Goal: Task Accomplishment & Management: Manage account settings

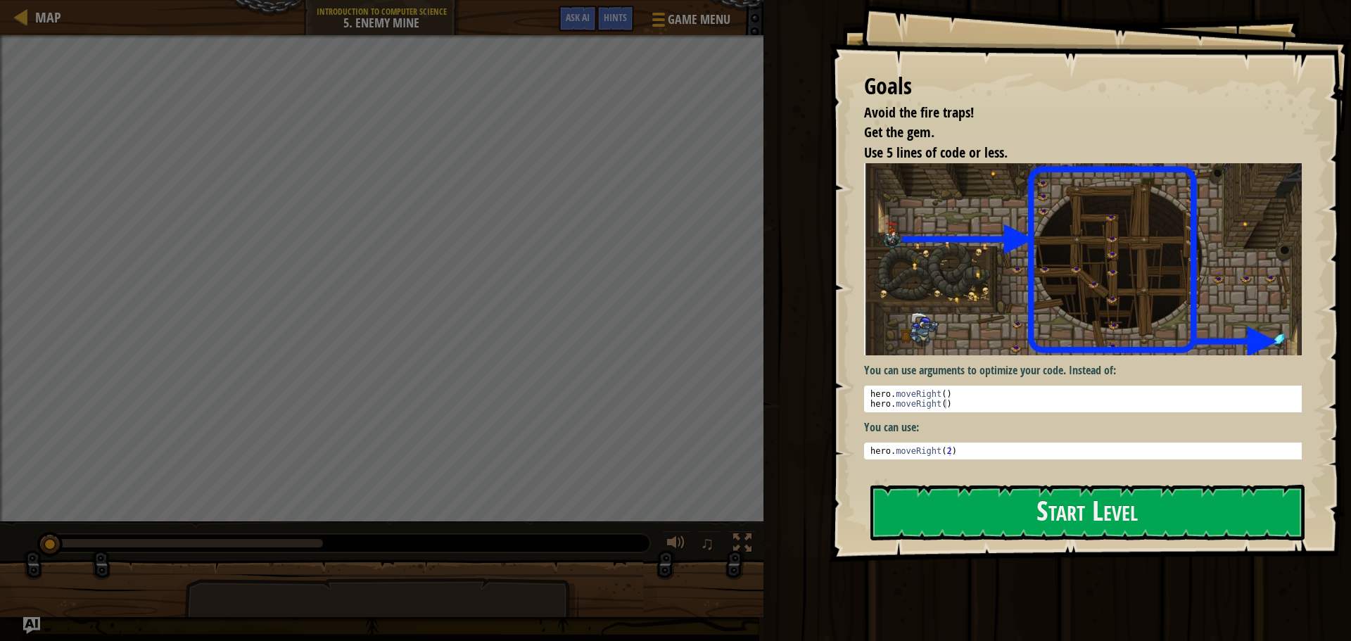
drag, startPoint x: 1071, startPoint y: 470, endPoint x: 1076, endPoint y: 506, distance: 36.2
click at [1072, 492] on div "Goals Avoid the fire traps! Get the gem. Use 5 lines of code or less. You can u…" at bounding box center [1090, 281] width 522 height 562
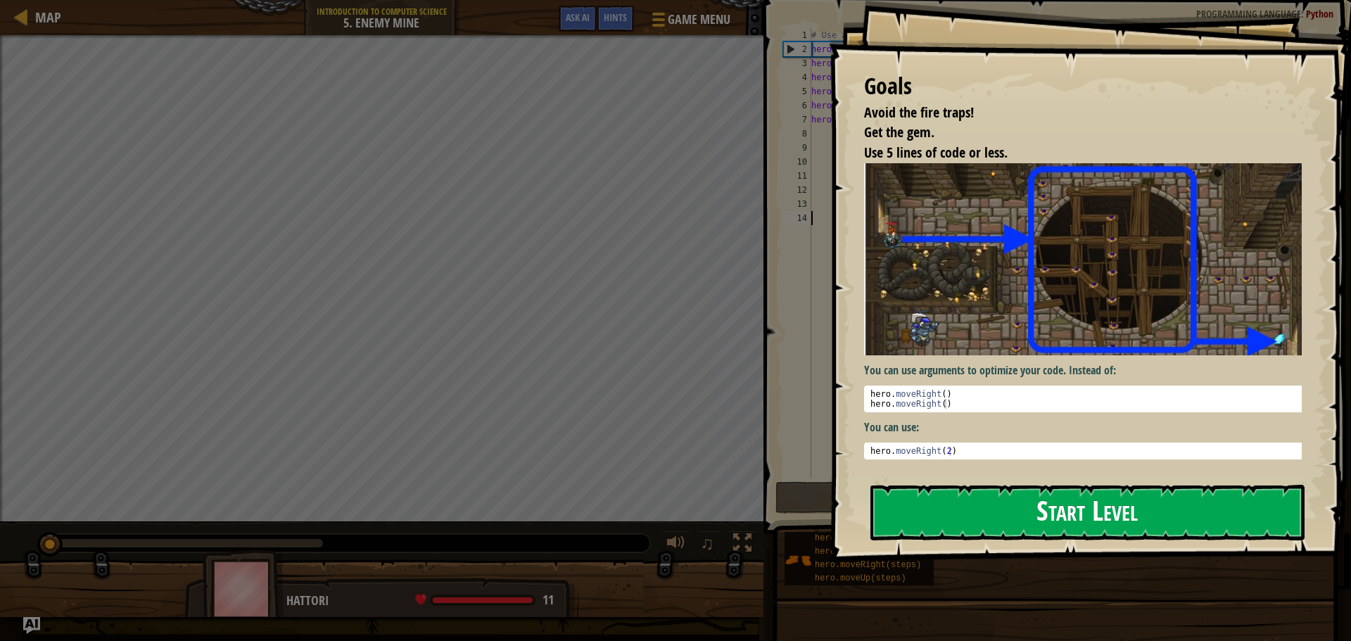
click at [1076, 506] on button "Start Level" at bounding box center [1088, 513] width 434 height 56
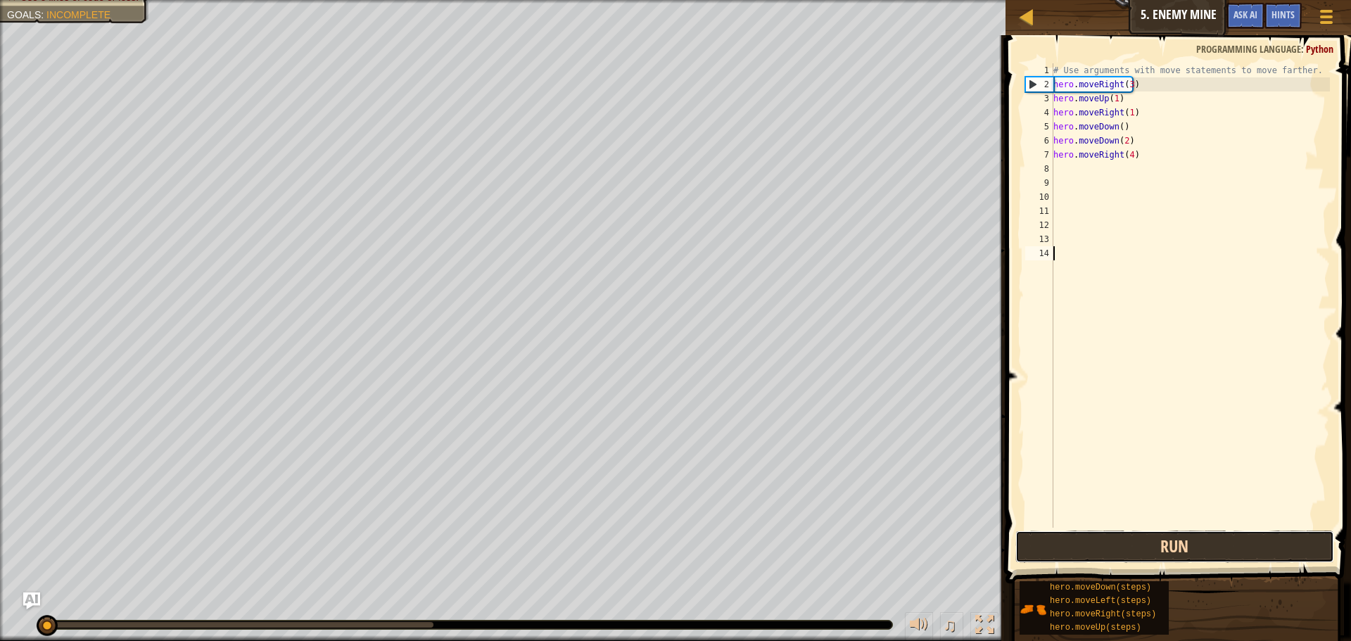
click at [1204, 542] on button "Run" at bounding box center [1175, 547] width 319 height 32
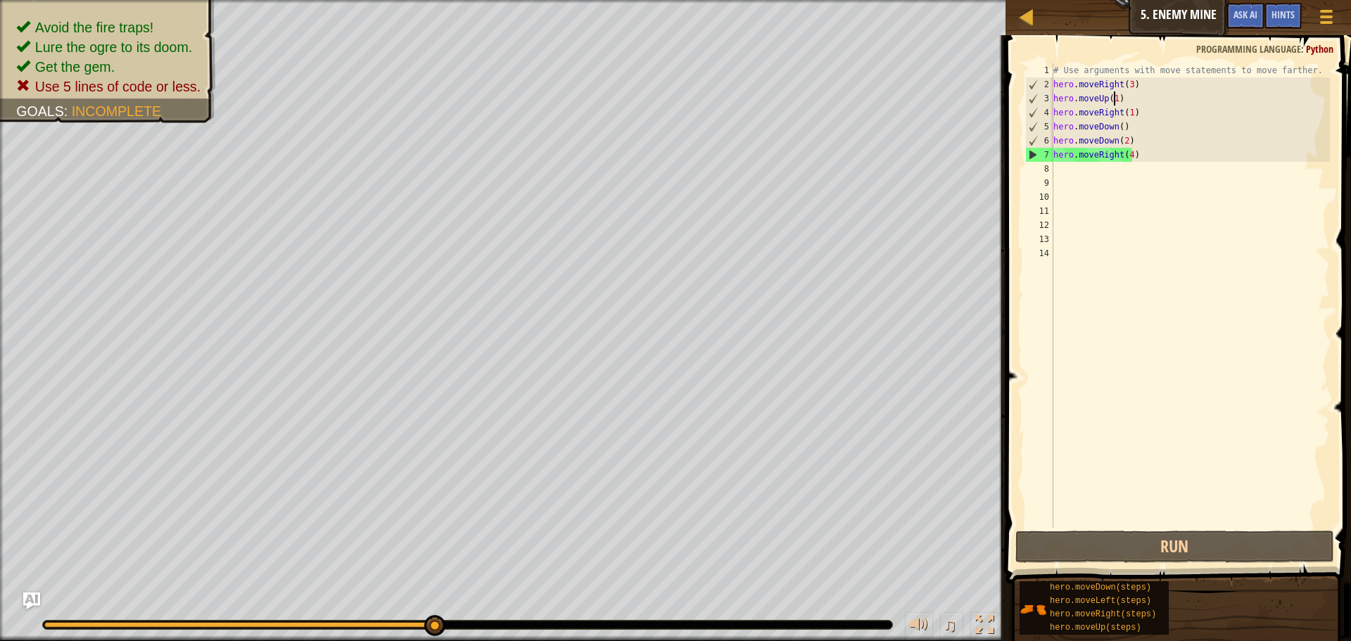
click at [1115, 96] on div "# Use arguments with move statements to move farther. hero . moveRight ( 3 ) he…" at bounding box center [1190, 309] width 279 height 493
click at [1127, 154] on div "# Use arguments with move statements to move farther. hero . moveRight ( 3 ) he…" at bounding box center [1190, 309] width 279 height 493
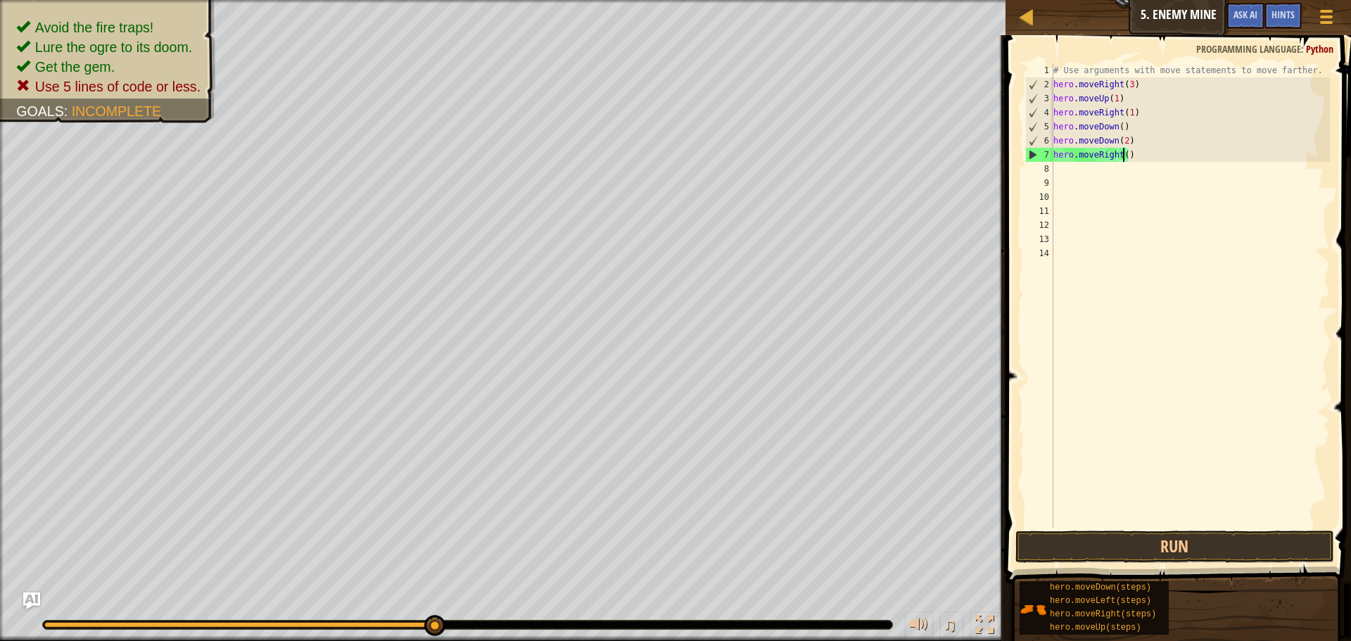
type textarea "hero.moveRight(5)"
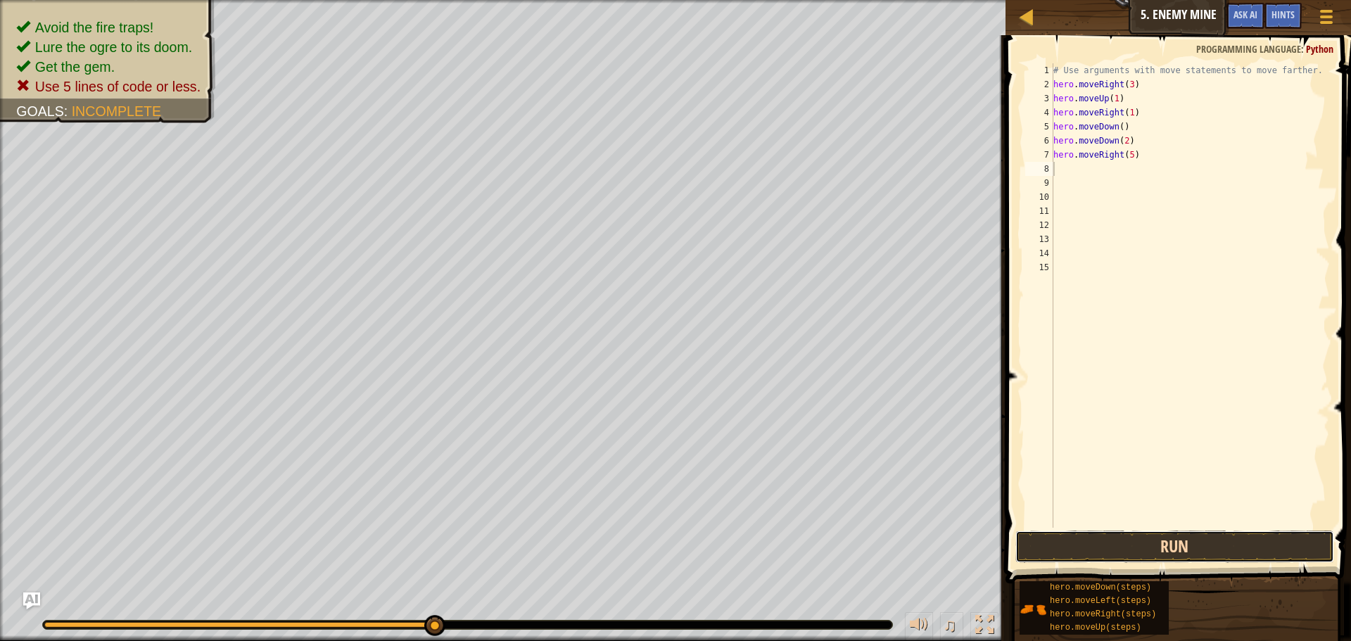
click at [1208, 547] on button "Run" at bounding box center [1175, 547] width 319 height 32
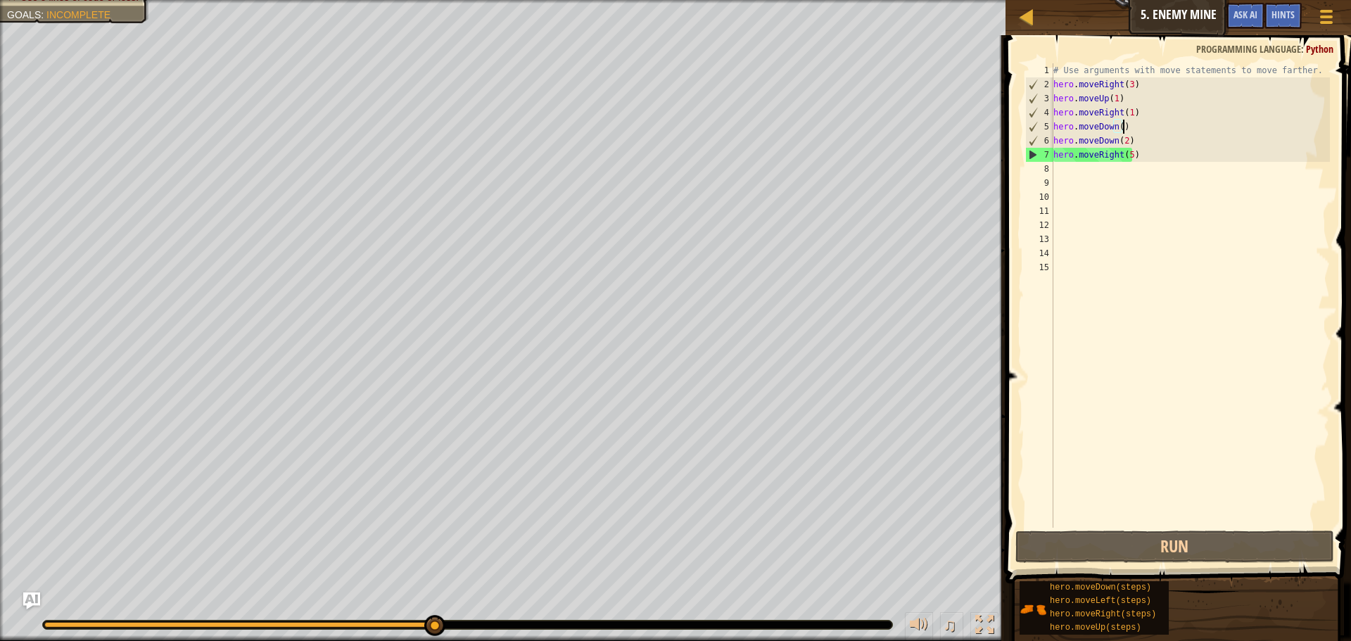
click at [1130, 128] on div "# Use arguments with move statements to move farther. hero . moveRight ( 3 ) he…" at bounding box center [1190, 309] width 279 height 493
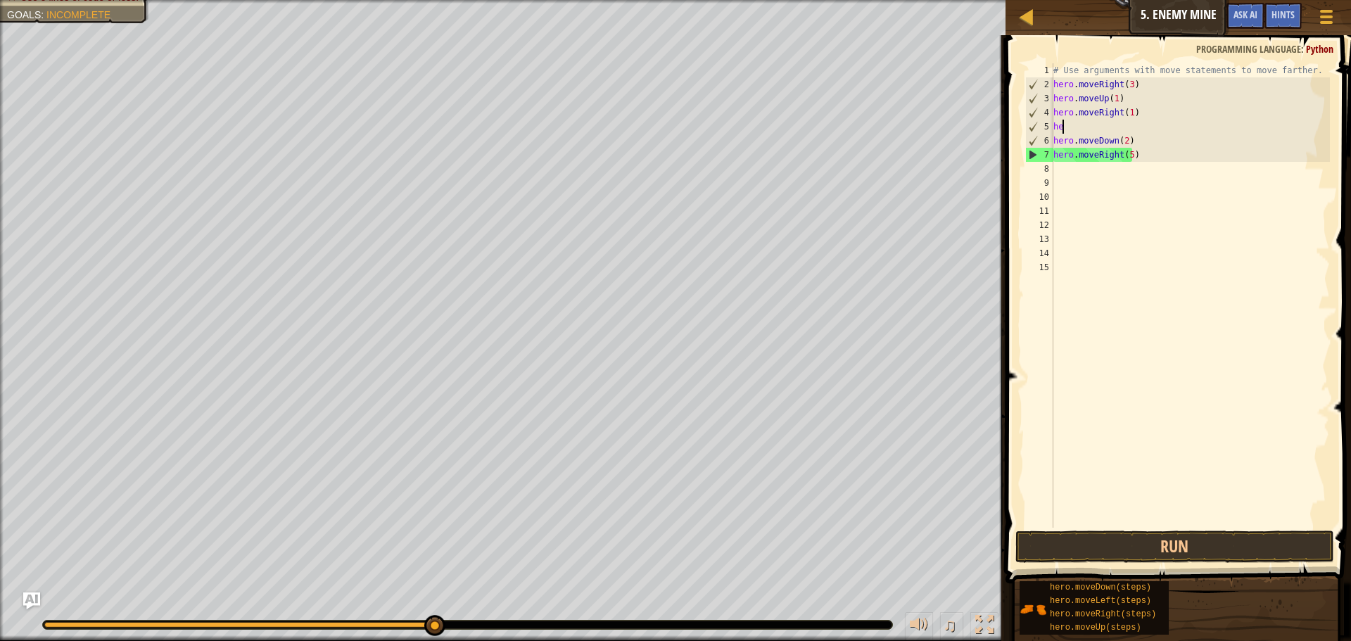
type textarea "h"
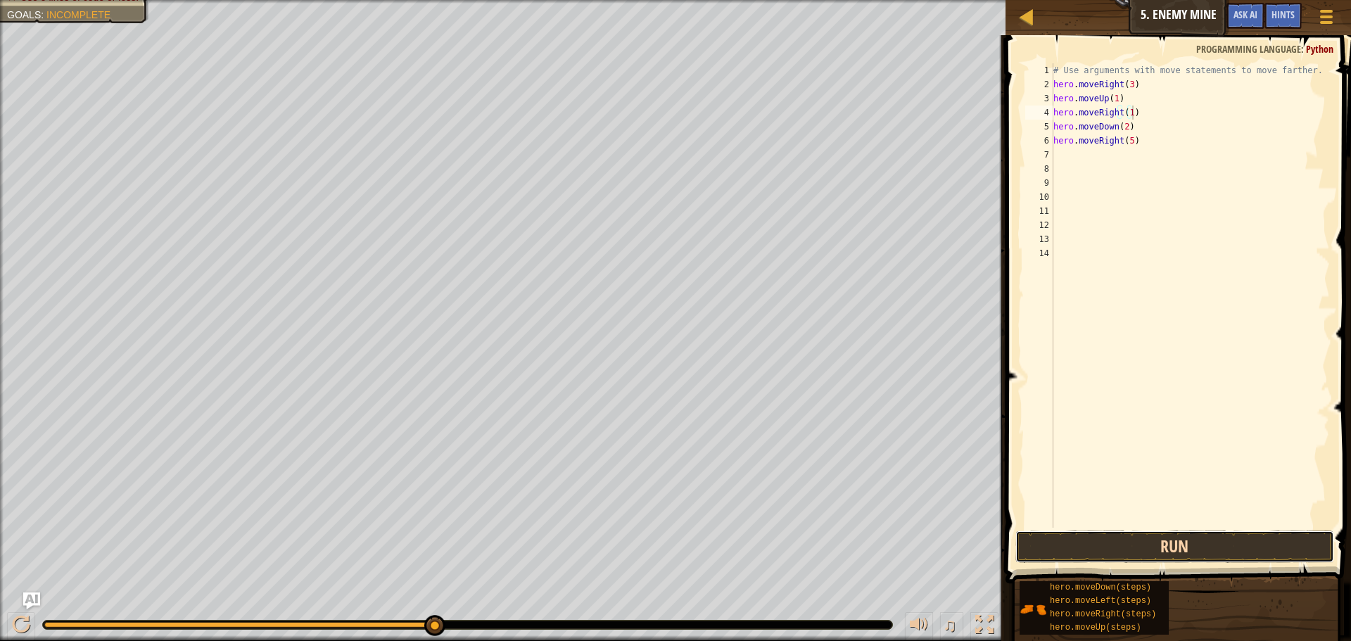
click at [1194, 548] on button "Run" at bounding box center [1175, 547] width 319 height 32
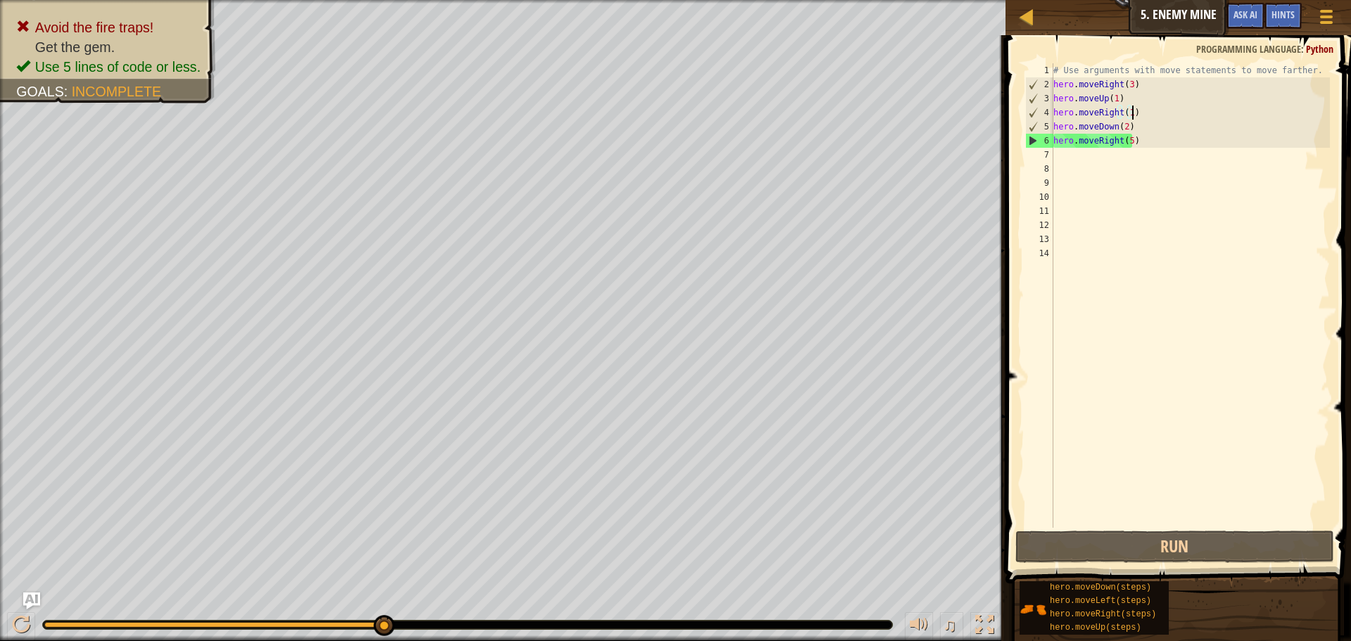
click at [1123, 127] on div "# Use arguments with move statements to move farther. hero . moveRight ( 3 ) he…" at bounding box center [1190, 309] width 279 height 493
click at [1113, 99] on div "# Use arguments with move statements to move farther. hero . moveRight ( 3 ) he…" at bounding box center [1190, 309] width 279 height 493
type textarea "hero.moveUp(2)"
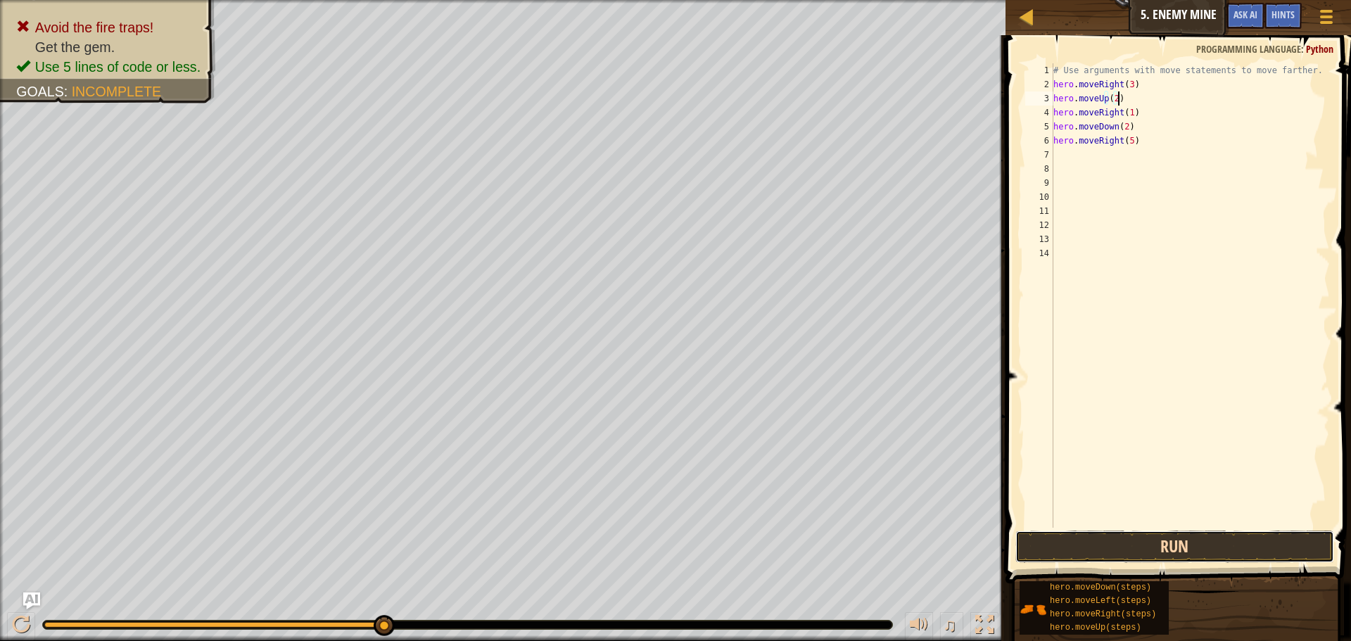
click at [1182, 559] on button "Run" at bounding box center [1175, 547] width 319 height 32
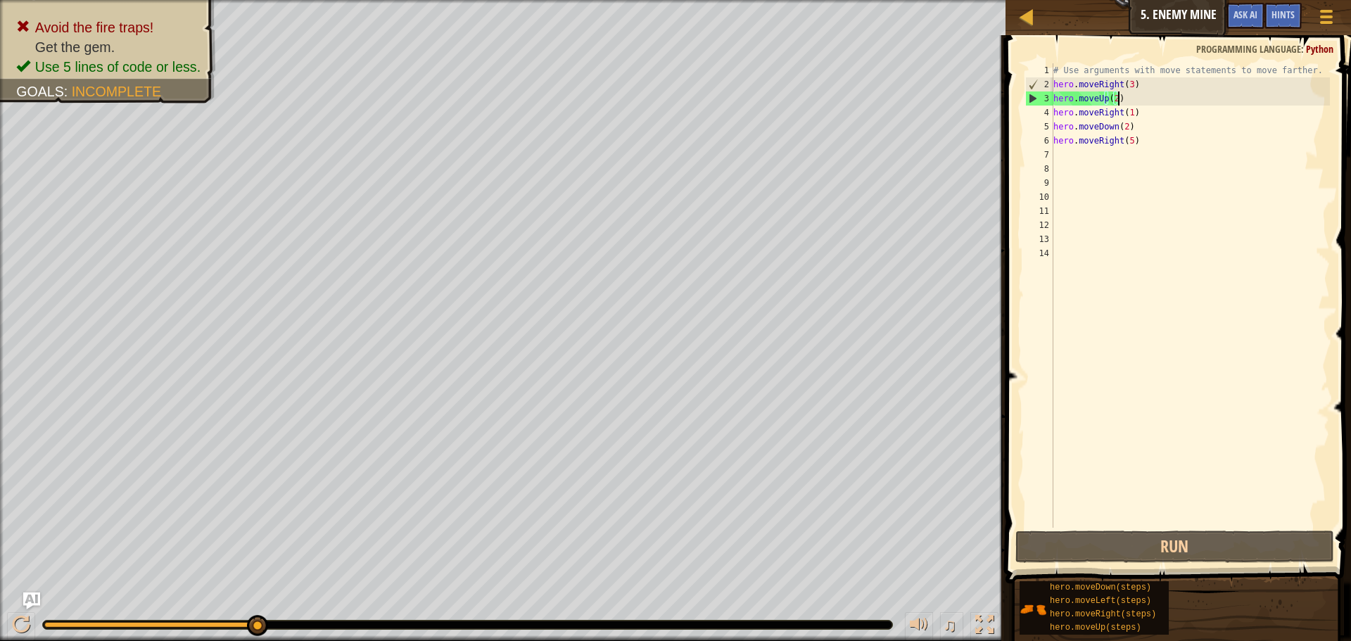
click at [1110, 95] on div "# Use arguments with move statements to move farther. hero . moveRight ( 3 ) he…" at bounding box center [1190, 309] width 279 height 493
click at [1113, 97] on div "# Use arguments with move statements to move farther. hero . moveRight ( 3 ) he…" at bounding box center [1190, 309] width 279 height 493
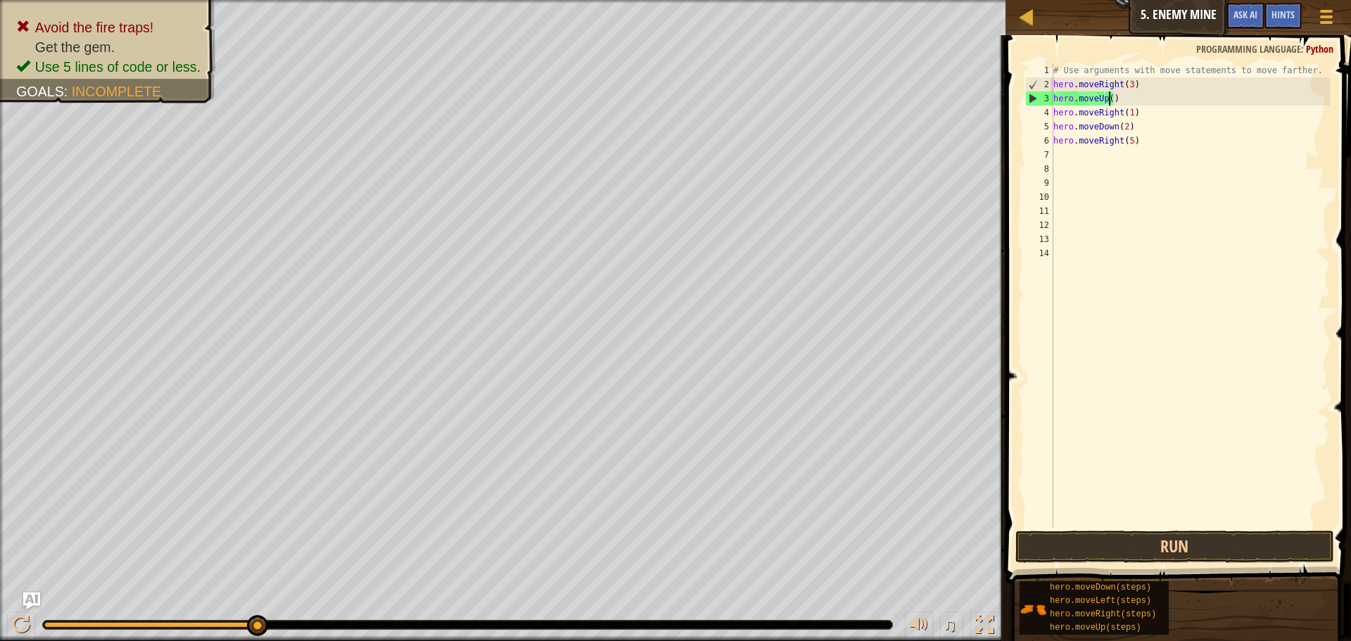
type textarea "hero.moveUp(1)"
click at [1113, 550] on button "Run" at bounding box center [1175, 547] width 319 height 32
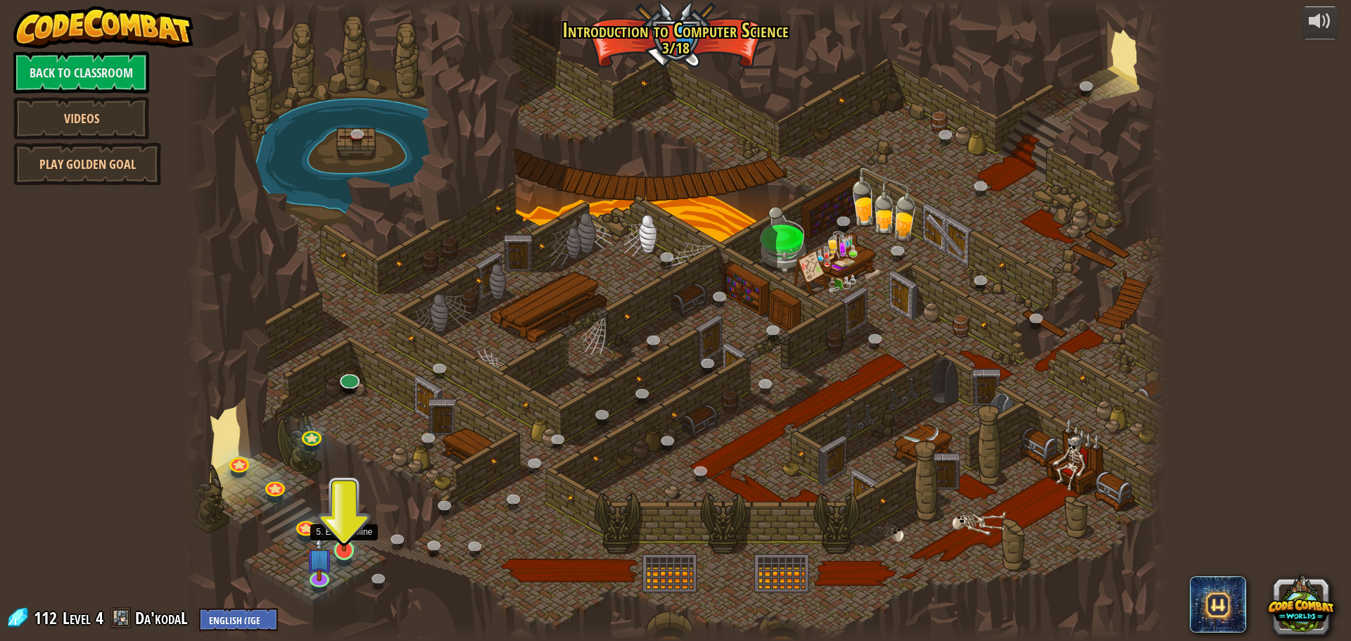
click at [336, 540] on img at bounding box center [345, 522] width 26 height 60
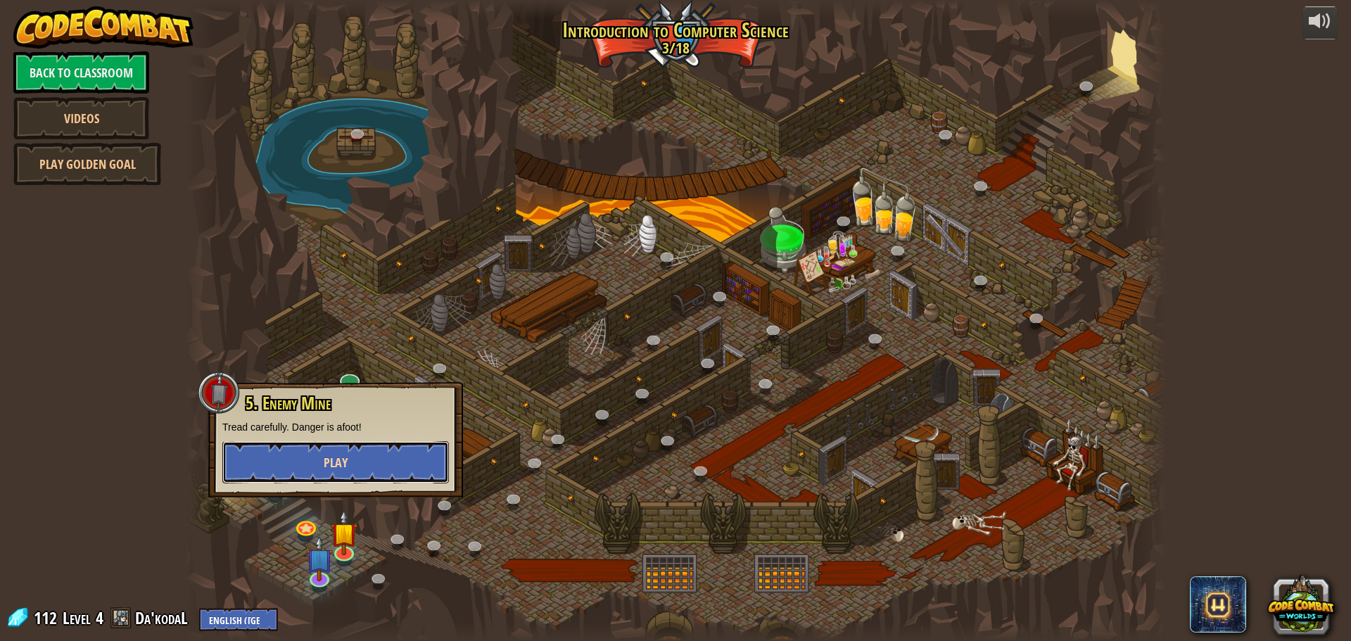
click at [327, 455] on button "Play" at bounding box center [335, 462] width 227 height 42
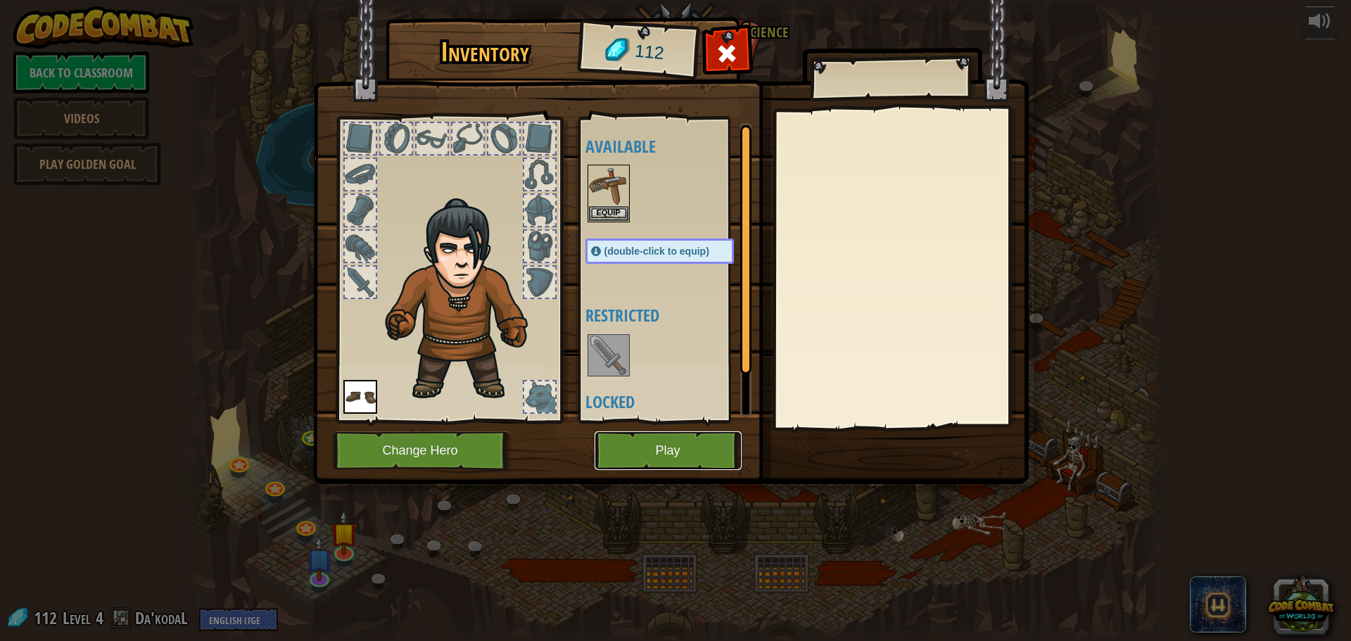
click at [671, 437] on button "Play" at bounding box center [668, 450] width 147 height 39
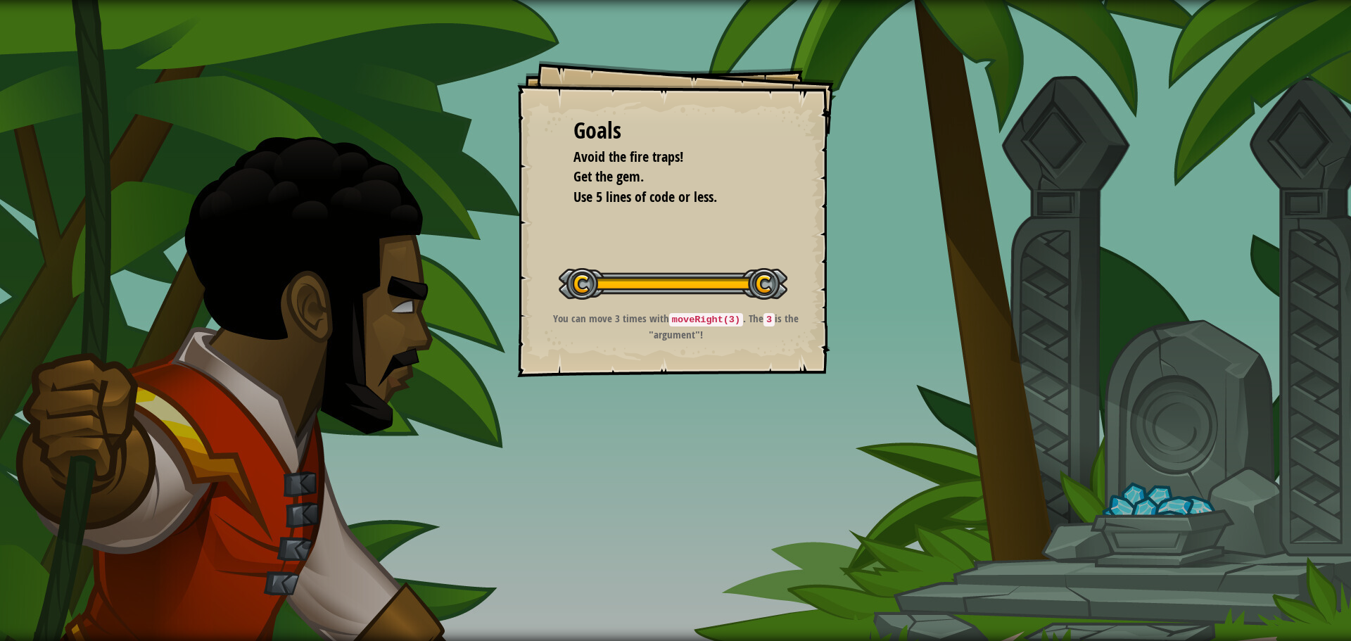
click at [719, 317] on code "moveRight(3)" at bounding box center [706, 319] width 74 height 13
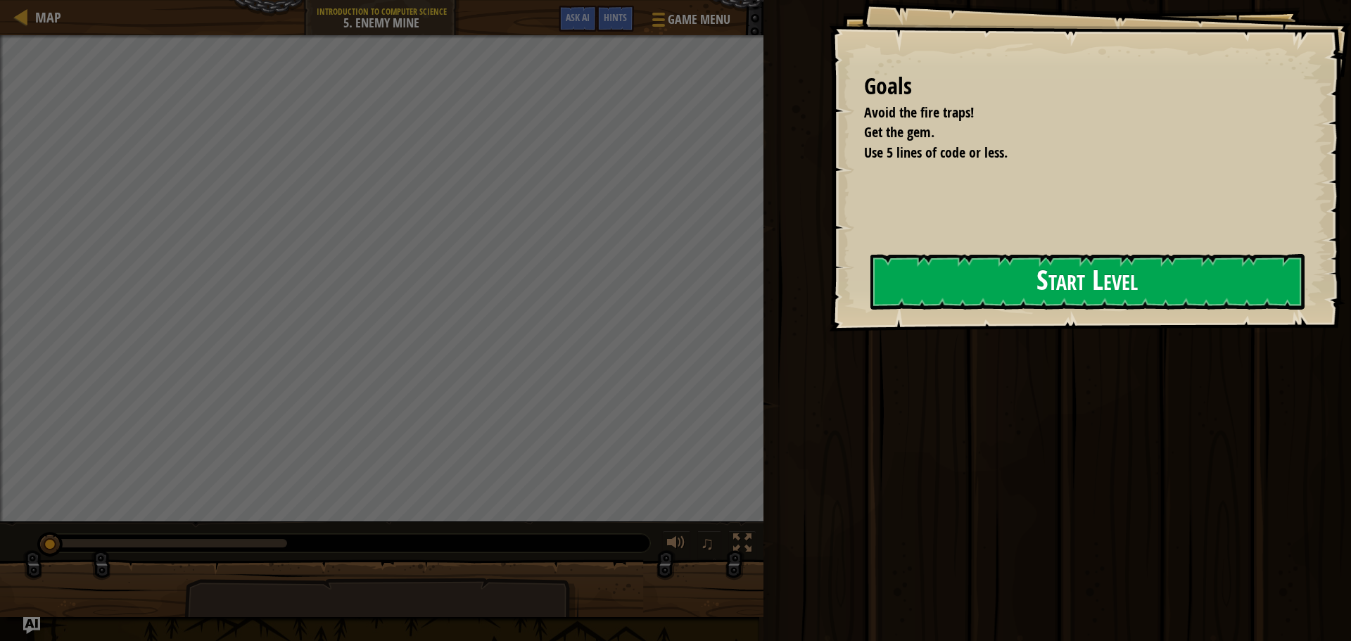
click at [871, 310] on button "Start Level" at bounding box center [1088, 282] width 434 height 56
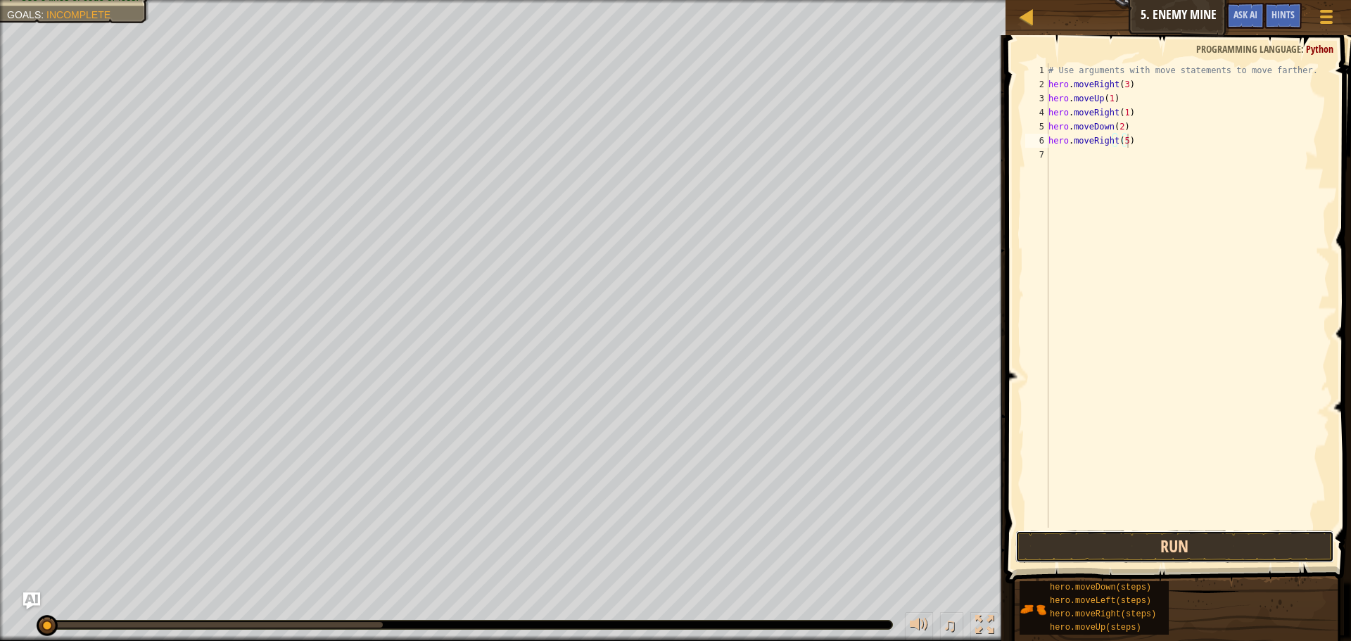
click at [1146, 556] on button "Run" at bounding box center [1175, 547] width 319 height 32
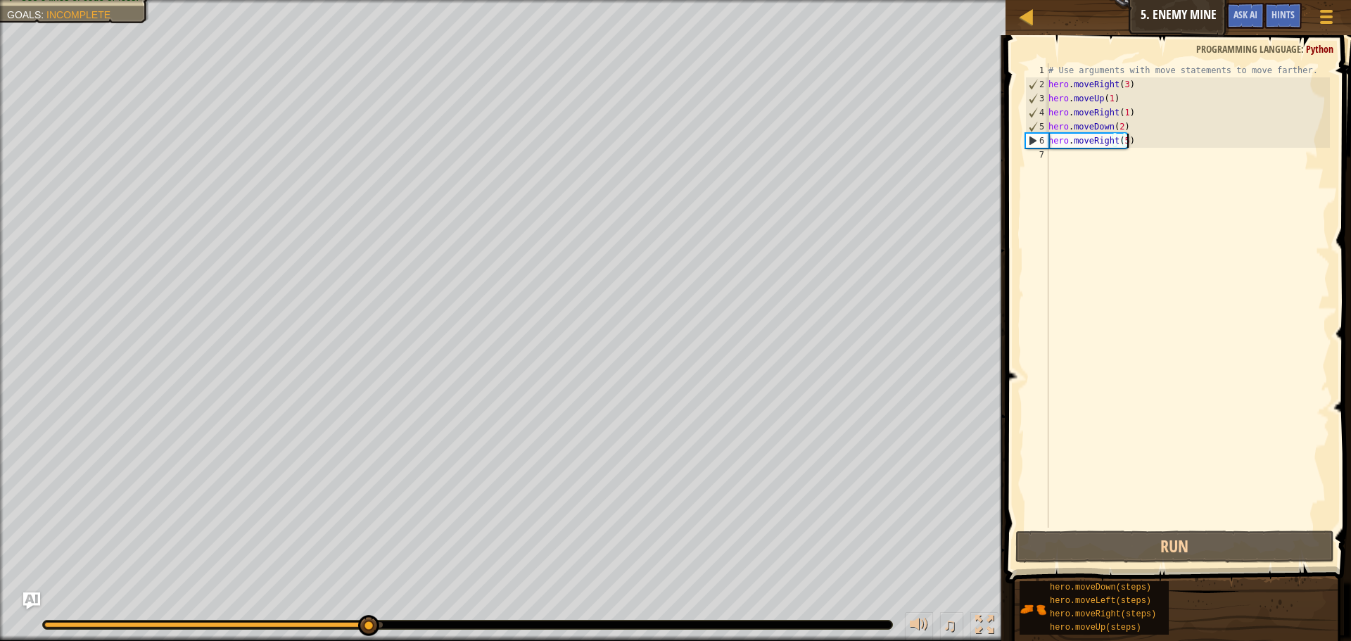
click at [1122, 141] on div "# Use arguments with move statements to move farther. hero . moveRight ( 3 ) he…" at bounding box center [1188, 309] width 284 height 493
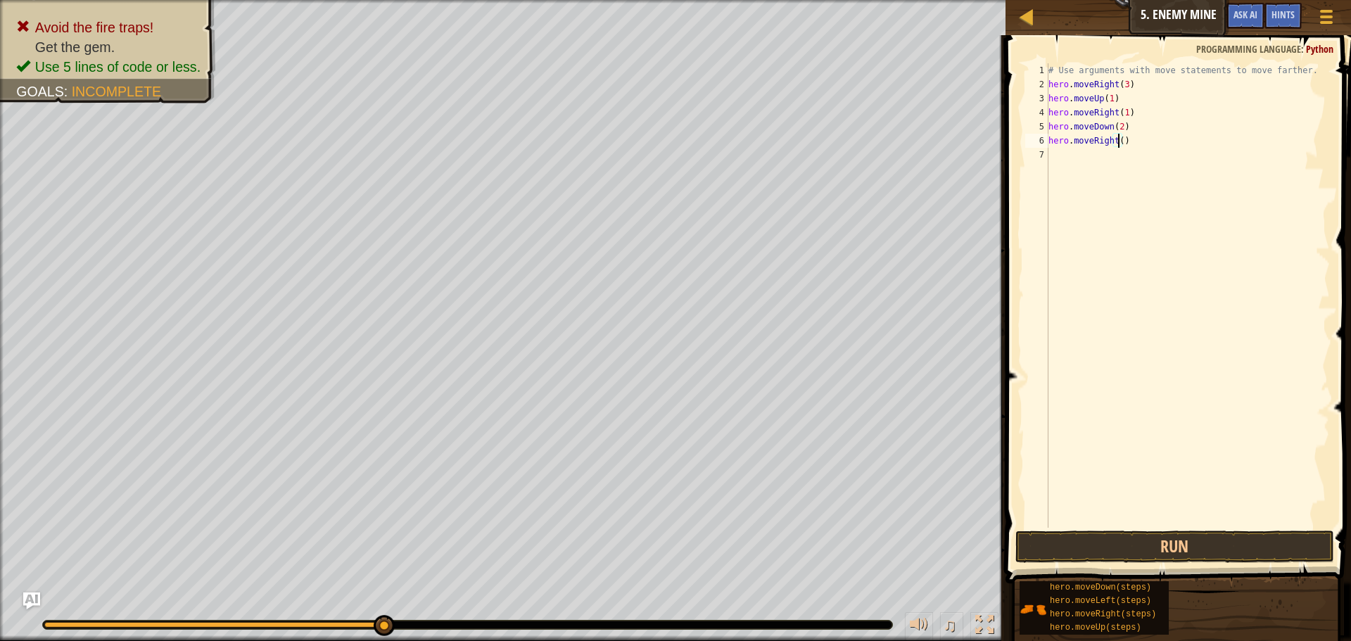
type textarea "hero.moveRight(4)"
drag, startPoint x: 1169, startPoint y: 529, endPoint x: 1161, endPoint y: 550, distance: 23.2
click at [1164, 543] on div "hero.moveRight(4) 1 2 3 4 5 6 7 # Use arguments with move statements to move fa…" at bounding box center [1177, 337] width 350 height 590
click at [1161, 550] on button "Run" at bounding box center [1175, 547] width 319 height 32
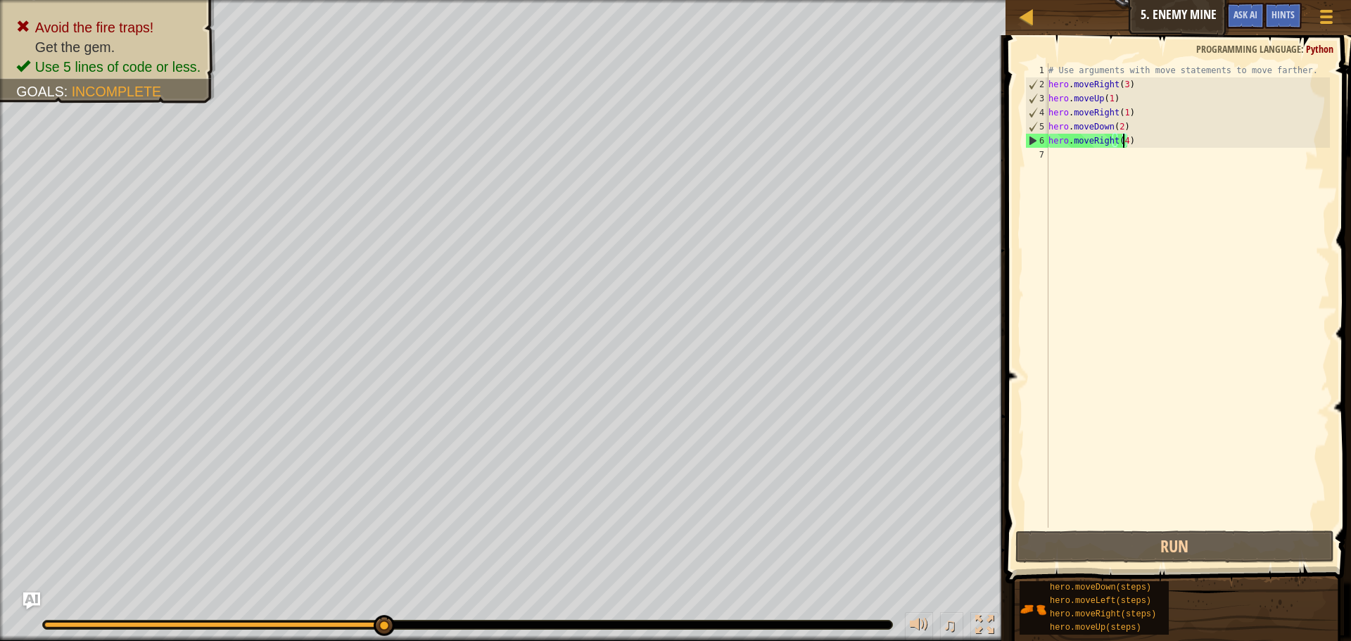
click at [1121, 145] on div "# Use arguments with move statements to move farther. hero . moveRight ( 3 ) he…" at bounding box center [1188, 309] width 284 height 493
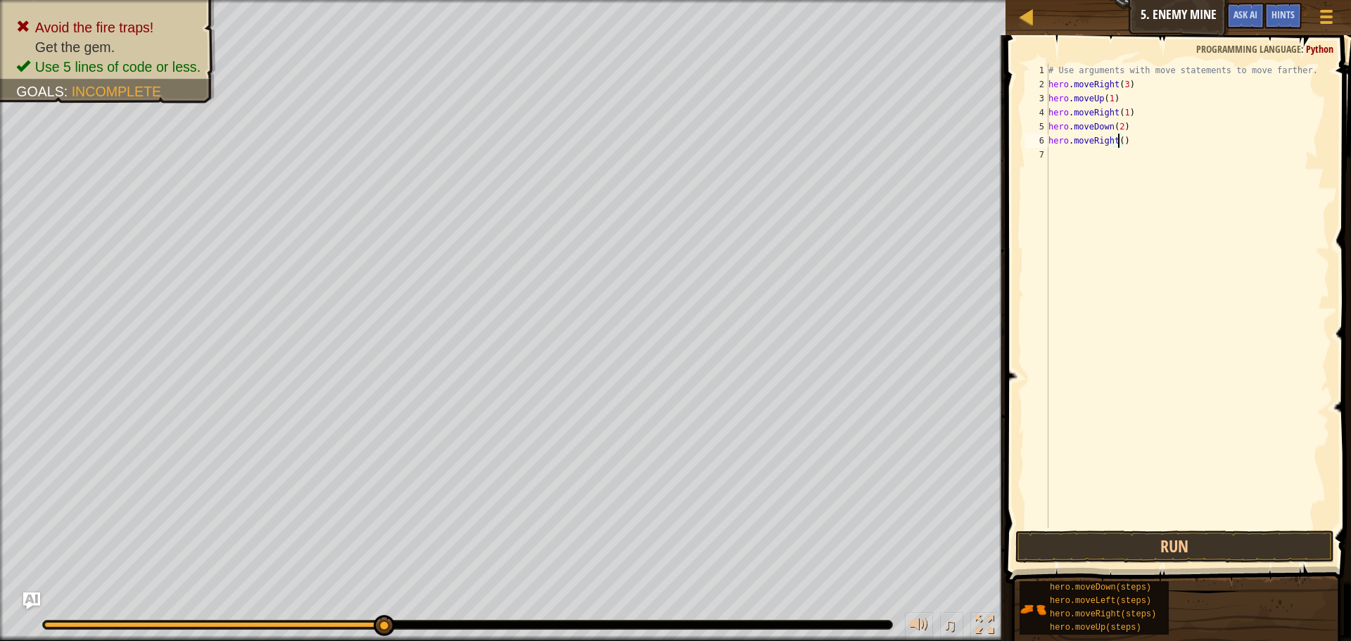
scroll to position [6, 6]
click at [1137, 541] on button "Run" at bounding box center [1175, 547] width 319 height 32
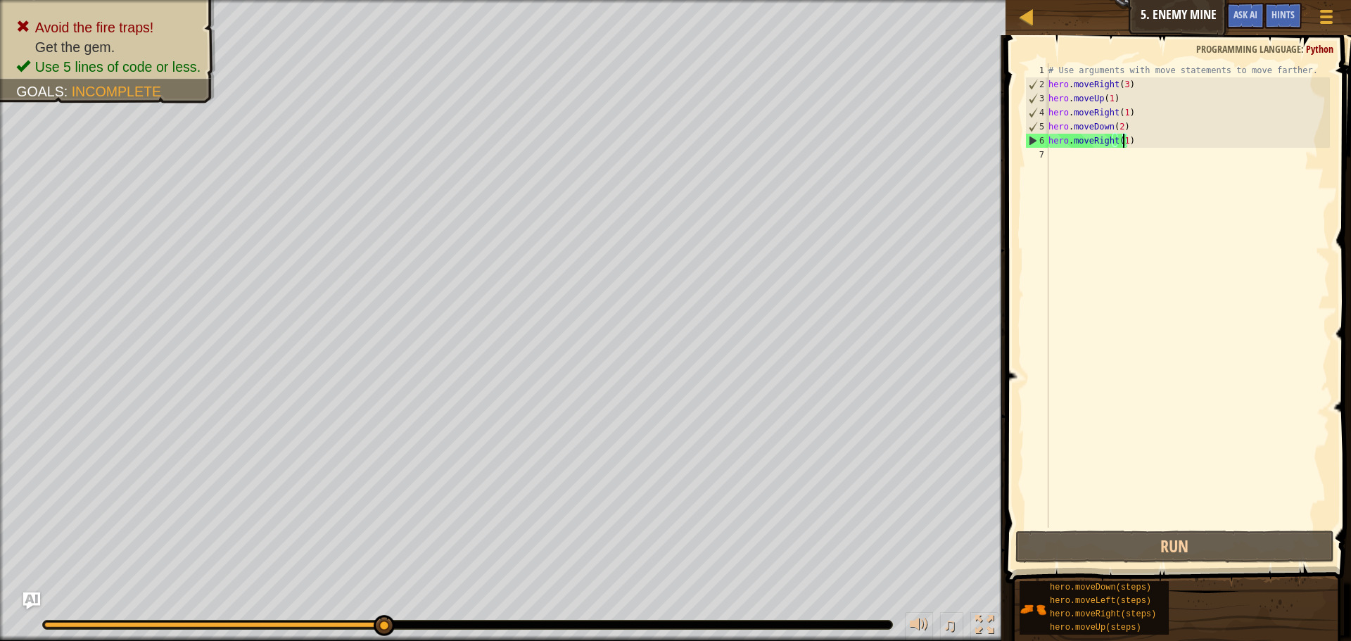
click at [1140, 144] on div "# Use arguments with move statements to move farther. hero . moveRight ( 3 ) he…" at bounding box center [1188, 309] width 284 height 493
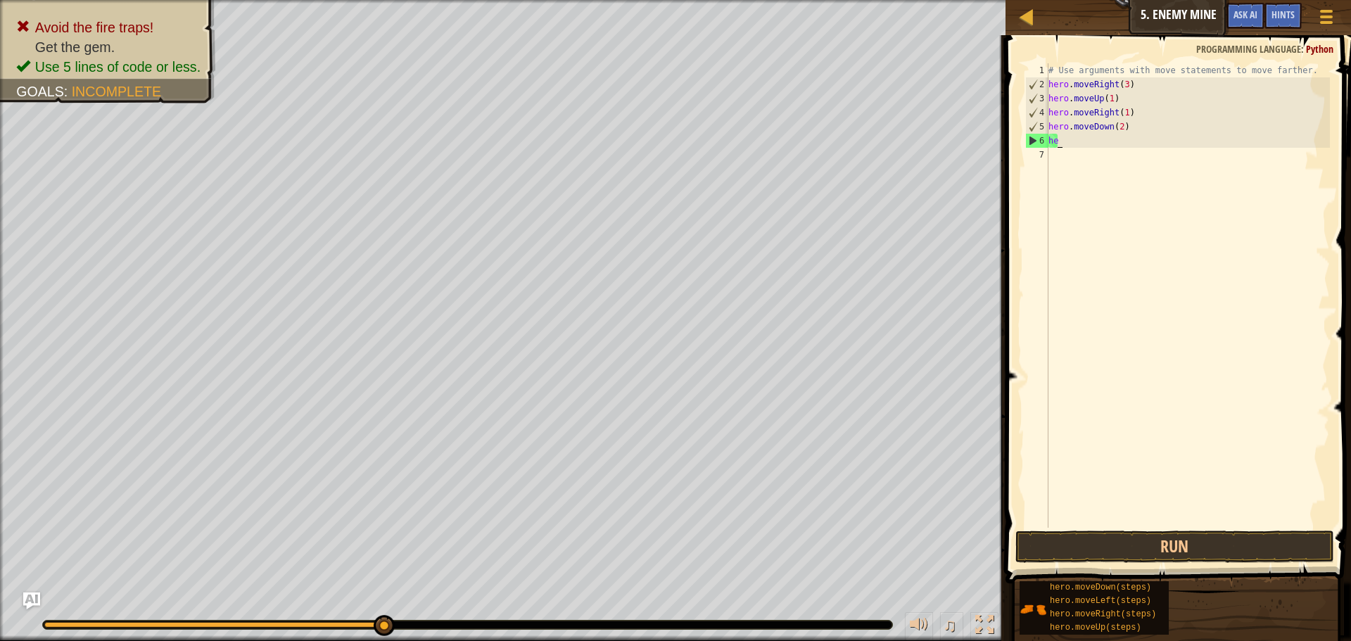
scroll to position [6, 0]
type textarea "h"
type textarea "hero.moveDown(2)"
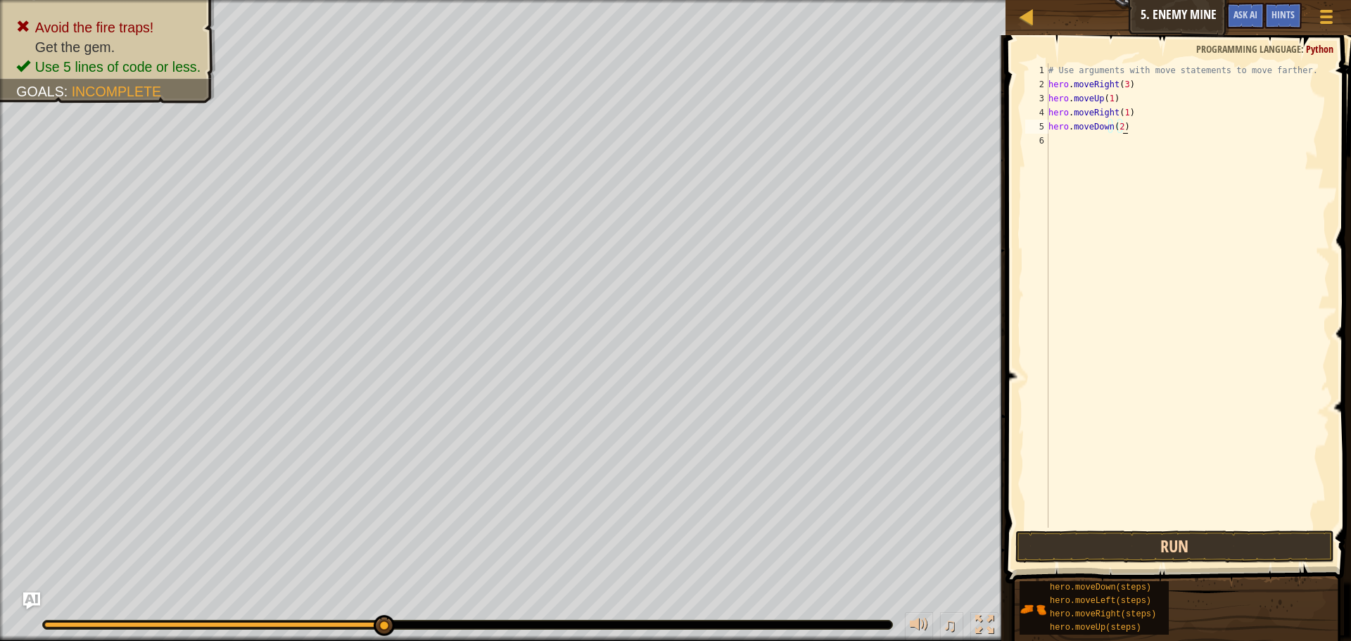
click at [1058, 534] on div "hero.moveDown(2) 1 2 3 4 5 6 # Use arguments with move statements to move farth…" at bounding box center [1177, 337] width 350 height 590
click at [1058, 539] on button "Run" at bounding box center [1175, 547] width 319 height 32
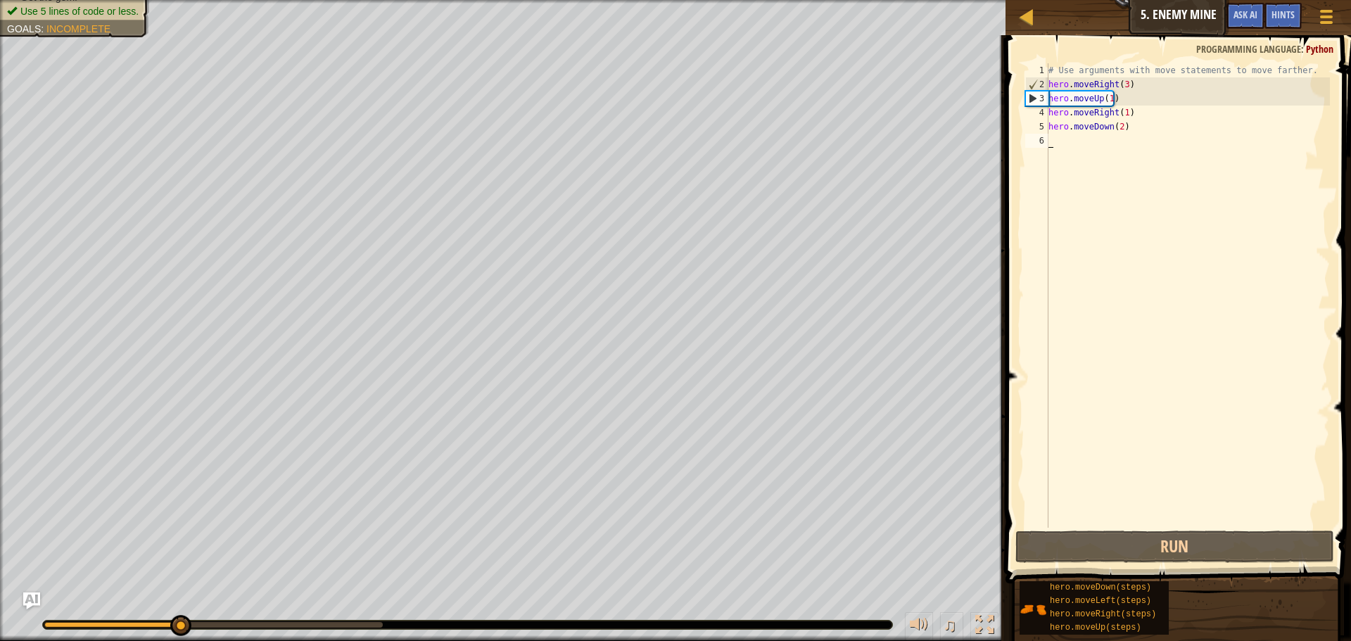
click at [1119, 123] on div "# Use arguments with move statements to move farther. hero . moveRight ( 3 ) he…" at bounding box center [1188, 309] width 284 height 493
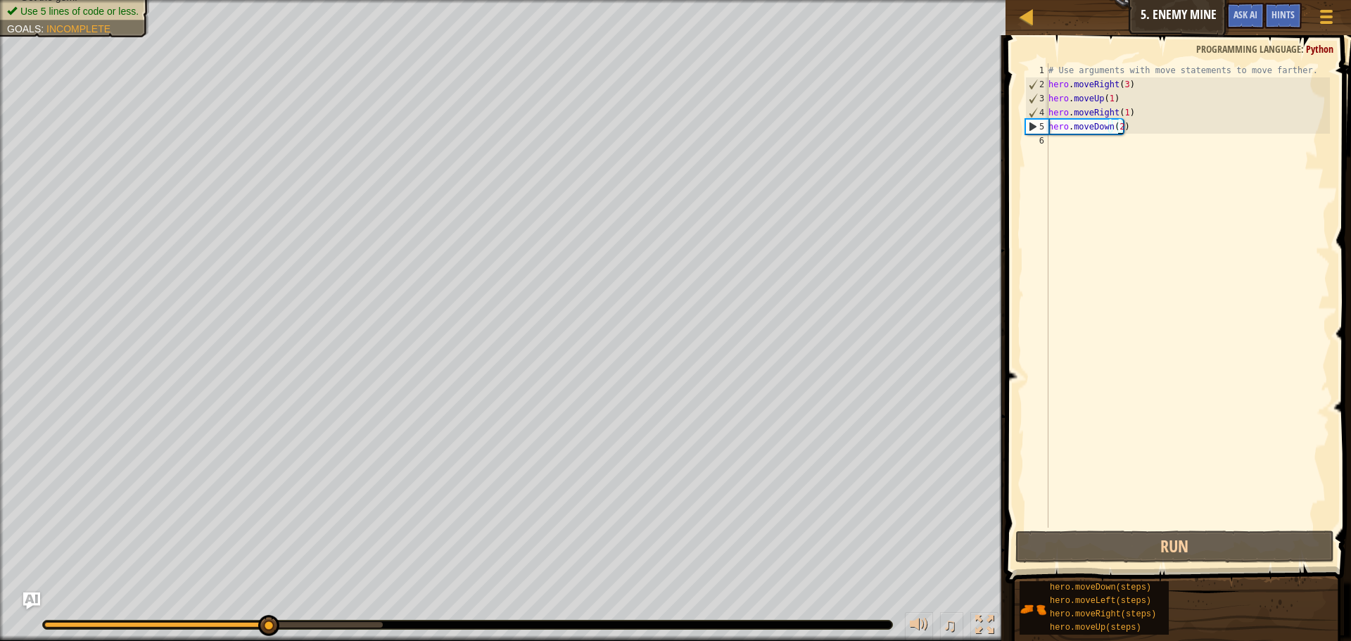
click at [1118, 121] on div "# Use arguments with move statements to move farther. hero . moveRight ( 3 ) he…" at bounding box center [1188, 309] width 284 height 493
click at [1113, 127] on div "# Use arguments with move statements to move farther. hero . moveRight ( 3 ) he…" at bounding box center [1188, 309] width 284 height 493
click at [1116, 129] on div "# Use arguments with move statements to move farther. hero . moveRight ( 3 ) he…" at bounding box center [1188, 309] width 284 height 493
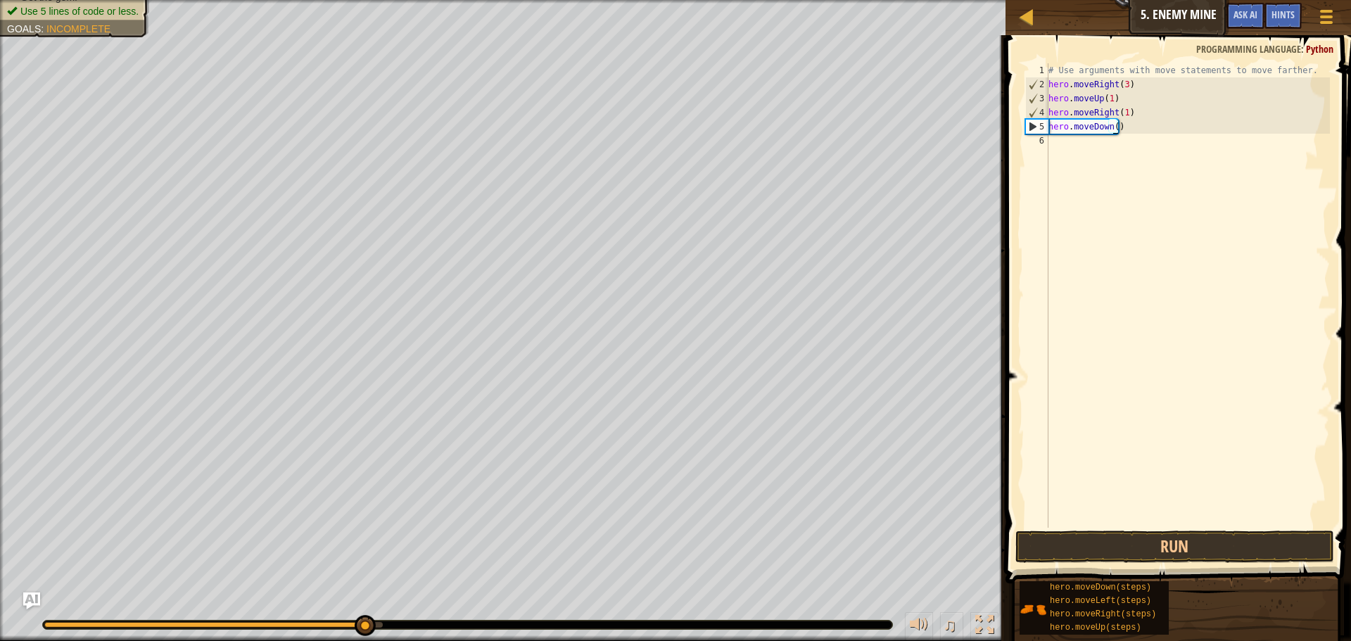
scroll to position [6, 6]
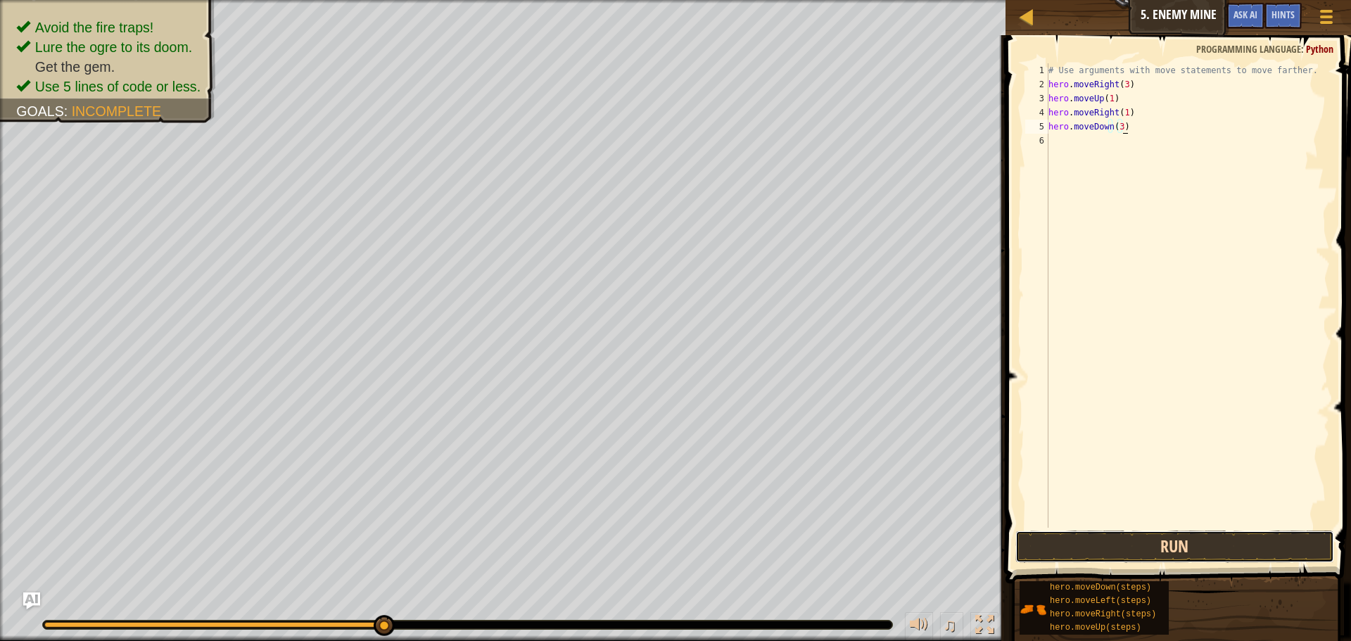
click at [1103, 548] on button "Run" at bounding box center [1175, 547] width 319 height 32
type textarea "hero.moveDown(3)"
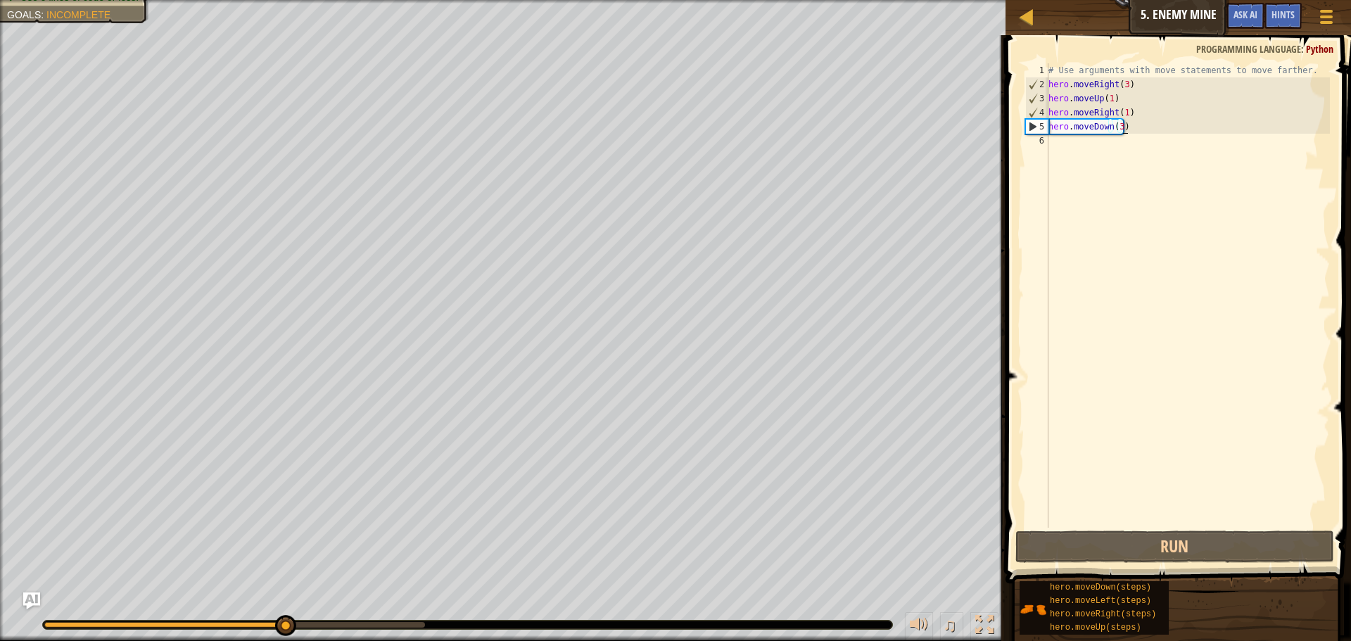
click at [1082, 149] on div "# Use arguments with move statements to move farther. hero . moveRight ( 3 ) he…" at bounding box center [1188, 309] width 284 height 493
type textarea "r"
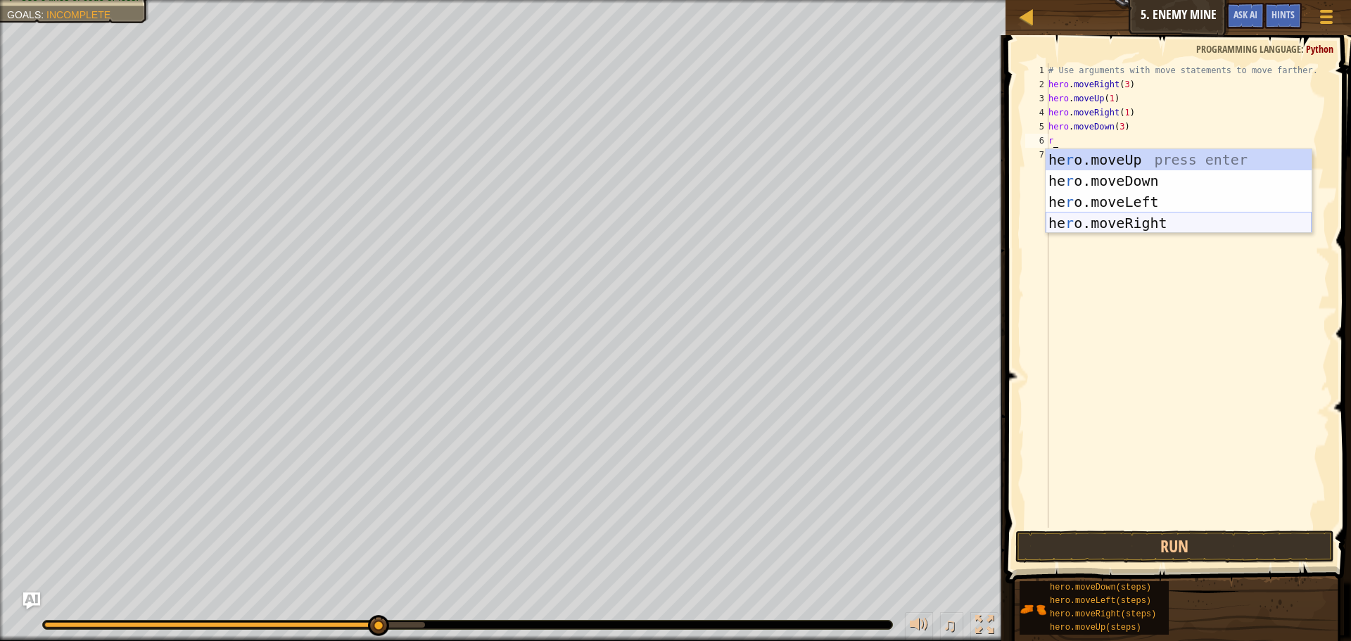
click at [1104, 221] on div "he r o.moveUp press enter he r o.moveDown press enter he r o.moveLeft press ent…" at bounding box center [1179, 212] width 266 height 127
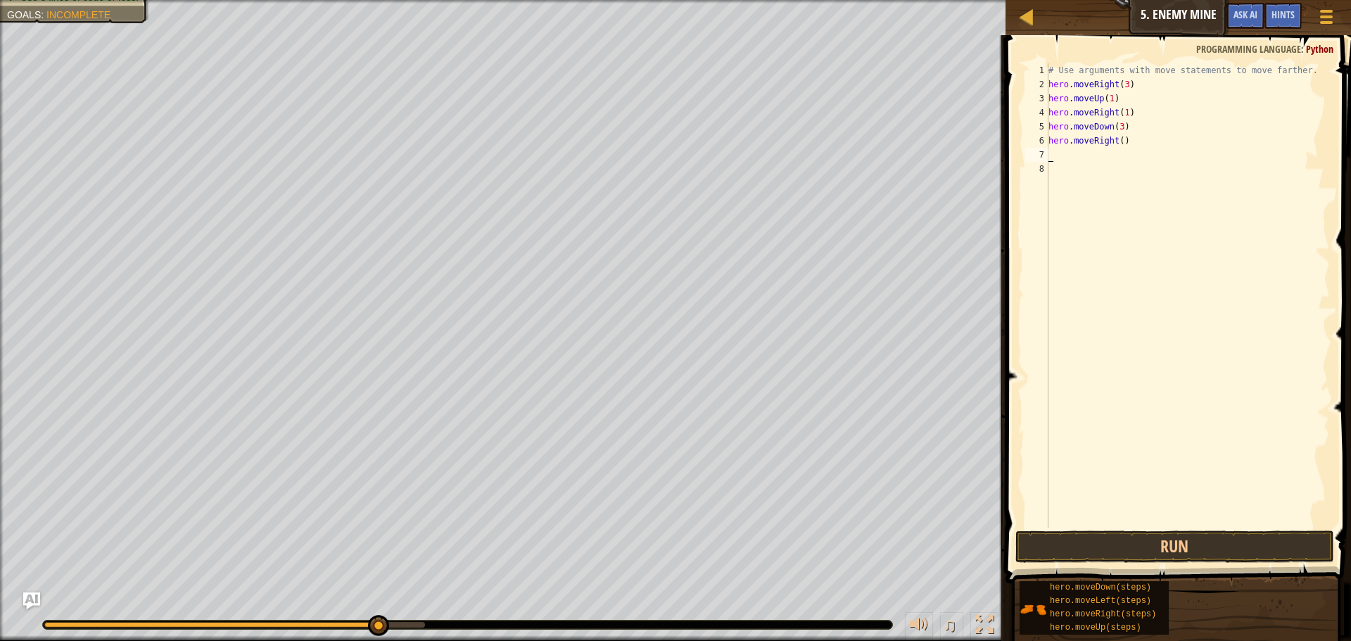
click at [1117, 140] on div "# Use arguments with move statements to move farther. hero . moveRight ( 3 ) he…" at bounding box center [1188, 309] width 284 height 493
click at [1143, 549] on button "Run" at bounding box center [1175, 547] width 319 height 32
type textarea "hero.moveRight(2)"
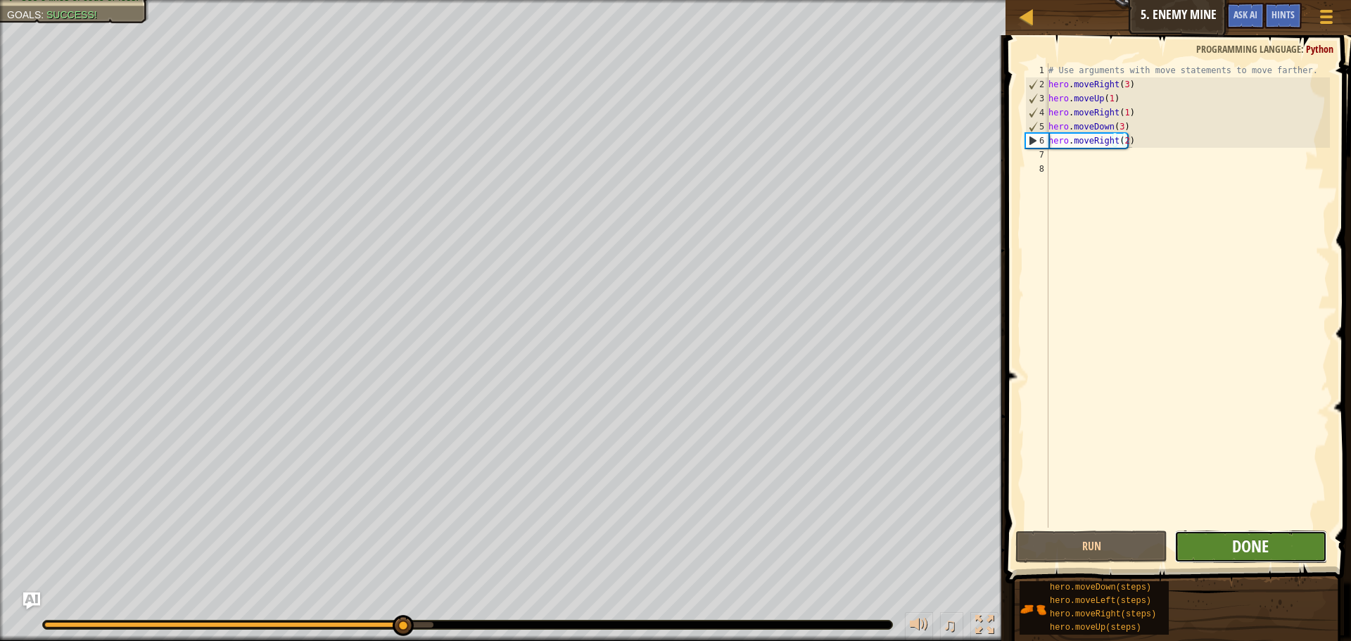
click at [1244, 538] on span "Done" at bounding box center [1250, 546] width 37 height 23
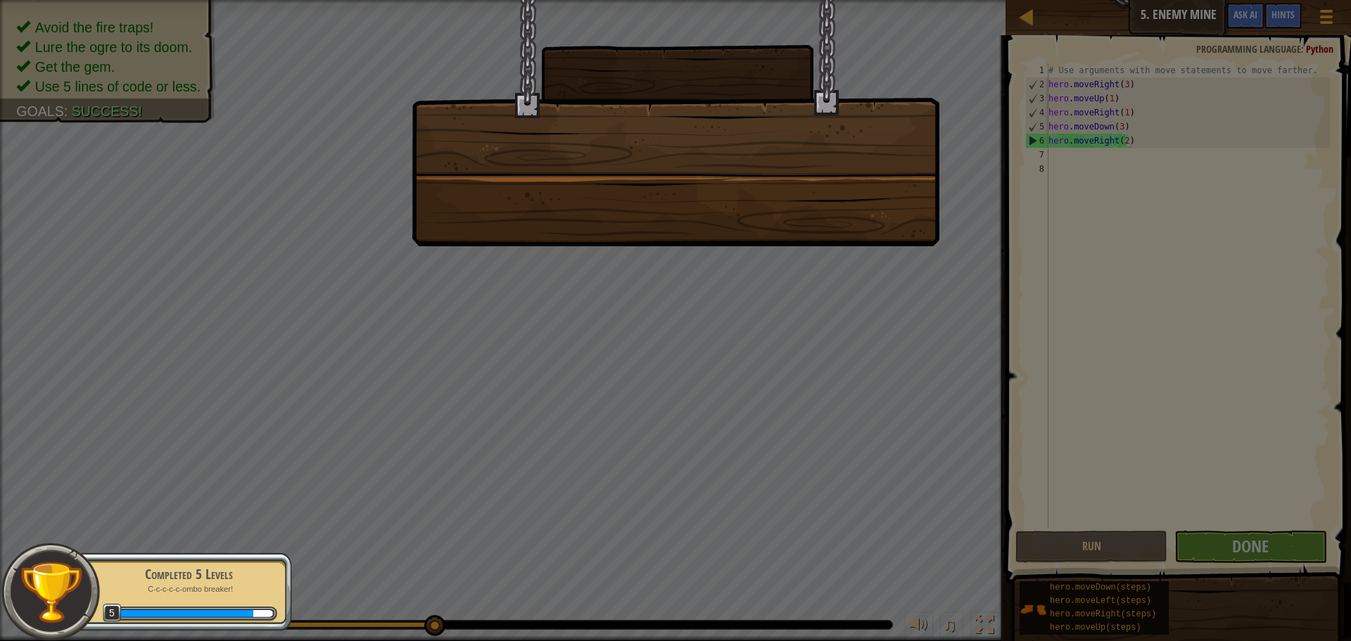
click at [1253, 524] on div at bounding box center [675, 320] width 1351 height 641
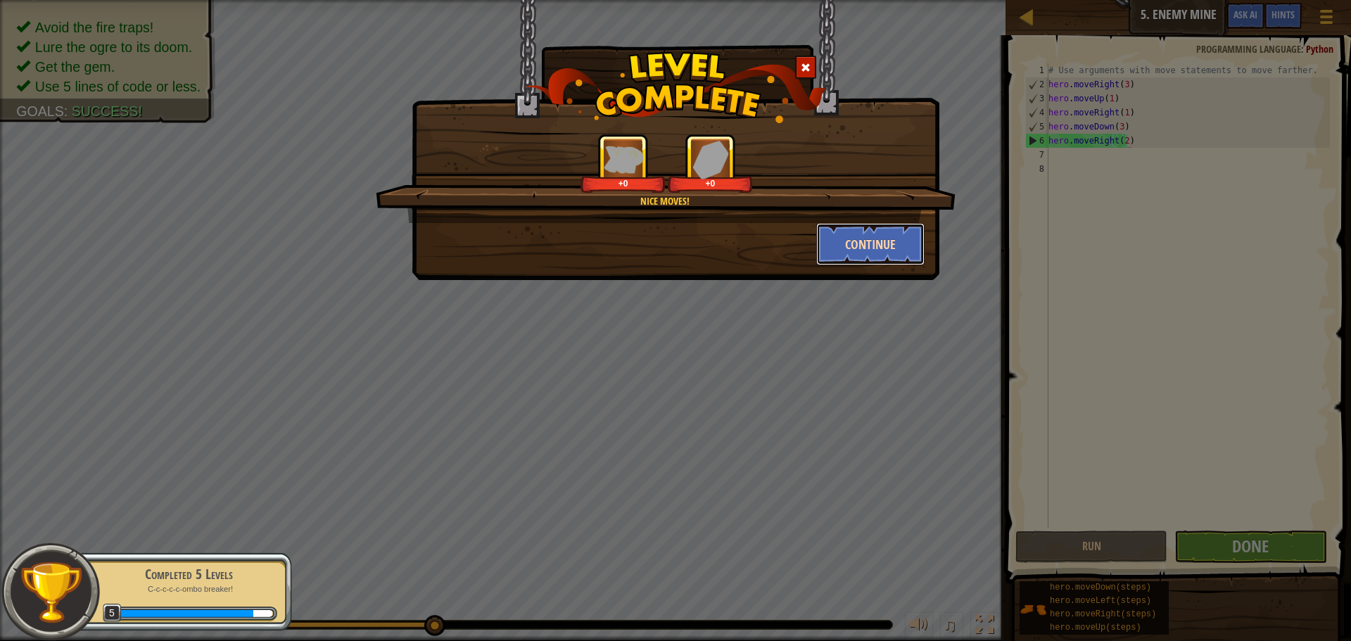
click at [862, 233] on button "Continue" at bounding box center [870, 244] width 109 height 42
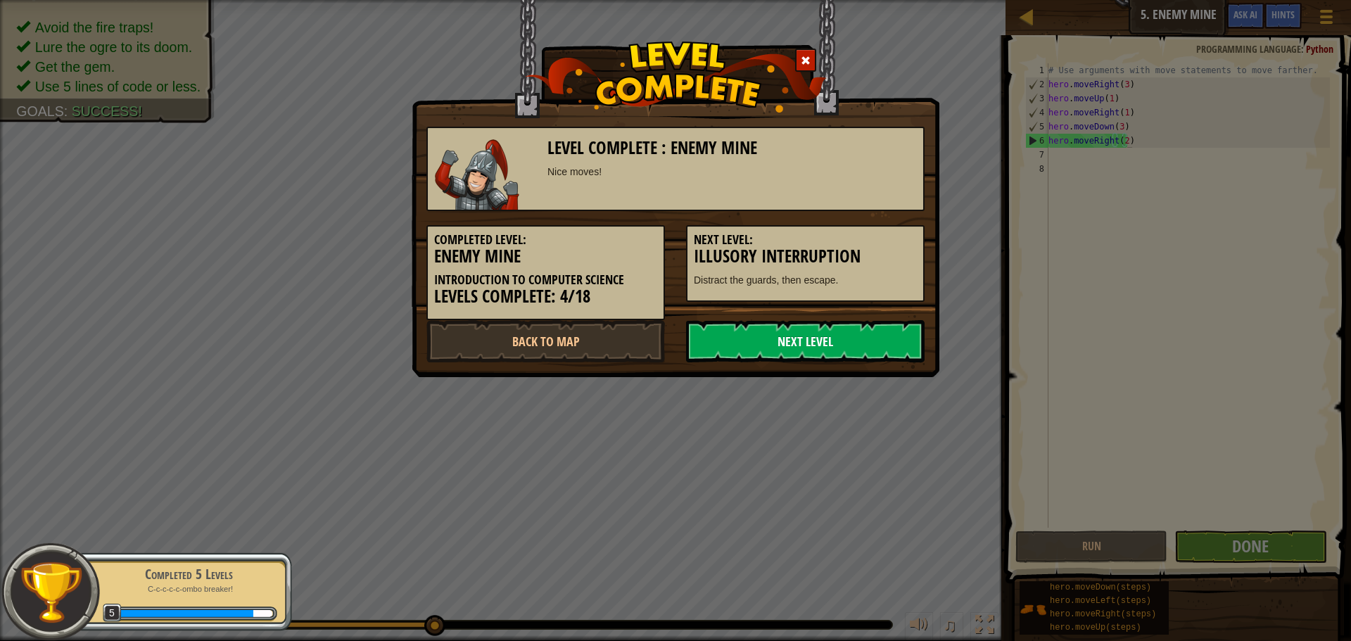
click at [831, 352] on link "Next Level" at bounding box center [805, 341] width 239 height 42
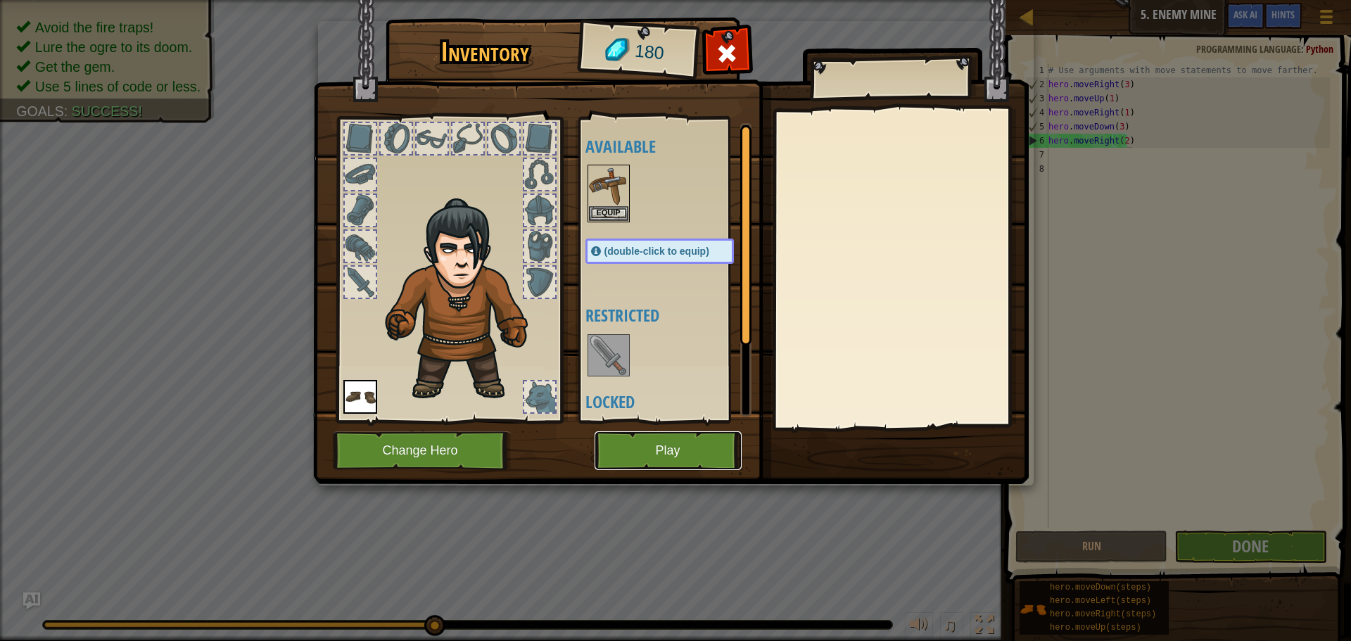
click at [697, 440] on button "Play" at bounding box center [668, 450] width 147 height 39
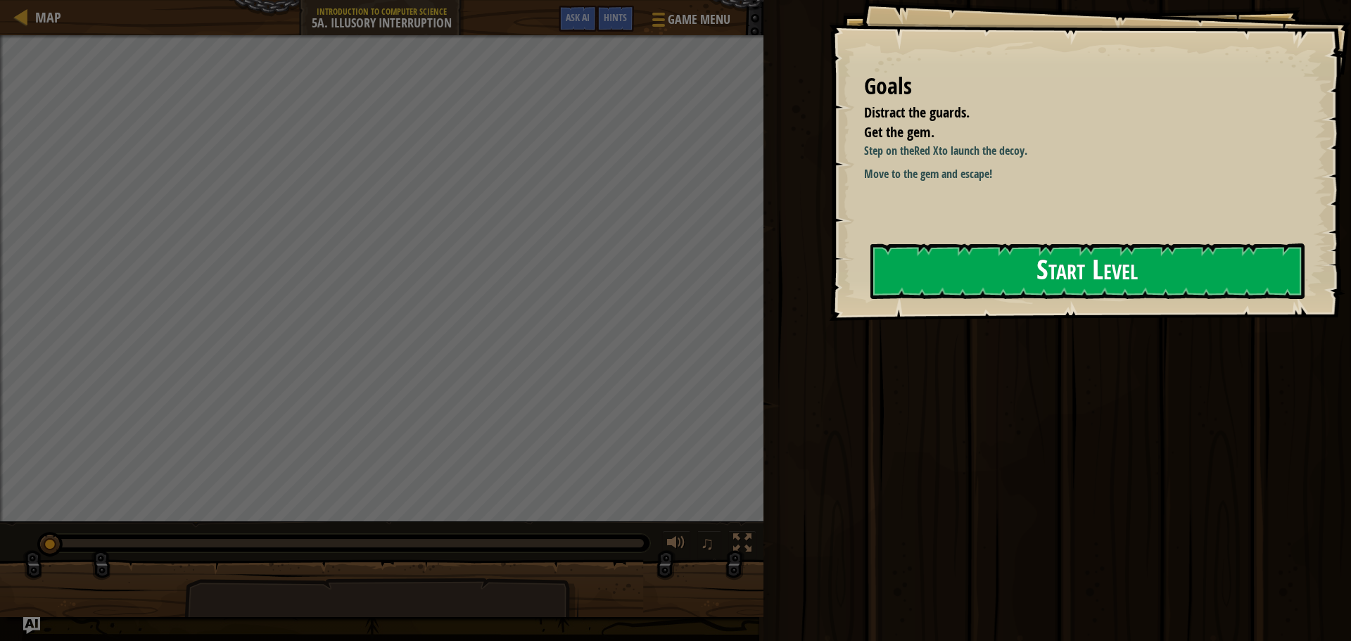
click at [883, 285] on button "Start Level" at bounding box center [1088, 272] width 434 height 56
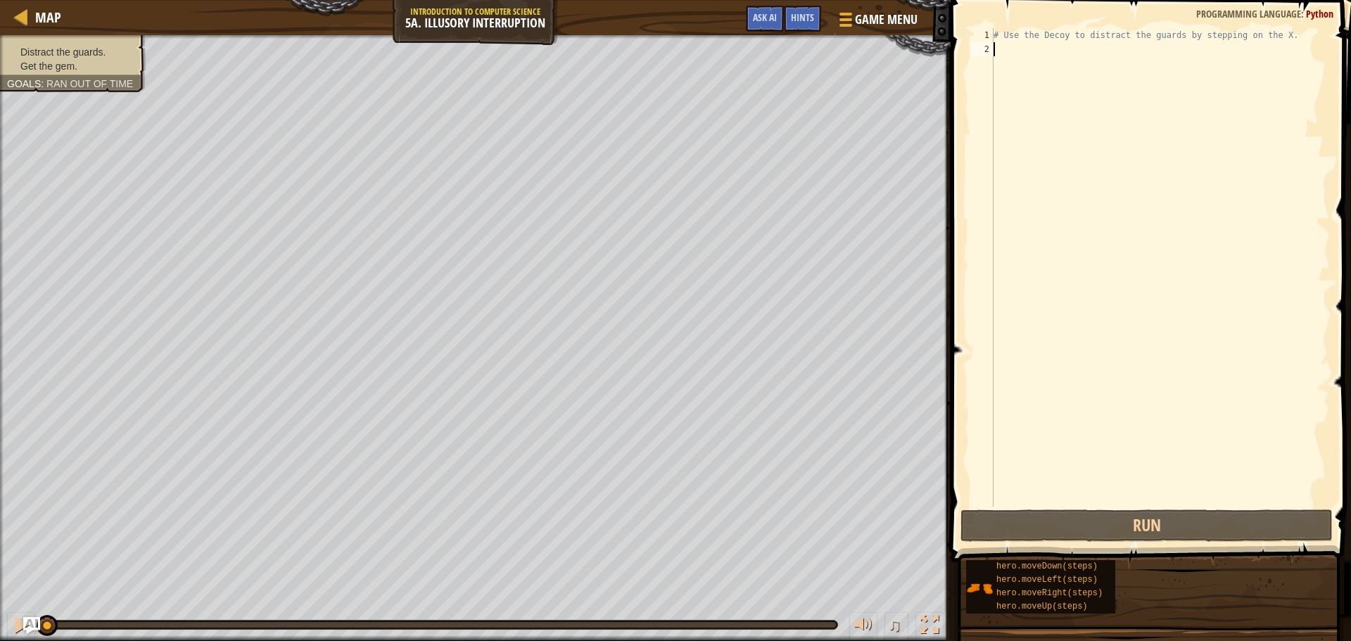
type textarea "m"
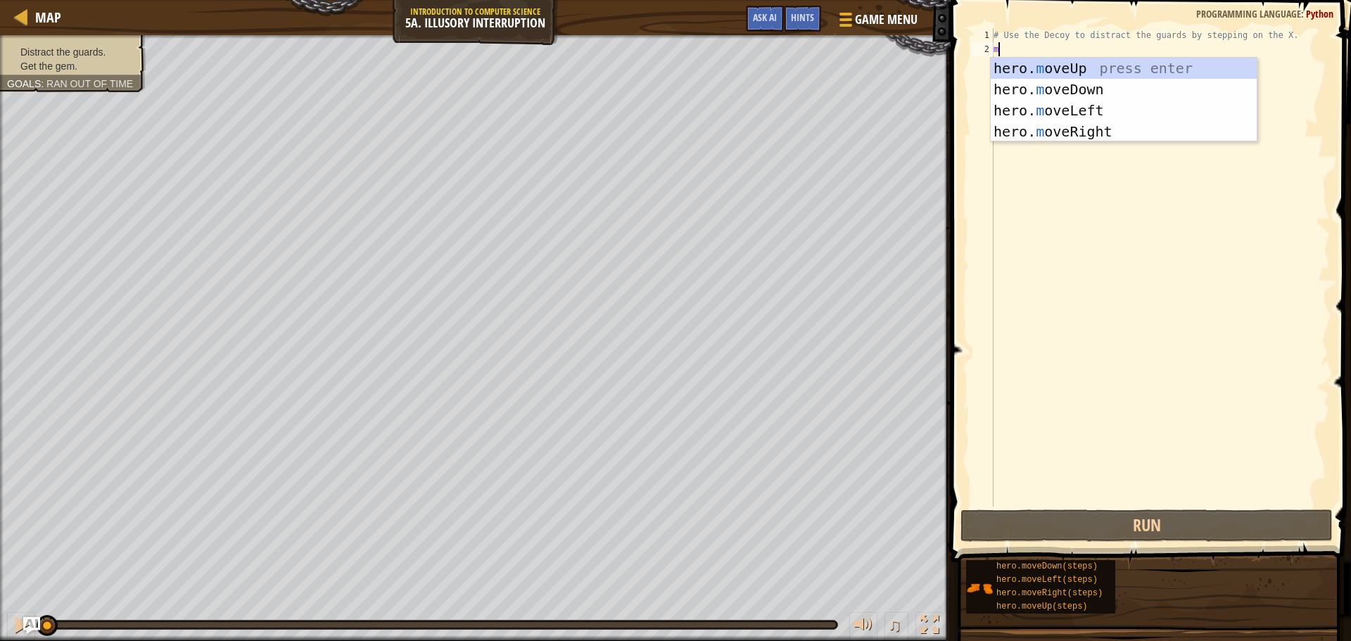
scroll to position [6, 0]
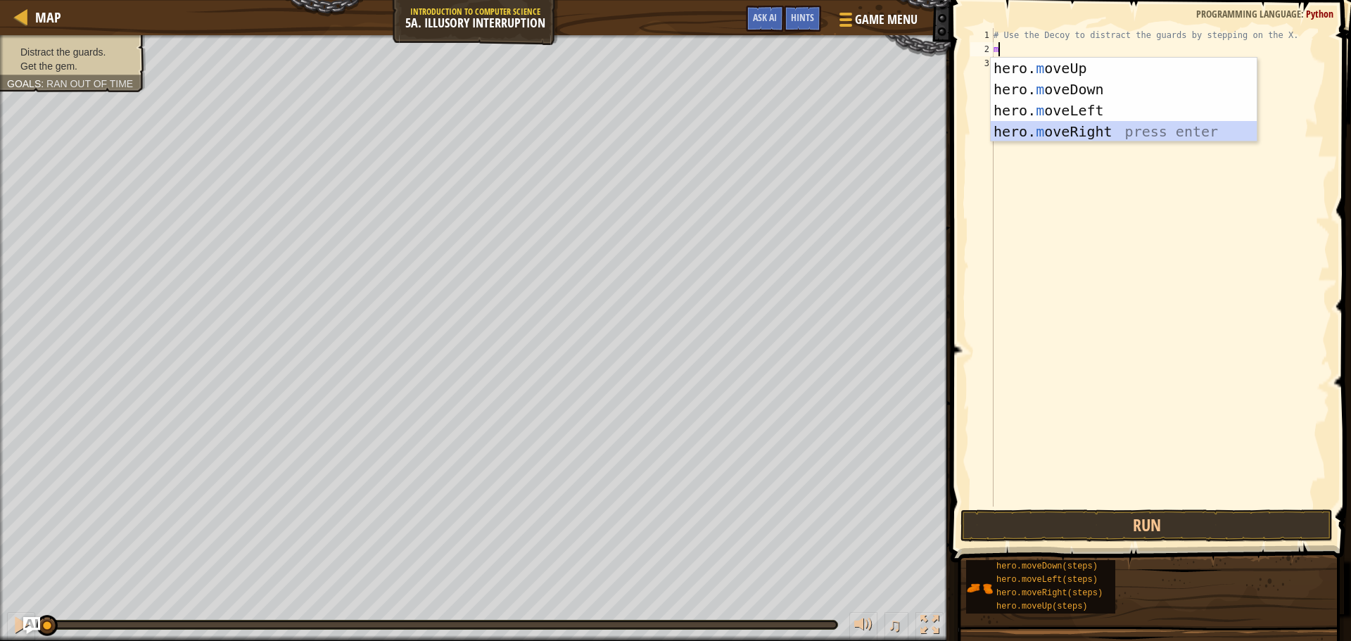
click at [1065, 128] on div "hero. m oveUp press enter hero. m oveDown press enter hero. m oveLeft press ent…" at bounding box center [1124, 121] width 266 height 127
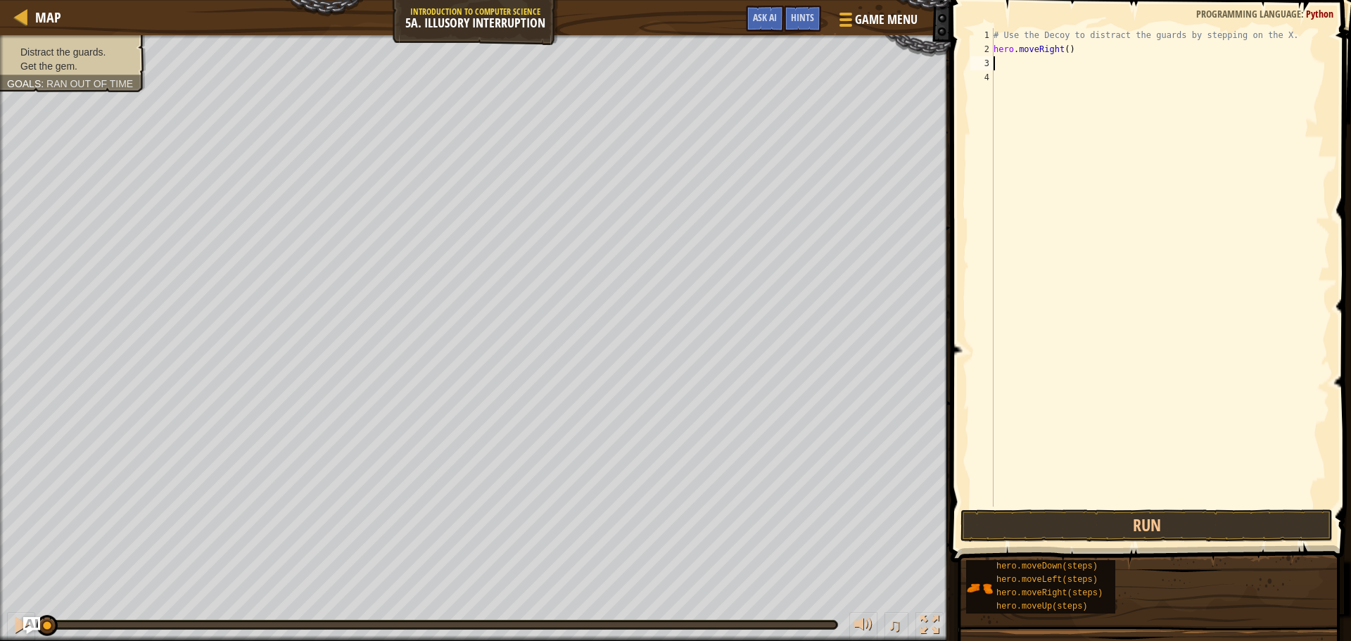
click at [997, 62] on div "# Use the Decoy to distract the guards by stepping on the X. hero . moveRight (…" at bounding box center [1160, 281] width 339 height 507
type textarea "m"
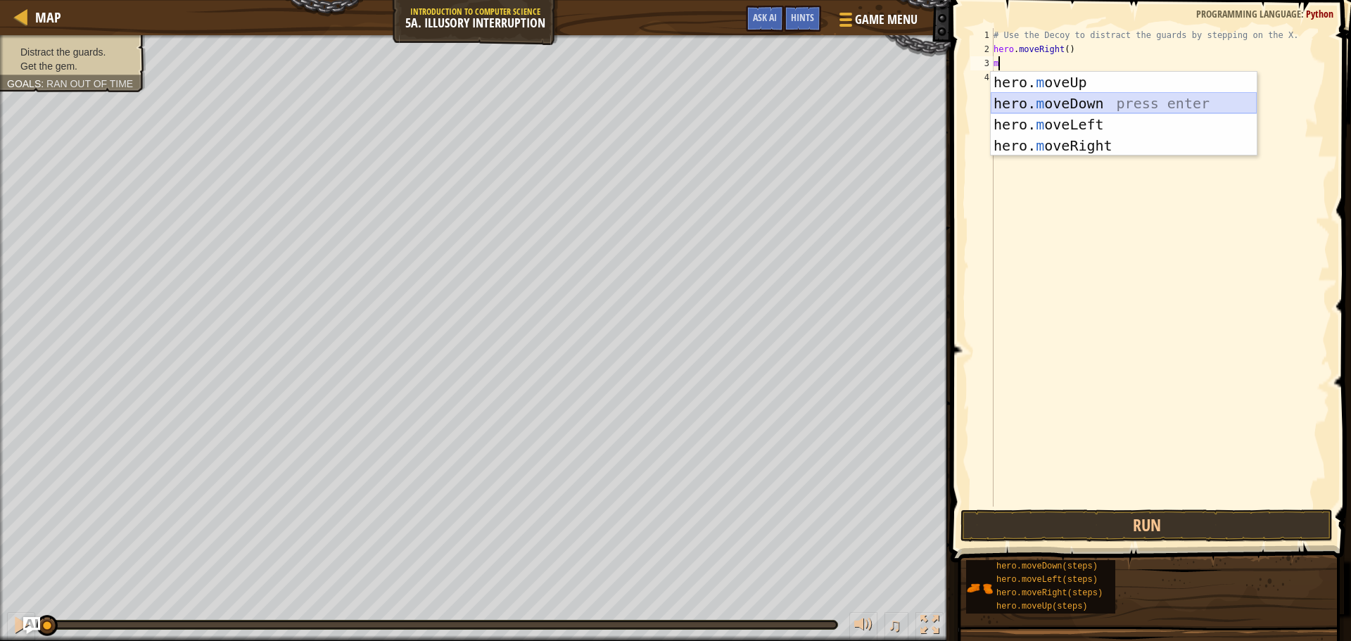
click at [1045, 99] on div "hero. m oveUp press enter hero. m oveDown press enter hero. m oveLeft press ent…" at bounding box center [1124, 135] width 266 height 127
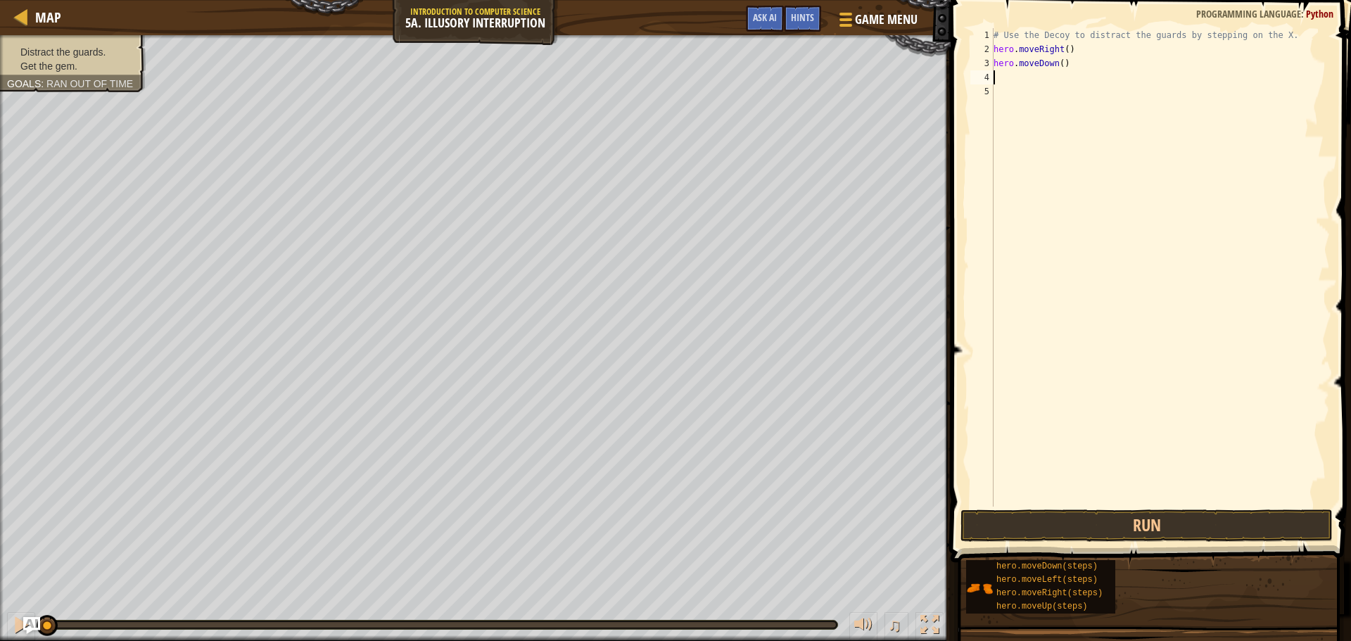
type textarea "m"
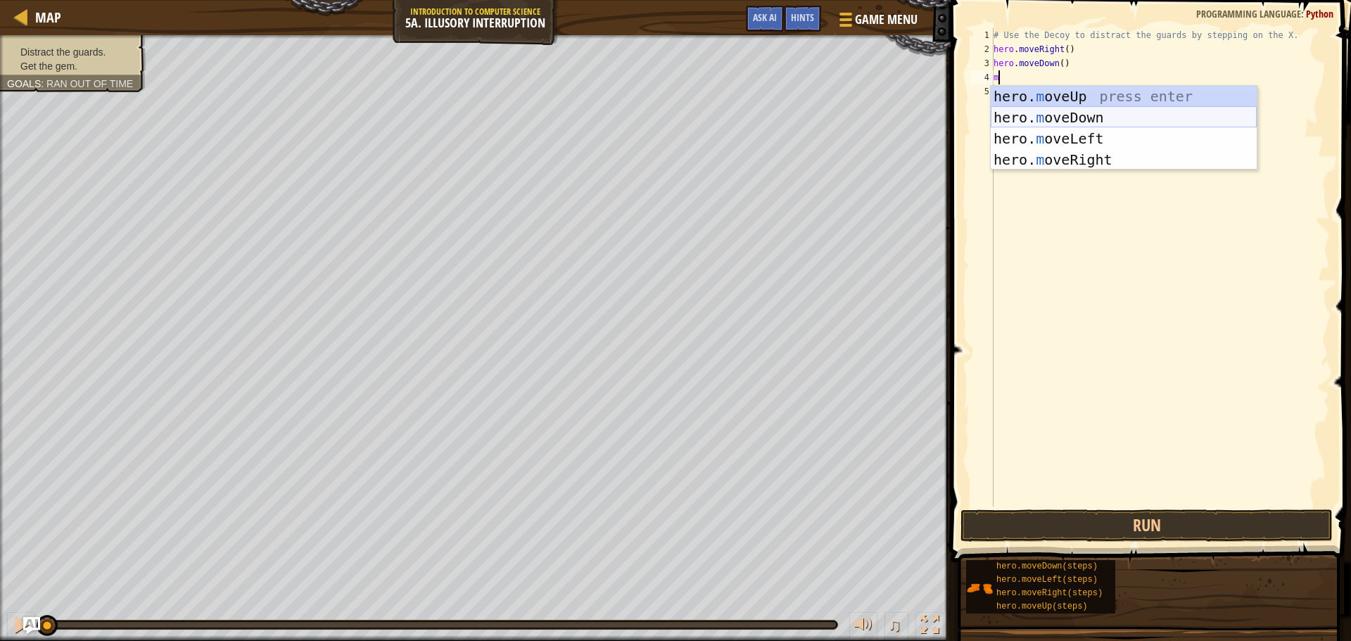
click at [1019, 114] on div "hero. m oveUp press enter hero. m oveDown press enter hero. m oveLeft press ent…" at bounding box center [1124, 149] width 266 height 127
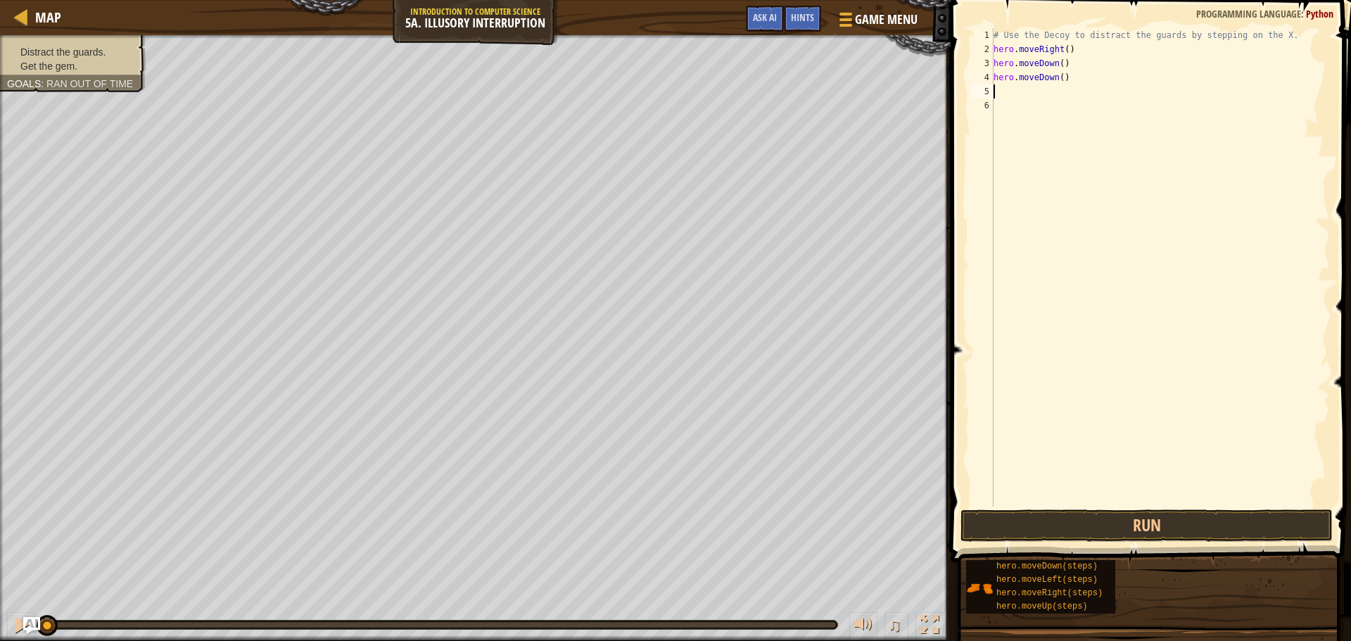
type textarea "m"
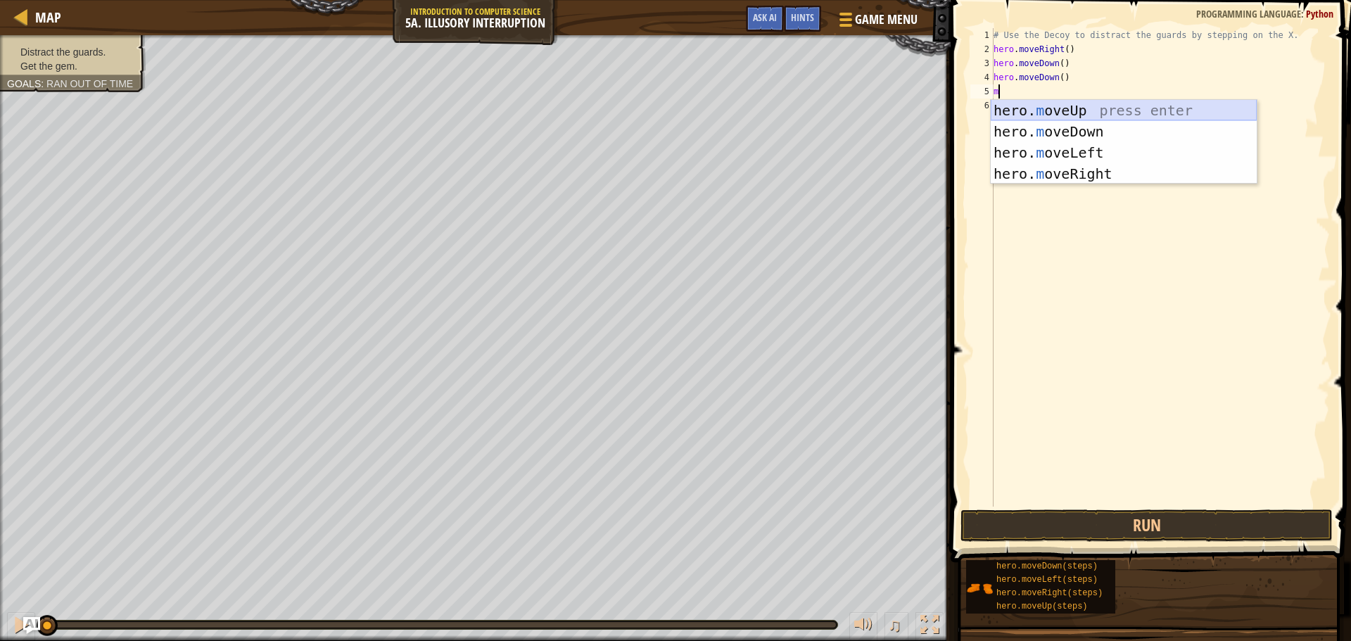
click at [1043, 113] on div "hero. m oveUp press enter hero. m oveDown press enter hero. m oveLeft press ent…" at bounding box center [1124, 163] width 266 height 127
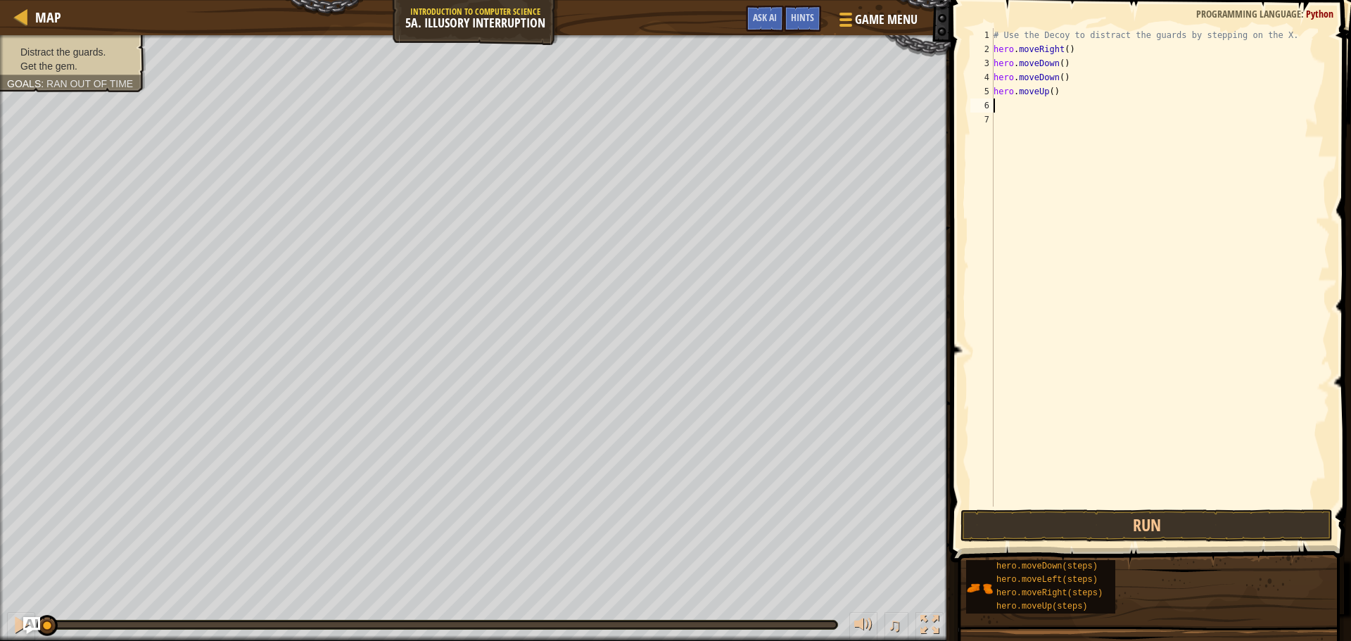
click at [1030, 108] on div "# Use the Decoy to distract the guards by stepping on the X. hero . moveRight (…" at bounding box center [1160, 281] width 339 height 507
type textarea "m"
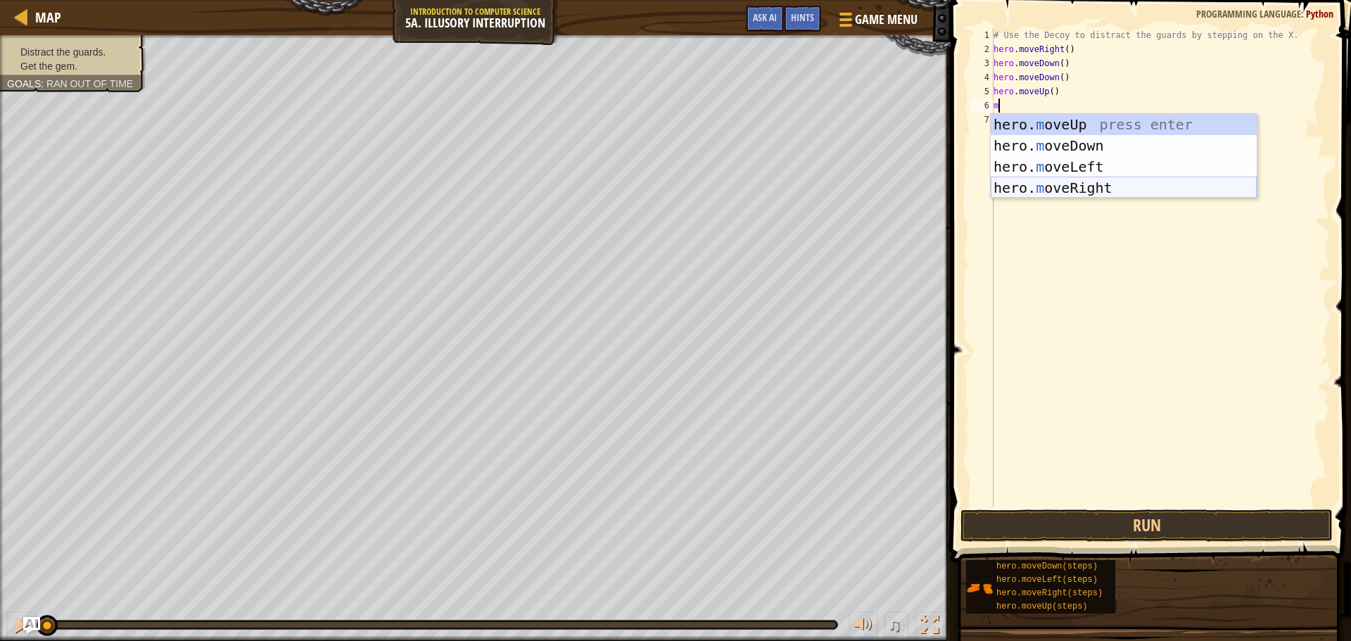
click at [1009, 184] on div "hero. m oveUp press enter hero. m oveDown press enter hero. m oveLeft press ent…" at bounding box center [1124, 177] width 266 height 127
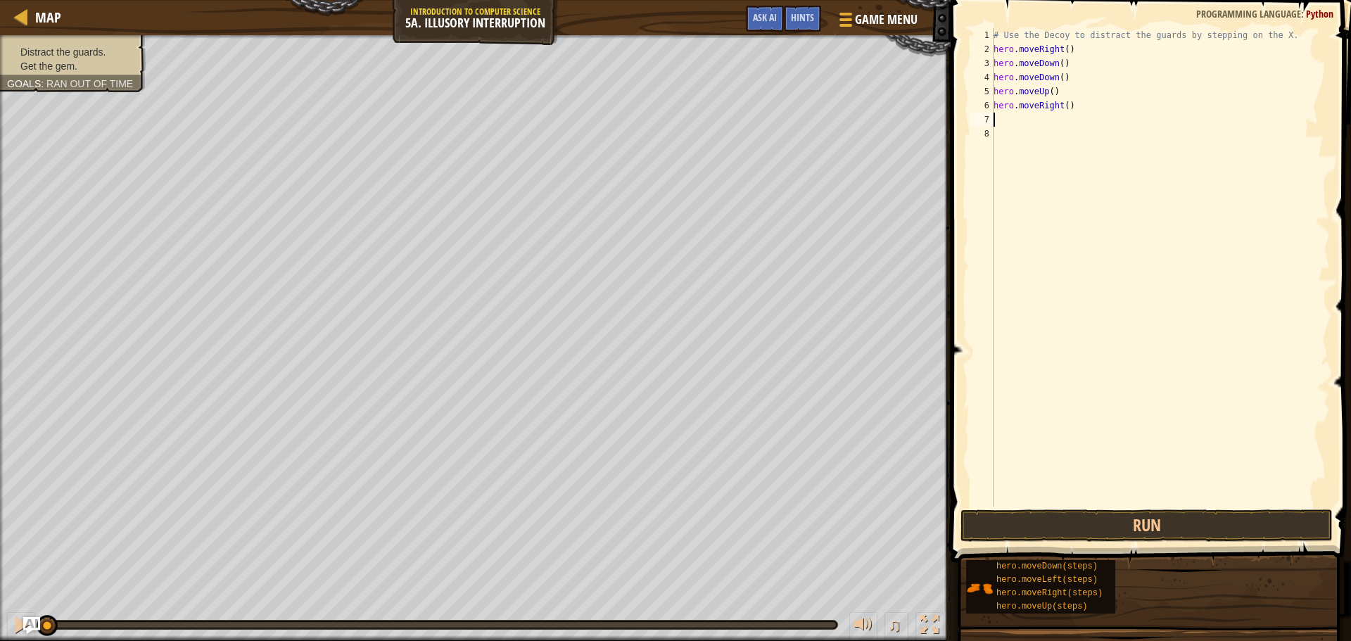
click at [1061, 52] on div "# Use the Decoy to distract the guards by stepping on the X. hero . moveRight (…" at bounding box center [1160, 281] width 339 height 507
click at [1270, 531] on button "Run" at bounding box center [1147, 526] width 372 height 32
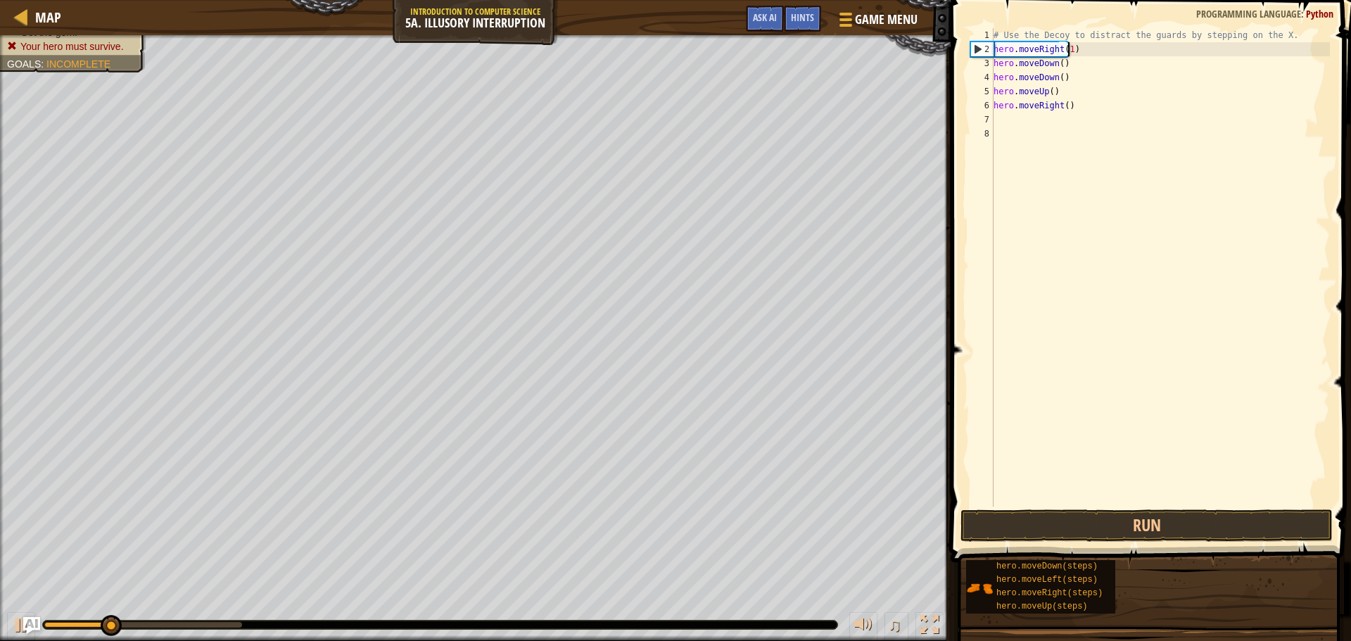
scroll to position [6, 6]
click at [1054, 63] on div "# Use the Decoy to distract the guards by stepping on the X. hero . moveRight (…" at bounding box center [1160, 281] width 339 height 507
click at [1057, 65] on div "# Use the Decoy to distract the guards by stepping on the X. hero . moveRight (…" at bounding box center [1160, 281] width 339 height 507
click at [1057, 82] on div "# Use the Decoy to distract the guards by stepping on the X. hero . moveRight (…" at bounding box center [1160, 281] width 339 height 507
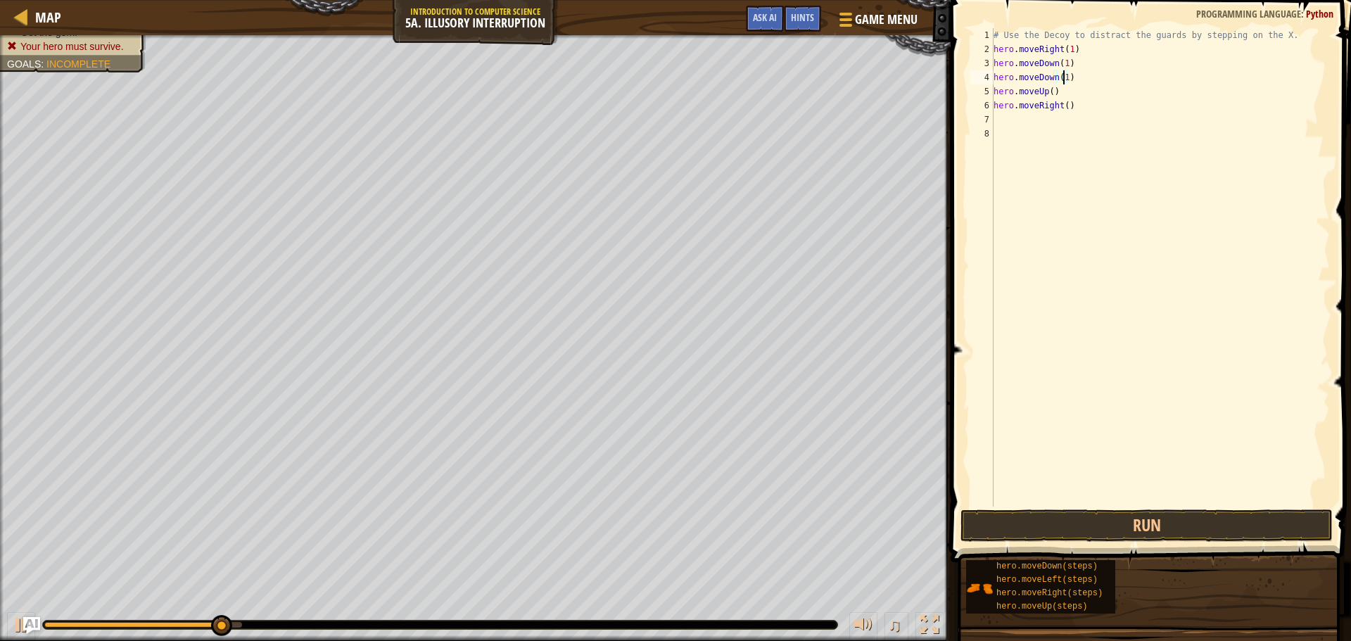
click at [1061, 108] on div "# Use the Decoy to distract the guards by stepping on the X. hero . moveRight (…" at bounding box center [1160, 281] width 339 height 507
click at [1064, 104] on div "# Use the Decoy to distract the guards by stepping on the X. hero . moveRight (…" at bounding box center [1160, 281] width 339 height 507
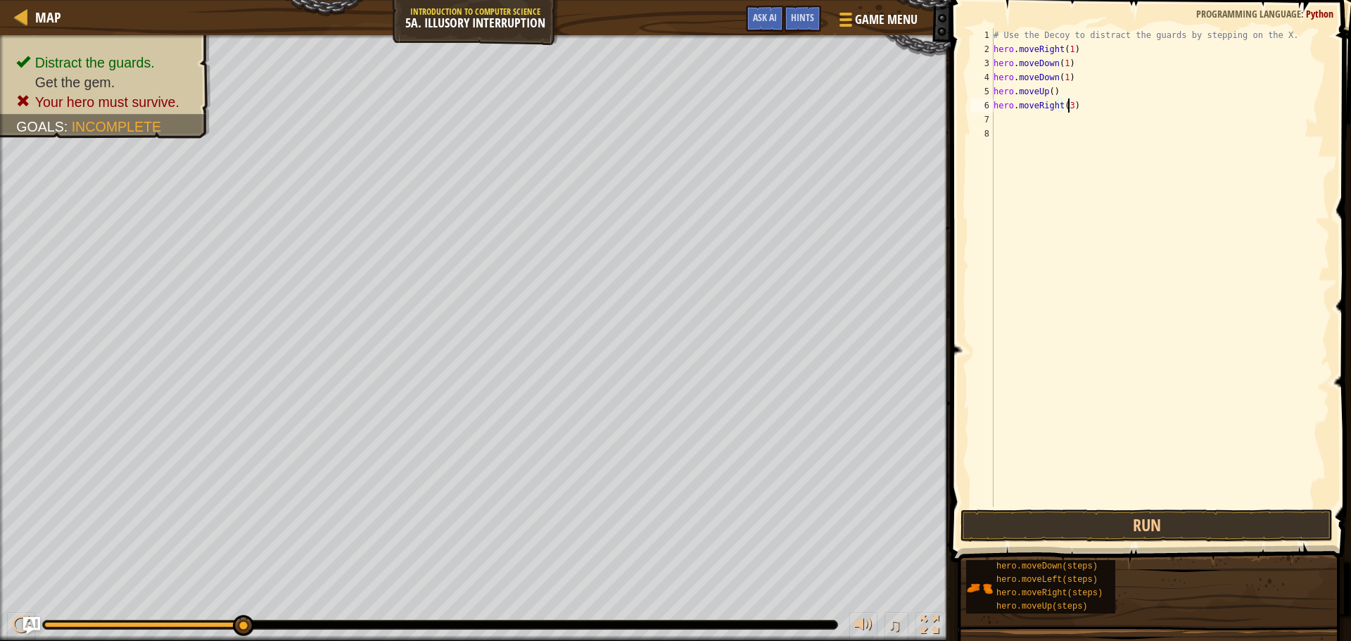
scroll to position [6, 6]
click at [1047, 92] on div "# Use the Decoy to distract the guards by stepping on the X. hero . moveRight (…" at bounding box center [1160, 281] width 339 height 507
type textarea "hero.moveUp(2)"
click at [1132, 526] on button "Run" at bounding box center [1147, 526] width 372 height 32
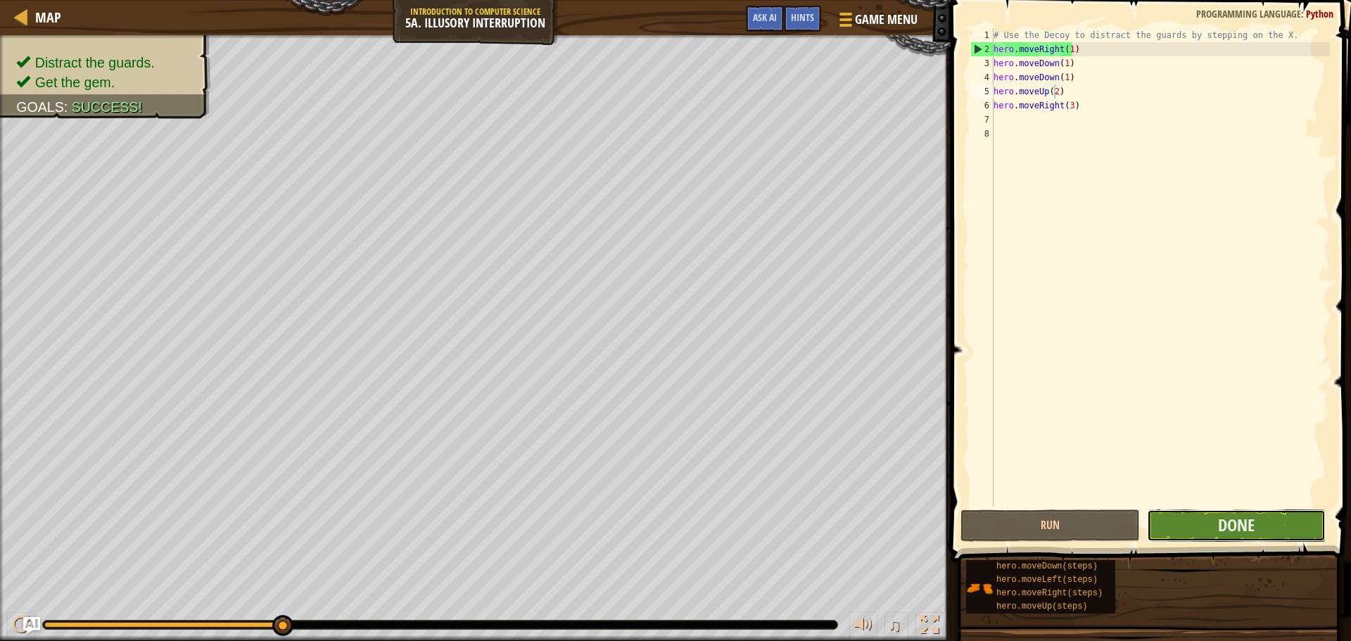
click at [1288, 523] on button "Done" at bounding box center [1236, 526] width 179 height 32
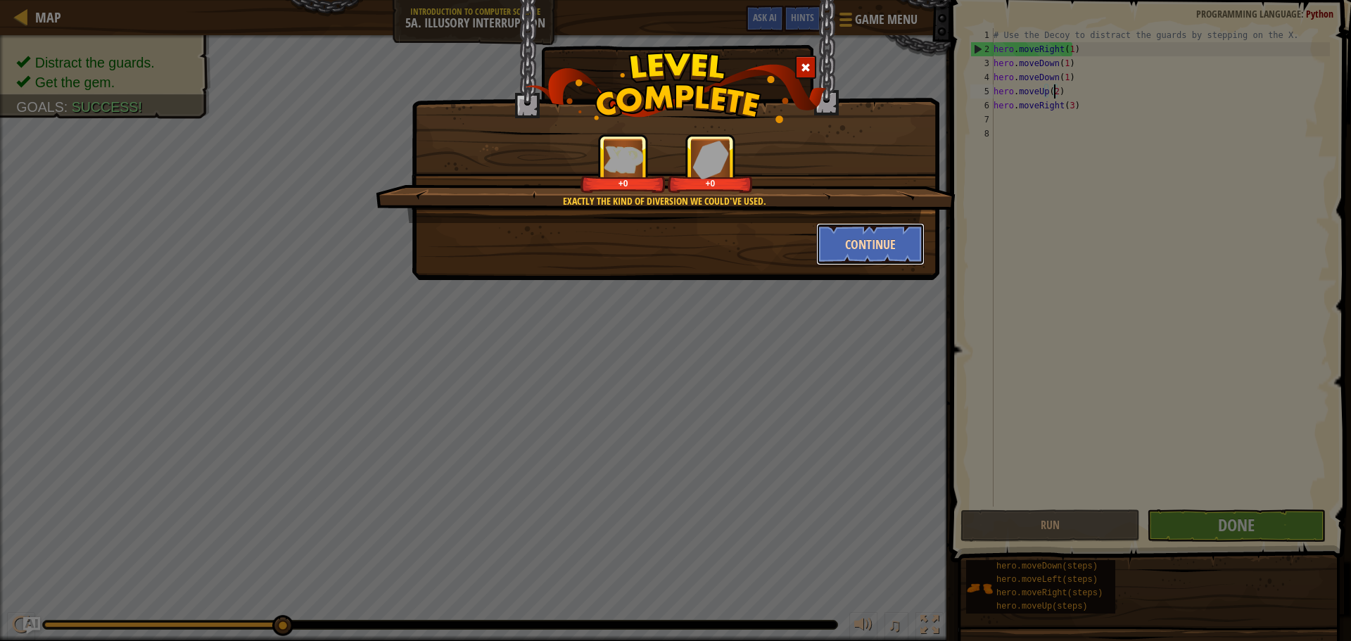
click at [855, 240] on button "Continue" at bounding box center [870, 244] width 109 height 42
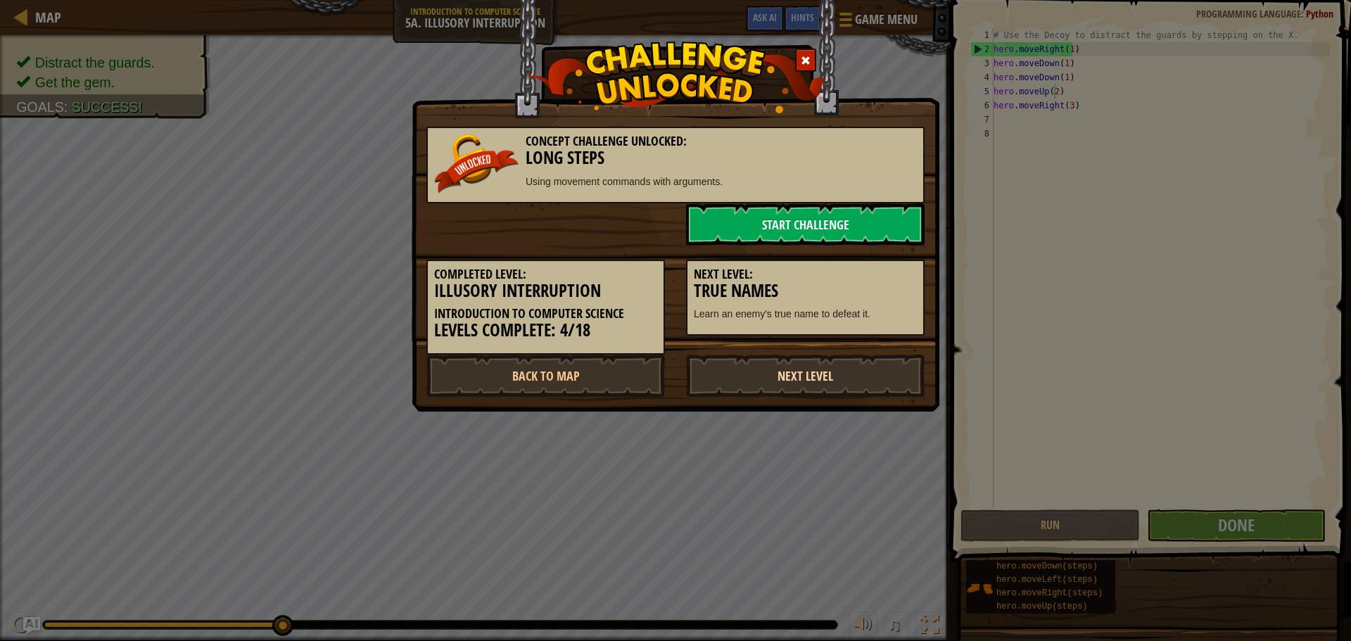
click at [811, 368] on link "Next Level" at bounding box center [805, 376] width 239 height 42
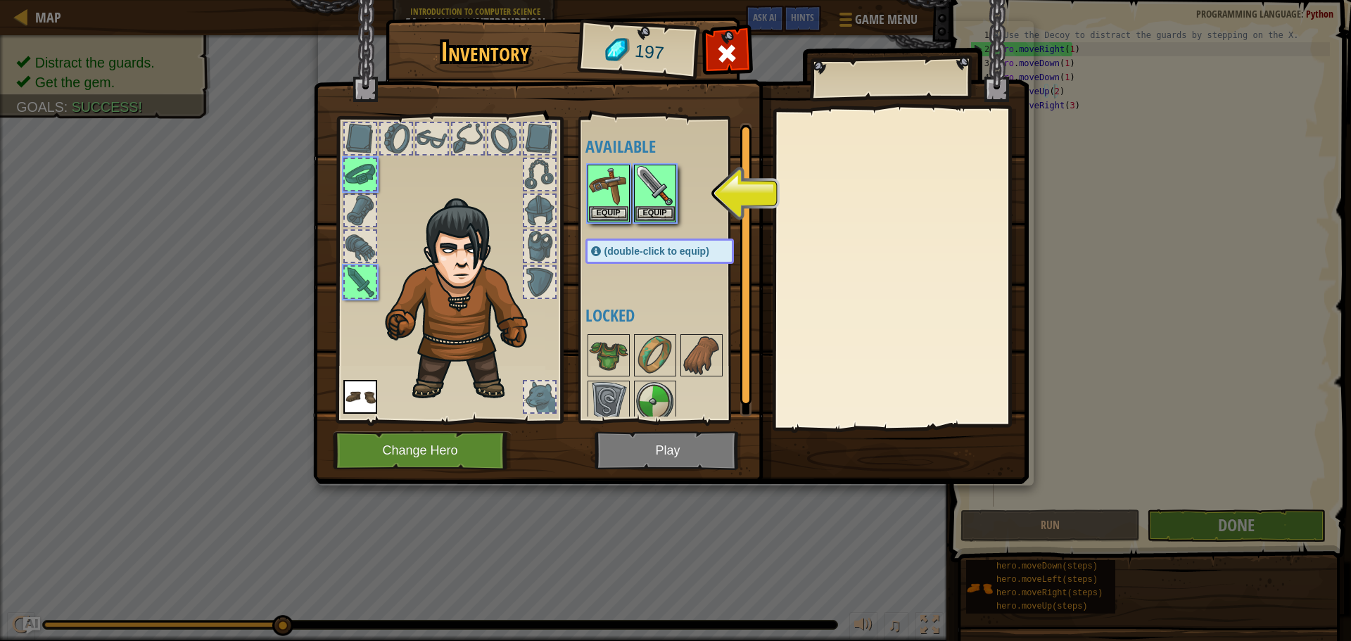
click at [702, 438] on img at bounding box center [671, 228] width 716 height 511
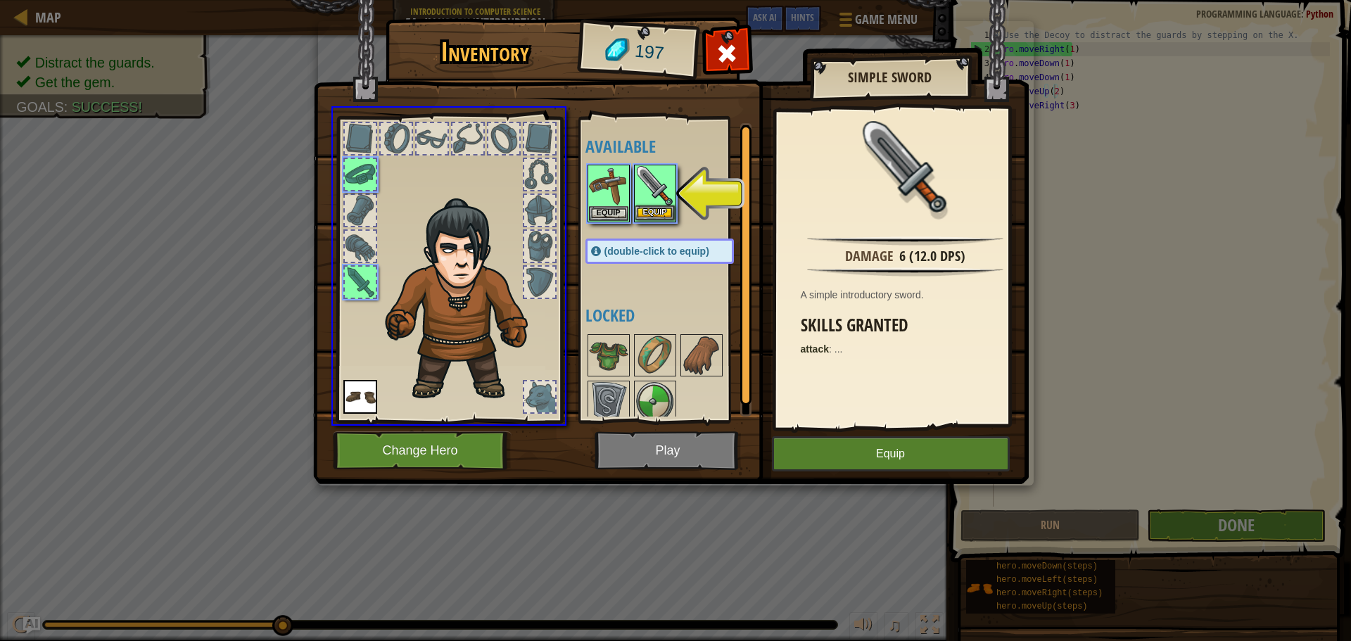
drag, startPoint x: 655, startPoint y: 203, endPoint x: 650, endPoint y: 215, distance: 12.7
click at [647, 234] on div "Inventory 197 Available Equip Equip Equip (double-click to equip) Locked Simple…" at bounding box center [675, 320] width 1351 height 641
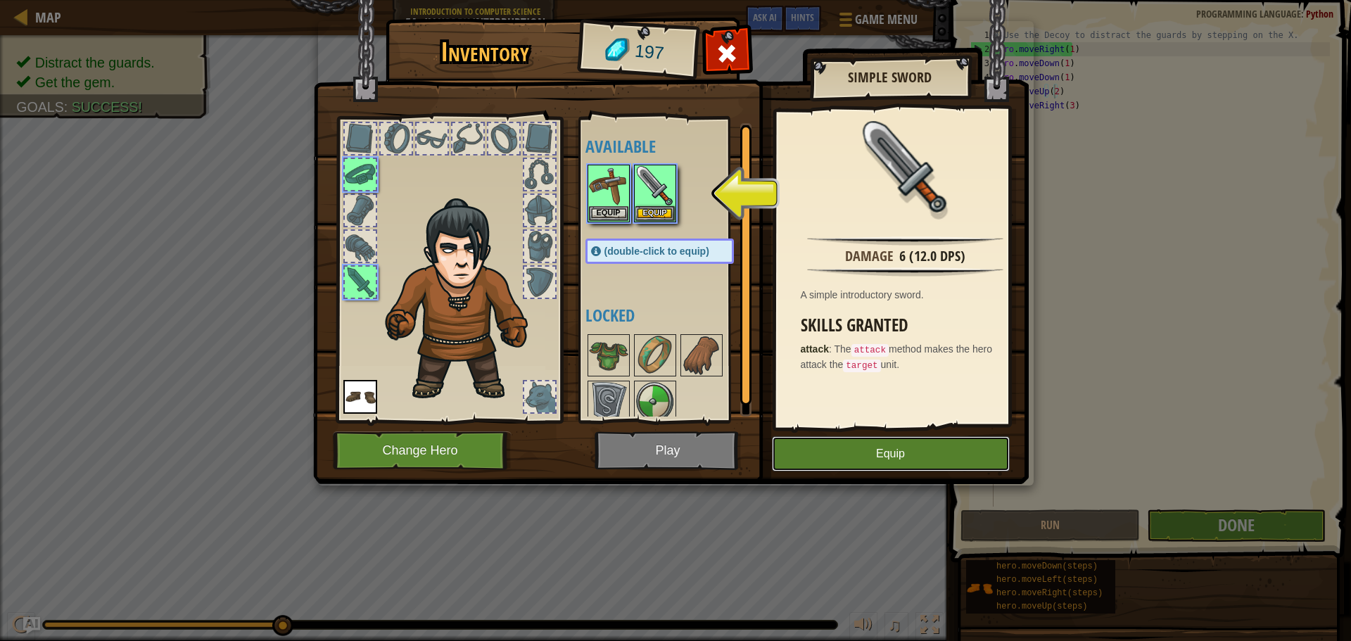
drag, startPoint x: 882, startPoint y: 458, endPoint x: 866, endPoint y: 455, distance: 15.7
click at [879, 458] on button "Equip" at bounding box center [891, 453] width 238 height 35
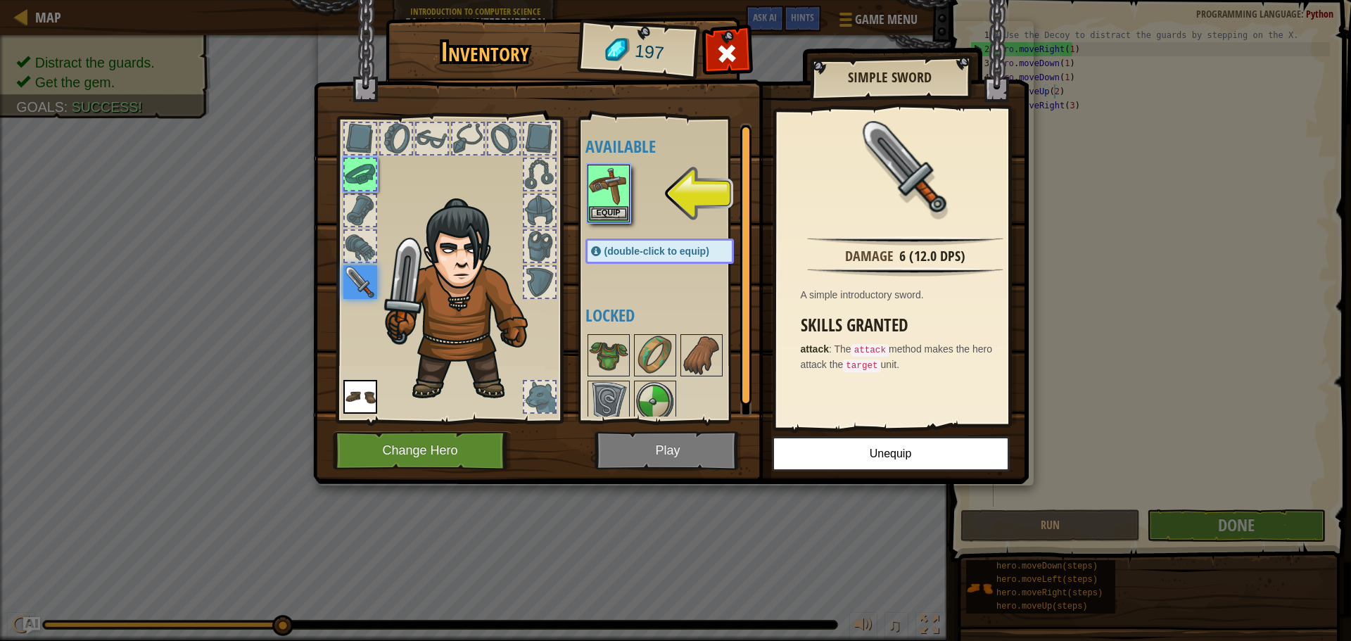
drag, startPoint x: 698, startPoint y: 427, endPoint x: 692, endPoint y: 433, distance: 8.5
click at [695, 430] on img at bounding box center [671, 228] width 716 height 511
click at [598, 216] on button "Equip" at bounding box center [608, 213] width 39 height 15
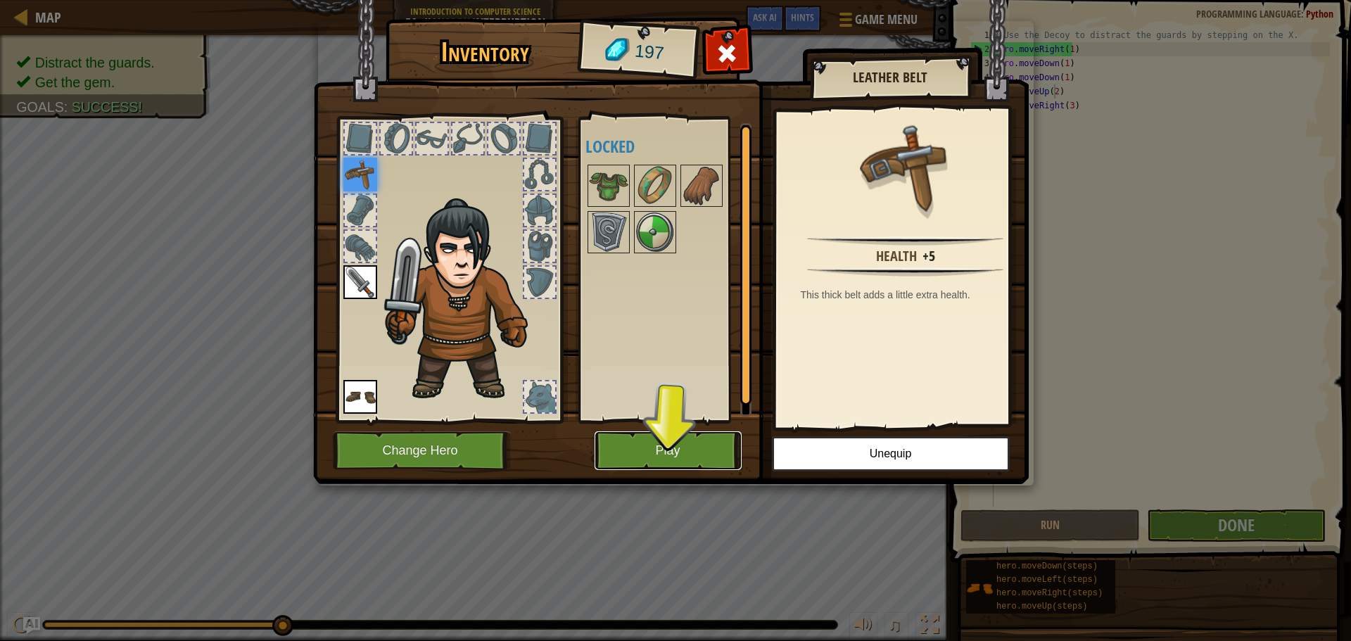
click at [698, 460] on button "Play" at bounding box center [668, 450] width 147 height 39
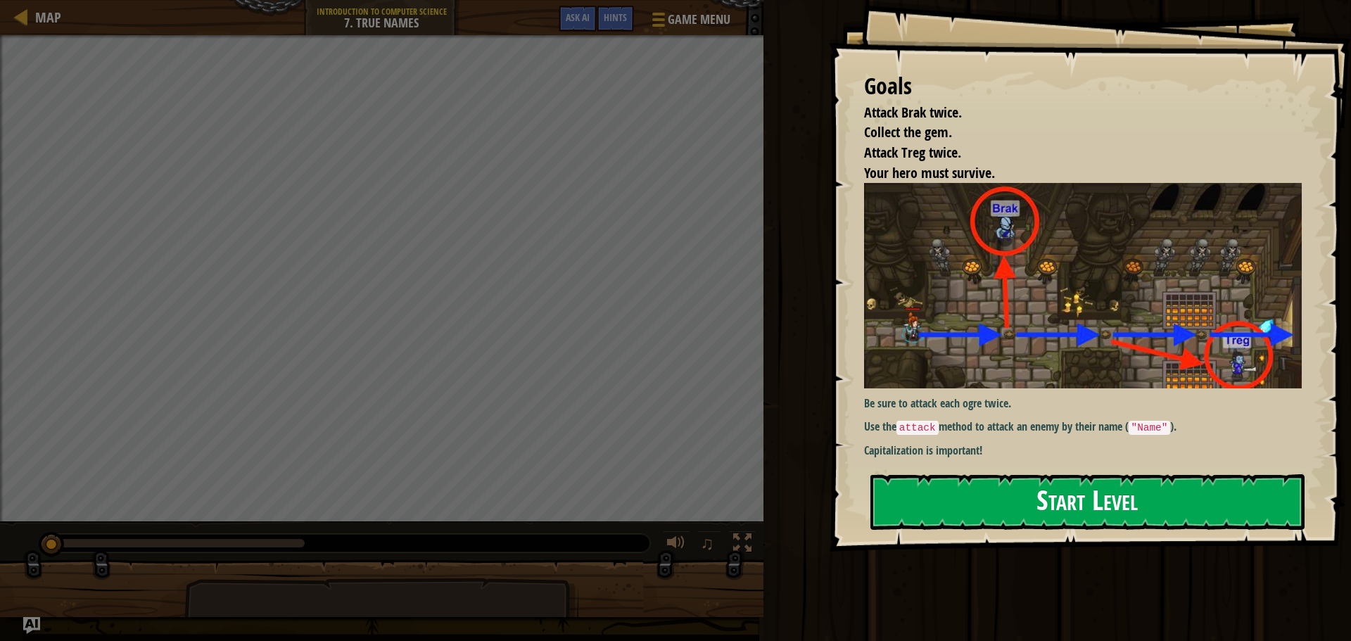
click at [1115, 488] on button "Start Level" at bounding box center [1088, 502] width 434 height 56
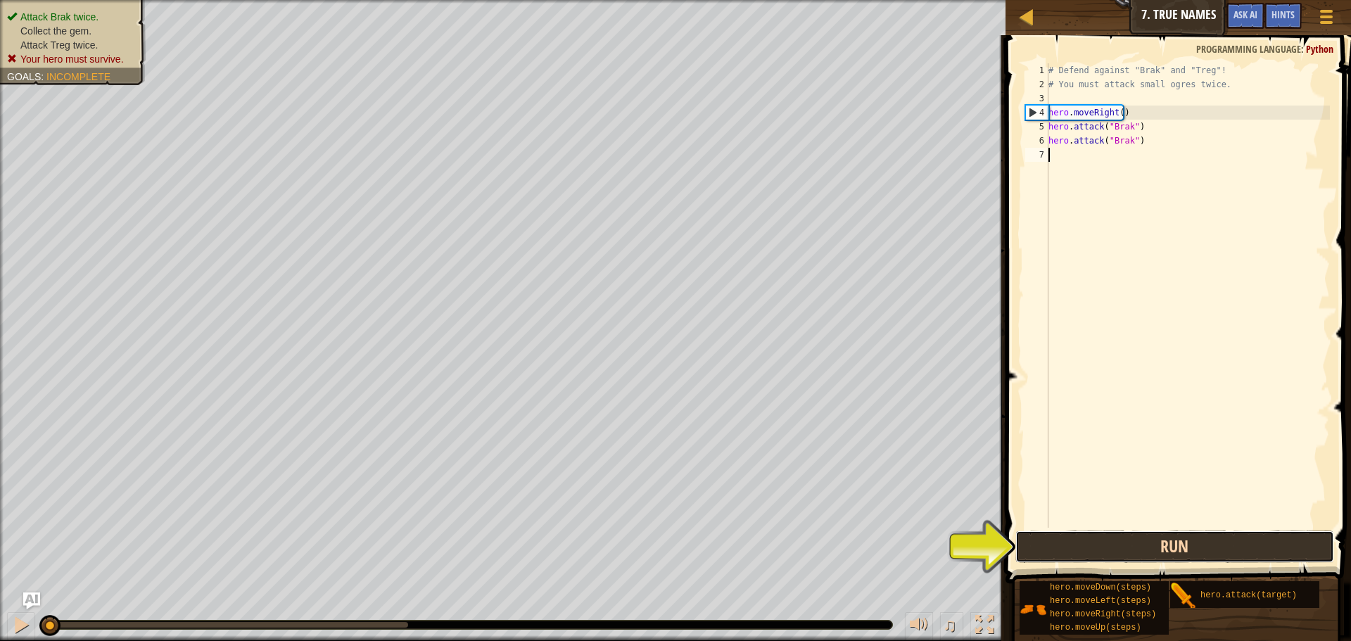
click at [1050, 539] on button "Run" at bounding box center [1175, 547] width 319 height 32
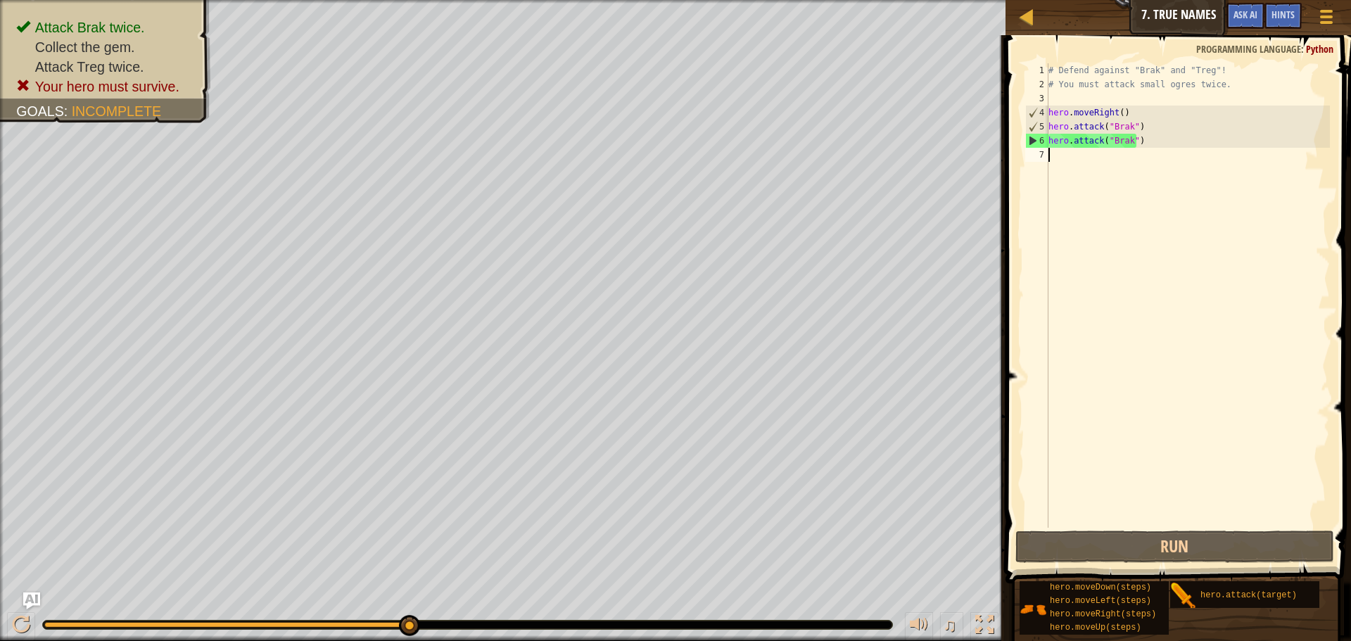
click at [1054, 158] on div "# Defend against "Brak" and "Treg"! # You must attack small ogres twice. hero .…" at bounding box center [1188, 309] width 284 height 493
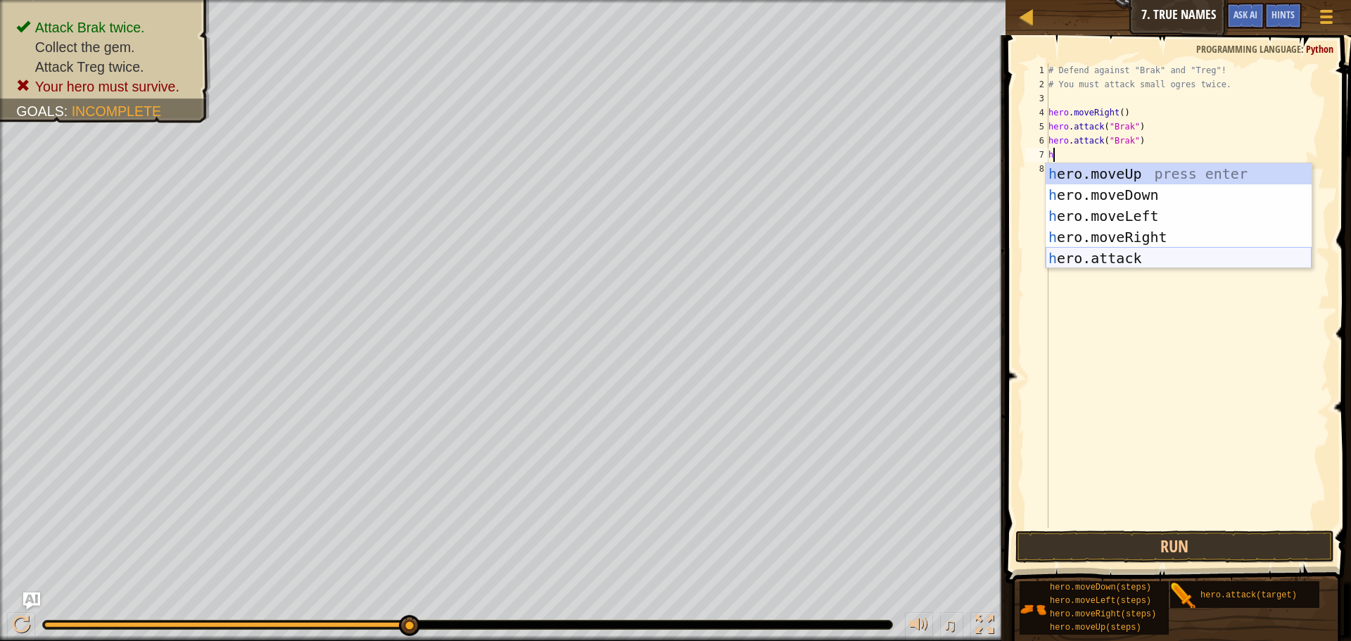
click at [1103, 248] on div "h ero.moveUp press enter h ero.moveDown press enter h ero.moveLeft press enter …" at bounding box center [1179, 237] width 266 height 148
type textarea "hero.attack("Enemy Name")"
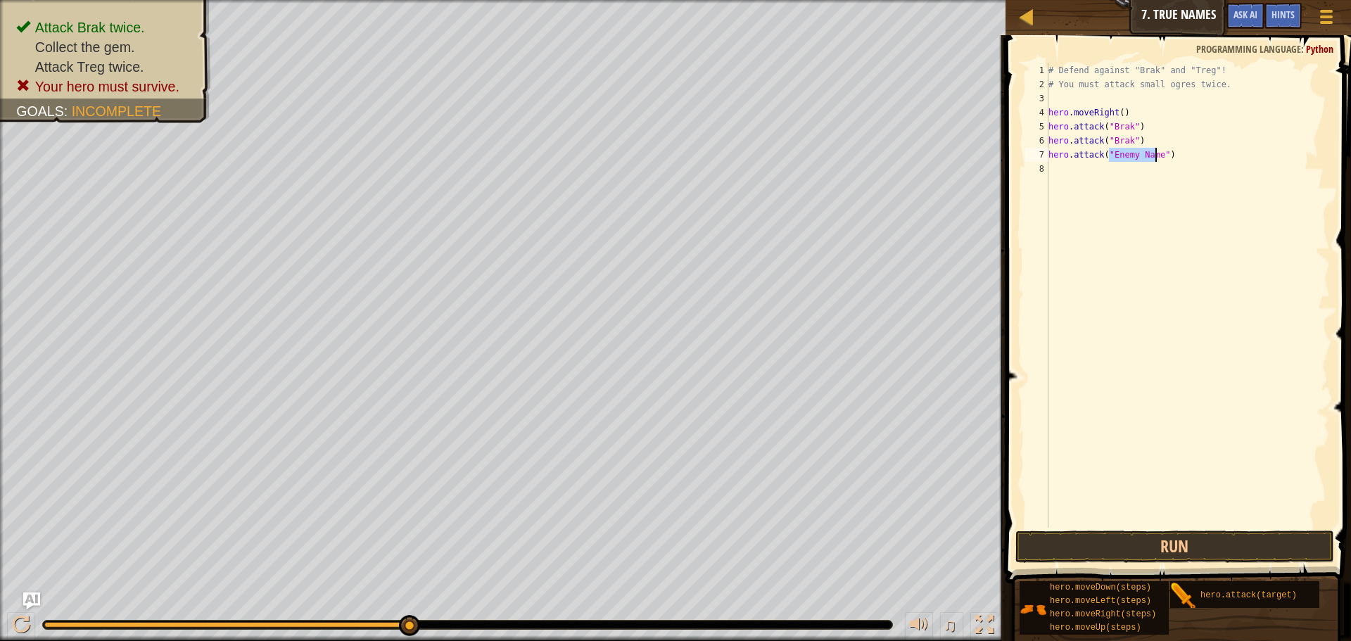
click at [1054, 181] on div "# Defend against "Brak" and "Treg"! # You must attack small ogres twice. hero .…" at bounding box center [1188, 309] width 284 height 493
type textarea "m"
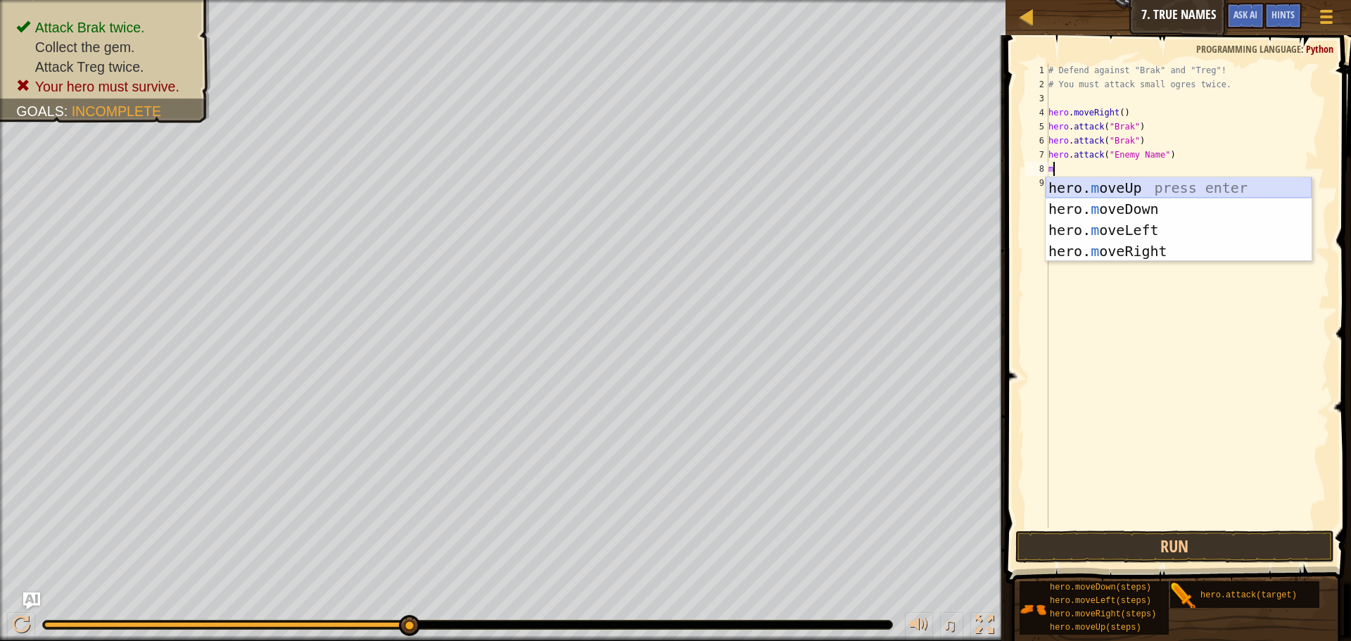
click at [1090, 191] on div "hero. m oveUp press enter hero. m oveDown press enter hero. m oveLeft press ent…" at bounding box center [1179, 240] width 266 height 127
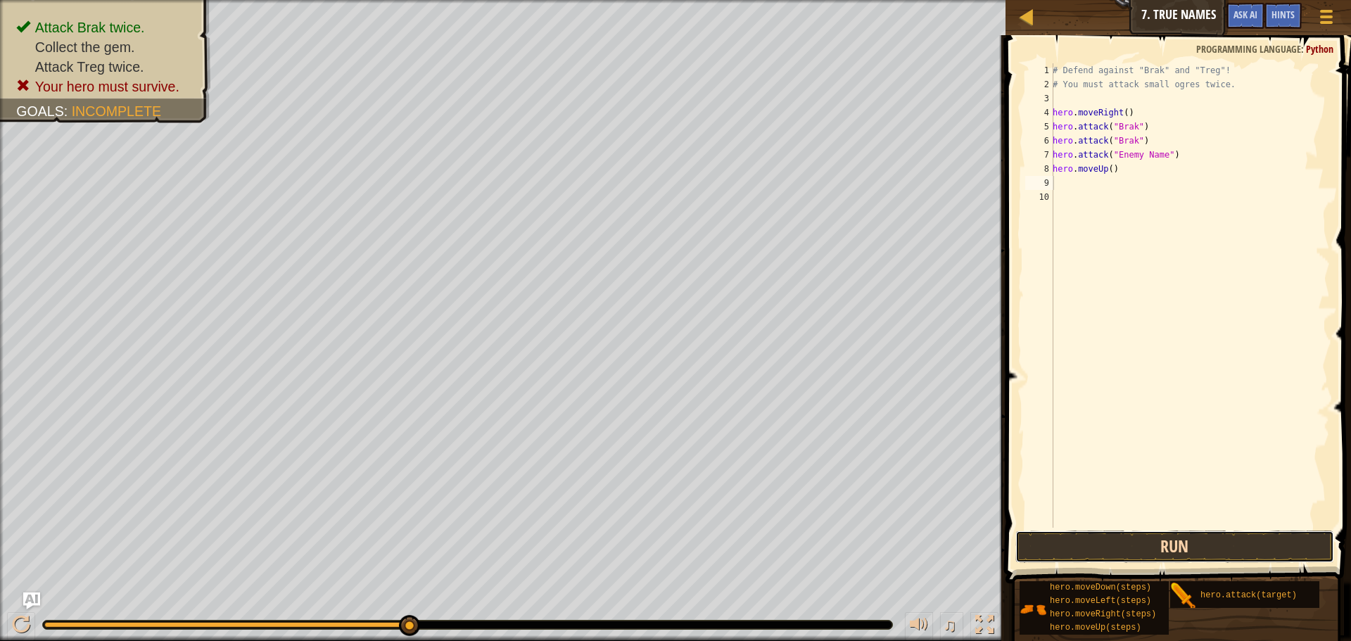
click at [1097, 541] on button "Run" at bounding box center [1175, 547] width 319 height 32
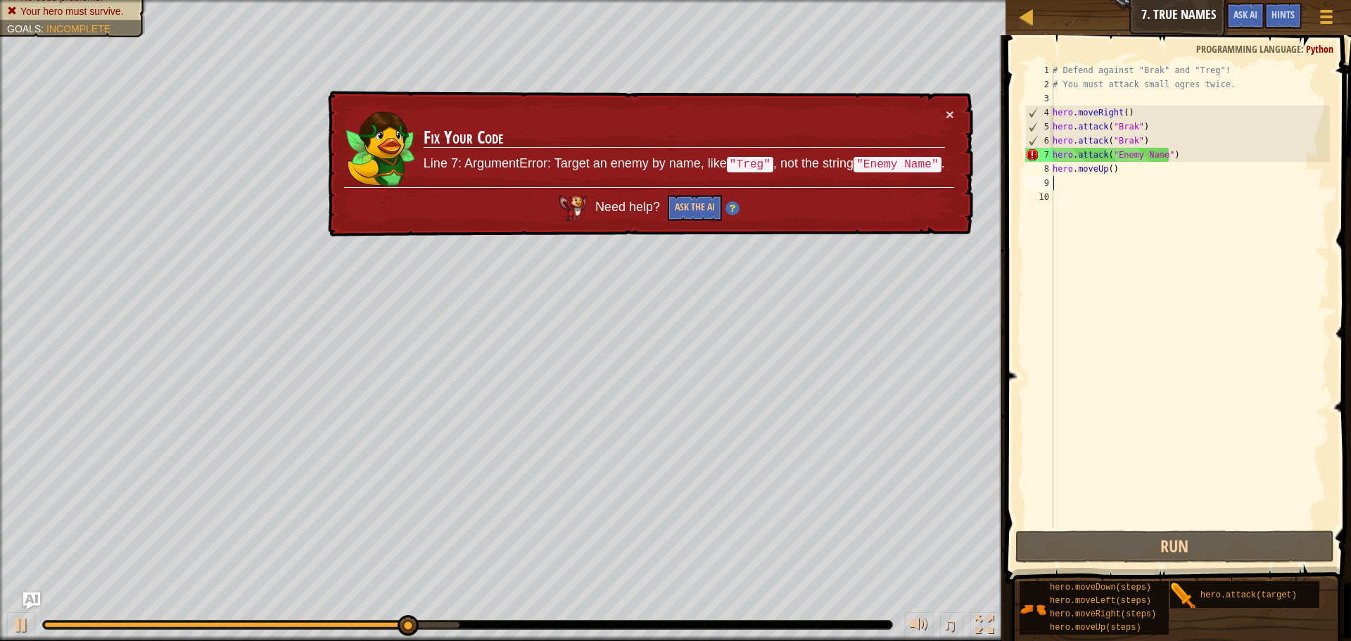
click at [1158, 151] on div "# Defend against "Brak" and "Treg"! # You must attack small ogres twice. hero .…" at bounding box center [1190, 309] width 280 height 493
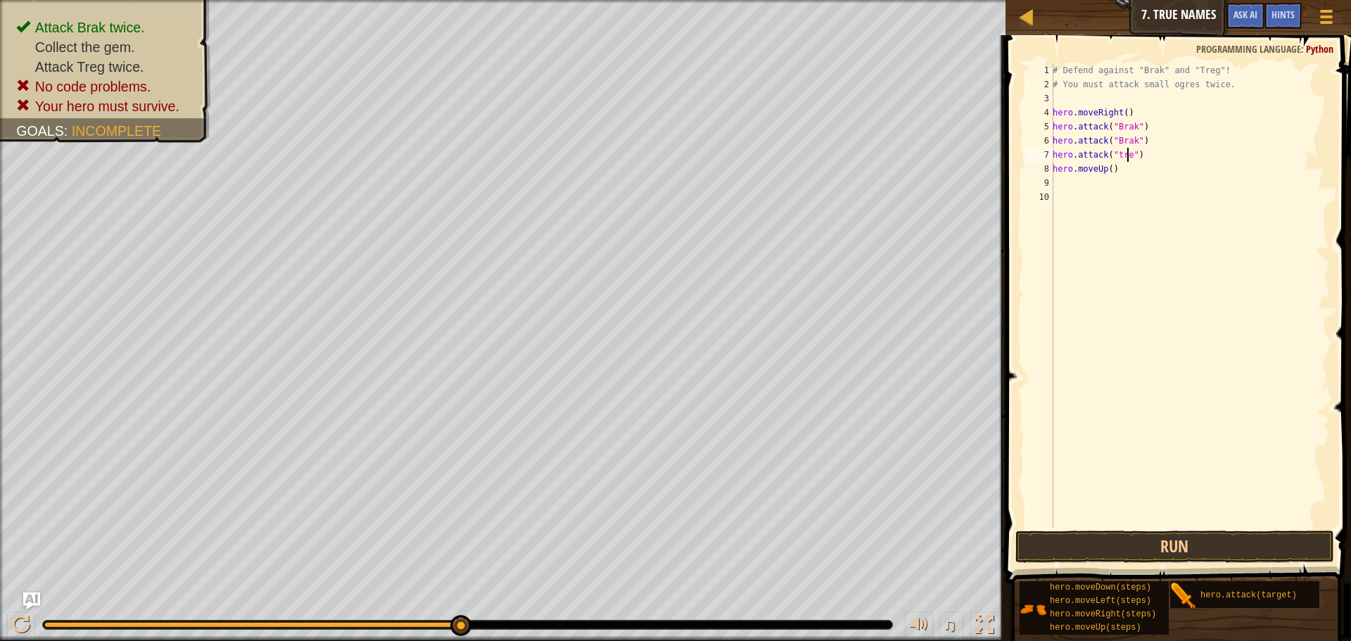
scroll to position [6, 6]
click at [1119, 158] on div "# Defend against "Brak" and "Treg"! # You must attack small ogres twice. hero .…" at bounding box center [1190, 309] width 280 height 493
click at [1119, 157] on div "# Defend against "Brak" and "Treg"! # You must attack small ogres twice. hero .…" at bounding box center [1190, 309] width 280 height 493
click at [1120, 155] on div "# Defend against "Brak" and "Treg"! # You must attack small ogres twice. hero .…" at bounding box center [1190, 295] width 280 height 465
click at [1120, 155] on div "# Defend against "Brak" and "Treg"! # You must attack small ogres twice. hero .…" at bounding box center [1190, 309] width 280 height 493
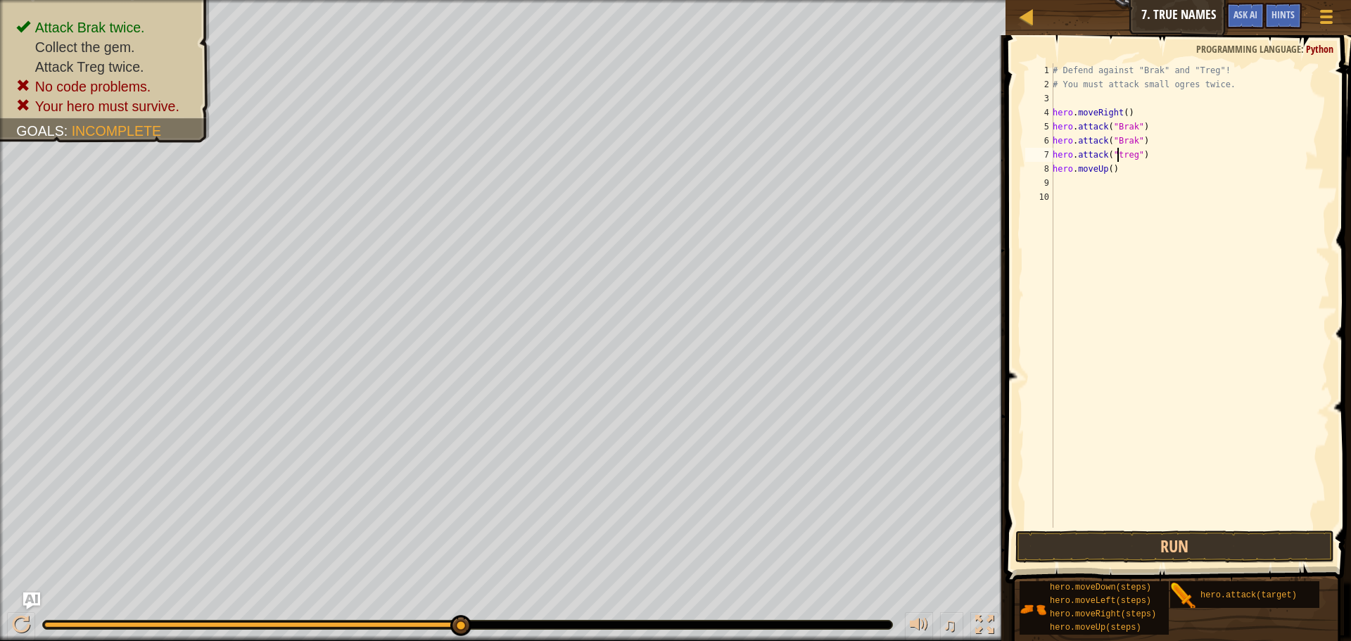
click at [1120, 155] on div "# Defend against "Brak" and "Treg"! # You must attack small ogres twice. hero .…" at bounding box center [1190, 309] width 280 height 493
click at [1136, 174] on div "# Defend against "Brak" and "Treg"! # You must attack small ogres twice. hero .…" at bounding box center [1190, 309] width 280 height 493
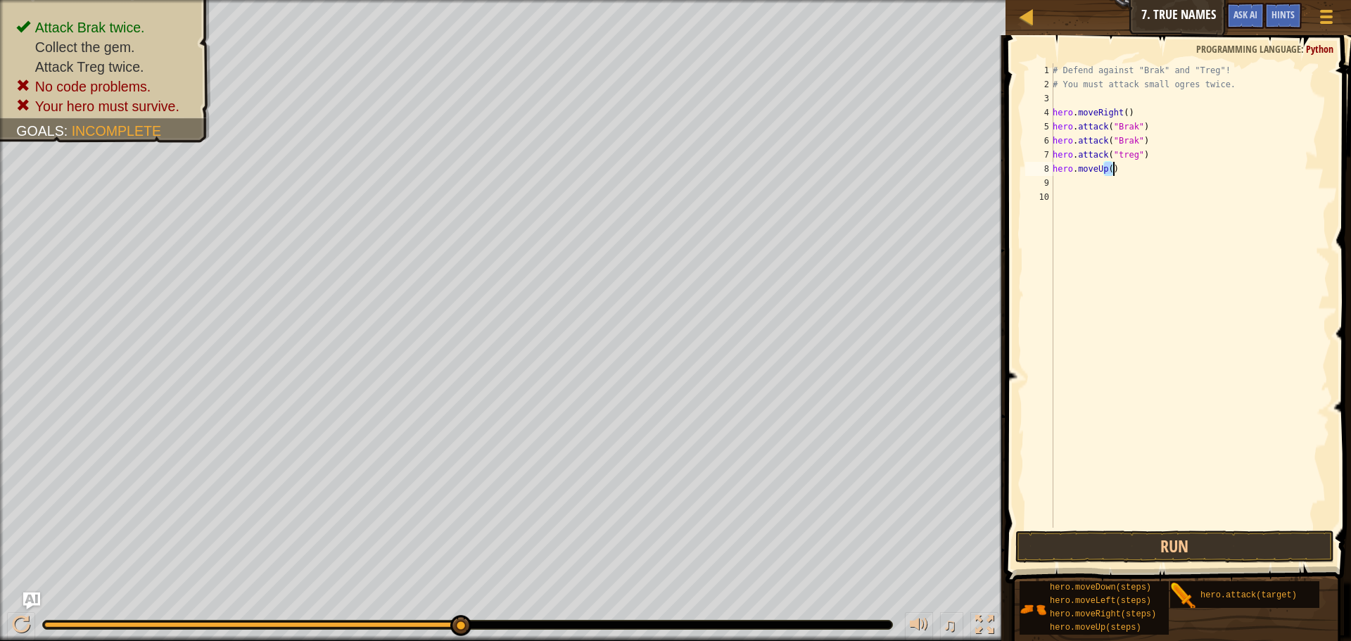
type textarea "hero.moveUp()"
click at [1136, 174] on div "# Defend against "Brak" and "Treg"! # You must attack small ogres twice. hero .…" at bounding box center [1190, 309] width 280 height 493
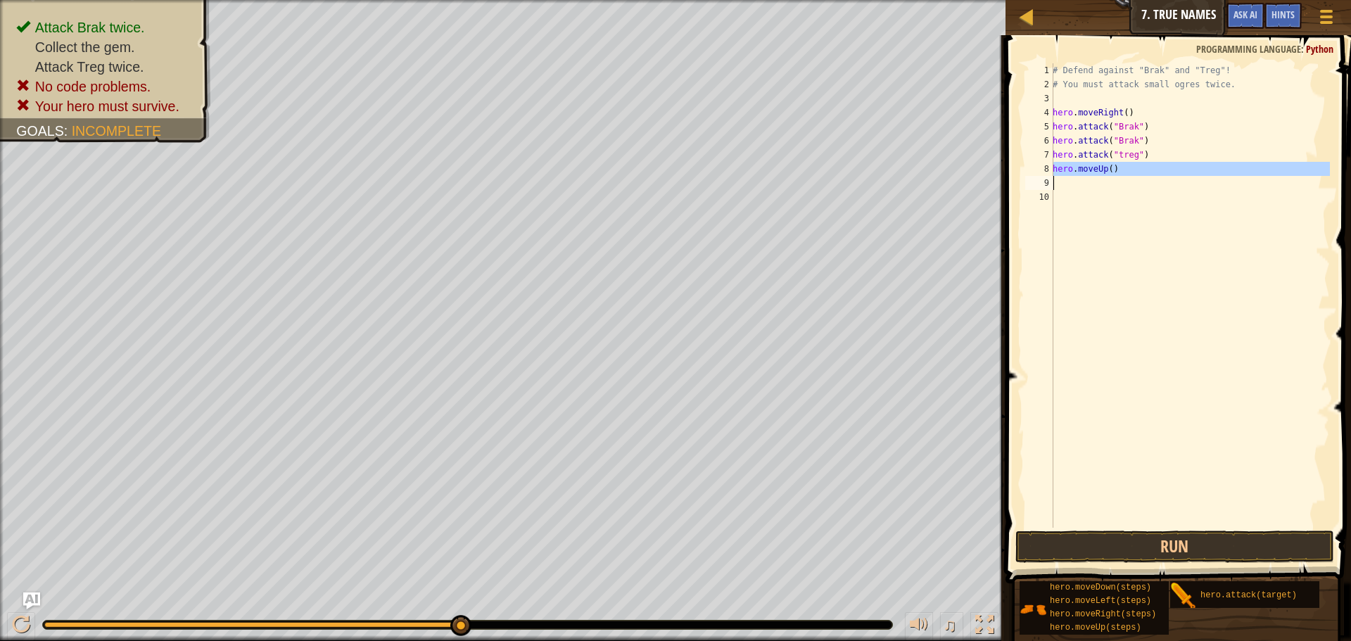
click at [1136, 174] on div "# Defend against "Brak" and "Treg"! # You must attack small ogres twice. hero .…" at bounding box center [1190, 309] width 280 height 493
type textarea "hero.moveUp()"
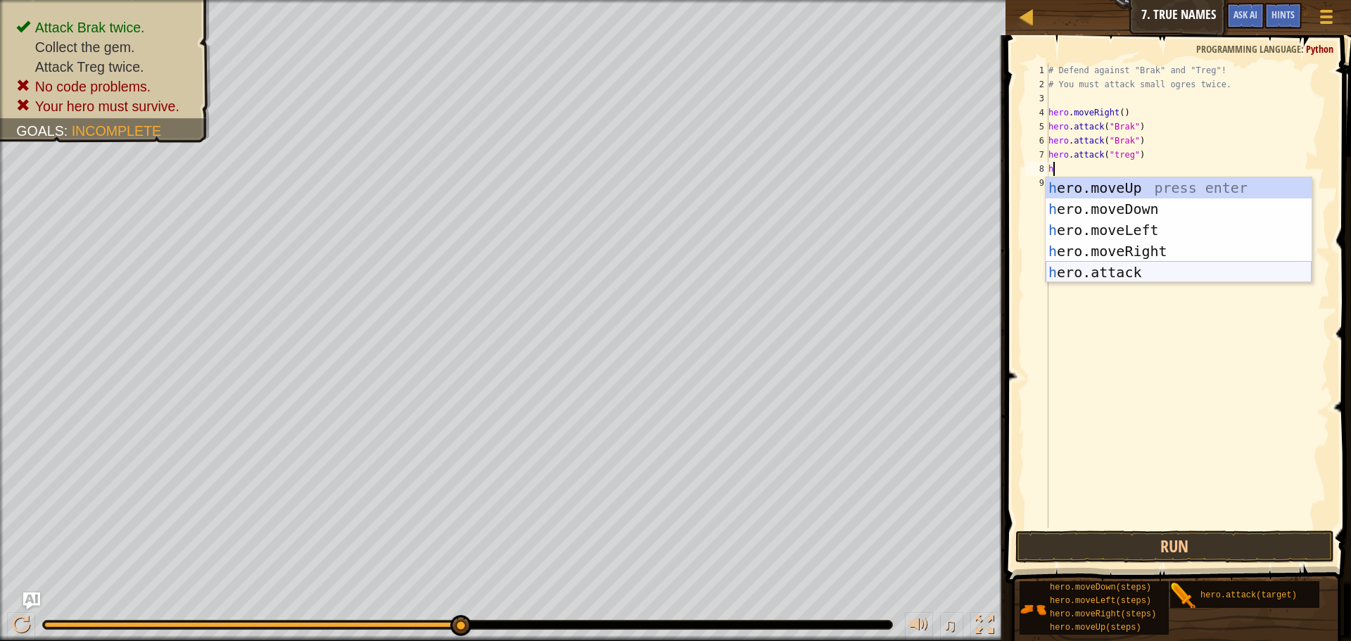
click at [1125, 269] on div "h ero.moveUp press enter h ero.moveDown press enter h ero.moveLeft press enter …" at bounding box center [1179, 251] width 266 height 148
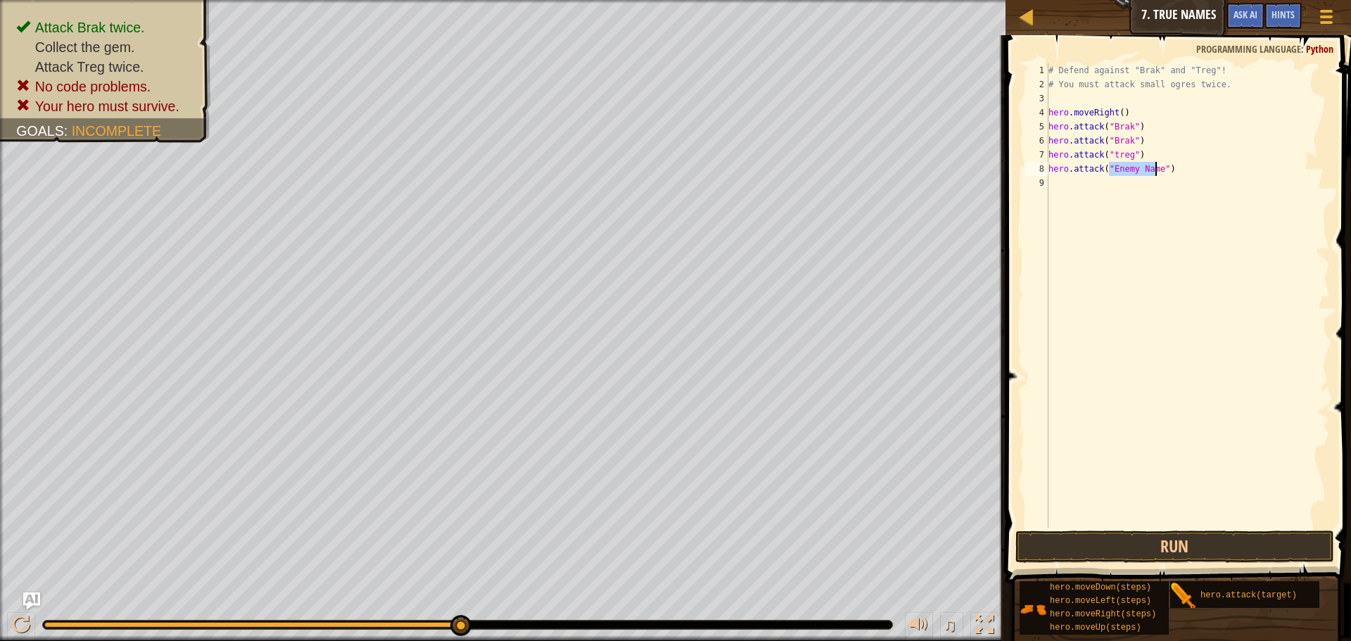
paste textarea "treg"
type textarea "hero.attack("treg")"
click at [1197, 546] on button "Run" at bounding box center [1175, 547] width 319 height 32
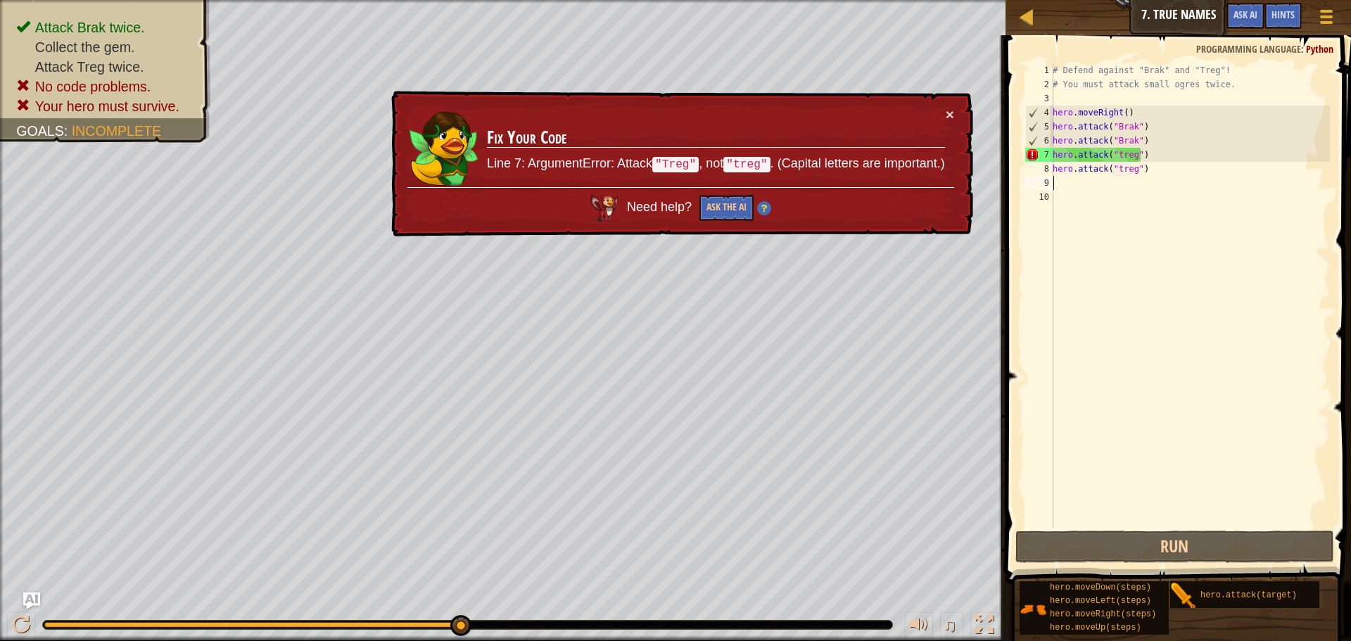
click at [1115, 152] on div "# Defend against "Brak" and "Treg"! # You must attack small ogres twice. hero .…" at bounding box center [1190, 309] width 280 height 493
click at [1118, 152] on div "# Defend against "Brak" and "Treg"! # You must attack small ogres twice. hero .…" at bounding box center [1190, 309] width 280 height 493
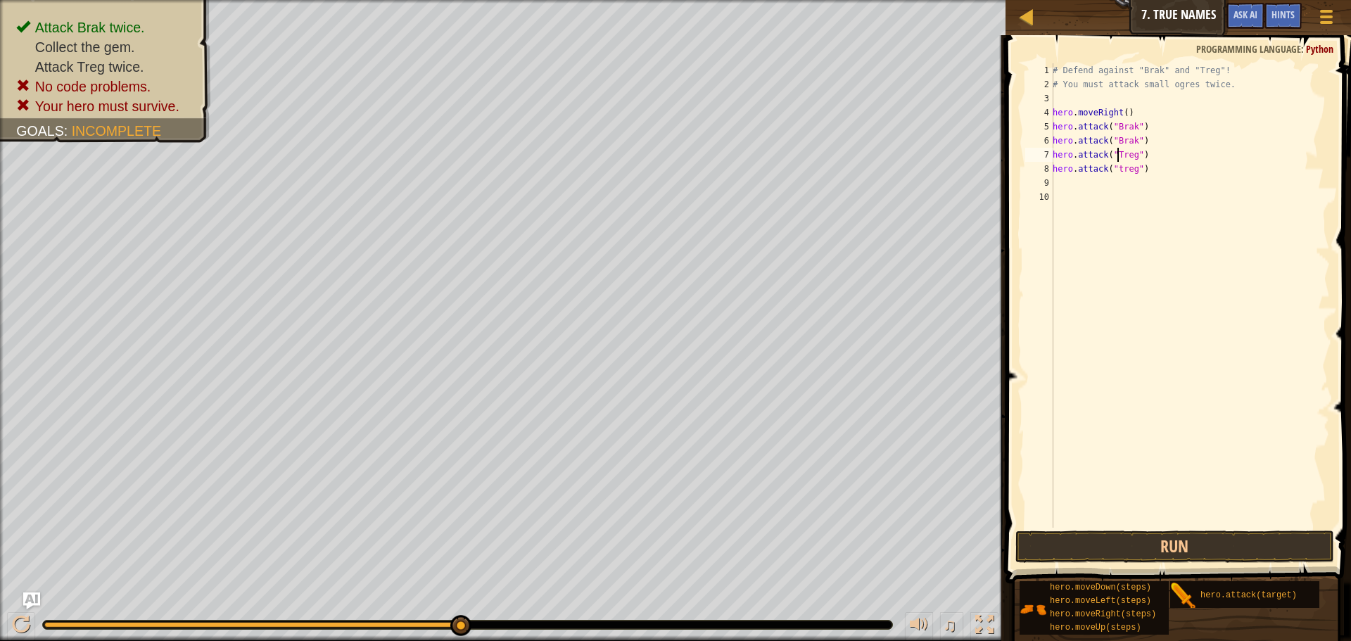
scroll to position [6, 6]
click at [1123, 166] on div "# Defend against "Brak" and "Treg"! # You must attack small ogres twice. hero .…" at bounding box center [1190, 309] width 280 height 493
click at [1116, 166] on div "# Defend against "Brak" and "Treg"! # You must attack small ogres twice. hero .…" at bounding box center [1190, 309] width 280 height 493
type textarea "hero.attack("Treg")"
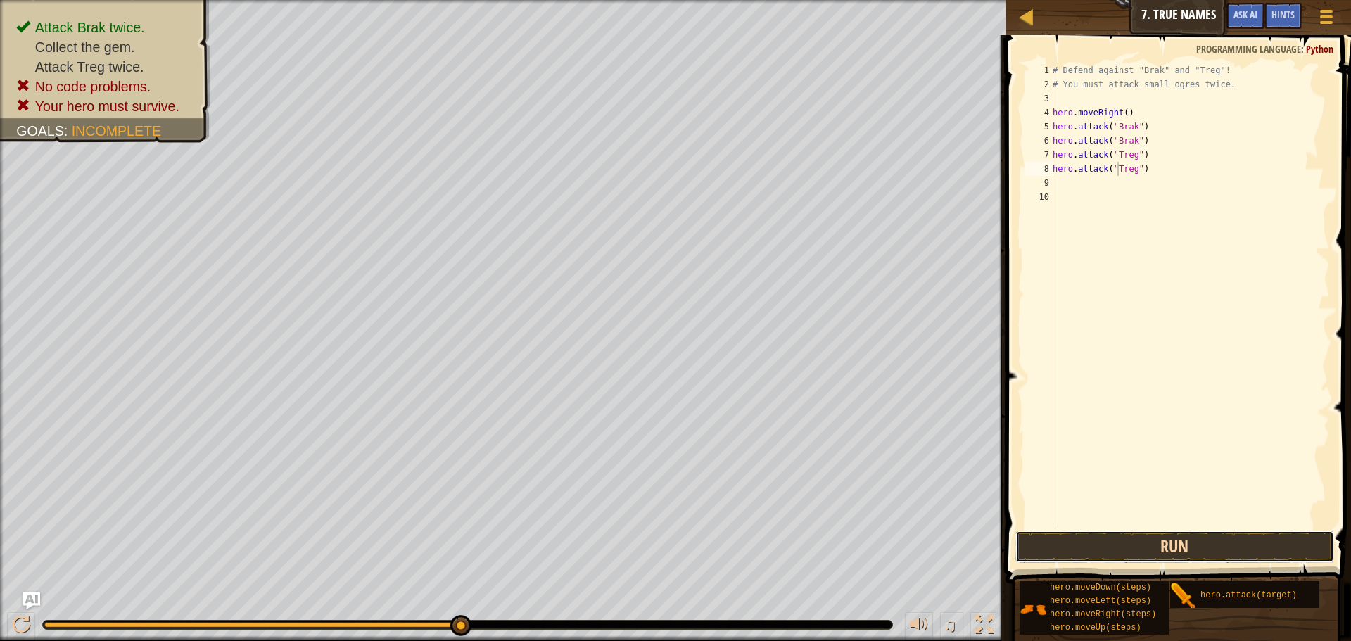
click at [1134, 539] on button "Run" at bounding box center [1175, 547] width 319 height 32
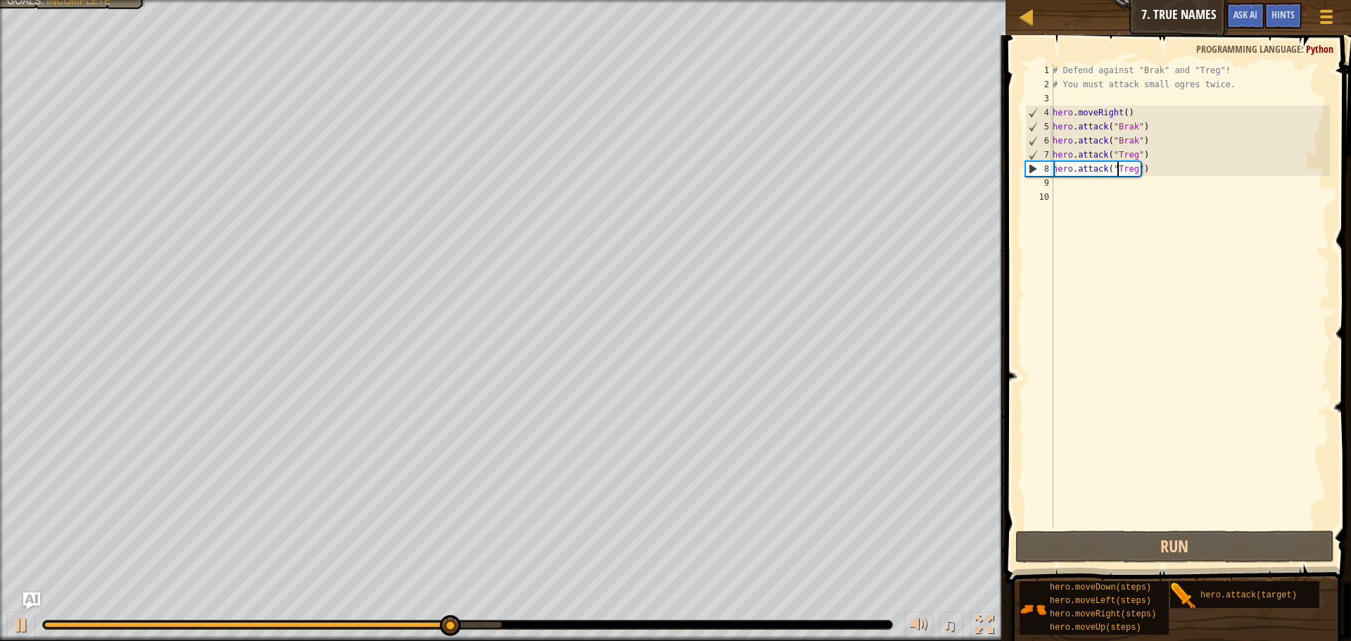
click at [1050, 179] on div "9" at bounding box center [1040, 183] width 28 height 14
click at [1056, 182] on div "# Defend against "Brak" and "Treg"! # You must attack small ogres twice. hero .…" at bounding box center [1190, 309] width 280 height 493
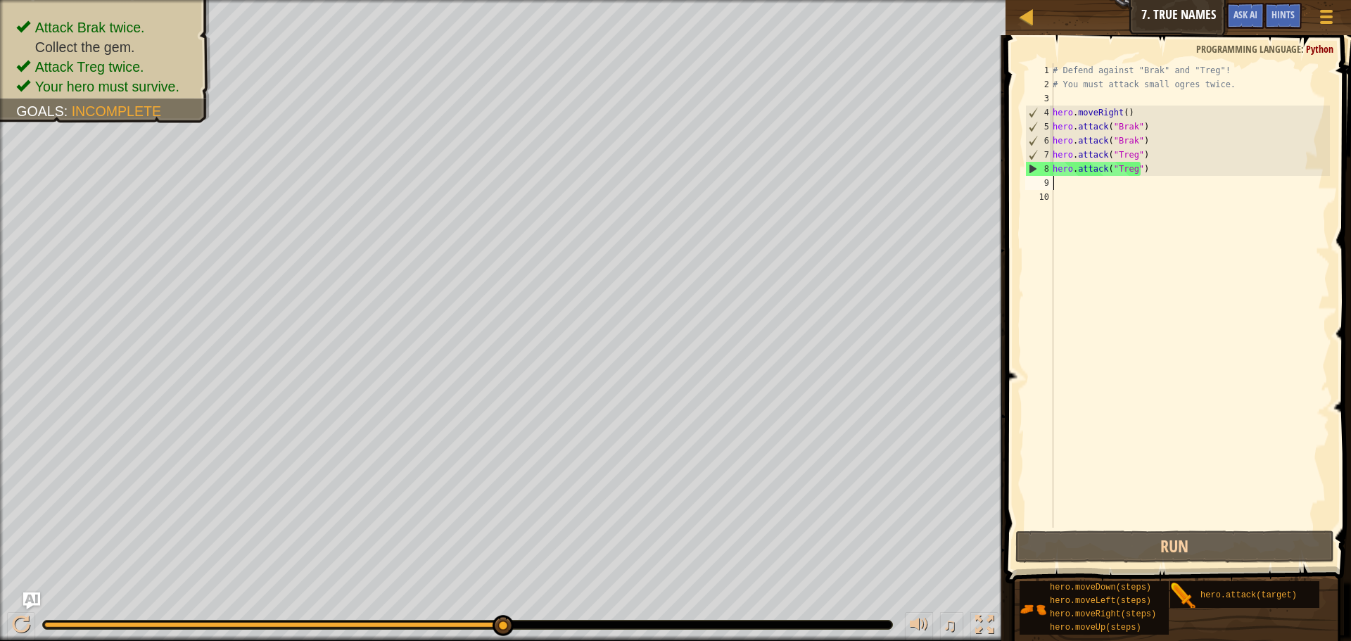
click at [1061, 182] on div "# Defend against "Brak" and "Treg"! # You must attack small ogres twice. hero .…" at bounding box center [1190, 309] width 280 height 493
type textarea "up"
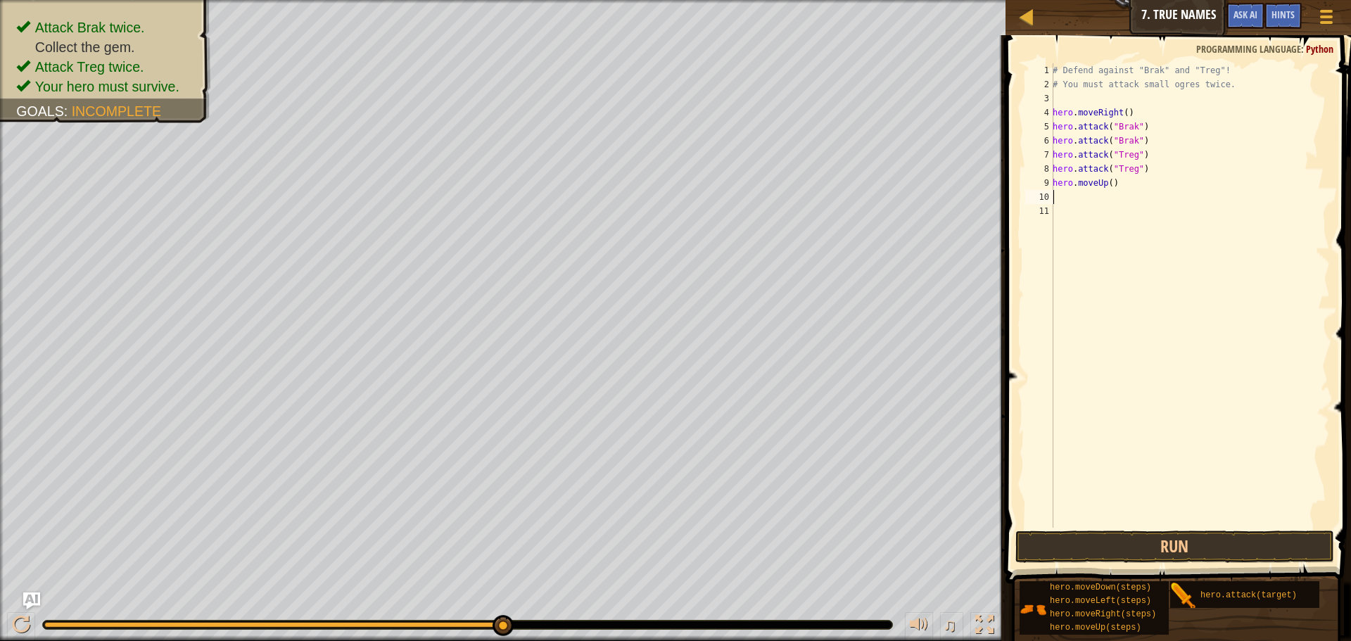
click at [1105, 183] on div "# Defend against "Brak" and "Treg"! # You must attack small ogres twice. hero .…" at bounding box center [1190, 309] width 280 height 493
click at [1113, 184] on div "# Defend against "Brak" and "Treg"! # You must attack small ogres twice. hero .…" at bounding box center [1190, 309] width 280 height 493
click at [1106, 183] on div "# Defend against "Brak" and "Treg"! # You must attack small ogres twice. hero .…" at bounding box center [1190, 309] width 280 height 493
click at [1106, 183] on div "# Defend against "Brak" and "Treg"! # You must attack small ogres twice. hero .…" at bounding box center [1190, 295] width 280 height 465
click at [1108, 183] on div "# Defend against "Brak" and "Treg"! # You must attack small ogres twice. hero .…" at bounding box center [1190, 309] width 280 height 493
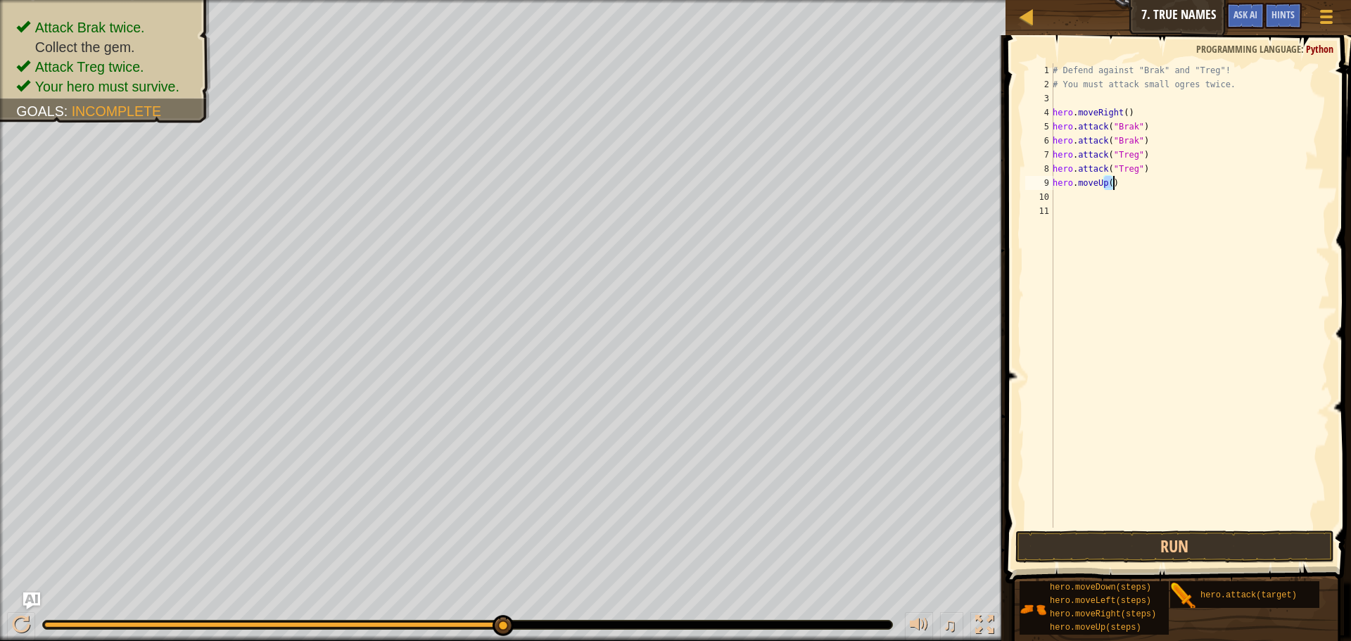
click at [1108, 183] on div "# Defend against "Brak" and "Treg"! # You must attack small ogres twice. hero .…" at bounding box center [1190, 295] width 280 height 465
click at [1108, 183] on div "# Defend against "Brak" and "Treg"! # You must attack small ogres twice. hero .…" at bounding box center [1190, 309] width 280 height 493
type textarea "hero.moveUp()"
click at [1108, 183] on div "# Defend against "Brak" and "Treg"! # You must attack small ogres twice. hero .…" at bounding box center [1190, 309] width 280 height 493
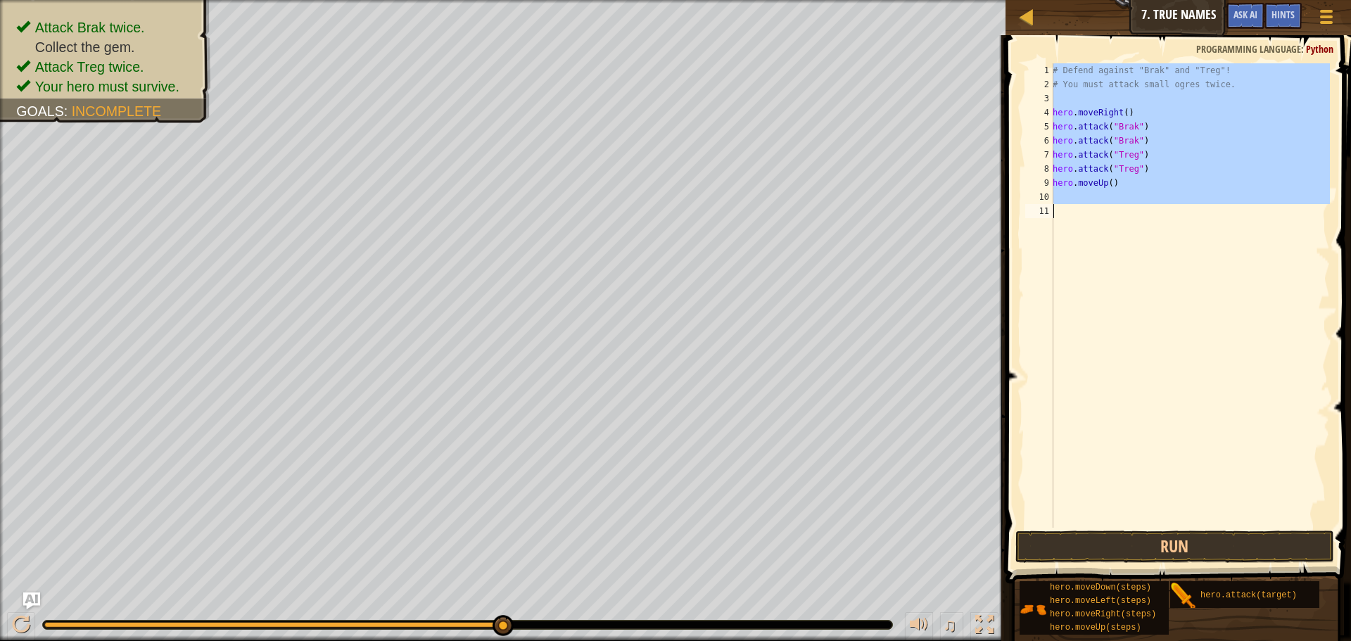
click at [1108, 183] on div "# Defend against "Brak" and "Treg"! # You must attack small ogres twice. hero .…" at bounding box center [1190, 309] width 280 height 493
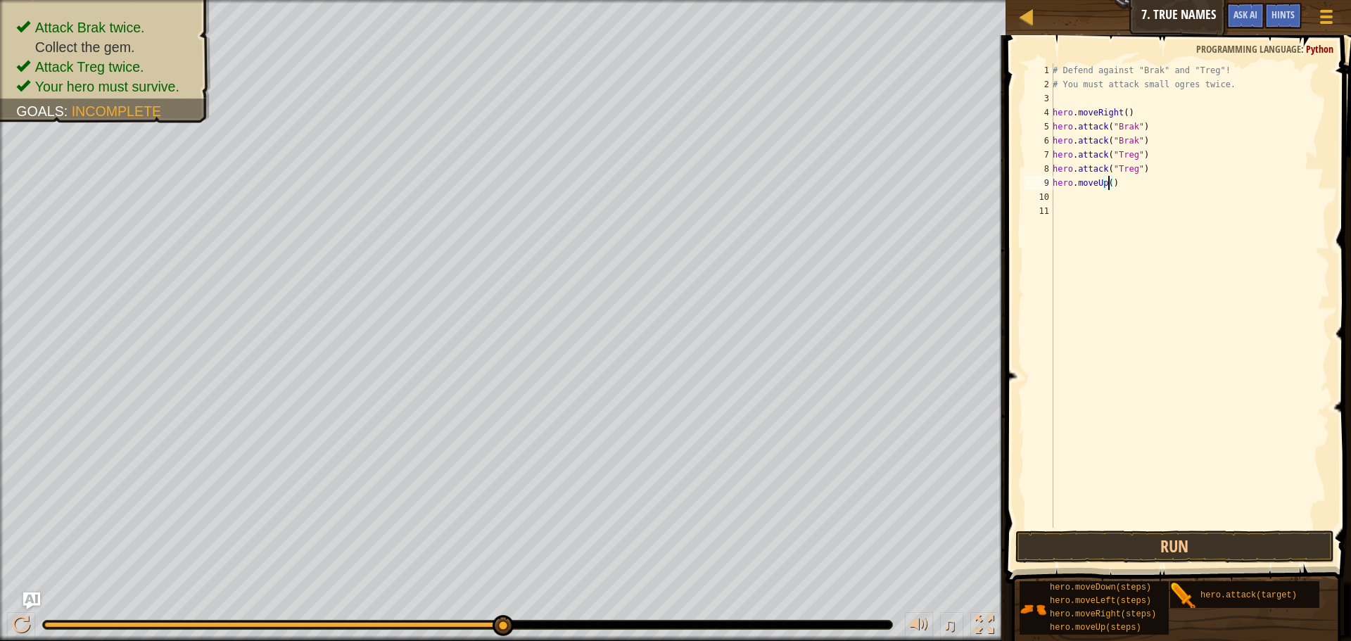
click at [1108, 183] on div "# Defend against "Brak" and "Treg"! # You must attack small ogres twice. hero .…" at bounding box center [1190, 309] width 280 height 493
type textarea "hero.moveUp()"
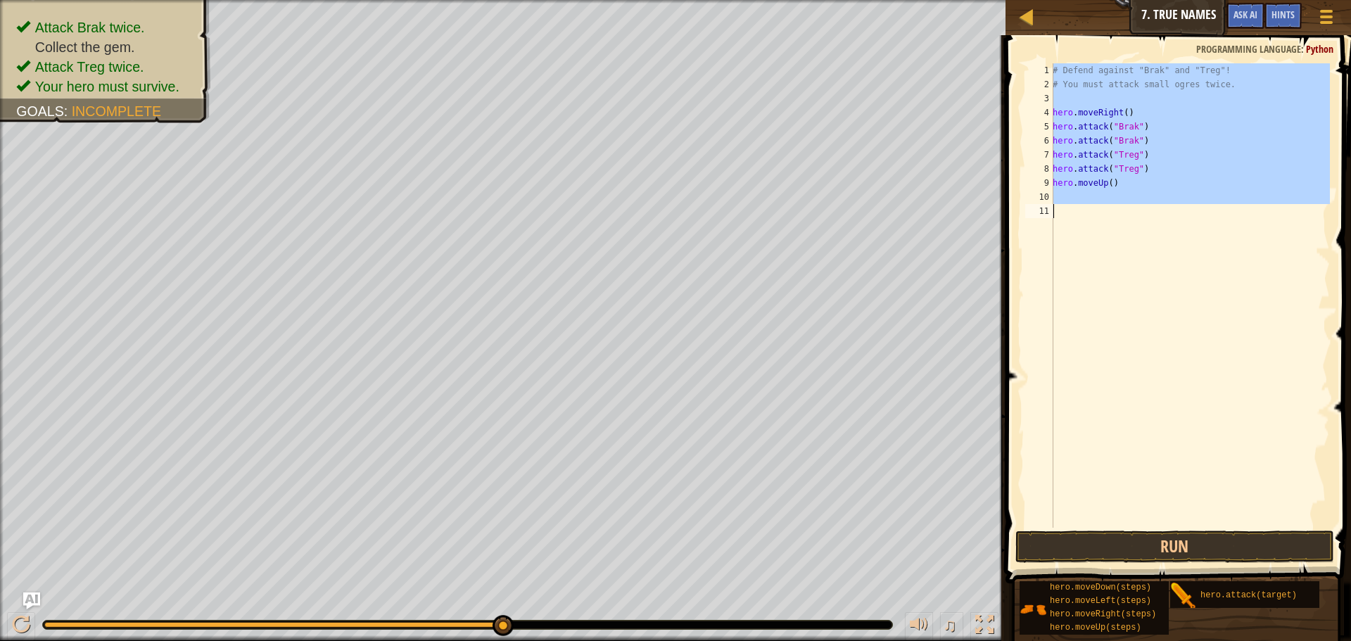
click at [1108, 183] on div "# Defend against "Brak" and "Treg"! # You must attack small ogres twice. hero .…" at bounding box center [1190, 309] width 280 height 493
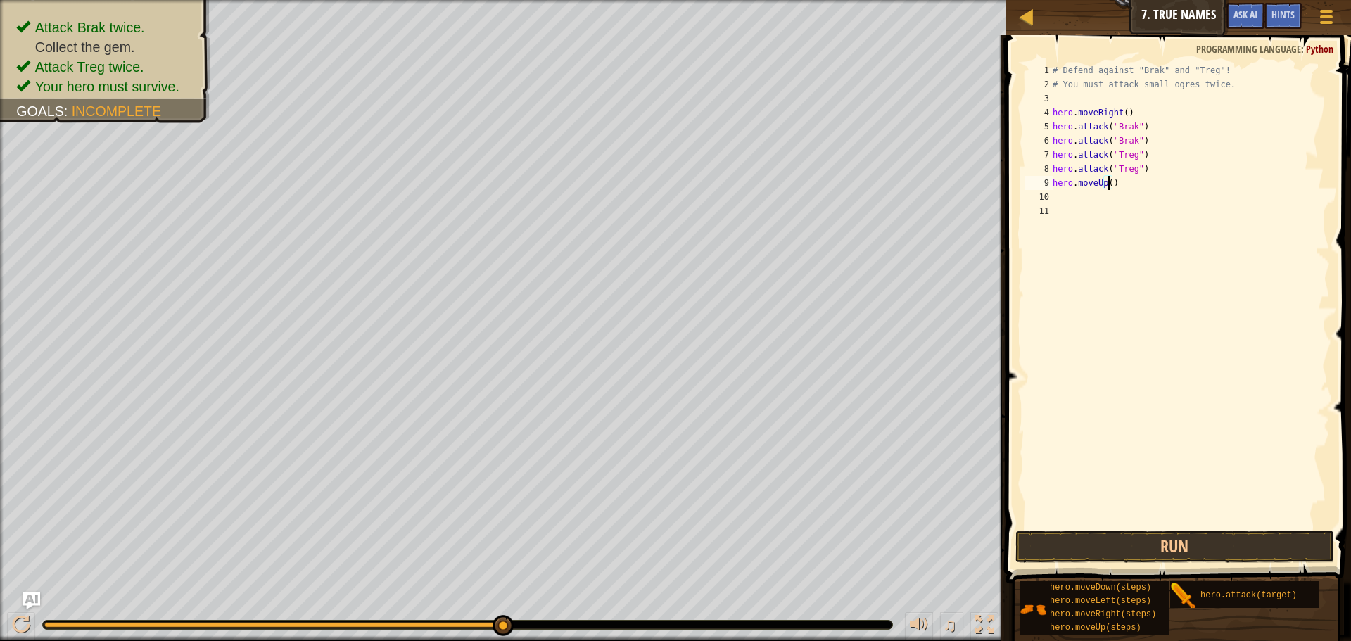
scroll to position [6, 5]
click at [1162, 548] on button "Run" at bounding box center [1175, 547] width 319 height 32
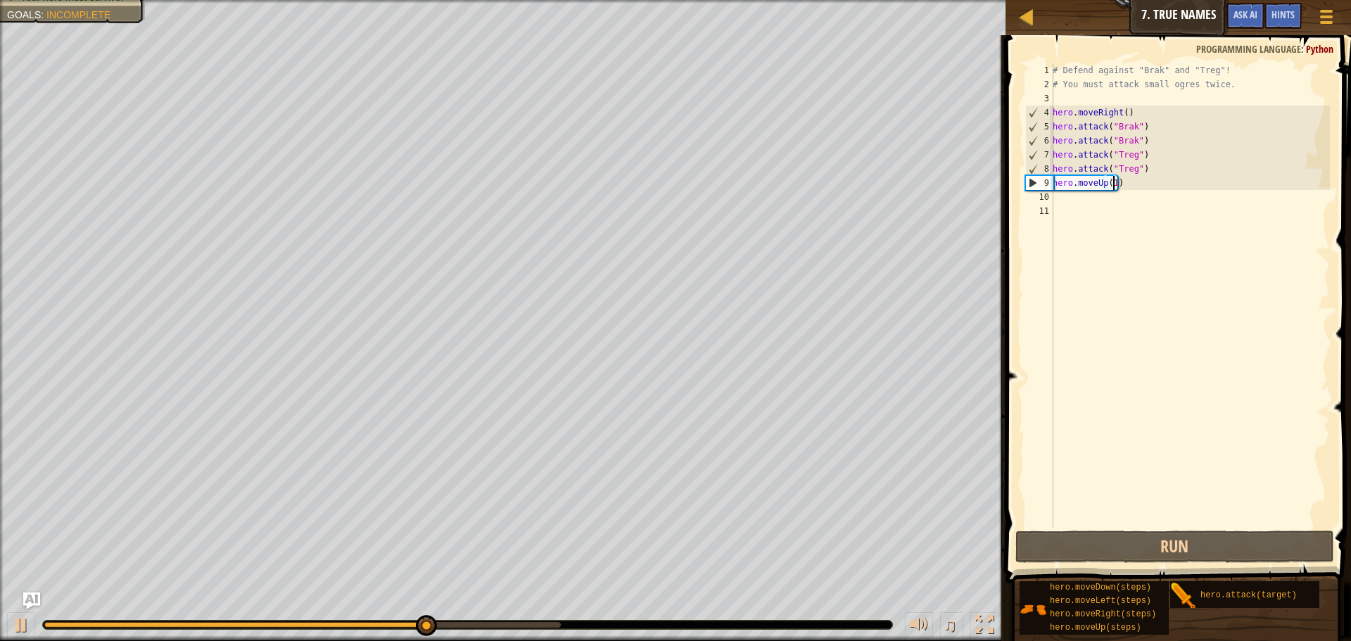
type textarea "hero.moveUp()"
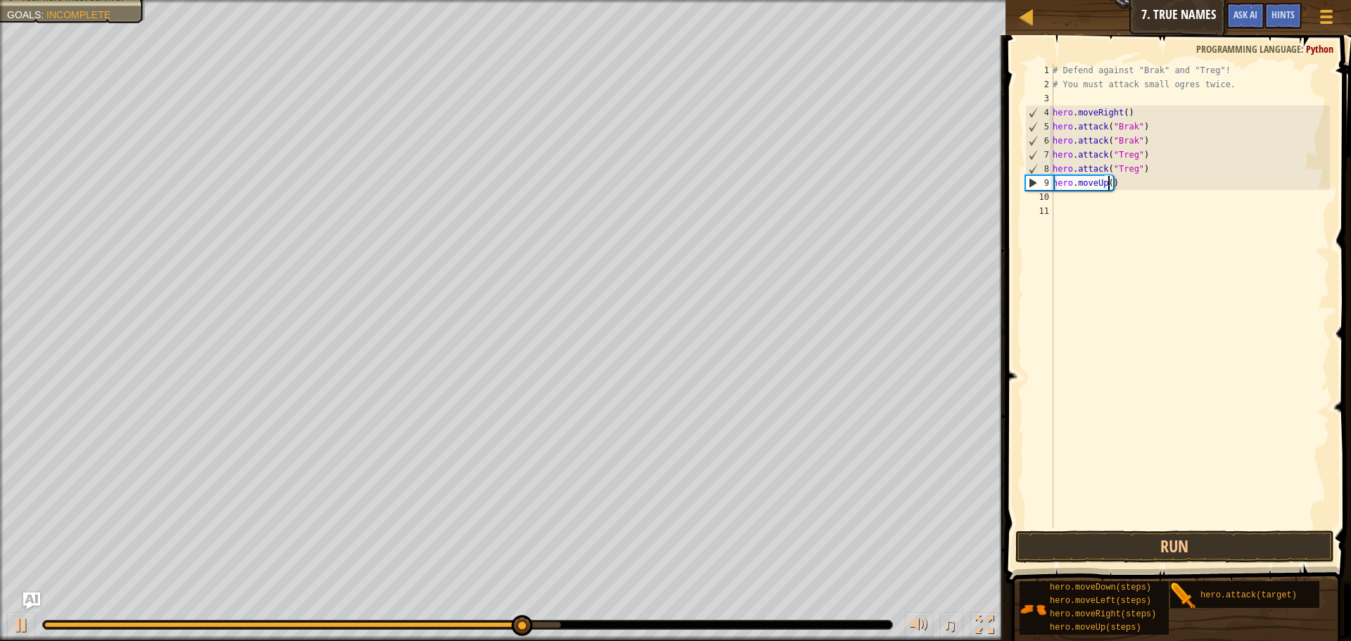
click at [1153, 193] on div "# Defend against "Brak" and "Treg"! # You must attack small ogres twice. hero .…" at bounding box center [1190, 309] width 280 height 493
click at [1153, 192] on div "# Defend against "Brak" and "Treg"! # You must attack small ogres twice. hero .…" at bounding box center [1190, 309] width 280 height 493
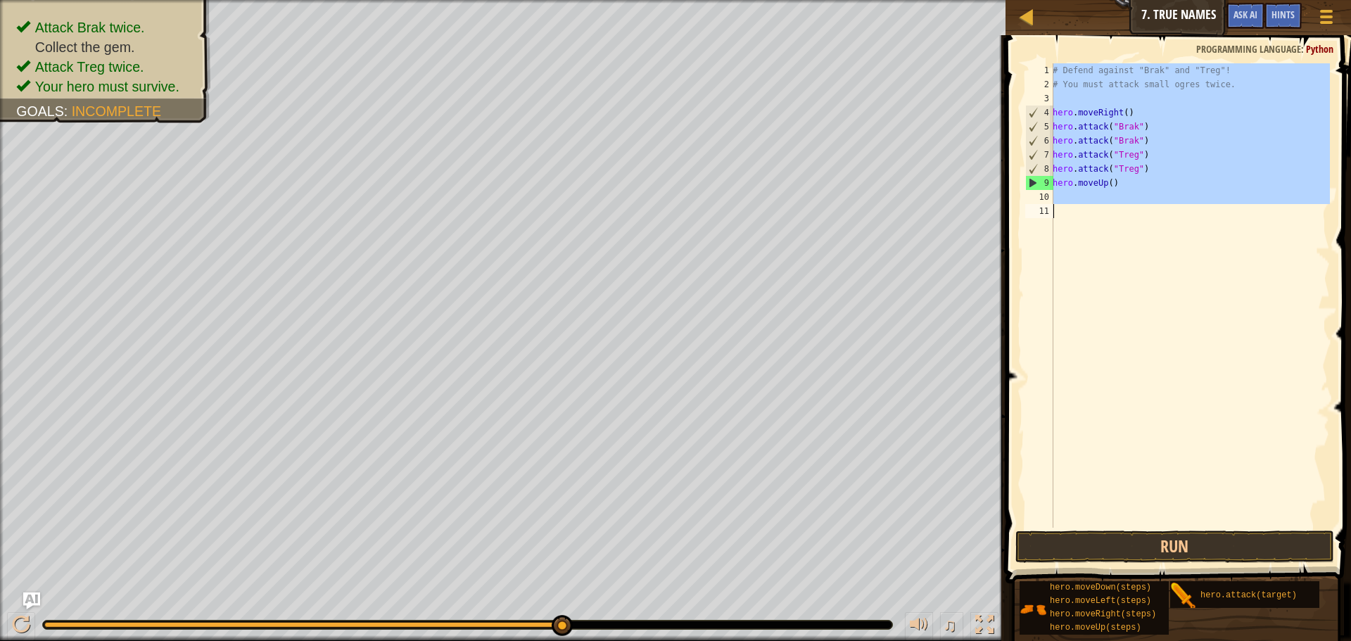
click at [1146, 187] on div "# Defend against "Brak" and "Treg"! # You must attack small ogres twice. hero .…" at bounding box center [1190, 295] width 280 height 465
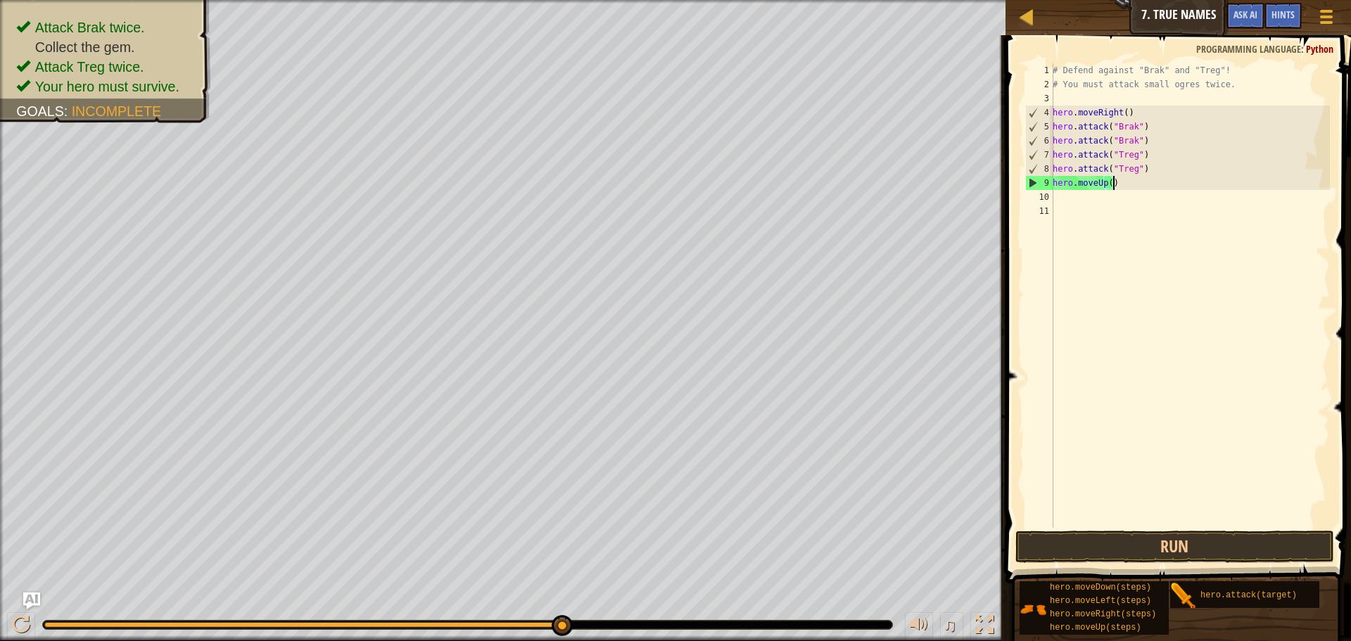
click at [1132, 182] on div "# Defend against "Brak" and "Treg"! # You must attack small ogres twice. hero .…" at bounding box center [1190, 309] width 280 height 493
type textarea "hero.moveUp()"
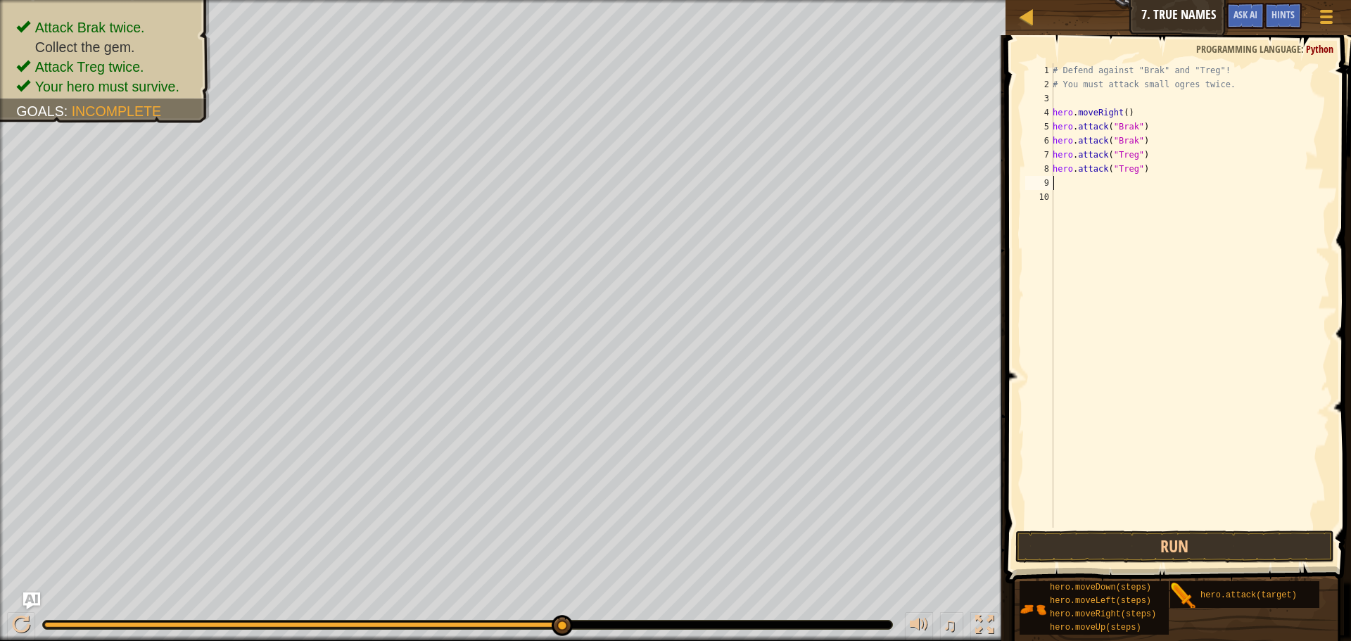
type textarea "d"
click at [1118, 184] on div "# Defend against "Brak" and "Treg"! # You must attack small ogres twice. hero .…" at bounding box center [1190, 309] width 280 height 493
click at [1132, 535] on button "Run" at bounding box center [1175, 547] width 319 height 32
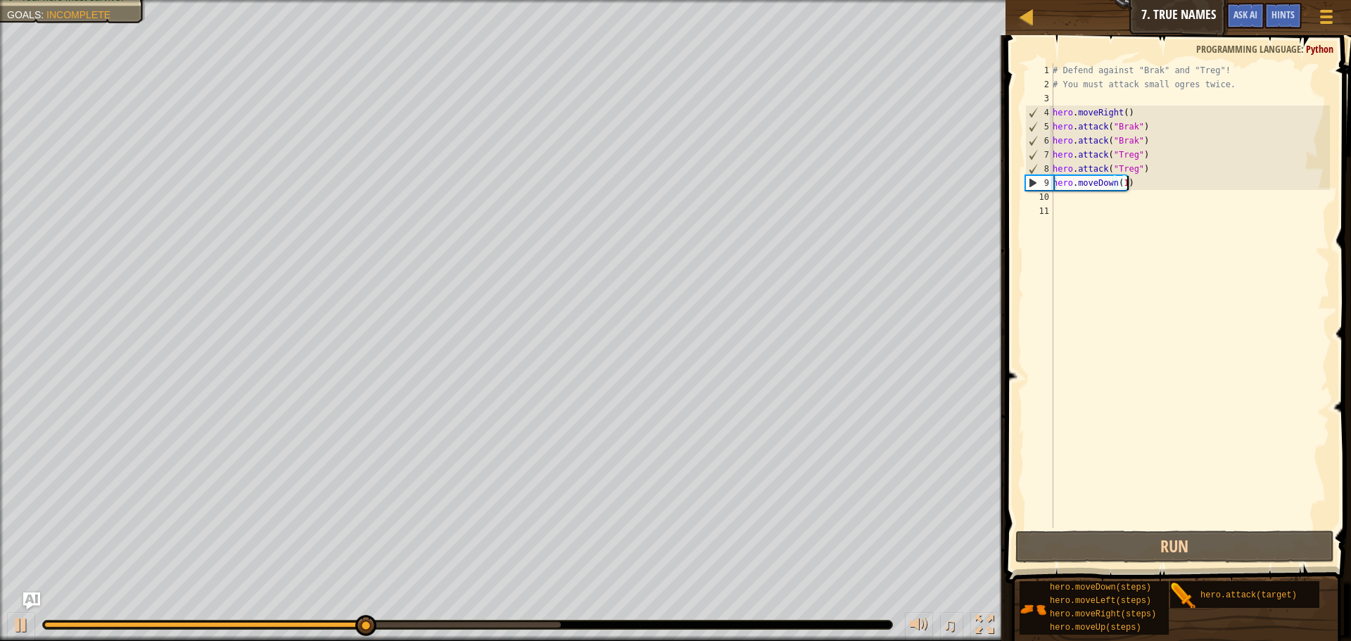
click at [1135, 185] on div "# Defend against "Brak" and "Treg"! # You must attack small ogres twice. hero .…" at bounding box center [1190, 309] width 280 height 493
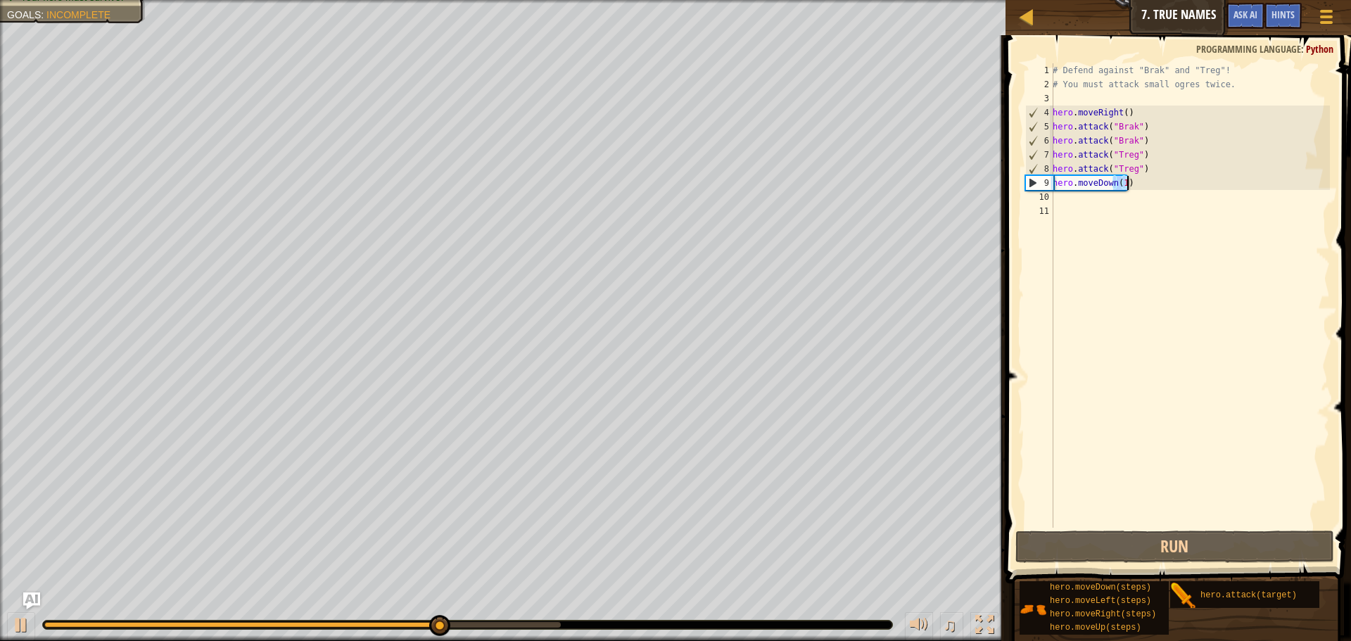
type textarea "hero.moveDown(1)"
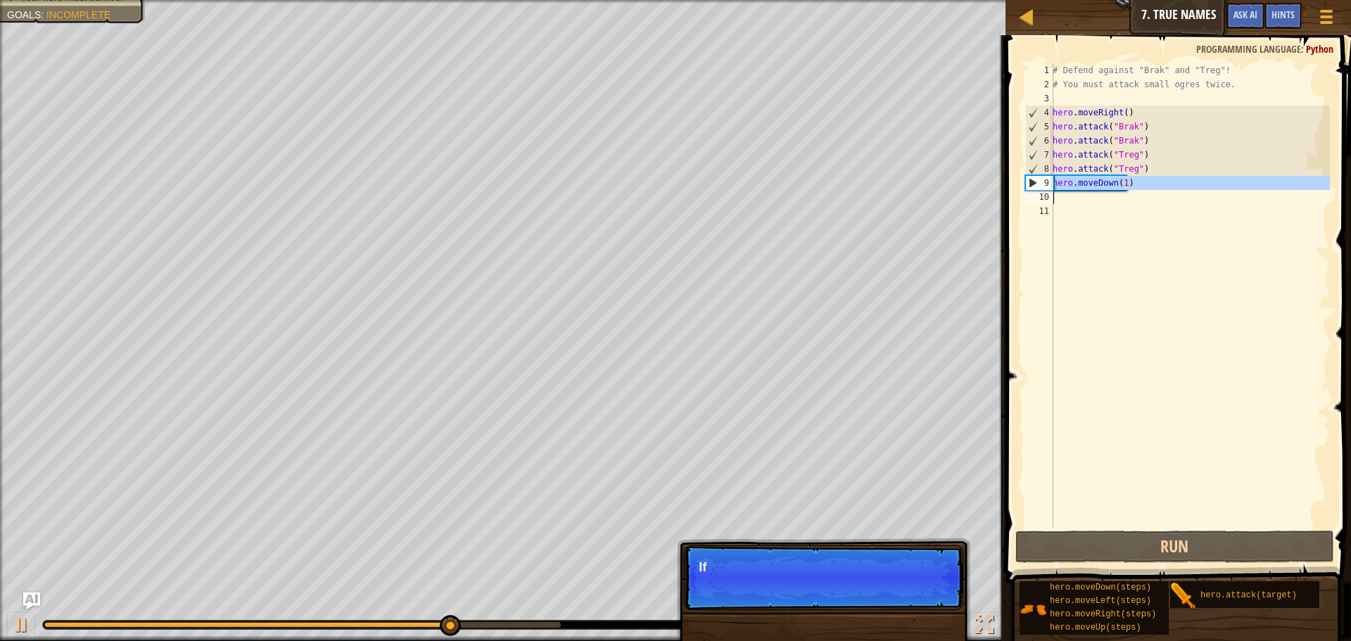
click at [1135, 185] on div "# Defend against "Brak" and "Treg"! # You must attack small ogres twice. hero .…" at bounding box center [1190, 309] width 280 height 493
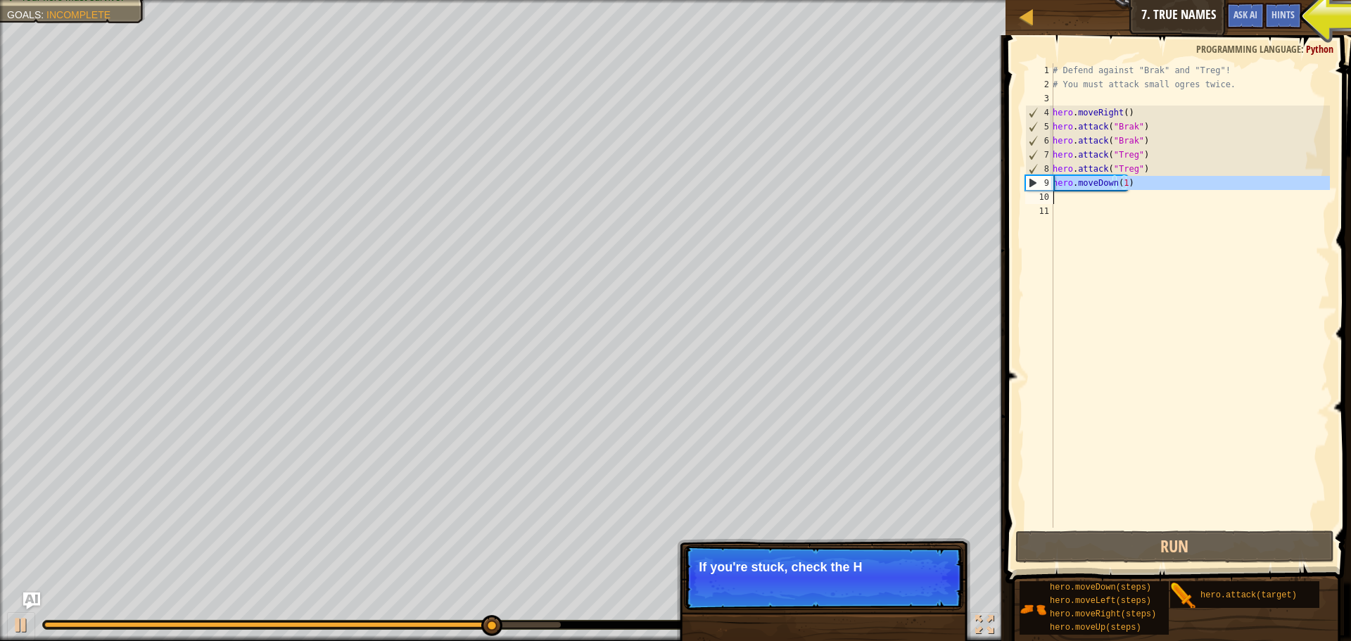
type textarea "hero.moveDown(1)"
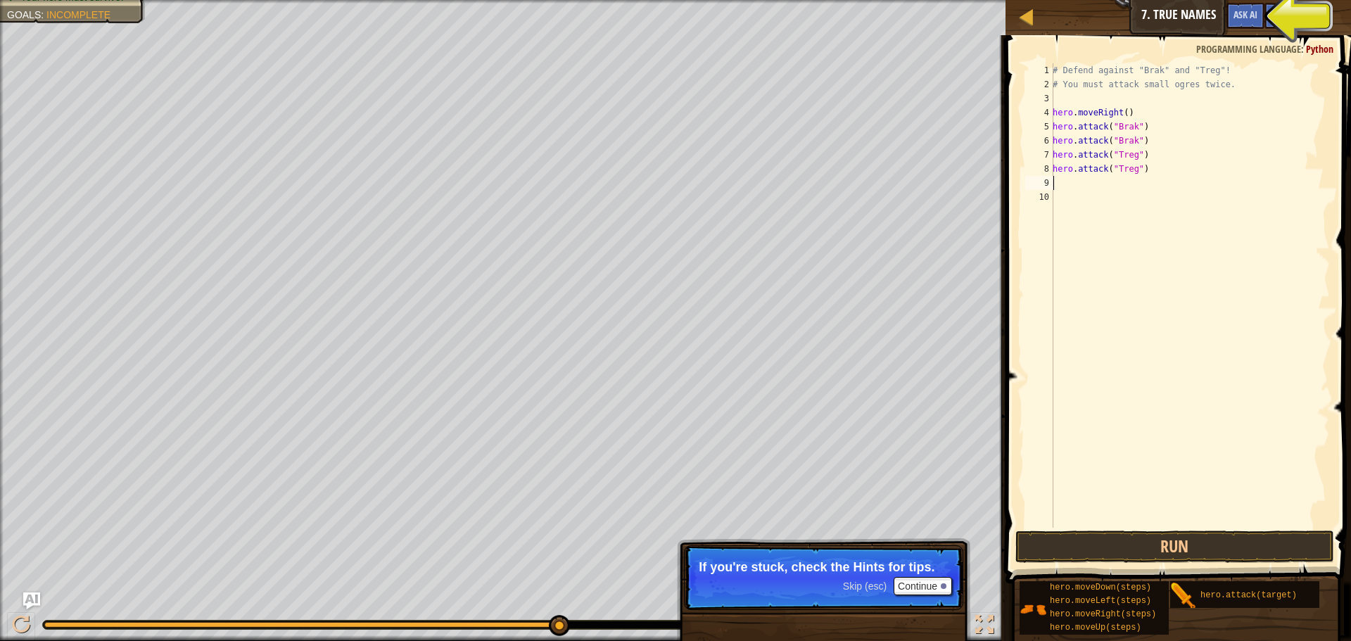
type textarea "r"
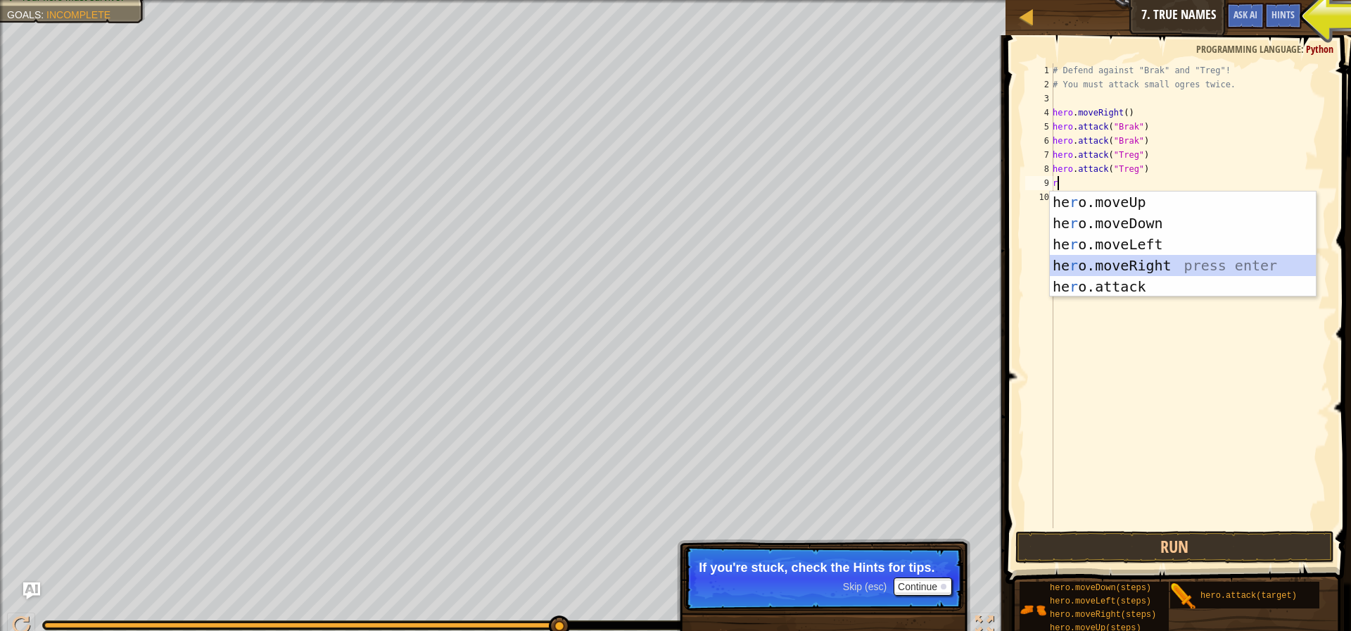
click at [1153, 260] on div "he r o.moveUp press enter he r o.moveDown press enter he r o.moveLeft press ent…" at bounding box center [1183, 265] width 266 height 148
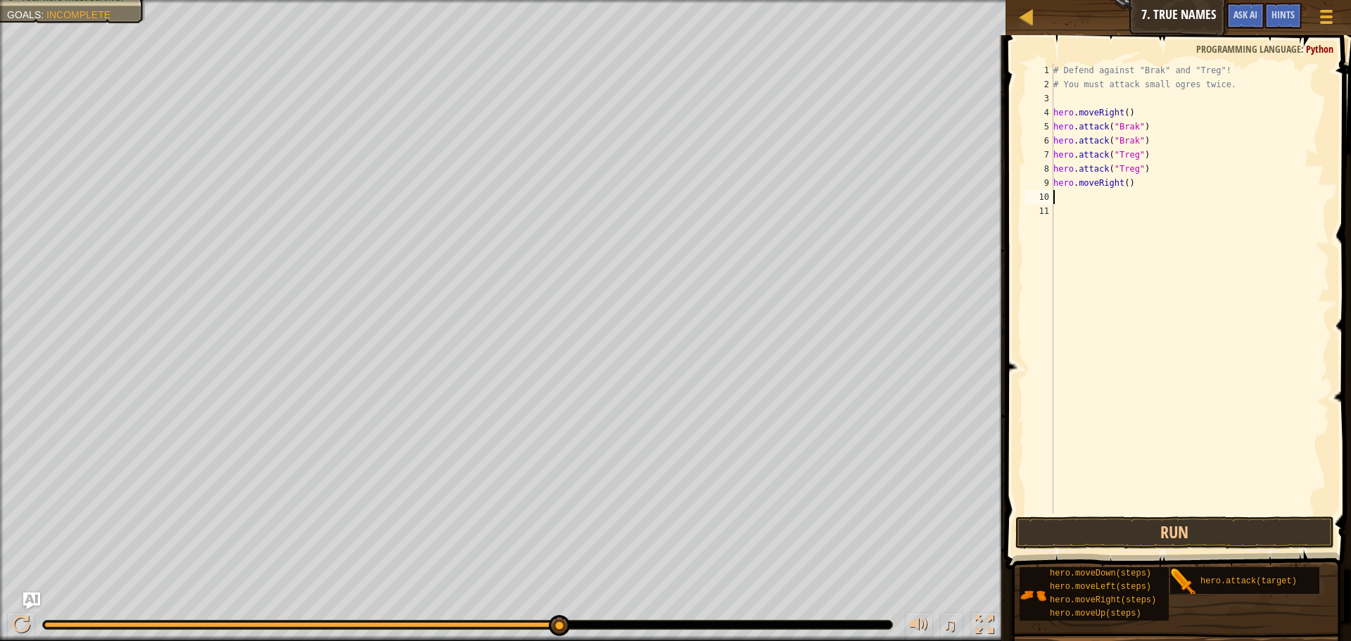
click at [1121, 182] on div "# Defend against "Brak" and "Treg"! # You must attack small ogres twice. hero .…" at bounding box center [1190, 302] width 279 height 479
click at [1126, 182] on div "# Defend against "Brak" and "Treg"! # You must attack small ogres twice. hero .…" at bounding box center [1190, 302] width 279 height 479
click at [1119, 183] on div "# Defend against "Brak" and "Treg"! # You must attack small ogres twice. hero .…" at bounding box center [1190, 302] width 279 height 479
click at [1122, 182] on div "# Defend against "Brak" and "Treg"! # You must attack small ogres twice. hero .…" at bounding box center [1190, 302] width 279 height 479
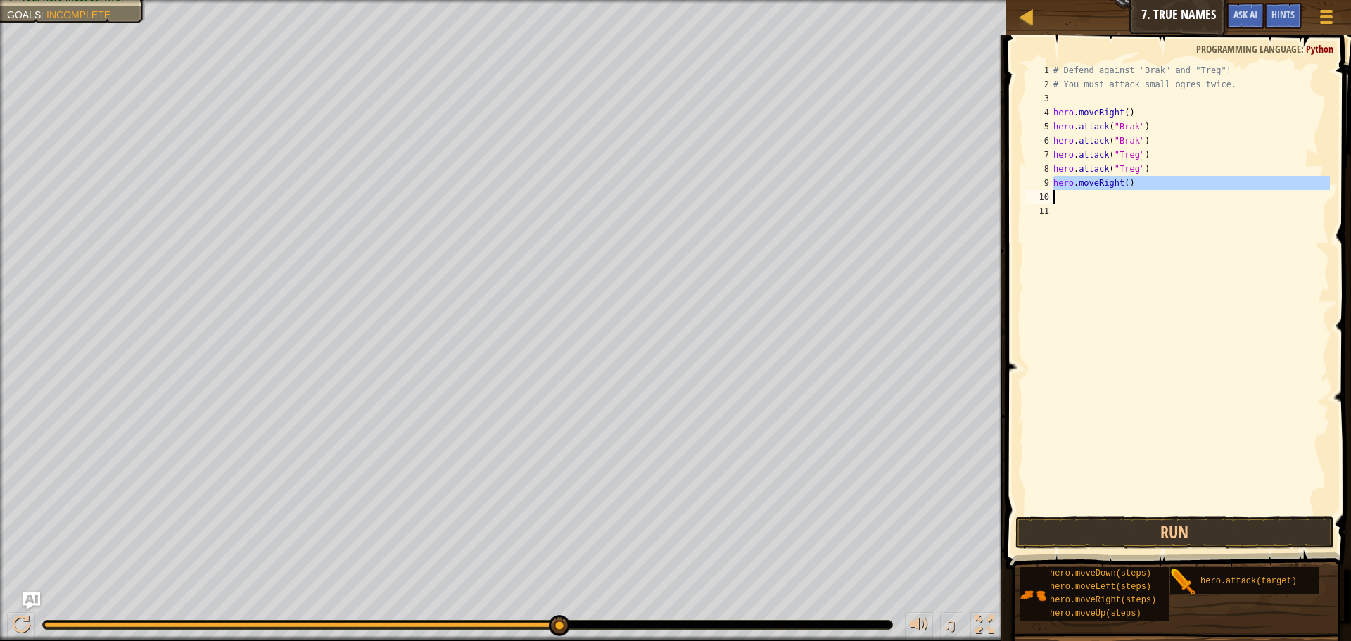
click at [1122, 182] on div "# Defend against "Brak" and "Treg"! # You must attack small ogres twice. hero .…" at bounding box center [1190, 302] width 279 height 479
type textarea "hero.moveRight()"
click at [1122, 182] on div "# Defend against "Brak" and "Treg"! # You must attack small ogres twice. hero .…" at bounding box center [1190, 302] width 279 height 479
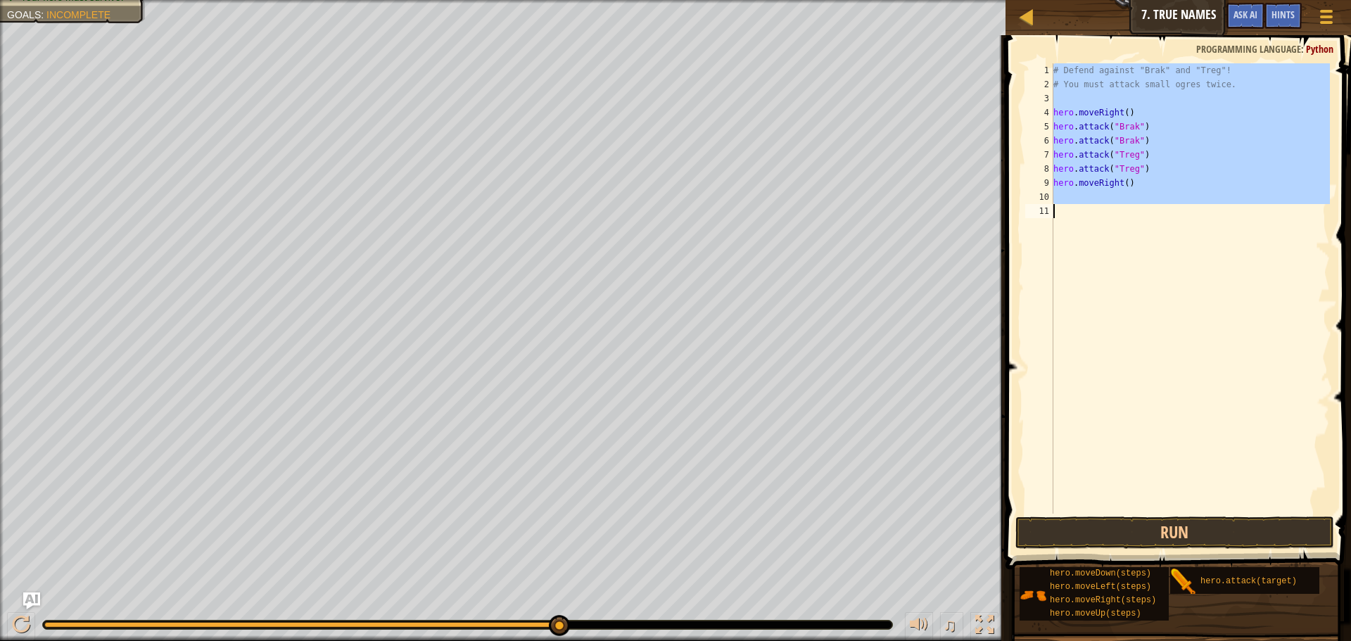
click at [1122, 182] on div "# Defend against "Brak" and "Treg"! # You must attack small ogres twice. hero .…" at bounding box center [1190, 302] width 279 height 479
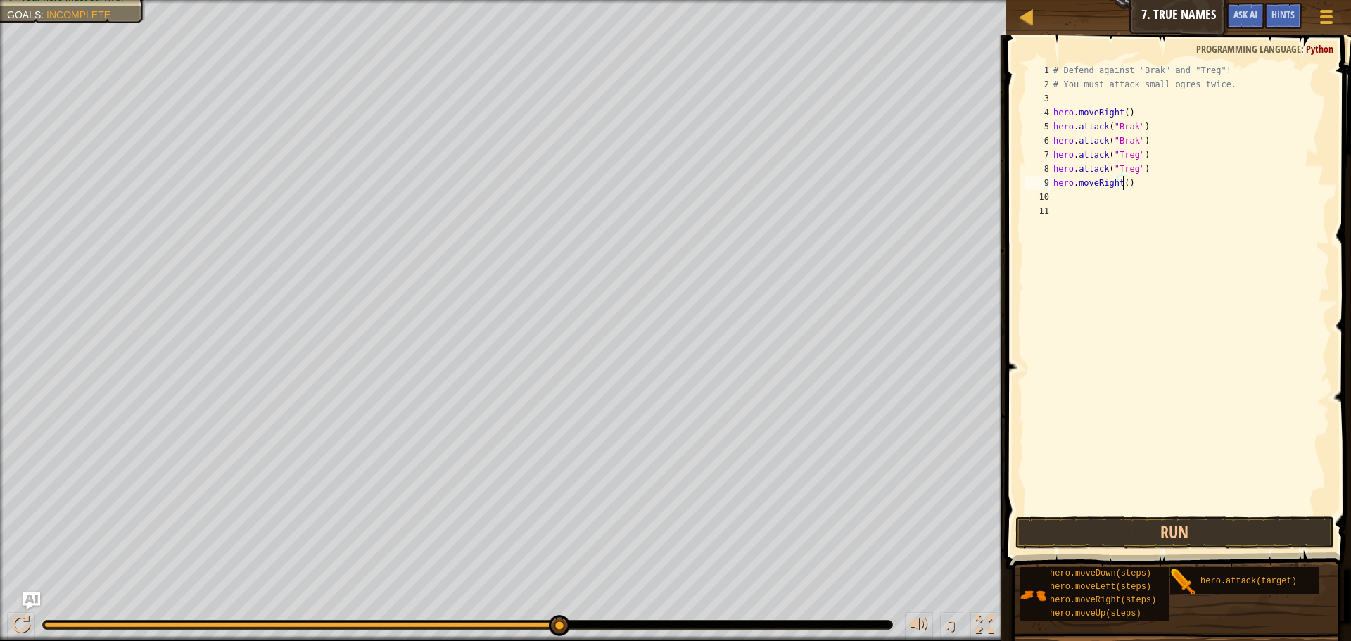
scroll to position [6, 6]
type textarea "hero.moveRight(1)"
click at [1076, 532] on button "Run" at bounding box center [1175, 533] width 319 height 32
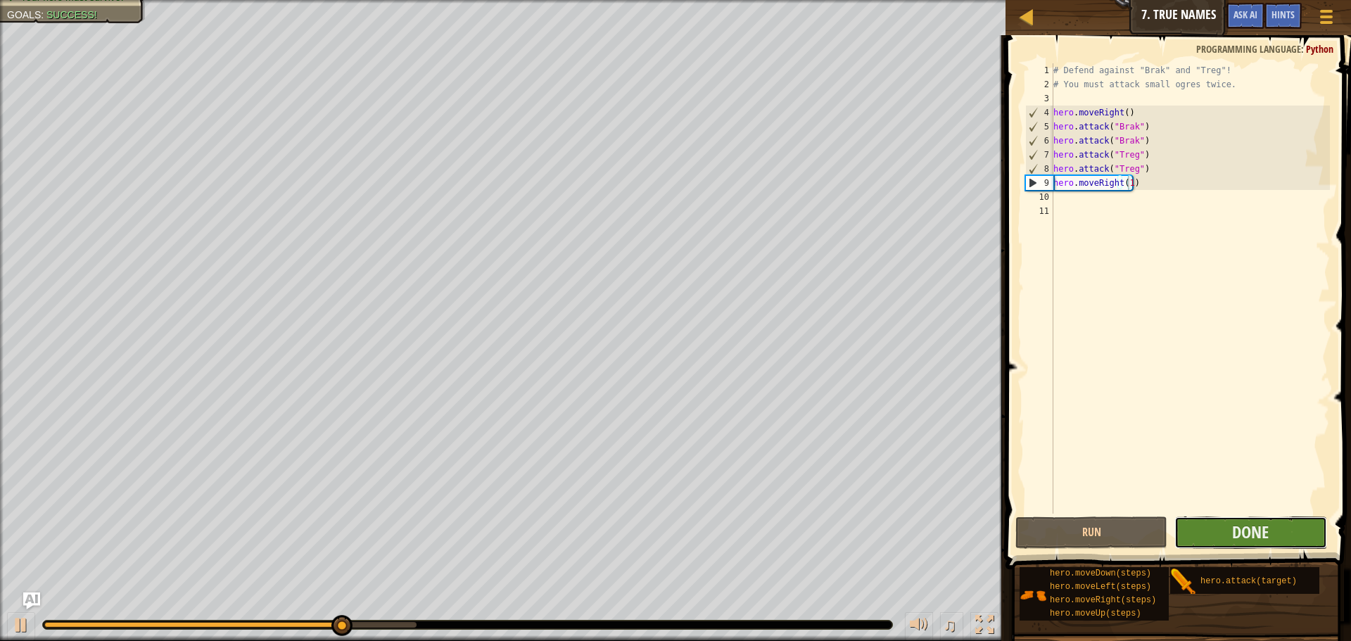
click at [1207, 530] on button "Done" at bounding box center [1251, 533] width 152 height 32
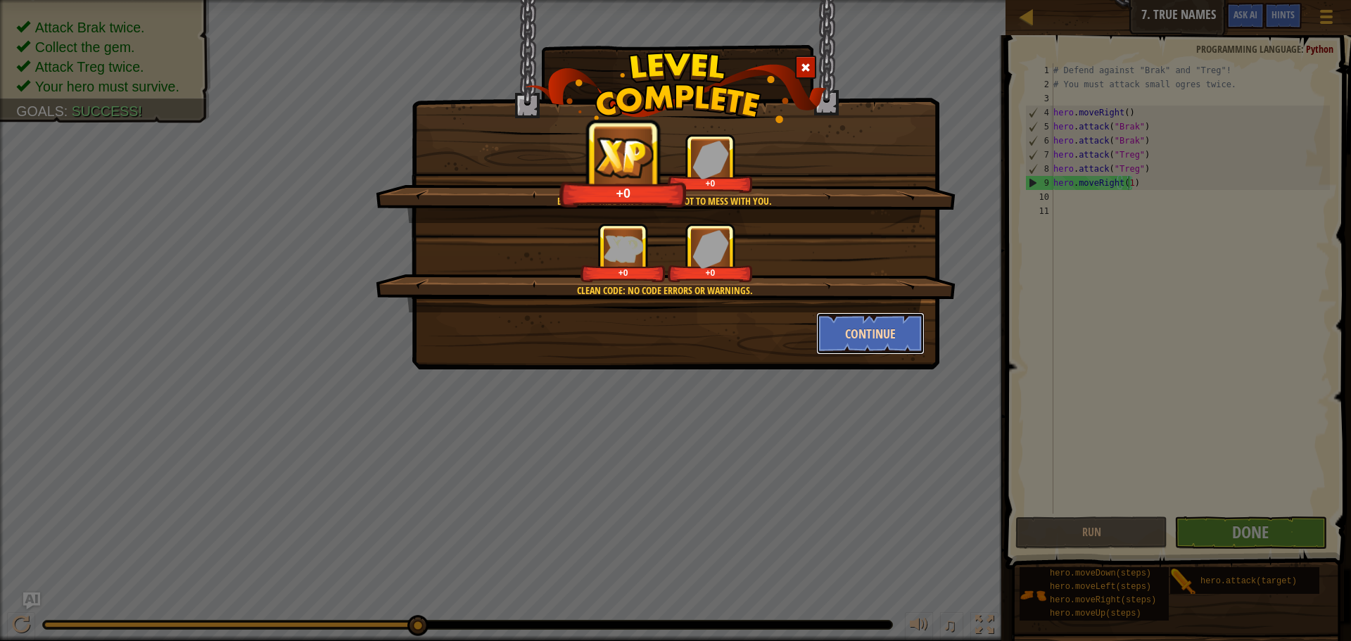
click at [868, 322] on button "Continue" at bounding box center [870, 334] width 109 height 42
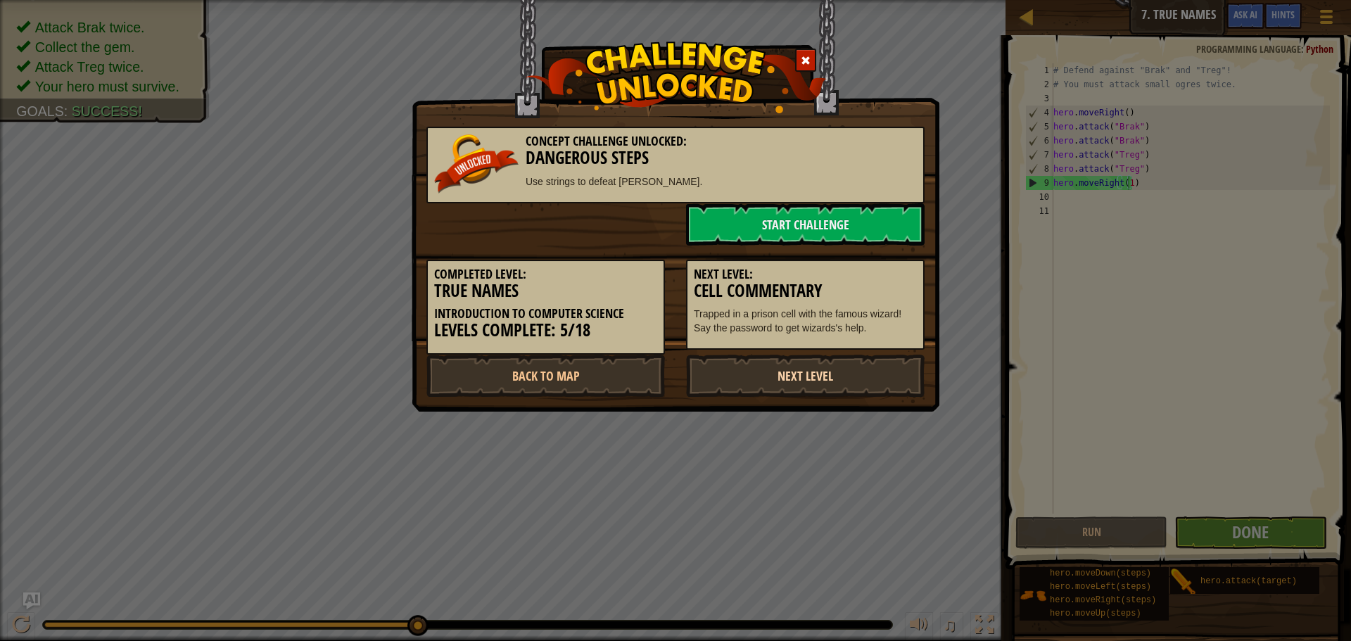
click at [797, 368] on link "Next Level" at bounding box center [805, 376] width 239 height 42
click at [895, 356] on link "Next Level" at bounding box center [805, 376] width 239 height 42
click at [881, 374] on link "Next Level" at bounding box center [805, 376] width 239 height 42
click at [880, 374] on link "Next Level" at bounding box center [805, 376] width 239 height 42
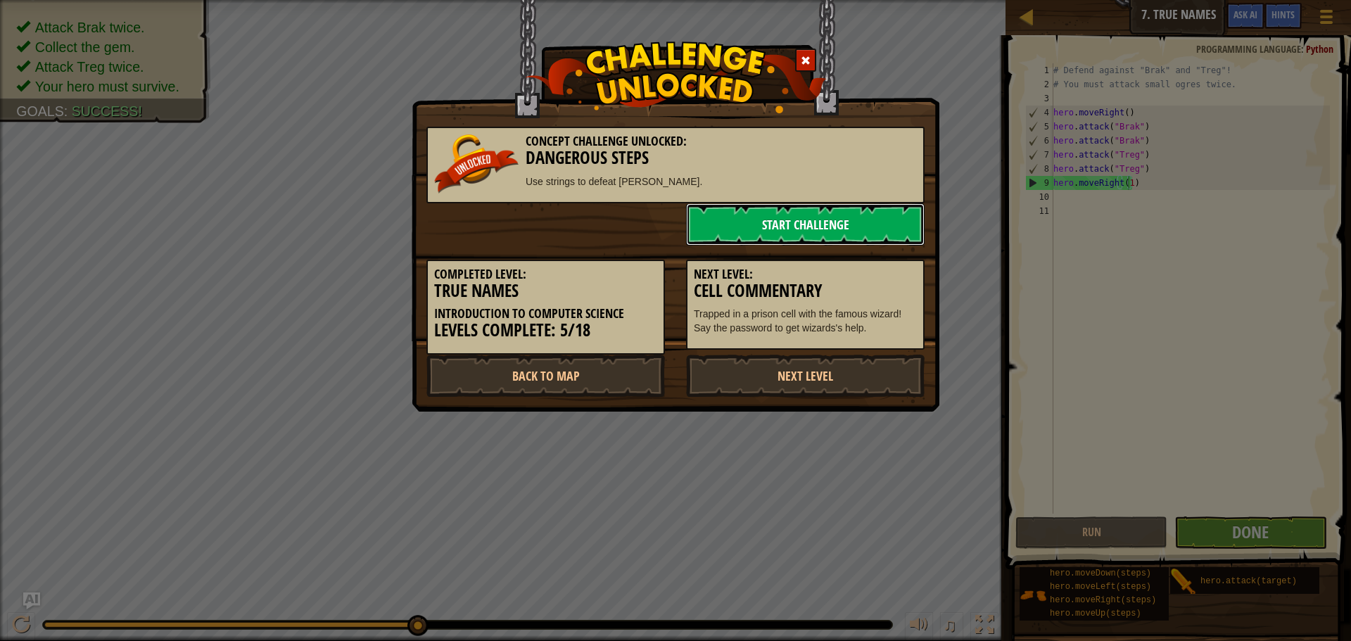
click at [852, 227] on link "Start Challenge" at bounding box center [805, 224] width 239 height 42
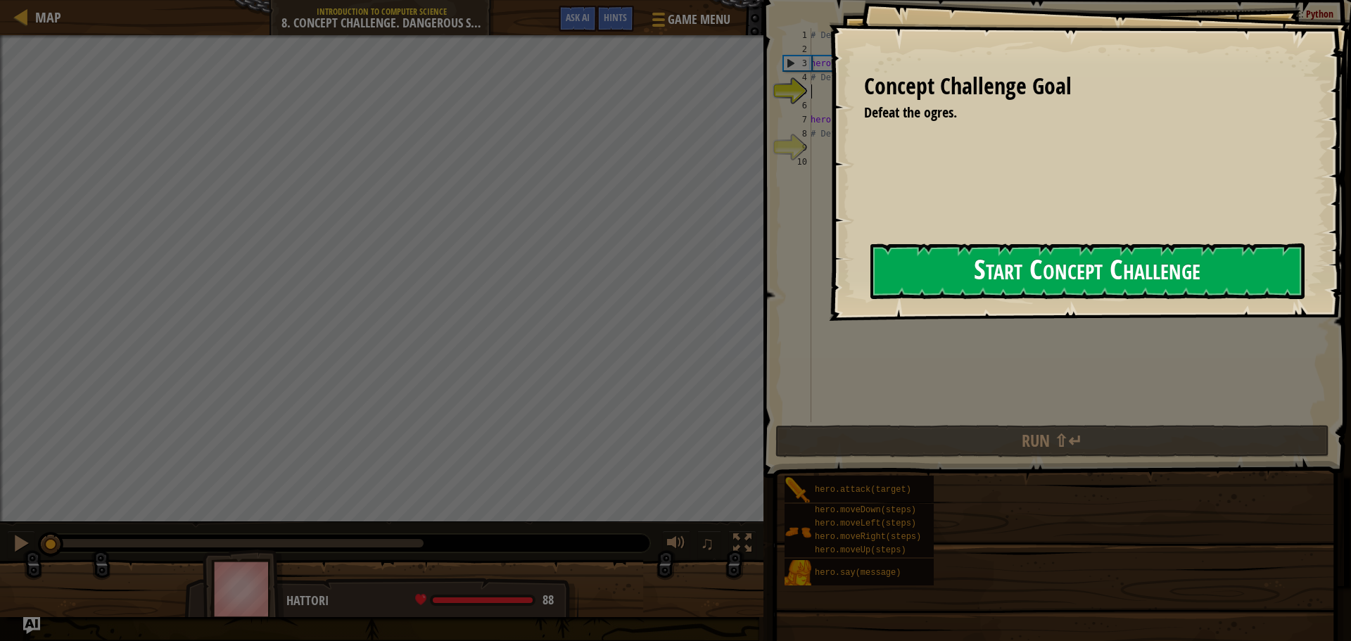
click at [1024, 254] on button "Start Concept Challenge" at bounding box center [1088, 272] width 434 height 56
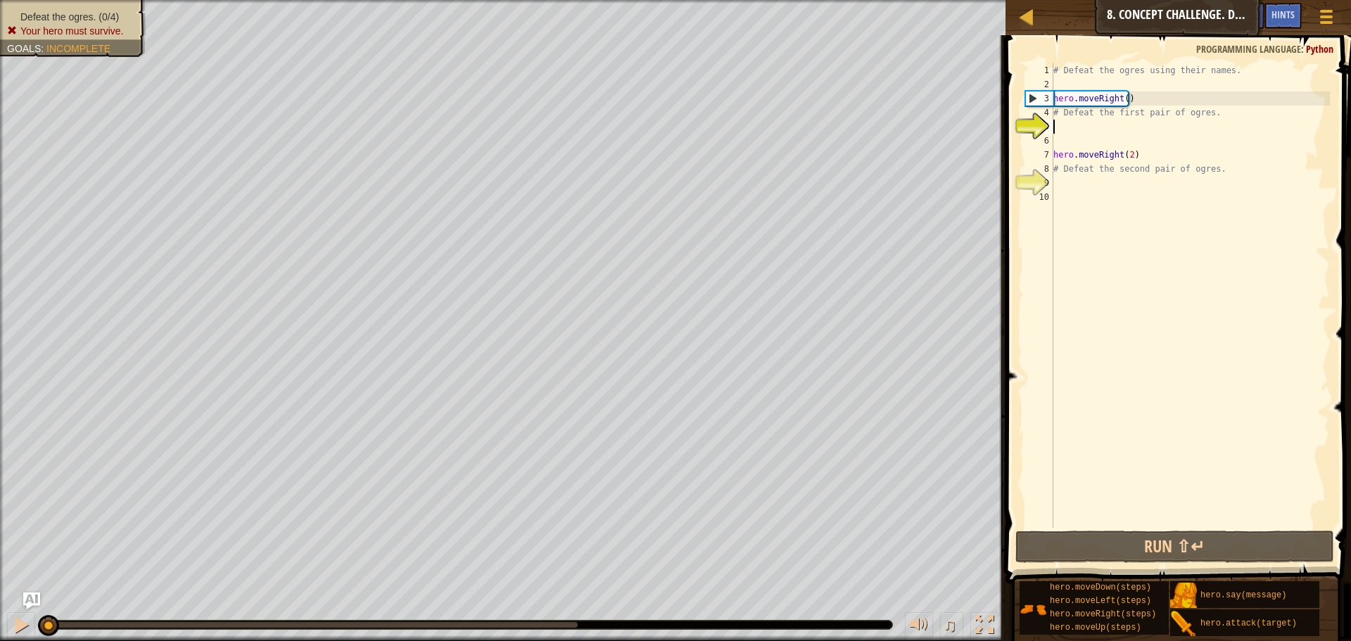
click at [1066, 122] on div "# Defeat the ogres using their names. hero . moveRight ( ) # Defeat the first p…" at bounding box center [1190, 309] width 279 height 493
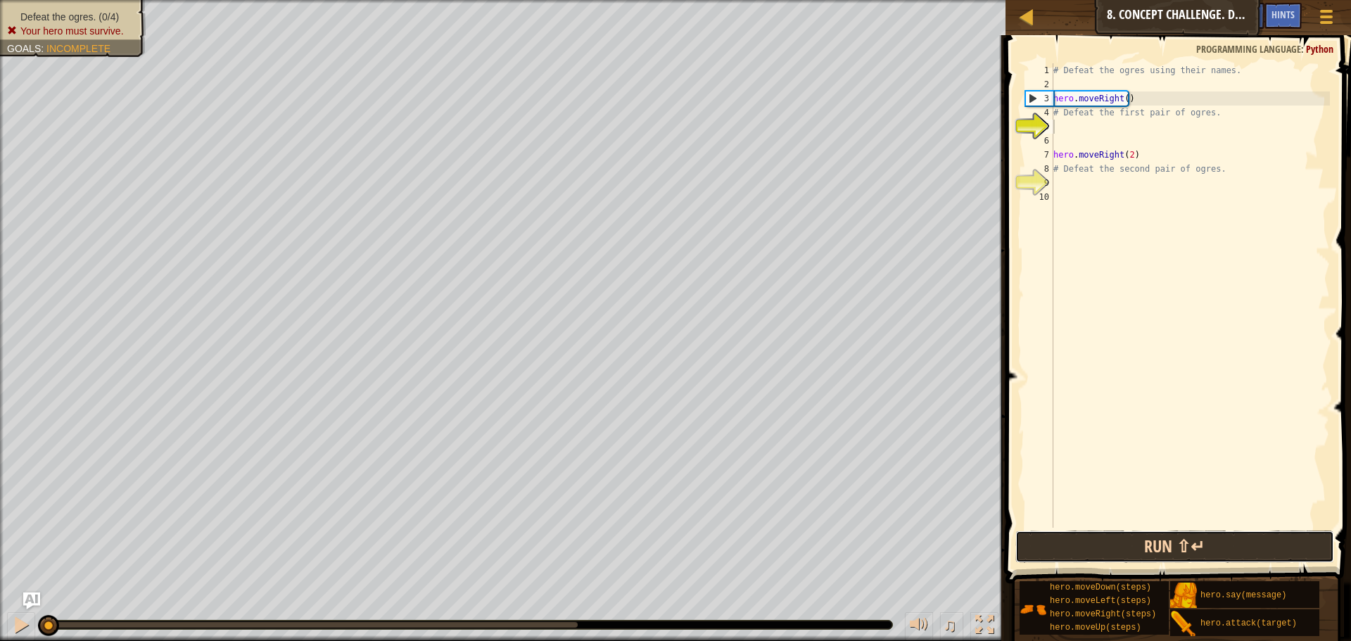
click at [1131, 531] on button "Run ⇧↵" at bounding box center [1175, 547] width 319 height 32
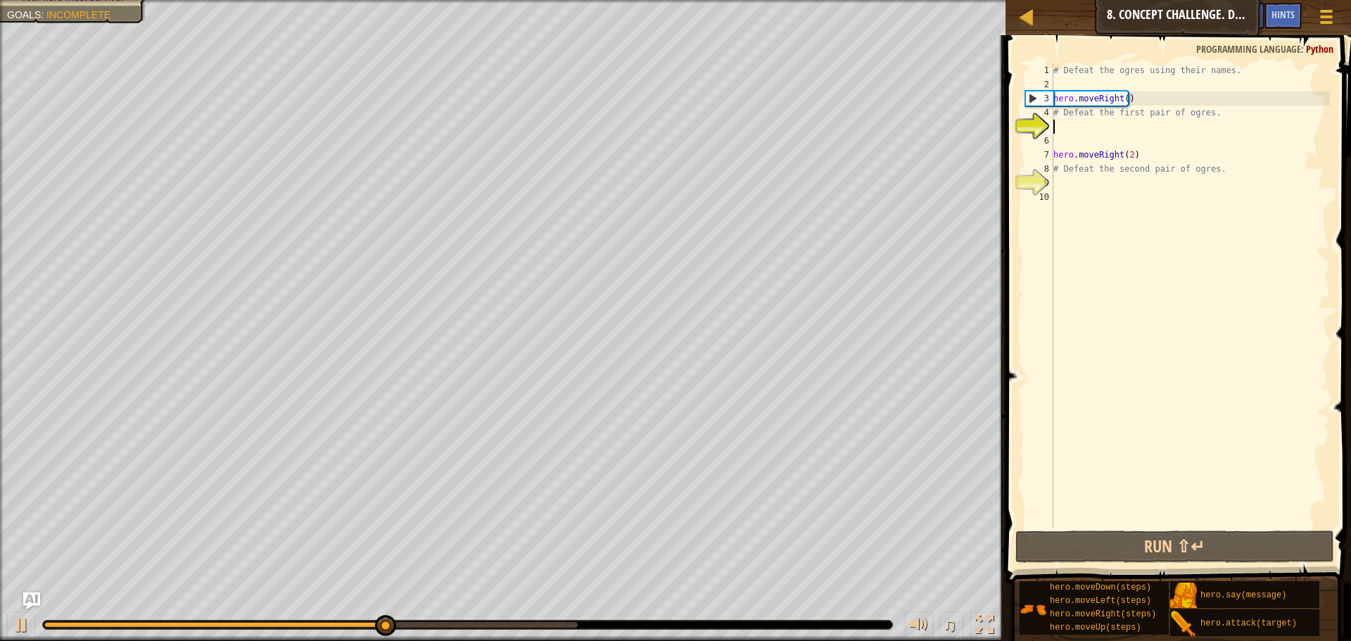
click at [1081, 125] on div "# Defeat the ogres using their names. hero . moveRight ( ) # Defeat the first p…" at bounding box center [1190, 309] width 279 height 493
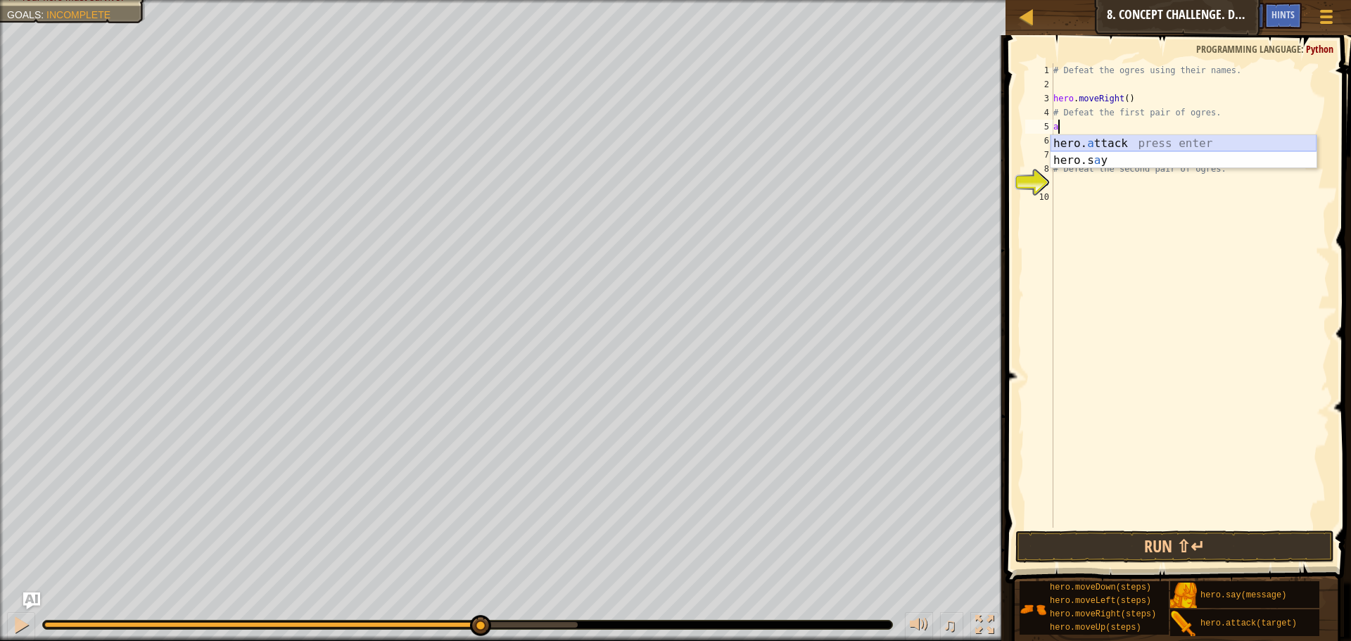
click at [1100, 137] on div "hero. a ttack press enter hero.s a y press enter" at bounding box center [1184, 169] width 266 height 68
type textarea "hero.attack("sog")"
click at [1070, 179] on div "# Defeat the ogres using their names. hero . moveRight ( ) # Defeat the first p…" at bounding box center [1190, 309] width 279 height 493
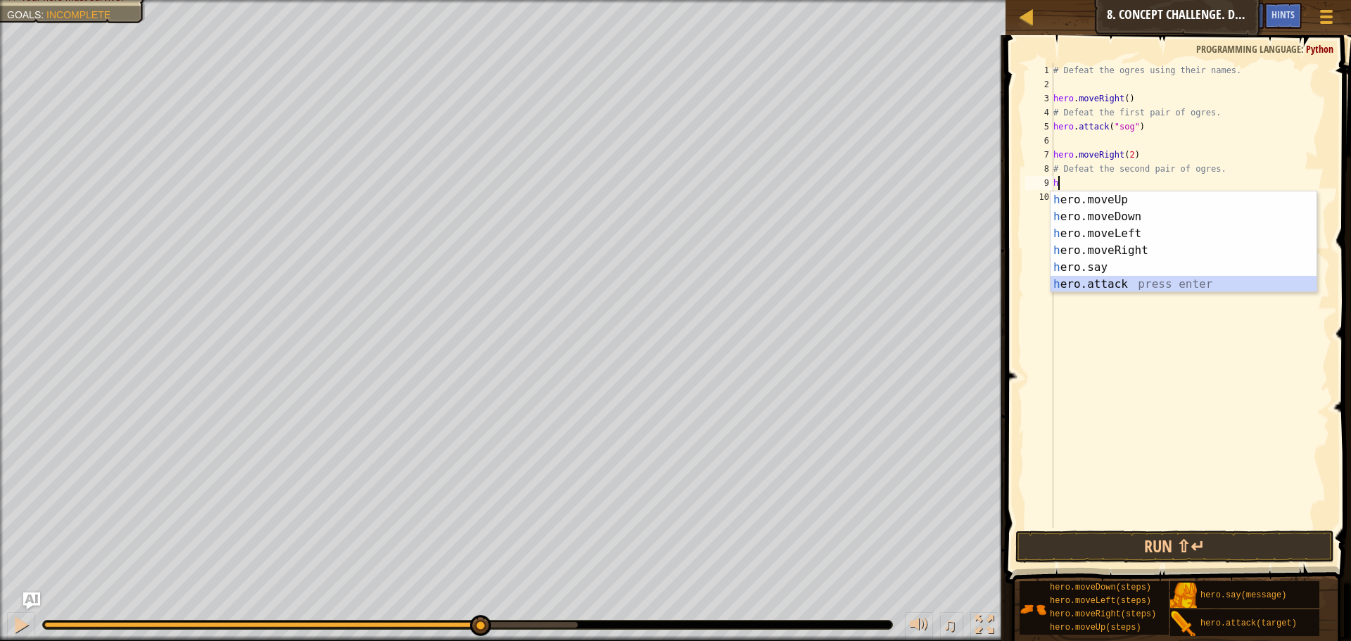
click at [1118, 277] on div "h ero.moveUp press enter h ero.moveDown press enter h ero.moveLeft press enter …" at bounding box center [1184, 258] width 266 height 135
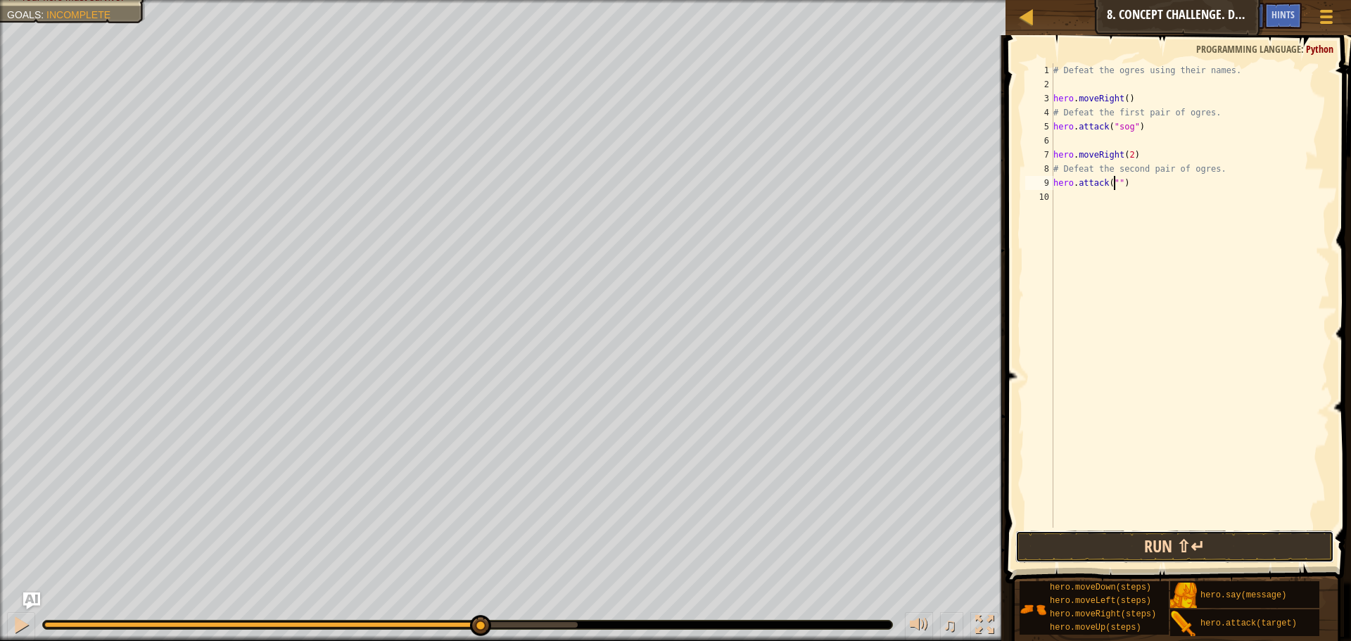
click at [1094, 536] on button "Run ⇧↵" at bounding box center [1175, 547] width 319 height 32
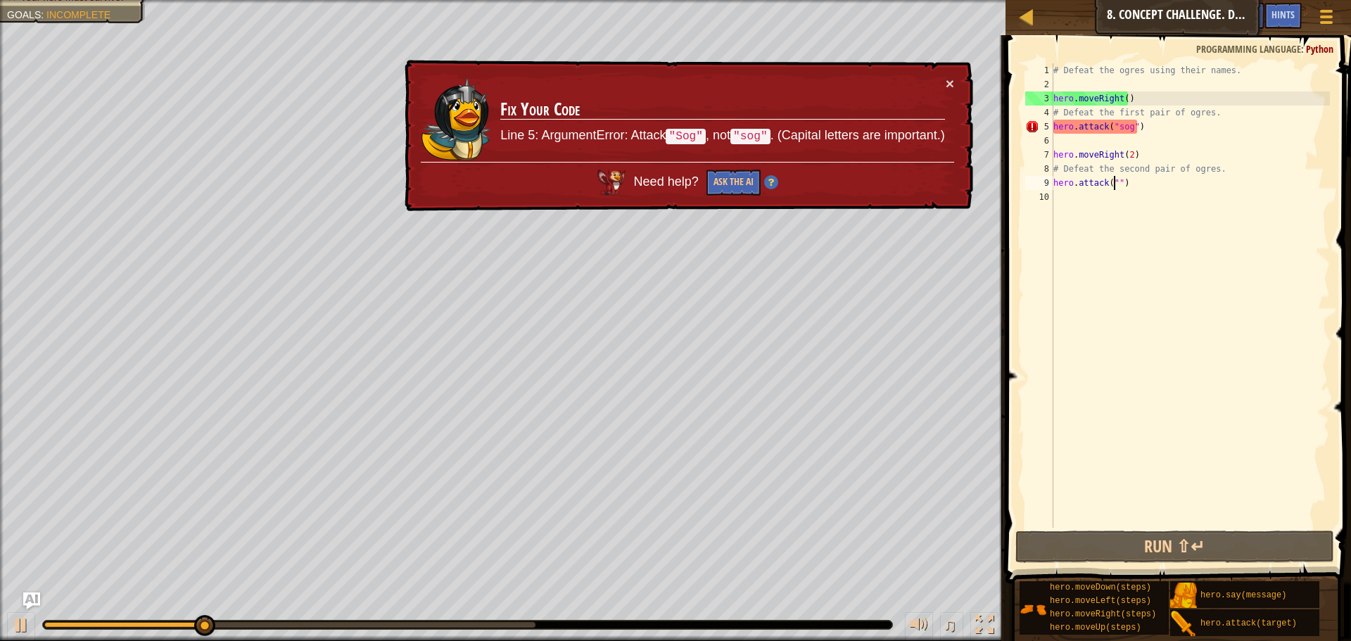
click at [1119, 126] on div "# Defeat the ogres using their names. hero . moveRight ( ) # Defeat the first p…" at bounding box center [1190, 309] width 279 height 493
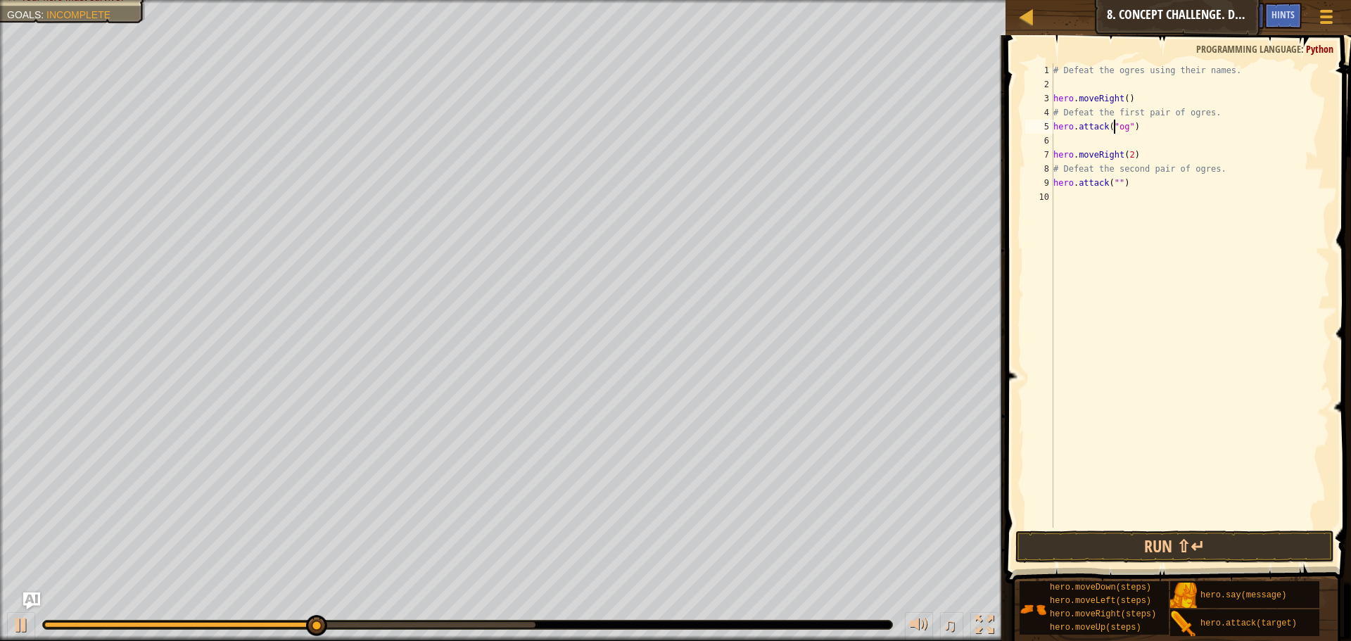
scroll to position [6, 6]
type textarea "hero.attack("Sog")"
click at [1040, 535] on button "Run ⇧↵" at bounding box center [1175, 547] width 319 height 32
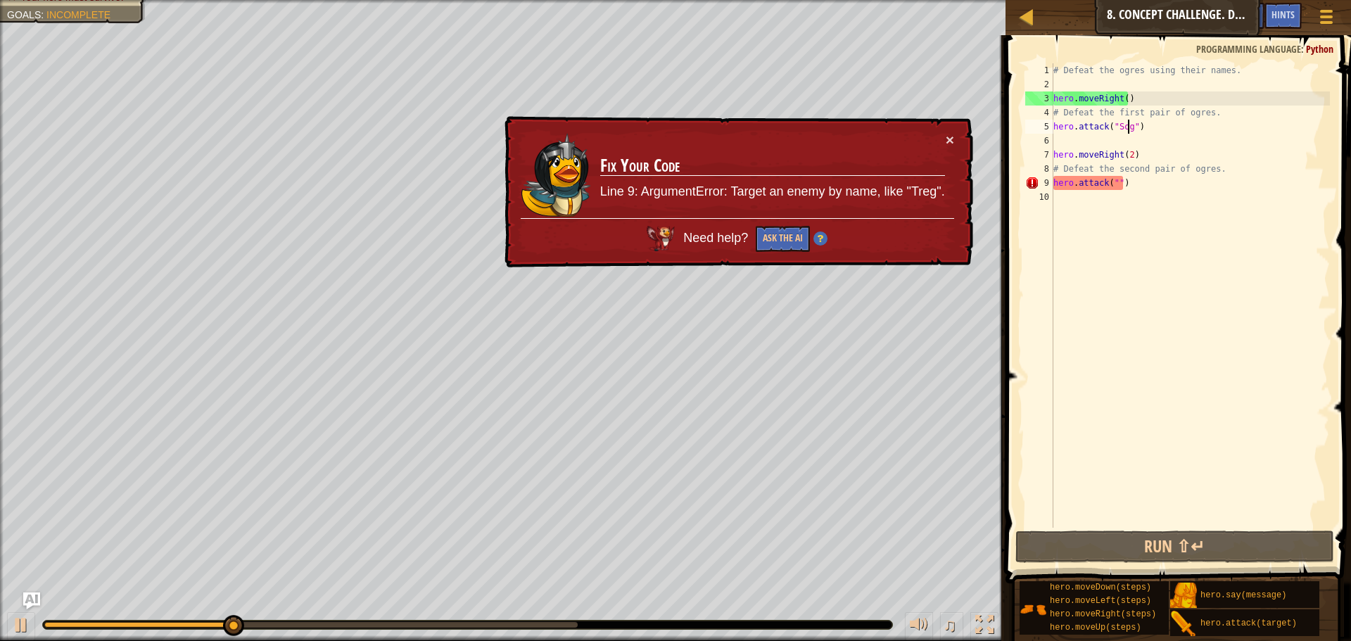
click at [1128, 128] on div "# Defeat the ogres using their names. hero . moveRight ( ) # Defeat the first p…" at bounding box center [1190, 309] width 279 height 493
click at [1144, 128] on div "# Defeat the ogres using their names. hero . moveRight ( ) # Defeat the first p…" at bounding box center [1190, 309] width 279 height 493
drag, startPoint x: 1144, startPoint y: 128, endPoint x: 1052, endPoint y: 125, distance: 92.3
click at [1052, 125] on div "hero.attack("Sog") 1 2 3 4 5 6 7 8 9 10 # Defeat the ogres using their names. h…" at bounding box center [1177, 295] width 308 height 465
click at [1094, 134] on div "# Defeat the ogres using their names. hero . moveRight ( ) # Defeat the first p…" at bounding box center [1190, 309] width 279 height 493
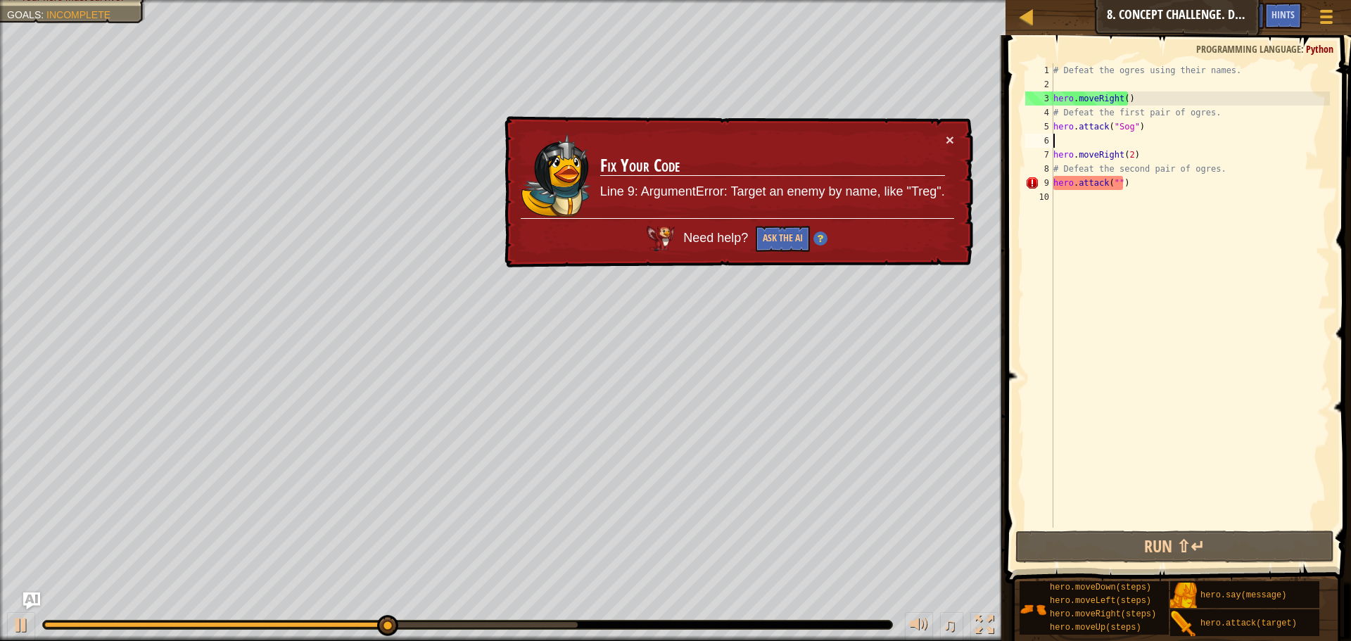
scroll to position [6, 0]
paste textarea "hero.attack("Sog")"
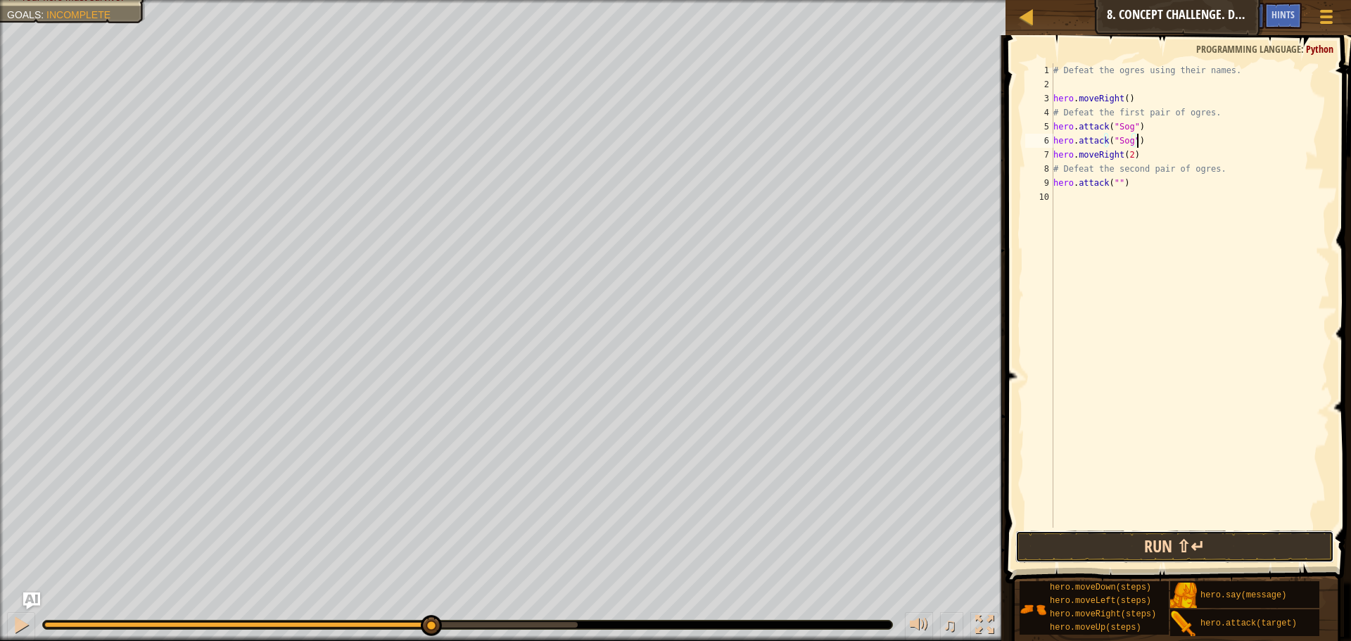
click at [1137, 541] on button "Run ⇧↵" at bounding box center [1175, 547] width 319 height 32
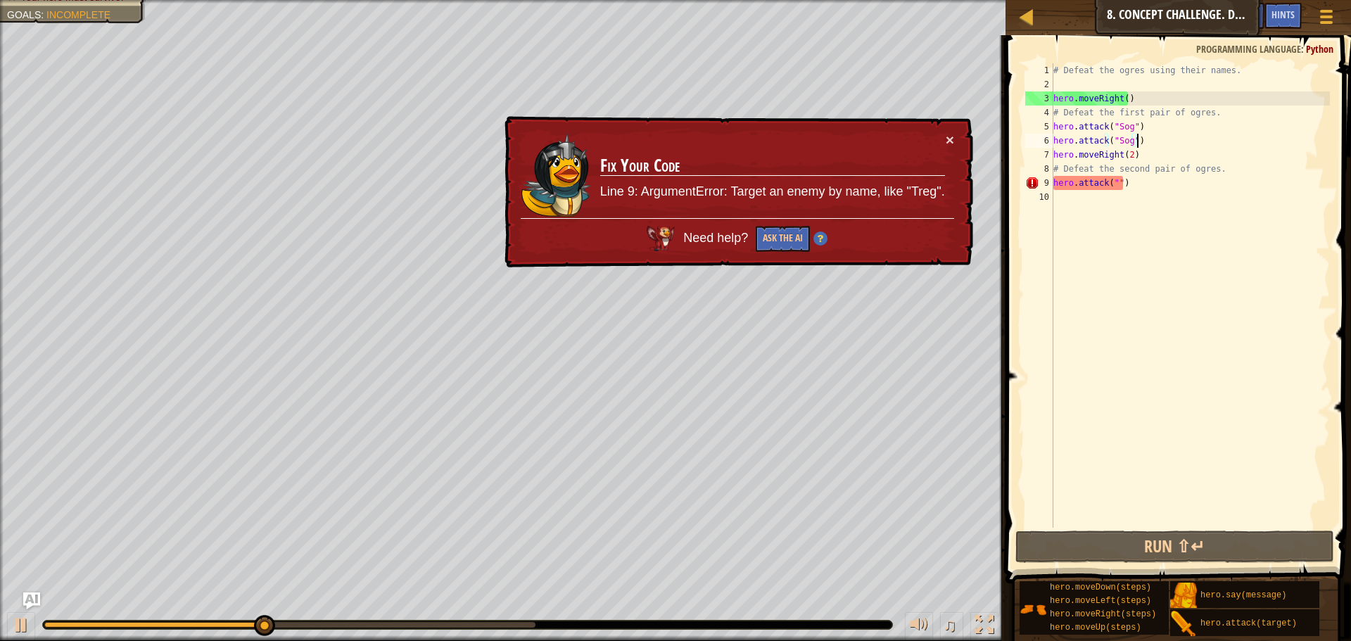
click at [1116, 184] on div "# Defeat the ogres using their names. hero . moveRight ( ) # Defeat the first p…" at bounding box center [1190, 309] width 279 height 493
click at [945, 137] on div "× Fix Your Code Line 9: ArgumentError: Target an enemy by name, like "Treg". Ne…" at bounding box center [737, 192] width 474 height 159
click at [947, 137] on button "×" at bounding box center [951, 142] width 9 height 15
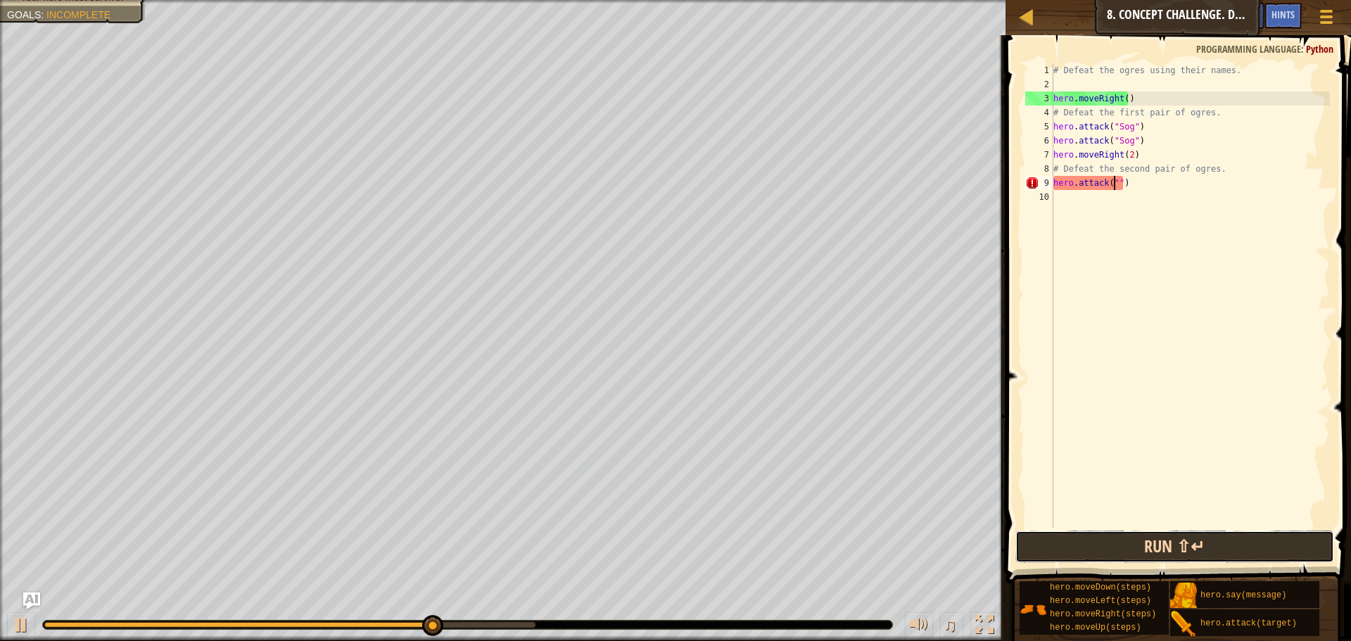
click at [1216, 550] on button "Run ⇧↵" at bounding box center [1175, 547] width 319 height 32
type textarea "hero.attack("Gos")"
drag, startPoint x: 1160, startPoint y: 184, endPoint x: 1043, endPoint y: 185, distance: 116.8
click at [1043, 185] on div "hero.attack("Gos") 1 2 3 4 5 6 7 8 9 10 # Defeat the ogres using their names. h…" at bounding box center [1177, 295] width 308 height 465
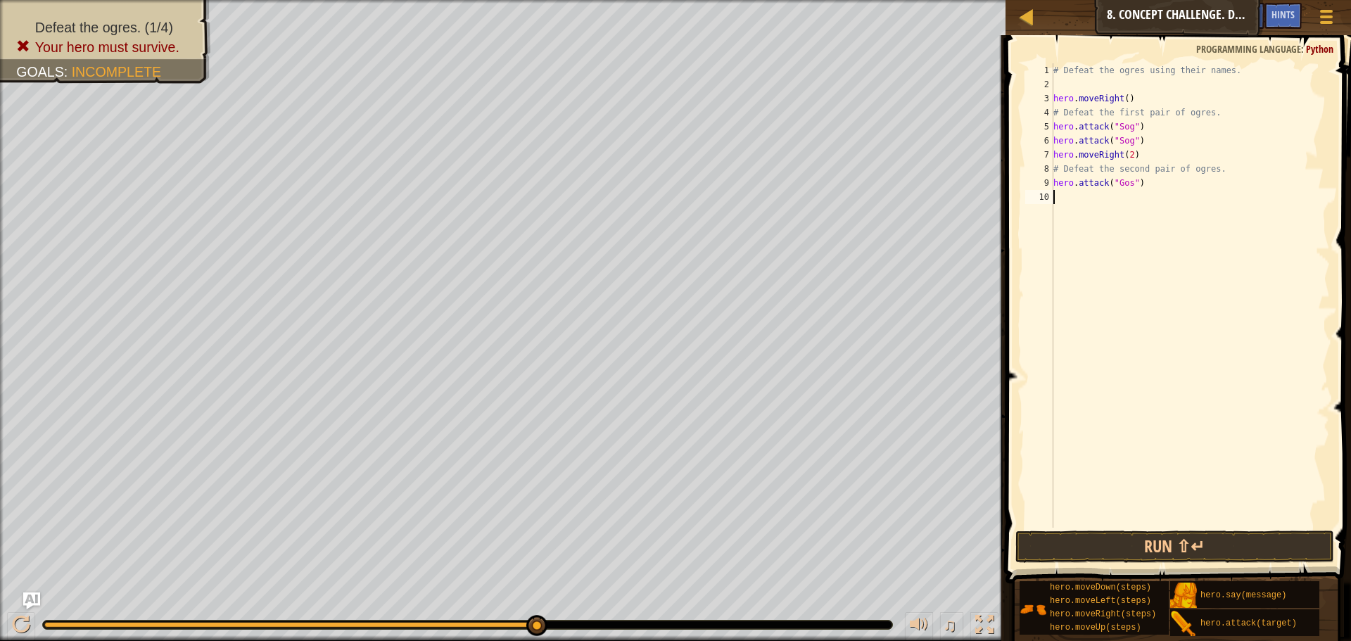
click at [1107, 209] on div "# Defeat the ogres using their names. hero . moveRight ( ) # Defeat the first p…" at bounding box center [1190, 309] width 279 height 493
paste textarea "hero.attack("Gos")"
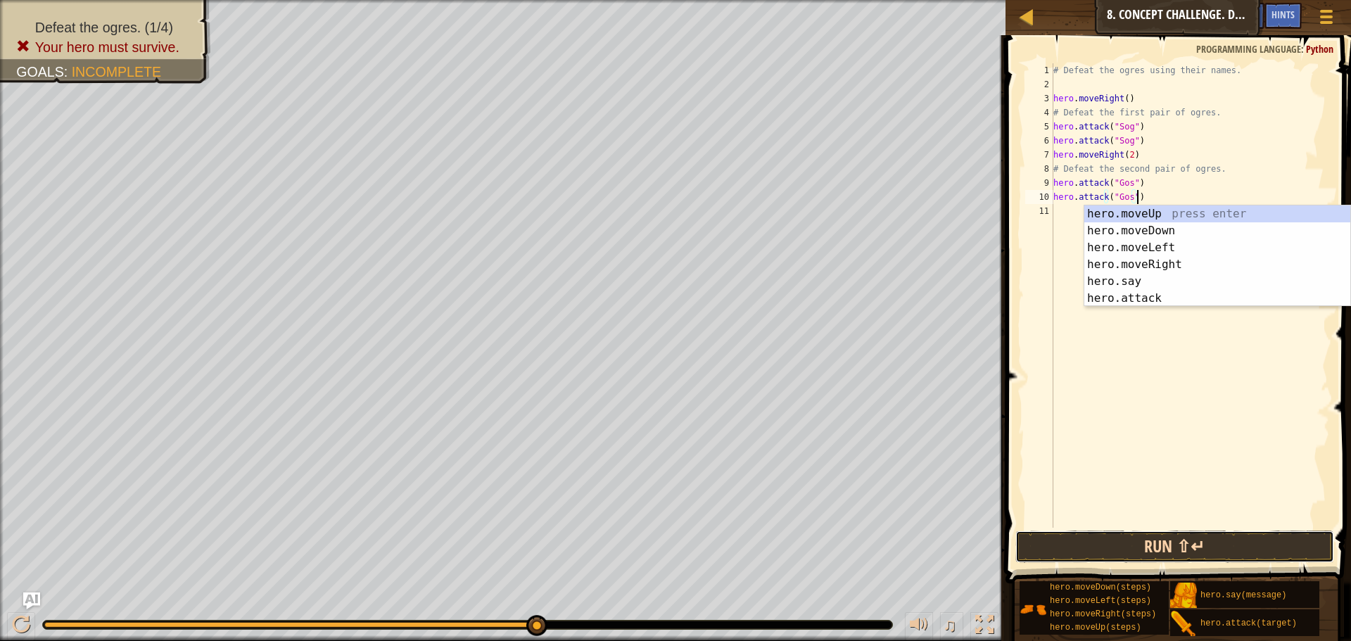
click at [1155, 552] on button "Run ⇧↵" at bounding box center [1175, 547] width 319 height 32
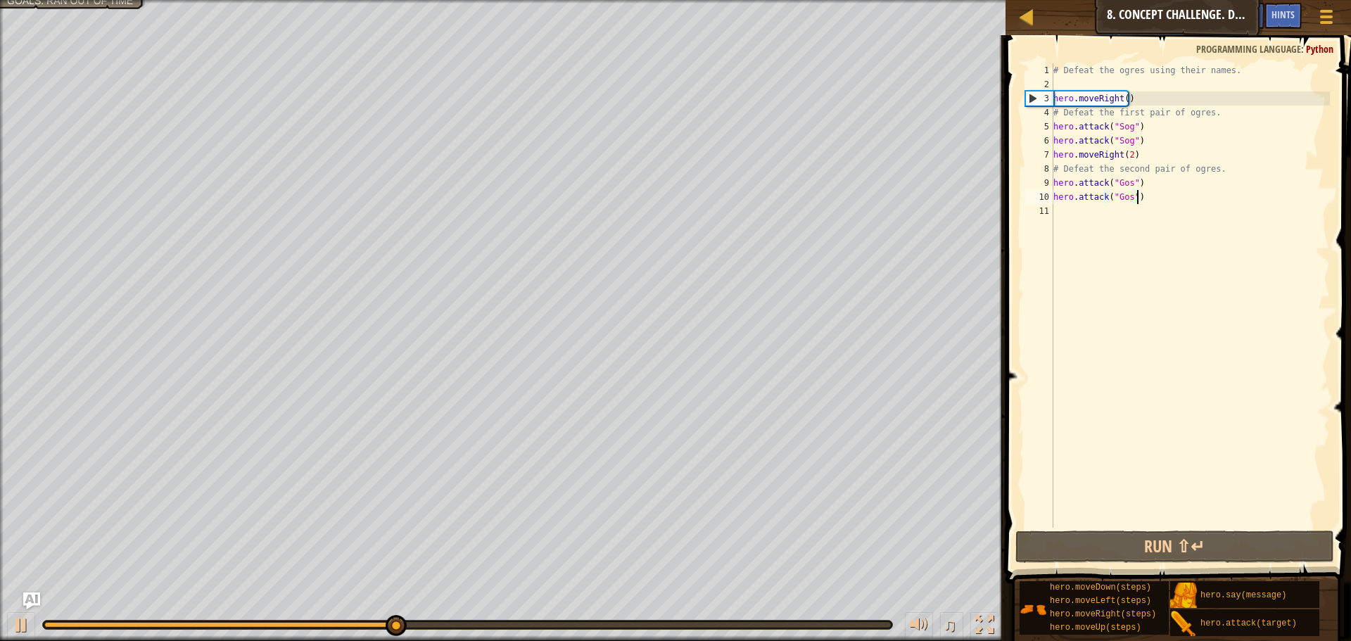
click at [1227, 171] on div "# Defeat the ogres using their names. hero . moveRight ( ) # Defeat the first p…" at bounding box center [1190, 309] width 279 height 493
click at [1222, 171] on div "# Defeat the ogres using their names. hero . moveRight ( ) # Defeat the first p…" at bounding box center [1190, 309] width 279 height 493
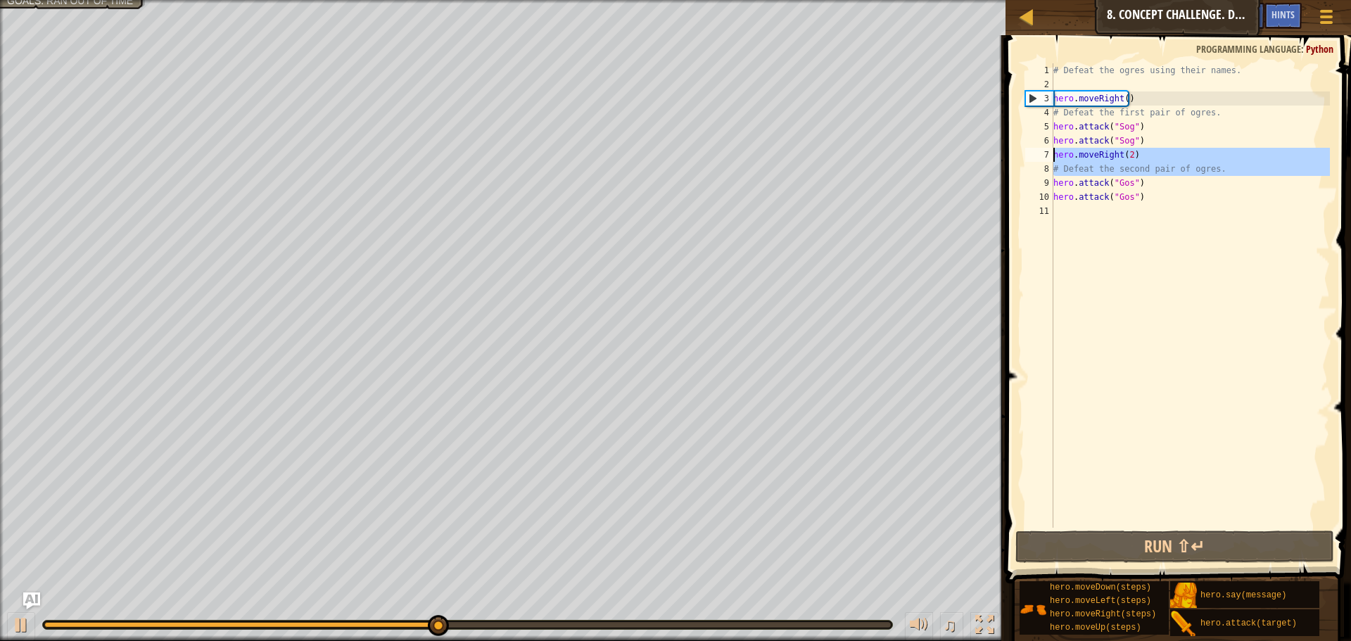
drag, startPoint x: 1222, startPoint y: 171, endPoint x: 1190, endPoint y: 166, distance: 32.7
click at [1142, 155] on div "# Defeat the ogres using their names. hero . moveRight ( ) # Defeat the first p…" at bounding box center [1190, 309] width 279 height 493
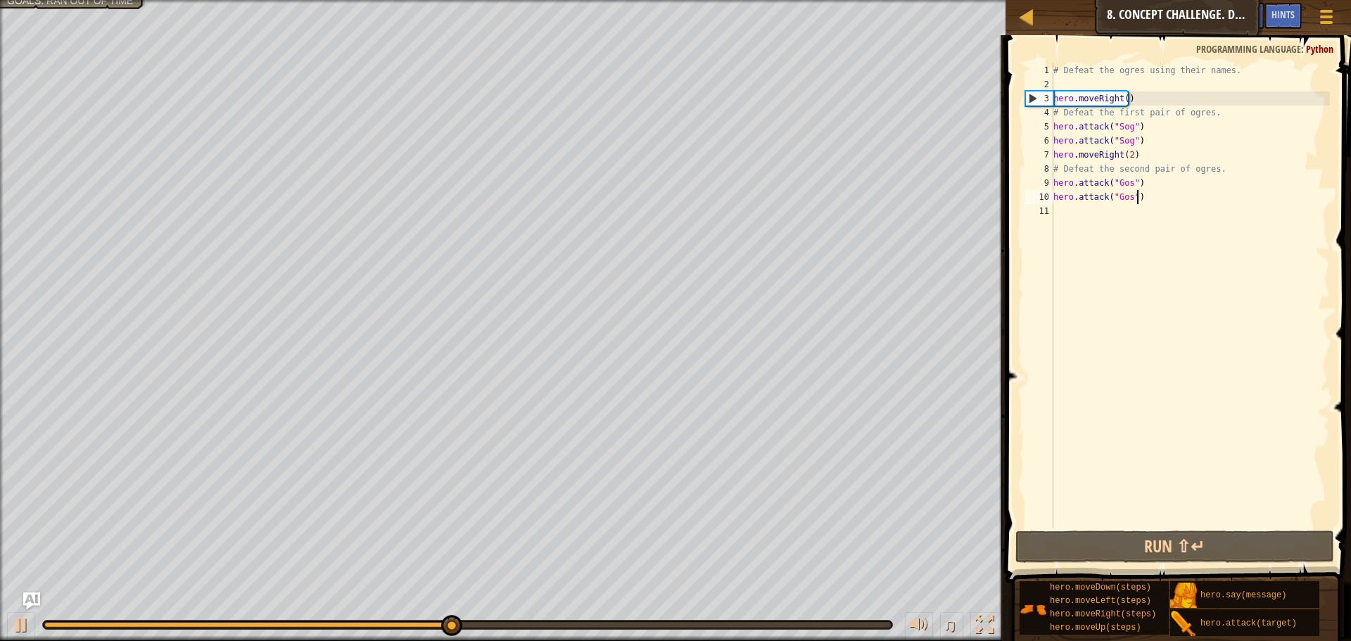
click at [1279, 193] on div "# Defeat the ogres using their names. hero . moveRight ( ) # Defeat the first p…" at bounding box center [1190, 309] width 279 height 493
type textarea "hero.attack("Gos")"
click at [1084, 212] on div "# Defeat the ogres using their names. hero . moveRight ( ) # Defeat the first p…" at bounding box center [1190, 309] width 279 height 493
paste textarea "hero.attack("Gos")"
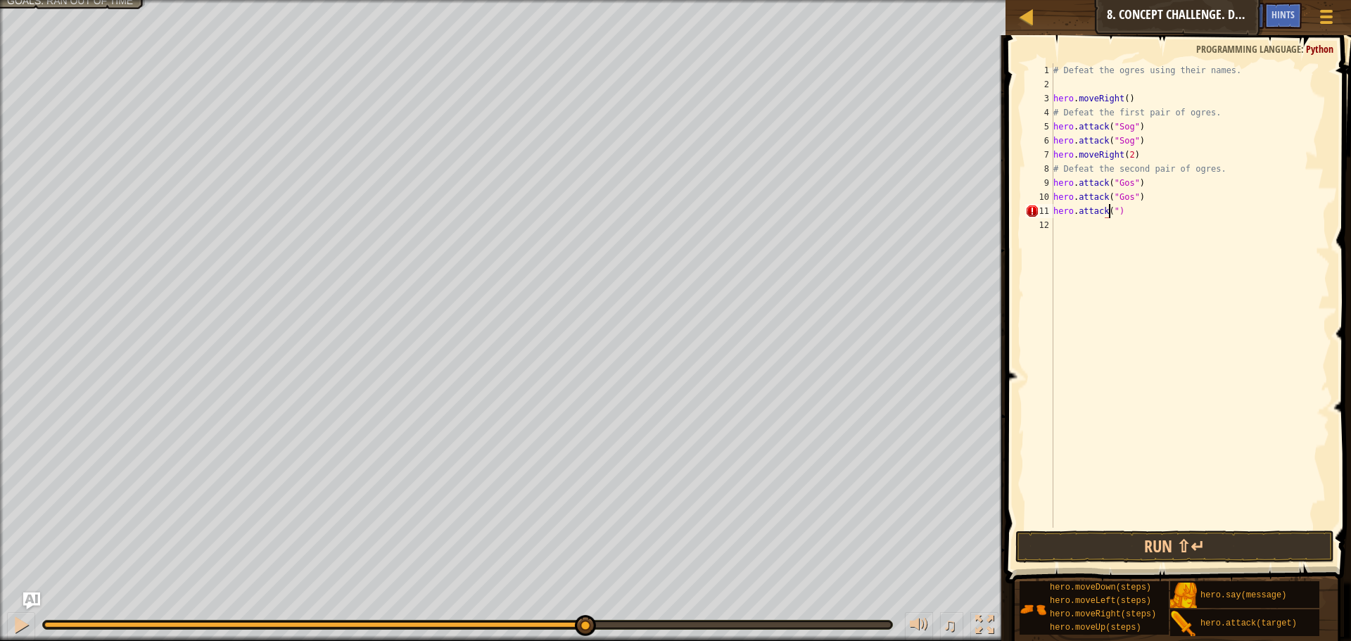
scroll to position [6, 5]
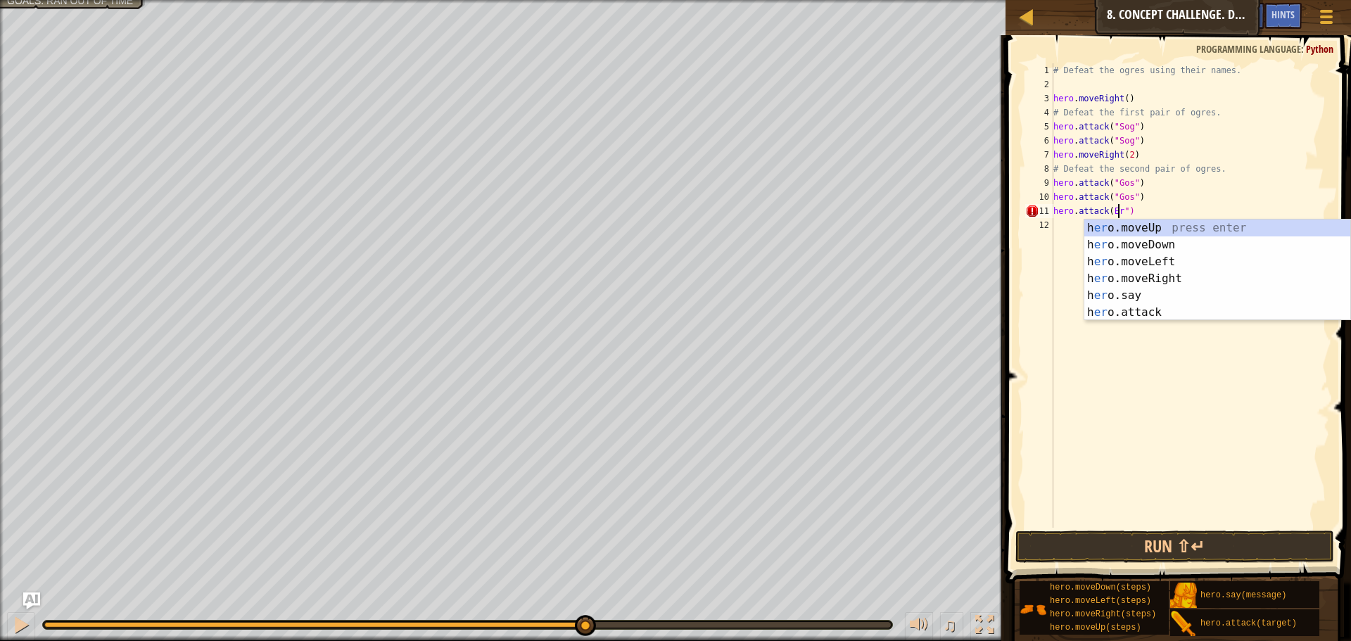
type textarea "hero.attack(Ergo")"
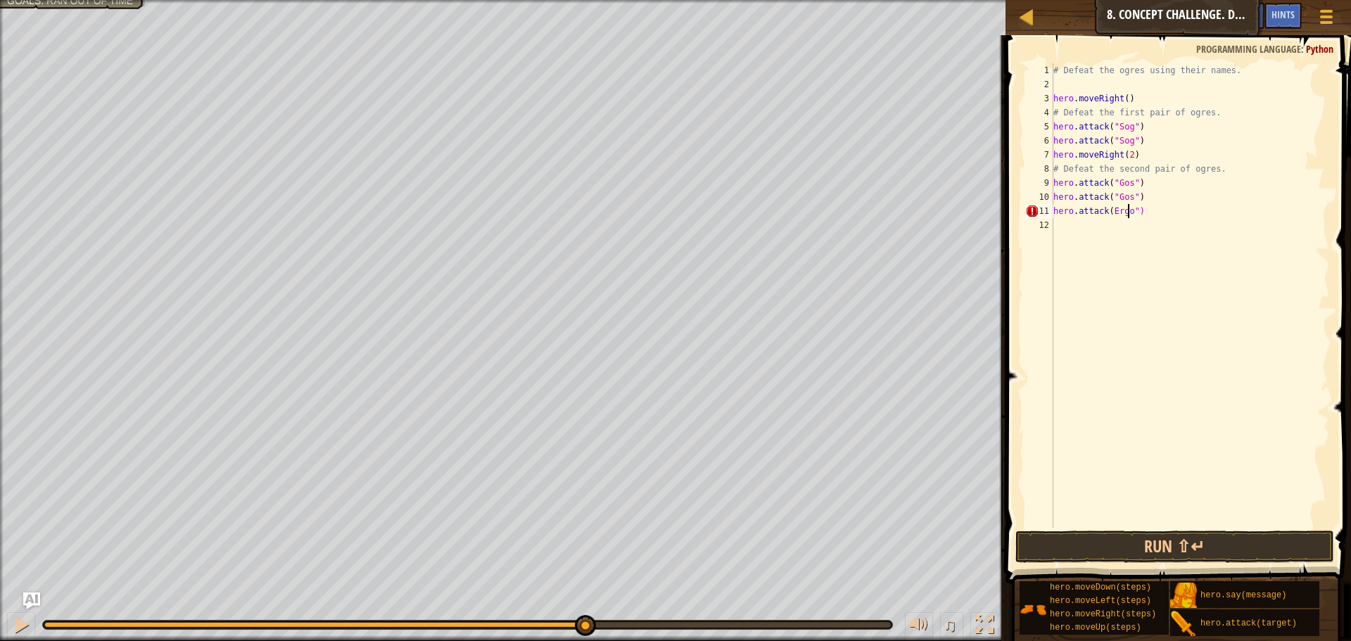
scroll to position [6, 6]
click at [1090, 235] on div "# Defeat the ogres using their names. hero . moveRight ( ) # Defeat the first p…" at bounding box center [1190, 309] width 279 height 493
click at [1109, 209] on div "# Defeat the ogres using their names. hero . moveRight ( ) # Defeat the first p…" at bounding box center [1190, 309] width 279 height 493
drag, startPoint x: 1163, startPoint y: 219, endPoint x: 1123, endPoint y: 208, distance: 42.2
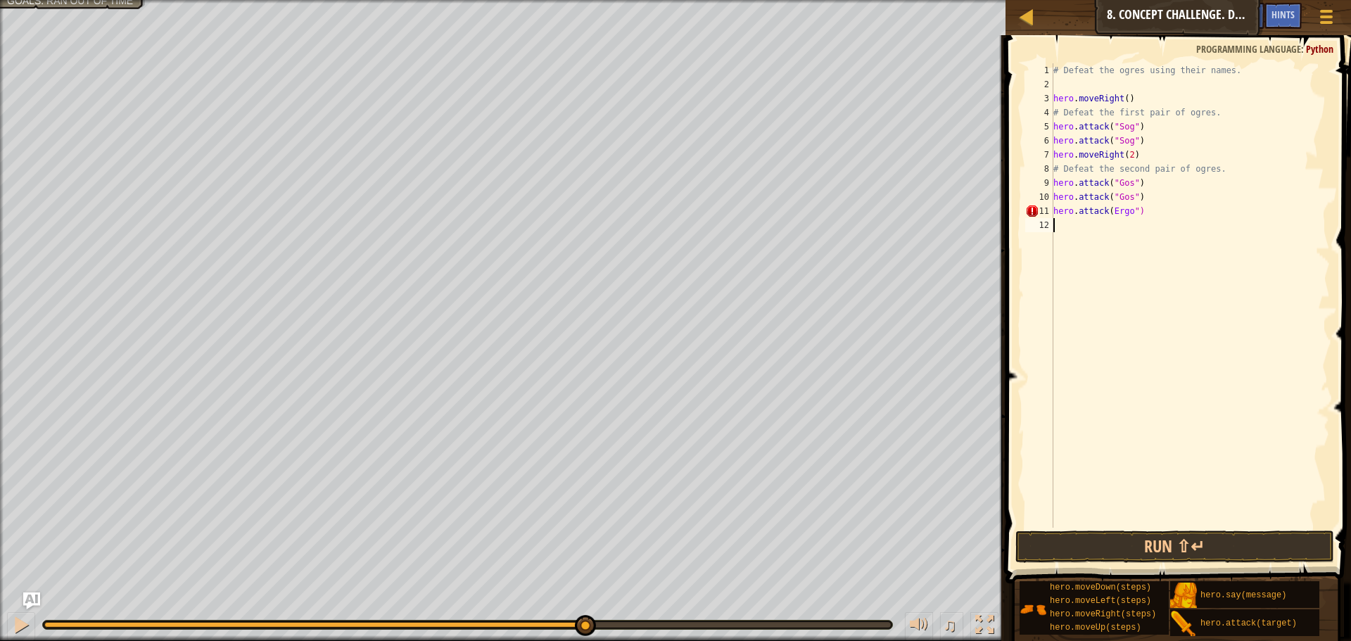
click at [1105, 217] on div "# Defeat the ogres using their names. hero . moveRight ( ) # Defeat the first p…" at bounding box center [1190, 309] width 279 height 493
click at [1126, 207] on div "# Defeat the ogres using their names. hero . moveRight ( ) # Defeat the first p…" at bounding box center [1190, 295] width 279 height 465
drag, startPoint x: 1127, startPoint y: 206, endPoint x: 1108, endPoint y: 211, distance: 19.6
click at [1108, 211] on div "# Defeat the ogres using their names. hero . moveRight ( ) # Defeat the first p…" at bounding box center [1190, 309] width 279 height 493
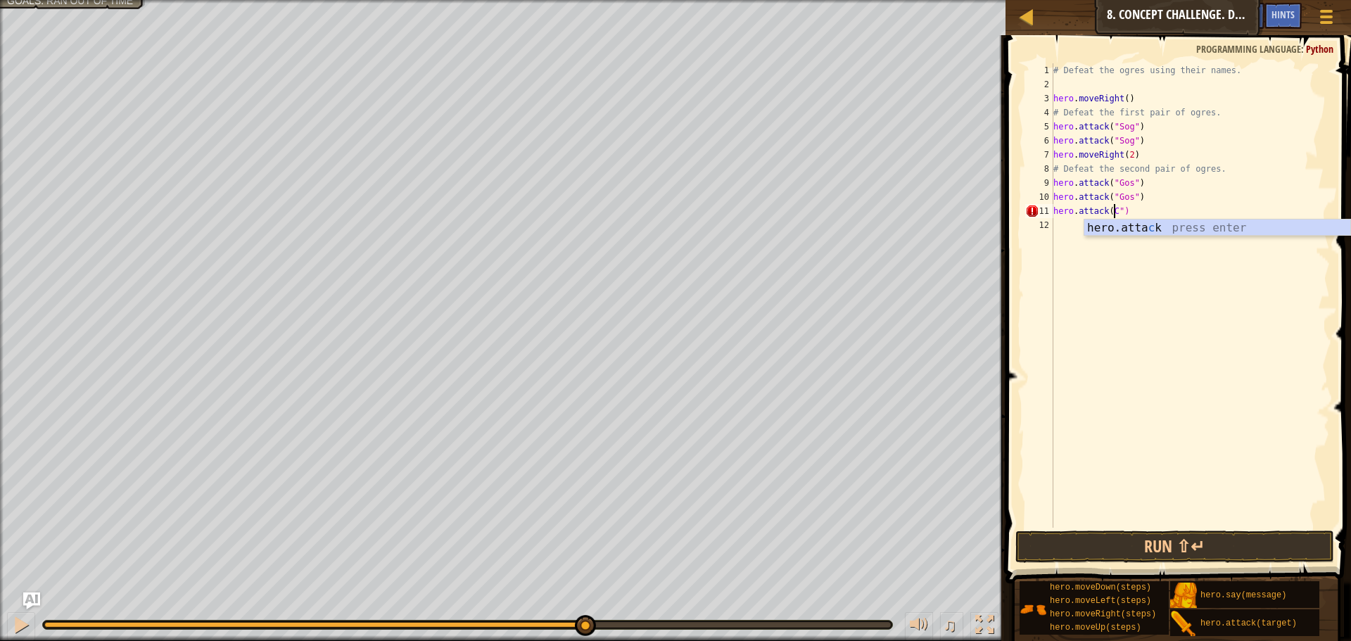
type textarea "hero.attack(CCC")"
click at [1178, 229] on div "# Defeat the ogres using their names. hero . moveRight ( ) # Defeat the first p…" at bounding box center [1190, 309] width 279 height 493
drag, startPoint x: 1182, startPoint y: 211, endPoint x: 1168, endPoint y: 211, distance: 14.8
click at [1173, 210] on div "# Defeat the ogres using their names. hero . moveRight ( ) # Defeat the first p…" at bounding box center [1190, 309] width 279 height 493
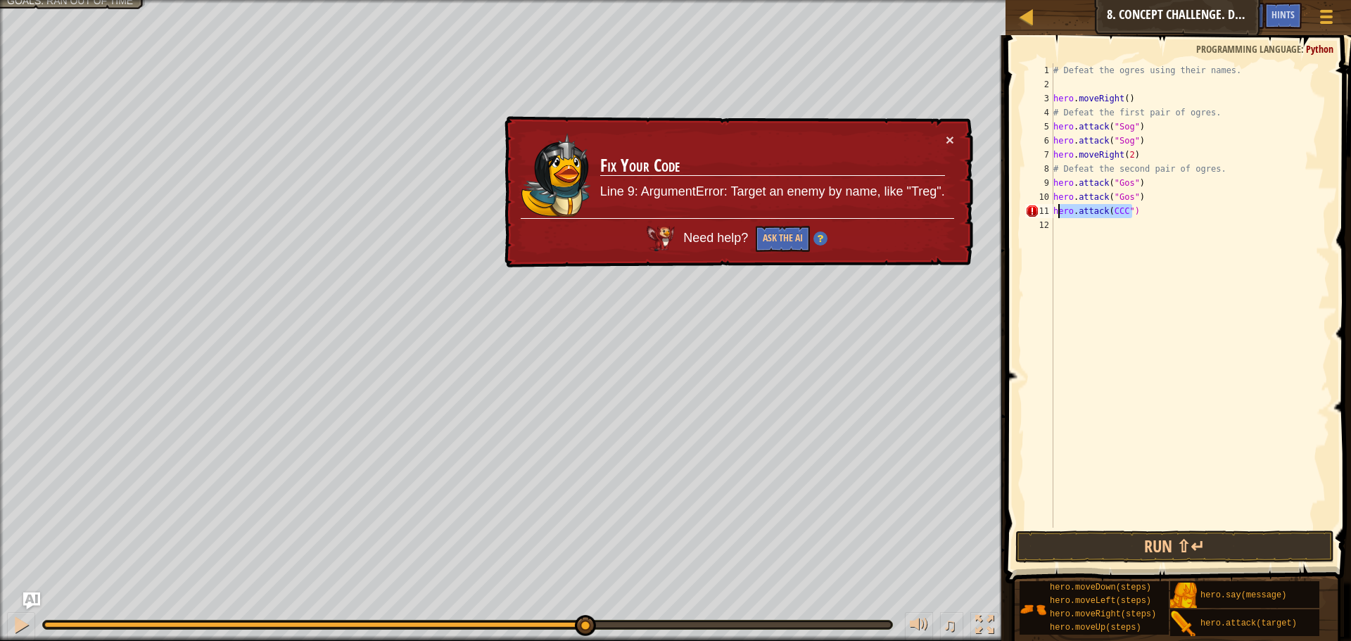
drag, startPoint x: 1168, startPoint y: 211, endPoint x: 1093, endPoint y: 215, distance: 74.7
click at [1086, 212] on div "# Defeat the ogres using their names. hero . moveRight ( ) # Defeat the first p…" at bounding box center [1190, 309] width 279 height 493
type textarea "hero.attack(CCC")"
click at [1149, 215] on div "# Defeat the ogres using their names. hero . moveRight ( ) # Defeat the first p…" at bounding box center [1190, 295] width 279 height 465
drag, startPoint x: 1132, startPoint y: 211, endPoint x: 1025, endPoint y: 210, distance: 107.0
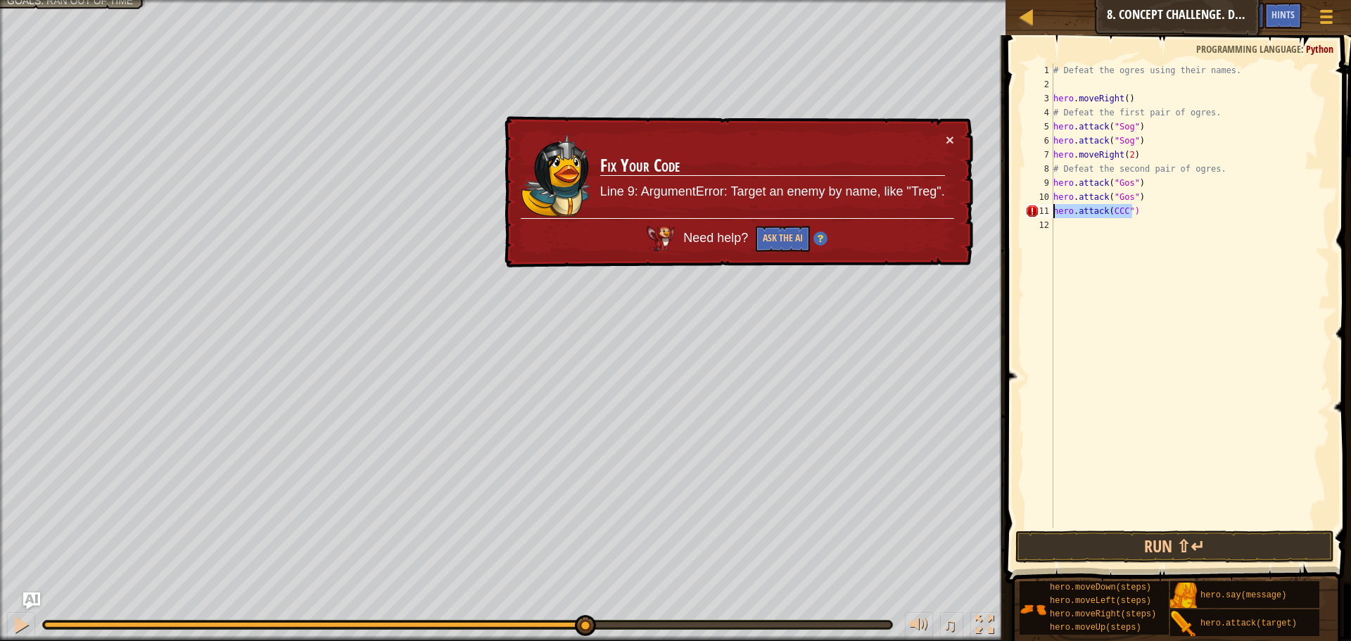
click at [1031, 210] on div "hero.attack(CCC") 1 2 3 4 5 6 7 8 9 10 11 12 # Defeat the ogres using their nam…" at bounding box center [1177, 295] width 308 height 465
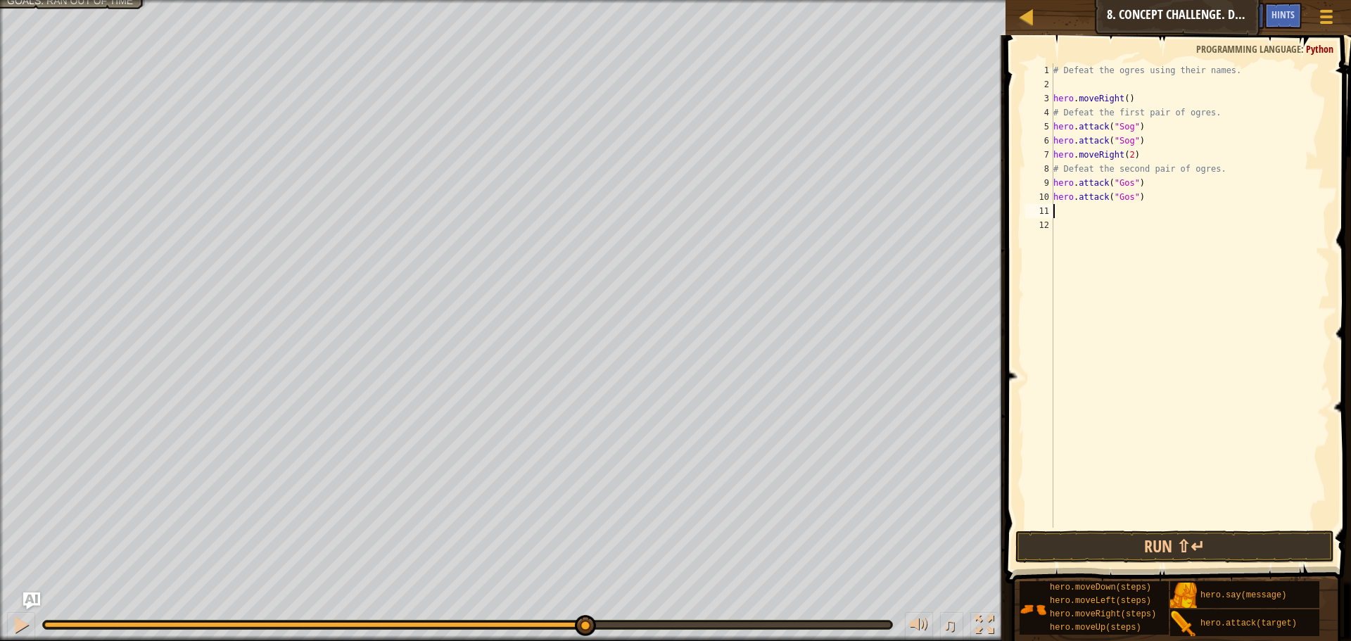
type textarea "V"
click at [1094, 209] on div "# Defeat the ogres using their names. hero . moveRight ( ) # Defeat the first p…" at bounding box center [1190, 309] width 279 height 493
paste textarea "hero.attack("Gos")"
click at [1128, 211] on div "# Defeat the ogres using their names. hero . moveRight ( ) # Defeat the first p…" at bounding box center [1190, 309] width 279 height 493
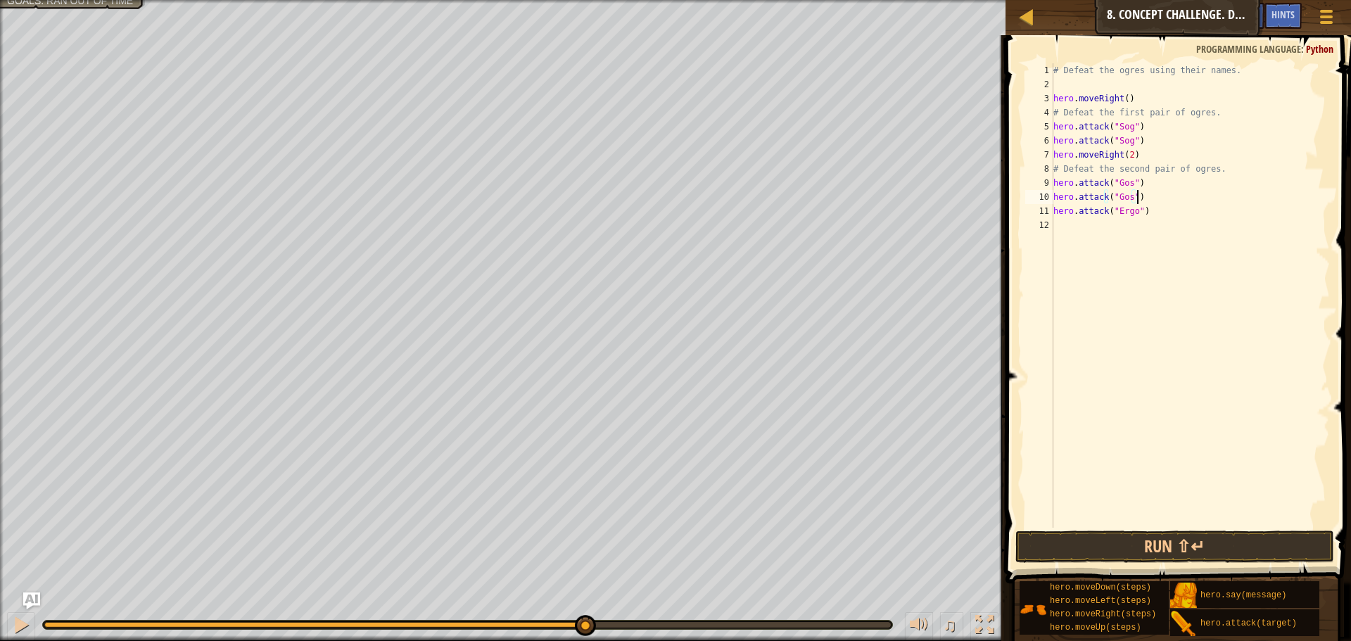
click at [1148, 203] on div "# Defeat the ogres using their names. hero . moveRight ( ) # Defeat the first p…" at bounding box center [1190, 309] width 279 height 493
click at [1159, 213] on div "# Defeat the ogres using their names. hero . moveRight ( ) # Defeat the first p…" at bounding box center [1190, 309] width 279 height 493
type textarea "hero.attack("Ergo")"
drag, startPoint x: 1159, startPoint y: 213, endPoint x: 1052, endPoint y: 213, distance: 107.7
click at [1052, 213] on div "hero.attack("Ergo") 1 2 3 4 5 6 7 8 9 10 11 12 # Defeat the ogres using their n…" at bounding box center [1177, 295] width 308 height 465
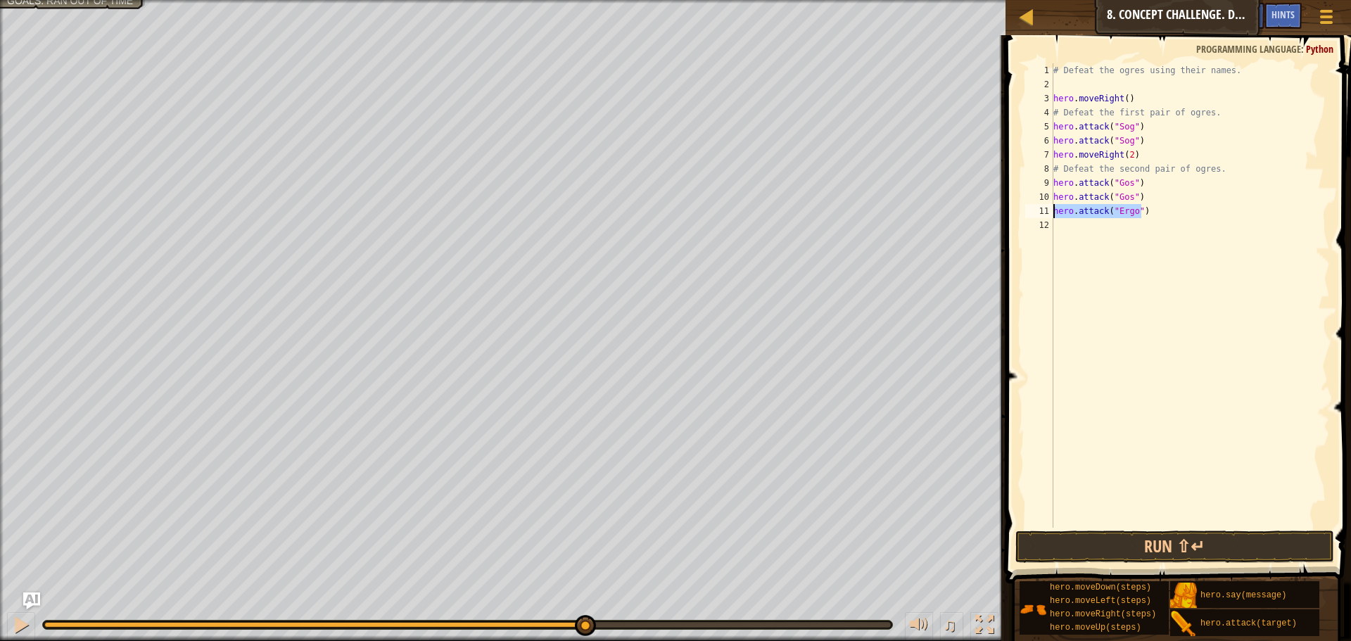
click at [1084, 239] on div "# Defeat the ogres using their names. hero . moveRight ( ) # Defeat the first p…" at bounding box center [1190, 309] width 279 height 493
paste textarea "hero.attack("Ergo")"
type textarea "hero.attack("Ergo")"
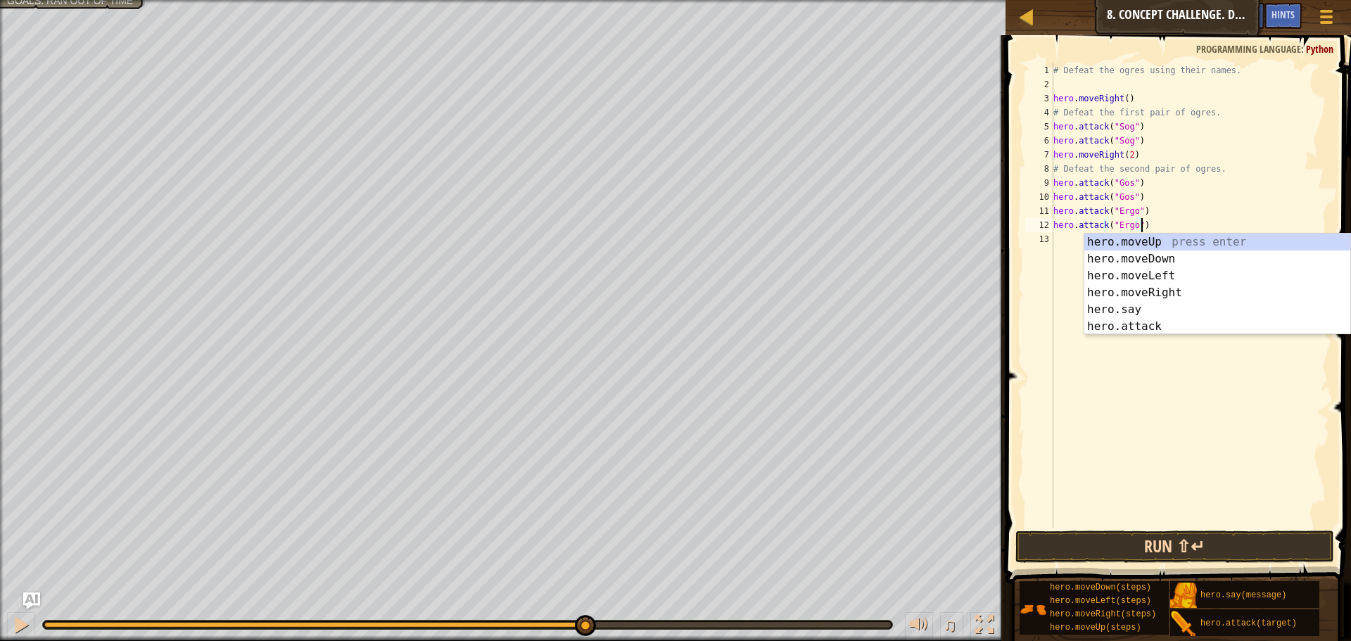
click at [1097, 531] on div "hero.attack("Ergo") 1 2 3 4 5 6 7 8 9 10 11 12 13 # Defeat the ogres using thei…" at bounding box center [1177, 337] width 350 height 590
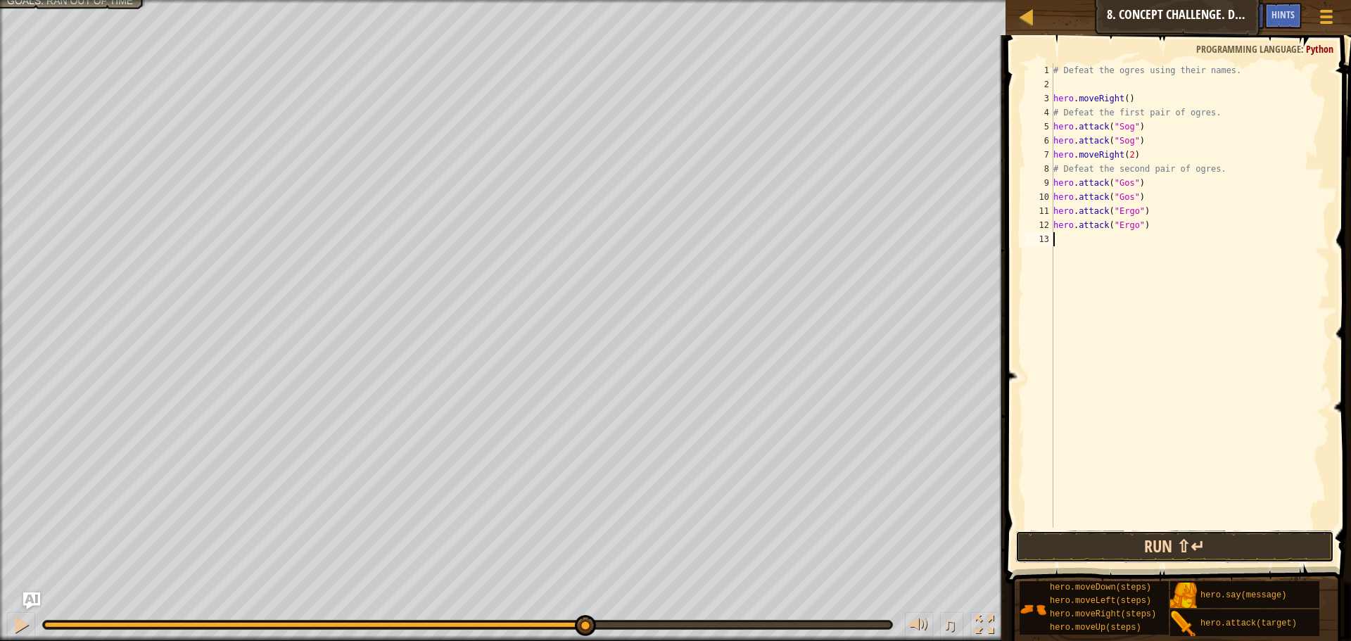
click at [1098, 534] on button "Run ⇧↵" at bounding box center [1175, 547] width 319 height 32
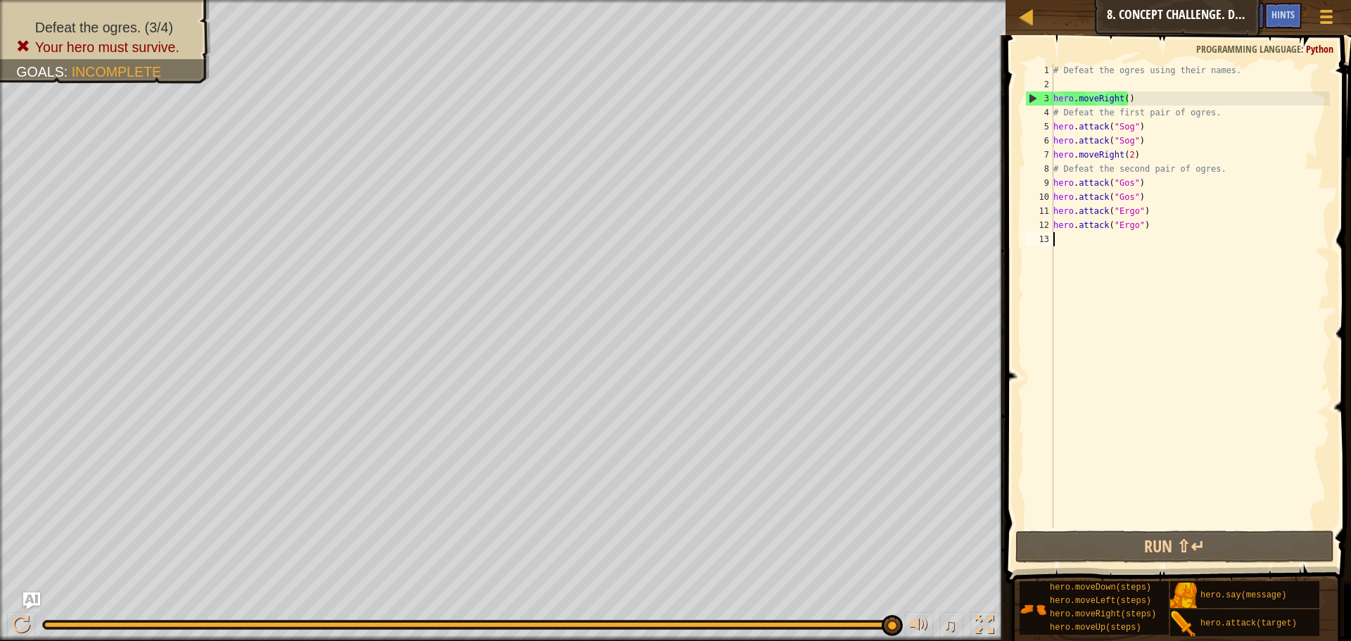
paste textarea "hero.attack("Ergo")"
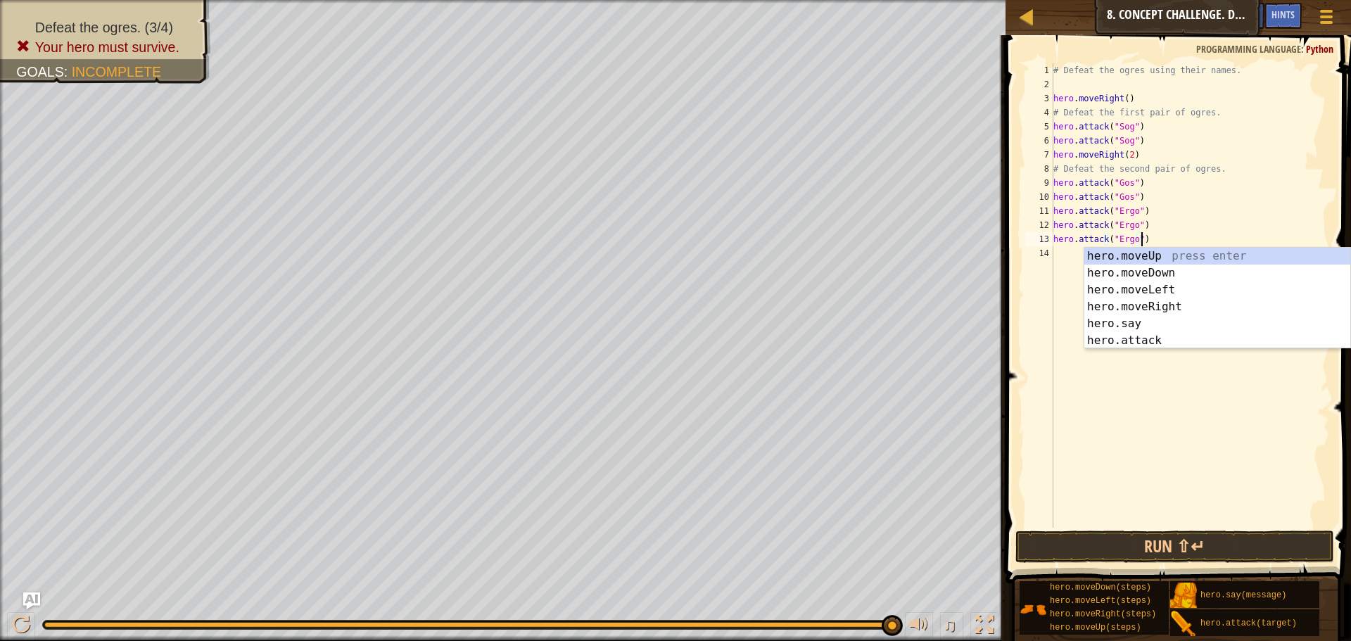
click at [1133, 240] on div "# Defeat the ogres using their names. hero . moveRight ( ) # Defeat the first p…" at bounding box center [1190, 309] width 279 height 493
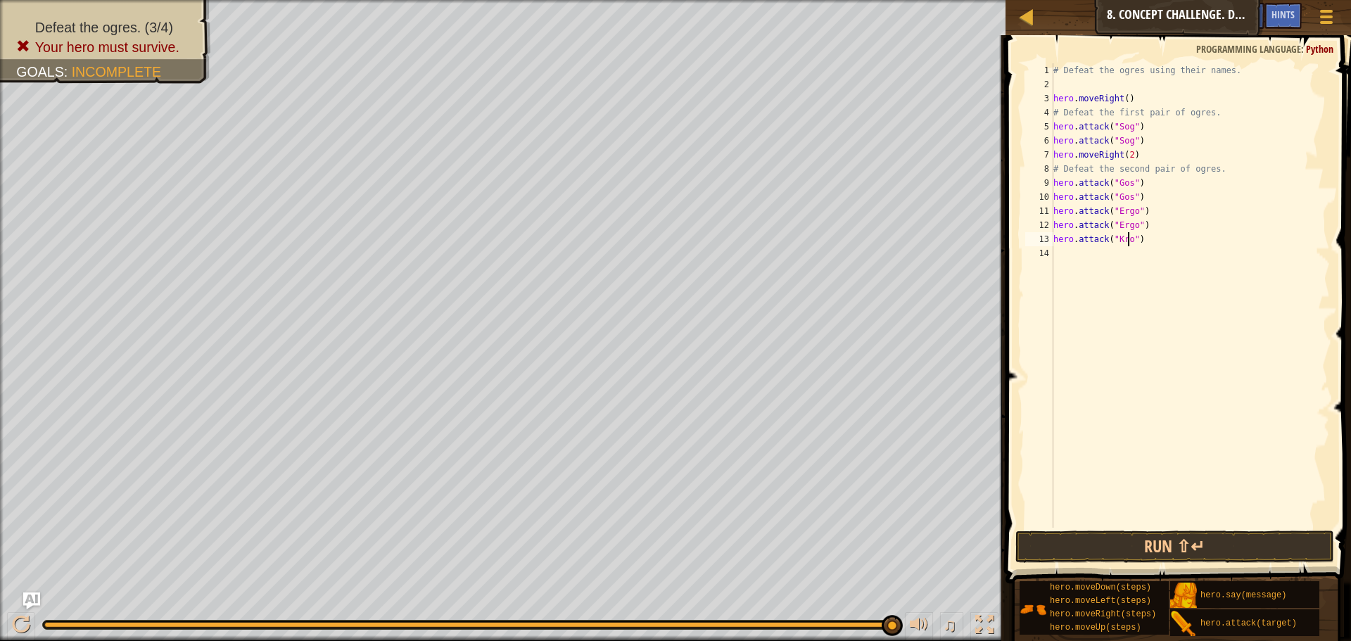
scroll to position [6, 6]
drag, startPoint x: 1152, startPoint y: 245, endPoint x: 1026, endPoint y: 263, distance: 127.9
click at [1035, 252] on div "hero.attack("Kro") 1 2 3 4 5 6 7 8 9 10 11 12 13 14 # Defeat the ogres using th…" at bounding box center [1177, 295] width 308 height 465
type textarea "hero.attack("Kro")"
click at [1174, 253] on div "# Defeat the ogres using their names. hero . moveRight ( ) # Defeat the first p…" at bounding box center [1190, 295] width 279 height 465
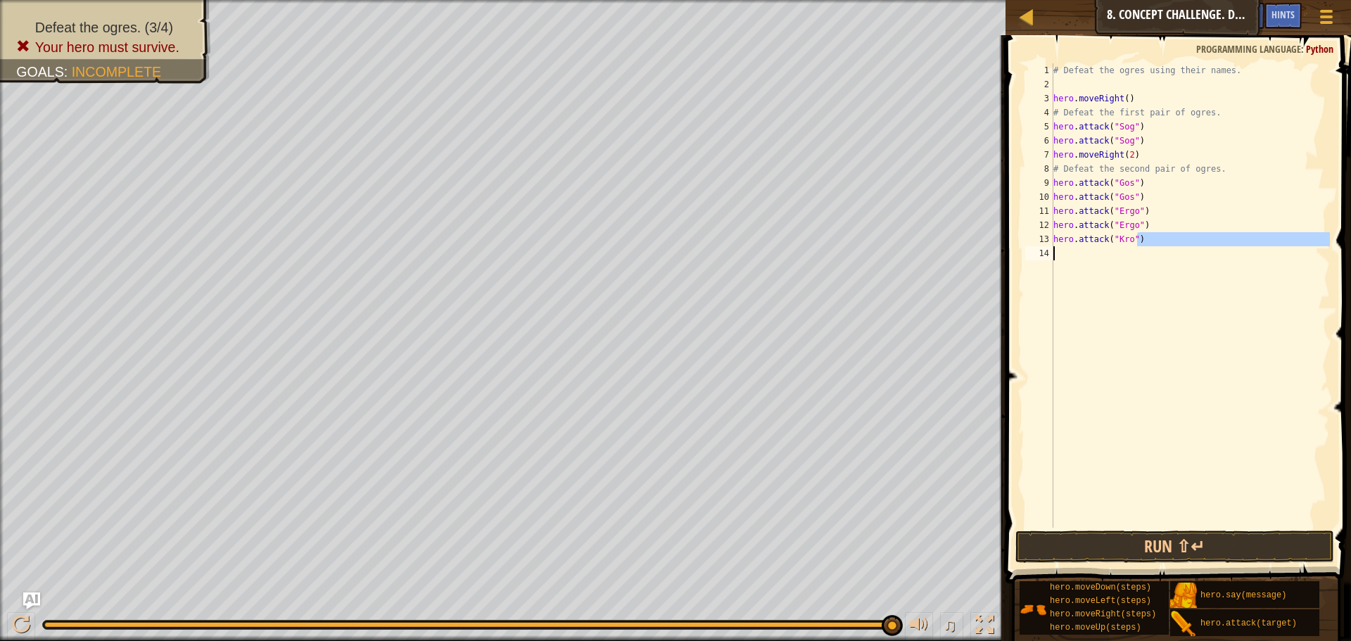
scroll to position [6, 0]
drag, startPoint x: 1159, startPoint y: 236, endPoint x: 1050, endPoint y: 241, distance: 108.5
click at [1050, 241] on div "1 2 3 4 5 6 7 8 9 10 11 12 13 14 # Defeat the ogres using their names. hero . m…" at bounding box center [1177, 295] width 308 height 465
type textarea "hero.attack("Kro")"
click at [1078, 251] on div "# Defeat the ogres using their names. hero . moveRight ( ) # Defeat the first p…" at bounding box center [1190, 309] width 279 height 493
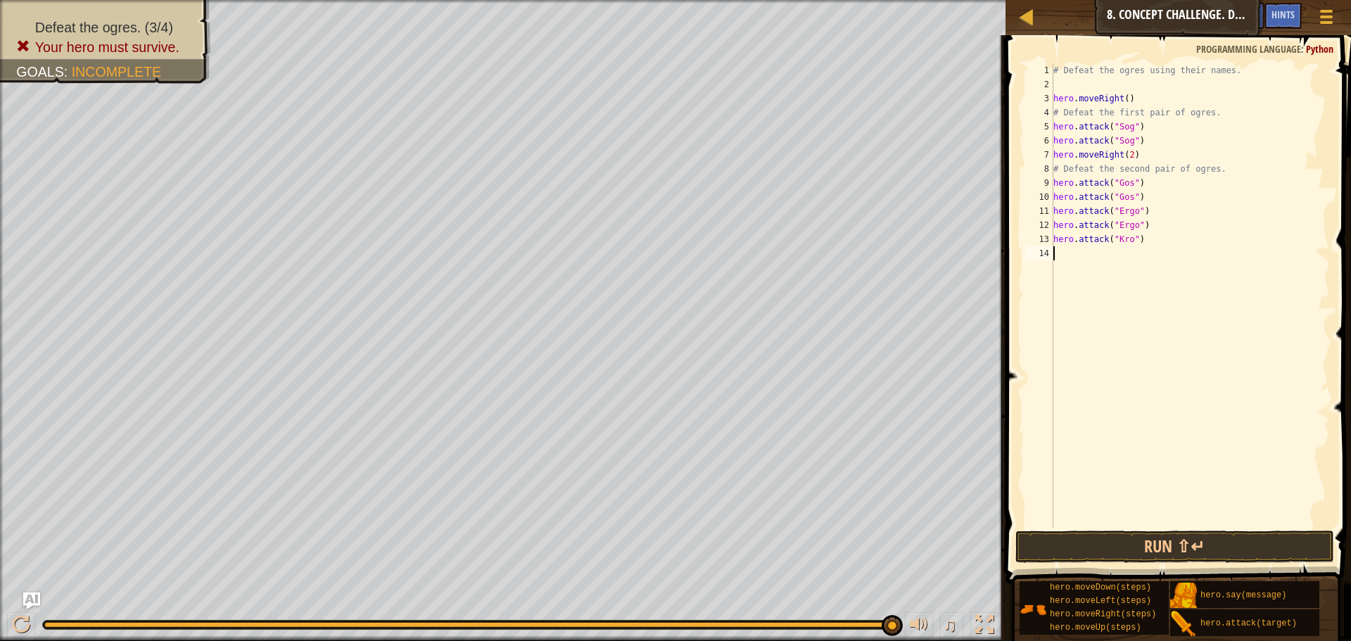
paste textarea "hero.attack("Kro")"
type textarea "hero.attack("Kro")"
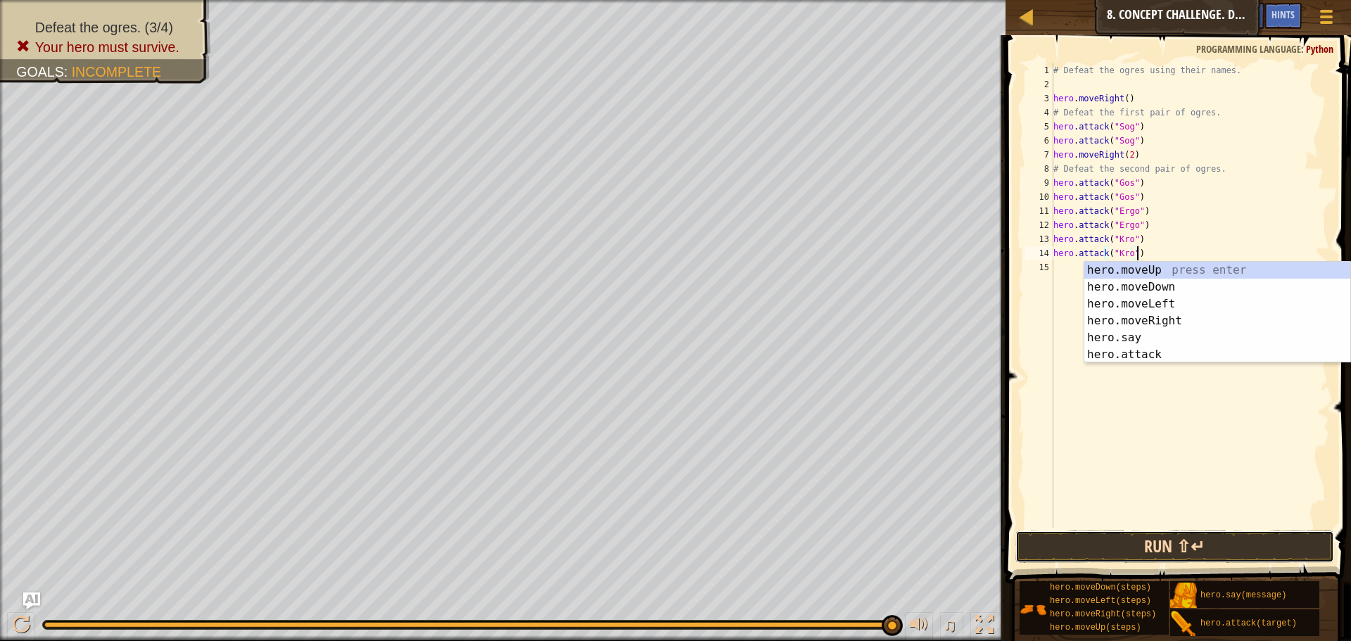
click at [1098, 534] on button "Run ⇧↵" at bounding box center [1175, 547] width 319 height 32
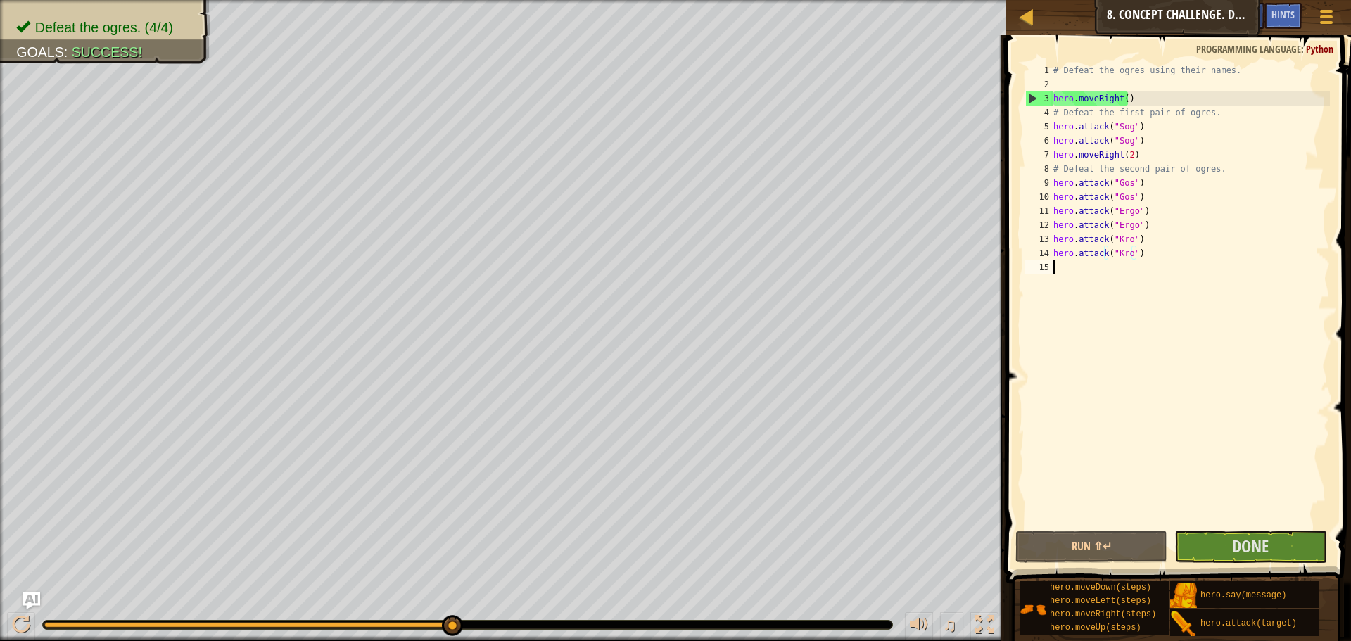
click at [1087, 282] on div "# Defeat the ogres using their names. hero . moveRight ( ) # Defeat the first p…" at bounding box center [1190, 309] width 279 height 493
type textarea "d"
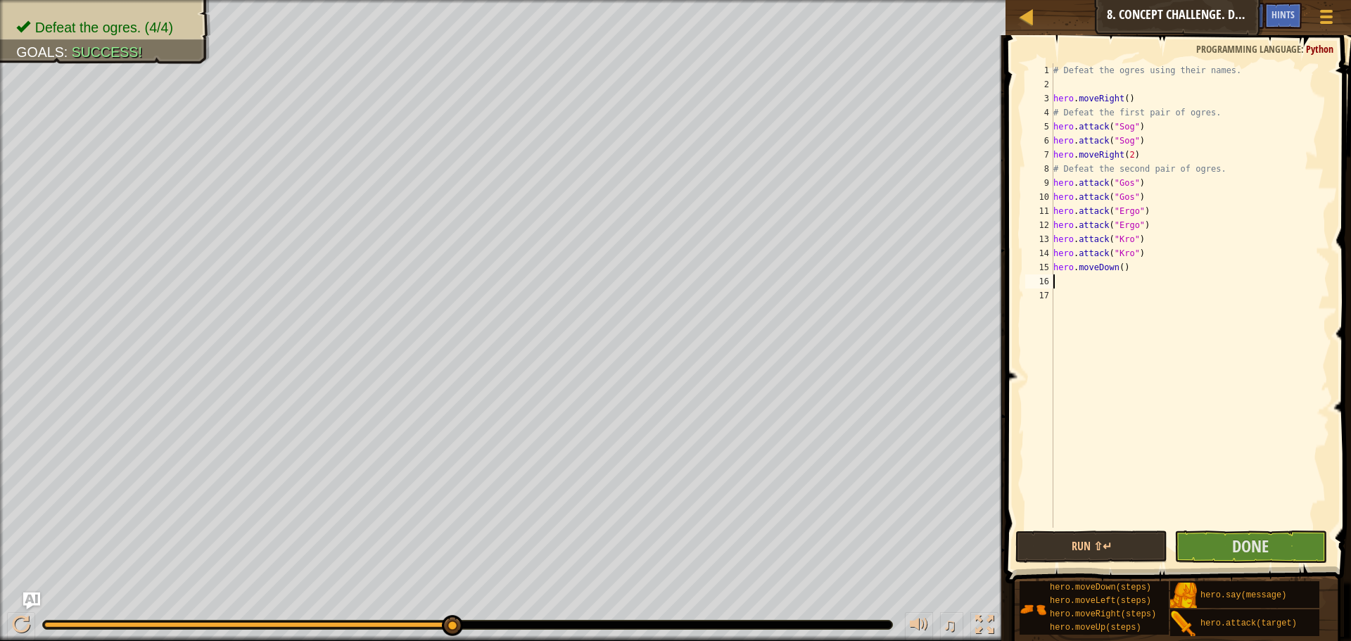
click at [1122, 262] on div "# Defeat the ogres using their names. hero . moveRight ( ) # Defeat the first p…" at bounding box center [1190, 309] width 279 height 493
click at [1117, 264] on div "# Defeat the ogres using their names. hero . moveRight ( ) # Defeat the first p…" at bounding box center [1190, 309] width 279 height 493
type textarea "hero.moveDown(1)"
click at [1231, 529] on span at bounding box center [1180, 289] width 357 height 590
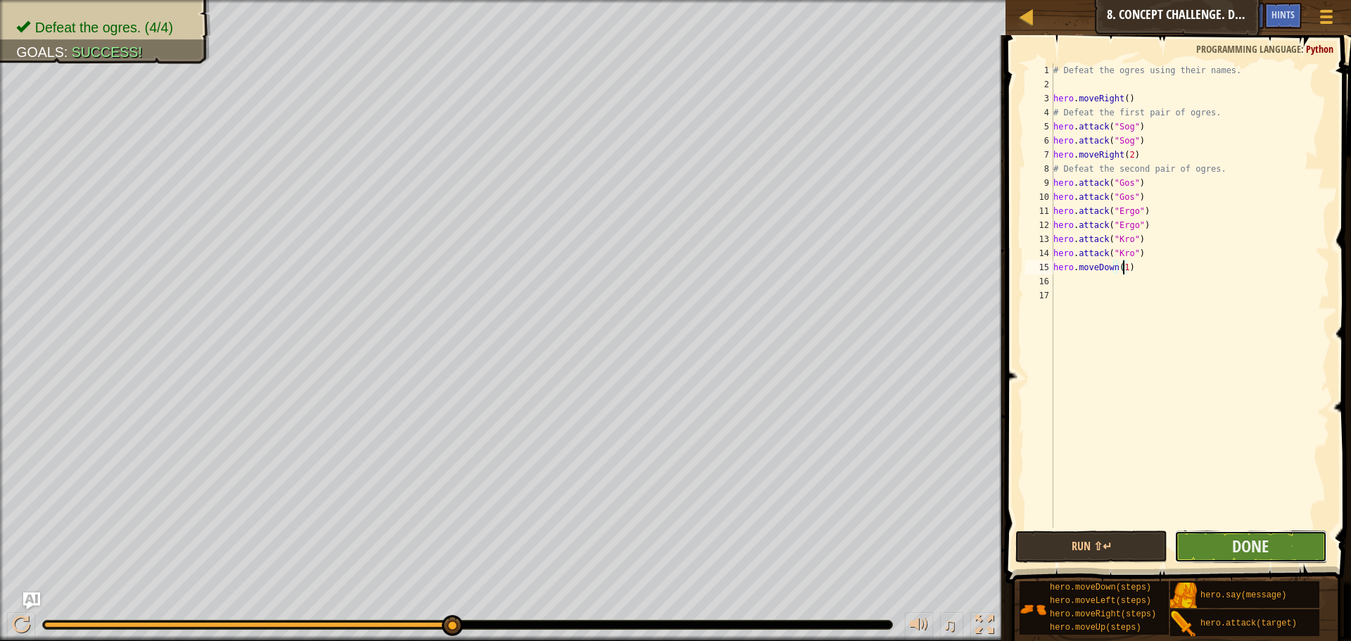
click at [1228, 532] on button "Done" at bounding box center [1251, 547] width 152 height 32
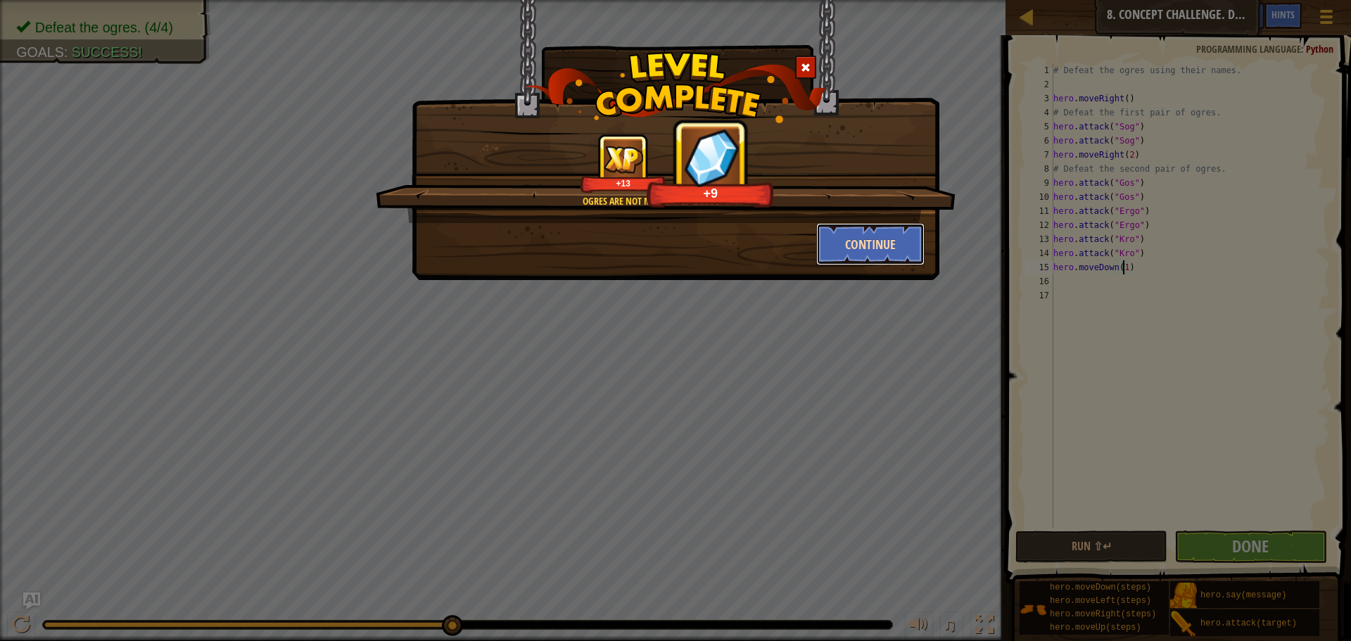
click at [847, 234] on button "Continue" at bounding box center [870, 244] width 109 height 42
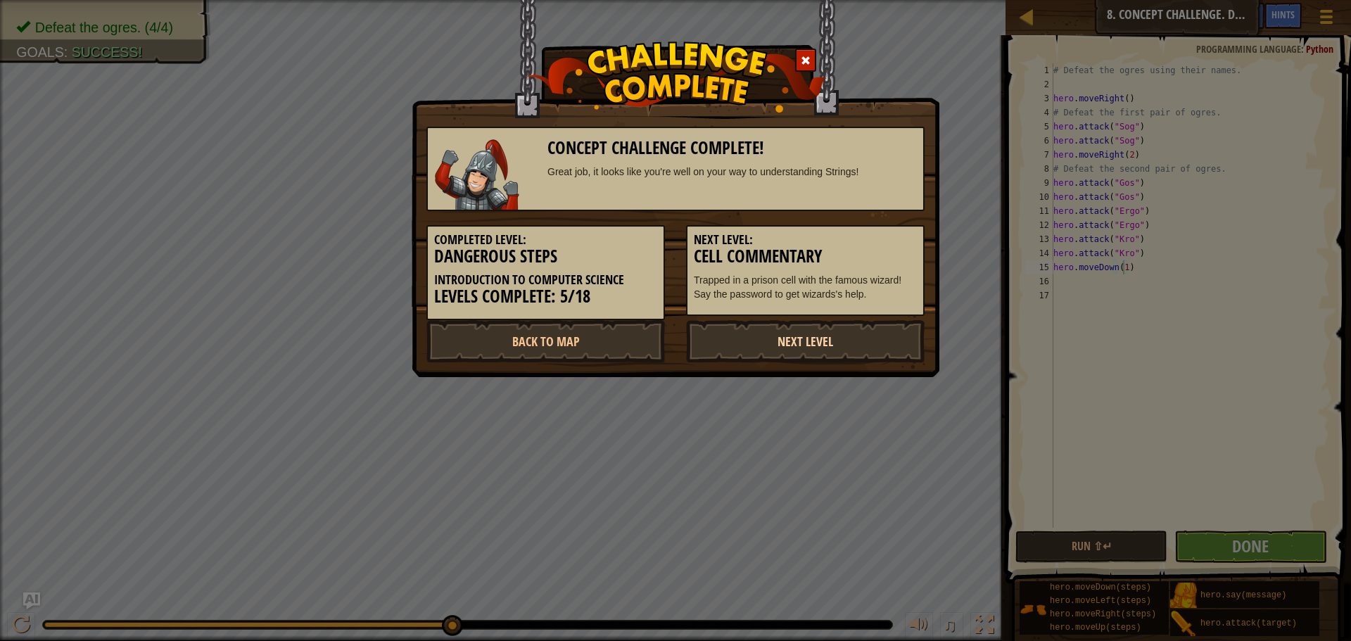
click at [743, 338] on link "Next Level" at bounding box center [805, 341] width 239 height 42
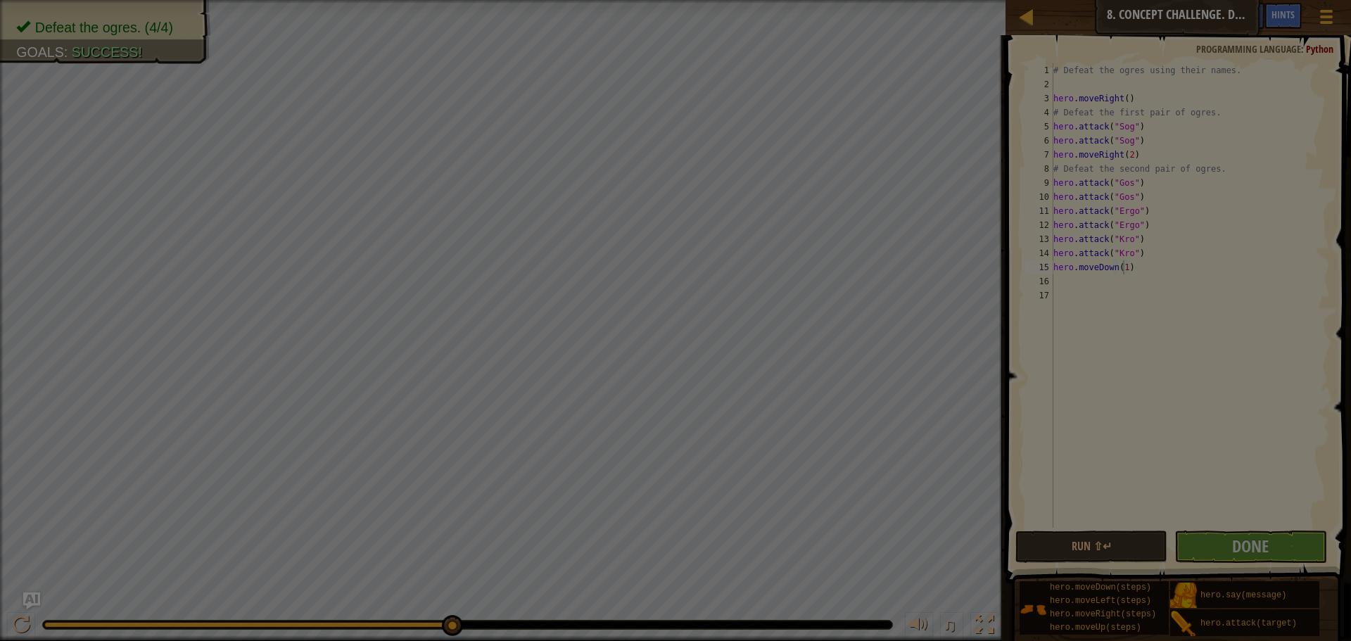
click at [740, 1] on body "Map Introduction to Computer Science 8. Concept Challenge. Dangerous Steps Game…" at bounding box center [675, 0] width 1351 height 1
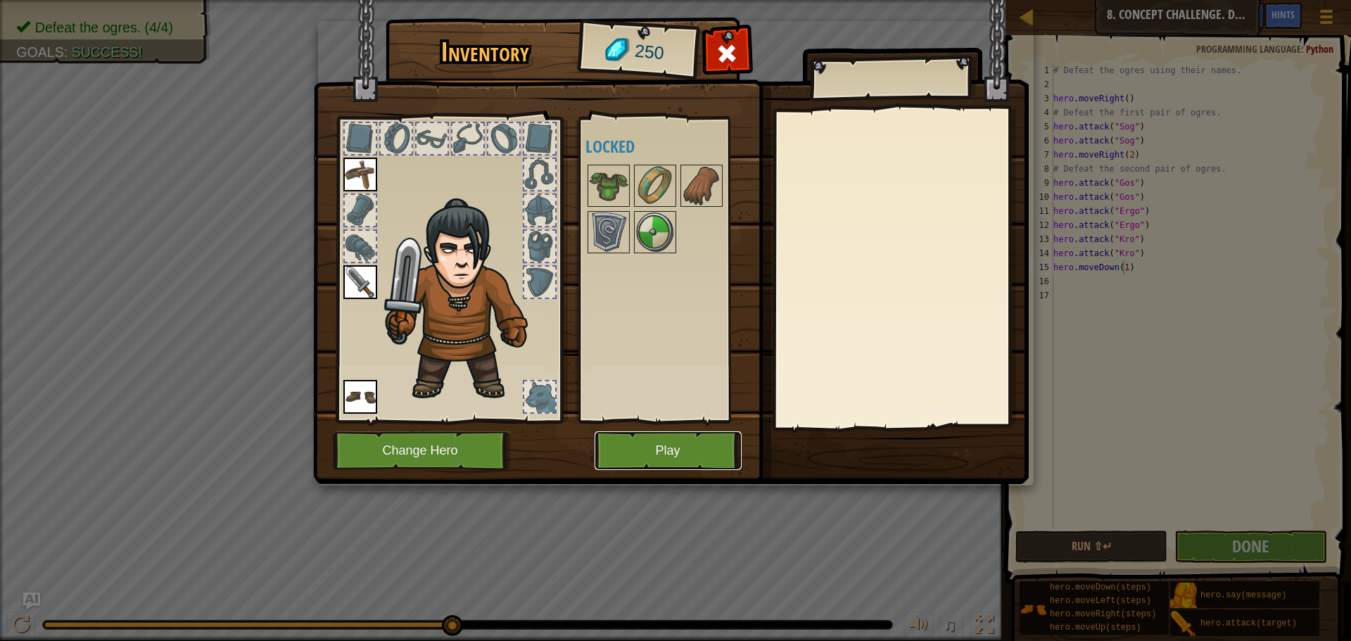
click at [699, 461] on button "Play" at bounding box center [668, 450] width 147 height 39
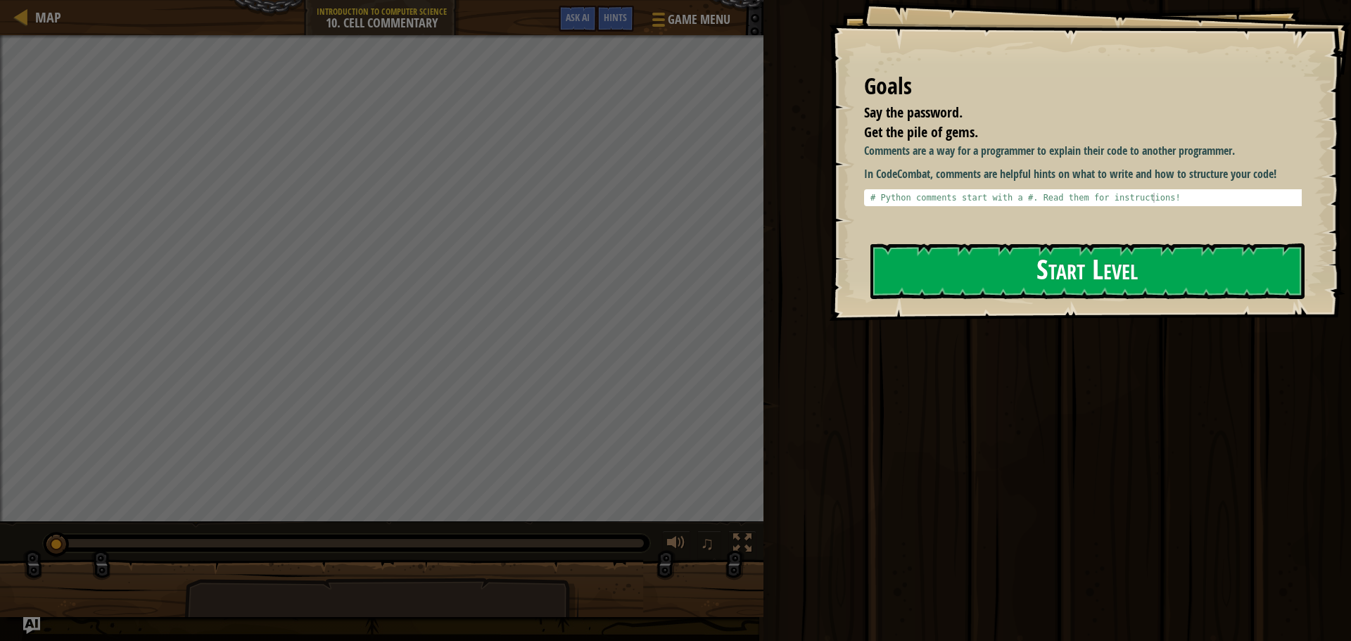
click at [1014, 255] on button "Start Level" at bounding box center [1088, 272] width 434 height 56
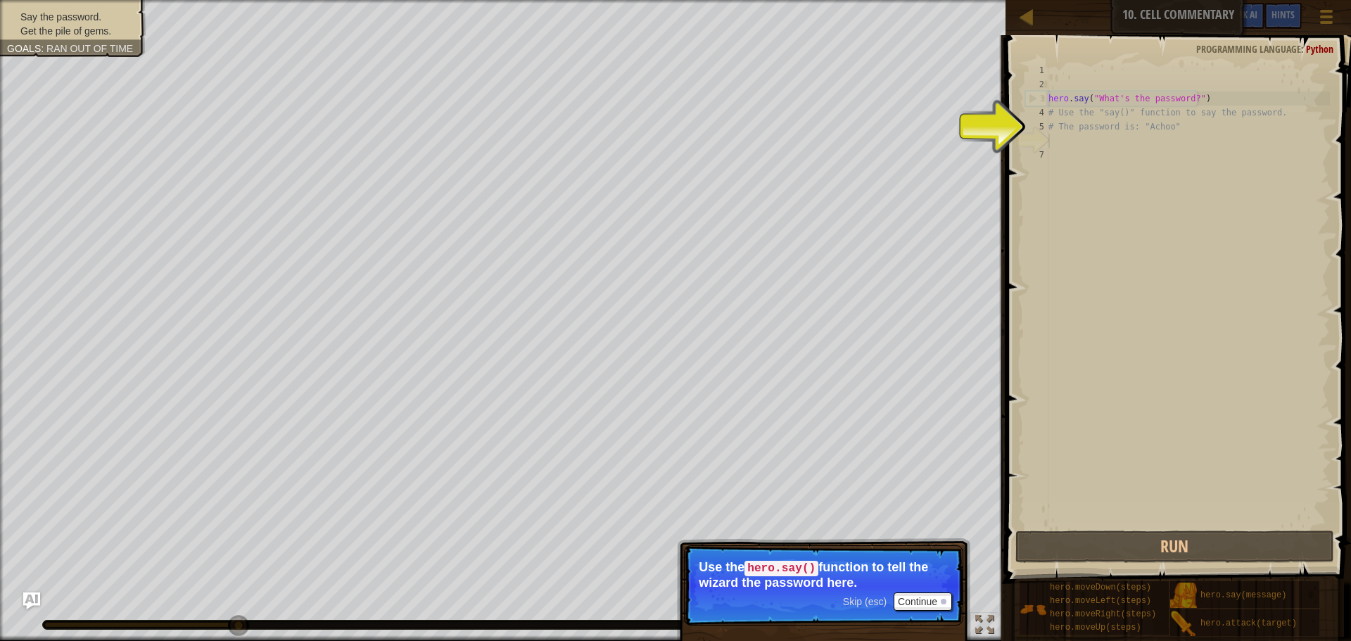
click at [1057, 94] on div "hero . say ( "What's the password?" ) # Use the "say()" function to say the pas…" at bounding box center [1188, 309] width 284 height 493
click at [1043, 96] on div "3" at bounding box center [1037, 99] width 23 height 14
type textarea "hero.say("What's the password?")"
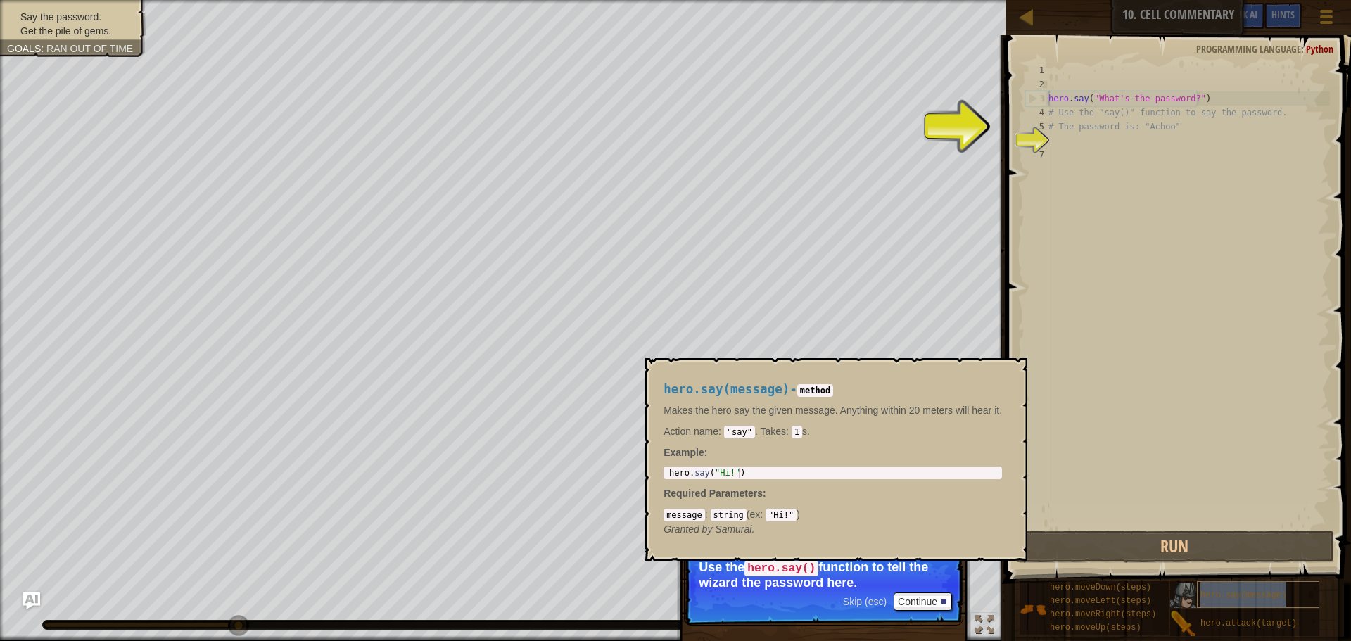
click at [1240, 599] on span "hero.say(message)" at bounding box center [1244, 596] width 86 height 10
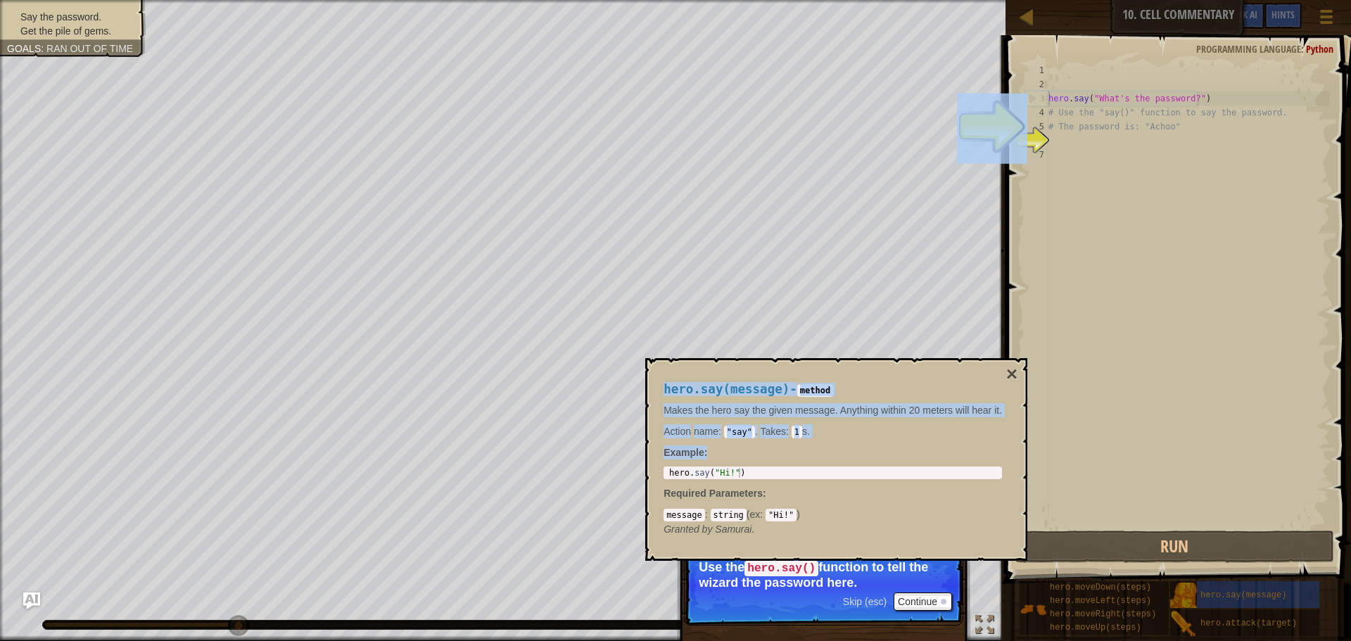
click at [637, 0] on body "Map Introduction to Computer Science 10. Cell Commentary Game Menu Done Hints A…" at bounding box center [675, 0] width 1351 height 0
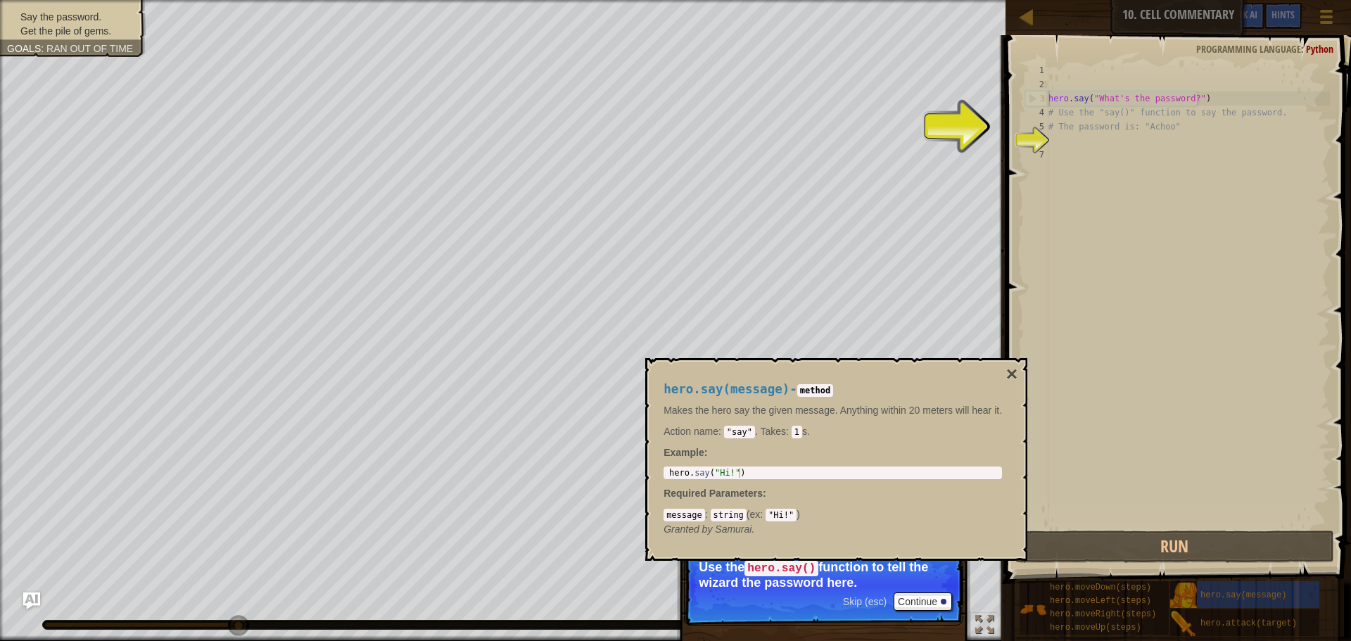
drag, startPoint x: 773, startPoint y: 484, endPoint x: 728, endPoint y: 466, distance: 48.4
click at [756, 480] on div "hero.say(message) - method Makes the hero say the given message. Anything withi…" at bounding box center [833, 460] width 358 height 180
click at [728, 466] on div "hero.say(message) - method Makes the hero say the given message. Anything withi…" at bounding box center [833, 460] width 358 height 180
click at [741, 467] on div "1 hero . say ( "Hi!" ) הההההההההההההההההההההההההההההההההההההההההההההההההההההההה…" at bounding box center [833, 473] width 339 height 13
type textarea "hero.say("Hi!")"
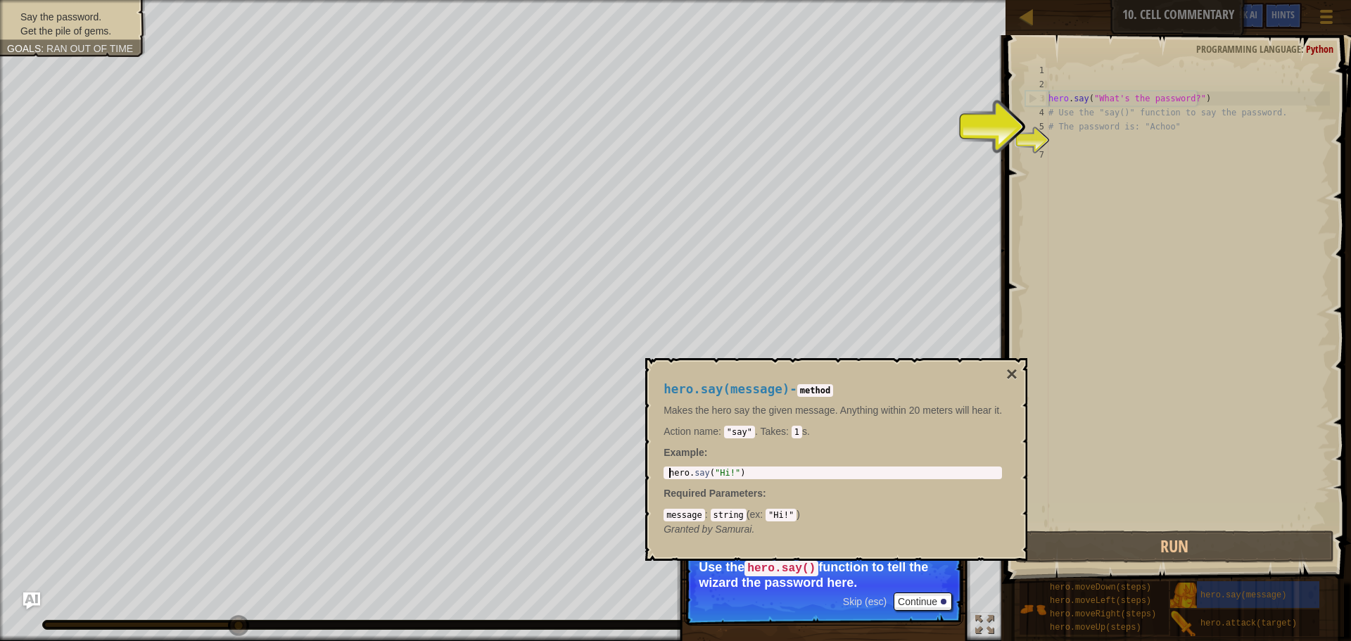
click at [740, 469] on div "hero . say ( "Hi!" )" at bounding box center [833, 483] width 333 height 30
click at [740, 470] on div "hero . say ( "Hi!" )" at bounding box center [833, 473] width 333 height 10
click at [1188, 99] on div "hero . say ( "What's the password?" ) # Use the "say()" function to say the pas…" at bounding box center [1188, 309] width 284 height 493
drag, startPoint x: 1288, startPoint y: 579, endPoint x: 1282, endPoint y: 593, distance: 15.2
click at [1284, 587] on div "hero.moveDown(steps) hero.moveLeft(steps) hero.moveRight(steps) hero.moveUp(ste…" at bounding box center [1180, 609] width 322 height 56
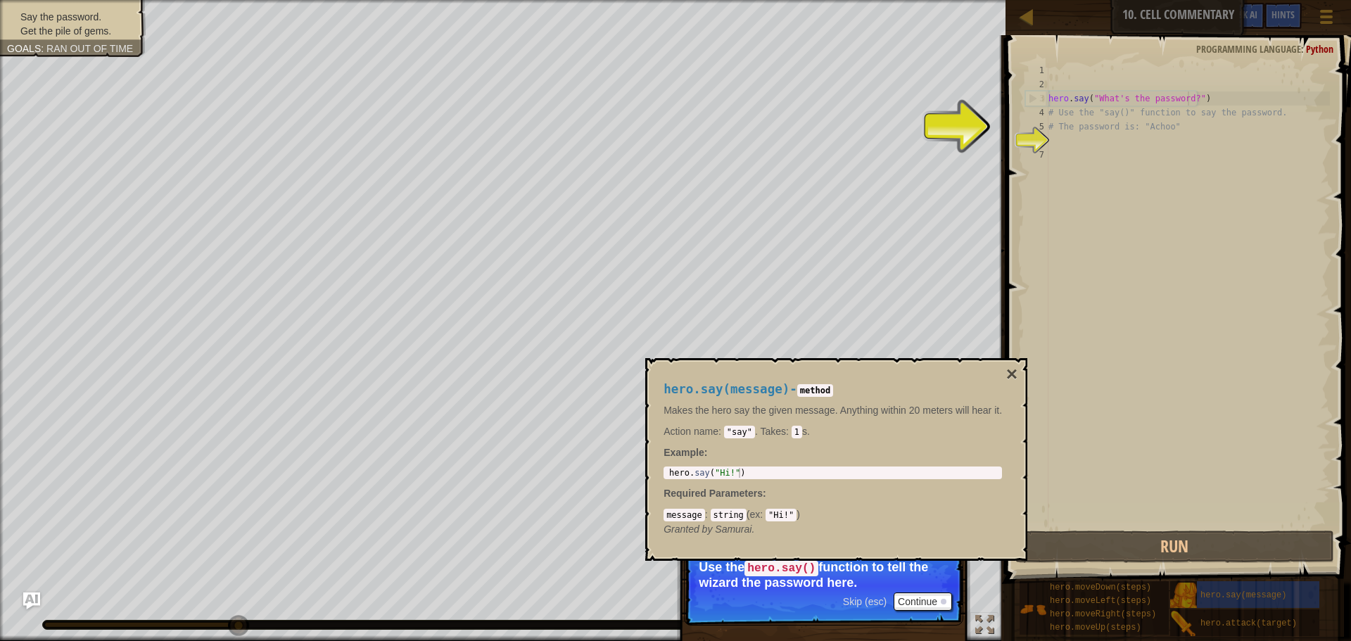
drag, startPoint x: 1012, startPoint y: 371, endPoint x: 1003, endPoint y: 385, distance: 16.8
click at [1011, 370] on button "×" at bounding box center [1012, 375] width 11 height 20
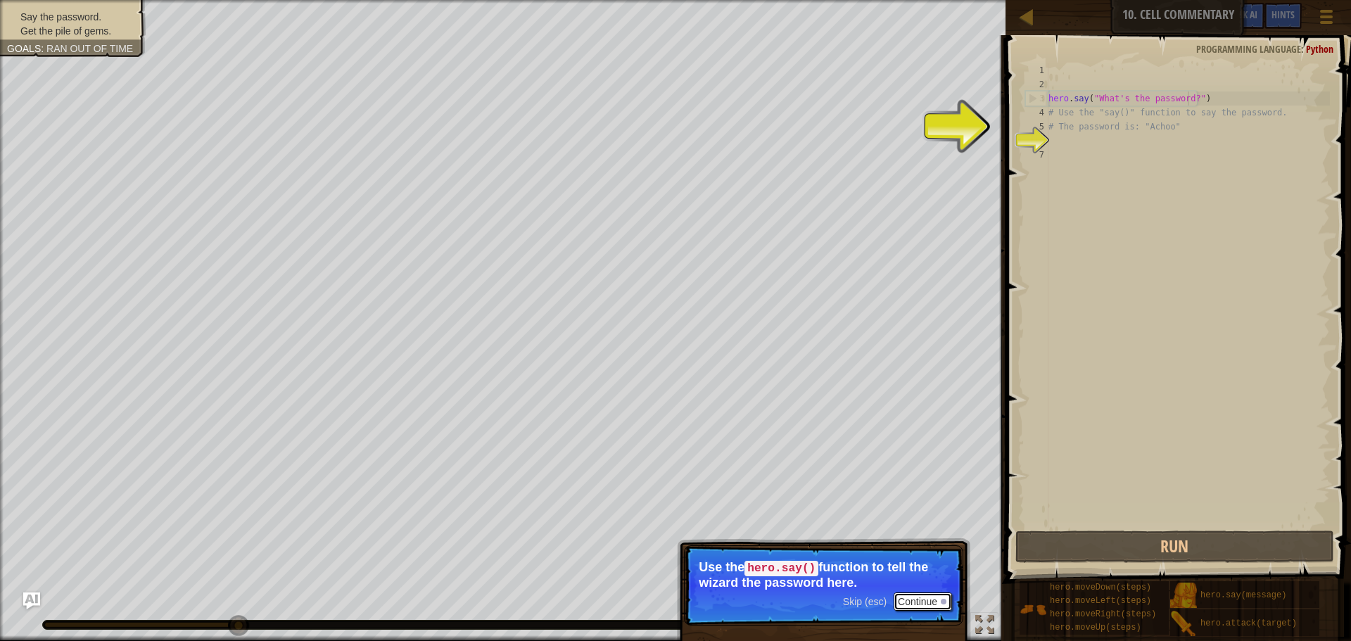
click at [909, 593] on button "Continue" at bounding box center [923, 602] width 58 height 18
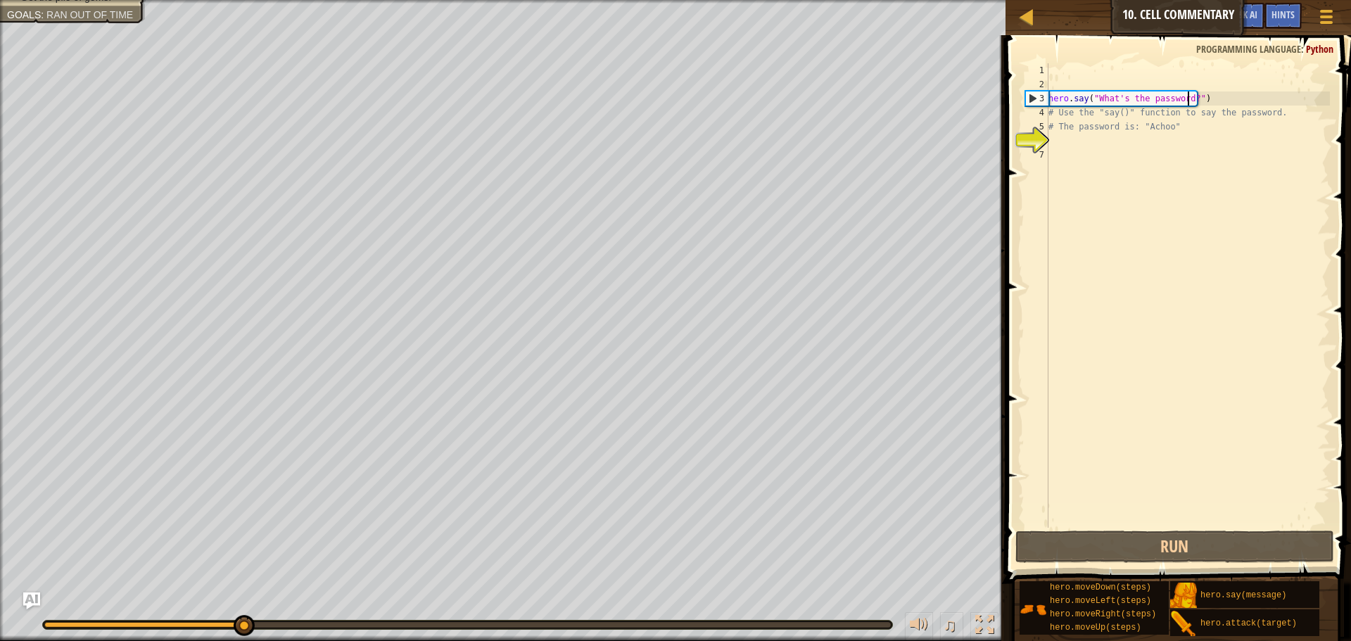
scroll to position [6, 12]
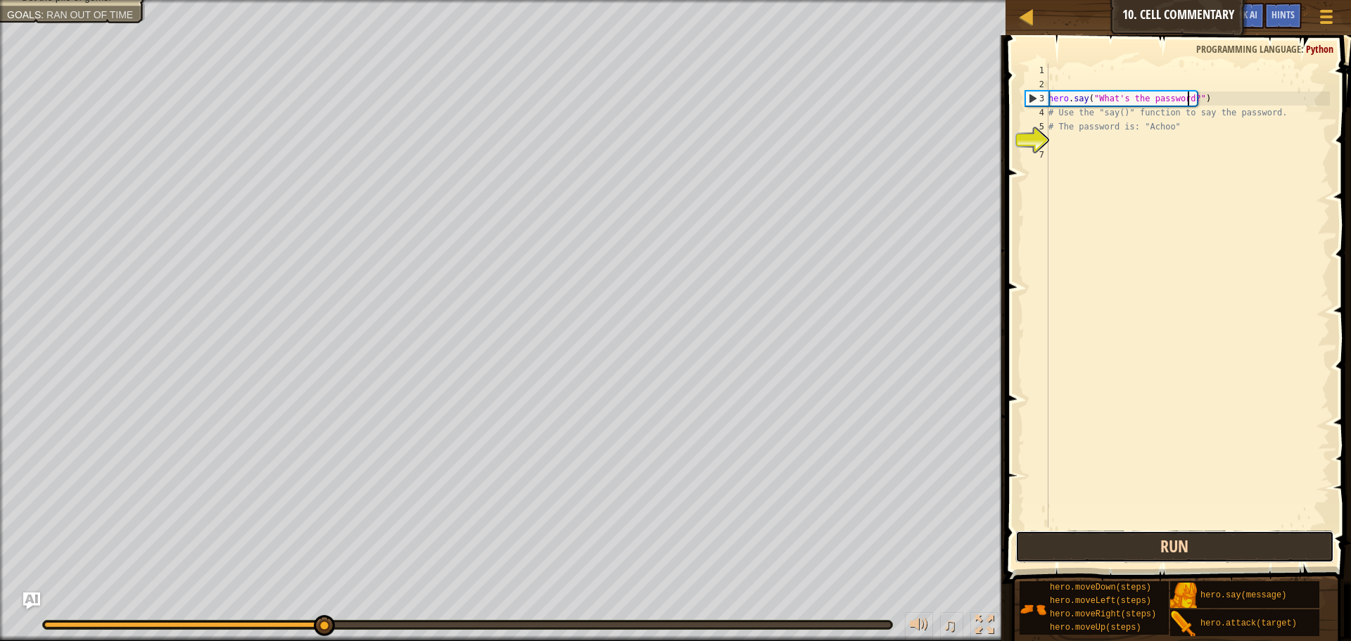
click at [1171, 534] on button "Run" at bounding box center [1175, 547] width 319 height 32
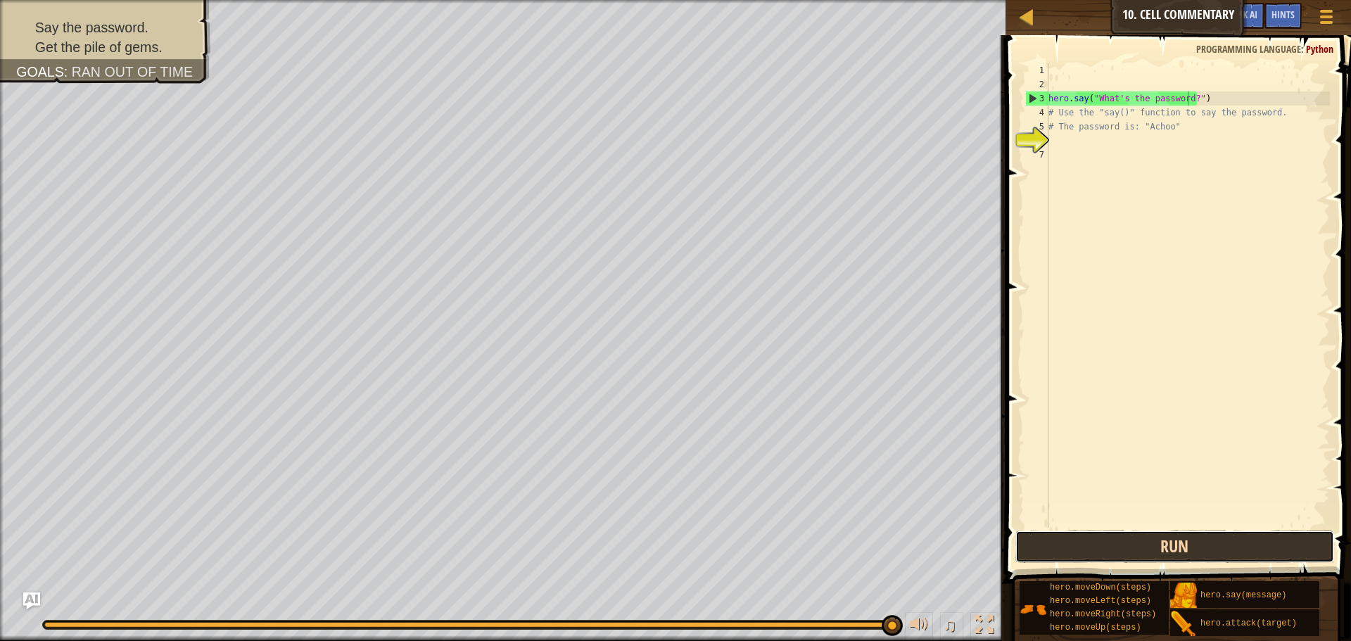
drag, startPoint x: 1080, startPoint y: 547, endPoint x: 1040, endPoint y: 536, distance: 42.3
click at [1052, 534] on button "Run" at bounding box center [1175, 547] width 319 height 32
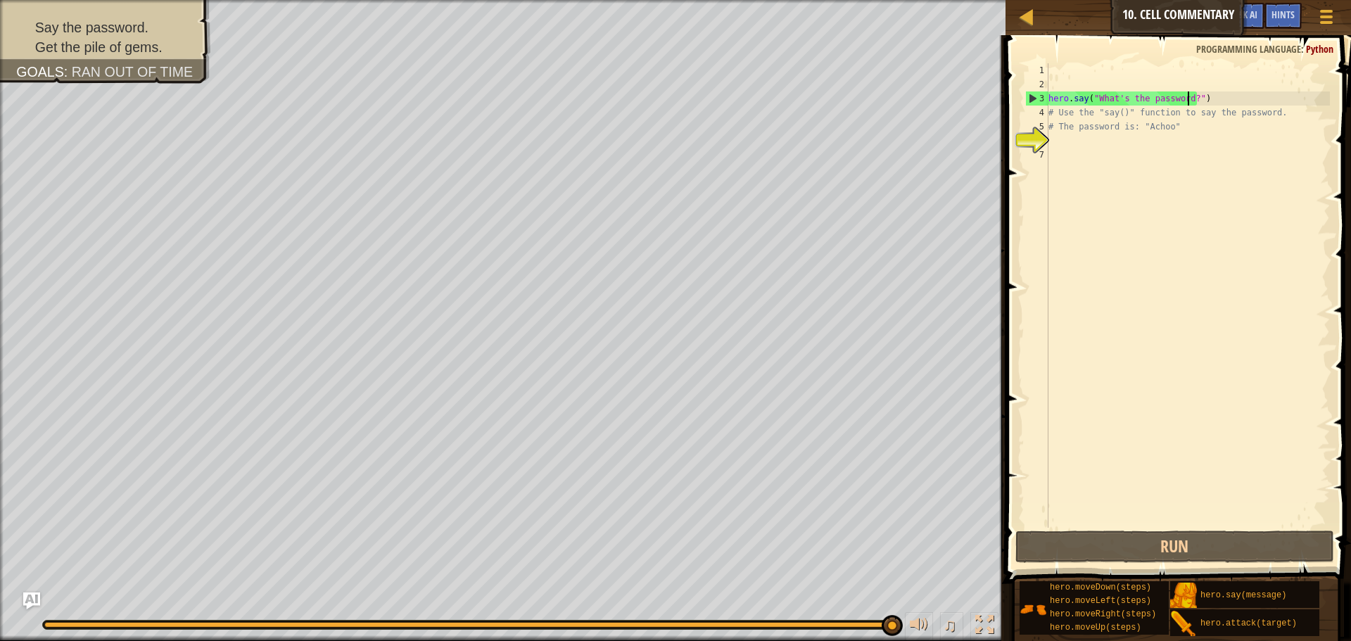
drag, startPoint x: 1242, startPoint y: 94, endPoint x: 1232, endPoint y: 99, distance: 11.0
click at [1232, 99] on div "hero . say ( "What's the password?" ) # Use the "say()" function to say the pas…" at bounding box center [1188, 309] width 284 height 493
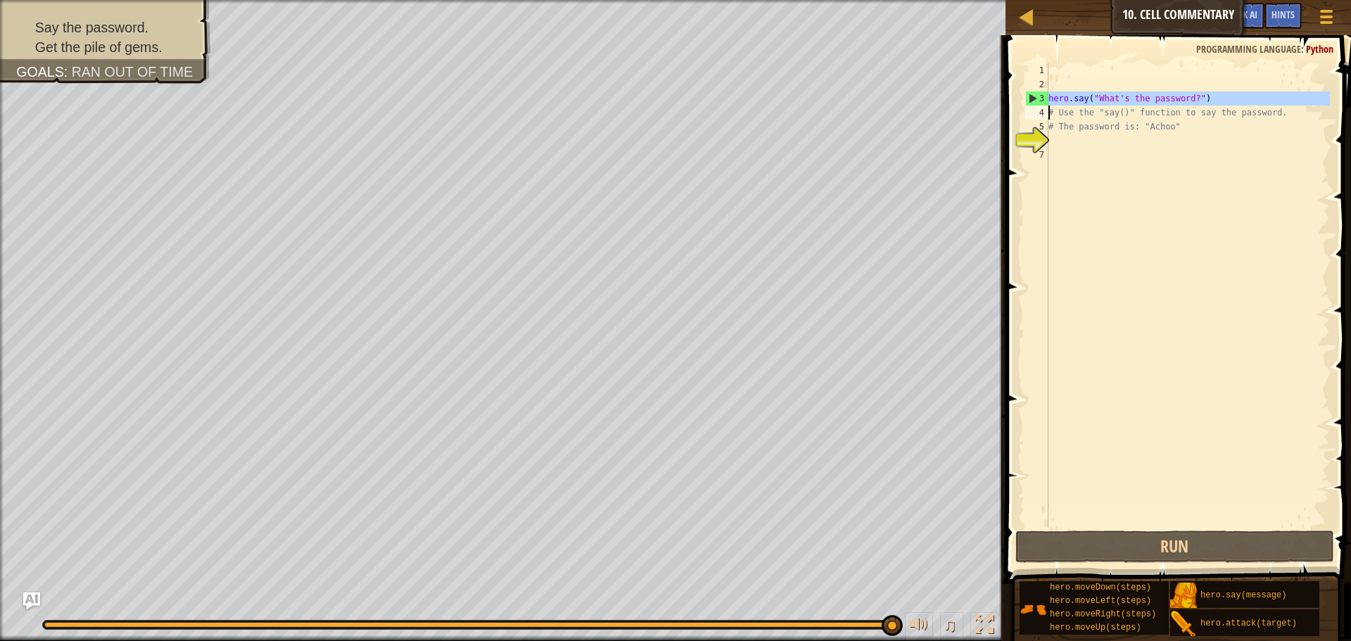
type textarea "hero.say("What's the password?") # Use the "say()" function to say the password."
click at [1068, 143] on div "hero . say ( "What's the password?" ) # Use the "say()" function to say the pas…" at bounding box center [1188, 309] width 284 height 493
paste textarea "hero.say("What's the password?")"
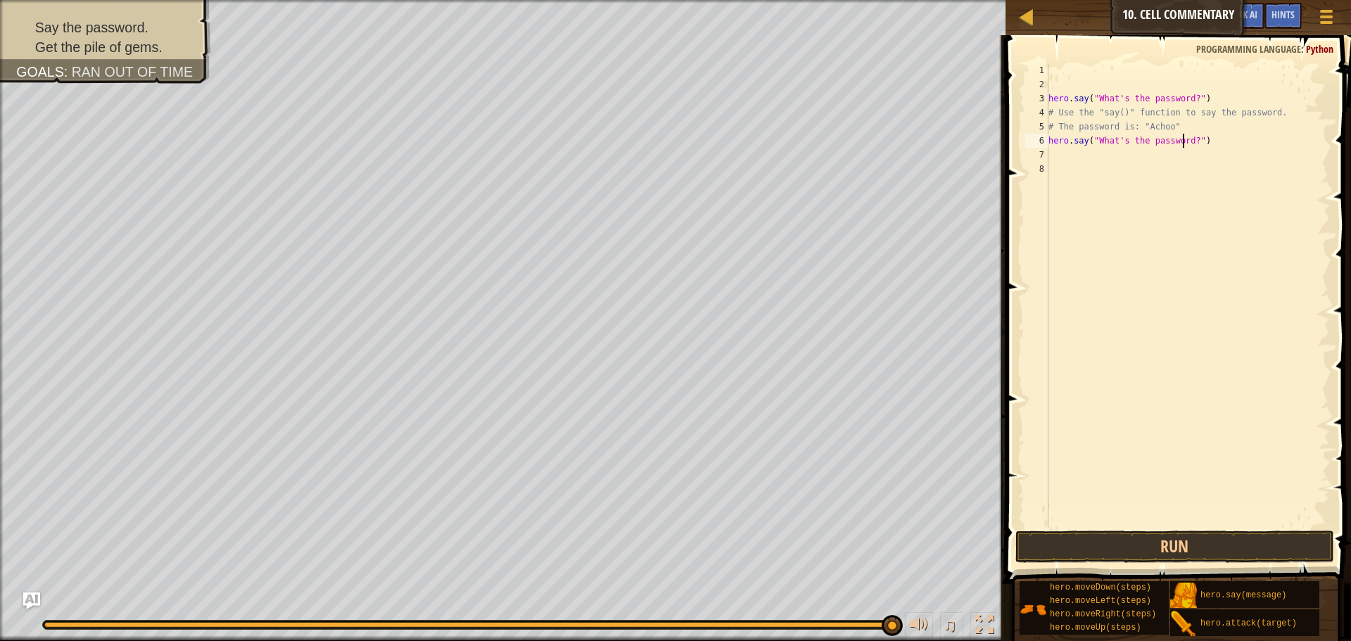
click at [1182, 143] on div "hero . say ( "What's the password?" ) # Use the "say()" function to say the pas…" at bounding box center [1188, 309] width 284 height 493
click at [1185, 142] on div "hero . say ( "What's the password?" ) # Use the "say()" function to say the pas…" at bounding box center [1188, 295] width 284 height 465
click at [1174, 140] on div "hero . say ( "What's the password?" ) # Use the "say()" function to say the pas…" at bounding box center [1188, 309] width 284 height 493
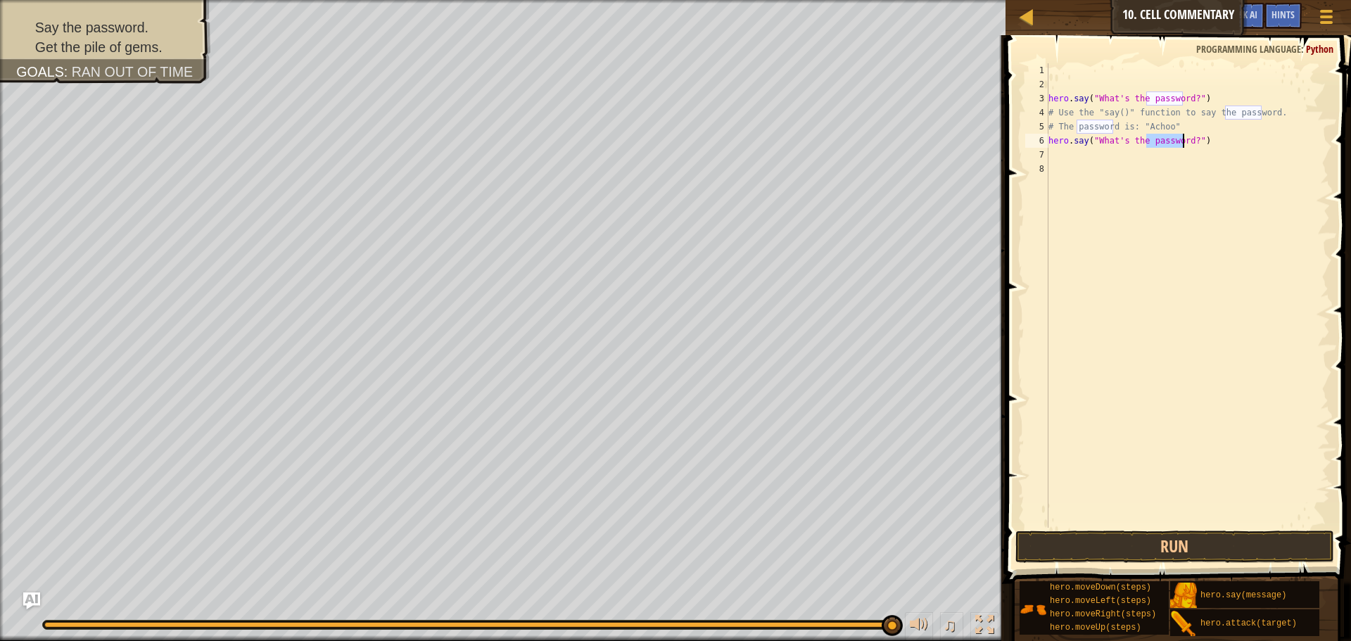
click at [1174, 140] on div "hero . say ( "What's the password?" ) # Use the "say()" function to say the pas…" at bounding box center [1188, 309] width 284 height 493
type textarea "hero.say("What's the password?")"
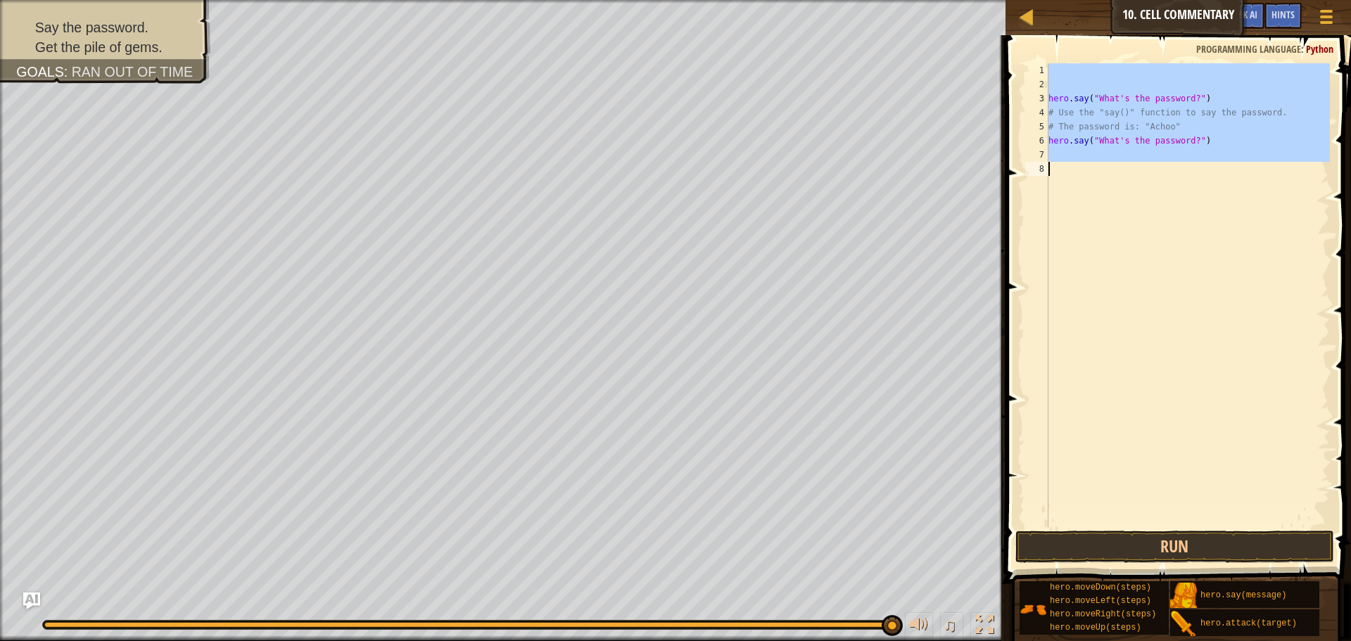
click at [1174, 140] on div "hero . say ( "What's the password?" ) # Use the "say()" function to say the pas…" at bounding box center [1188, 309] width 284 height 493
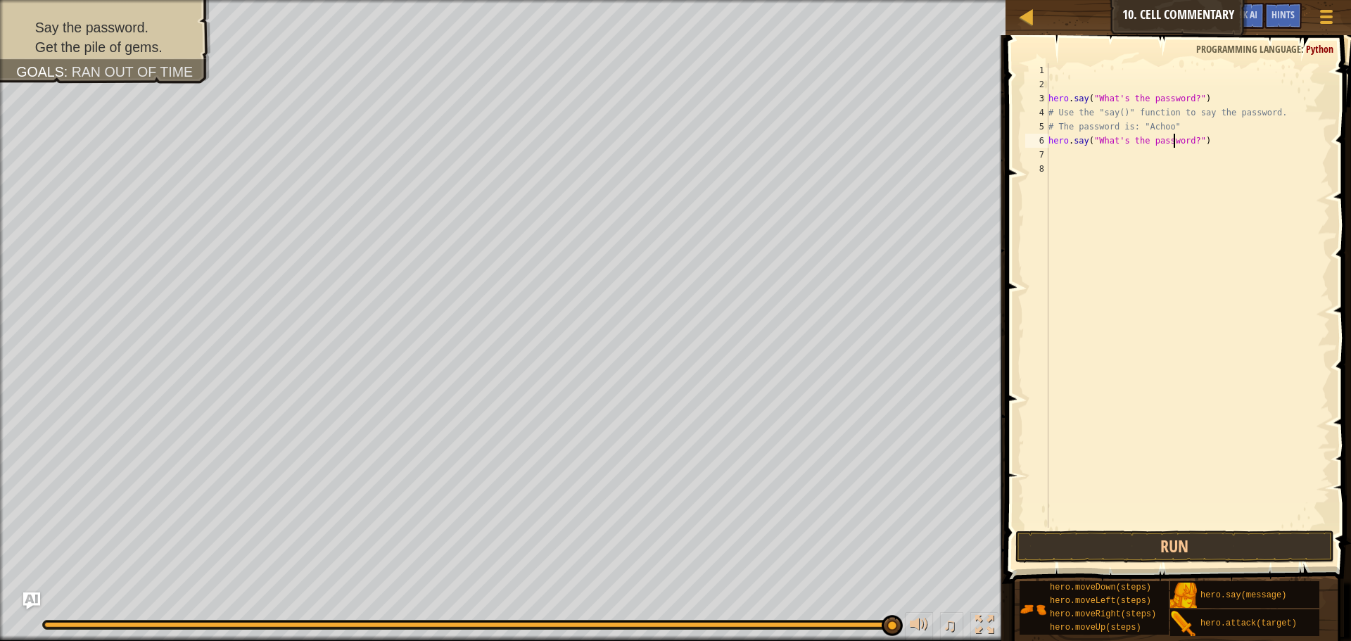
click at [1174, 140] on div "hero . say ( "What's the password?" ) # Use the "say()" function to say the pas…" at bounding box center [1188, 309] width 284 height 493
type textarea "hero.say("What's the achoo?")"
click at [1199, 536] on button "Run" at bounding box center [1175, 547] width 319 height 32
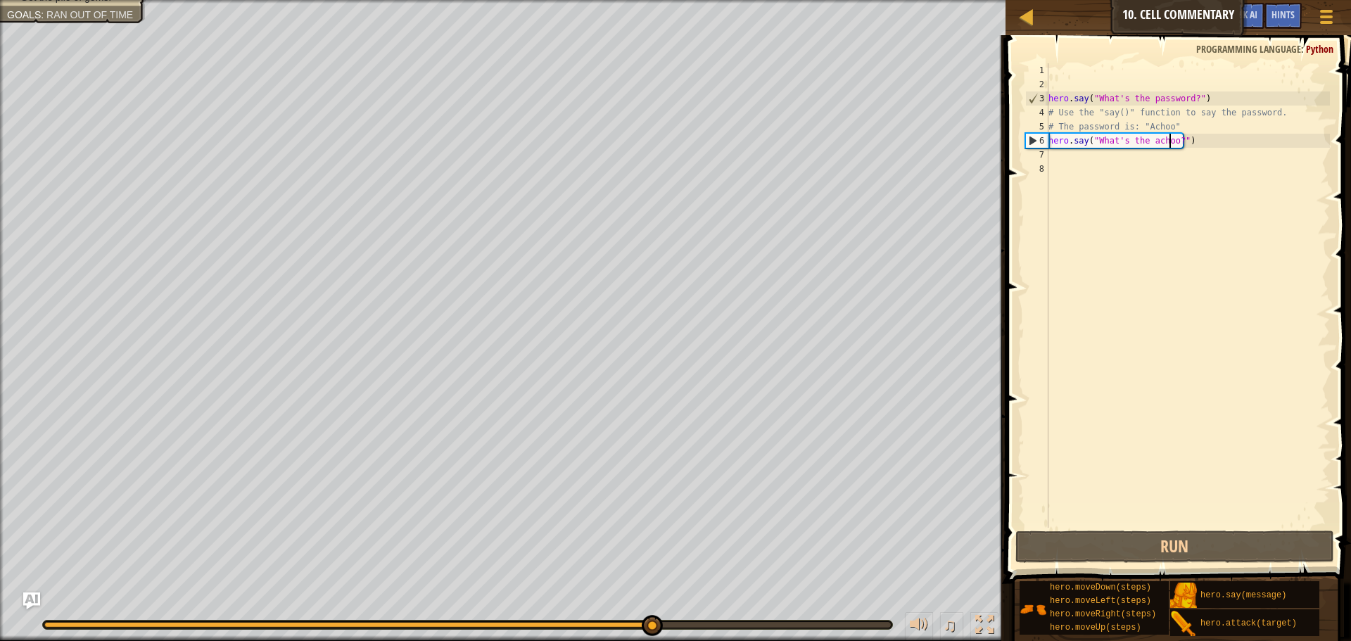
drag, startPoint x: 1198, startPoint y: 537, endPoint x: 1288, endPoint y: 406, distance: 158.9
click at [1288, 406] on div "hero . say ( "What's the password?" ) # Use the "say()" function to say the pas…" at bounding box center [1188, 309] width 284 height 493
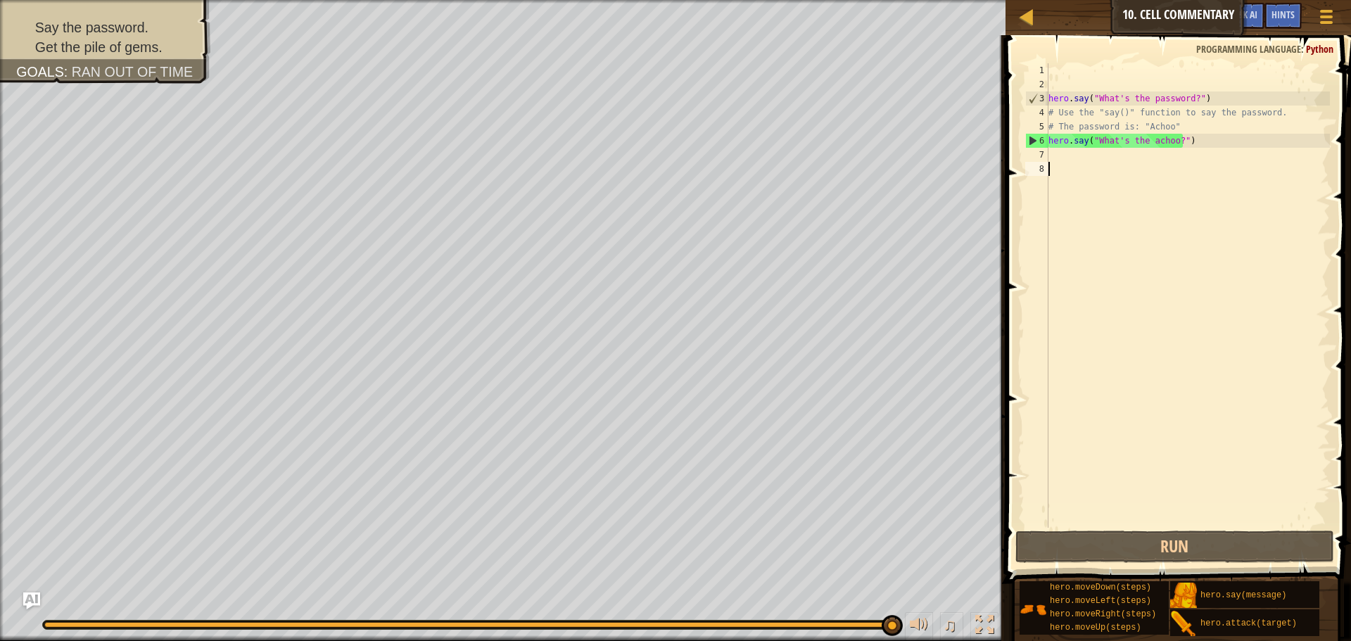
click at [1056, 140] on div "hero . say ( "What's the password?" ) # Use the "say()" function to say the pas…" at bounding box center [1188, 309] width 284 height 493
click at [1141, 137] on div "hero . say ( "What's the password?" ) # Use the "say()" function to say the pas…" at bounding box center [1188, 309] width 284 height 493
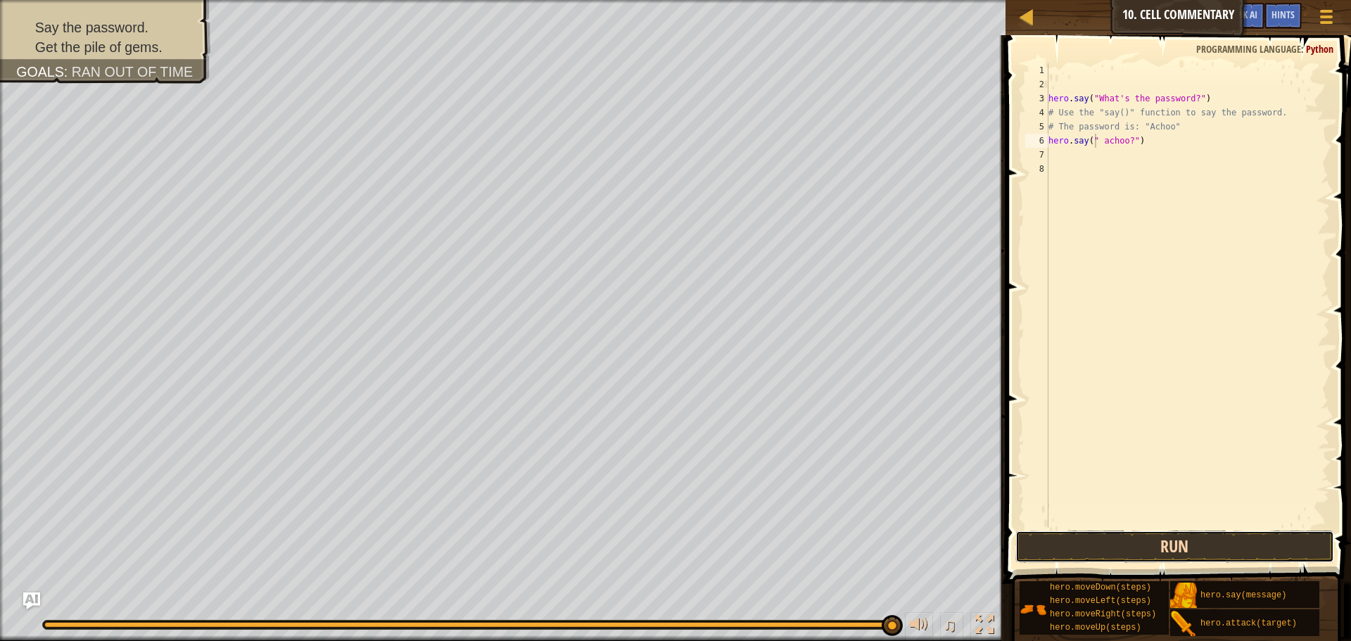
click at [1221, 553] on button "Run" at bounding box center [1175, 547] width 319 height 32
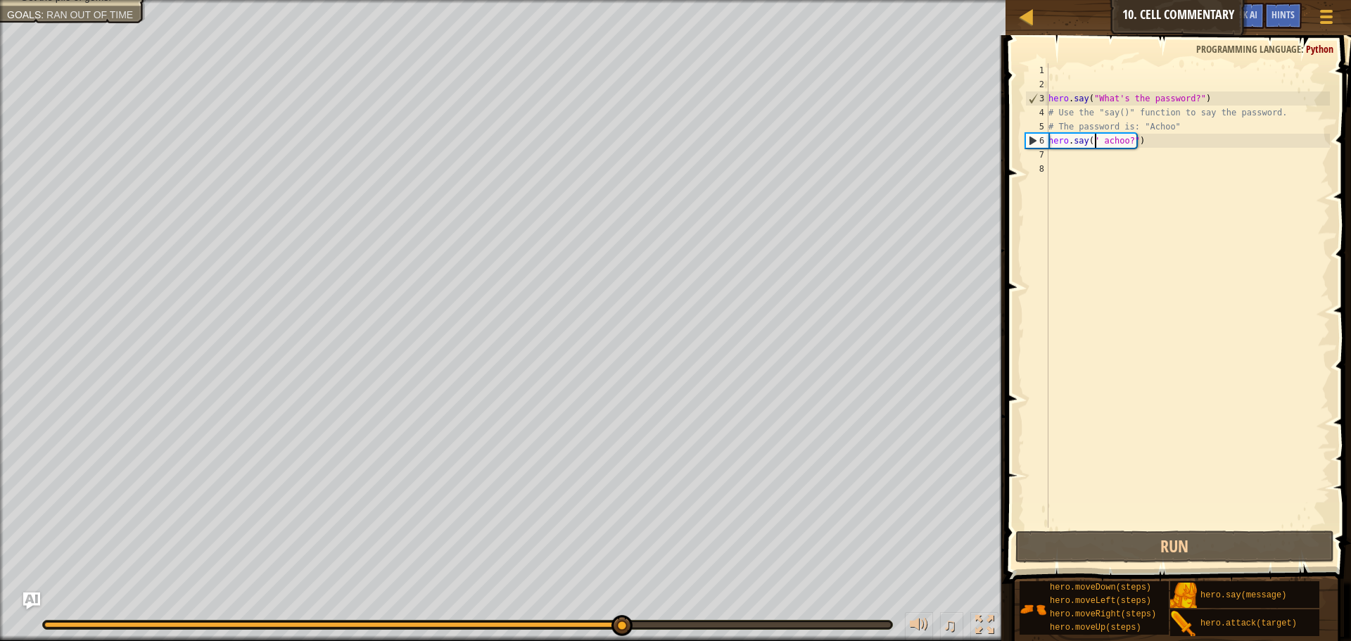
click at [1101, 137] on div "hero . say ( "What's the password?" ) # Use the "say()" function to say the pas…" at bounding box center [1188, 309] width 284 height 493
type textarea "hero.say("achoo?")"
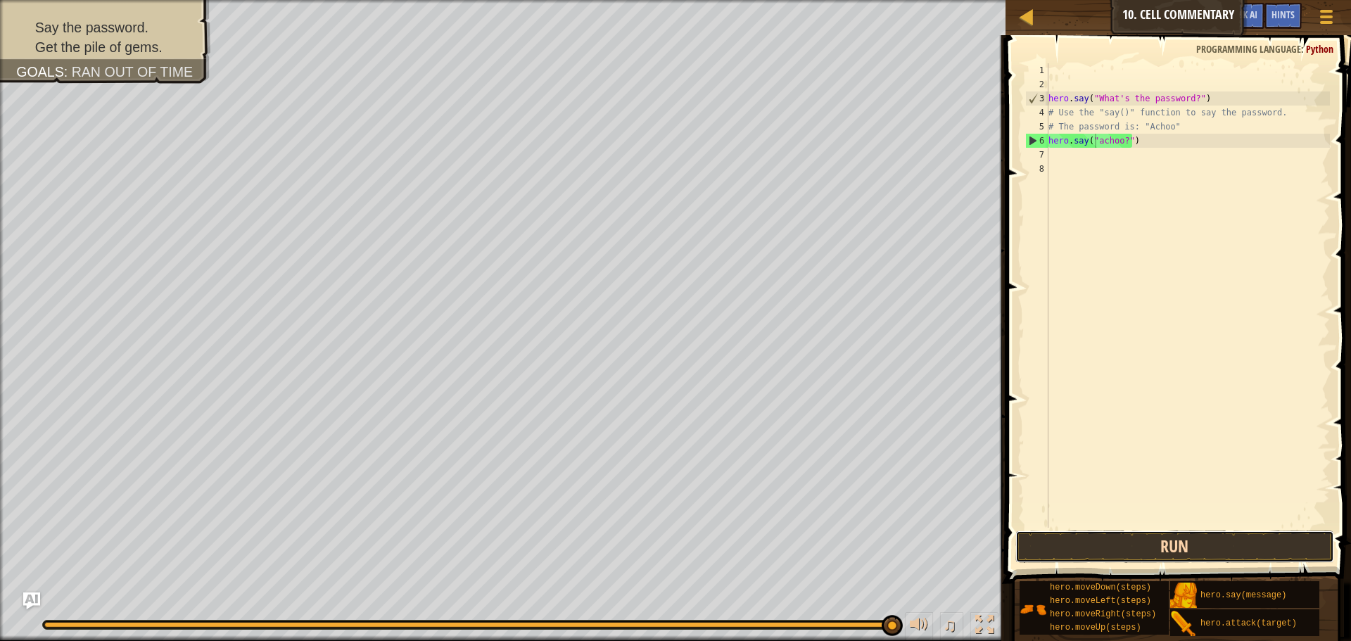
click at [1162, 539] on button "Run" at bounding box center [1175, 547] width 319 height 32
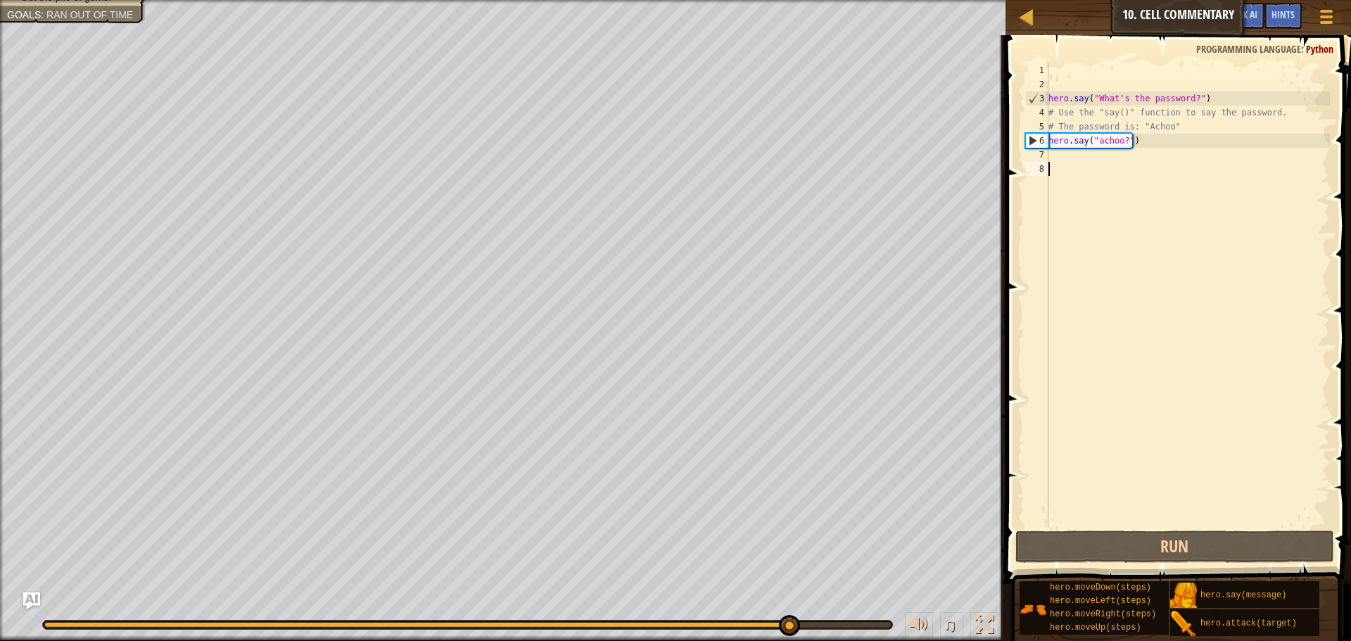
click at [1054, 163] on div "hero . say ( "What's the password?" ) # Use the "say()" function to say the pas…" at bounding box center [1188, 309] width 284 height 493
drag, startPoint x: 1055, startPoint y: 160, endPoint x: 1054, endPoint y: 142, distance: 17.6
click at [1055, 144] on div "hero . say ( "What's the password?" ) # Use the "say()" function to say the pas…" at bounding box center [1188, 309] width 284 height 493
type textarea "hero.say("achoo?")"
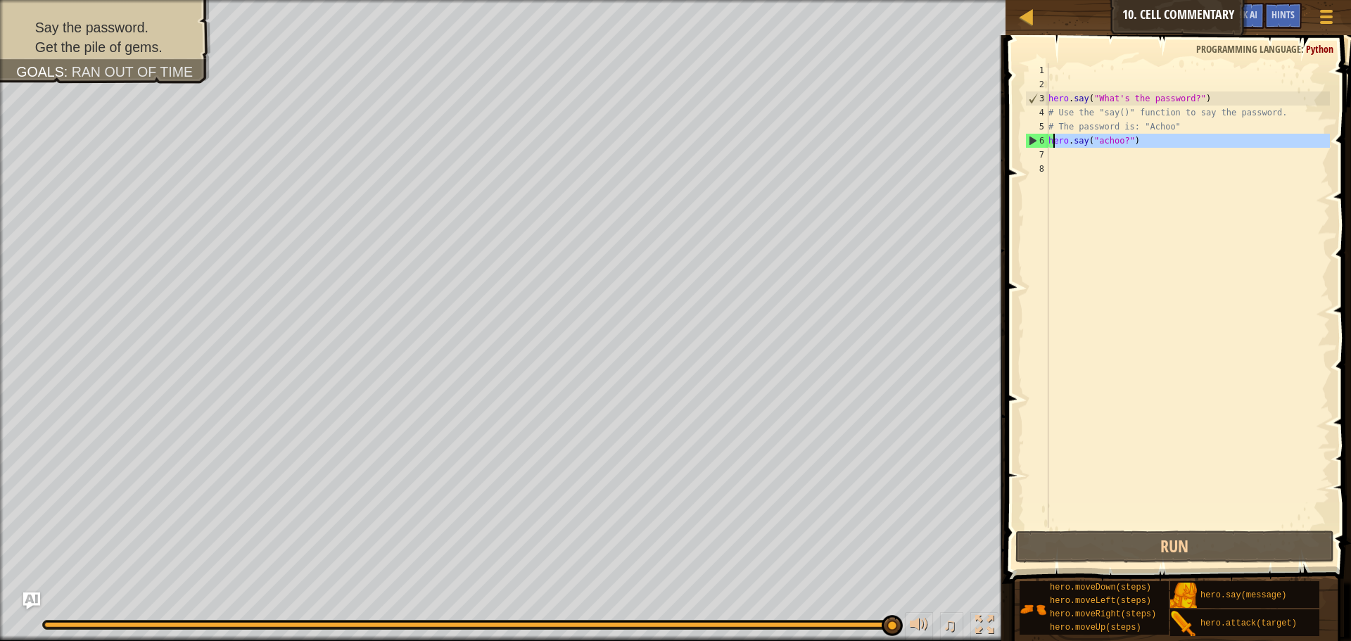
click at [1071, 159] on div "hero . say ( "What's the password?" ) # Use the "say()" function to say the pas…" at bounding box center [1188, 295] width 284 height 465
click at [1121, 139] on div "hero . say ( "What's the password?" ) # Use the "say()" function to say the pas…" at bounding box center [1188, 309] width 284 height 493
click at [1119, 139] on div "hero . say ( "What's the password?" ) # Use the "say()" function to say the pas…" at bounding box center [1188, 309] width 284 height 493
click at [1121, 142] on div "hero . say ( "What's the password?" ) # Use the "say()" function to say the pas…" at bounding box center [1188, 309] width 284 height 493
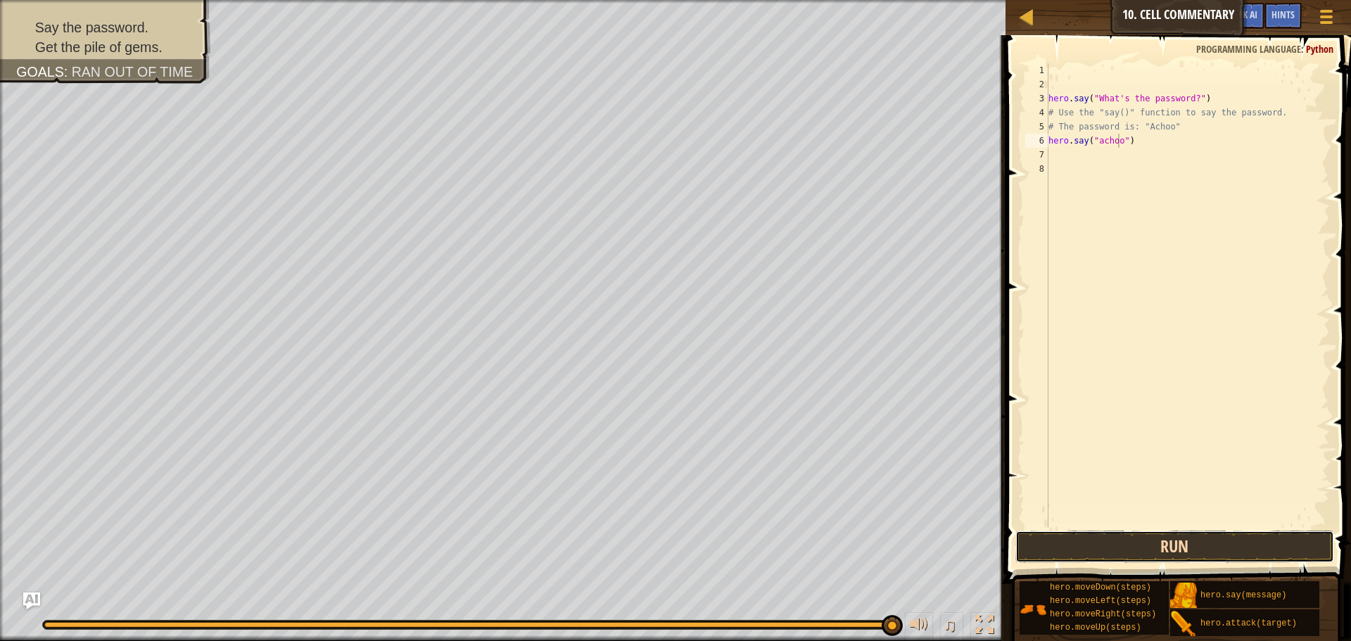
click at [1125, 539] on button "Run" at bounding box center [1175, 547] width 319 height 32
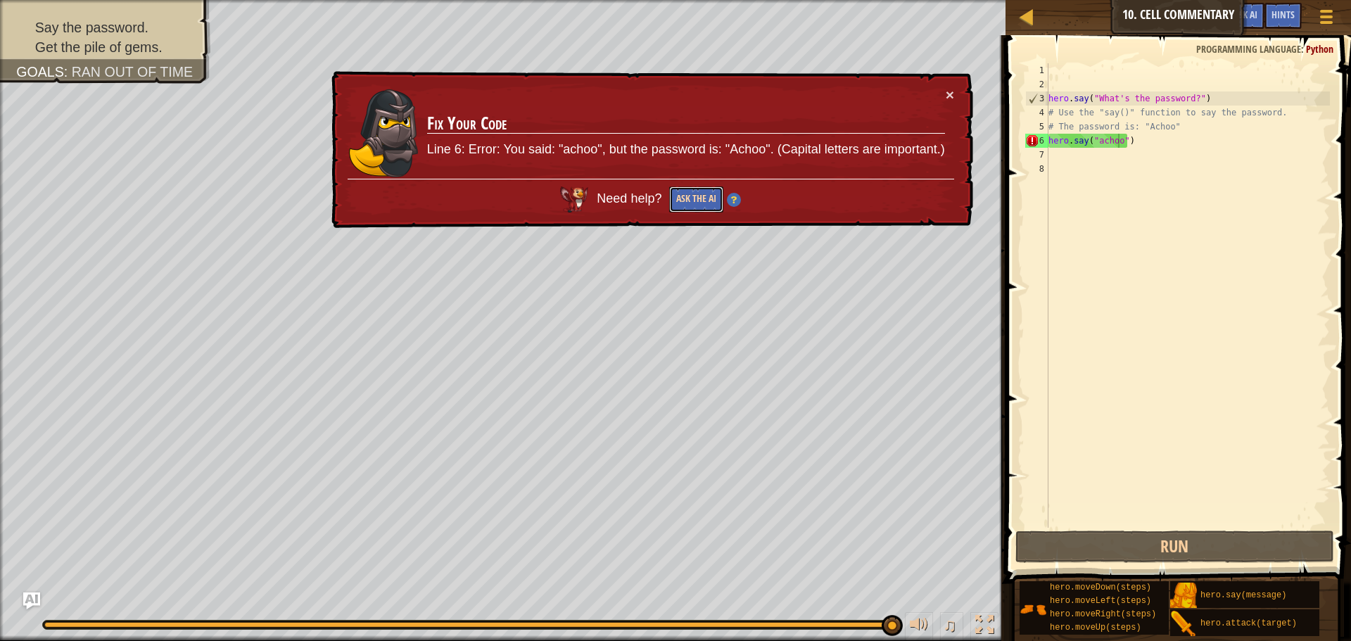
click at [674, 200] on button "Ask the AI" at bounding box center [696, 200] width 54 height 26
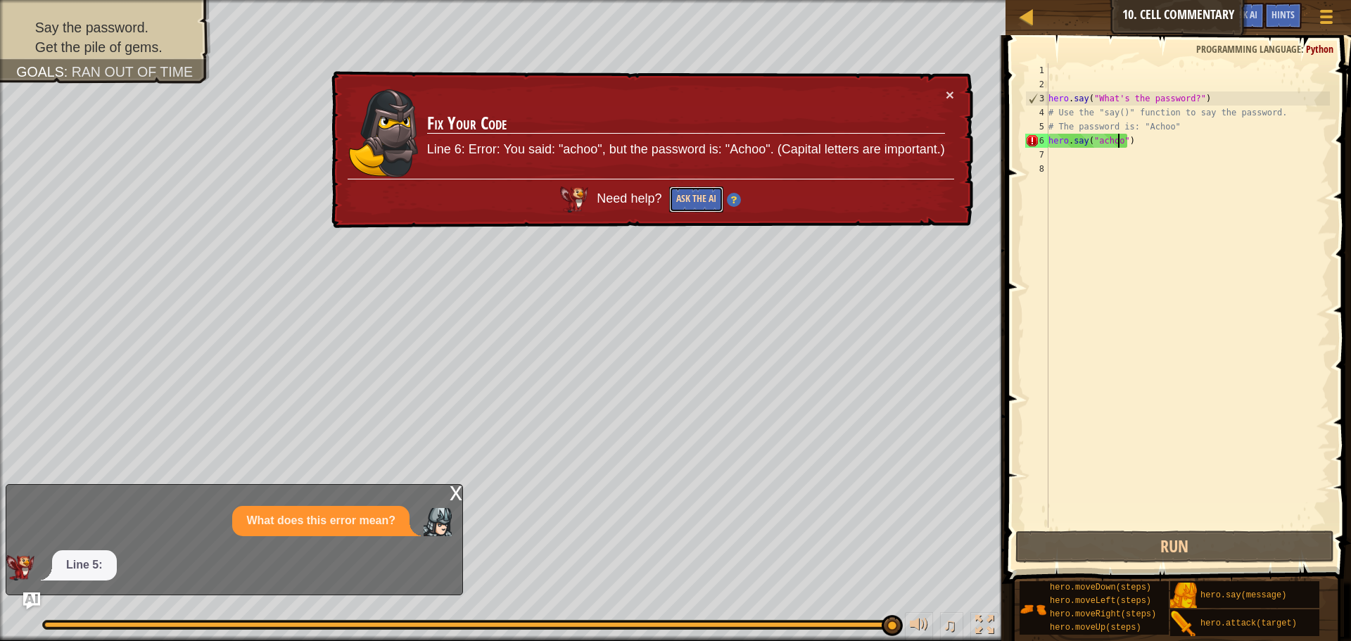
click at [714, 206] on button "Ask the AI" at bounding box center [696, 200] width 54 height 26
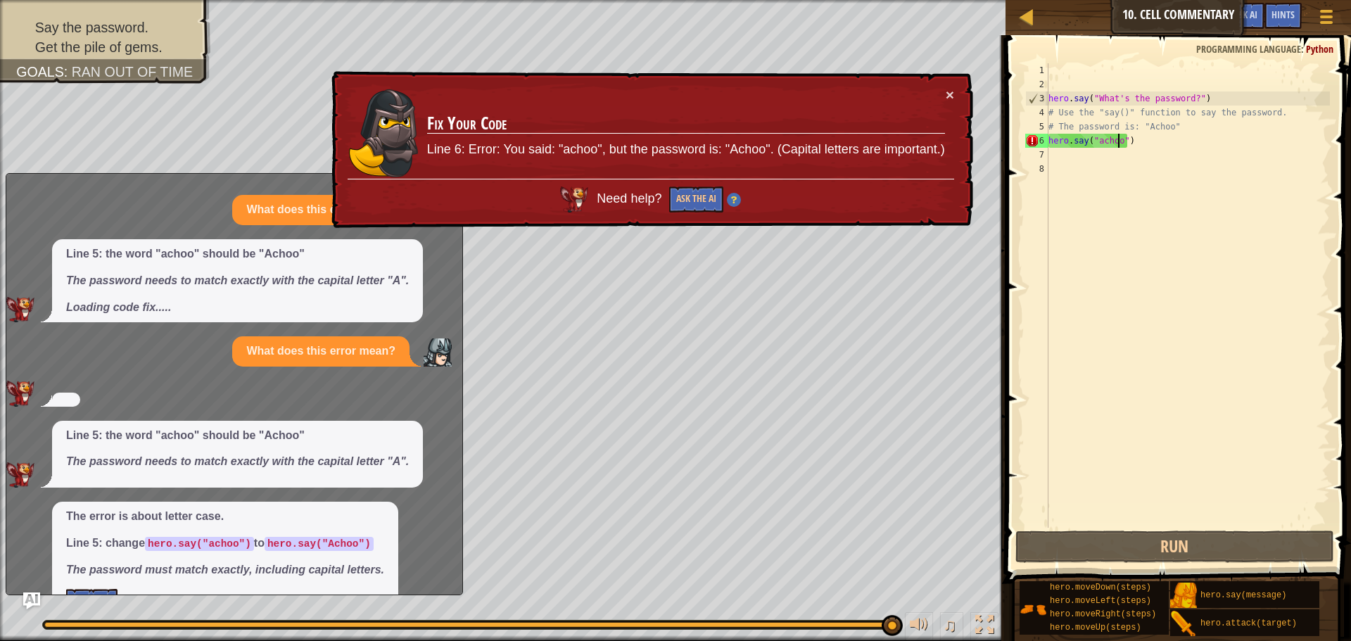
scroll to position [42, 0]
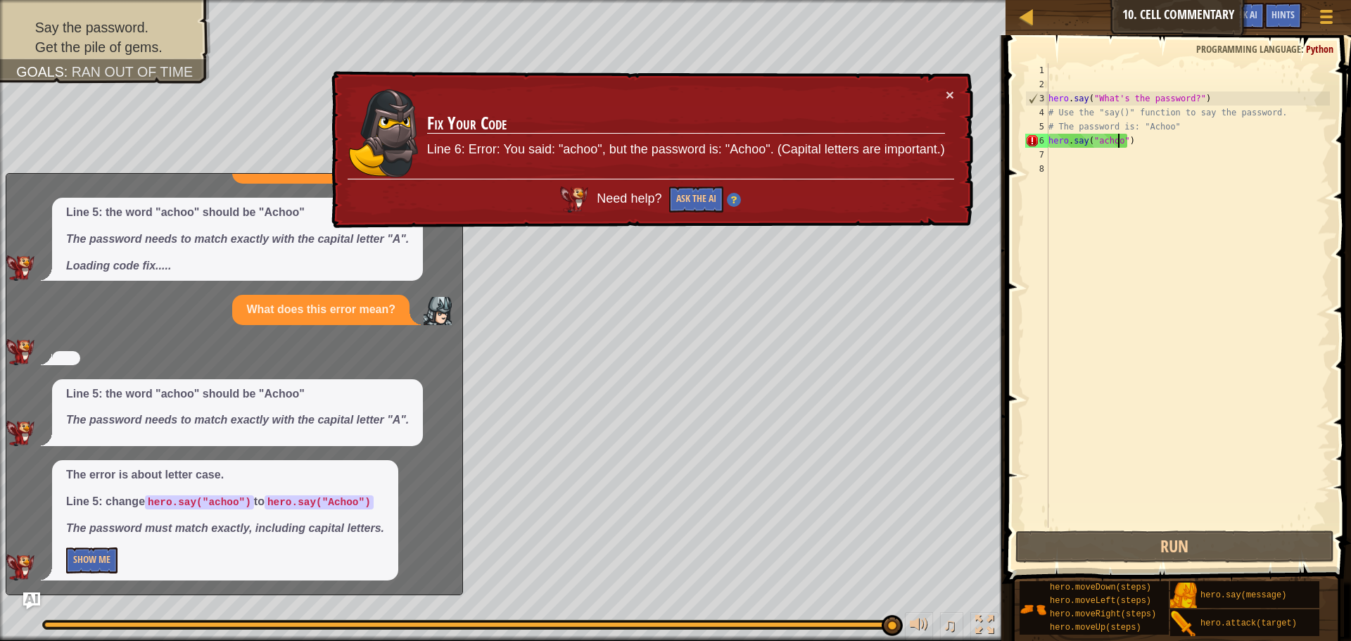
click at [1096, 139] on div "hero . say ( "What's the password?" ) # Use the "say()" function to say the pas…" at bounding box center [1188, 309] width 284 height 493
click at [1095, 141] on div "hero . say ( "What's the password?" ) # Use the "say()" function to say the pas…" at bounding box center [1188, 309] width 284 height 493
click at [1099, 141] on div "hero . say ( "What's the password?" ) # Use the "say()" function to say the pas…" at bounding box center [1188, 309] width 284 height 493
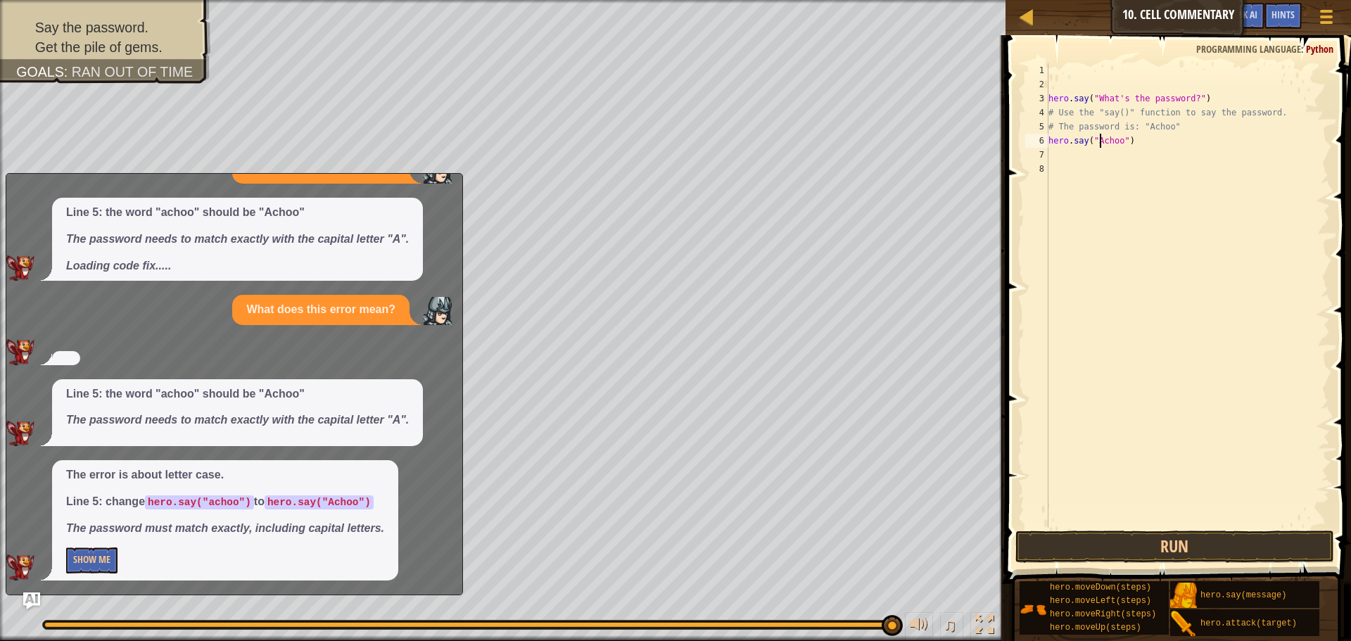
scroll to position [6, 1]
type textarea "hero.say("Achoo")"
click at [1094, 550] on button "Run" at bounding box center [1175, 547] width 319 height 32
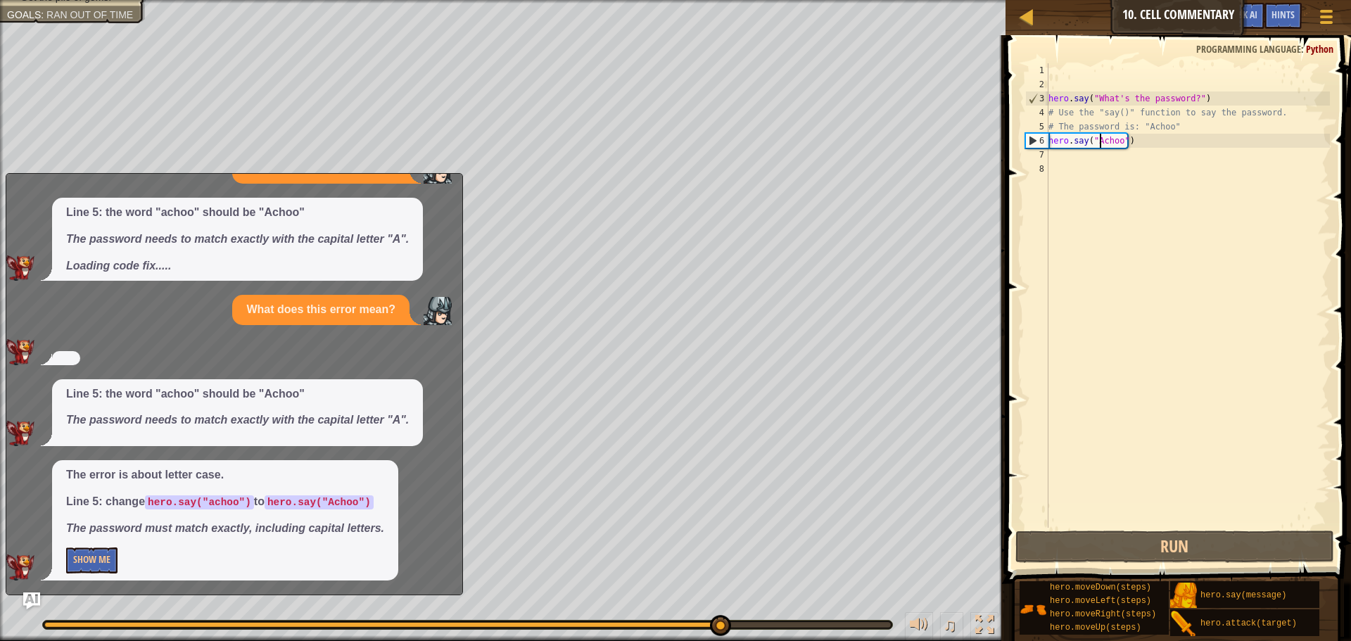
click at [1071, 163] on div "hero . say ( "What's the password?" ) # Use the "say()" function to say the pas…" at bounding box center [1188, 309] width 284 height 493
click at [1064, 156] on div "hero . say ( "What's the password?" ) # Use the "say()" function to say the pas…" at bounding box center [1188, 309] width 284 height 493
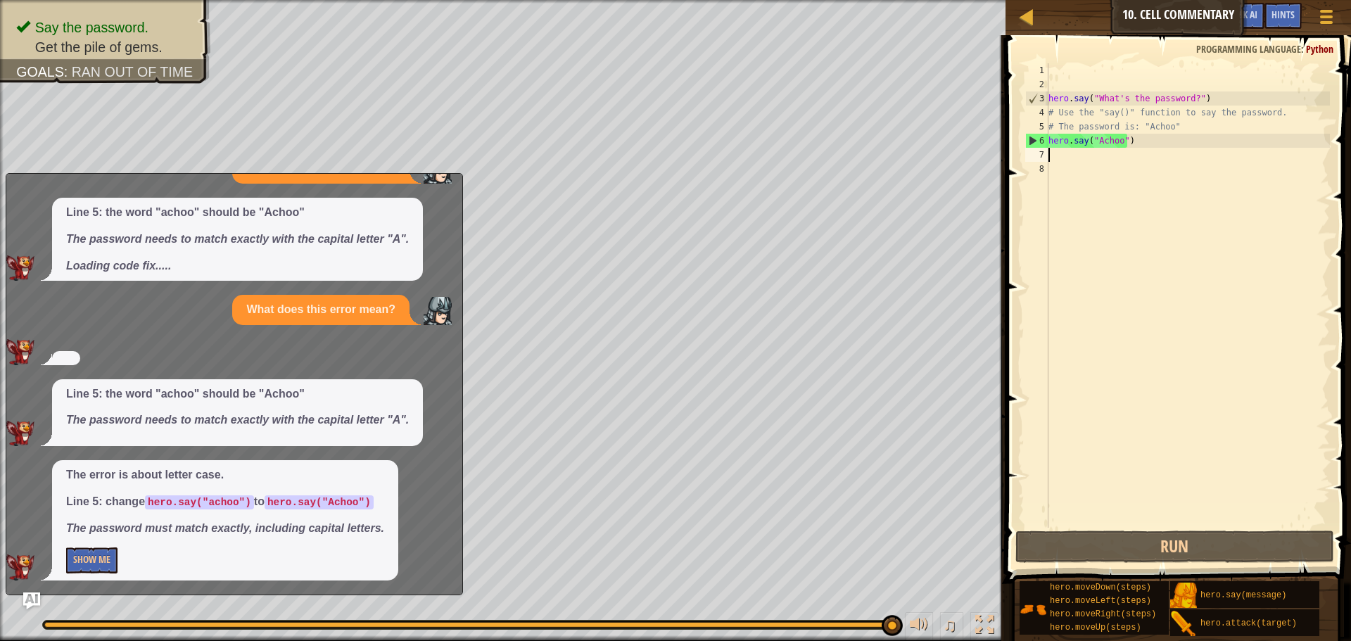
type textarea "h"
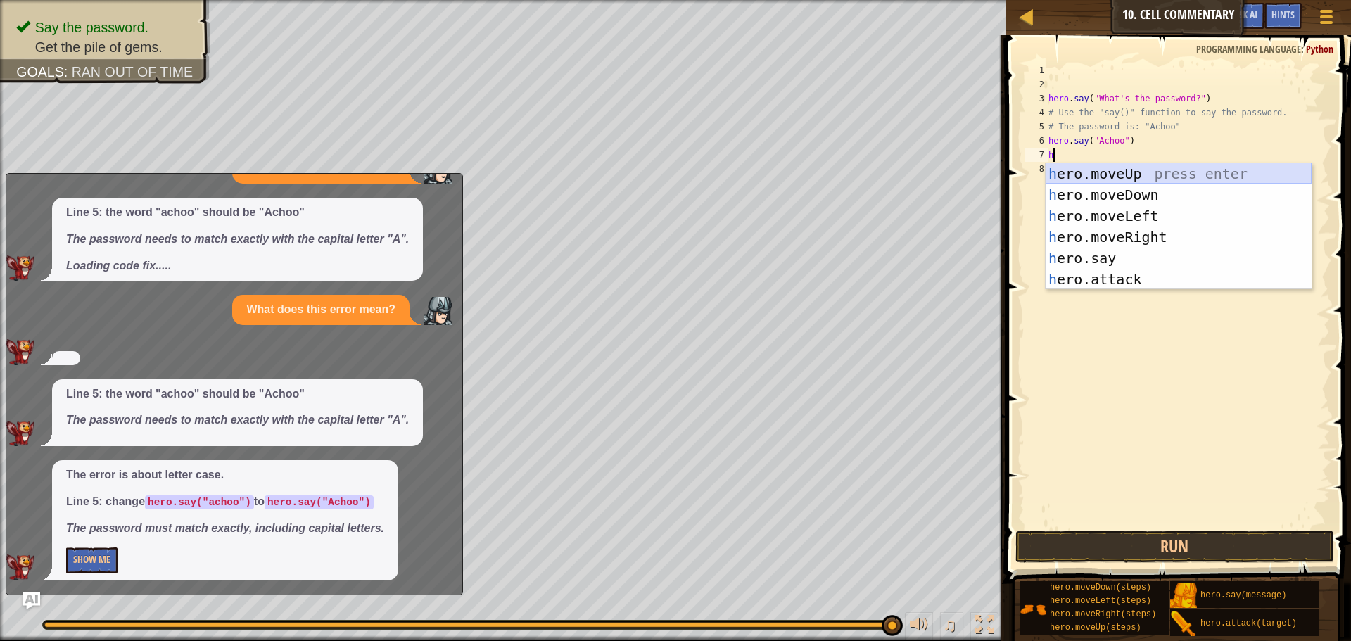
click at [1100, 170] on div "h ero.moveUp press enter h ero.moveDown press enter h ero.moveLeft press enter …" at bounding box center [1179, 247] width 266 height 169
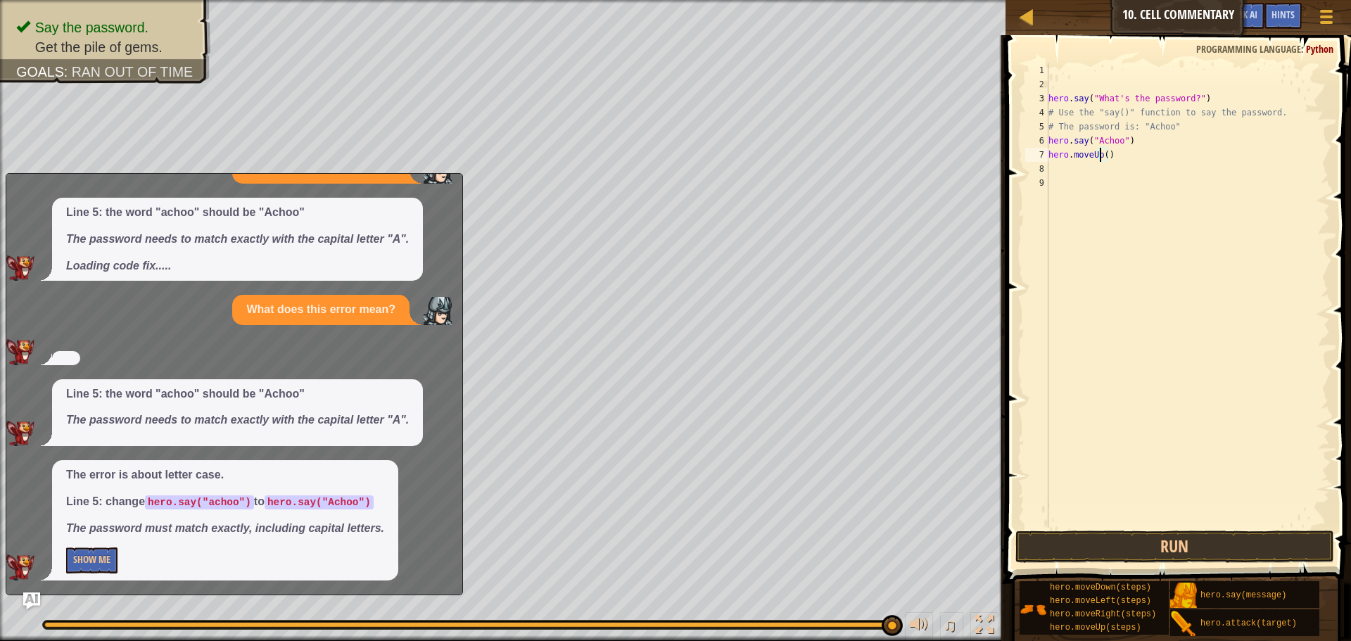
click at [1099, 154] on div "hero . say ( "What's the password?" ) # Use the "say()" function to say the pas…" at bounding box center [1188, 309] width 284 height 493
click at [1101, 153] on div "hero . say ( "What's the password?" ) # Use the "say()" function to say the pas…" at bounding box center [1188, 309] width 284 height 493
click at [1103, 153] on div "hero . say ( "What's the password?" ) # Use the "say()" function to say the pas…" at bounding box center [1188, 309] width 284 height 493
click at [1157, 551] on button "Run" at bounding box center [1175, 547] width 319 height 32
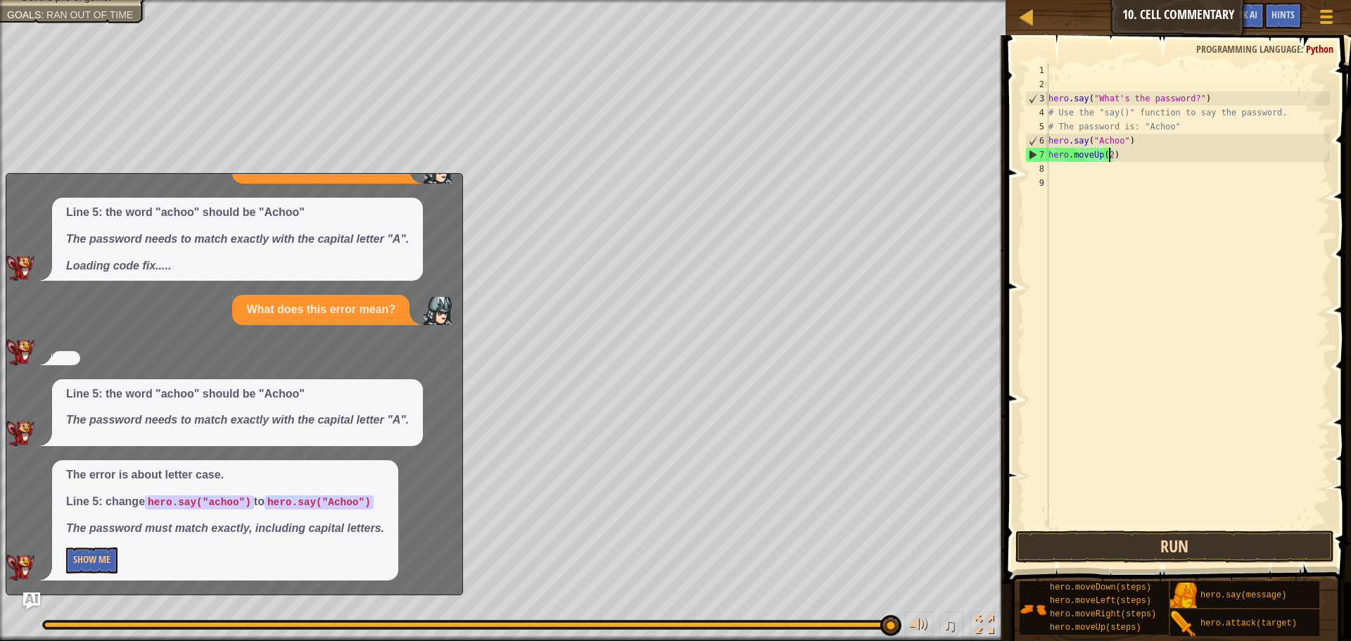
type textarea "hero.moveUp(2)"
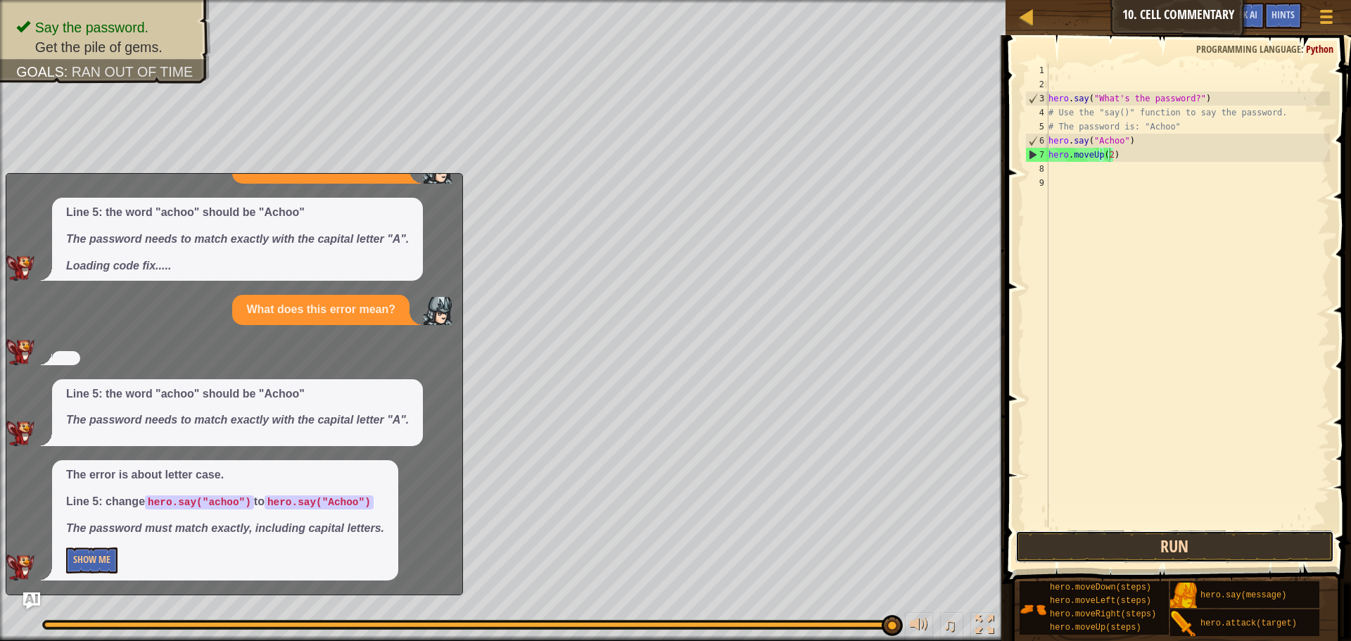
click at [1090, 537] on button "Run" at bounding box center [1175, 547] width 319 height 32
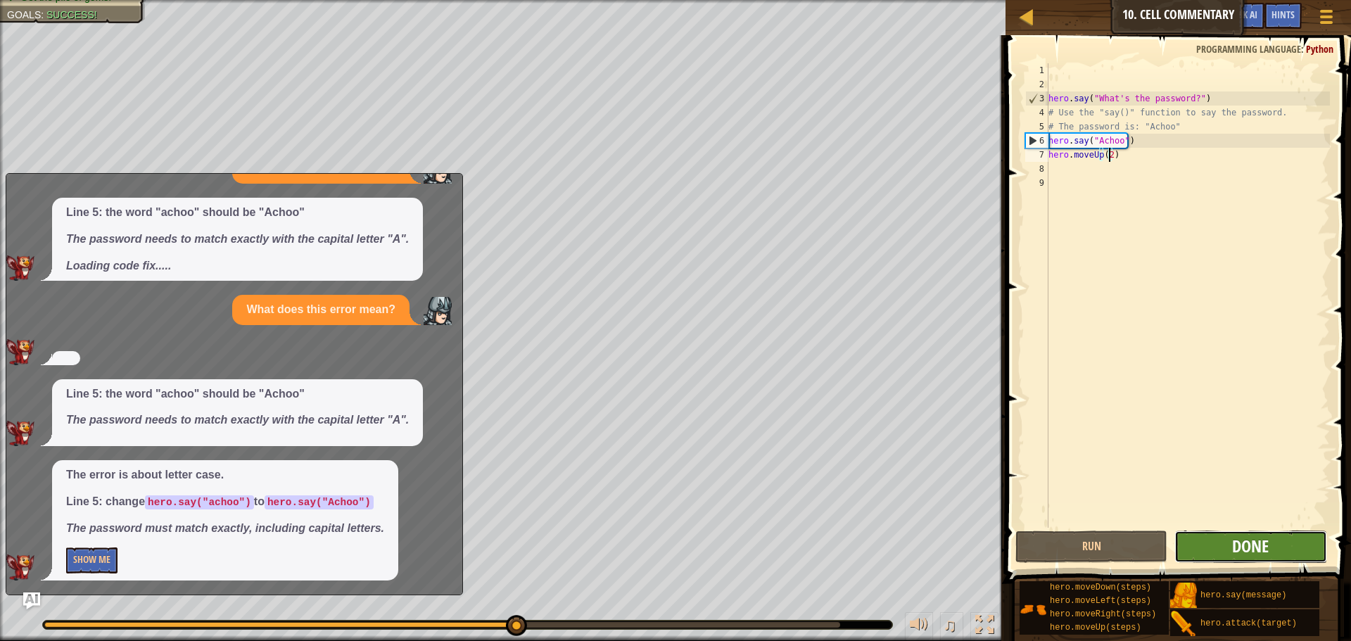
click at [1240, 548] on span "Done" at bounding box center [1250, 546] width 37 height 23
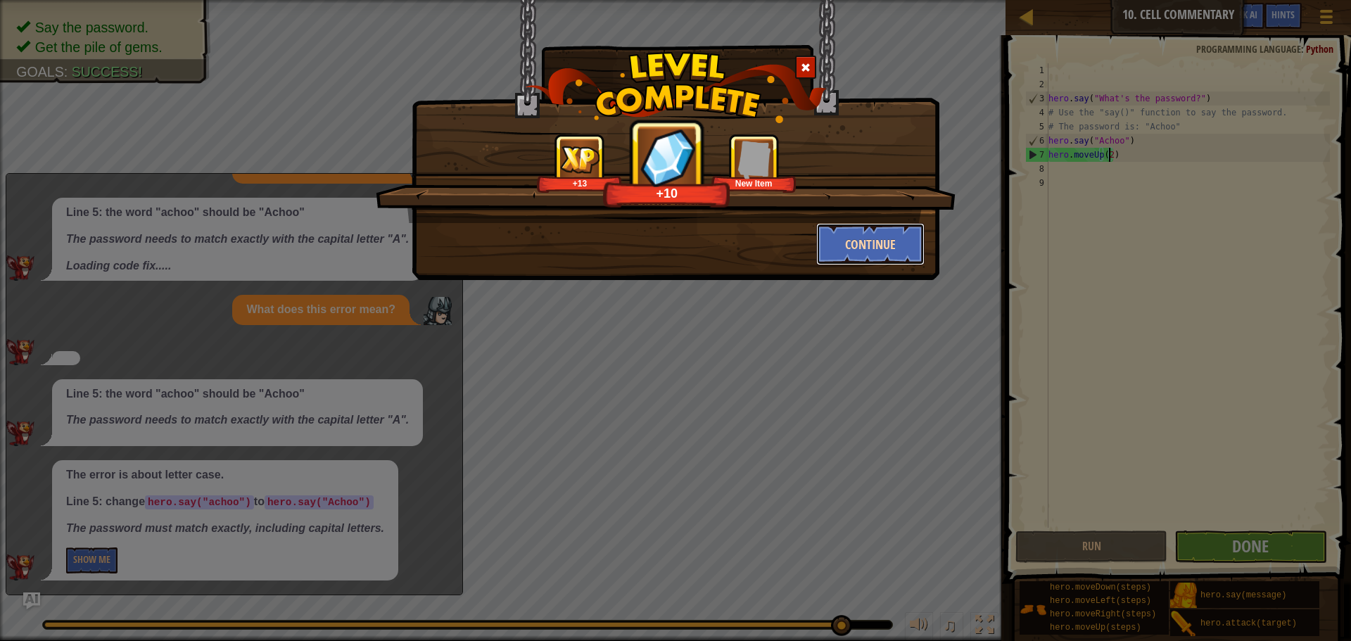
click at [872, 228] on button "Continue" at bounding box center [870, 244] width 109 height 42
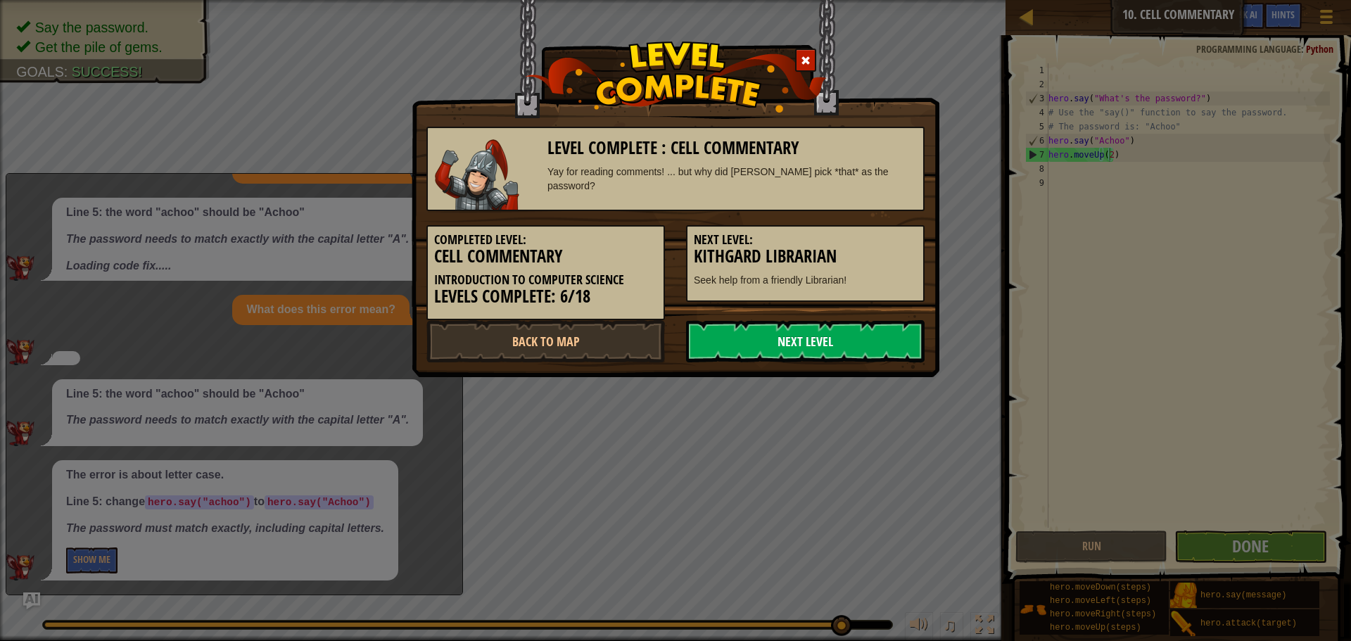
drag, startPoint x: 835, startPoint y: 332, endPoint x: 752, endPoint y: 347, distance: 85.1
click at [766, 340] on link "Next Level" at bounding box center [805, 341] width 239 height 42
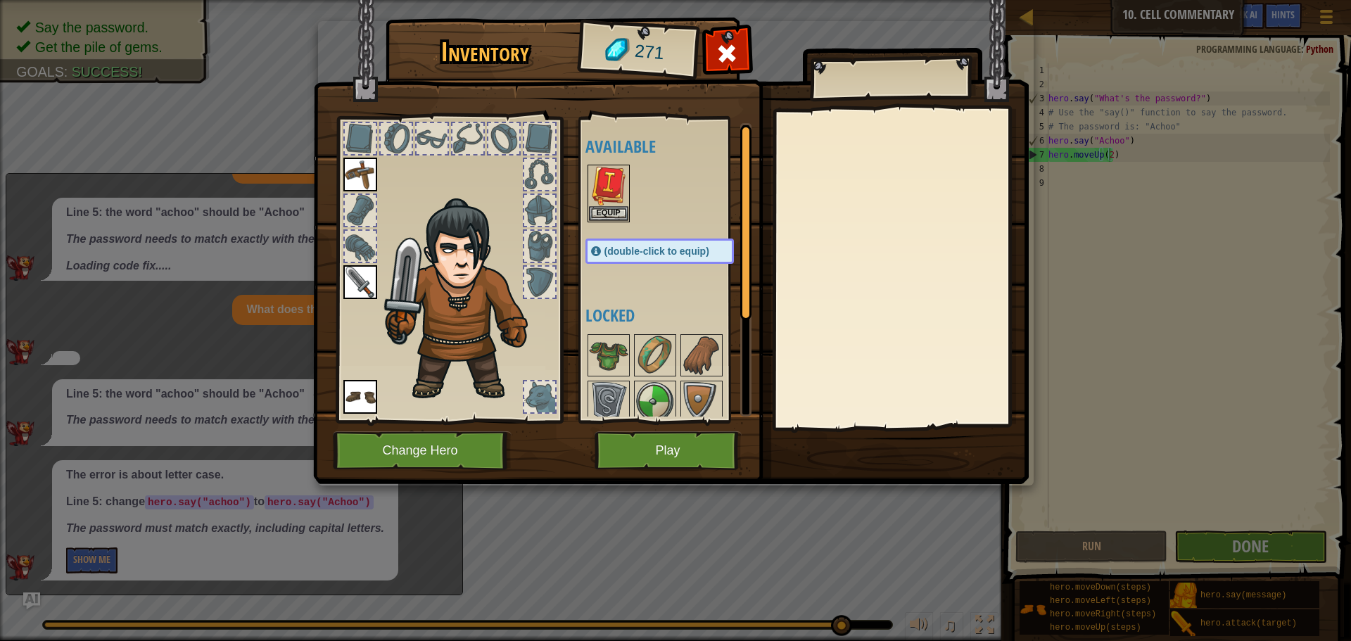
click at [637, 471] on img at bounding box center [671, 228] width 716 height 511
click at [631, 465] on button "Play" at bounding box center [668, 450] width 147 height 39
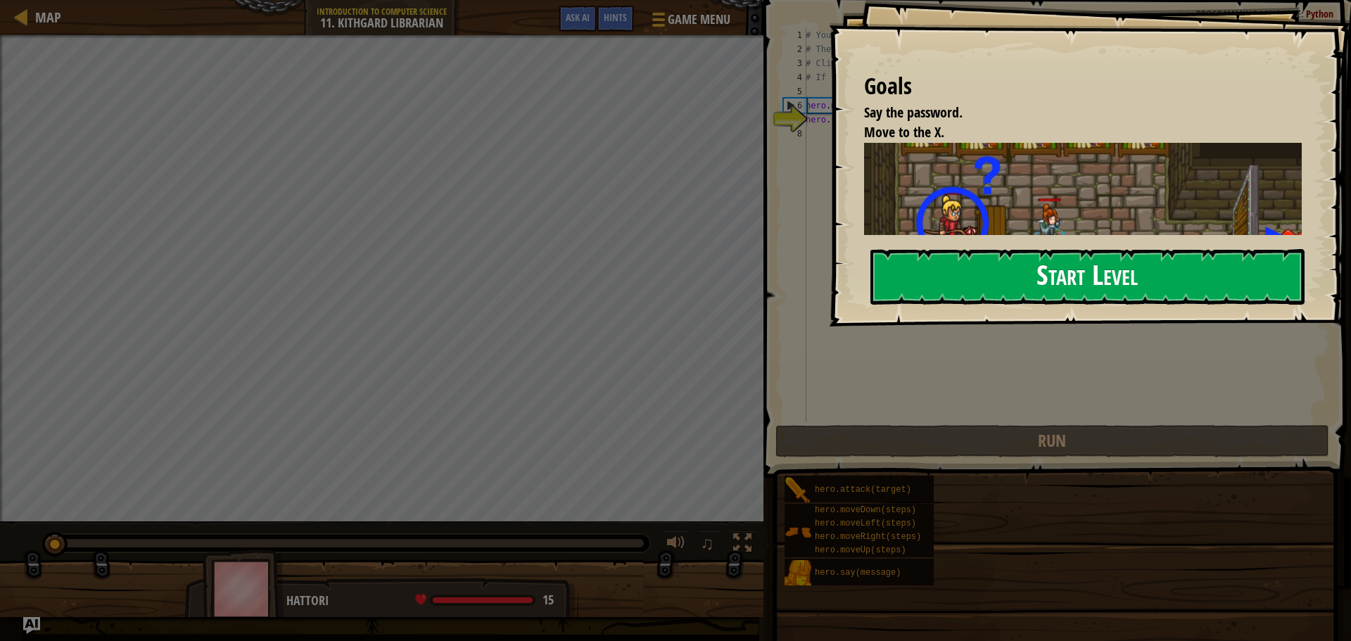
type textarea "hero.say("I don't know the password!") # ∆"
click at [962, 282] on button "Start Level" at bounding box center [1088, 277] width 434 height 56
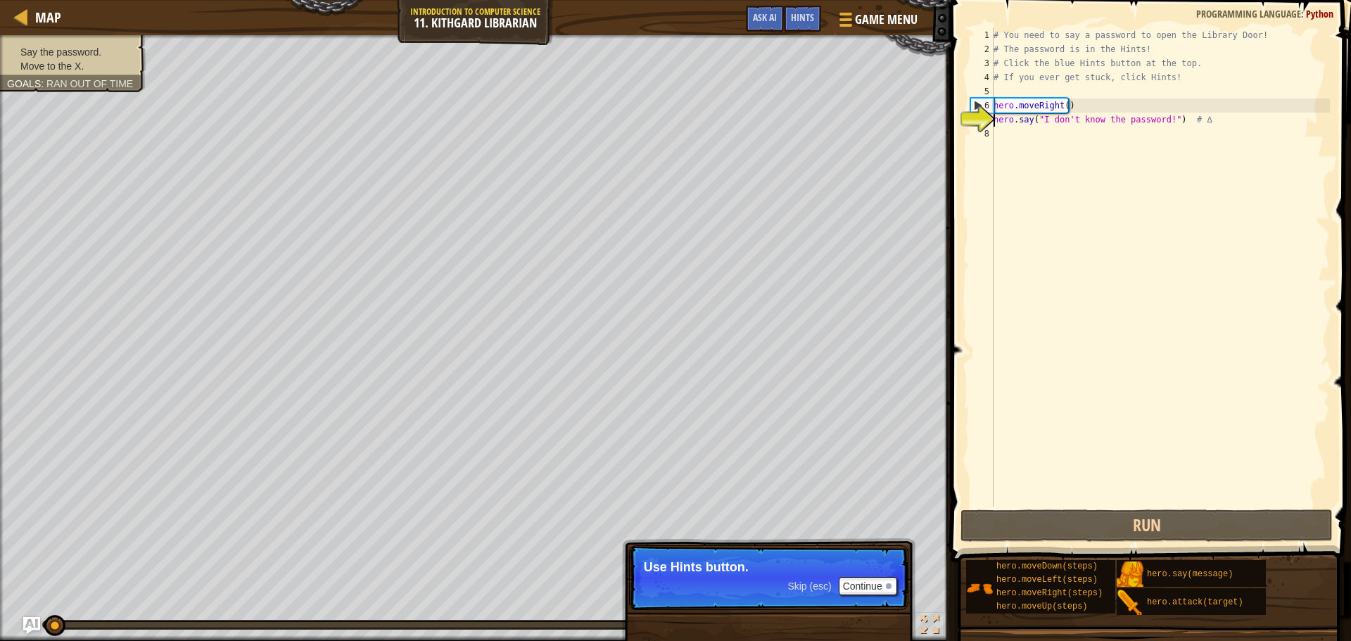
click at [1006, 136] on div "# You need to say a password to open the Library Door! # The password is in the…" at bounding box center [1160, 281] width 339 height 507
click at [1158, 118] on div "# You need to say a password to open the Library Door! # The password is in the…" at bounding box center [1160, 281] width 339 height 507
click at [1158, 113] on div "# You need to say a password to open the Library Door! # The password is in the…" at bounding box center [1160, 281] width 339 height 507
click at [1160, 114] on div "# You need to say a password to open the Library Door! # The password is in the…" at bounding box center [1160, 281] width 339 height 507
click at [1156, 117] on div "# You need to say a password to open the Library Door! # The password is in the…" at bounding box center [1160, 281] width 339 height 507
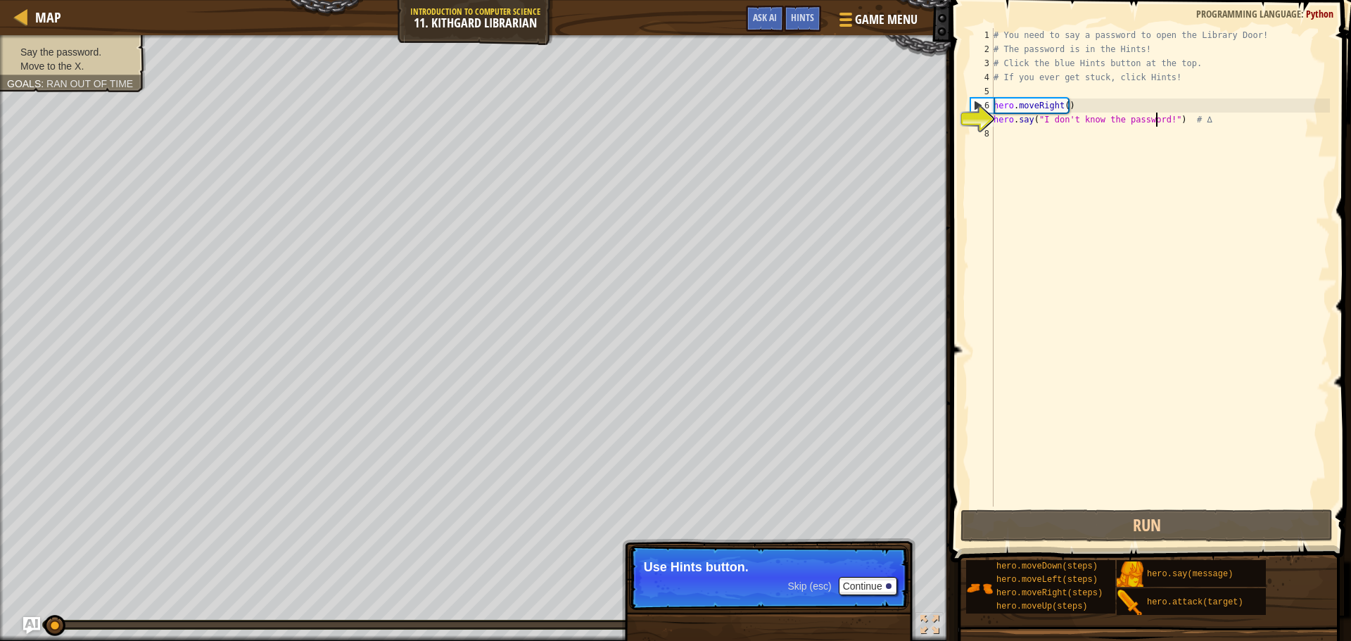
click at [1158, 121] on div "# You need to say a password to open the Library Door! # The password is in the…" at bounding box center [1160, 281] width 339 height 507
click at [1159, 121] on div "# You need to say a password to open the Library Door! # The password is in the…" at bounding box center [1160, 281] width 339 height 507
click at [1159, 120] on div "# You need to say a password to open the Library Door! # The password is in the…" at bounding box center [1160, 267] width 339 height 479
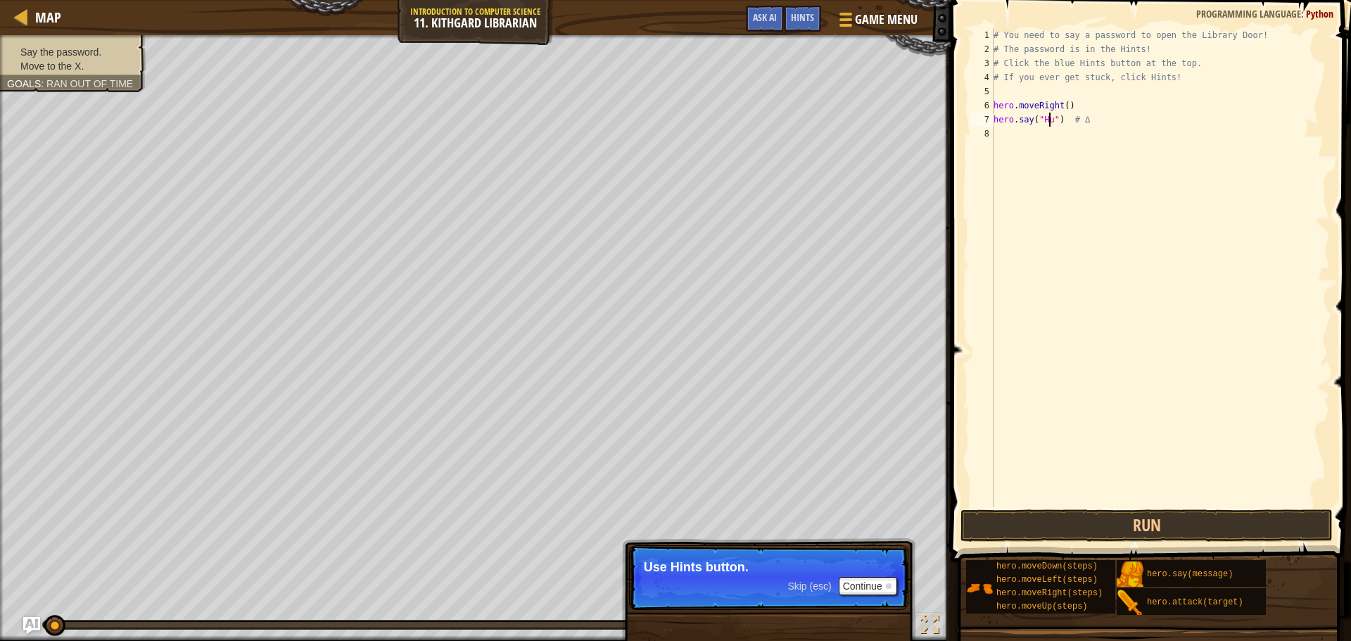
scroll to position [6, 5]
type textarea "hero.say("Hush") # ∆"
click at [1009, 143] on div "# You need to say a password to open the Library Door! # The password is in the…" at bounding box center [1160, 281] width 339 height 507
type textarea "r"
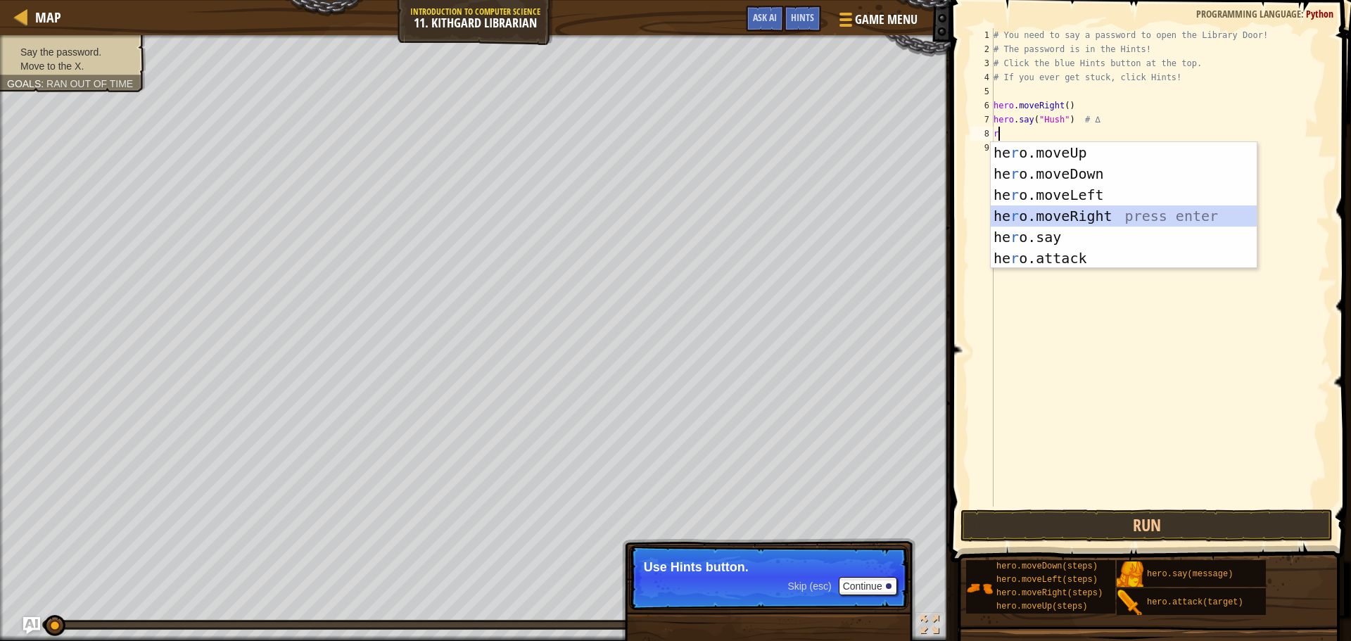
click at [1077, 213] on div "he r o.moveUp press enter he r o.moveDown press enter he r o.moveLeft press ent…" at bounding box center [1124, 226] width 266 height 169
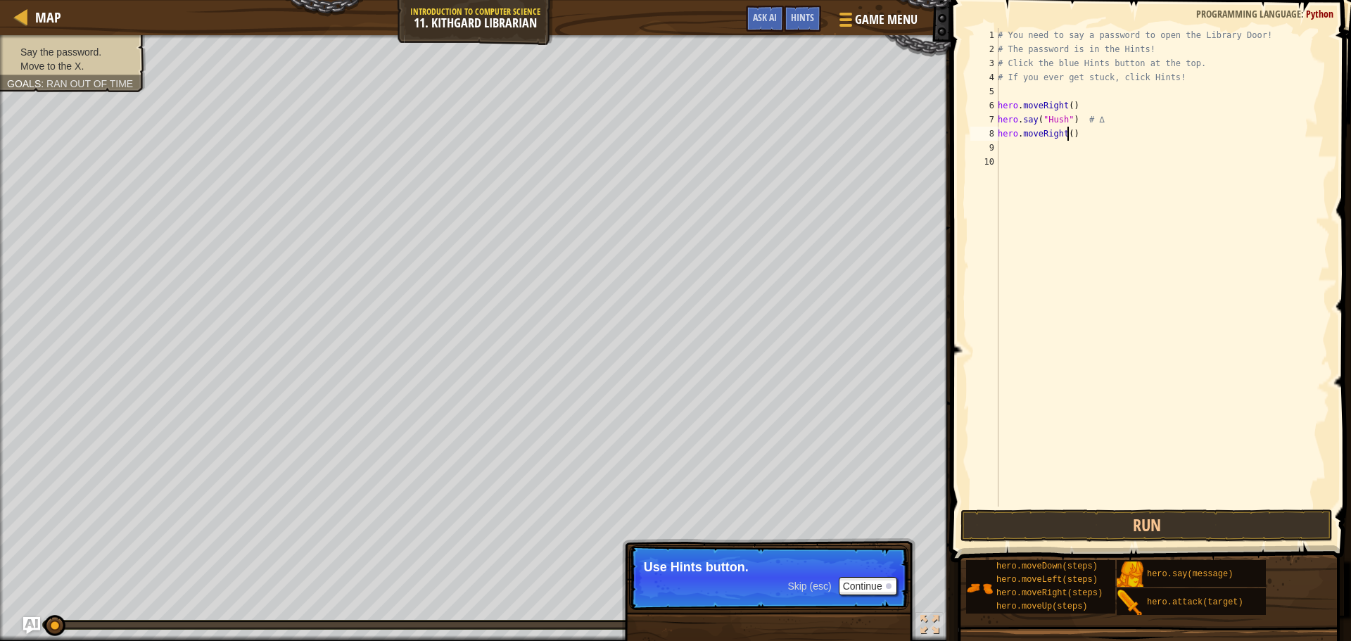
click at [1067, 132] on div "# You need to say a password to open the Library Door! # The password is in the…" at bounding box center [1162, 281] width 335 height 507
type textarea "hero.moveRight(1)"
click at [1023, 526] on button "Run" at bounding box center [1147, 526] width 372 height 32
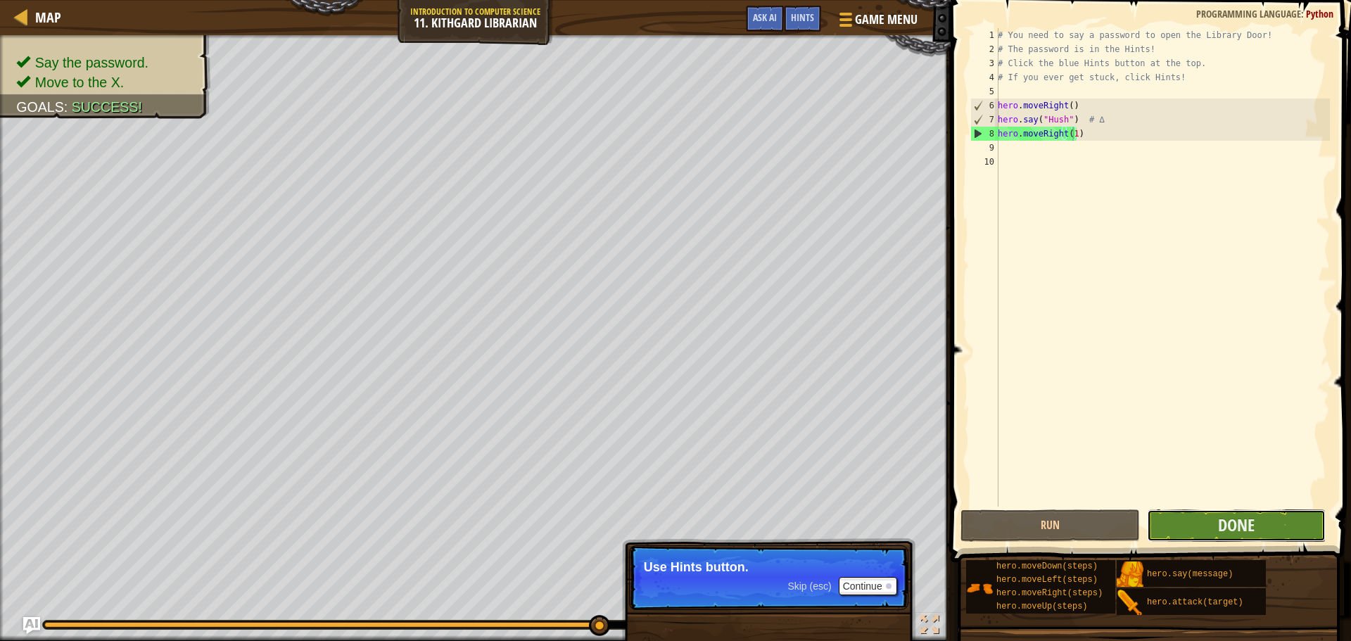
click at [1216, 528] on button "Done" at bounding box center [1236, 526] width 179 height 32
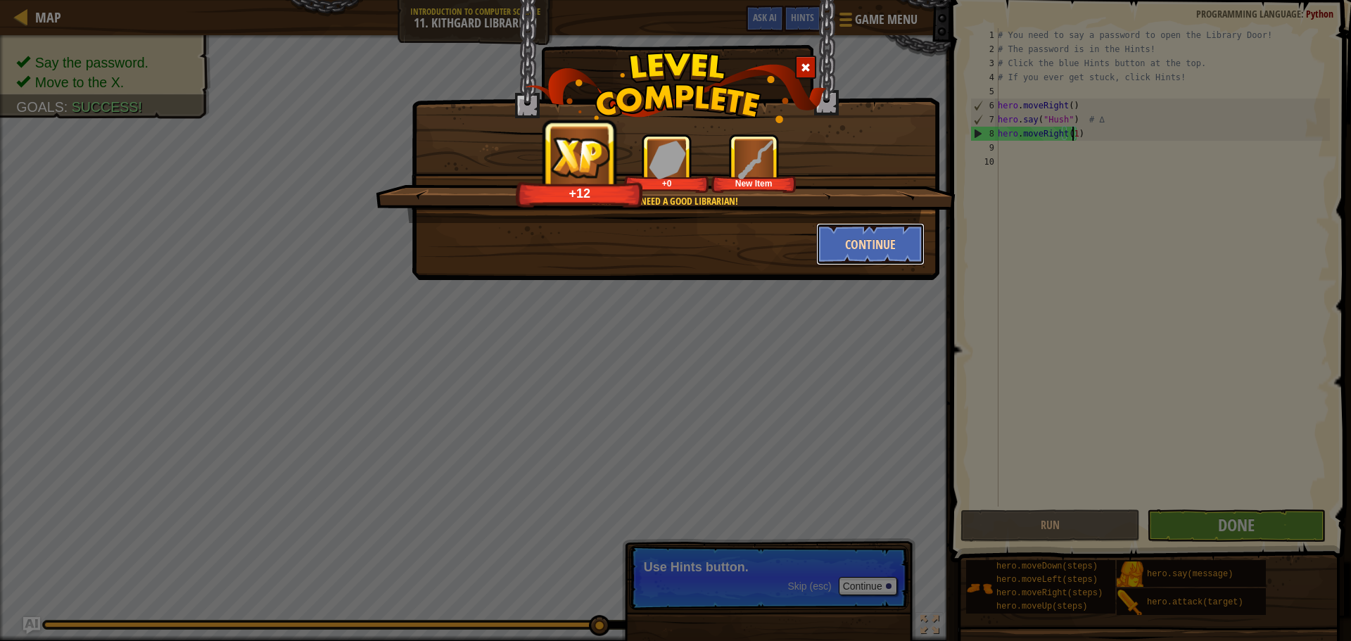
click at [850, 237] on button "Continue" at bounding box center [870, 244] width 109 height 42
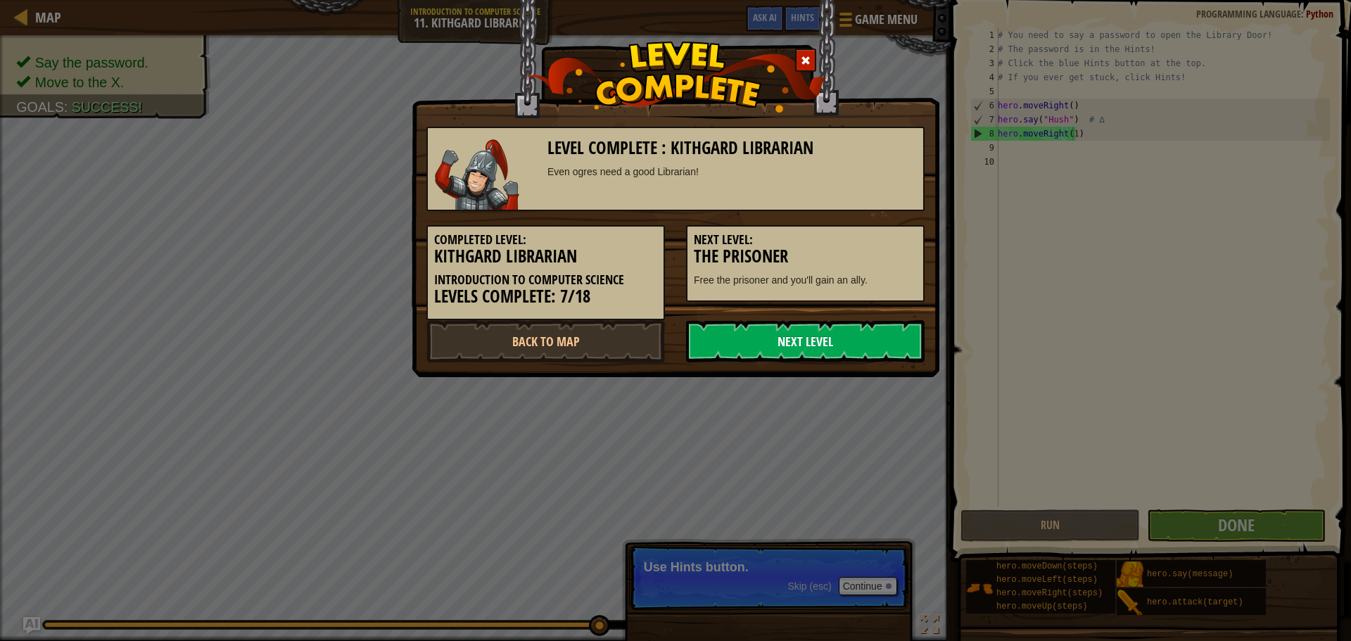
click at [812, 337] on link "Next Level" at bounding box center [805, 341] width 239 height 42
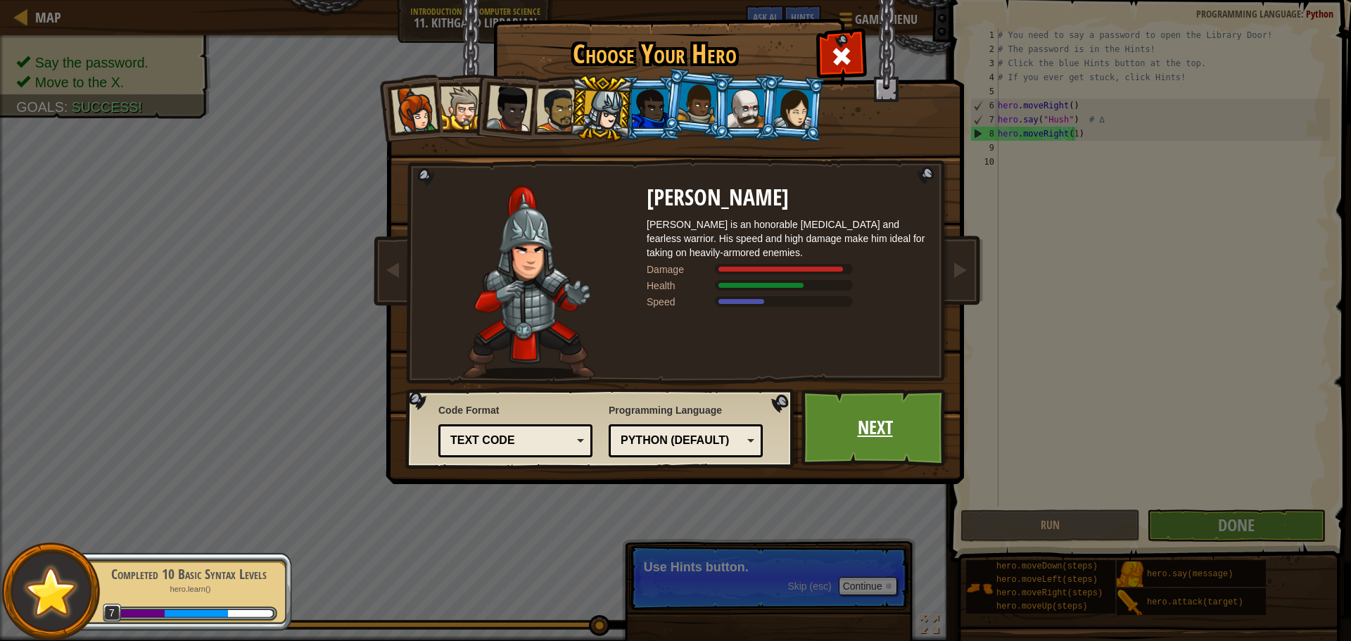
click at [834, 419] on link "Next" at bounding box center [875, 427] width 147 height 77
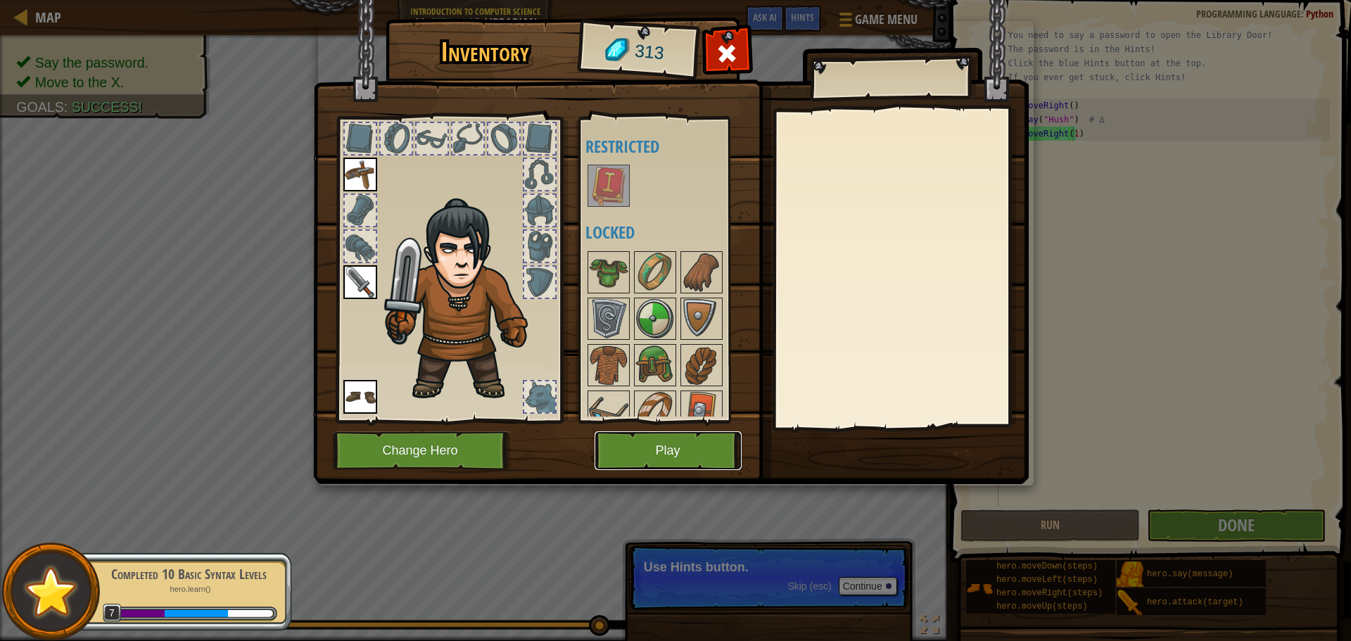
click at [719, 438] on button "Play" at bounding box center [668, 450] width 147 height 39
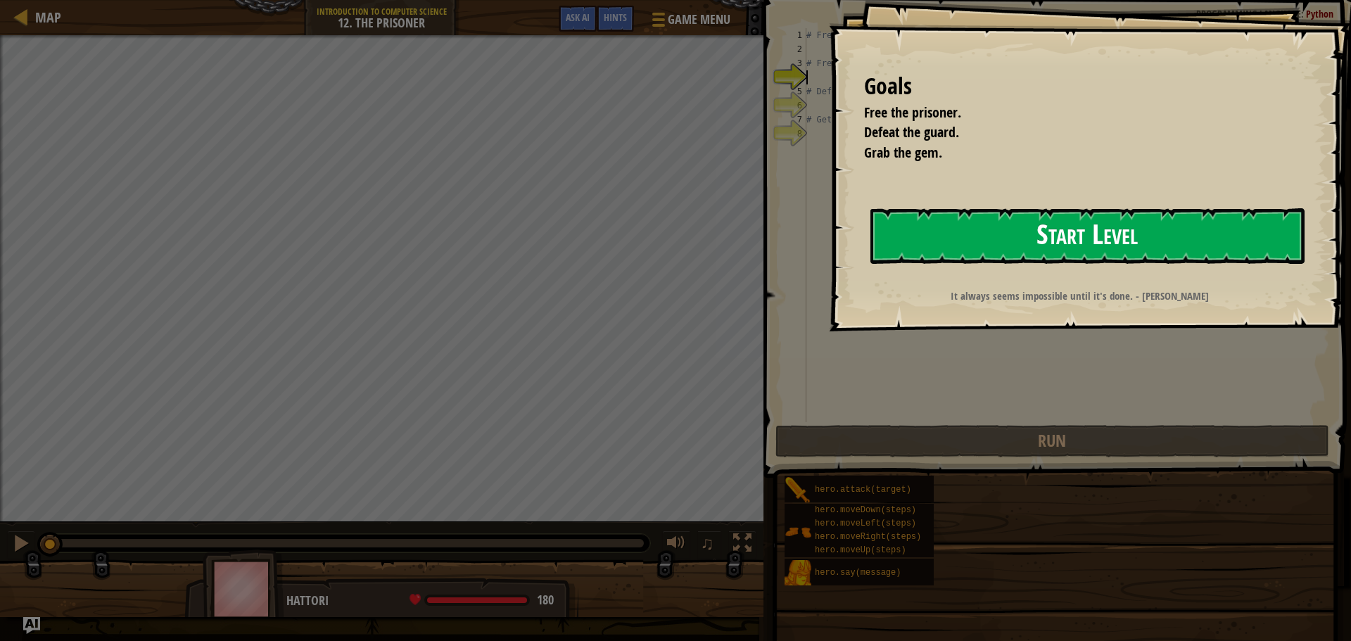
click at [997, 239] on button "Start Level" at bounding box center [1088, 236] width 434 height 56
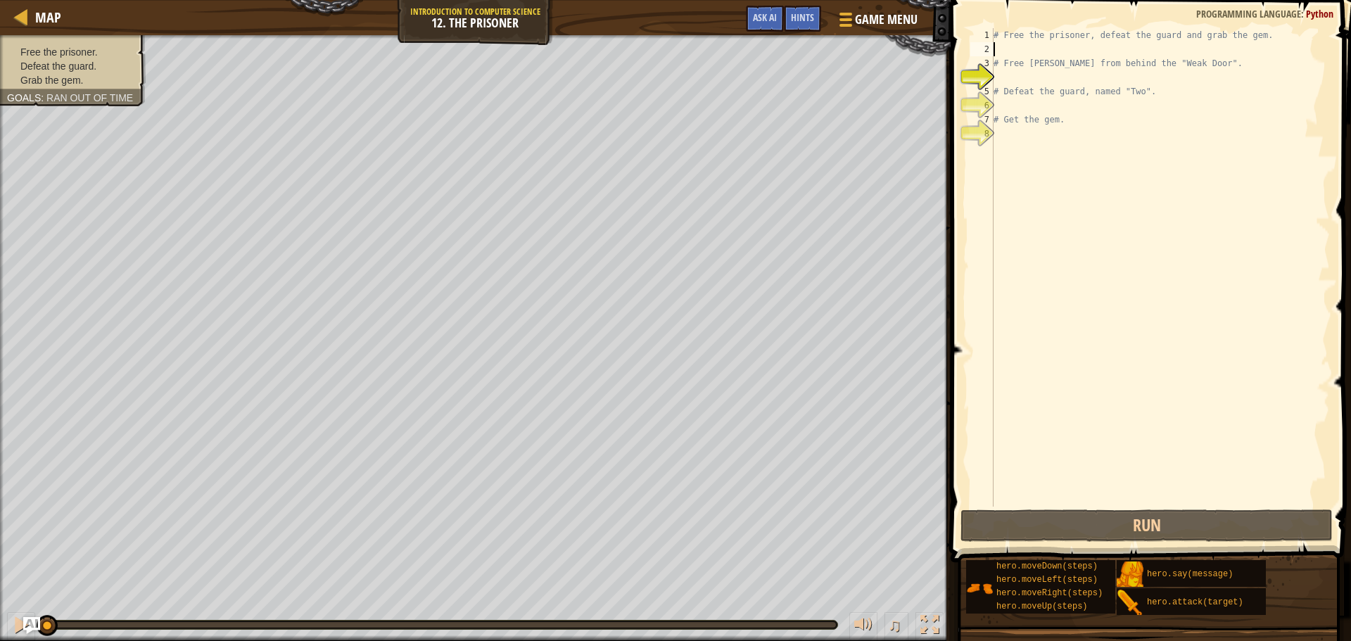
click at [1009, 53] on div "# Free the prisoner, defeat the guard and grab the gem. # Free [PERSON_NAME] fr…" at bounding box center [1160, 281] width 339 height 507
type textarea "h"
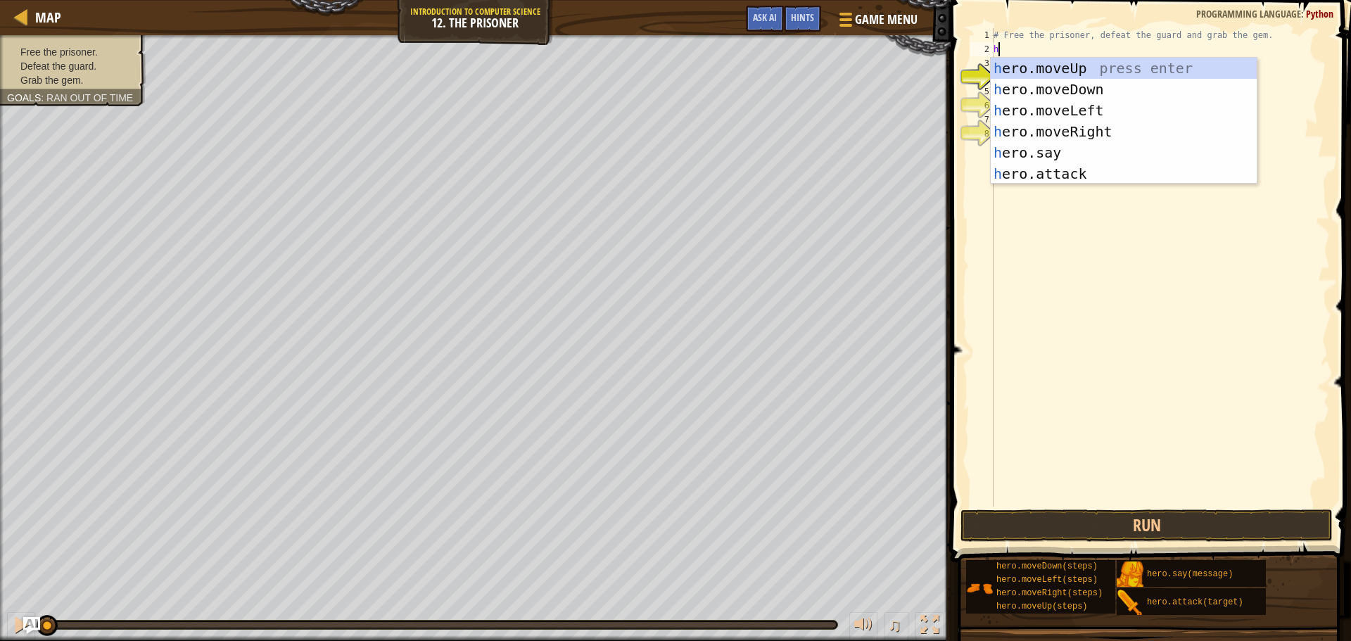
scroll to position [6, 0]
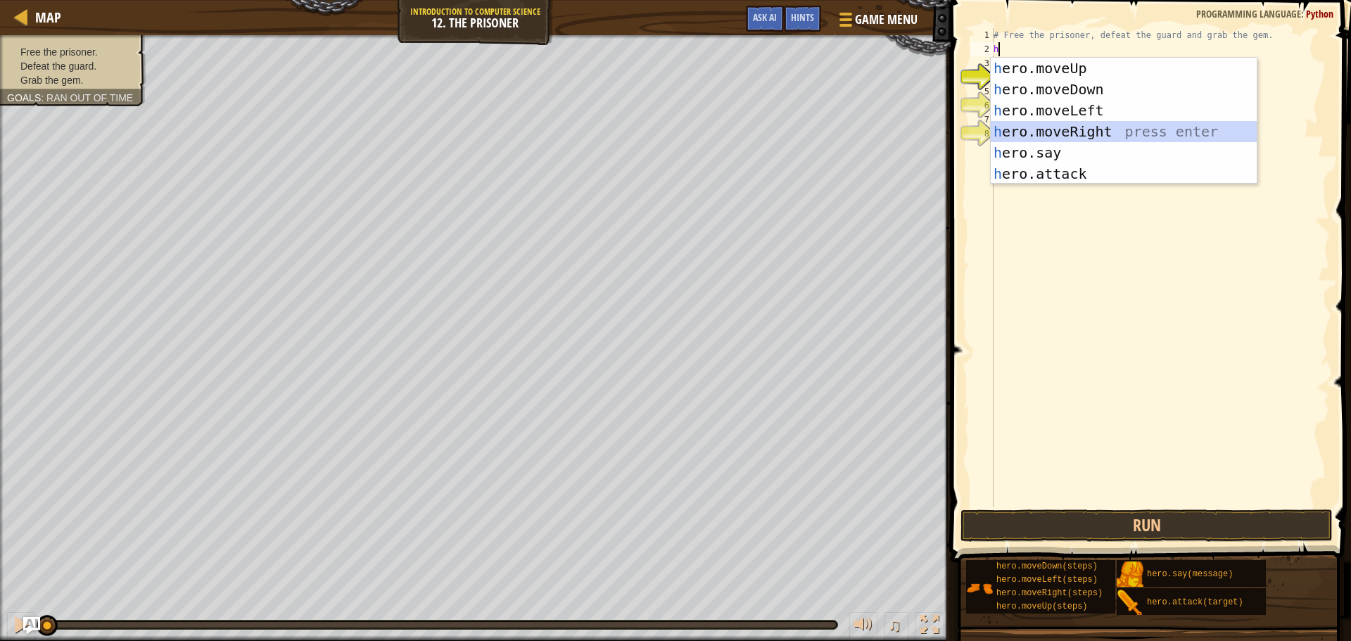
click at [1021, 129] on div "h ero.moveUp press enter h ero.moveDown press enter h ero.moveLeft press enter …" at bounding box center [1124, 142] width 266 height 169
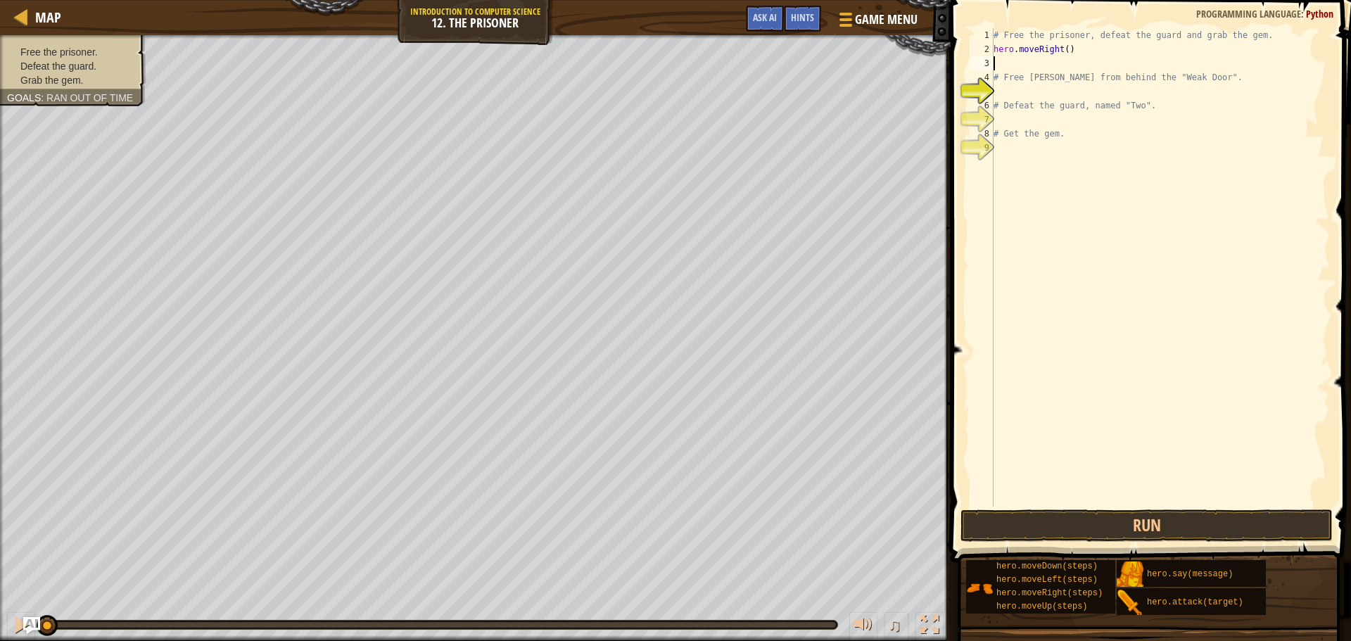
click at [999, 102] on div "# Free the prisoner, defeat the guard and grab the gem. hero . moveRight ( ) # …" at bounding box center [1160, 281] width 339 height 507
click at [1171, 107] on div "# Free the prisoner, defeat the guard and grab the gem. hero . moveRight ( ) # …" at bounding box center [1160, 281] width 339 height 507
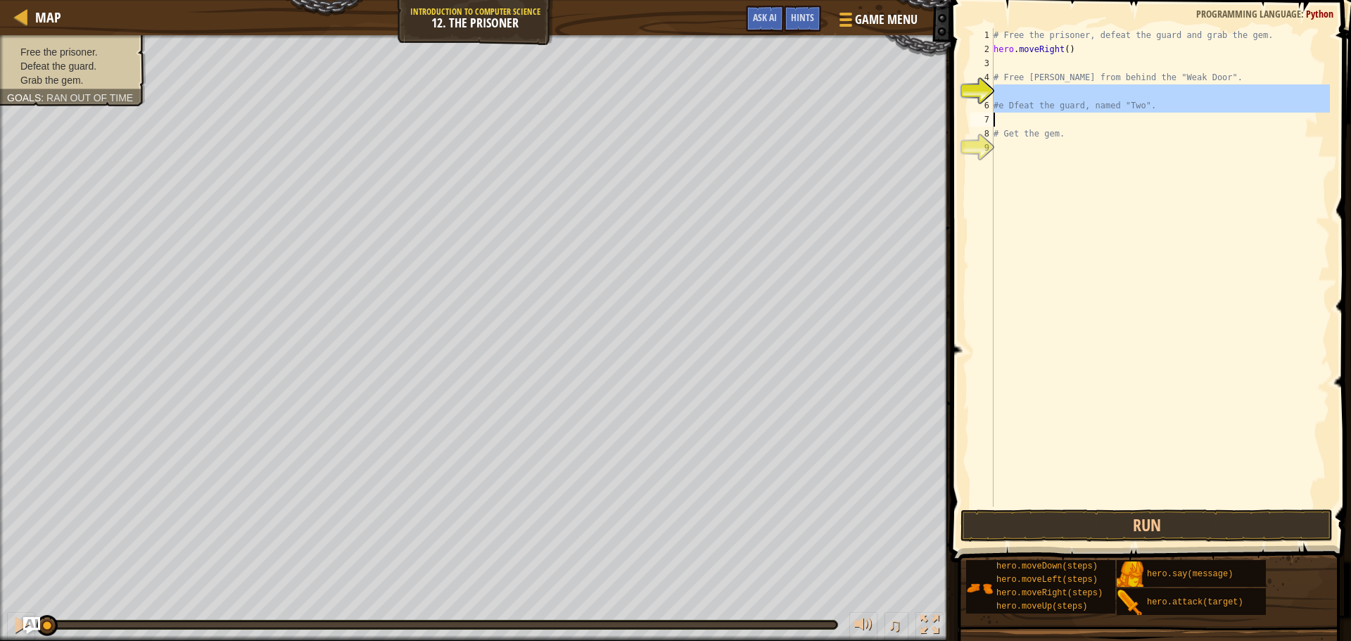
drag, startPoint x: 1154, startPoint y: 96, endPoint x: 1033, endPoint y: 120, distance: 123.5
click at [1033, 120] on div "# Free the prisoner, defeat the guard and grab the gem. hero . moveRight ( ) # …" at bounding box center [1160, 281] width 339 height 507
type textarea "#e Dfeat the guard, named "Two"."
drag, startPoint x: 1145, startPoint y: 100, endPoint x: 978, endPoint y: 102, distance: 167.5
click at [978, 102] on div "1 2 3 4 5 6 7 8 9 # Free the prisoner, defeat the guard and grab the gem. hero …" at bounding box center [1149, 267] width 362 height 479
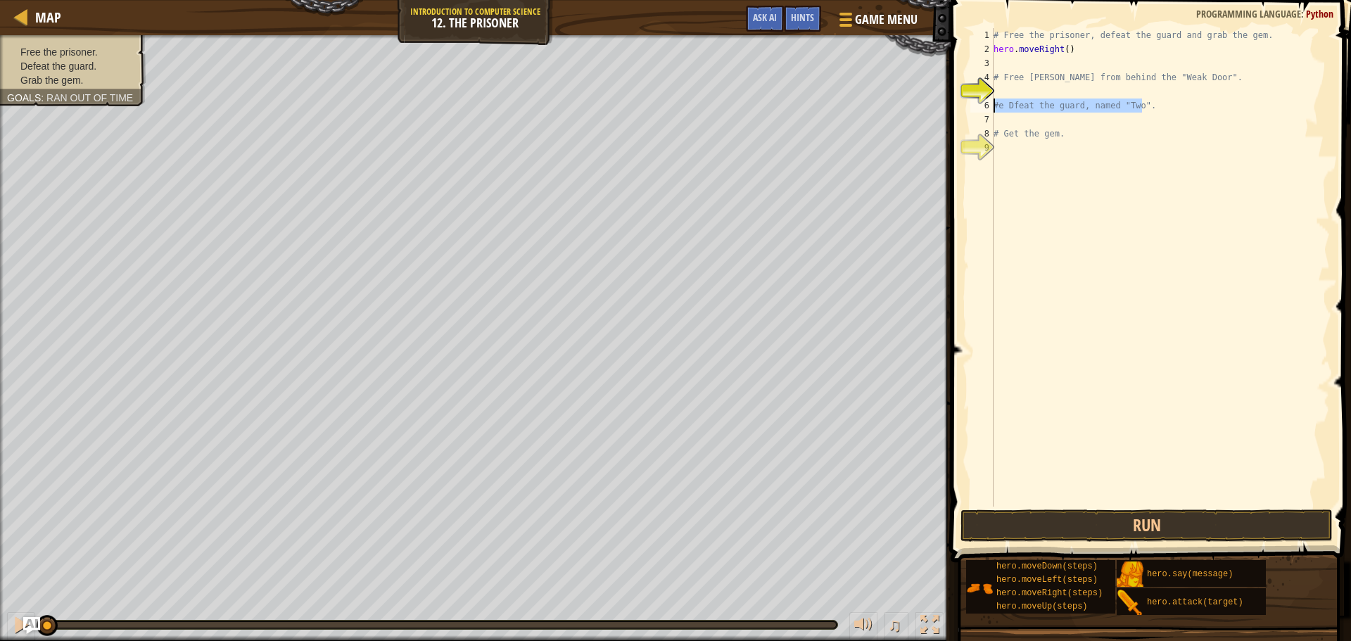
type textarea "#e Dfeat the guard, named "Two"."
type textarea "h"
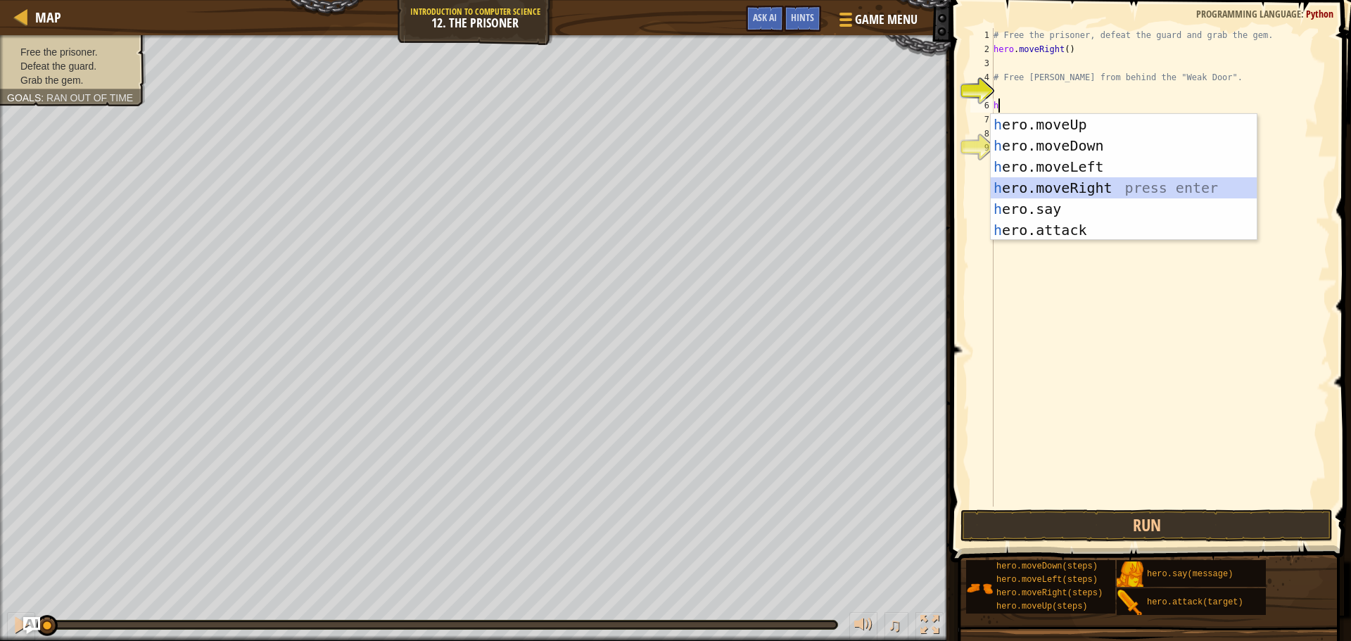
click at [1032, 190] on div "h ero.moveUp press enter h ero.moveDown press enter h ero.moveLeft press enter …" at bounding box center [1124, 198] width 266 height 169
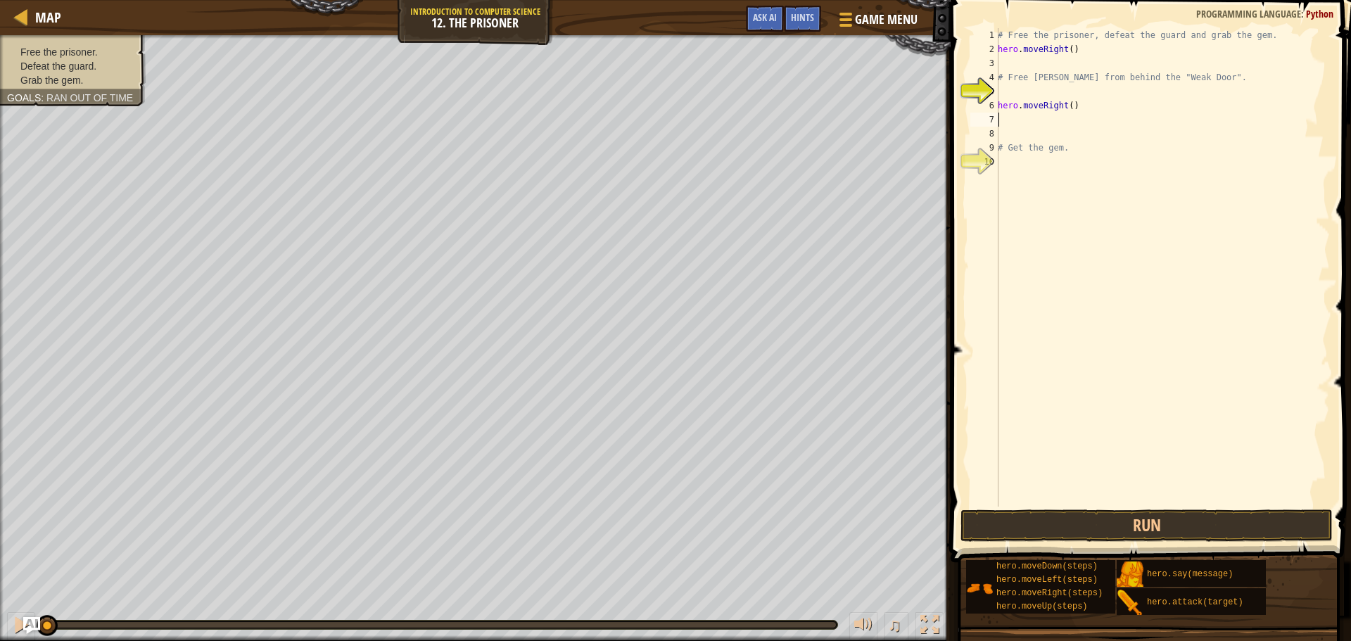
click at [1020, 131] on div "# Free the prisoner, defeat the guard and grab the gem. hero . moveRight ( ) # …" at bounding box center [1162, 281] width 335 height 507
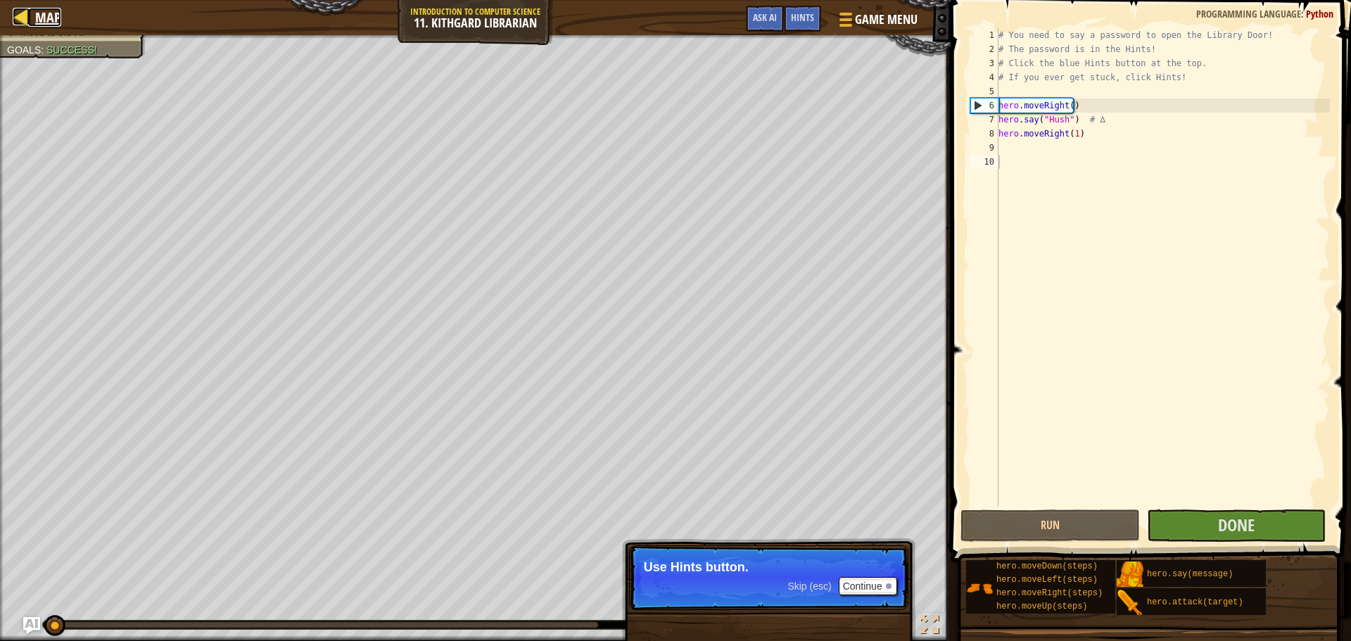
click at [34, 16] on link "Map" at bounding box center [44, 17] width 33 height 19
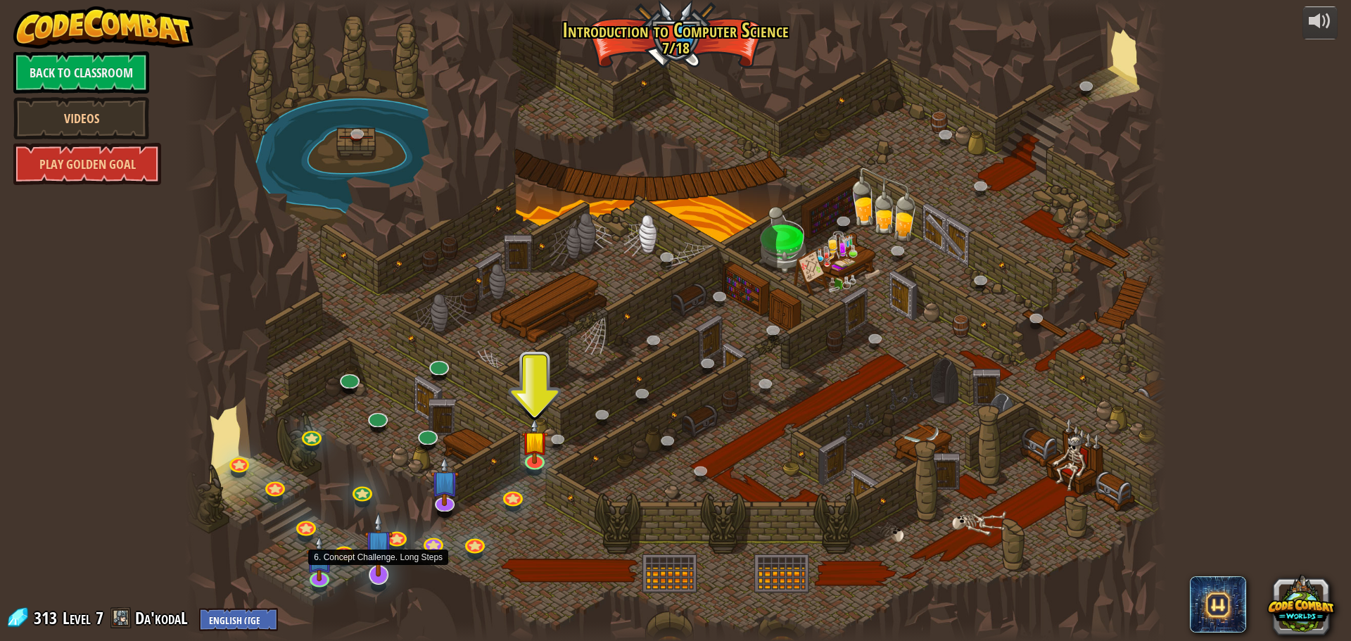
click at [376, 576] on img at bounding box center [379, 544] width 29 height 65
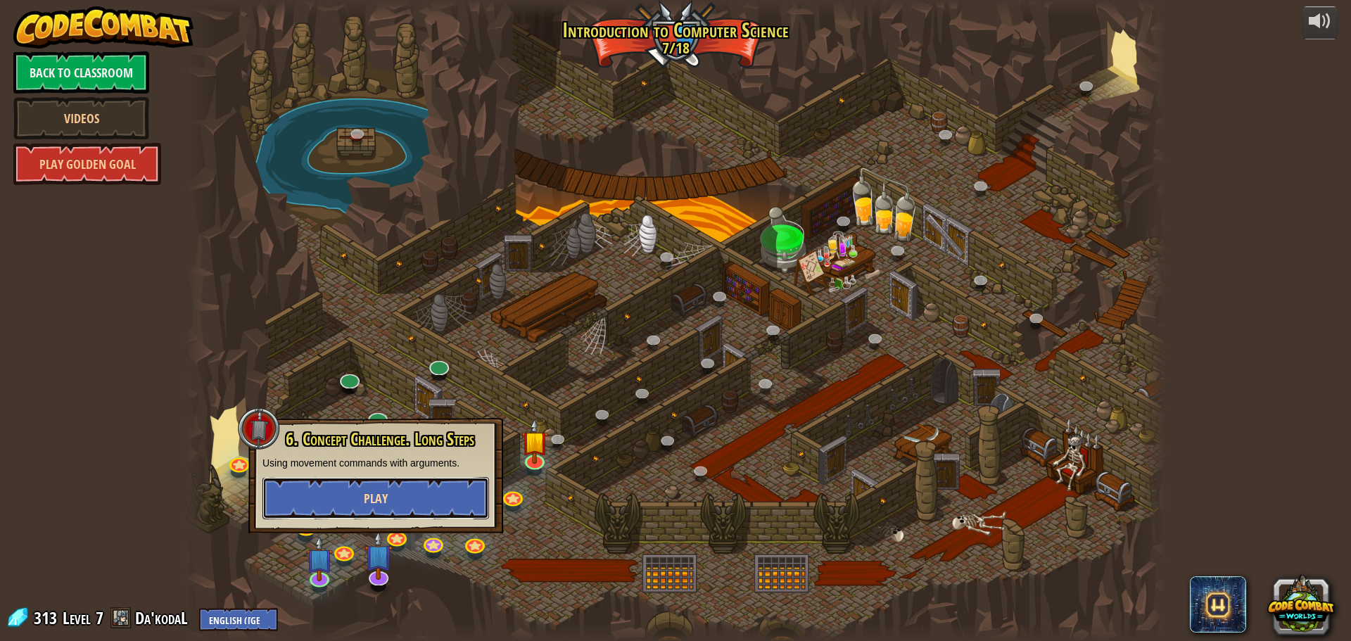
click at [362, 484] on button "Play" at bounding box center [376, 498] width 227 height 42
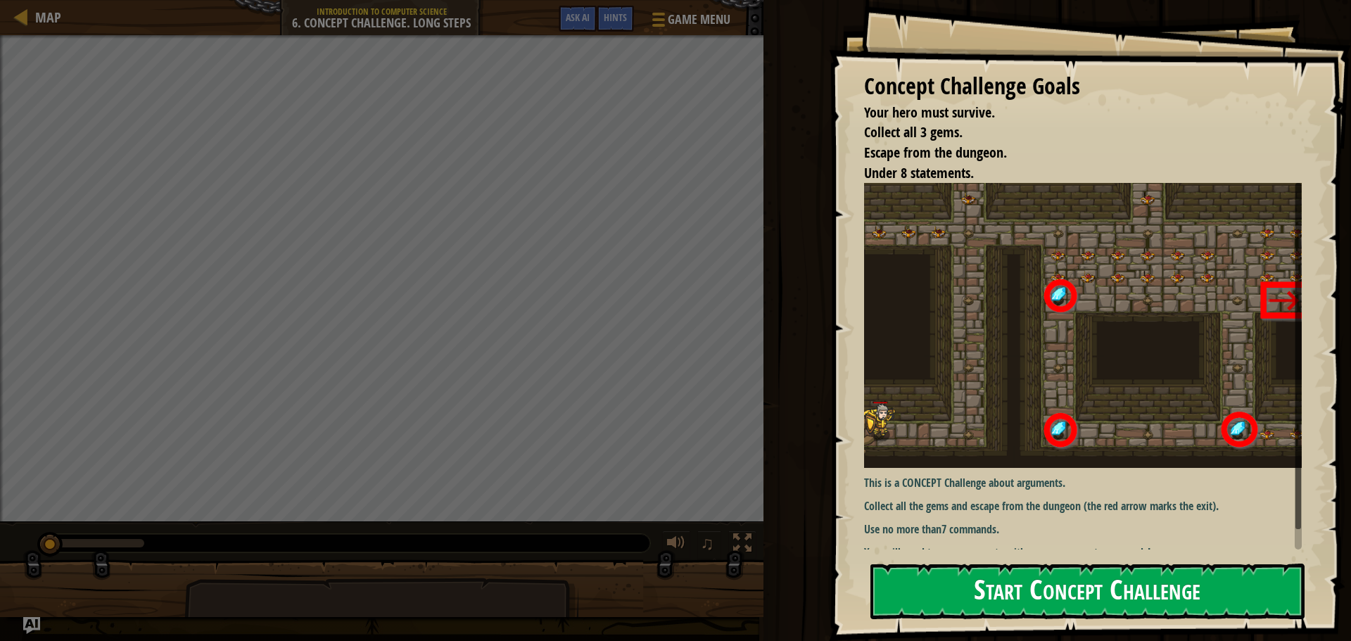
click at [1018, 586] on button "Start Concept Challenge" at bounding box center [1088, 592] width 434 height 56
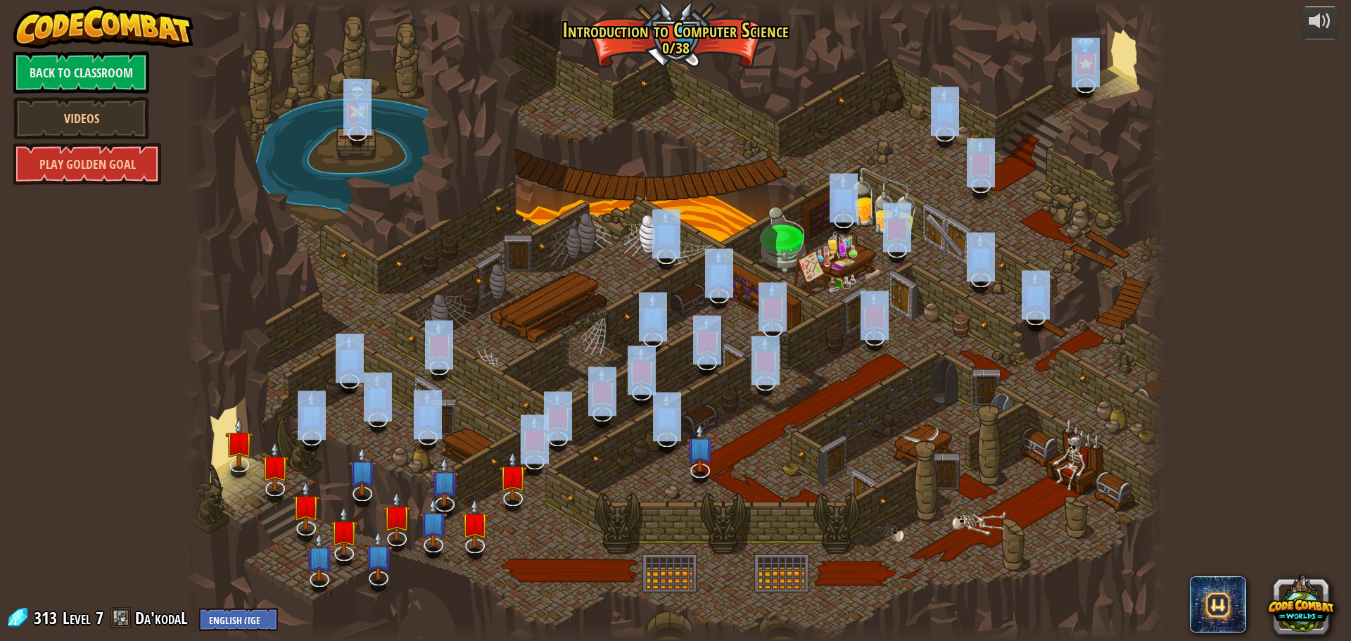
drag, startPoint x: 227, startPoint y: 323, endPoint x: 267, endPoint y: 512, distance: 193.7
click at [237, 462] on div "powered by Back to Classroom Videos Play Golden Goal 25. Kithgard Gates Escape …" at bounding box center [675, 320] width 1351 height 641
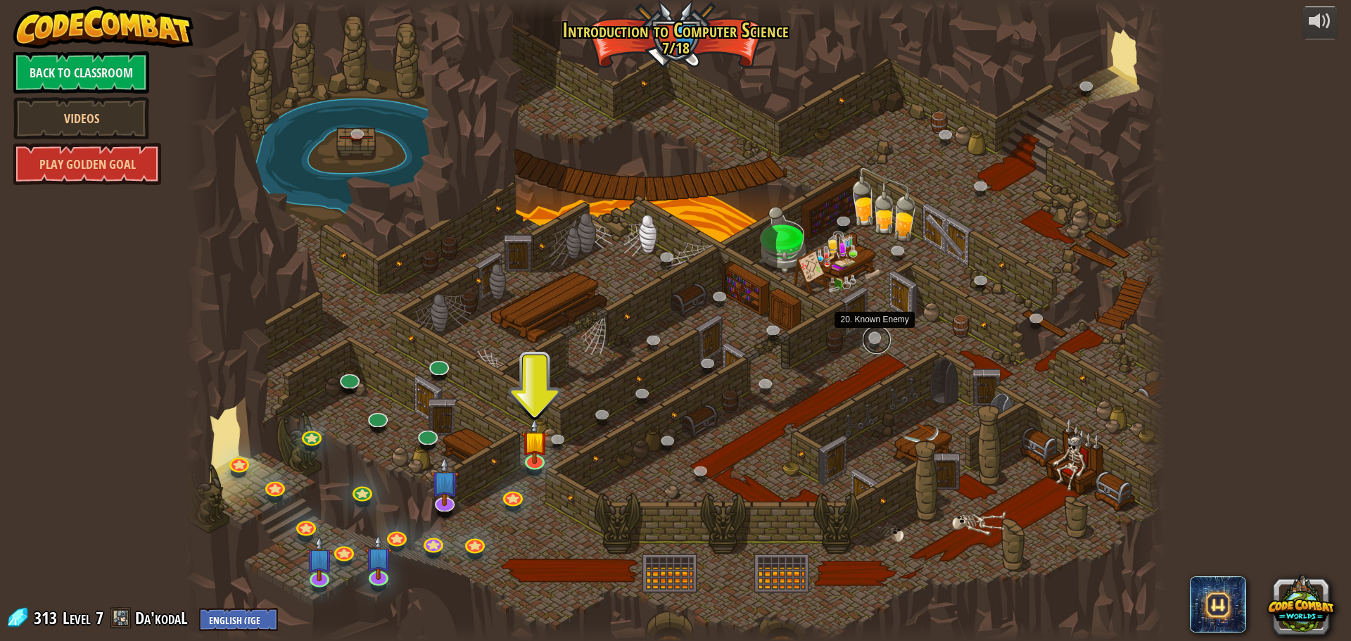
click at [867, 334] on link at bounding box center [877, 340] width 28 height 28
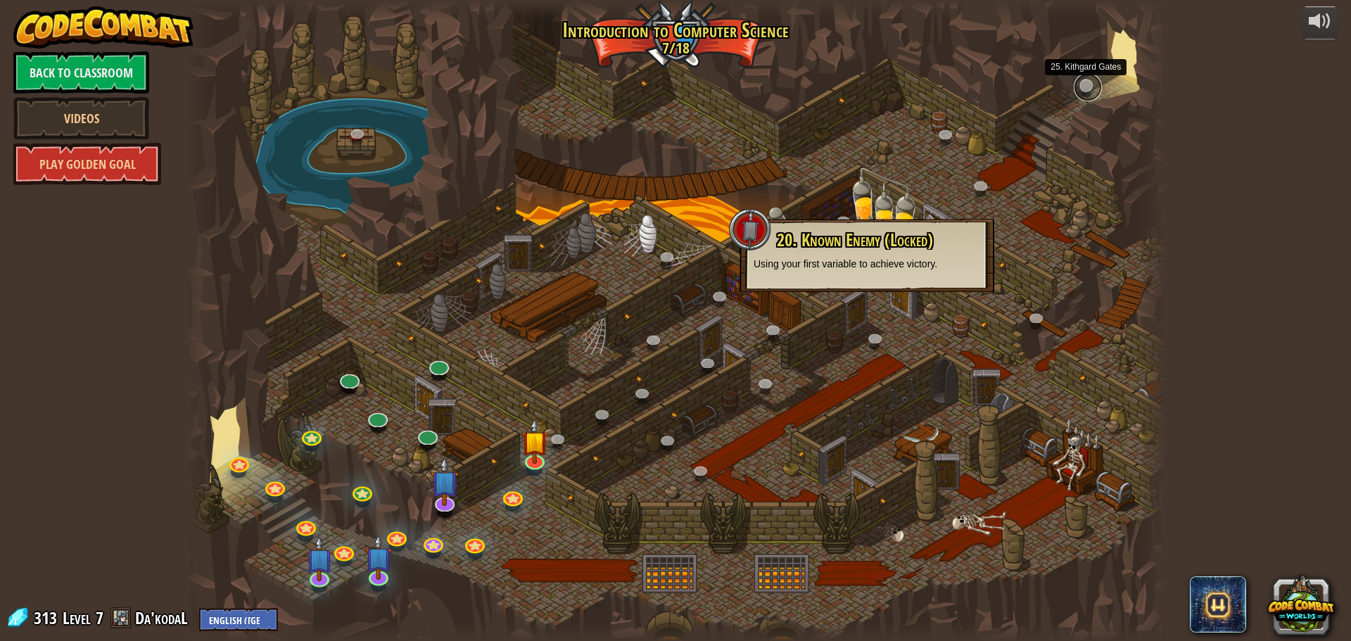
click at [1087, 89] on link at bounding box center [1088, 87] width 28 height 28
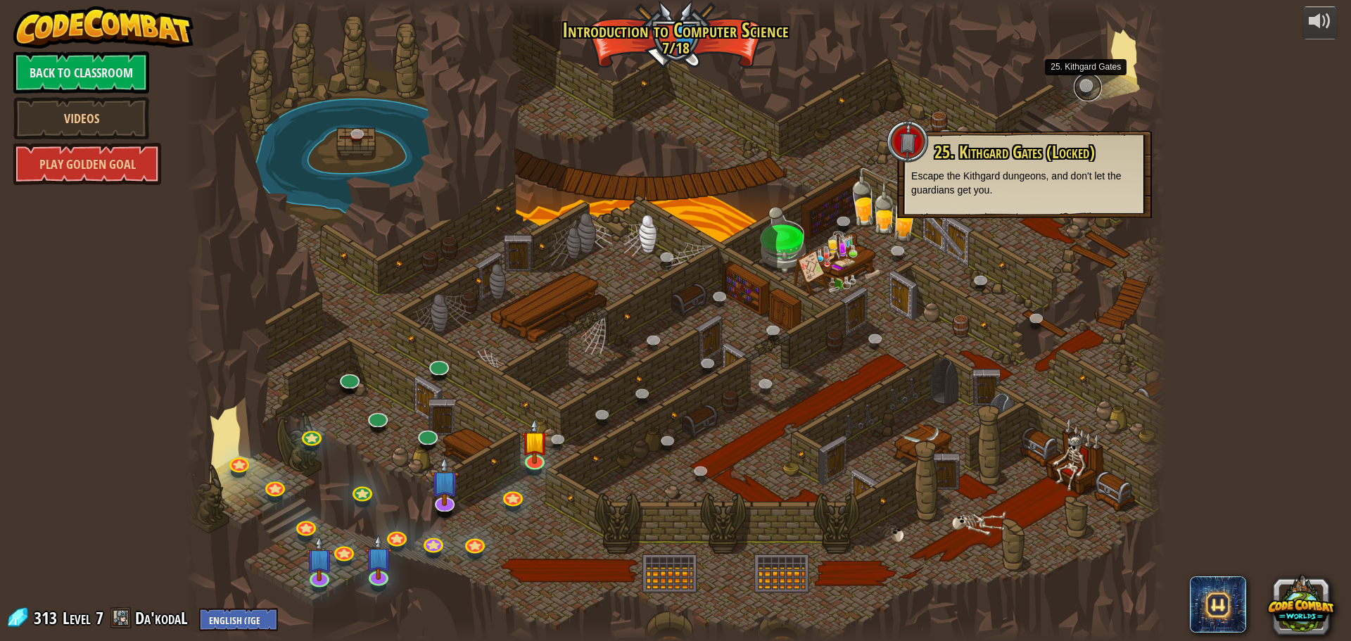
click at [1087, 89] on link at bounding box center [1088, 87] width 28 height 28
click at [1087, 93] on link at bounding box center [1088, 87] width 28 height 28
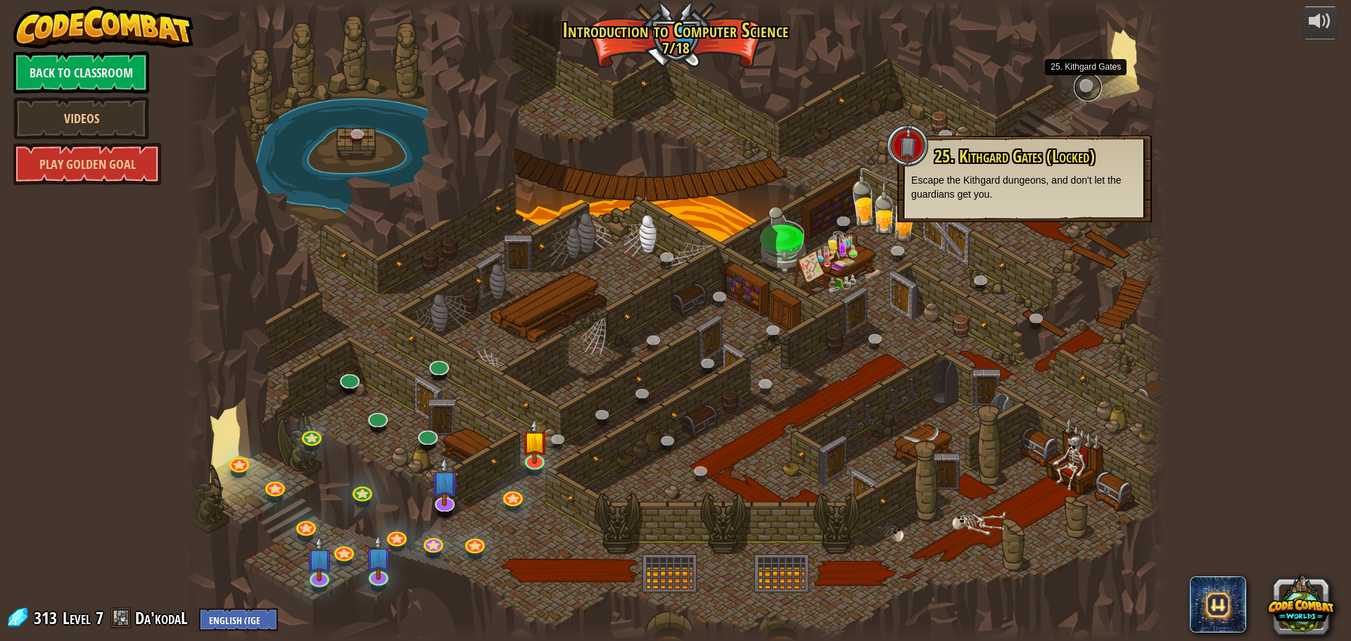
click at [1087, 93] on link at bounding box center [1088, 87] width 28 height 28
drag, startPoint x: 1087, startPoint y: 93, endPoint x: 296, endPoint y: 115, distance: 791.4
click at [984, 95] on div "25. Kithgard Gates 25. Kithgard Gates (Locked) Escape the Kithgard dungeons, an…" at bounding box center [675, 320] width 981 height 641
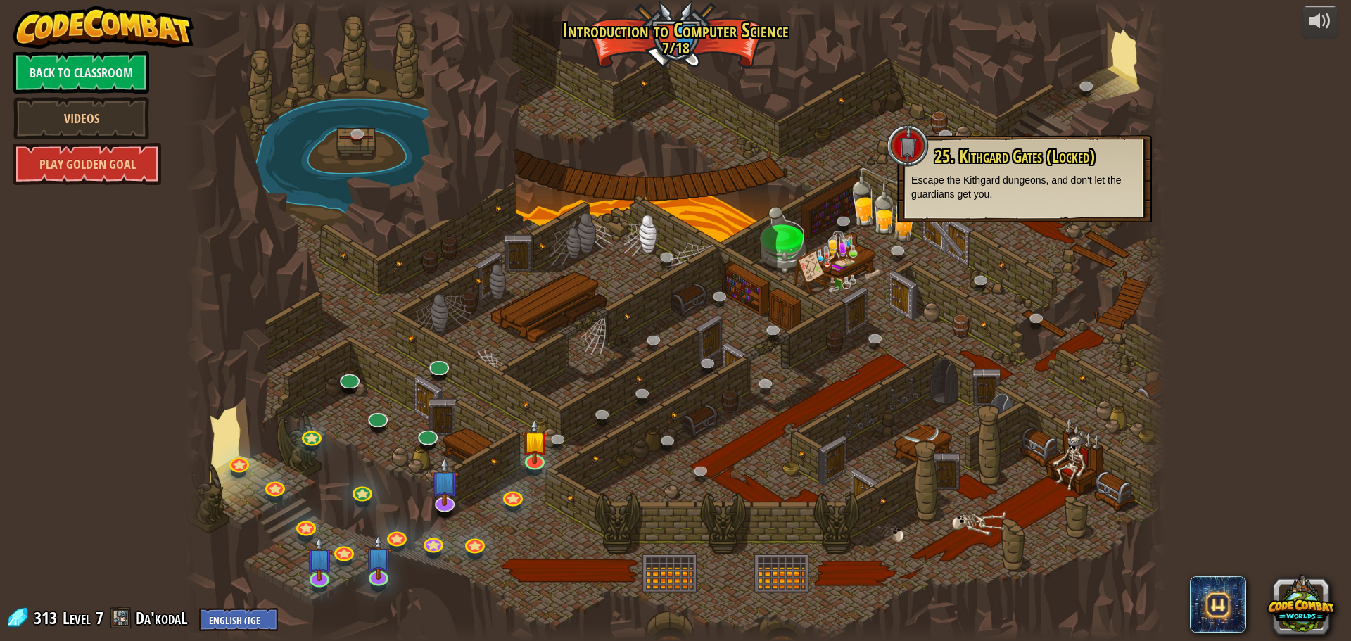
drag, startPoint x: 296, startPoint y: 115, endPoint x: 139, endPoint y: 391, distance: 317.7
click at [0, 220] on div "powered by Back to Classroom Videos Play Golden Goal 25. Kithgard Gates 25. Kit…" at bounding box center [675, 320] width 1351 height 641
drag, startPoint x: 1086, startPoint y: 80, endPoint x: 381, endPoint y: 578, distance: 862.6
click at [381, 576] on img at bounding box center [378, 547] width 26 height 60
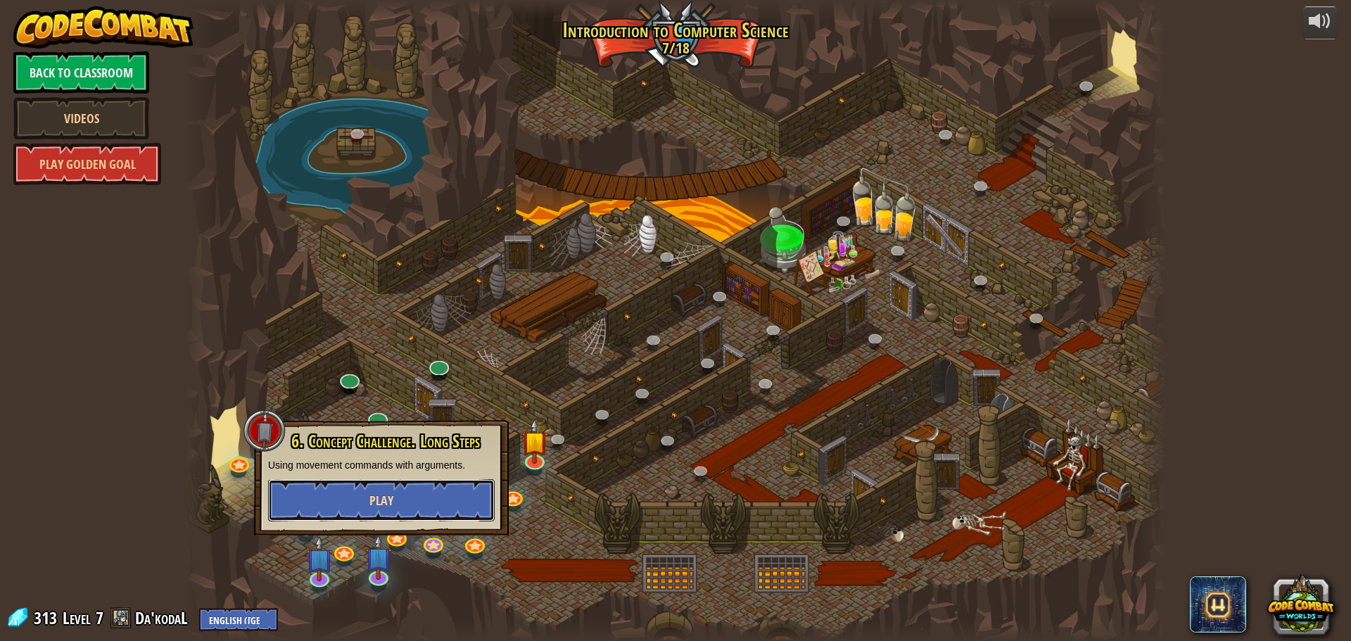
click at [365, 516] on button "Play" at bounding box center [381, 500] width 227 height 42
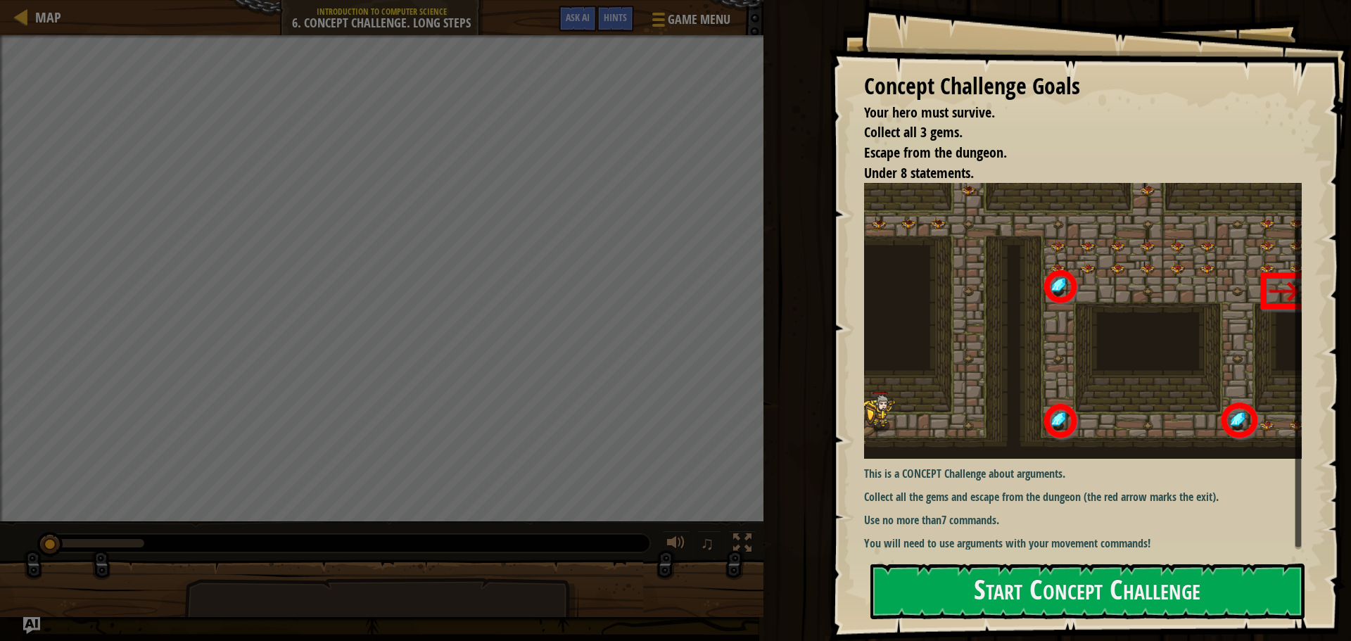
scroll to position [11, 0]
click at [1104, 583] on button "Start Concept Challenge" at bounding box center [1088, 592] width 434 height 56
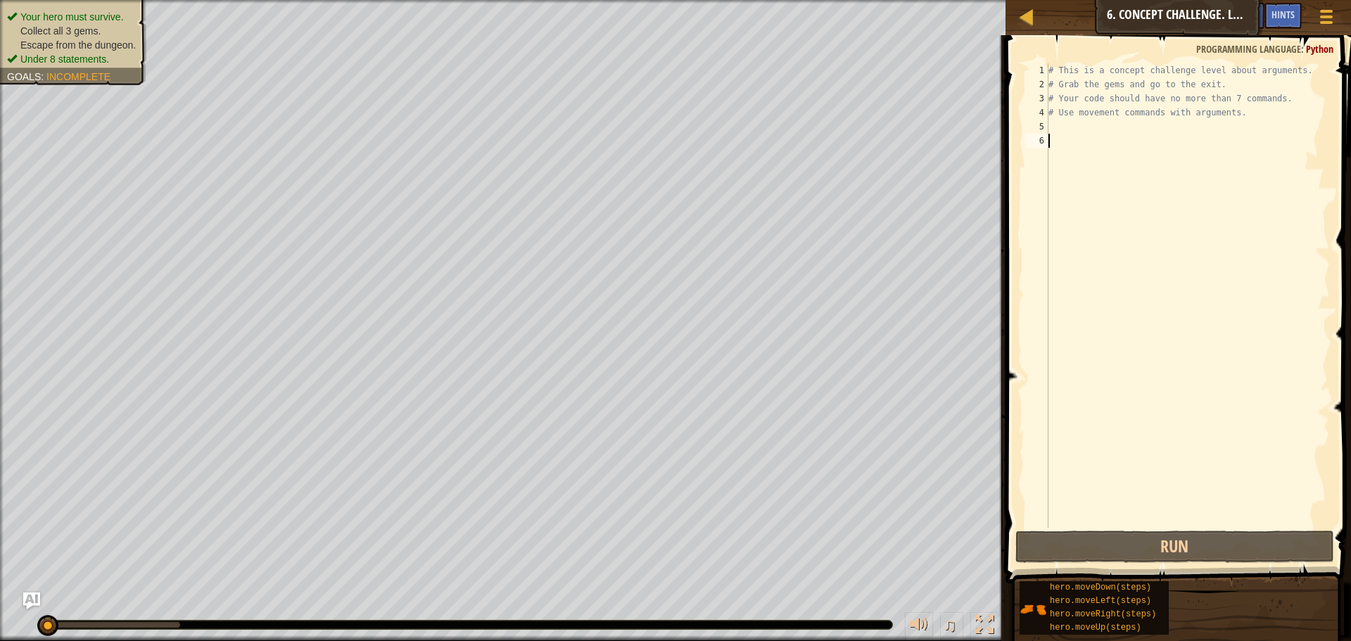
click at [1055, 119] on div "# This is a concept challenge level about arguments. # Grab the gems and go to …" at bounding box center [1188, 309] width 284 height 493
type textarea "# Use movement commands with arguments."
click at [1055, 125] on div "# This is a concept challenge level about arguments. # Grab the gems and go to …" at bounding box center [1188, 309] width 284 height 493
type textarea "m"
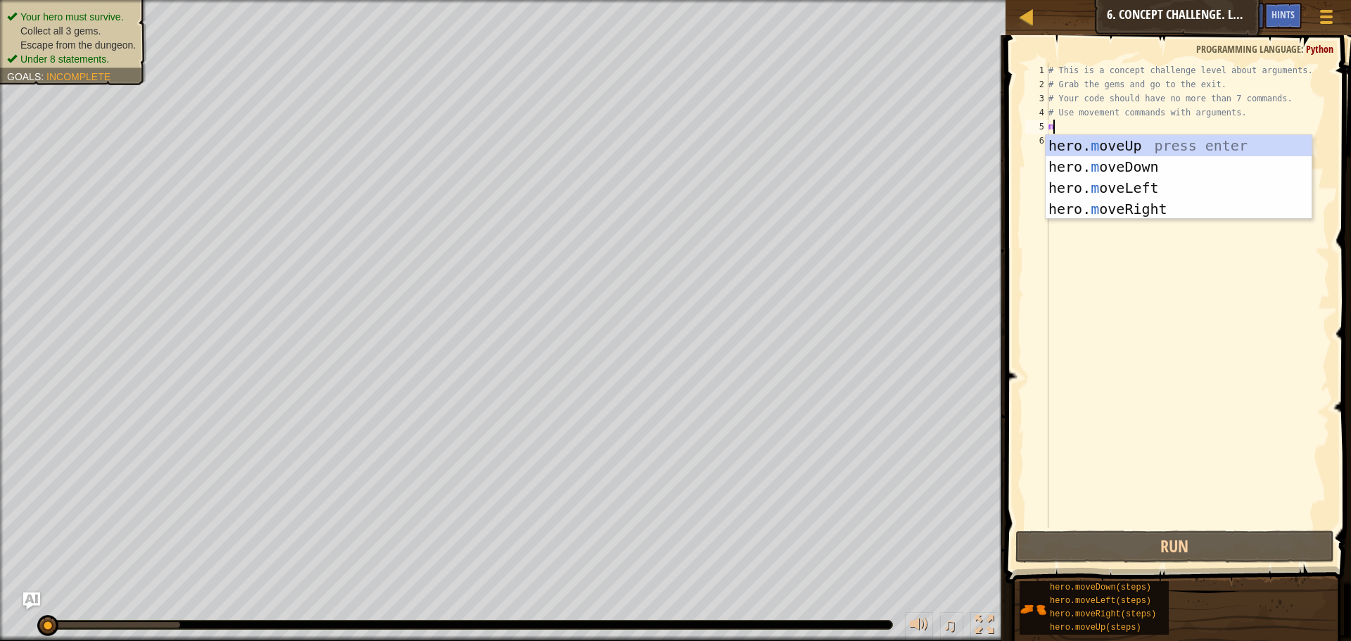
scroll to position [6, 0]
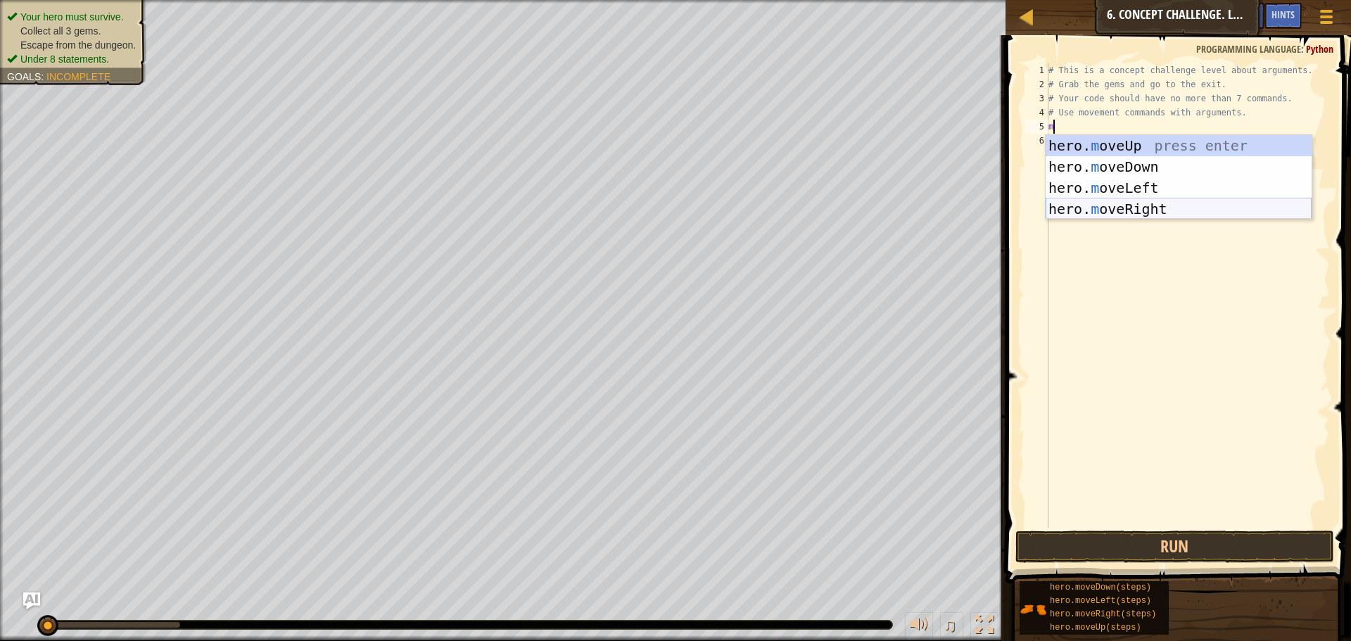
click at [1114, 210] on div "hero. m oveUp press enter hero. m oveDown press enter hero. m oveLeft press ent…" at bounding box center [1179, 198] width 266 height 127
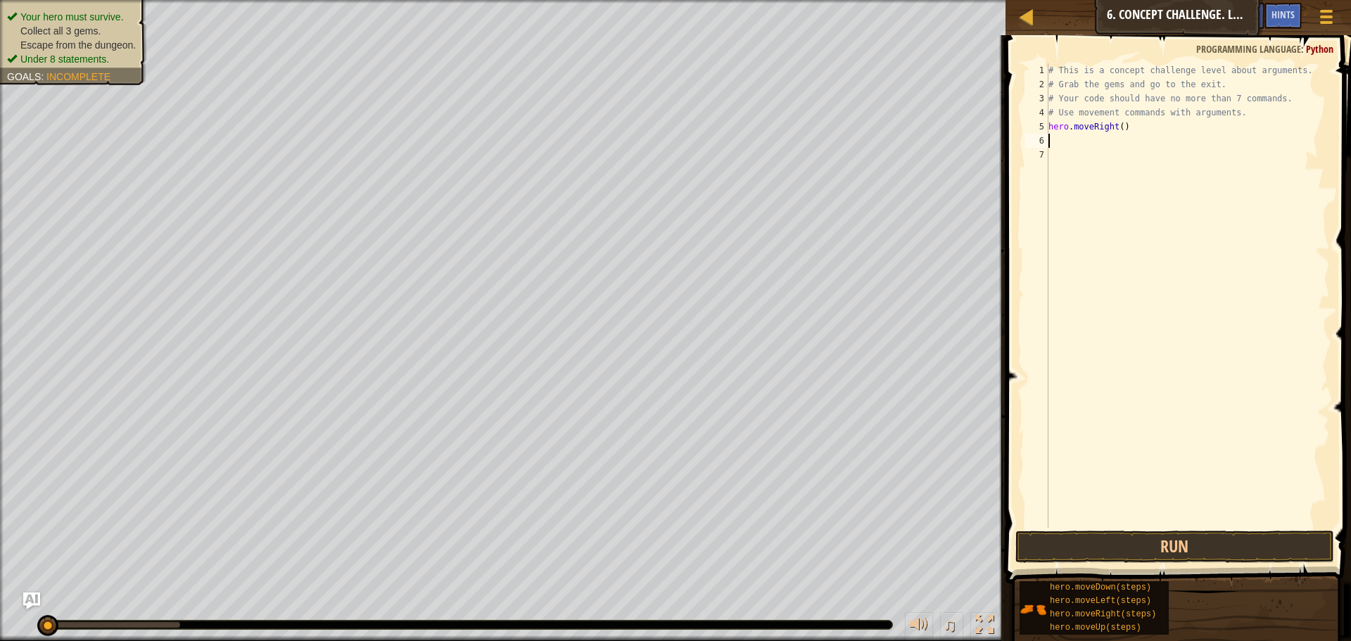
click at [1116, 127] on div "# This is a concept challenge level about arguments. # Grab the gems and go to …" at bounding box center [1188, 309] width 284 height 493
type textarea "hero.moveRight(1)"
click at [1080, 141] on div "# This is a concept challenge level about arguments. # Grab the gems and go to …" at bounding box center [1188, 309] width 284 height 493
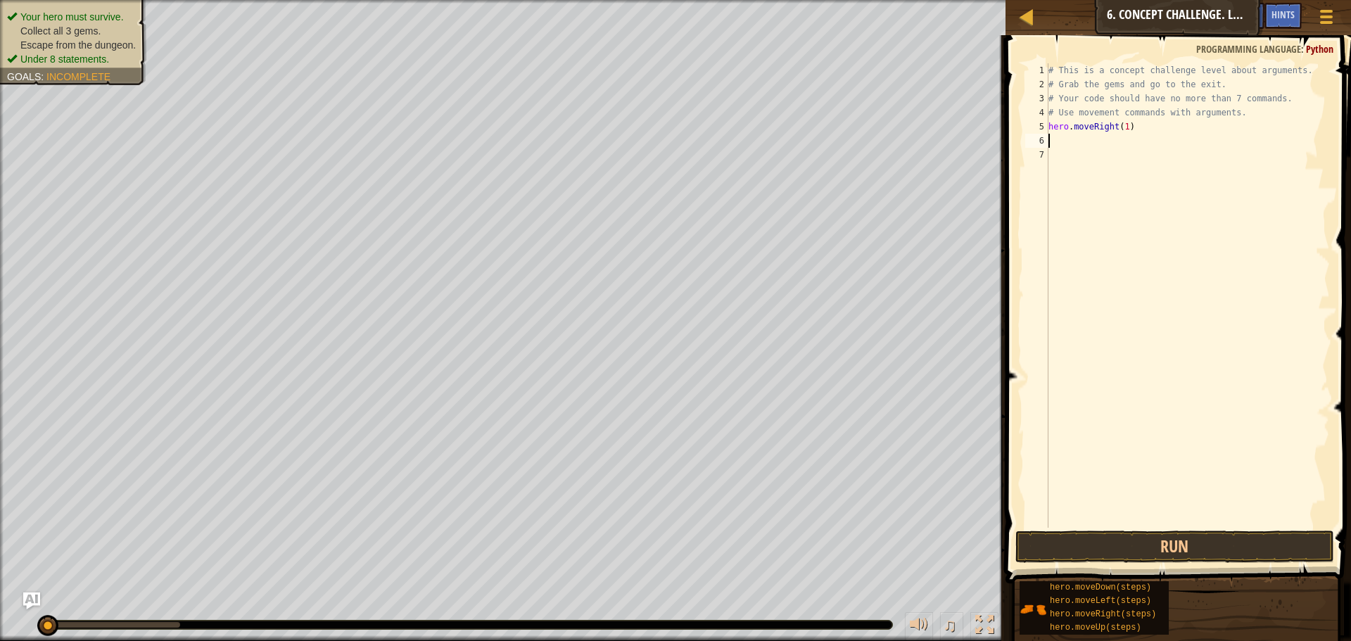
type textarea "m"
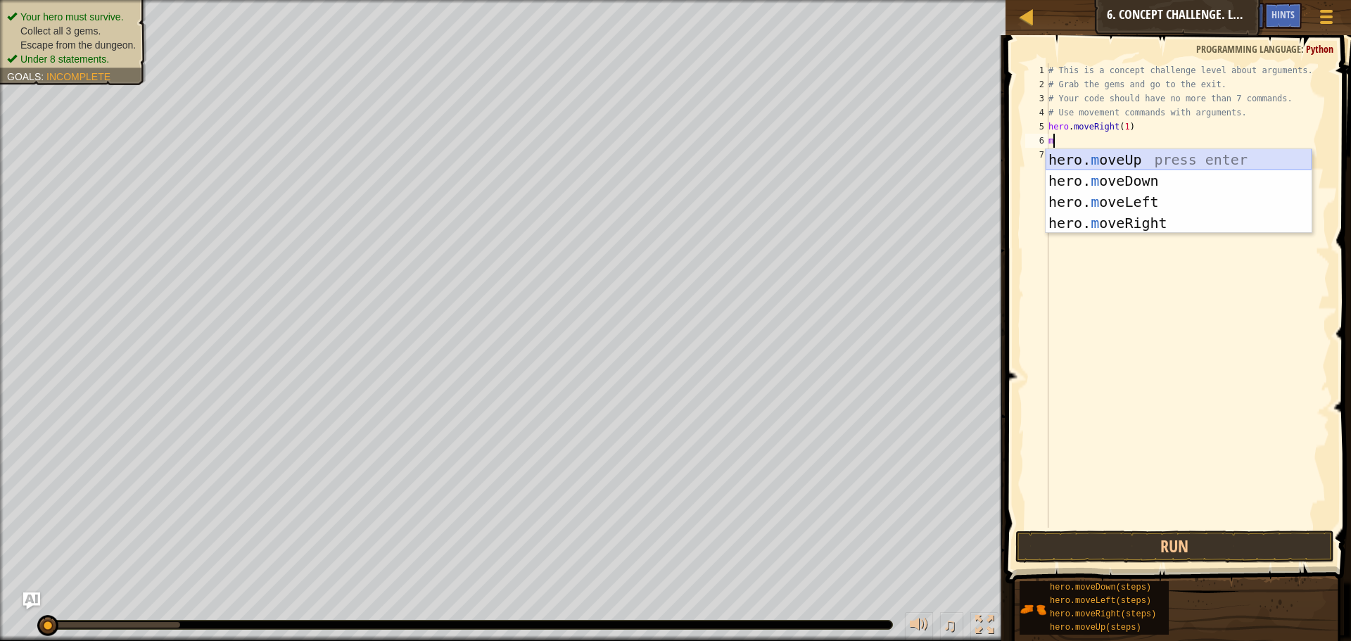
click at [1099, 149] on div "hero. m oveUp press enter hero. m oveDown press enter hero. m oveLeft press ent…" at bounding box center [1179, 212] width 266 height 127
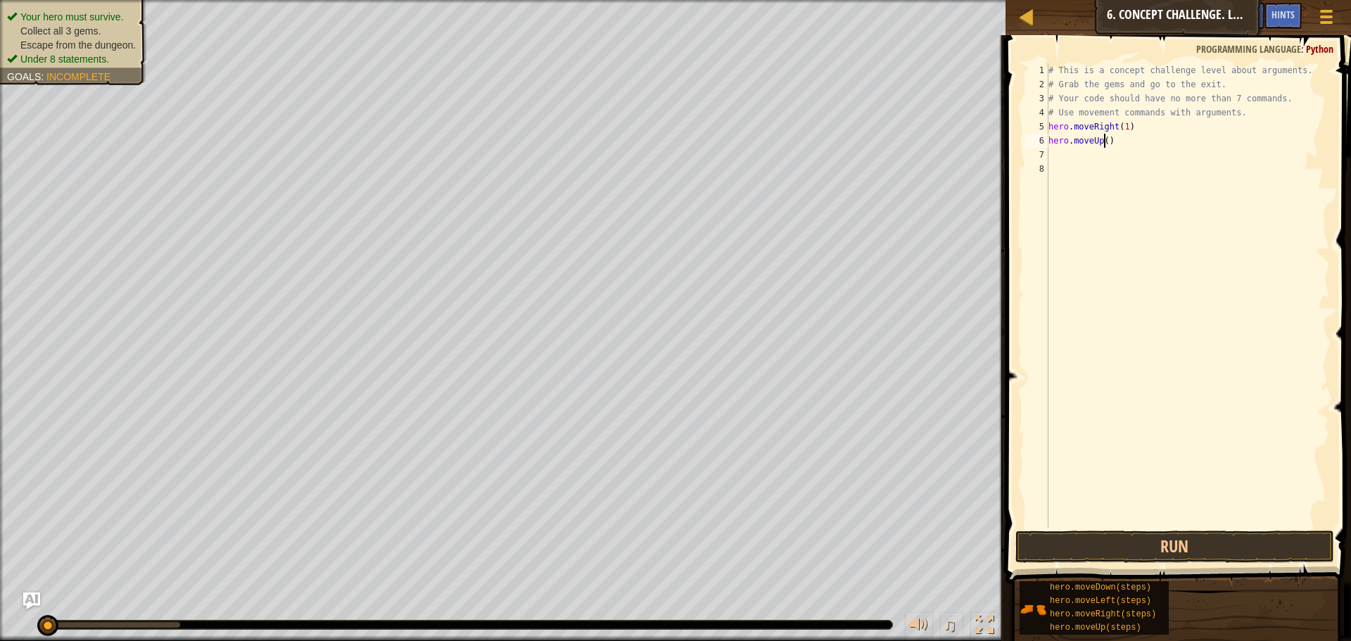
click at [1104, 139] on div "# This is a concept challenge level about arguments. # Grab the gems and go to …" at bounding box center [1188, 309] width 284 height 493
type textarea "hero.moveUp(3)"
click at [1076, 149] on div "# This is a concept challenge level about arguments. # Grab the gems and go to …" at bounding box center [1188, 309] width 284 height 493
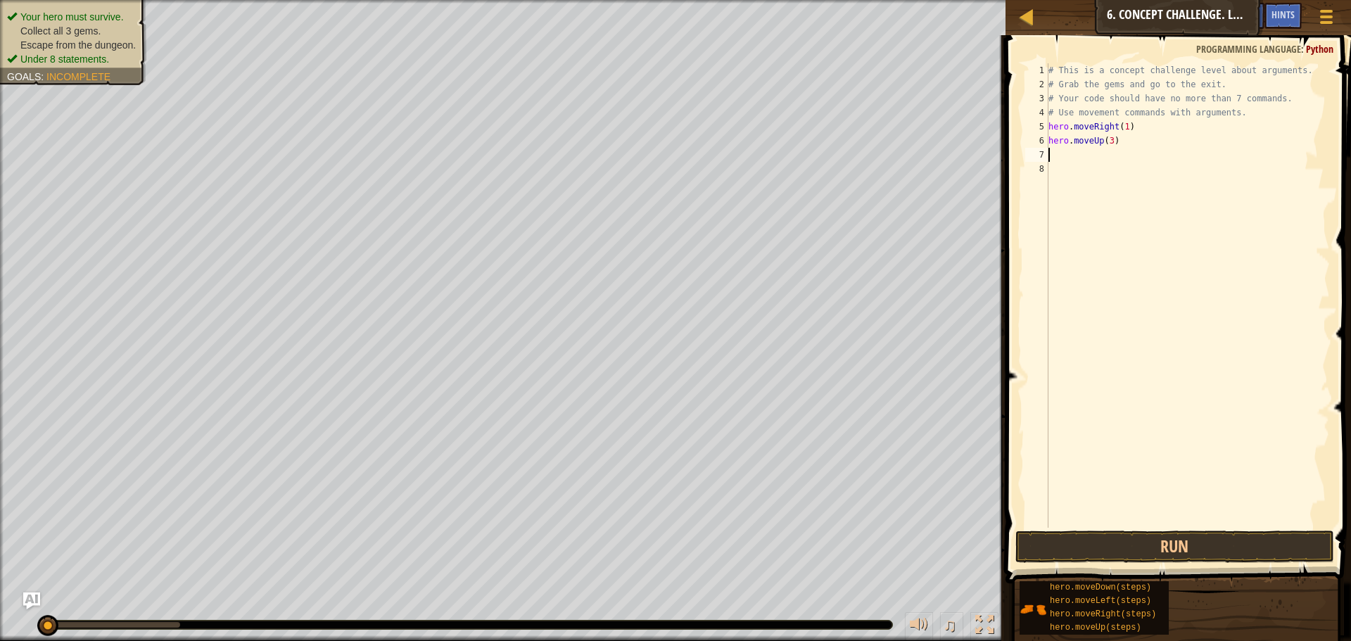
type textarea "r"
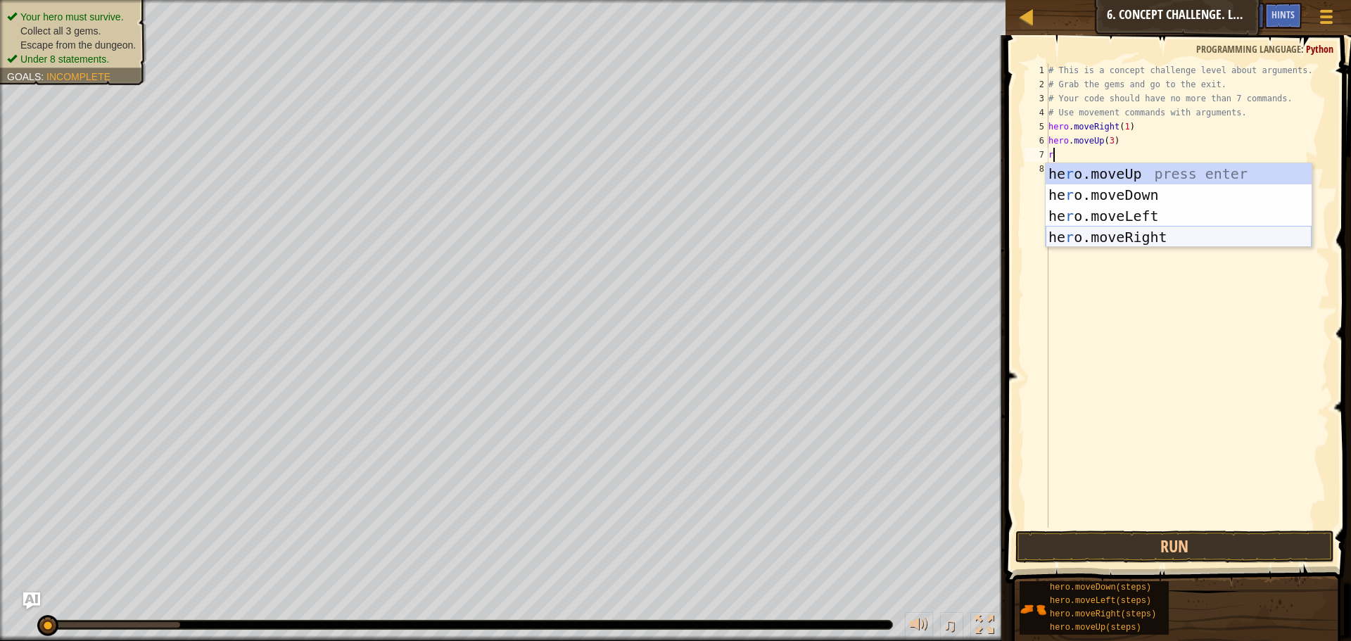
click at [1144, 234] on div "he r o.moveUp press enter he r o.moveDown press enter he r o.moveLeft press ent…" at bounding box center [1179, 226] width 266 height 127
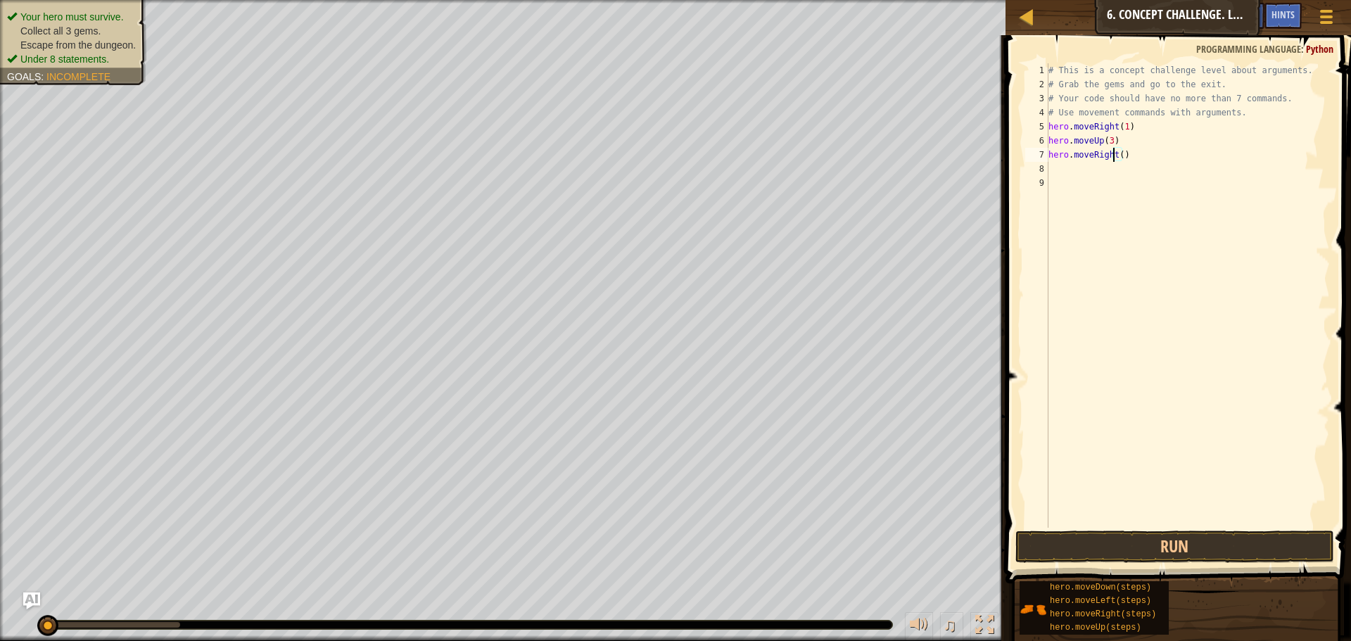
click at [1116, 159] on div "# This is a concept challenge level about arguments. # Grab the gems and go to …" at bounding box center [1188, 309] width 284 height 493
click at [1121, 154] on div "# This is a concept challenge level about arguments. # Grab the gems and go to …" at bounding box center [1188, 309] width 284 height 493
type textarea "hero.moveRight(2)"
click at [1063, 170] on div "# This is a concept challenge level about arguments. # Grab the gems and go to …" at bounding box center [1188, 309] width 284 height 493
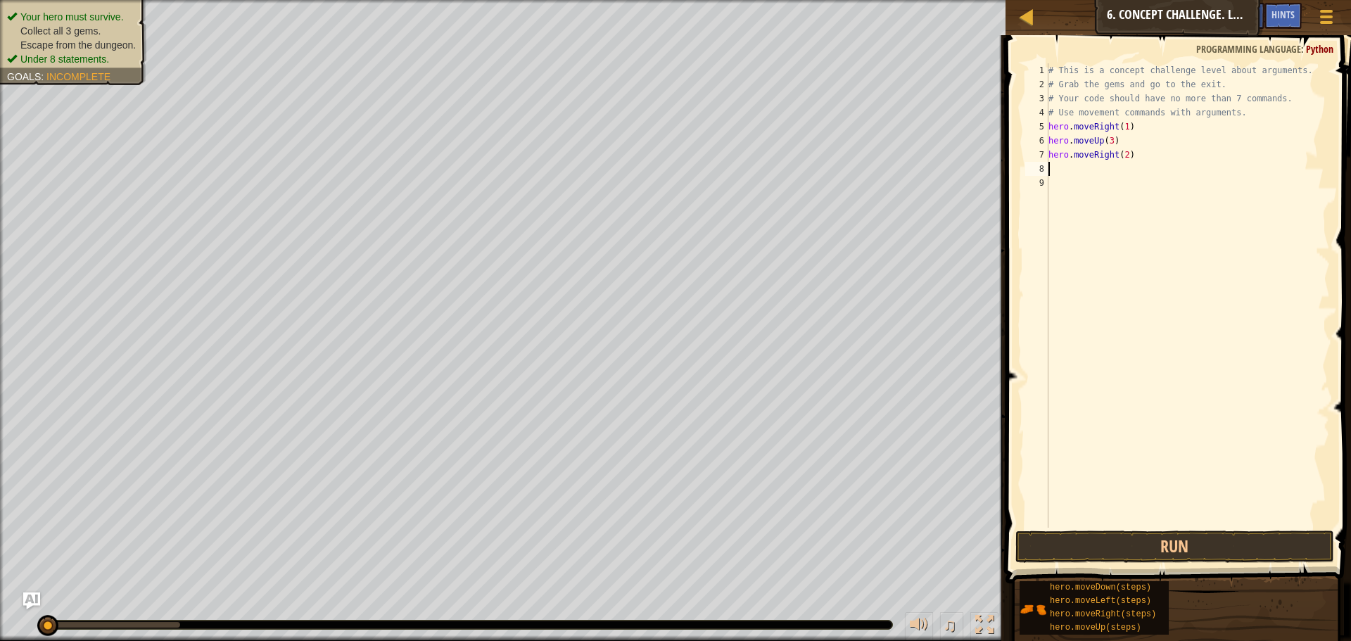
scroll to position [6, 0]
type textarea "d"
click at [1144, 182] on div "hero.move D own press enter" at bounding box center [1179, 208] width 266 height 63
click at [1116, 167] on div "# This is a concept challenge level about arguments. # Grab the gems and go to …" at bounding box center [1190, 309] width 280 height 493
type textarea "hero.moveDown(3)"
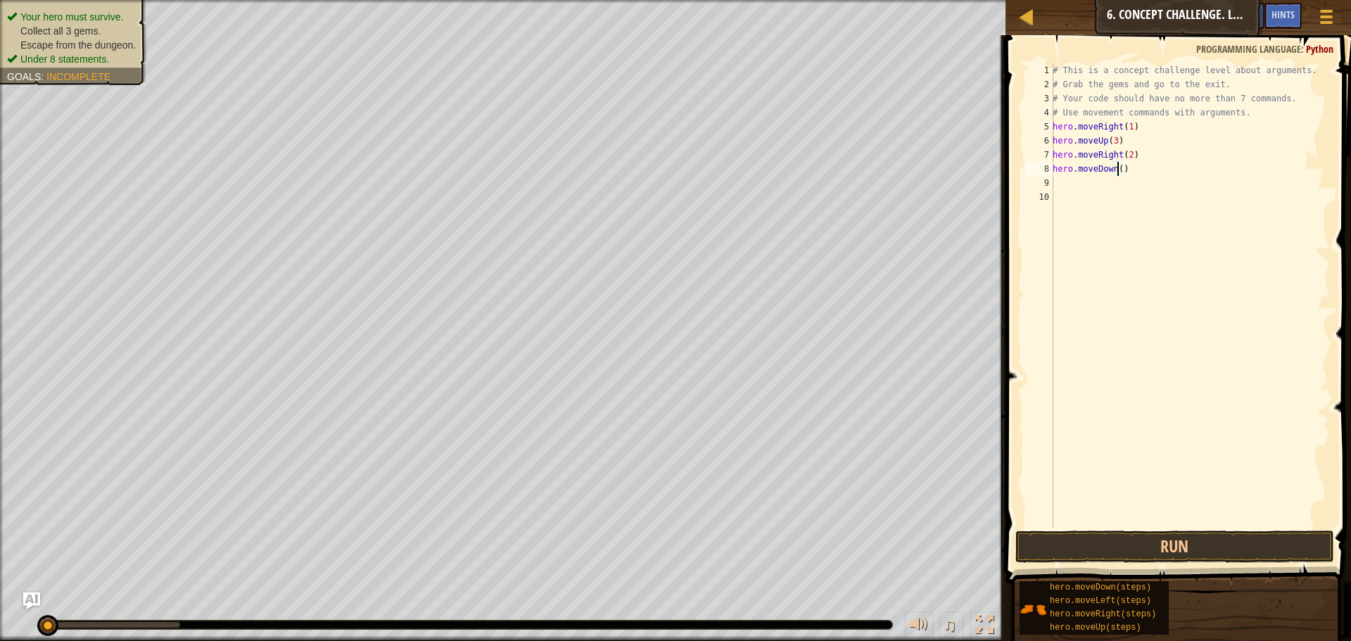
scroll to position [6, 6]
click at [1064, 187] on div "# This is a concept challenge level about arguments. # Grab the gems and go to …" at bounding box center [1190, 309] width 280 height 493
type textarea "m"
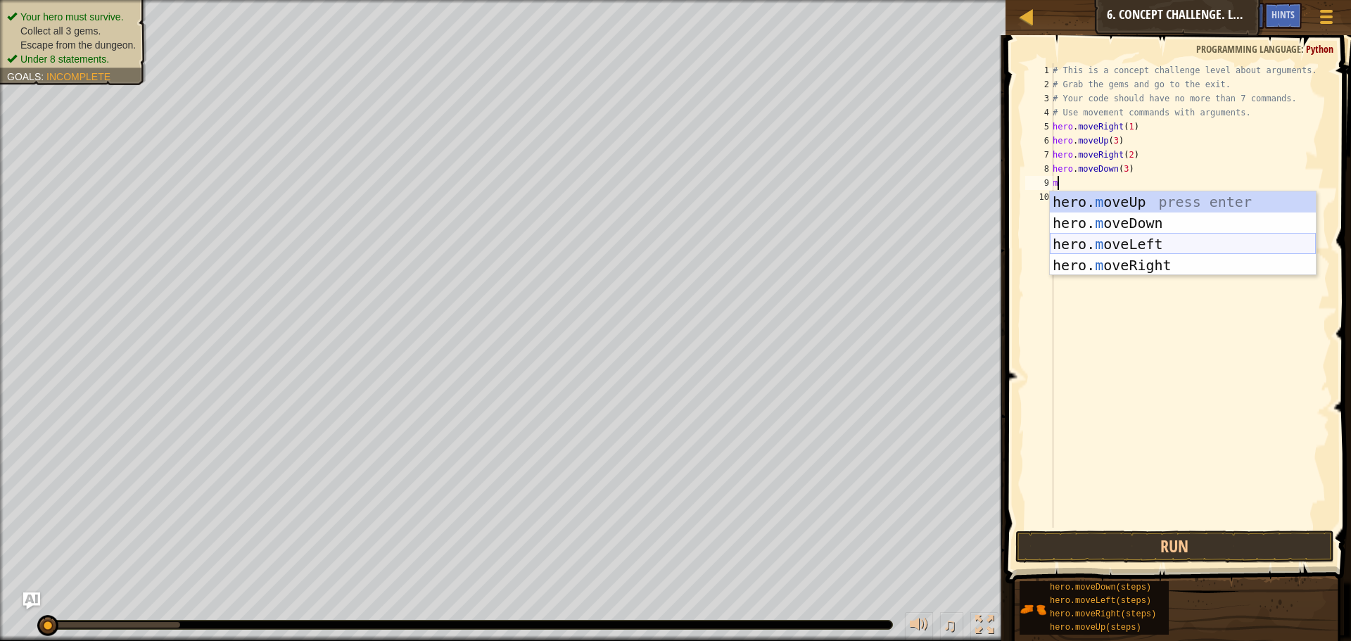
click at [1132, 238] on div "hero. m oveUp press enter hero. m oveDown press enter hero. m oveLeft press ent…" at bounding box center [1183, 254] width 266 height 127
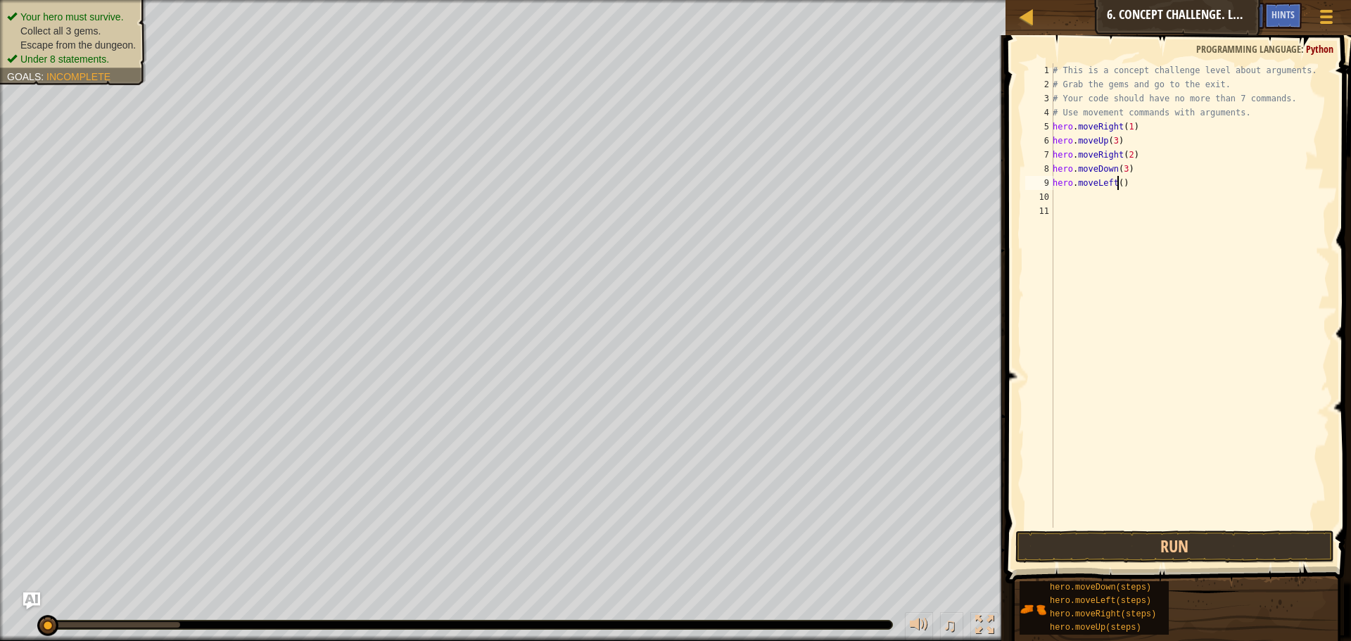
click at [1118, 184] on div "# This is a concept challenge level about arguments. # Grab the gems and go to …" at bounding box center [1190, 309] width 280 height 493
type textarea "hero.moveLeft()"
click at [1087, 206] on div "# This is a concept challenge level about arguments. # Grab the gems and go to …" at bounding box center [1190, 309] width 280 height 493
click at [1080, 184] on div "# This is a concept challenge level about arguments. # Grab the gems and go to …" at bounding box center [1190, 309] width 280 height 493
type textarea "hero.moveLeft()"
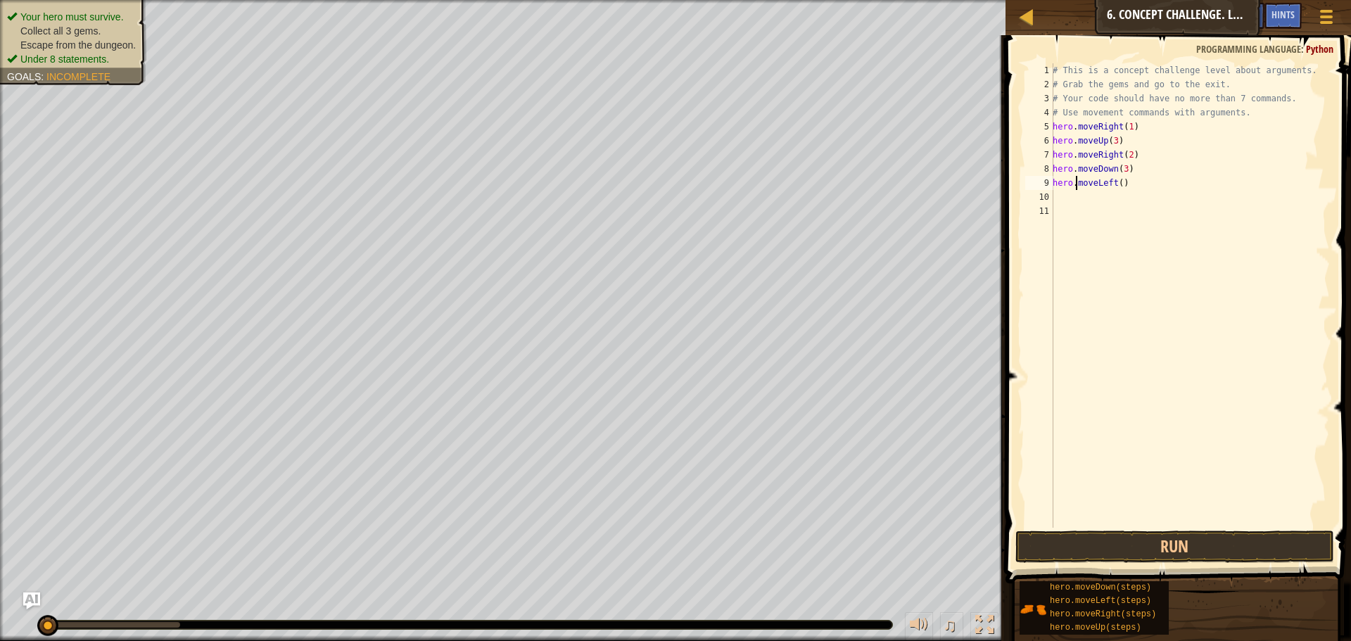
click at [1078, 187] on div "# This is a concept challenge level about arguments. # Grab the gems and go to …" at bounding box center [1190, 309] width 280 height 493
click at [1078, 191] on div "# This is a concept challenge level about arguments. # Grab the gems and go to …" at bounding box center [1190, 309] width 280 height 493
type textarea "m"
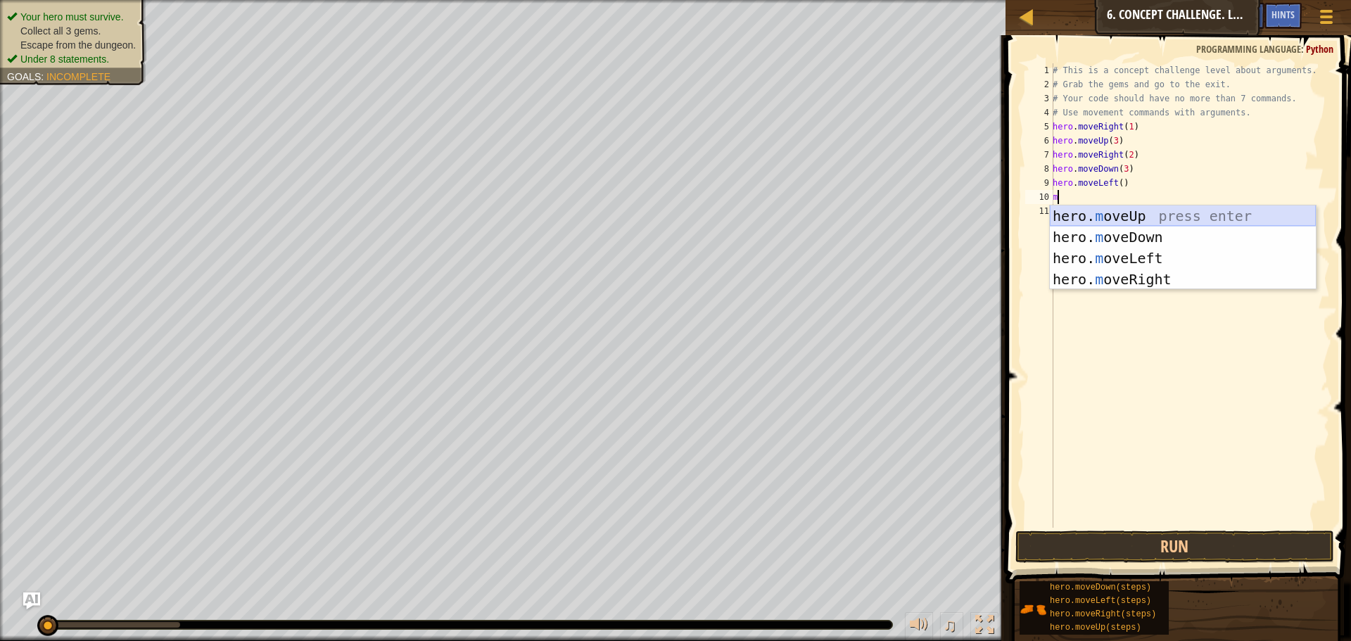
click at [1149, 209] on div "hero. m oveUp press enter hero. m oveDown press enter hero. m oveLeft press ent…" at bounding box center [1183, 269] width 266 height 127
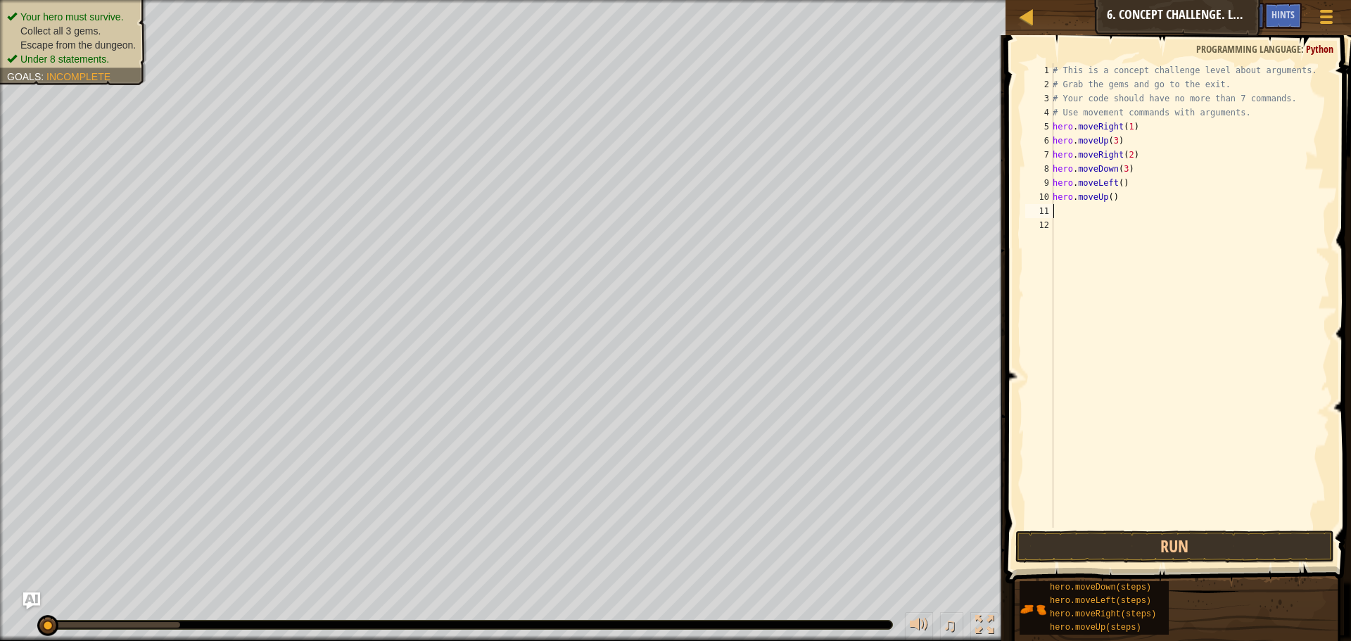
click at [1106, 196] on div "# This is a concept challenge level about arguments. # Grab the gems and go to …" at bounding box center [1190, 309] width 280 height 493
type textarea "hero.moveUp()"
click at [1106, 199] on div "# This is a concept challenge level about arguments. # Grab the gems and go to …" at bounding box center [1190, 309] width 280 height 493
click at [1109, 193] on div "# This is a concept challenge level about arguments. # Grab the gems and go to …" at bounding box center [1190, 309] width 280 height 493
click at [1054, 213] on div "# This is a concept challenge level about arguments. # Grab the gems and go to …" at bounding box center [1190, 309] width 280 height 493
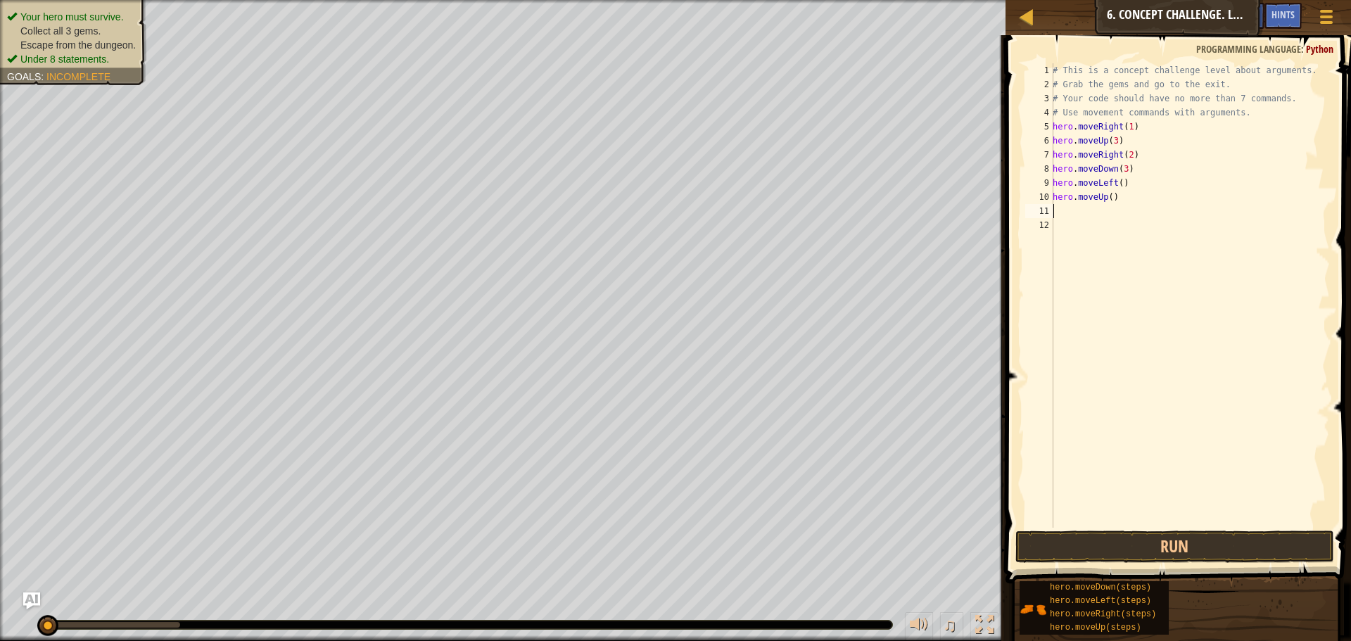
type textarea "r"
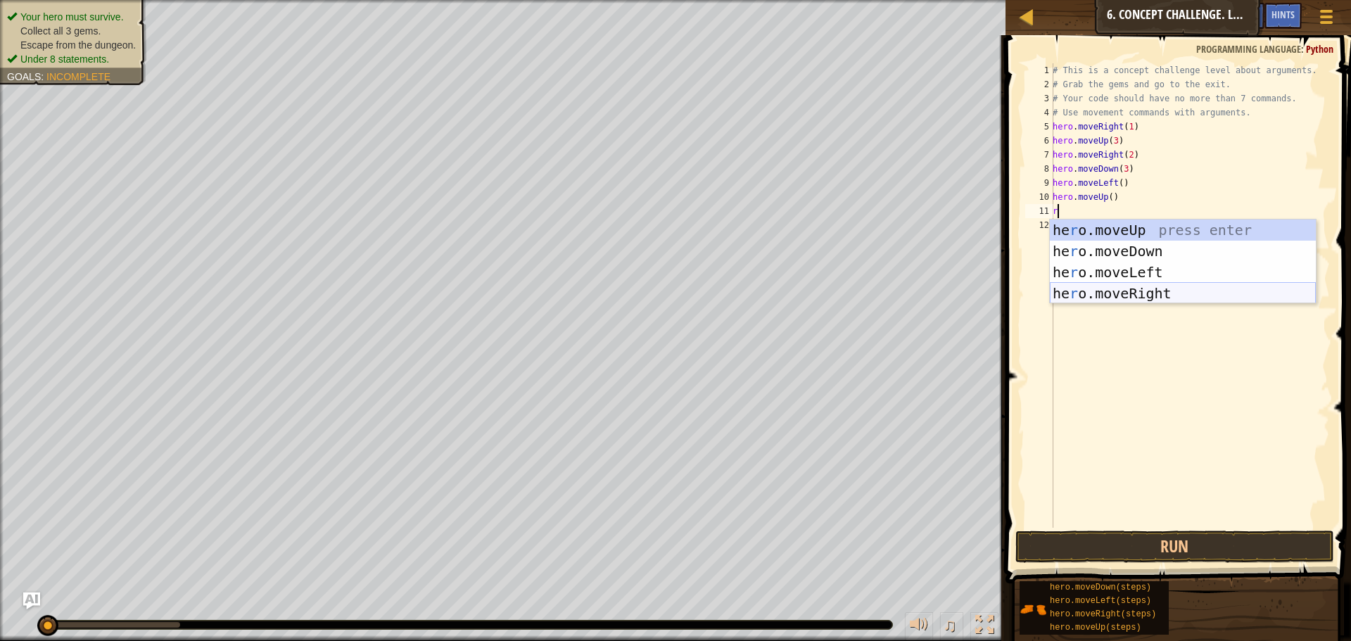
click at [1116, 289] on div "he r o.moveUp press enter he r o.moveDown press enter he r o.moveLeft press ent…" at bounding box center [1183, 283] width 266 height 127
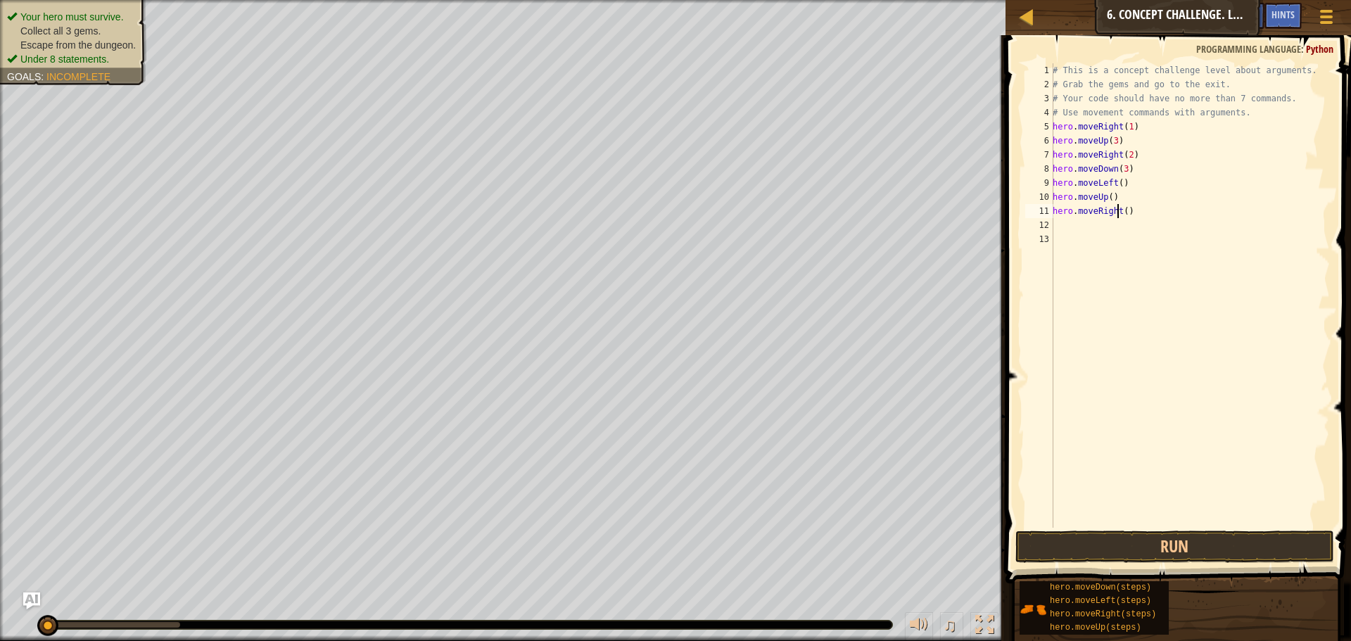
click at [1121, 213] on div "# This is a concept challenge level about arguments. # Grab the gems and go to …" at bounding box center [1190, 309] width 280 height 493
click at [1123, 211] on div "# This is a concept challenge level about arguments. # Grab the gems and go to …" at bounding box center [1190, 309] width 280 height 493
click at [1125, 210] on div "# This is a concept challenge level about arguments. # Grab the gems and go to …" at bounding box center [1190, 295] width 280 height 465
click at [1107, 192] on div "# This is a concept challenge level about arguments. # Grab the gems and go to …" at bounding box center [1190, 309] width 280 height 493
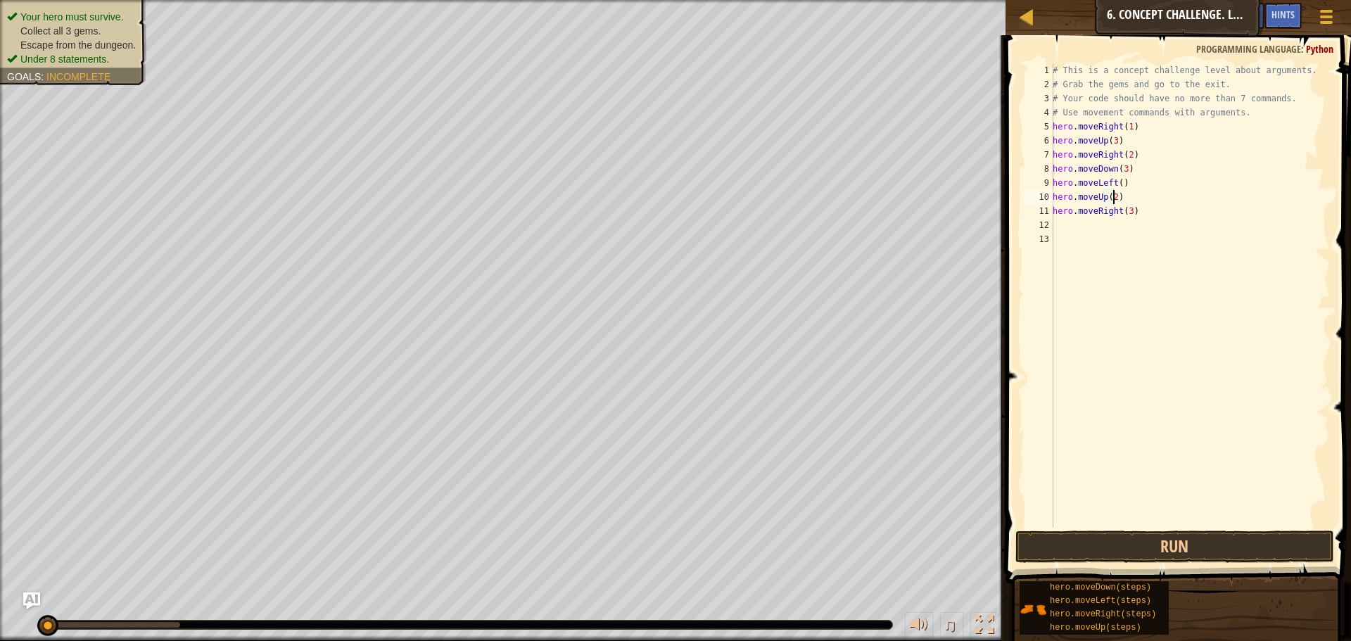
scroll to position [6, 5]
type textarea "hero.moveUp(2)"
click at [1156, 533] on button "Run" at bounding box center [1175, 547] width 319 height 32
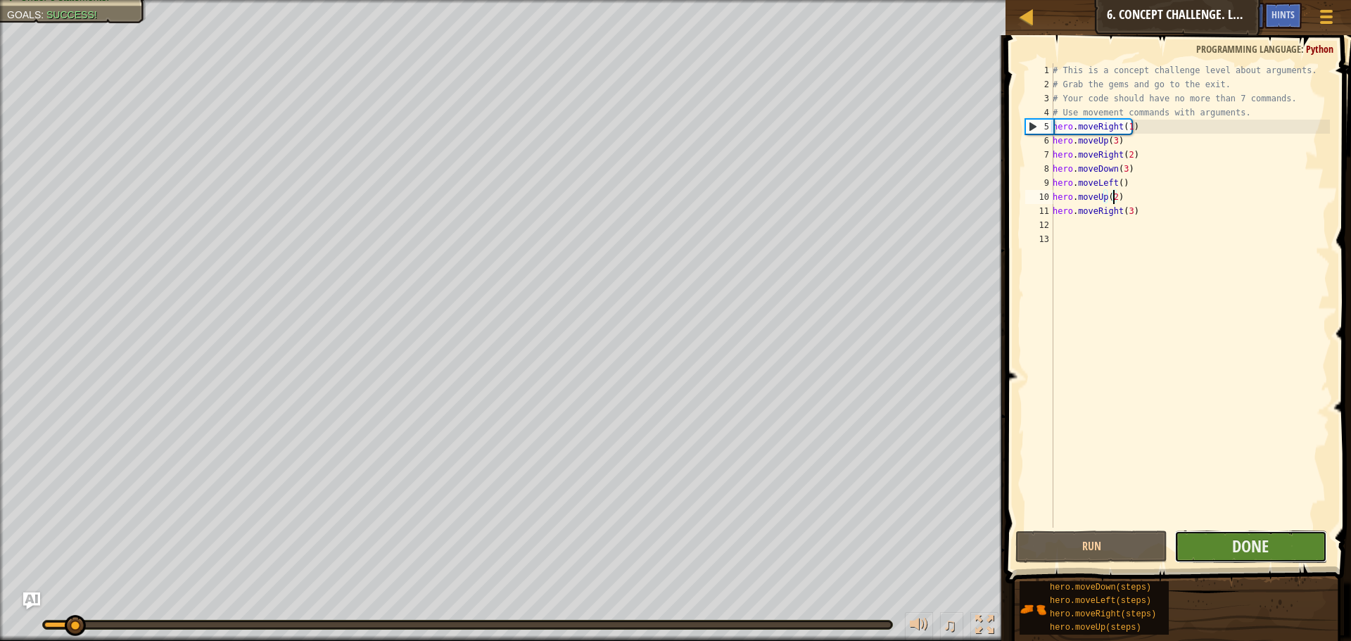
click at [1195, 542] on button "Done" at bounding box center [1251, 547] width 152 height 32
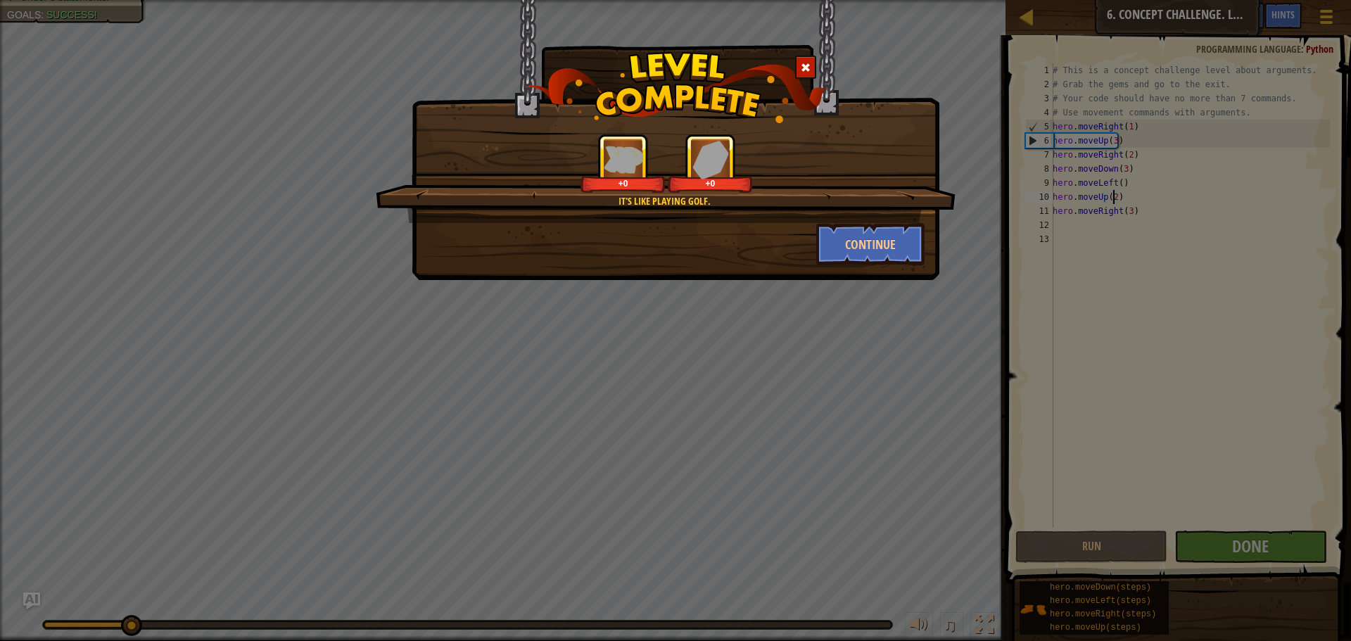
click at [825, 270] on div "It's like playing golf. +0 +0 Continue" at bounding box center [676, 140] width 528 height 280
click at [837, 258] on button "Continue" at bounding box center [870, 244] width 109 height 42
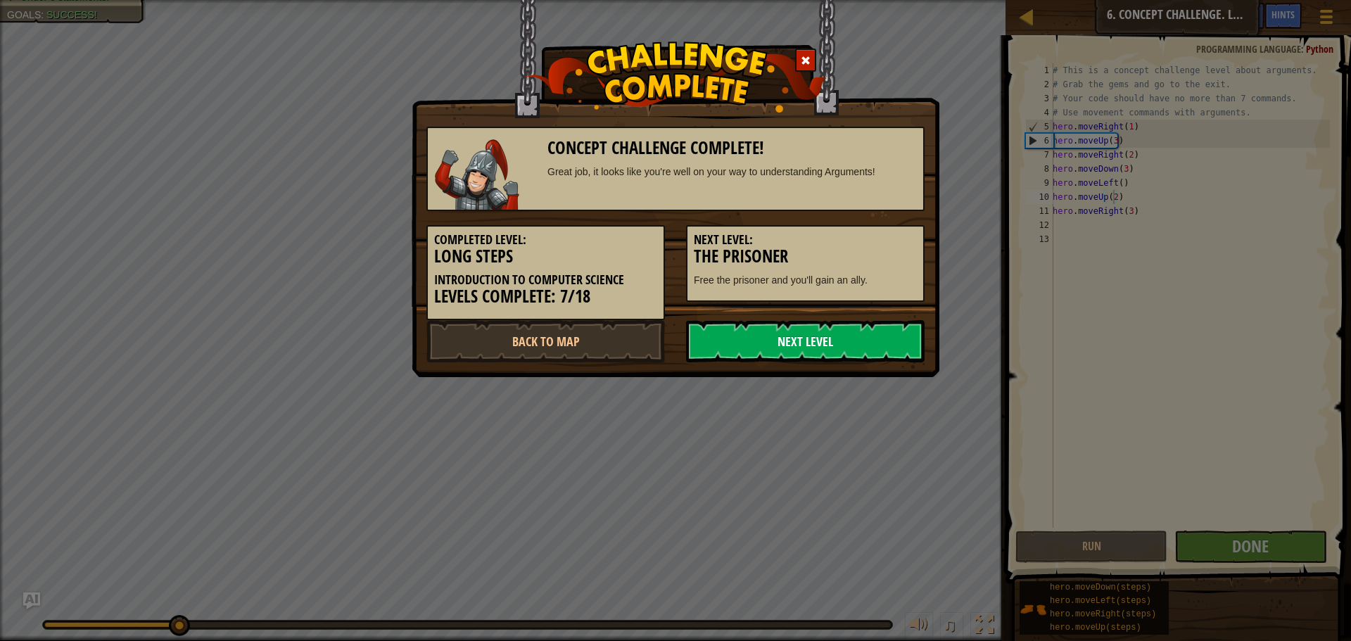
click at [794, 330] on link "Next Level" at bounding box center [805, 341] width 239 height 42
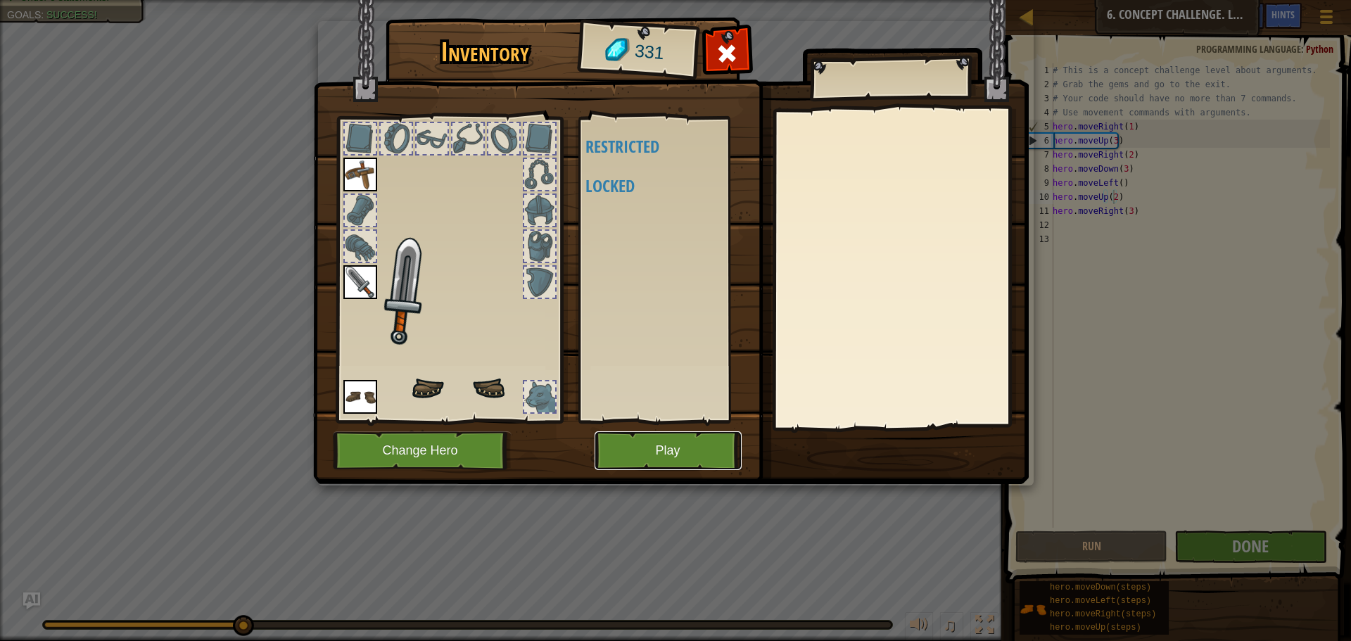
click at [702, 439] on button "Play" at bounding box center [668, 450] width 147 height 39
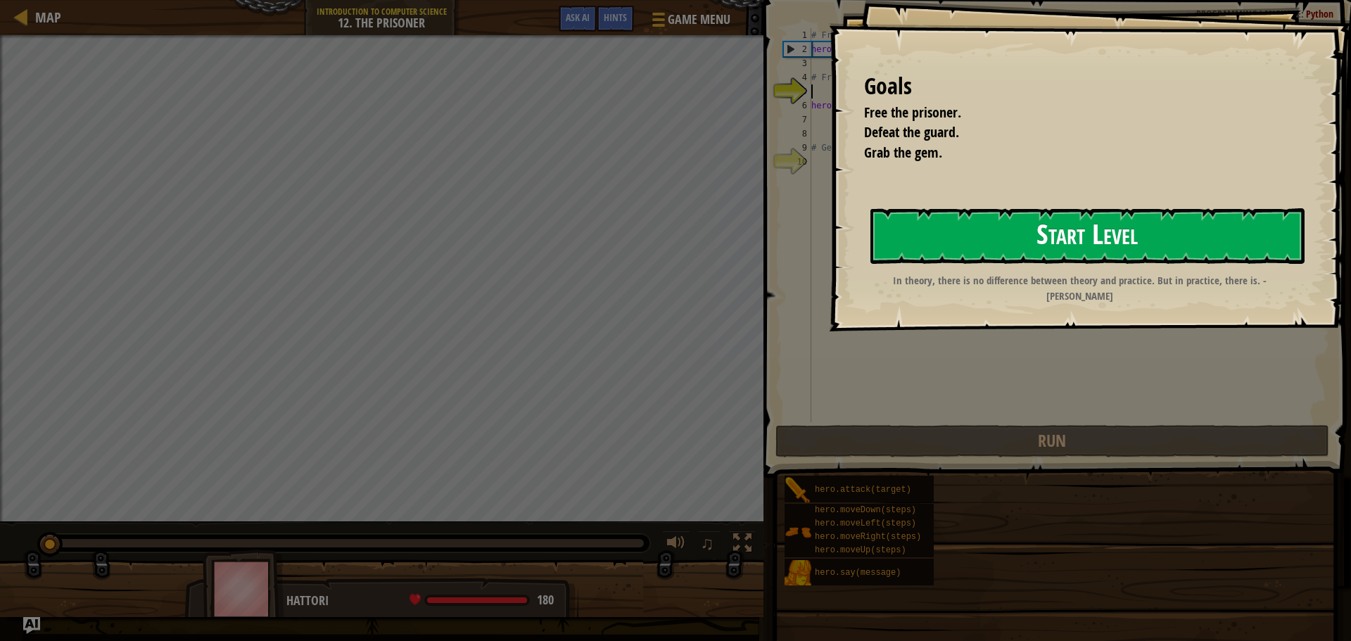
click at [892, 241] on button "Start Level" at bounding box center [1088, 236] width 434 height 56
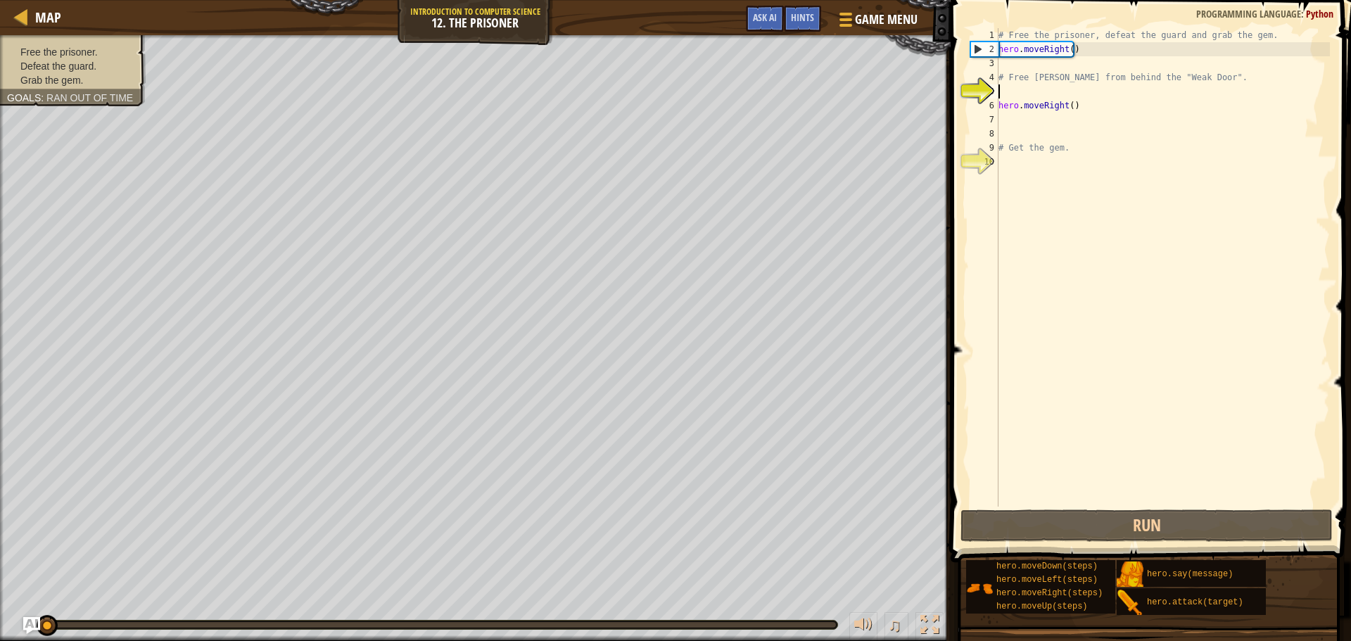
click at [1030, 59] on div "# Free the prisoner, defeat the guard and grab the gem. hero . moveRight ( ) # …" at bounding box center [1163, 281] width 334 height 507
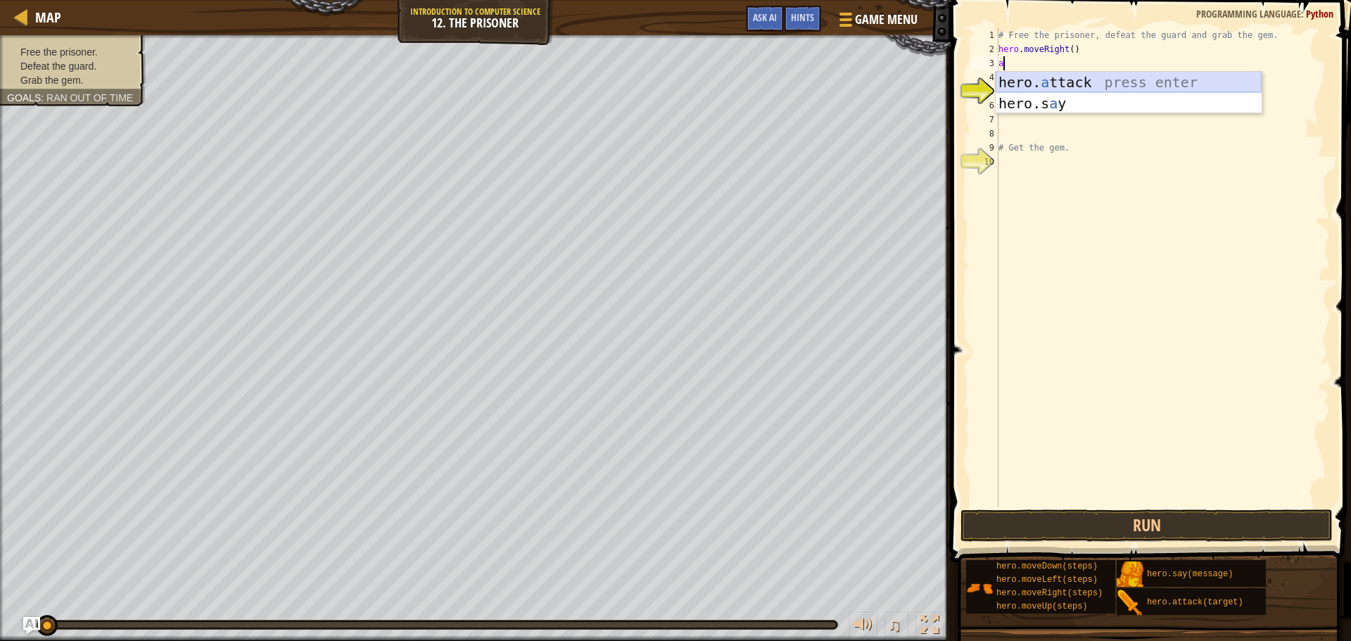
click at [1073, 75] on div "hero. a ttack press enter hero.s a y press enter" at bounding box center [1129, 114] width 266 height 84
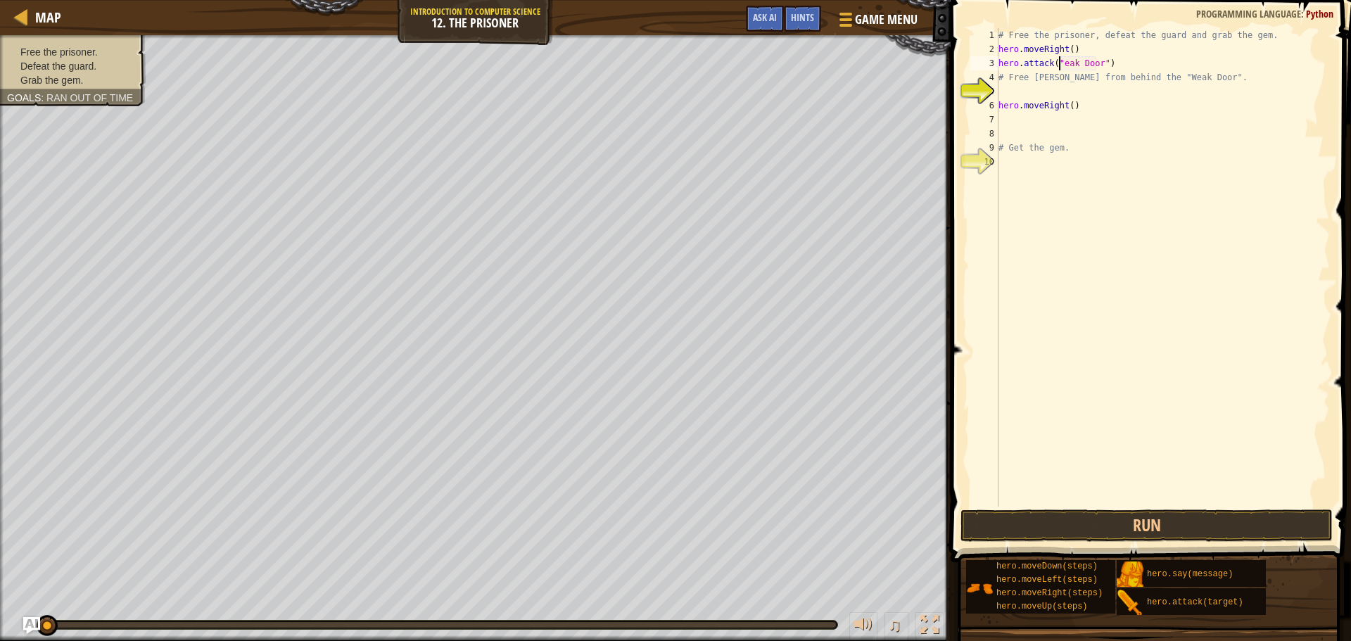
scroll to position [6, 5]
click at [1131, 524] on button "Run" at bounding box center [1147, 526] width 372 height 32
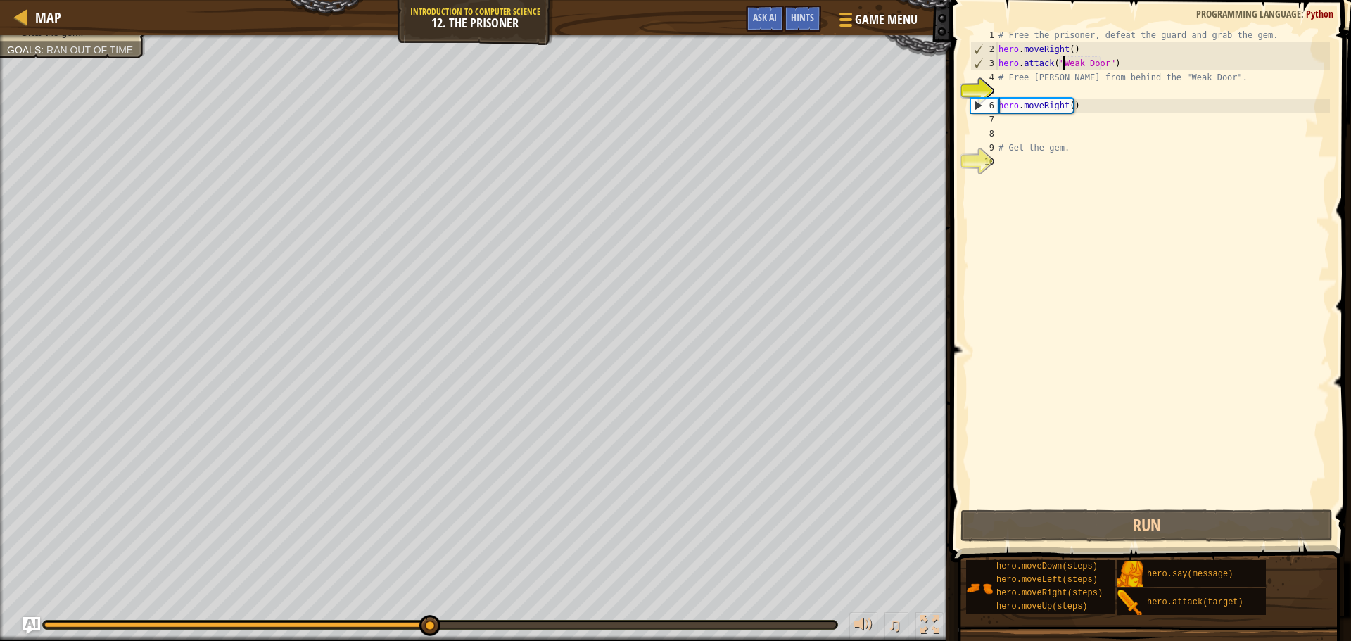
click at [1067, 106] on div "# Free the prisoner, defeat the guard and grab the gem. hero . moveRight ( ) he…" at bounding box center [1163, 281] width 334 height 507
type textarea "hero.moveRight(1)"
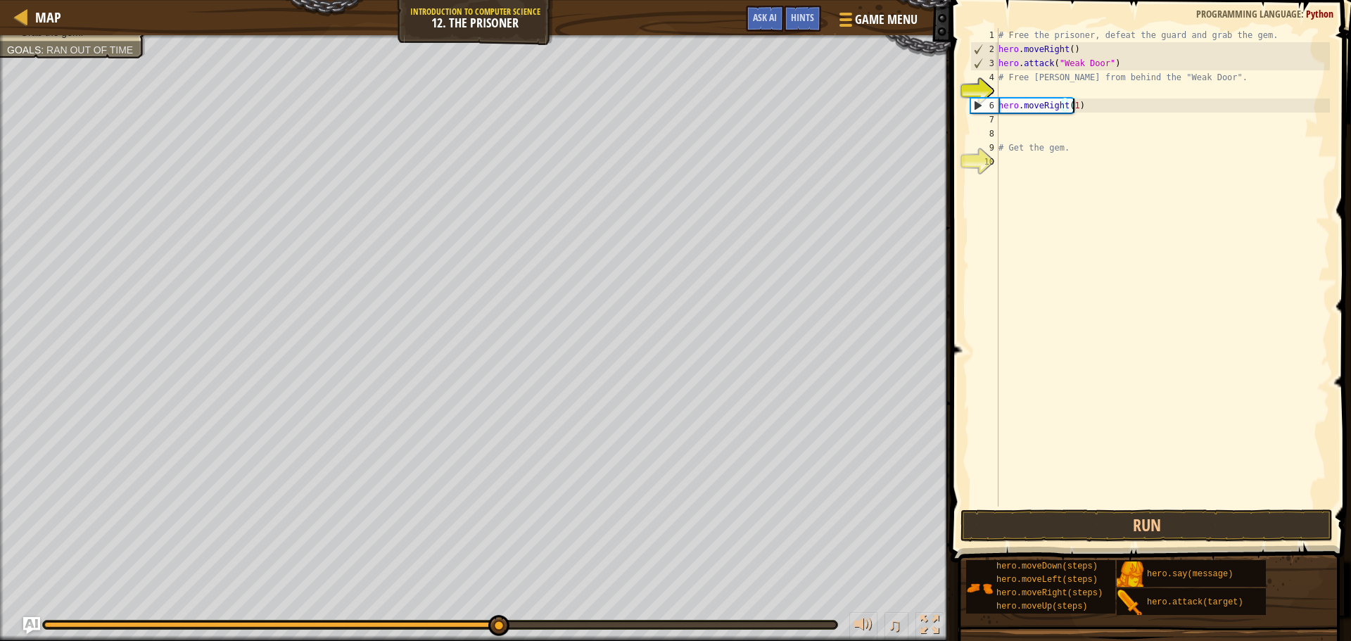
click at [1045, 130] on div "# Free the prisoner, defeat the guard and grab the gem. hero . moveRight ( ) he…" at bounding box center [1163, 281] width 334 height 507
click at [1041, 121] on div "# Free the prisoner, defeat the guard and grab the gem. hero . moveRight ( ) he…" at bounding box center [1163, 281] width 334 height 507
type textarea "d"
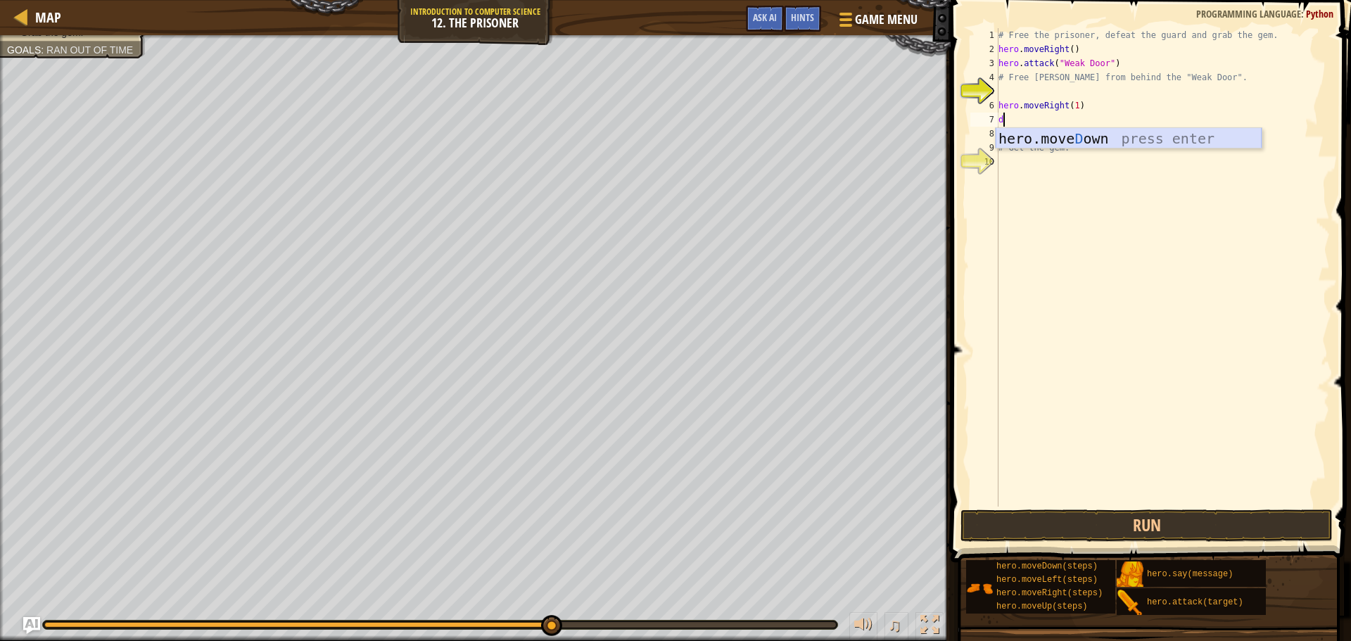
click at [1054, 136] on div "hero.move D own press enter" at bounding box center [1129, 159] width 266 height 63
click at [1063, 116] on div "# Free the prisoner, defeat the guard and grab the gem. hero . moveRight ( ) he…" at bounding box center [1163, 281] width 334 height 507
type textarea "hero.moveDown(3)"
click at [1038, 128] on div "# Free the prisoner, defeat the guard and grab the gem. hero . moveRight ( ) he…" at bounding box center [1163, 281] width 334 height 507
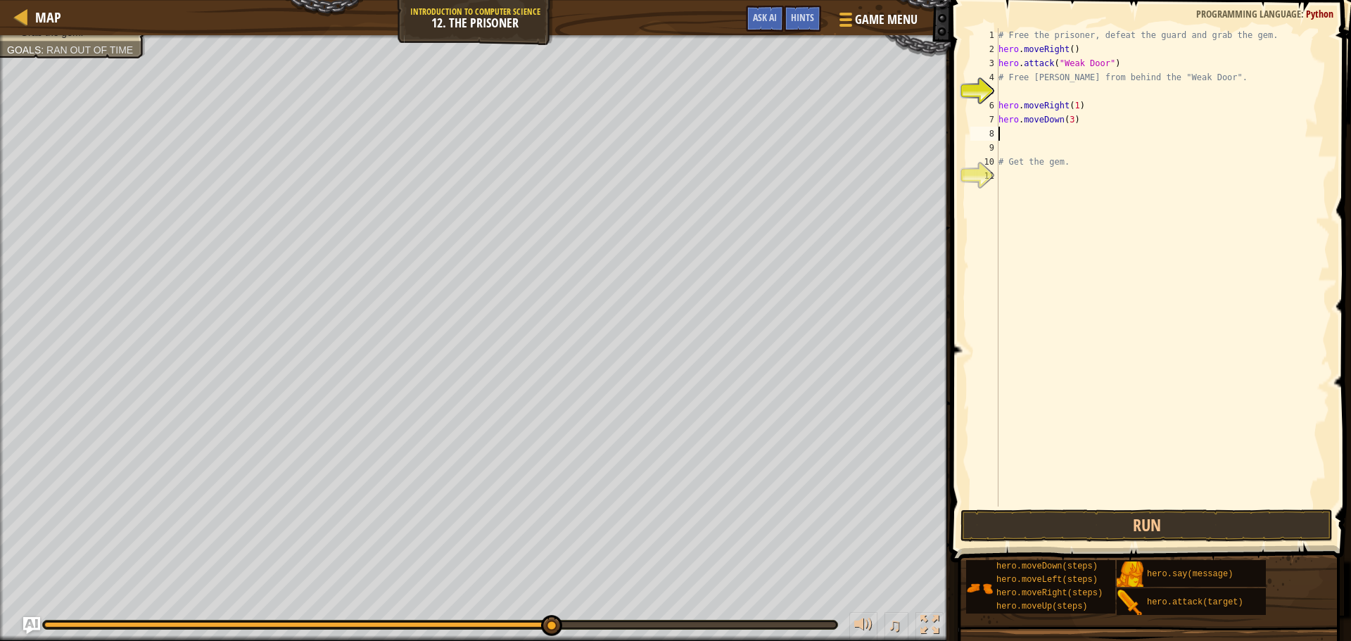
scroll to position [6, 0]
click at [1033, 149] on div "hero. a ttack press enter hero.s a y press enter" at bounding box center [1129, 184] width 266 height 84
drag, startPoint x: 1097, startPoint y: 141, endPoint x: 999, endPoint y: 132, distance: 97.6
click at [999, 132] on div "# Free the prisoner, defeat the guard and grab the gem. hero . moveRight ( ) he…" at bounding box center [1163, 281] width 334 height 507
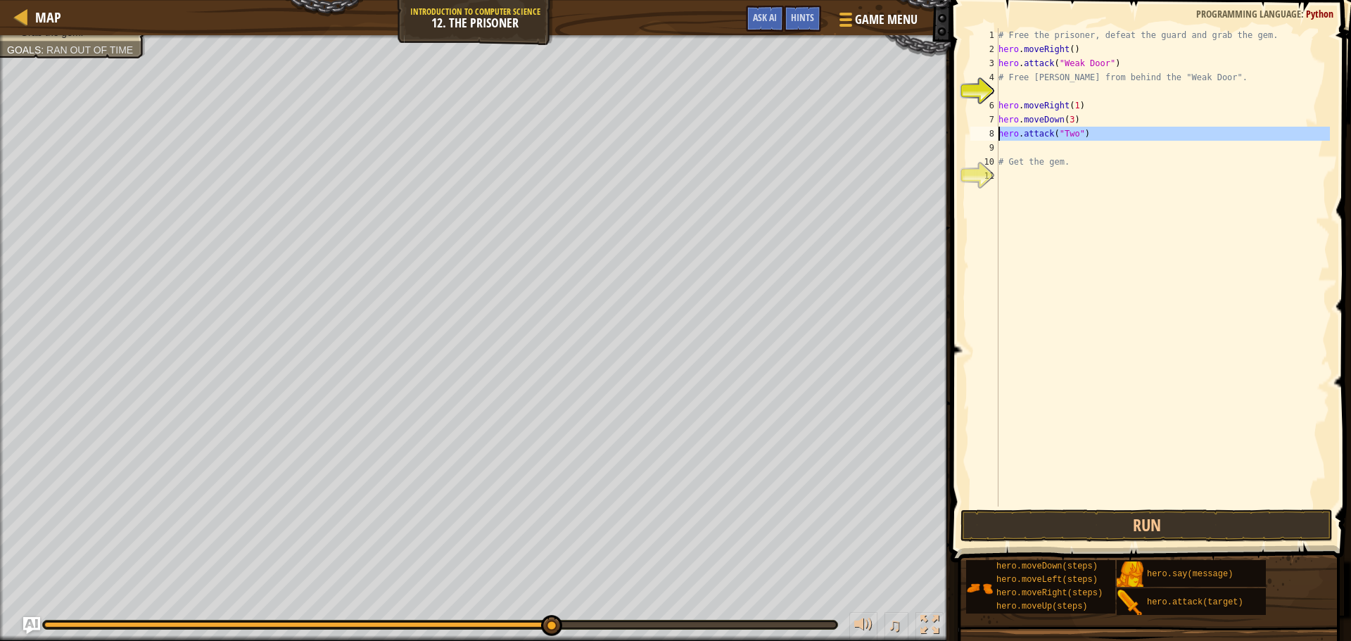
type textarea "C"
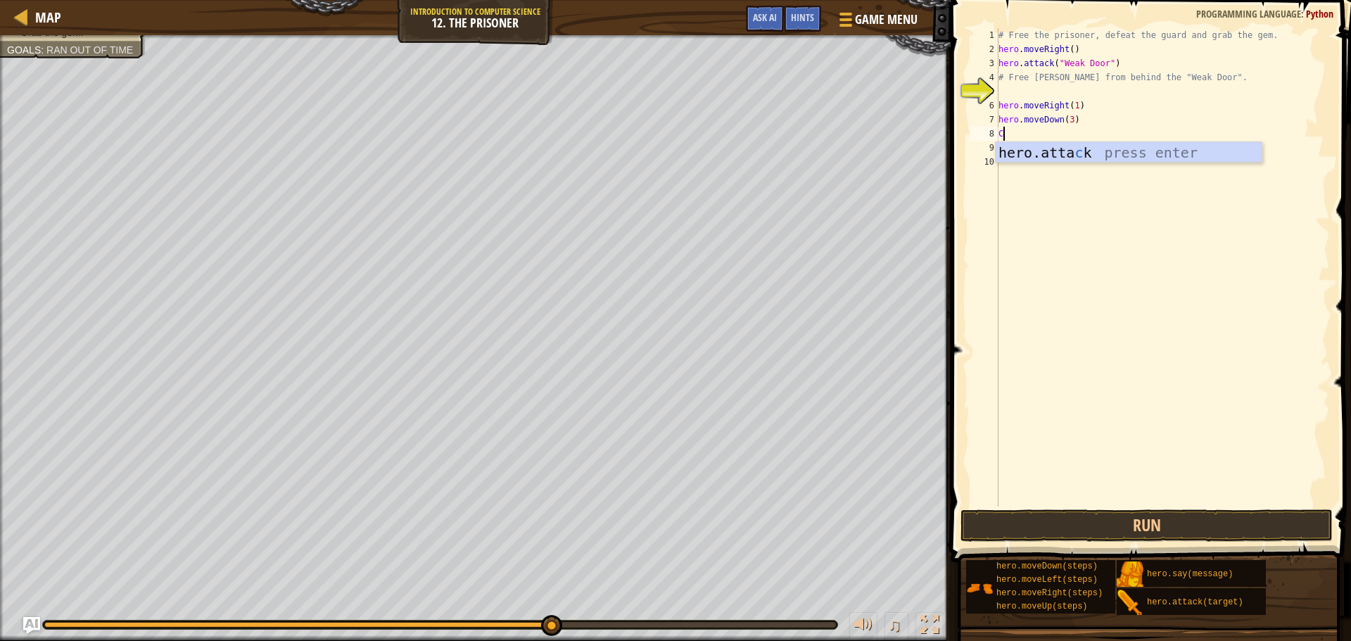
scroll to position [6, 0]
click at [1034, 148] on div "hero. a ttack press enter hero.s a y press enter" at bounding box center [1129, 184] width 266 height 84
drag, startPoint x: 1055, startPoint y: 124, endPoint x: 949, endPoint y: 134, distance: 106.1
click at [949, 134] on div "hero.attack("Two") 1 2 3 4 5 6 7 8 9 10 # Free the prisoner, defeat the guard a…" at bounding box center [1149, 309] width 405 height 604
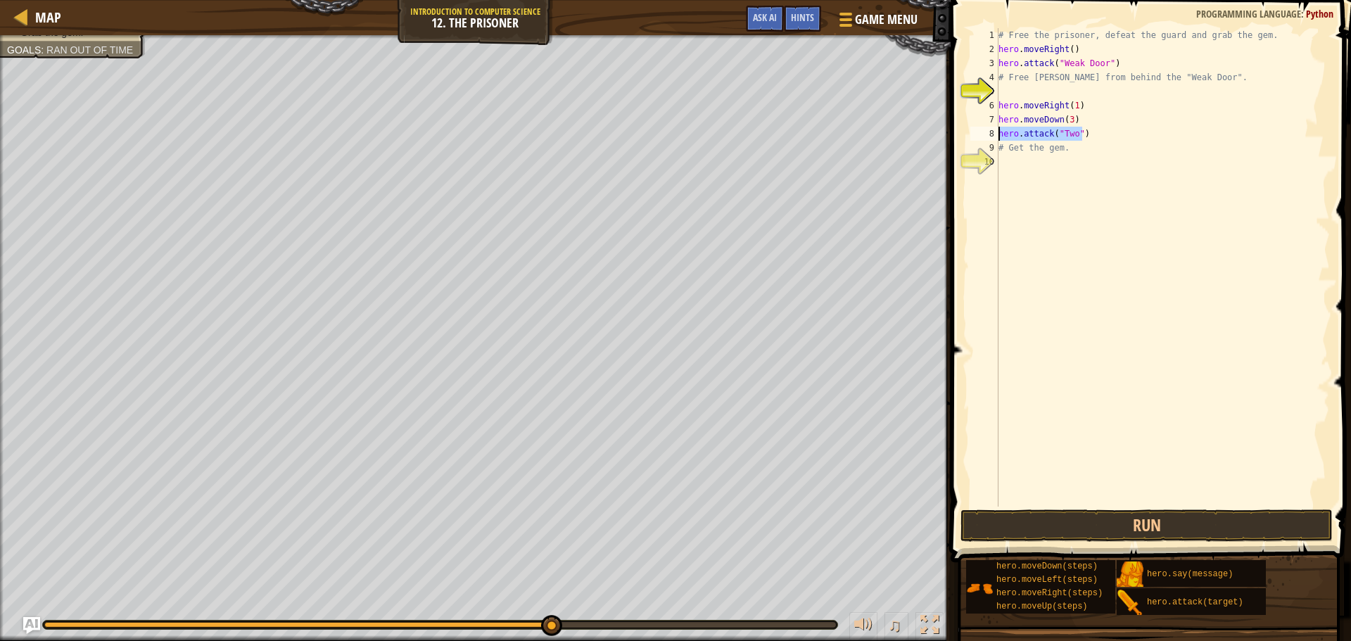
click at [1068, 142] on div "# Free the prisoner, defeat the guard and grab the gem. hero . moveRight ( ) he…" at bounding box center [1163, 281] width 334 height 507
paste textarea "hero.attack("Two")"
drag, startPoint x: 1182, startPoint y: 156, endPoint x: 966, endPoint y: 144, distance: 217.1
click at [966, 144] on div "# Get the gem.hero.attack("Two") 1 2 3 4 5 6 7 8 9 10 # Free the prisoner, defe…" at bounding box center [1149, 309] width 405 height 604
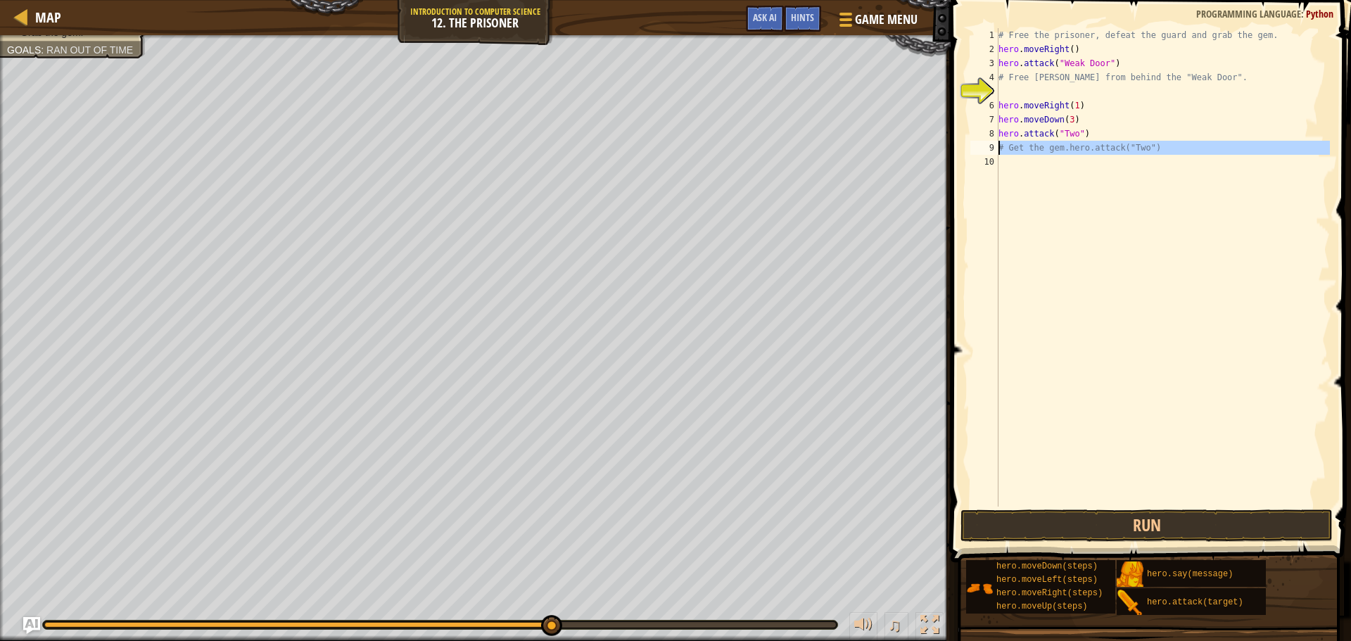
type textarea "# Get the gem.hero.attack("Two")"
paste textarea "hero.attack("Two")"
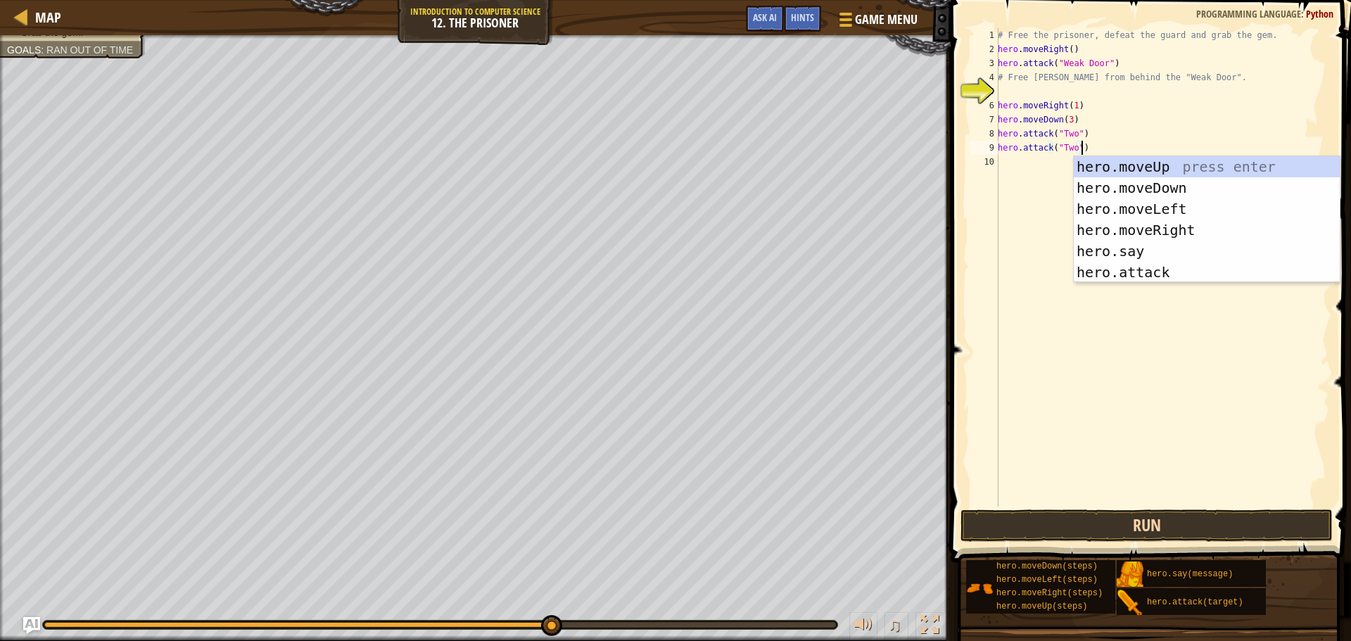
type textarea "hero.attack("Two")"
click at [1089, 524] on button "Run" at bounding box center [1147, 526] width 372 height 32
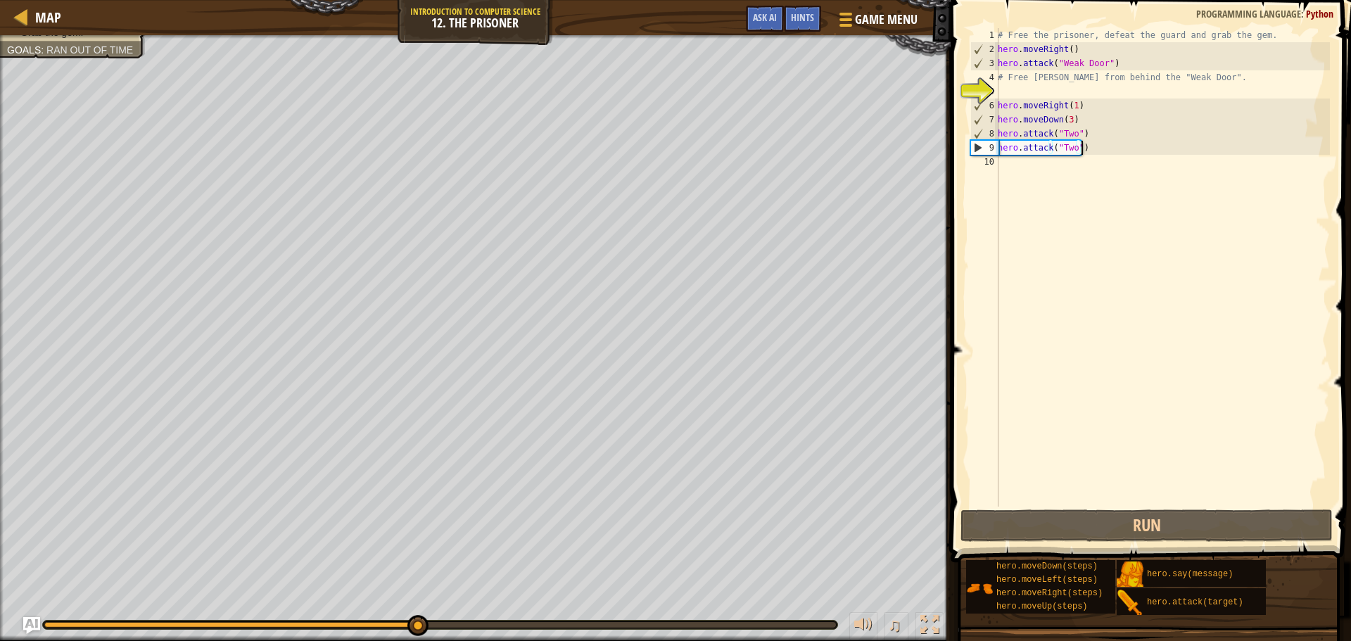
click at [1014, 158] on div "# Free the prisoner, defeat the guard and grab the gem. hero . moveRight ( ) he…" at bounding box center [1162, 281] width 335 height 507
type textarea "r"
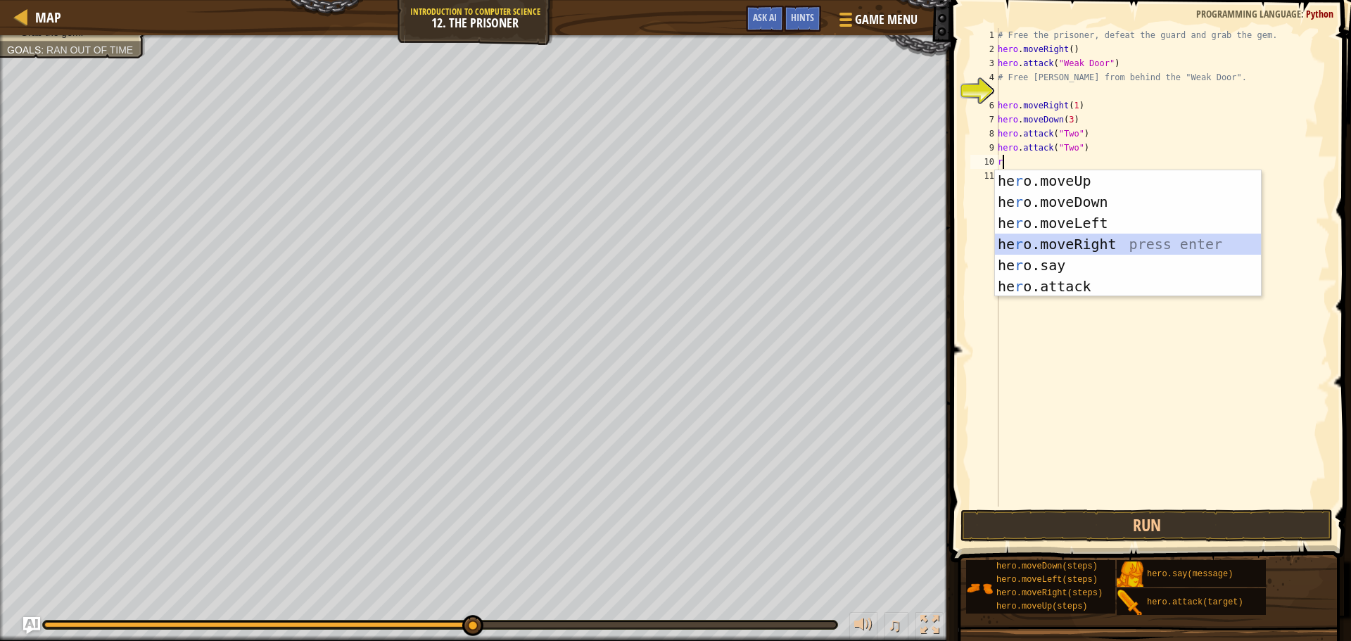
click at [1040, 245] on div "he r o.moveUp press enter he r o.moveDown press enter he r o.moveLeft press ent…" at bounding box center [1128, 254] width 266 height 169
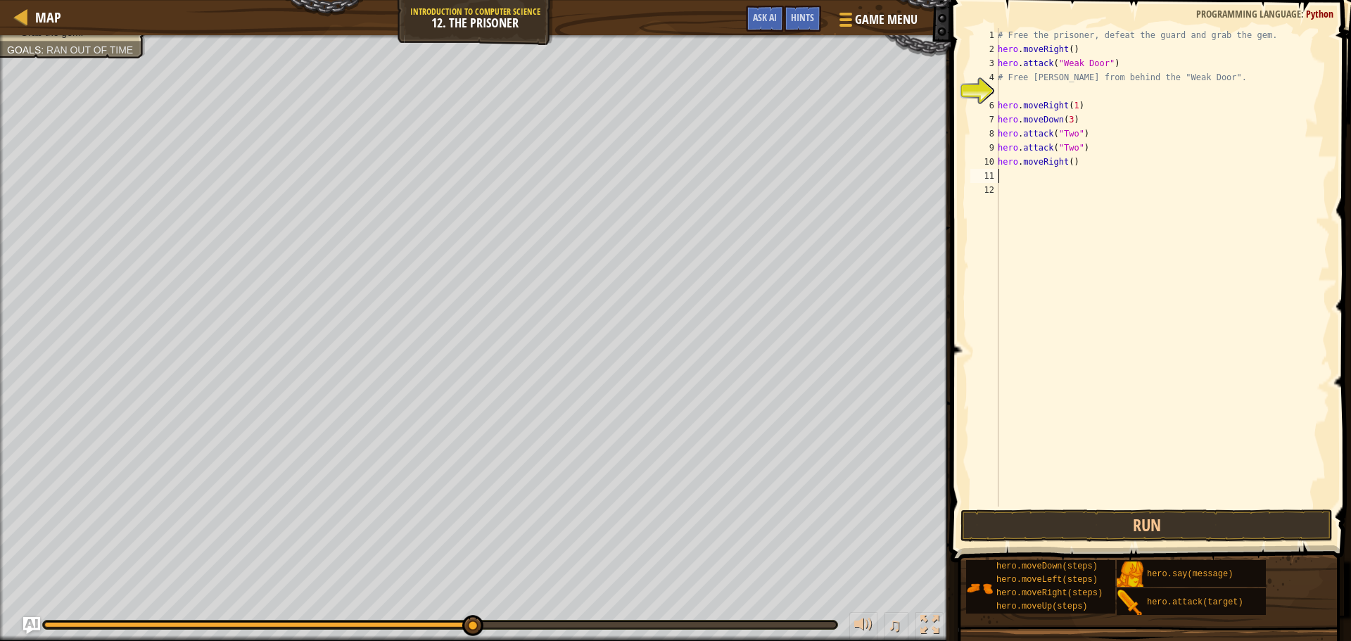
click at [1063, 166] on div "# Free the prisoner, defeat the guard and grab the gem. hero . moveRight ( ) he…" at bounding box center [1162, 281] width 335 height 507
click at [1064, 165] on div "# Free the prisoner, defeat the guard and grab the gem. hero . moveRight ( ) he…" at bounding box center [1162, 281] width 335 height 507
click at [1067, 160] on div "# Free the prisoner, defeat the guard and grab the gem. hero . moveRight ( ) he…" at bounding box center [1162, 267] width 335 height 479
click at [1067, 160] on div "# Free the prisoner, defeat the guard and grab the gem. hero . moveRight ( ) he…" at bounding box center [1162, 281] width 335 height 507
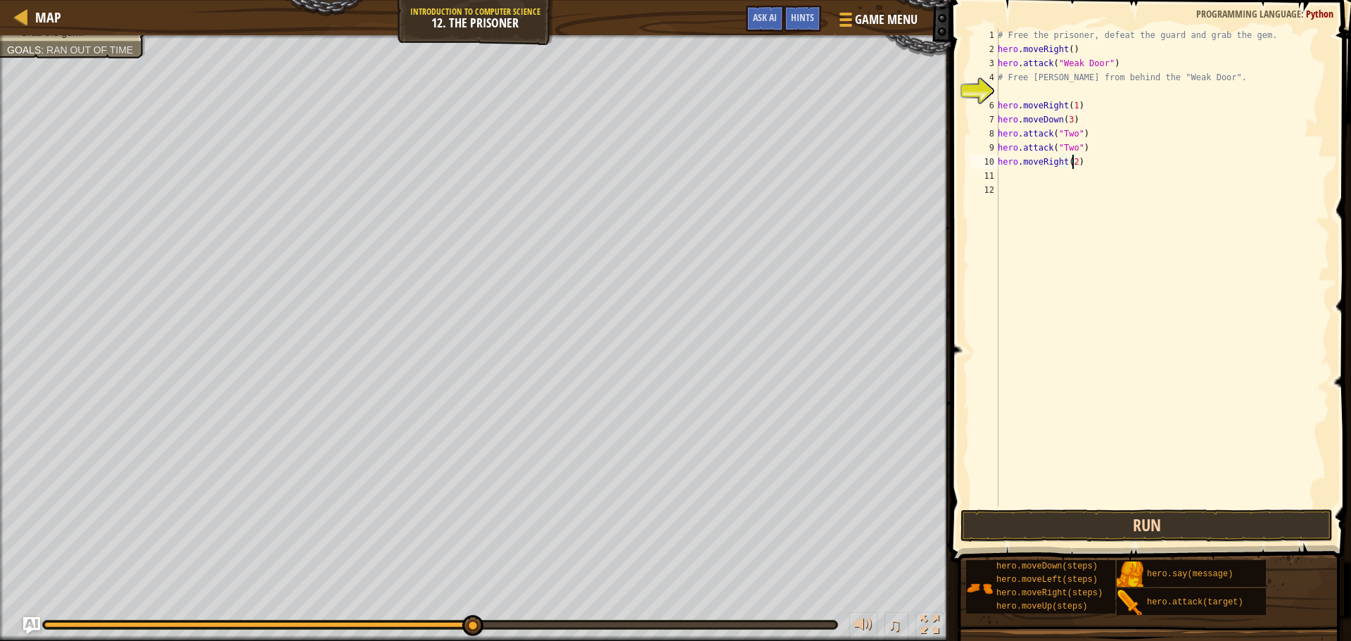
type textarea "hero.moveRight(2)"
click at [1086, 525] on button "Run" at bounding box center [1147, 526] width 372 height 32
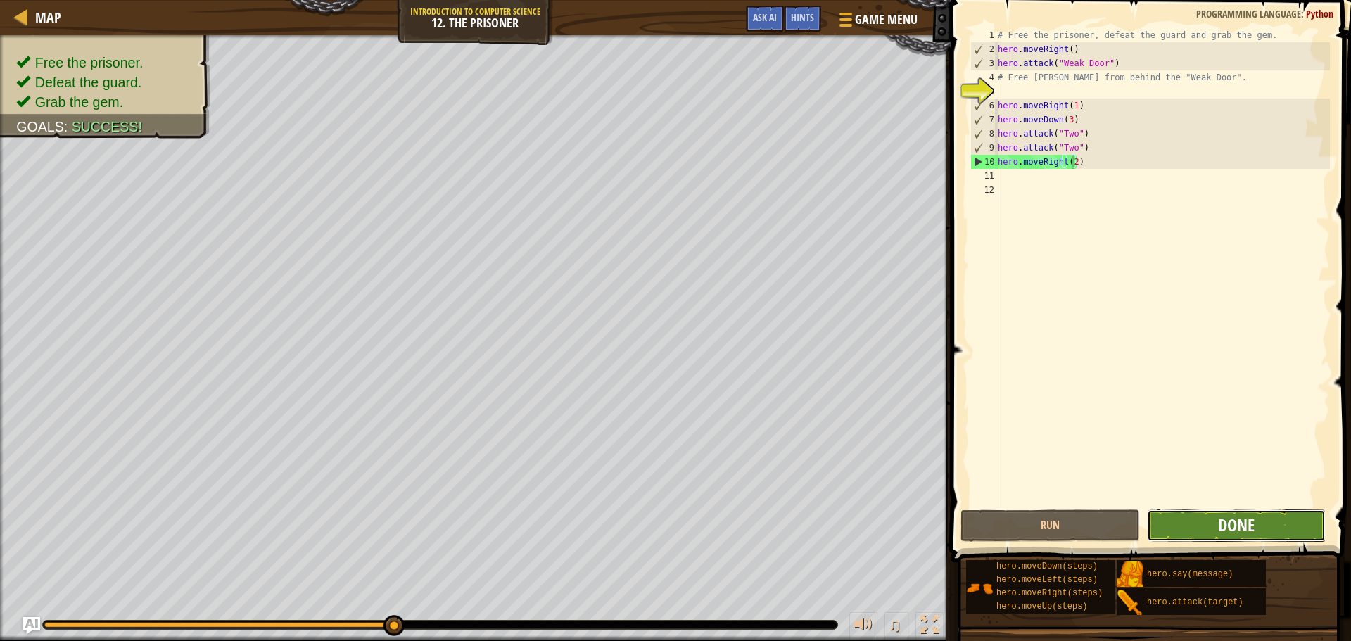
click at [1224, 524] on span "Done" at bounding box center [1236, 525] width 37 height 23
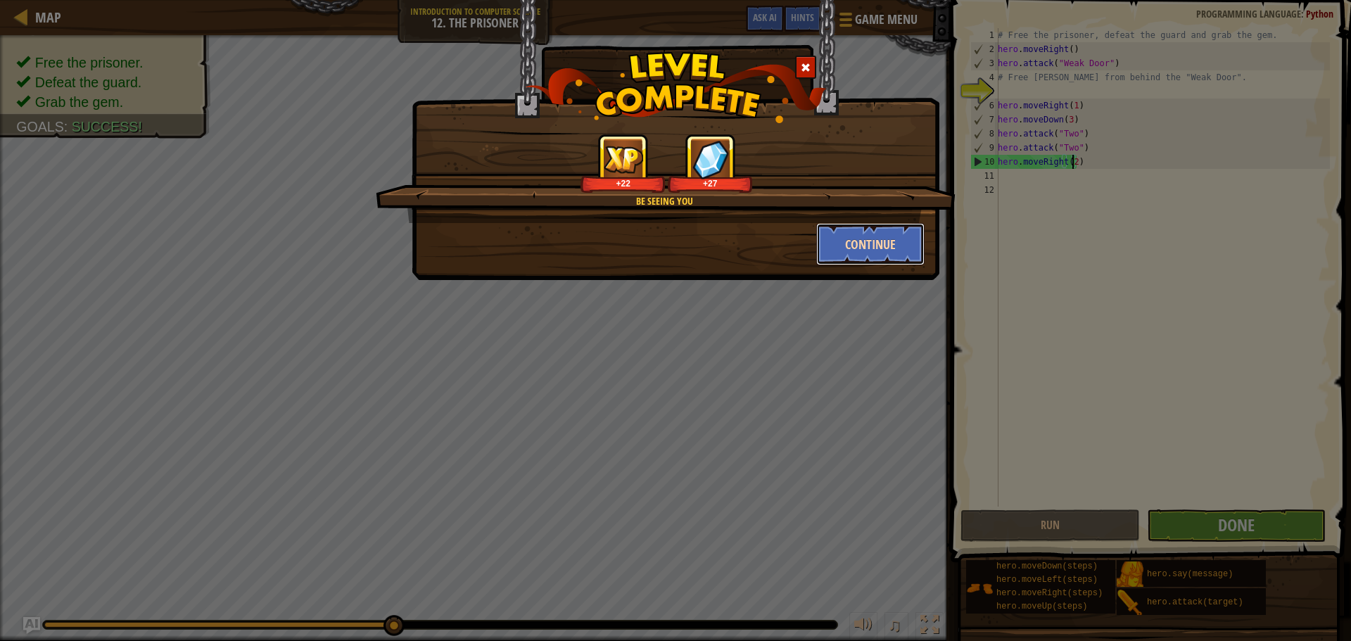
click at [881, 245] on button "Continue" at bounding box center [870, 244] width 109 height 42
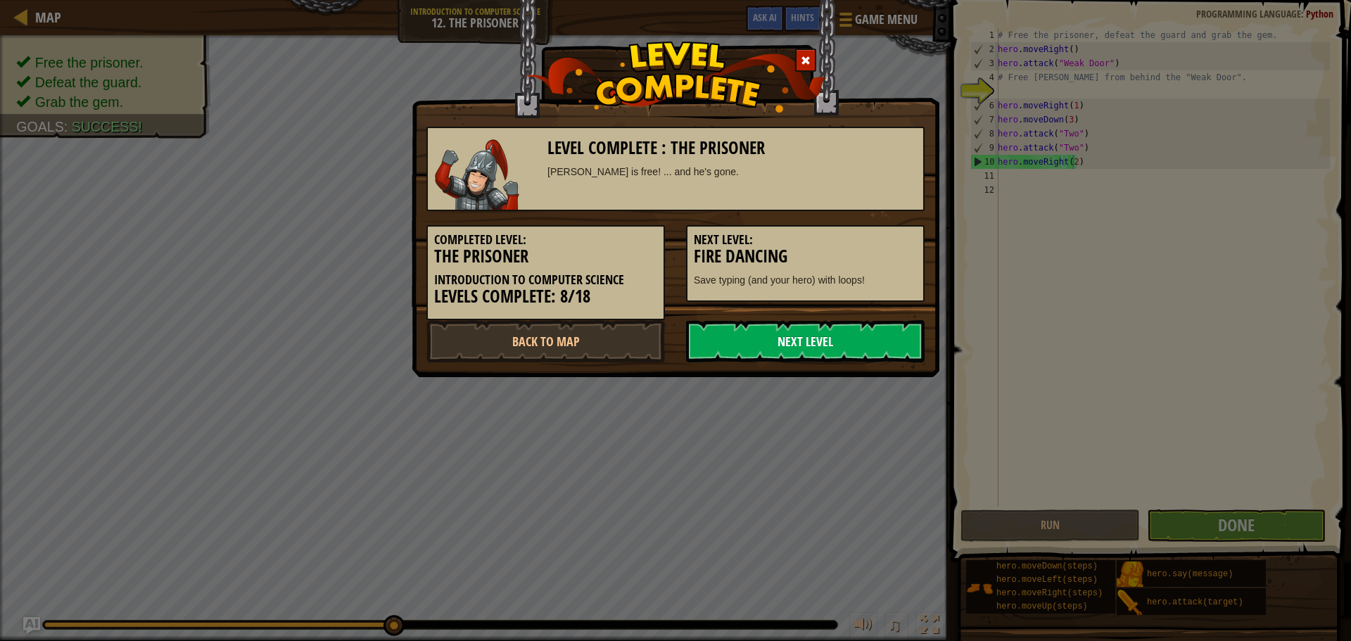
click at [840, 355] on link "Next Level" at bounding box center [805, 341] width 239 height 42
click at [808, 347] on link "Next Level" at bounding box center [805, 341] width 239 height 42
drag, startPoint x: 806, startPoint y: 334, endPoint x: 806, endPoint y: 346, distance: 11.3
click at [804, 346] on link "Next Level" at bounding box center [805, 341] width 239 height 42
drag, startPoint x: 808, startPoint y: 344, endPoint x: 821, endPoint y: 329, distance: 19.5
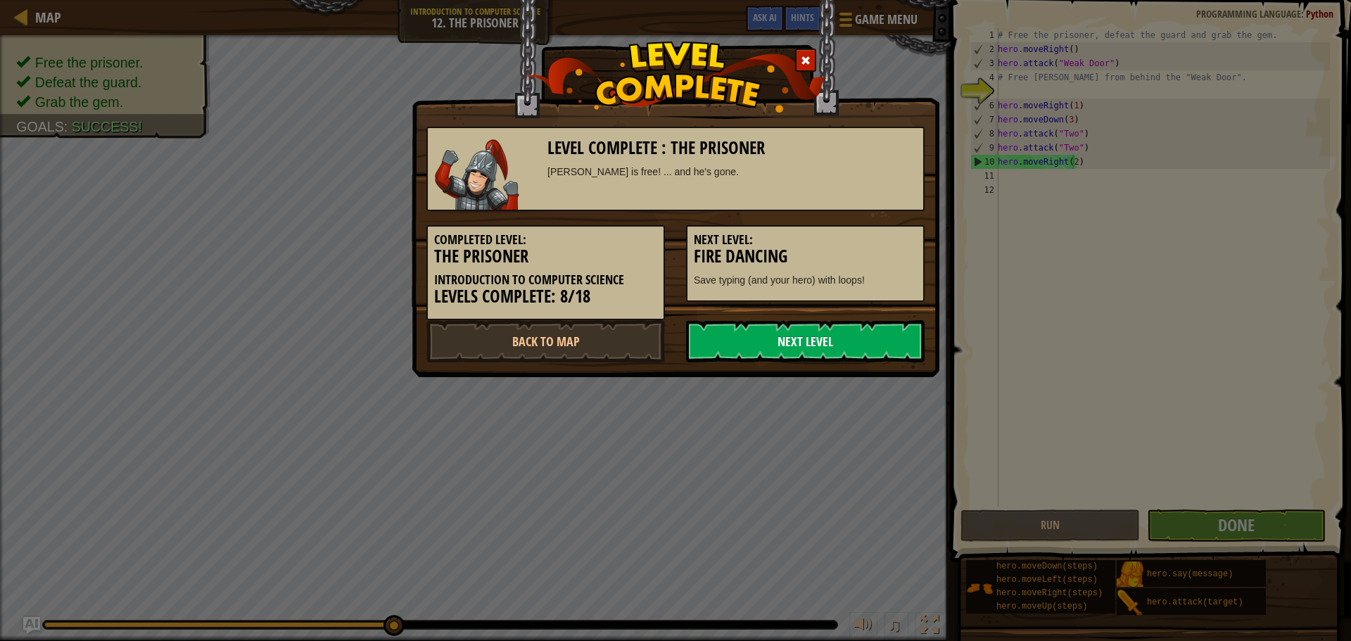
click at [819, 348] on link "Next Level" at bounding box center [805, 341] width 239 height 42
click at [805, 332] on link "Next Level" at bounding box center [805, 341] width 239 height 42
click at [802, 325] on link "Next Level" at bounding box center [805, 341] width 239 height 42
drag, startPoint x: 805, startPoint y: 325, endPoint x: 809, endPoint y: 332, distance: 8.0
click at [806, 326] on link "Next Level" at bounding box center [805, 341] width 239 height 42
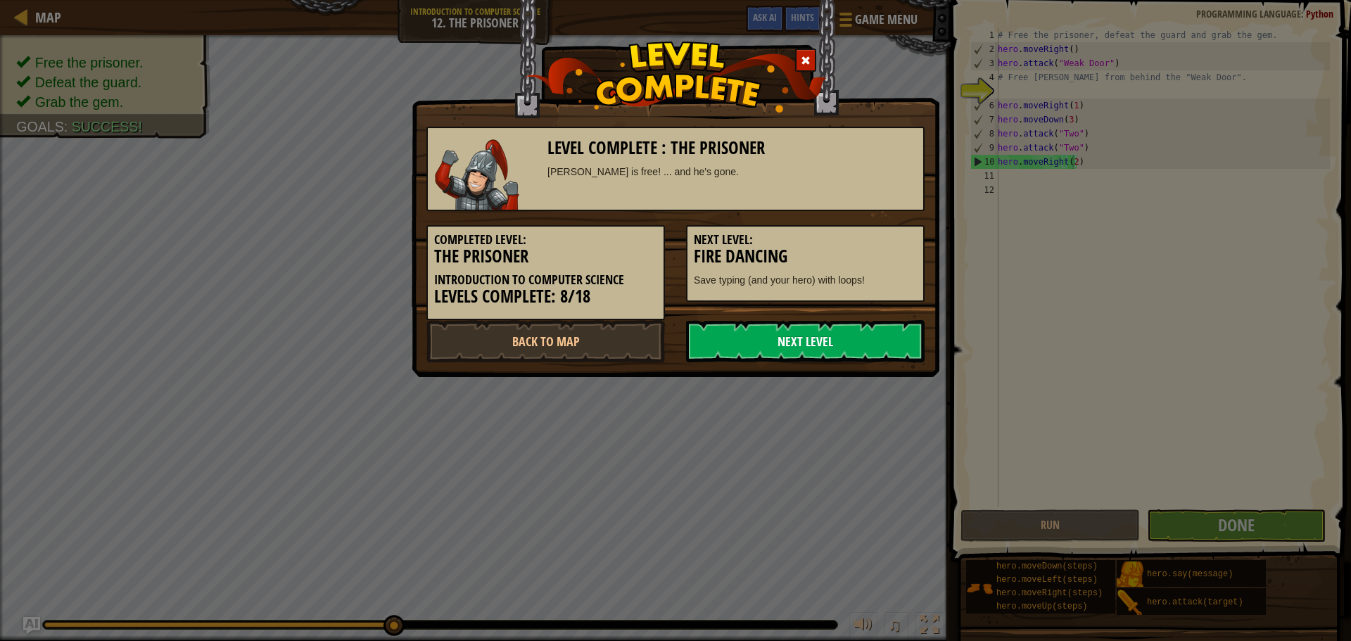
drag, startPoint x: 809, startPoint y: 332, endPoint x: 816, endPoint y: 332, distance: 7.1
click at [812, 332] on link "Next Level" at bounding box center [805, 341] width 239 height 42
click at [811, 347] on link "Next Level" at bounding box center [805, 341] width 239 height 42
click at [814, 347] on link "Next Level" at bounding box center [805, 341] width 239 height 42
drag, startPoint x: 814, startPoint y: 347, endPoint x: 821, endPoint y: 346, distance: 7.2
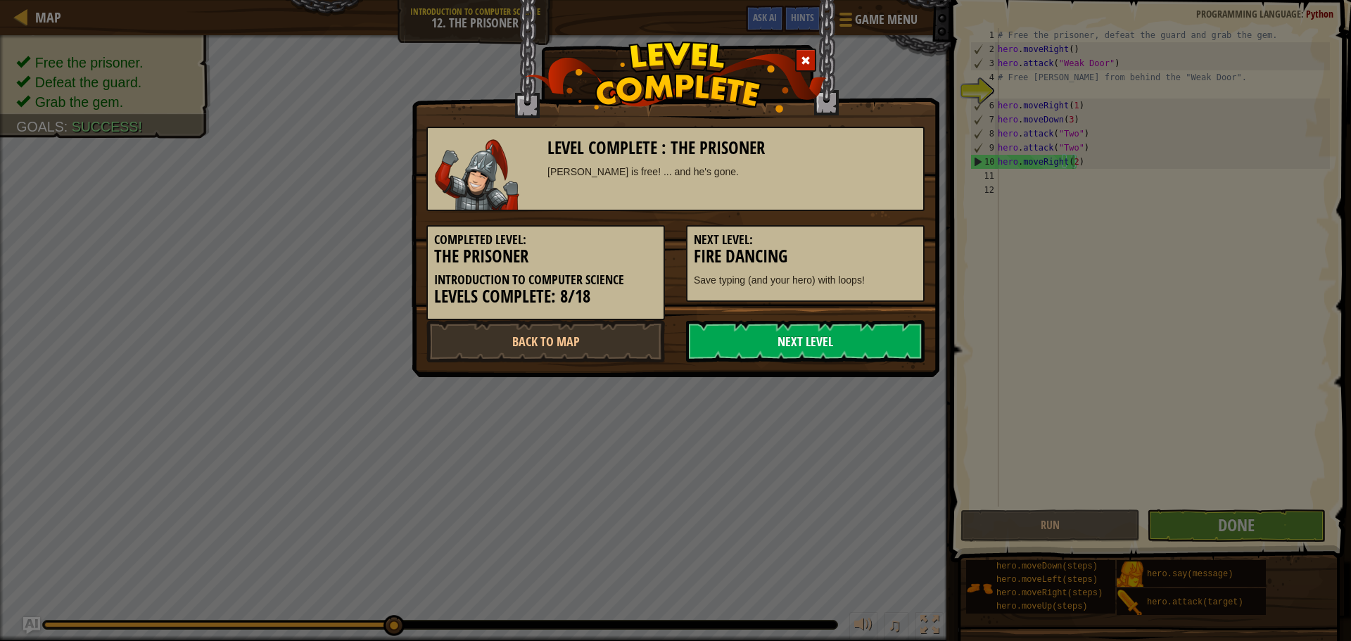
click at [814, 346] on link "Next Level" at bounding box center [805, 341] width 239 height 42
click at [821, 346] on link "Next Level" at bounding box center [805, 341] width 239 height 42
click at [826, 345] on link "Next Level" at bounding box center [805, 341] width 239 height 42
click at [826, 343] on link "Next Level" at bounding box center [805, 341] width 239 height 42
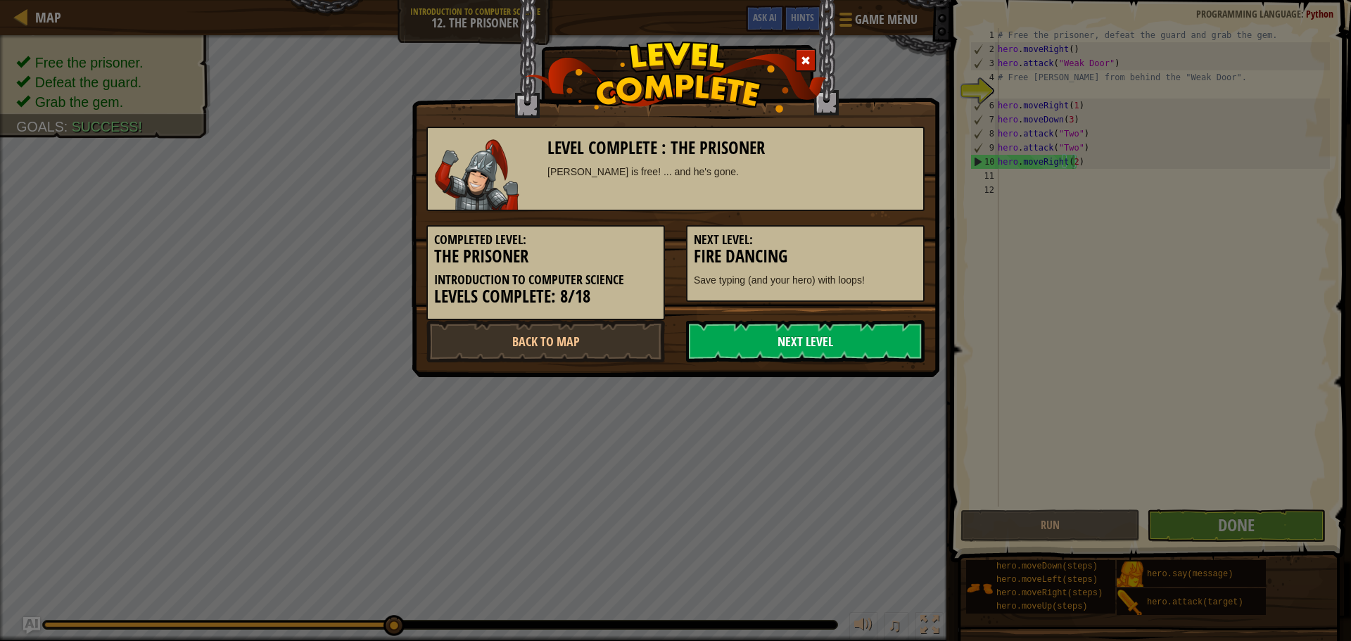
click at [826, 343] on link "Next Level" at bounding box center [805, 341] width 239 height 42
click at [824, 340] on link "Next Level" at bounding box center [805, 341] width 239 height 42
click at [824, 339] on link "Next Level" at bounding box center [805, 341] width 239 height 42
click at [823, 339] on link "Next Level" at bounding box center [805, 341] width 239 height 42
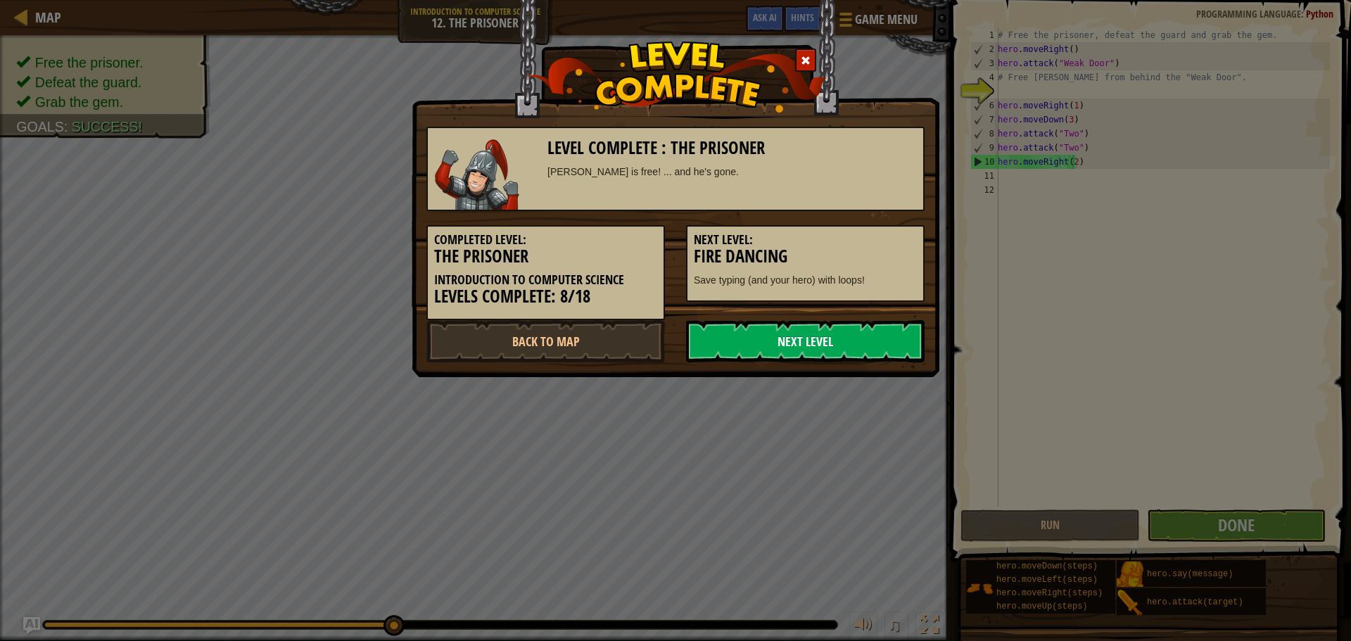
click at [823, 339] on link "Next Level" at bounding box center [805, 341] width 239 height 42
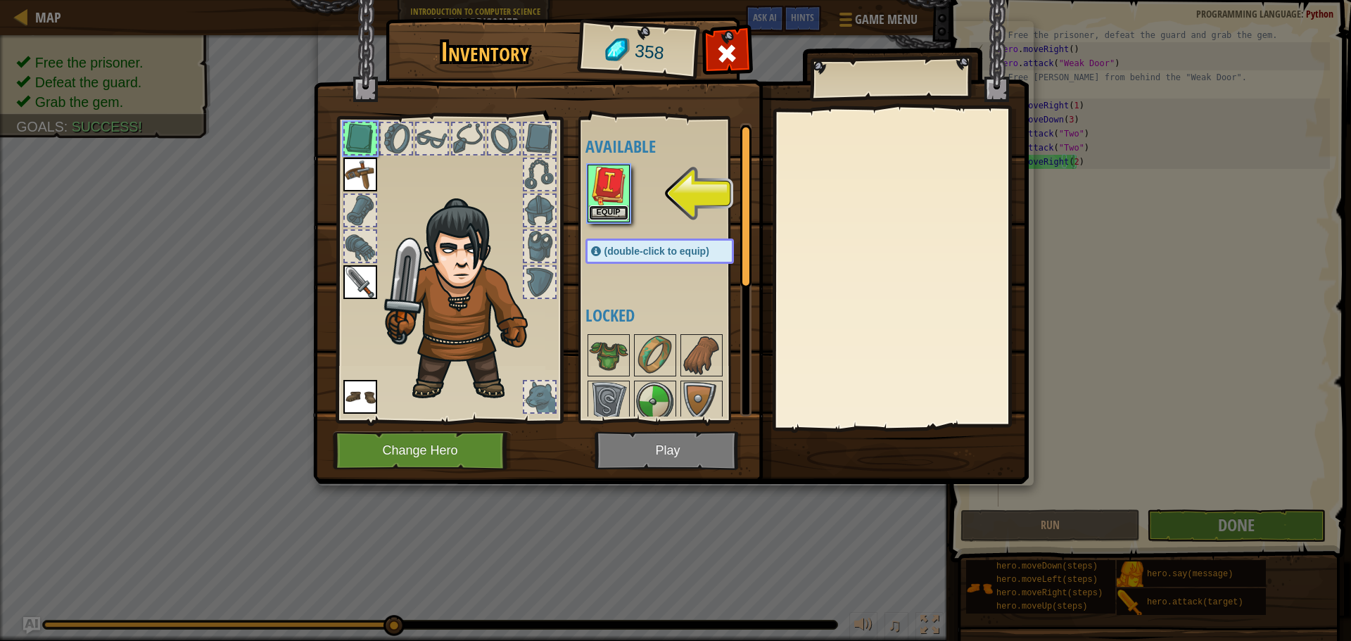
click at [621, 219] on button "Equip" at bounding box center [608, 213] width 39 height 15
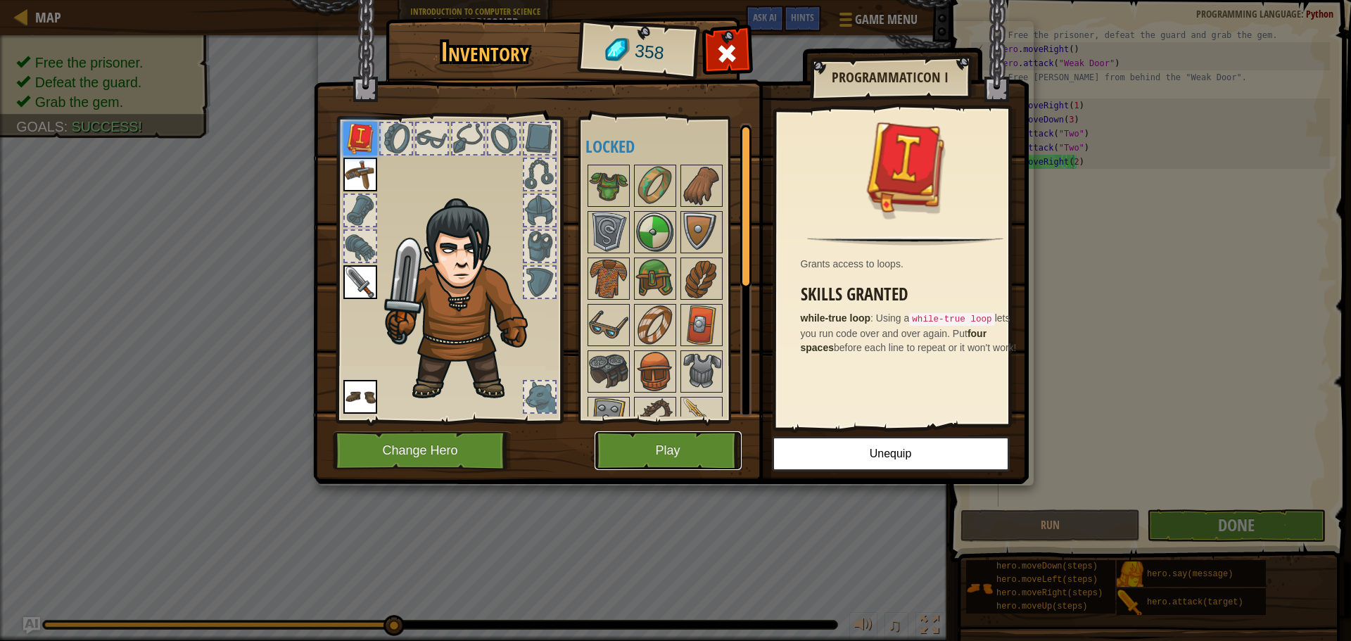
click at [618, 454] on button "Play" at bounding box center [668, 450] width 147 height 39
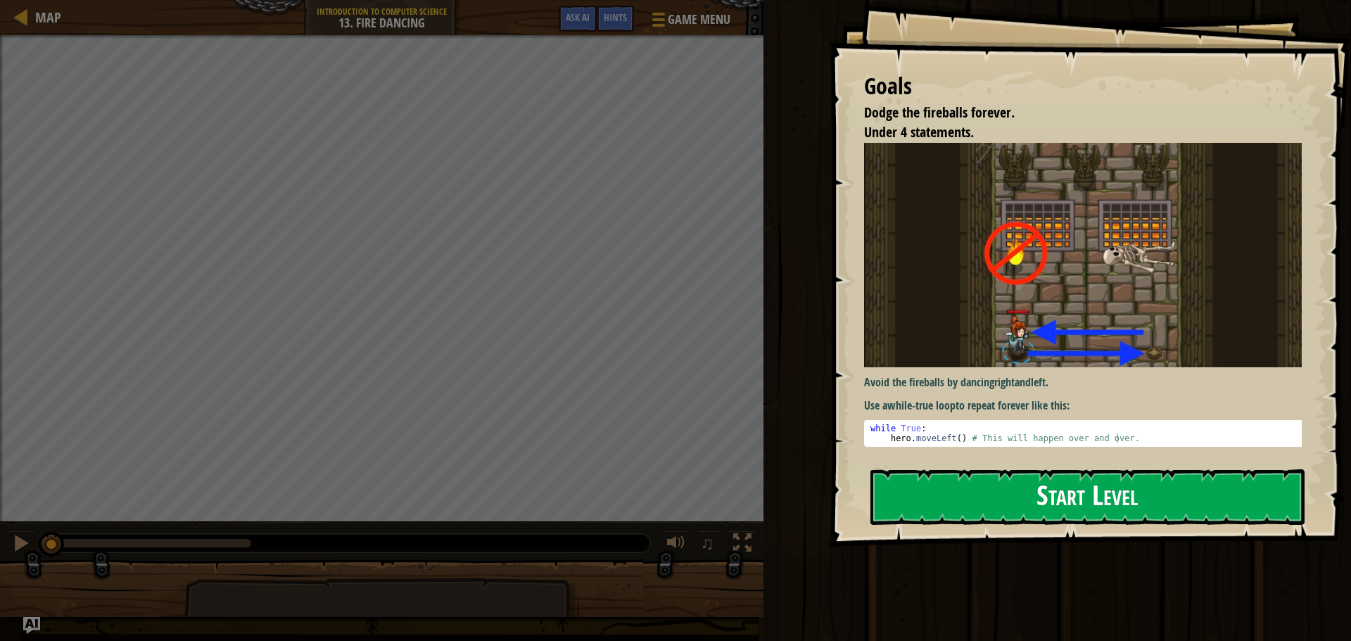
click at [1270, 500] on button "Start Level" at bounding box center [1088, 497] width 434 height 56
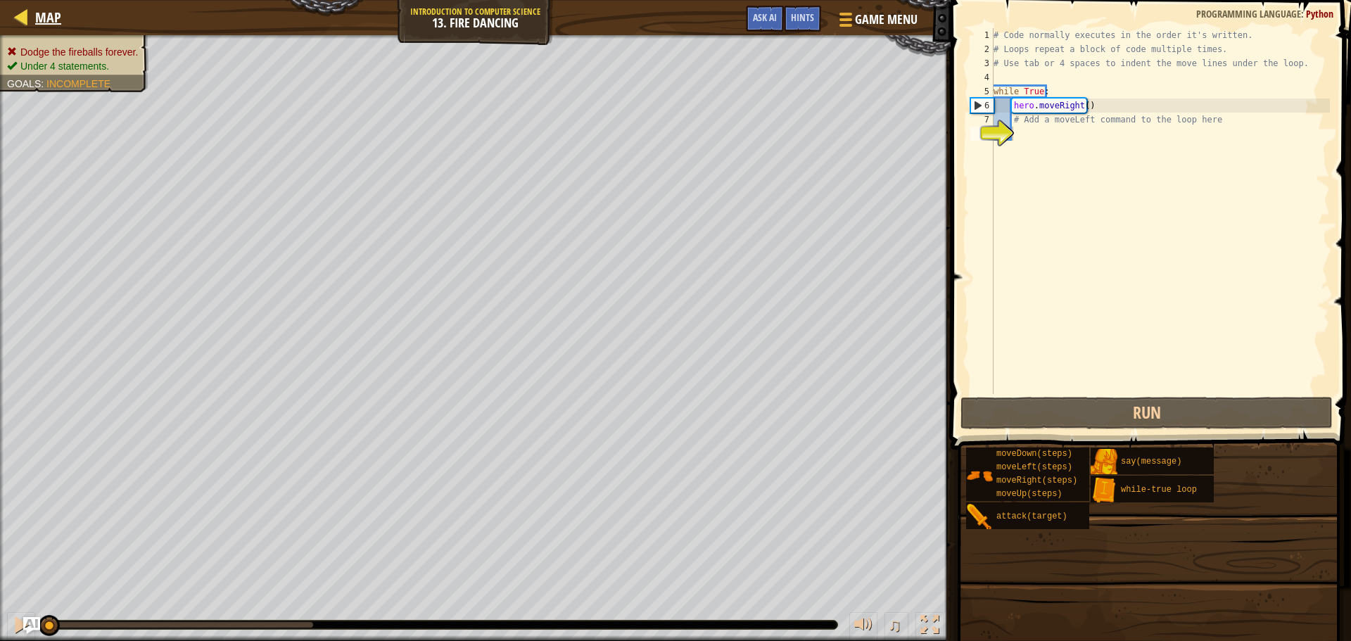
click at [33, 6] on div "Map" at bounding box center [44, 17] width 33 height 35
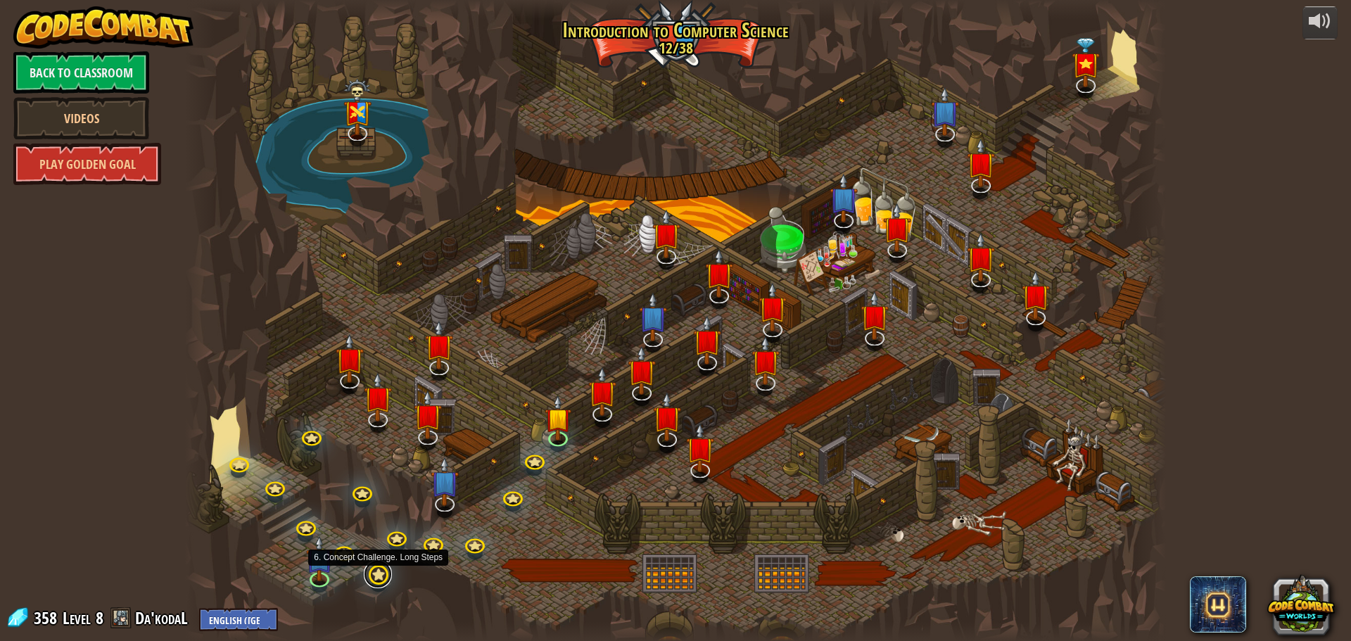
click at [381, 576] on link at bounding box center [378, 574] width 28 height 28
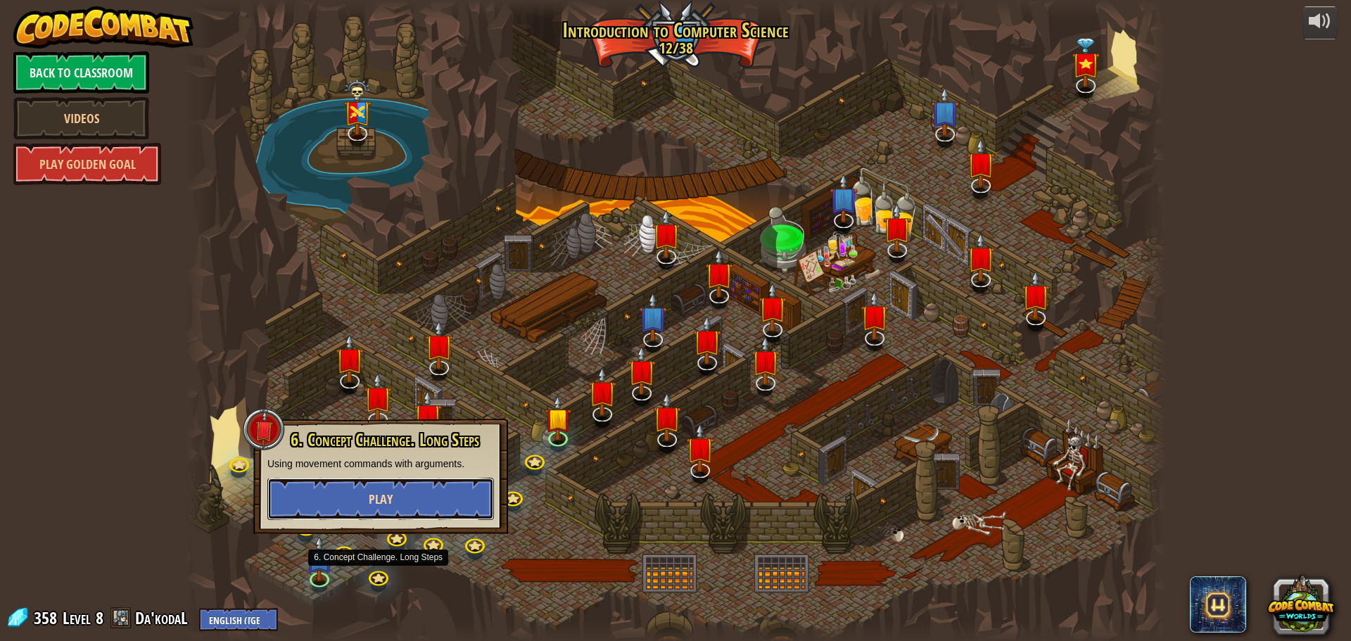
click at [348, 503] on button "Play" at bounding box center [380, 499] width 227 height 42
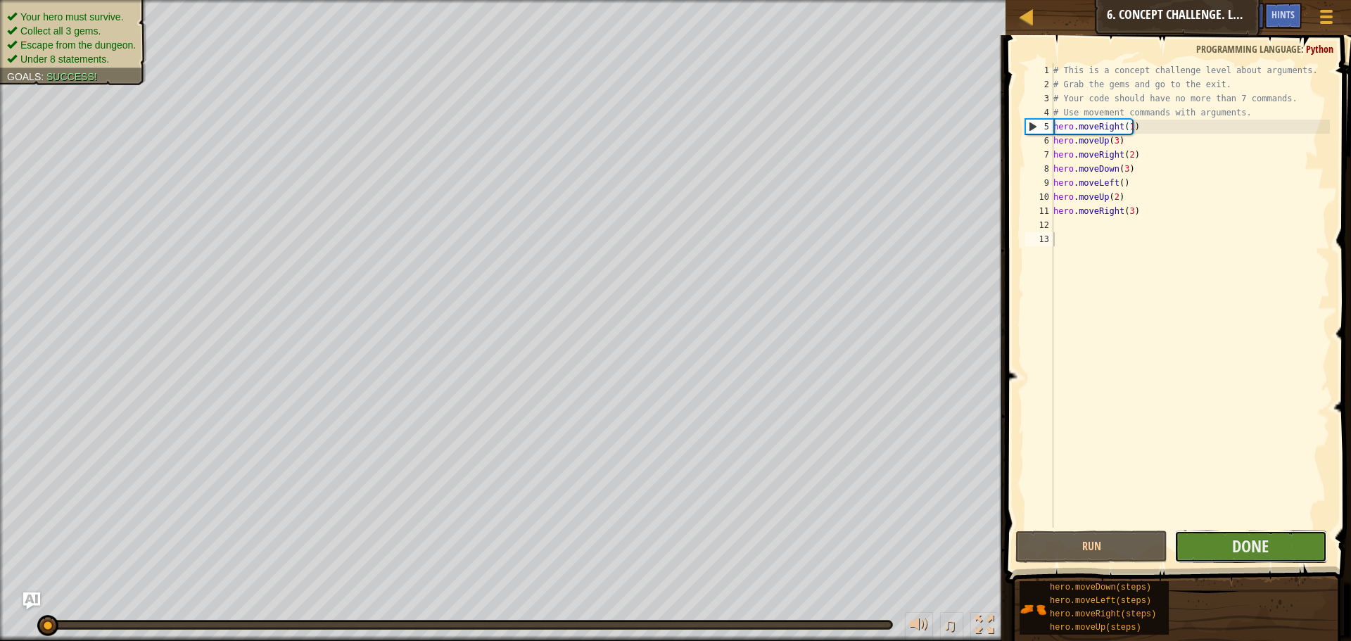
click at [1278, 545] on button "Done" at bounding box center [1251, 547] width 152 height 32
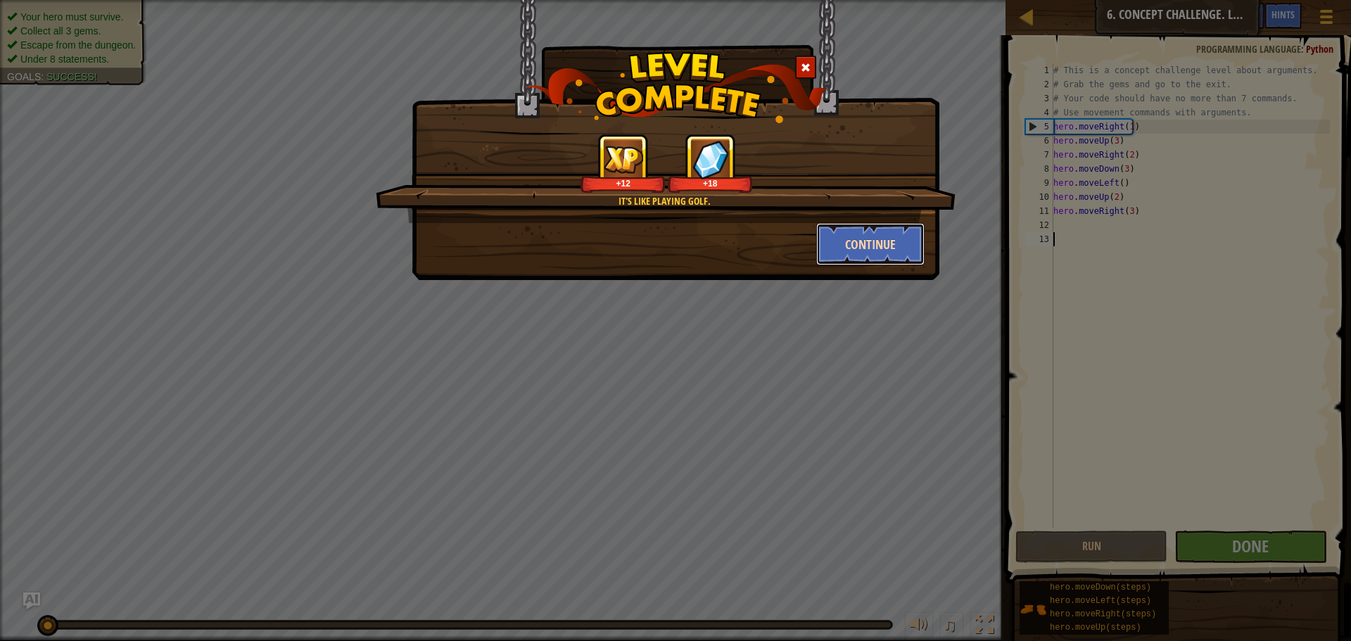
click at [878, 232] on button "Continue" at bounding box center [870, 244] width 109 height 42
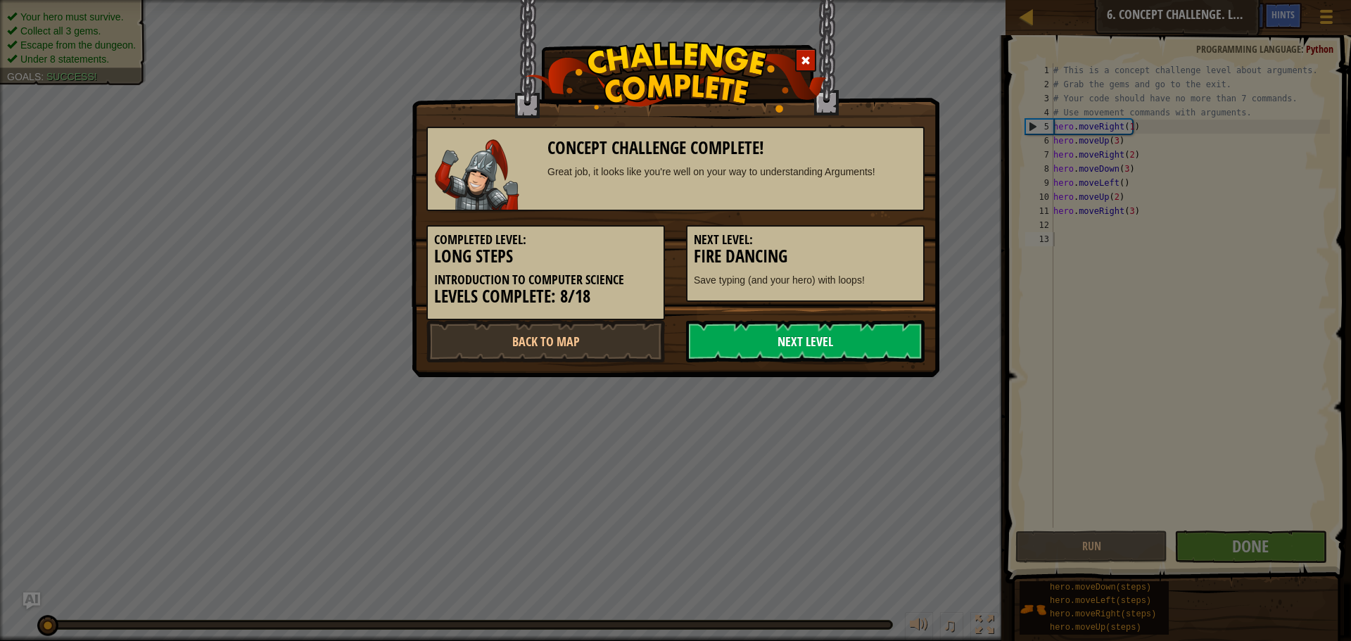
click at [775, 337] on link "Next Level" at bounding box center [805, 341] width 239 height 42
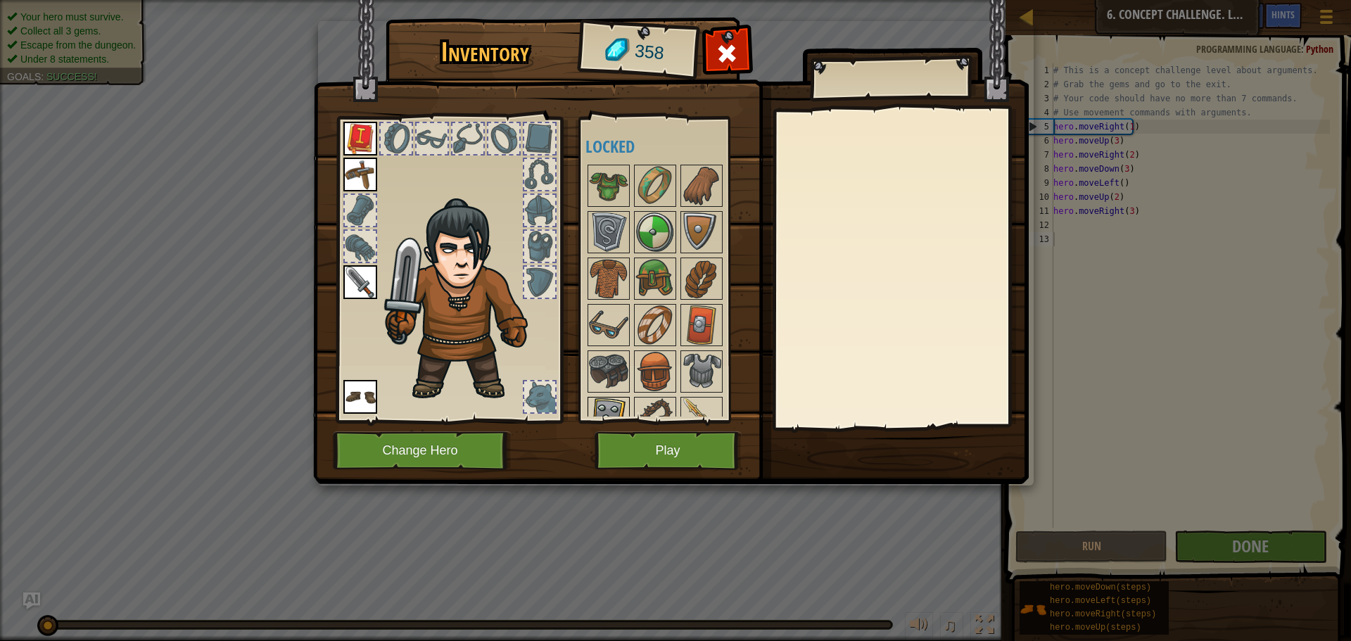
drag, startPoint x: 638, startPoint y: 412, endPoint x: 622, endPoint y: 410, distance: 16.2
click at [628, 412] on div "Available Equip Equip Equip Equip (double-click to equip) Locked" at bounding box center [674, 270] width 177 height 294
click at [731, 446] on button "Play" at bounding box center [668, 450] width 147 height 39
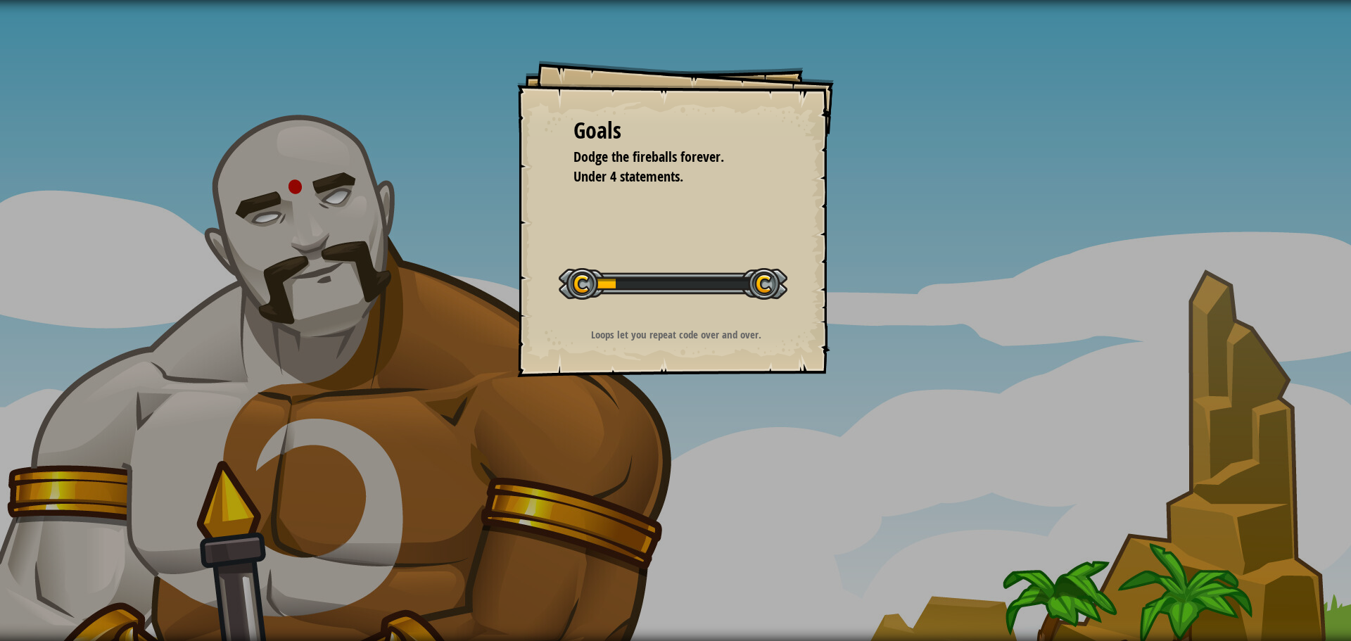
click at [648, 443] on div "Goals Dodge the fireballs forever. Under 4 statements. Start Level Error loadin…" at bounding box center [675, 320] width 1351 height 641
click at [622, 494] on div "Goals Dodge the fireballs forever. Under 4 statements. Start Level Error loadin…" at bounding box center [675, 320] width 1351 height 641
click at [659, 505] on div "Goals Dodge the fireballs forever. Under 4 statements. Start Level Error loadin…" at bounding box center [675, 320] width 1351 height 641
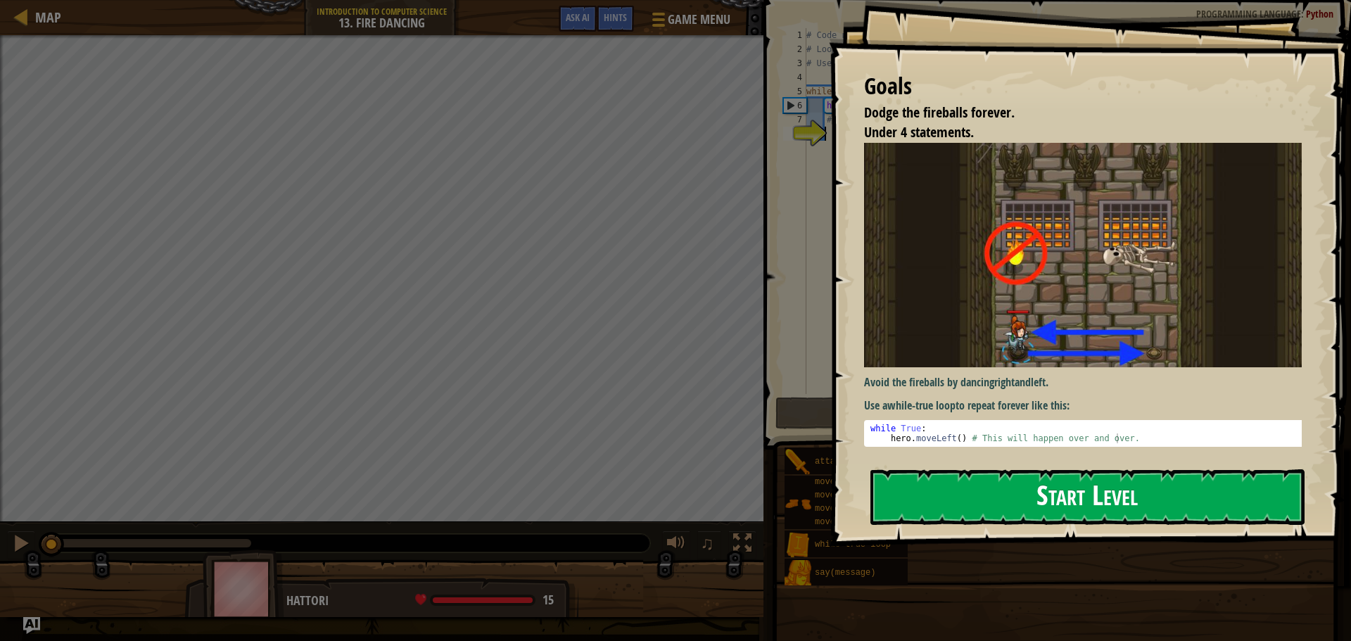
click at [1123, 485] on button "Start Level" at bounding box center [1088, 497] width 434 height 56
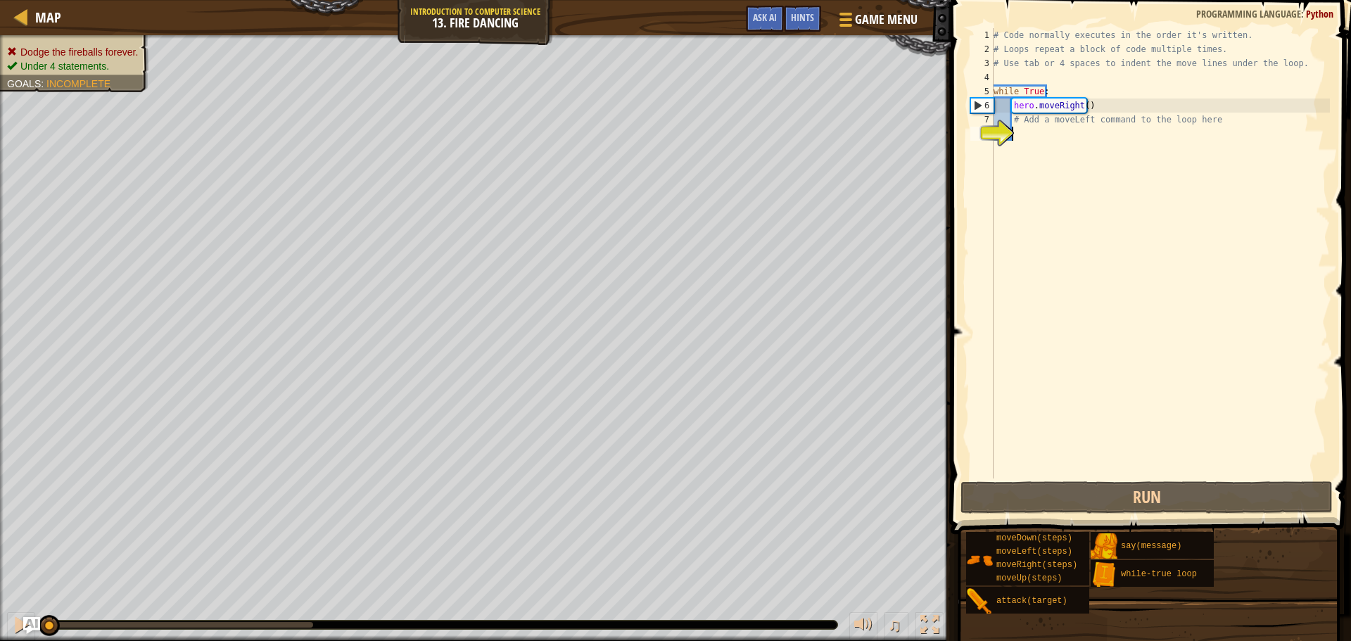
type textarea "m"
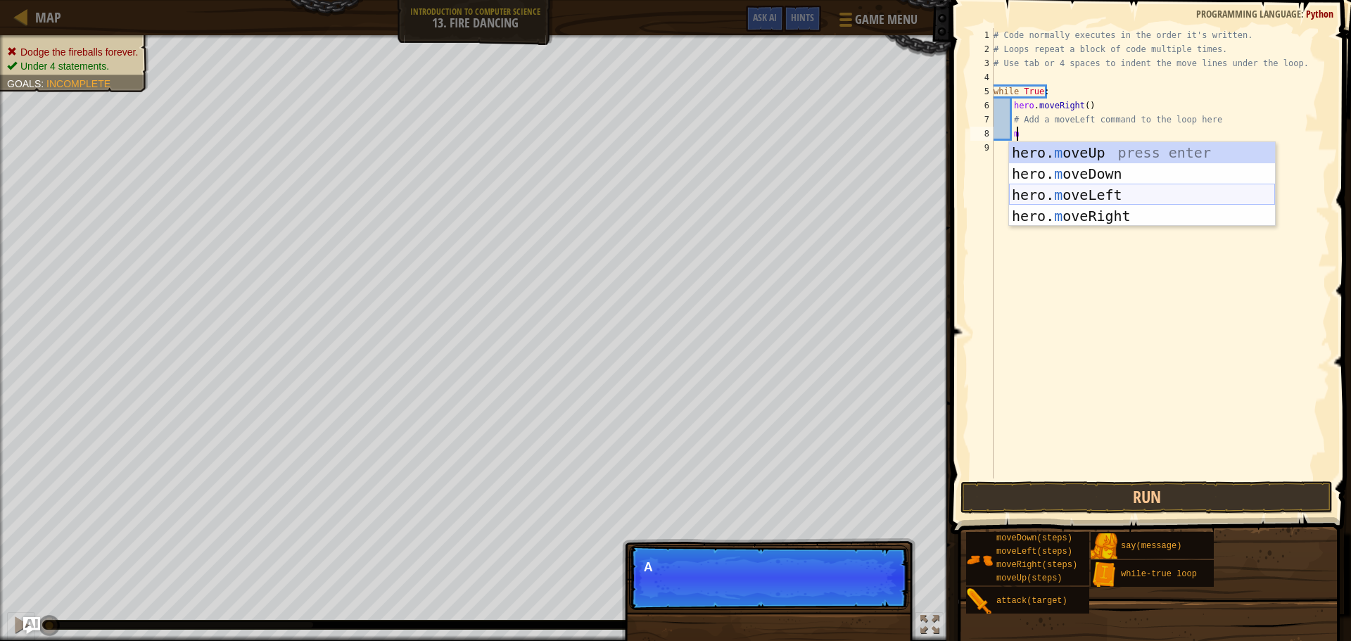
click at [1050, 191] on div "hero. m oveUp press enter hero. m oveDown press enter hero. m oveLeft press ent…" at bounding box center [1142, 205] width 266 height 127
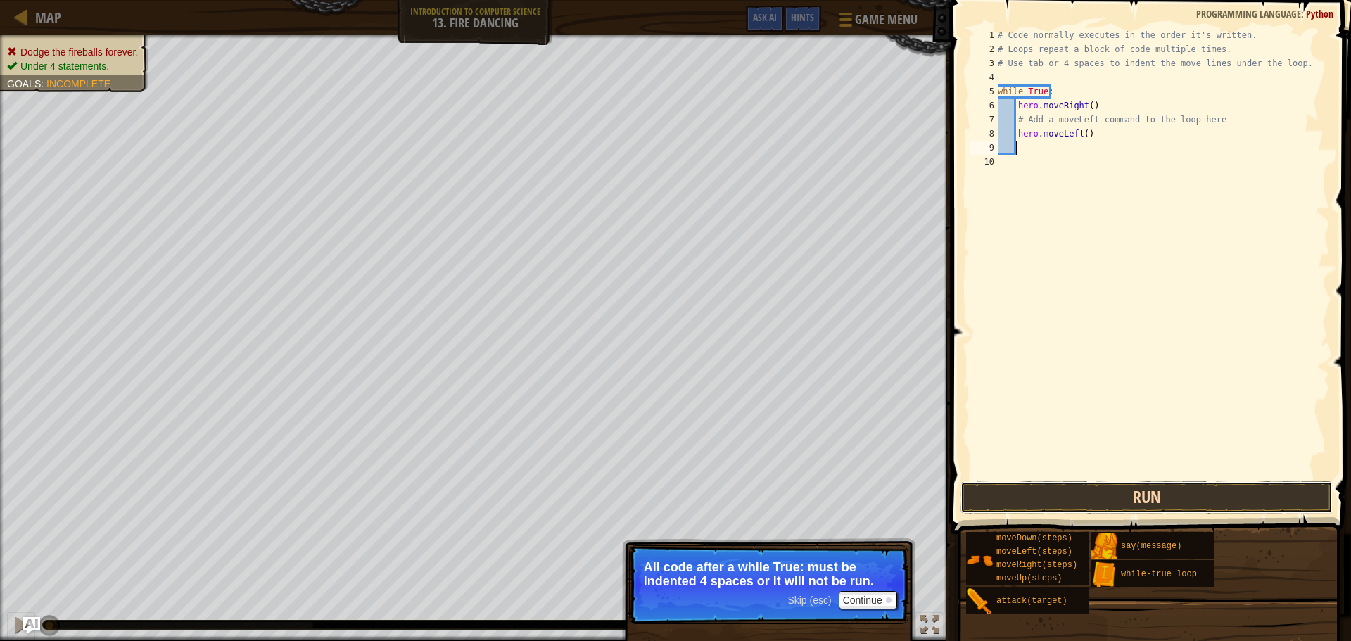
click at [1266, 502] on button "Run" at bounding box center [1147, 497] width 372 height 32
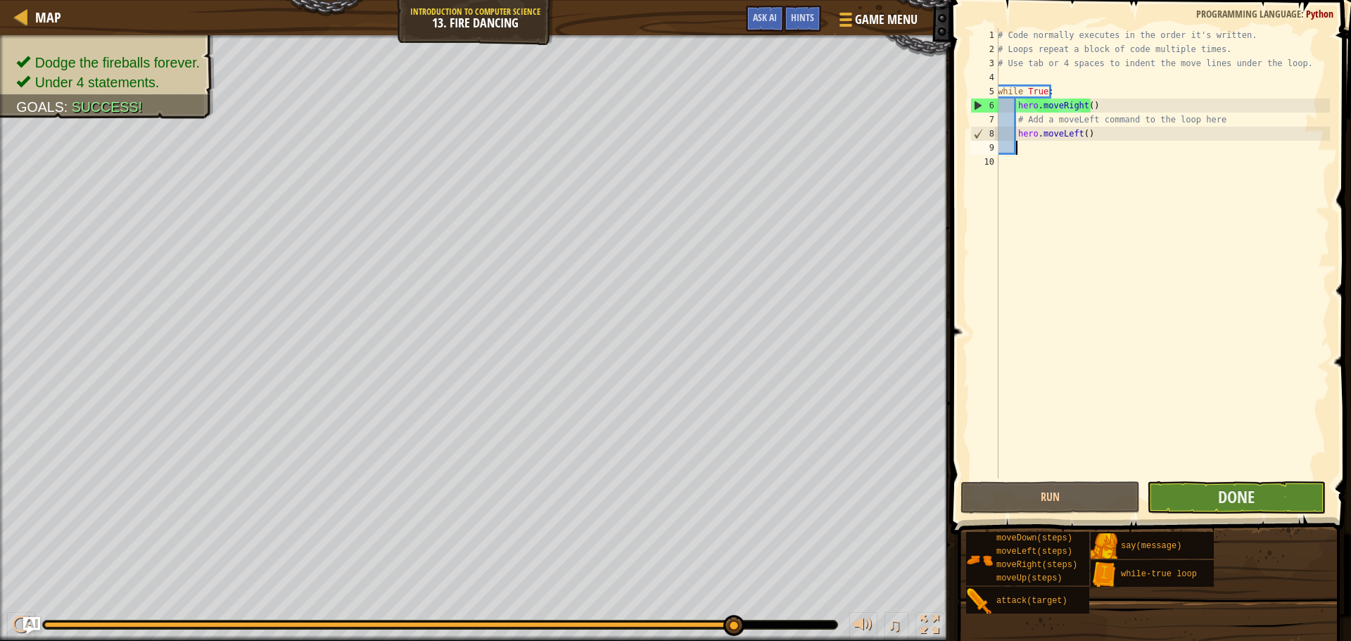
drag, startPoint x: 1202, startPoint y: 479, endPoint x: 1206, endPoint y: 505, distance: 26.3
click at [1206, 492] on div "1 2 3 4 5 6 7 8 9 10 # Code normally executes in the order it's written. # Loop…" at bounding box center [1149, 295] width 405 height 576
click at [1204, 509] on button "Done" at bounding box center [1236, 497] width 179 height 32
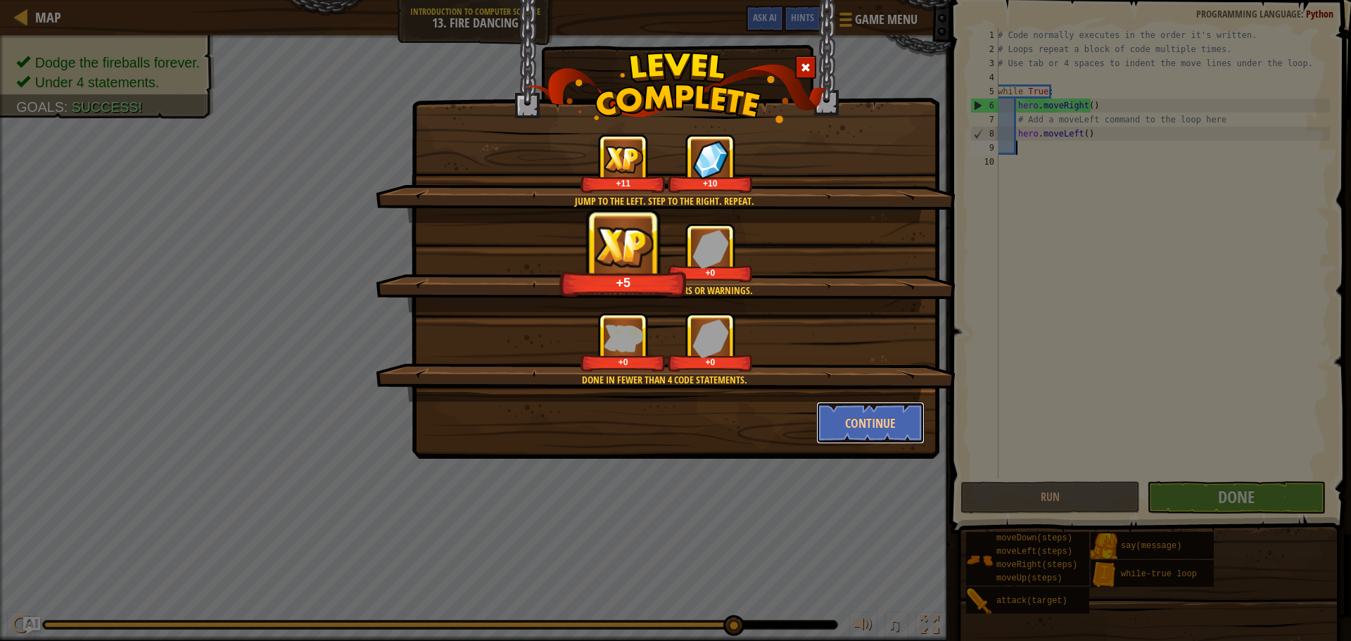
click at [871, 429] on button "Continue" at bounding box center [870, 423] width 109 height 42
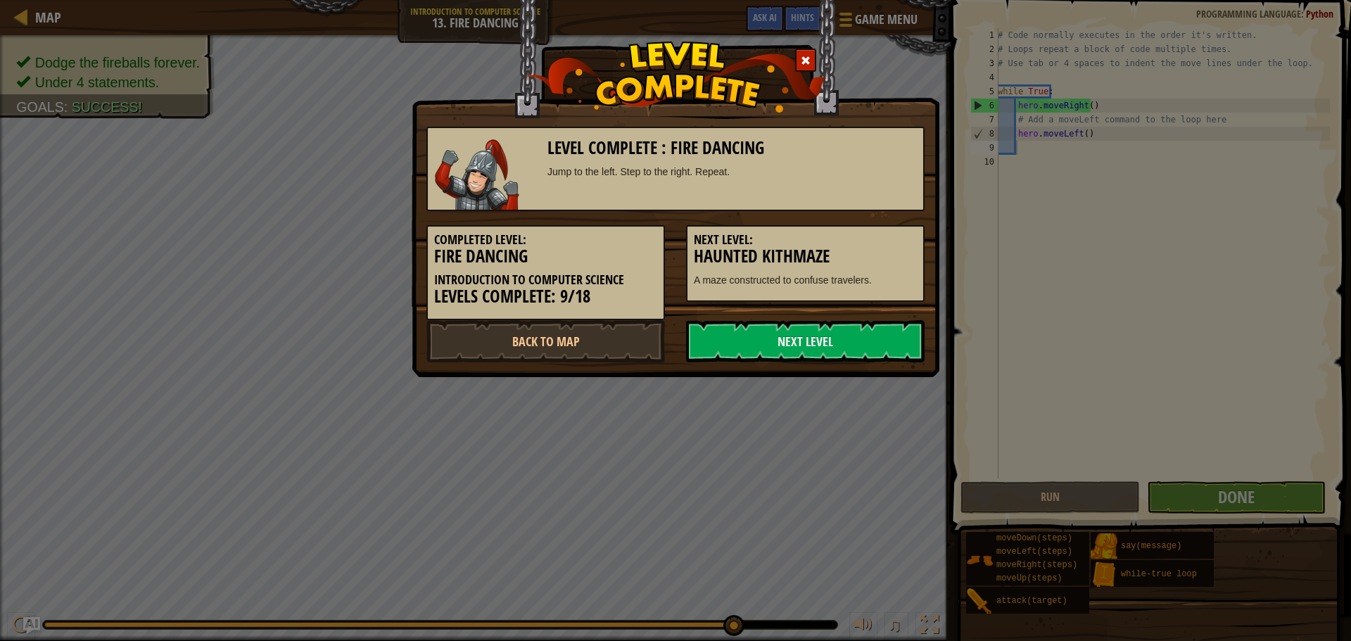
click at [1256, 481] on div "Level Complete : Fire Dancing Jump to the left. Step to the right. Repeat. Comp…" at bounding box center [675, 320] width 1351 height 641
click at [735, 343] on link "Next Level" at bounding box center [805, 341] width 239 height 42
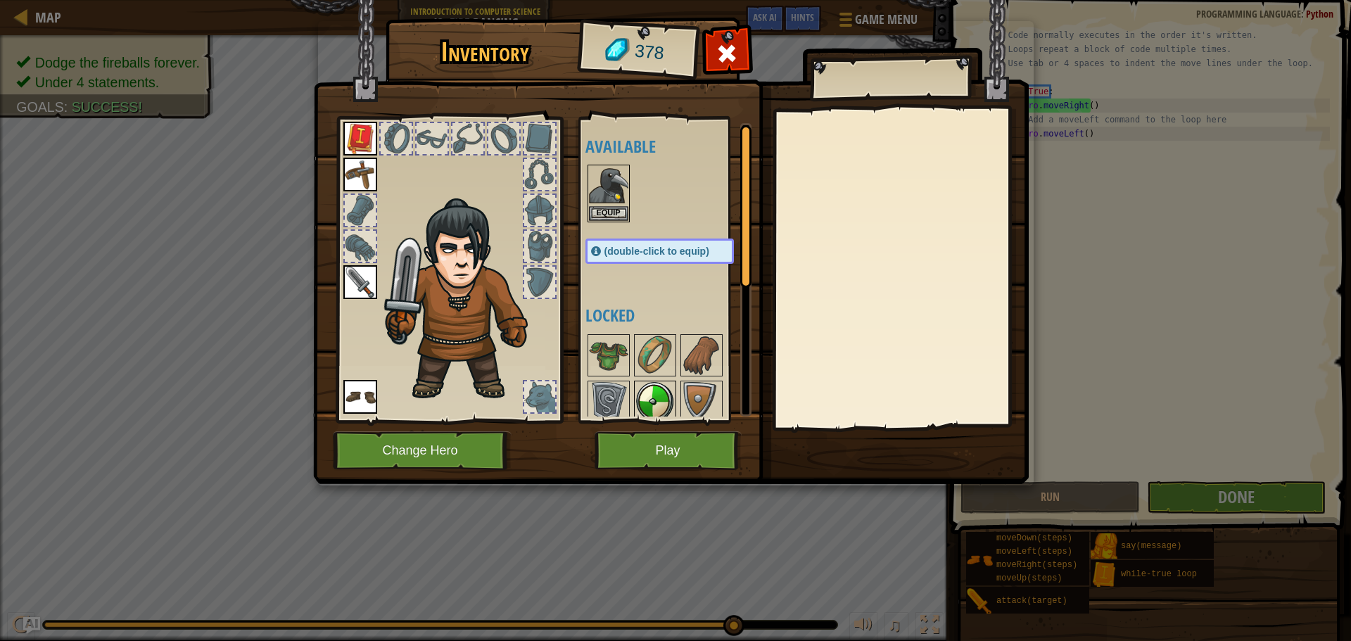
click at [659, 387] on img at bounding box center [655, 401] width 39 height 39
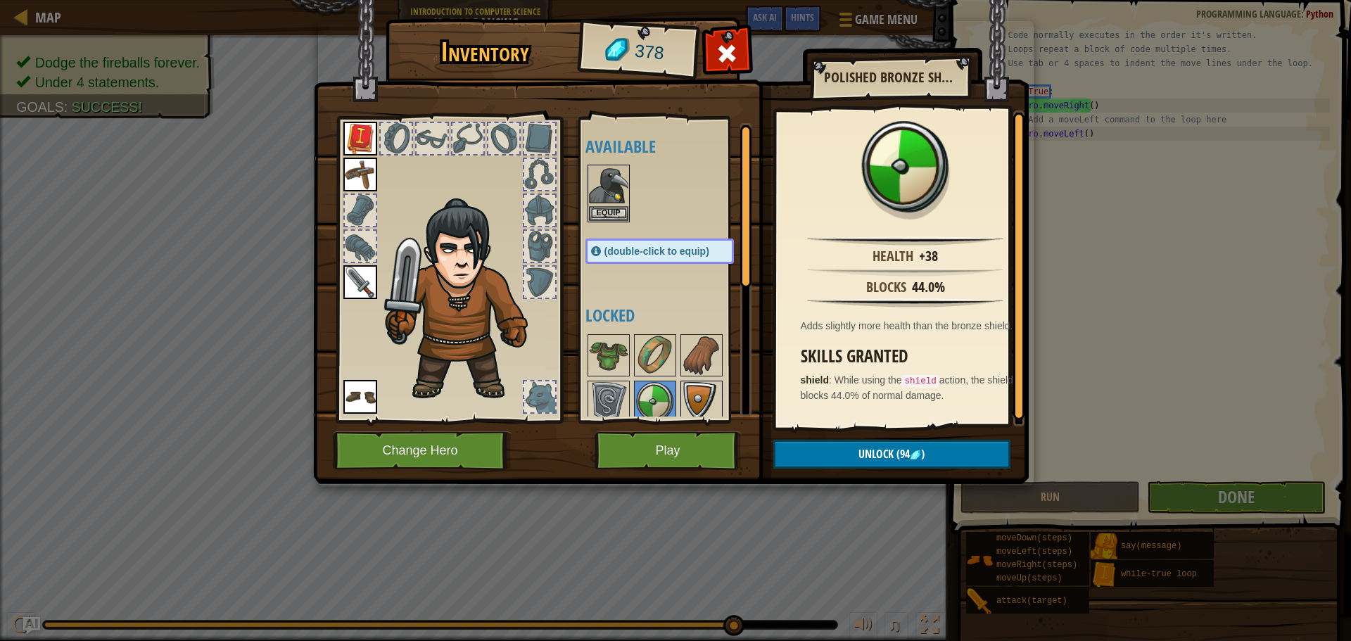
click at [689, 389] on img at bounding box center [701, 401] width 39 height 39
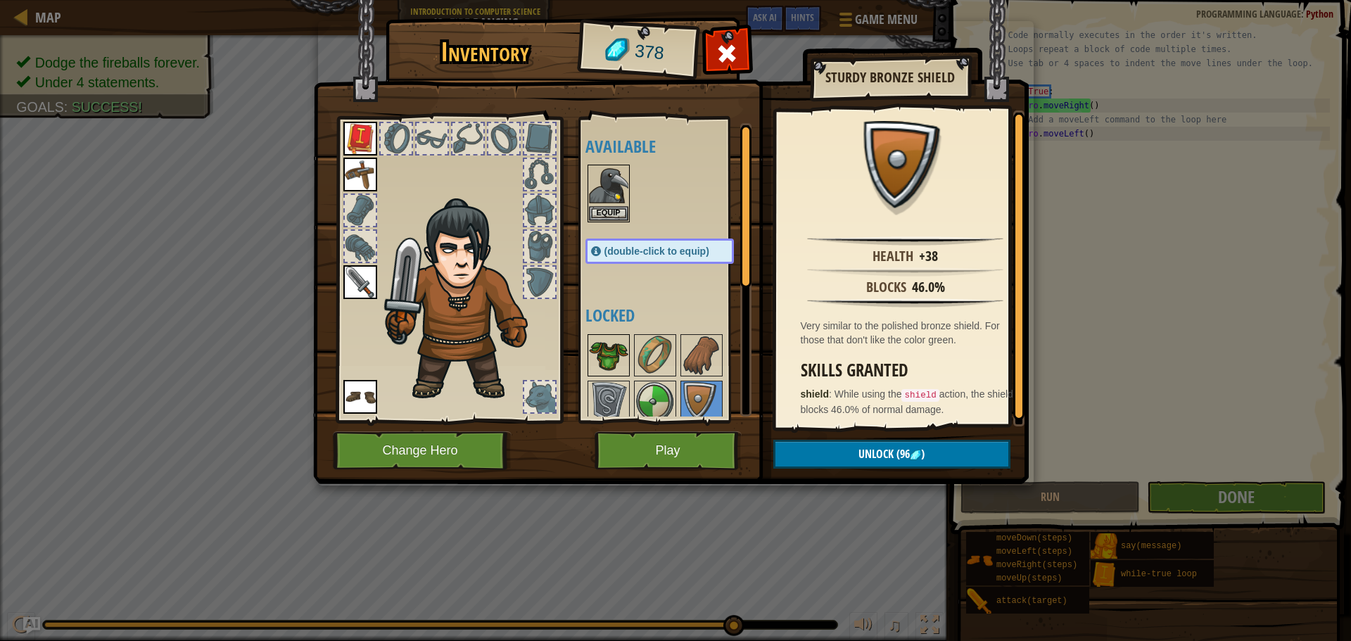
drag, startPoint x: 658, startPoint y: 324, endPoint x: 618, endPoint y: 357, distance: 52.0
click at [655, 339] on div "Available Equip Equip Equip Equip Equip (double-click to equip) Locked" at bounding box center [674, 270] width 177 height 294
click at [617, 355] on img at bounding box center [608, 355] width 39 height 39
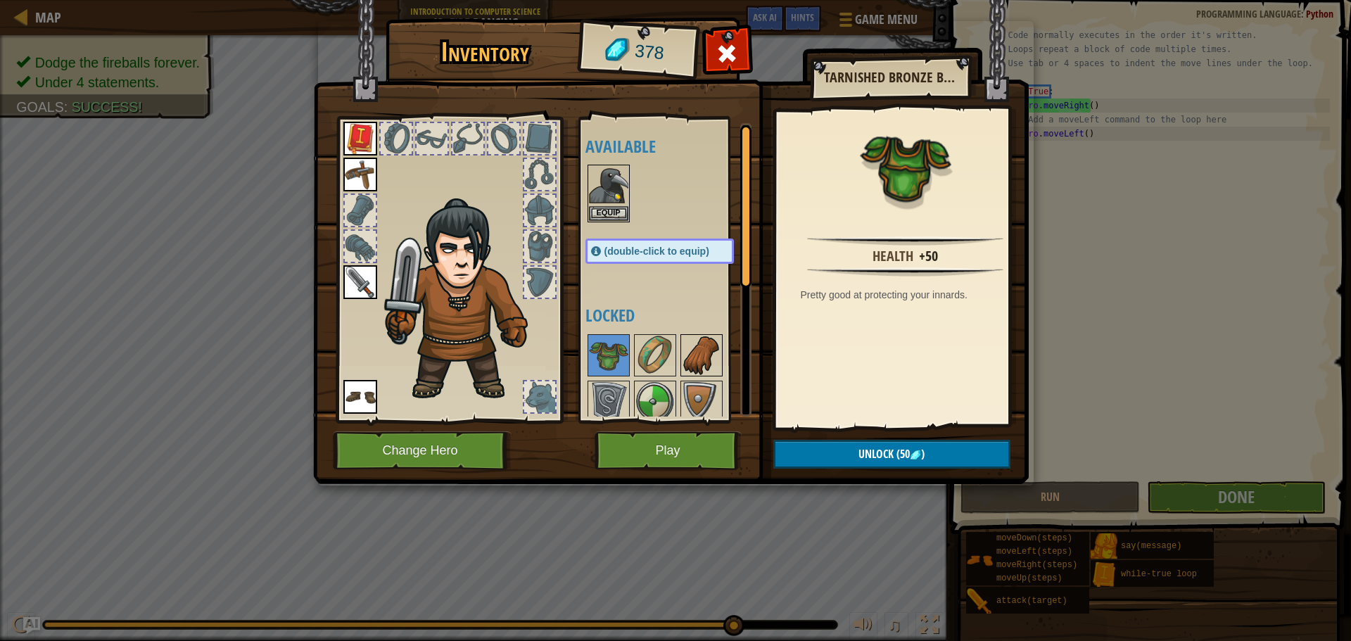
click at [682, 339] on div at bounding box center [702, 355] width 42 height 42
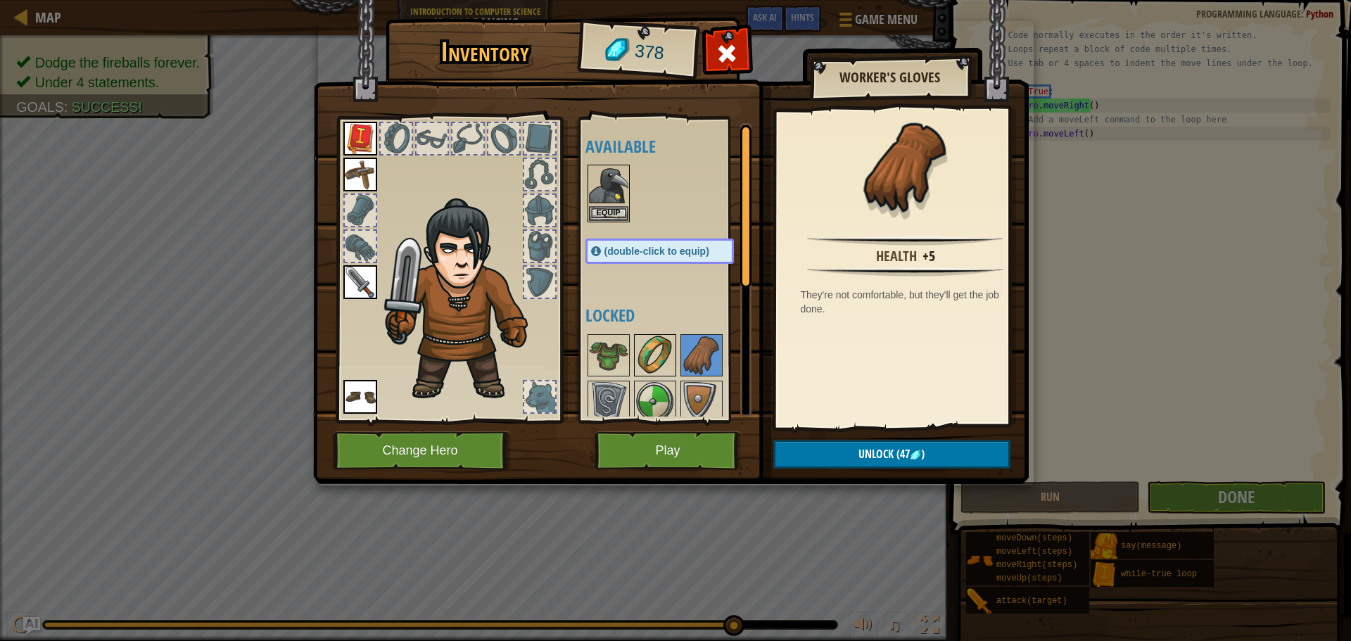
drag, startPoint x: 657, startPoint y: 339, endPoint x: 645, endPoint y: 341, distance: 12.0
click at [653, 339] on img at bounding box center [655, 355] width 39 height 39
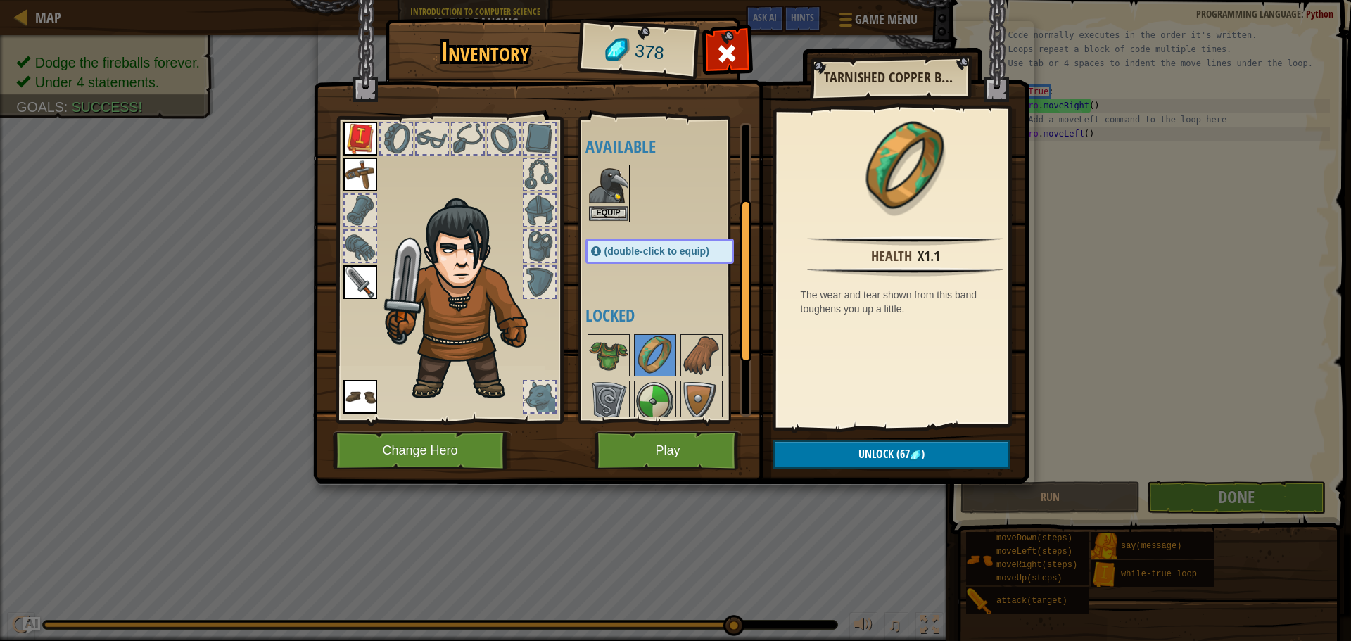
scroll to position [241, 0]
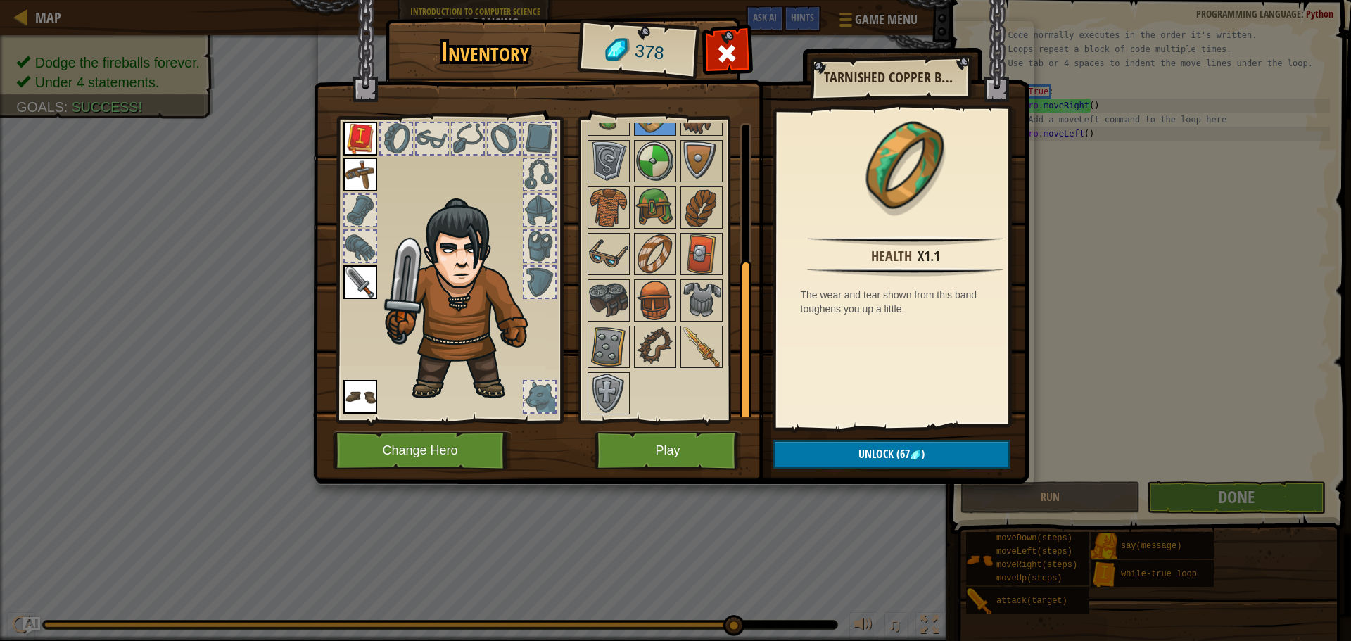
click at [709, 324] on div at bounding box center [674, 254] width 177 height 325
click at [705, 330] on img at bounding box center [701, 346] width 39 height 39
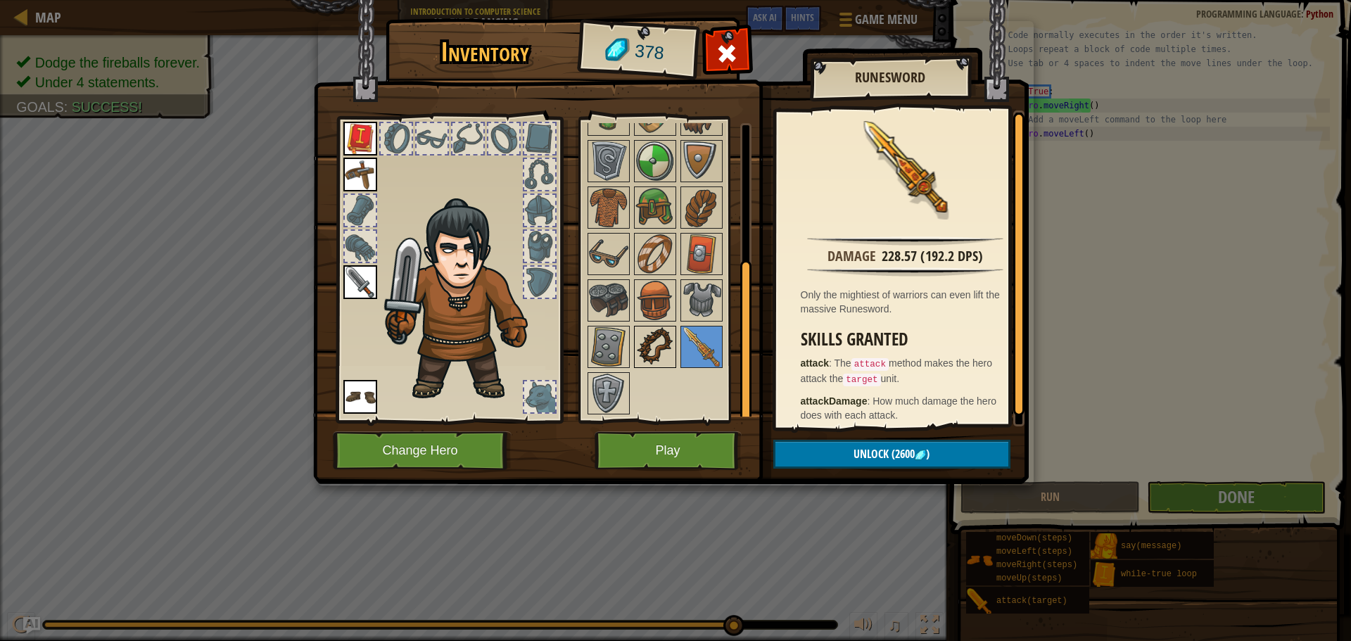
click at [661, 332] on img at bounding box center [655, 346] width 39 height 39
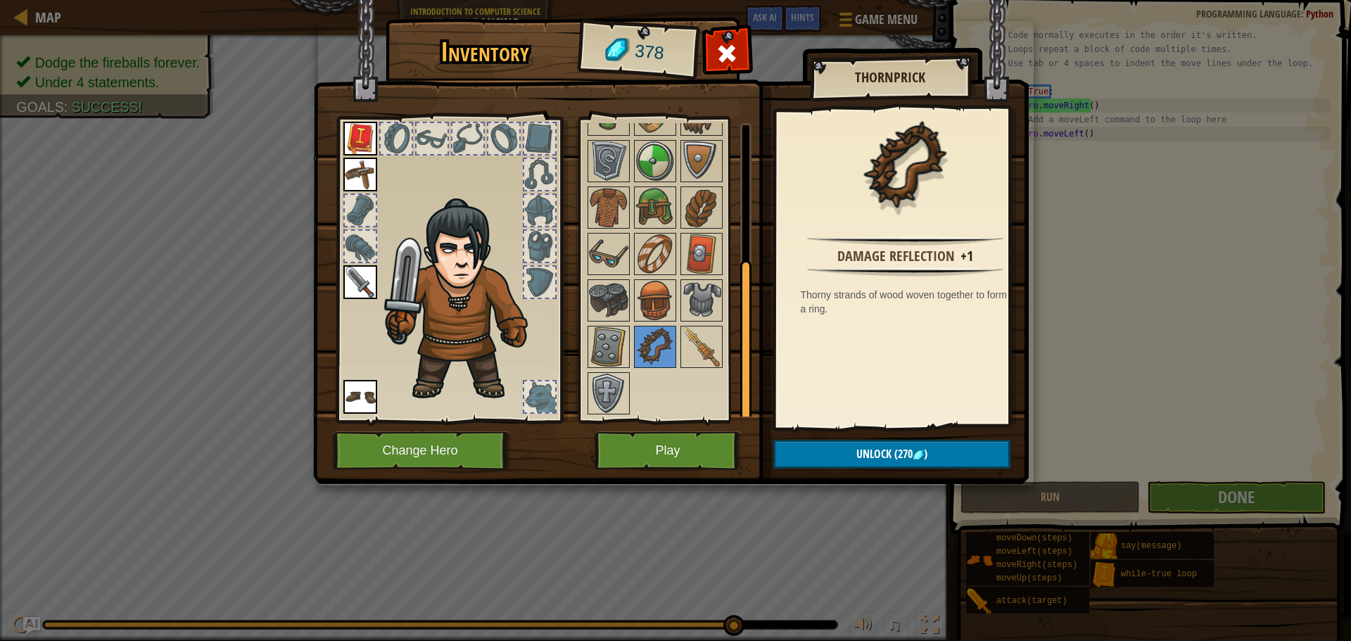
click at [580, 341] on div "Available Equip Equip Equip Equip Equip (double-click to equip) Locked" at bounding box center [665, 270] width 172 height 306
click at [594, 337] on img at bounding box center [608, 346] width 39 height 39
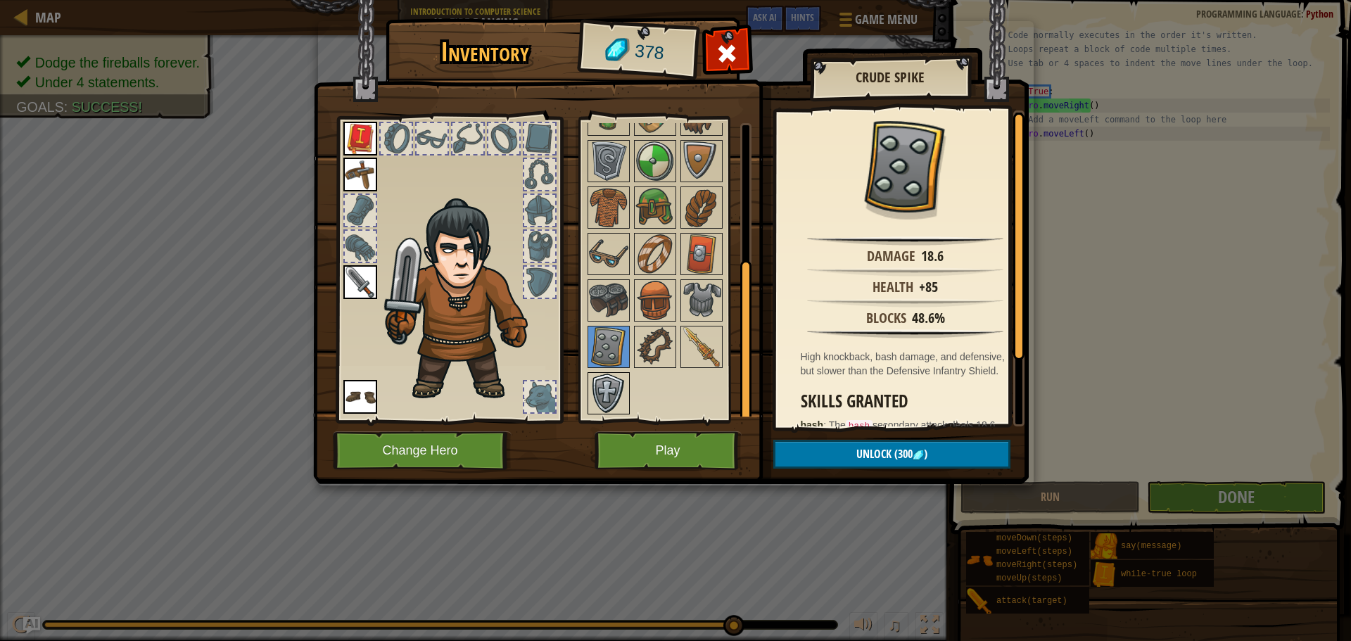
click at [604, 381] on img at bounding box center [608, 393] width 39 height 39
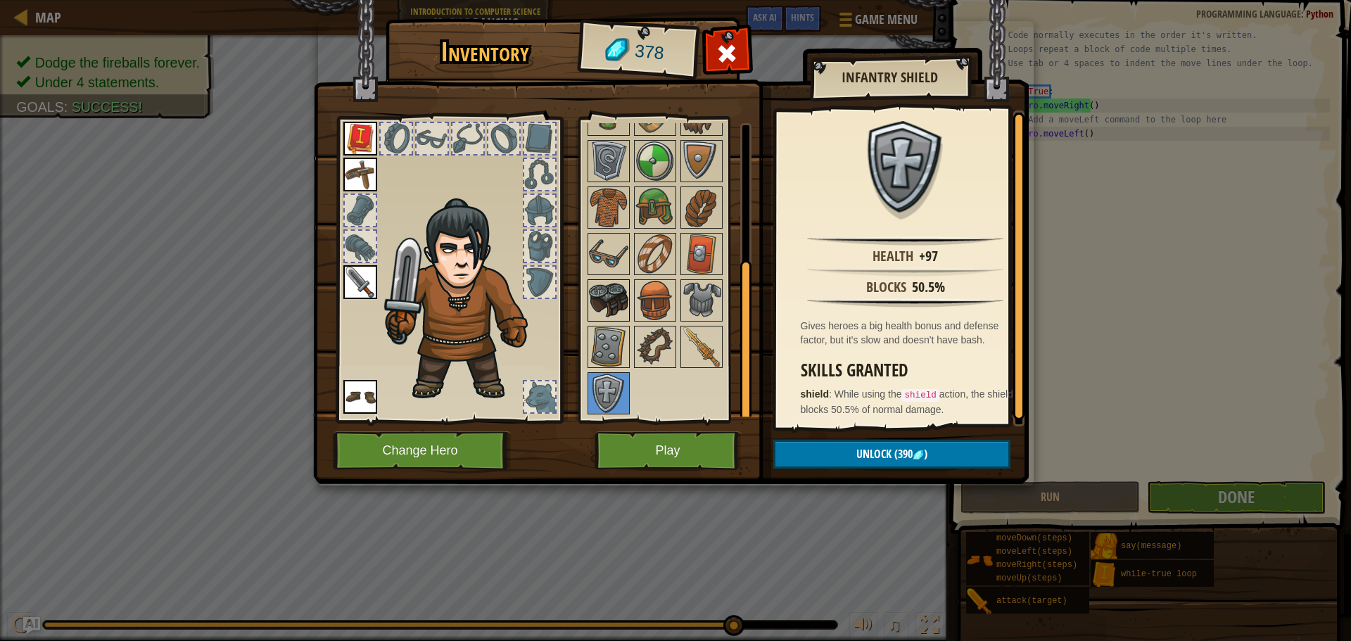
click at [622, 308] on img at bounding box center [608, 300] width 39 height 39
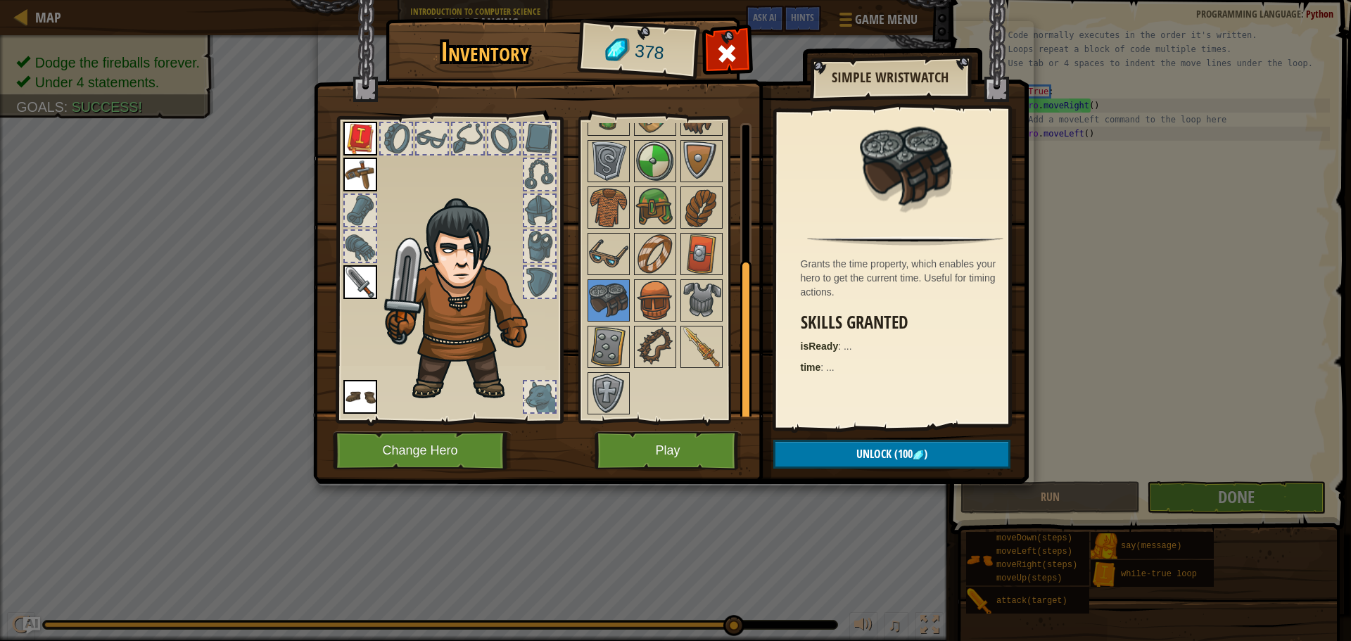
click at [679, 295] on div "Available Equip Equip Equip Equip Equip (double-click to equip) Locked" at bounding box center [674, 270] width 177 height 294
click at [604, 374] on img at bounding box center [608, 393] width 39 height 39
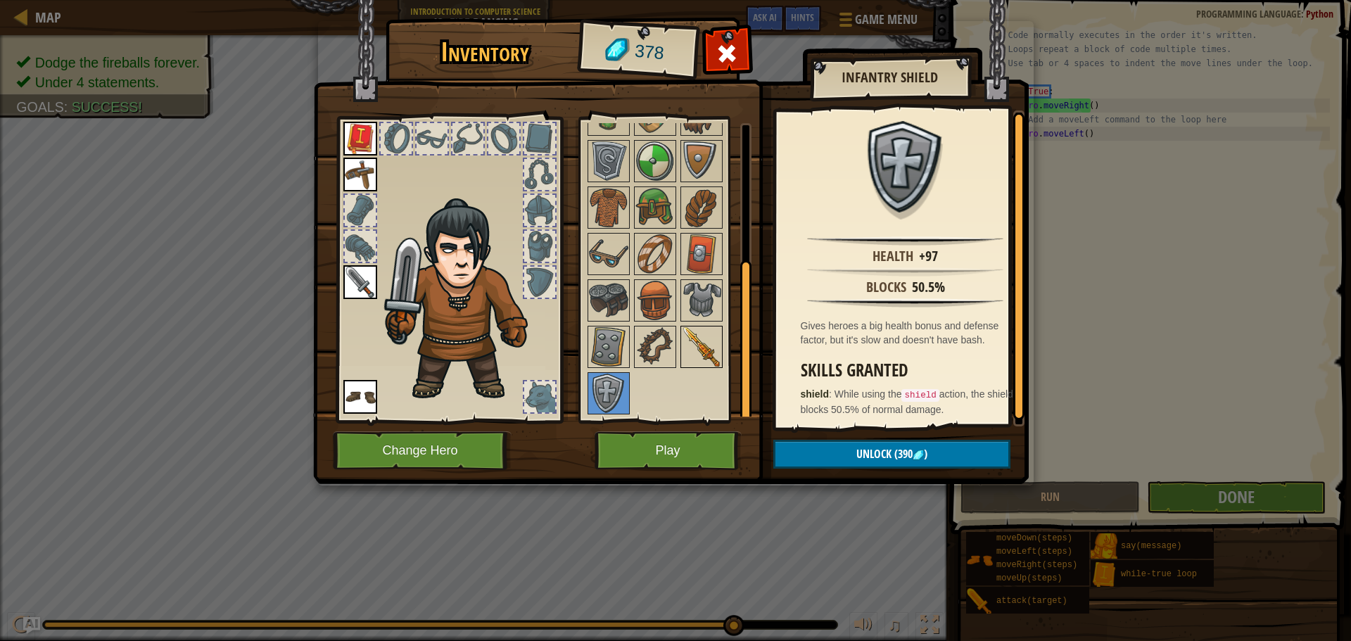
click at [686, 340] on img at bounding box center [701, 346] width 39 height 39
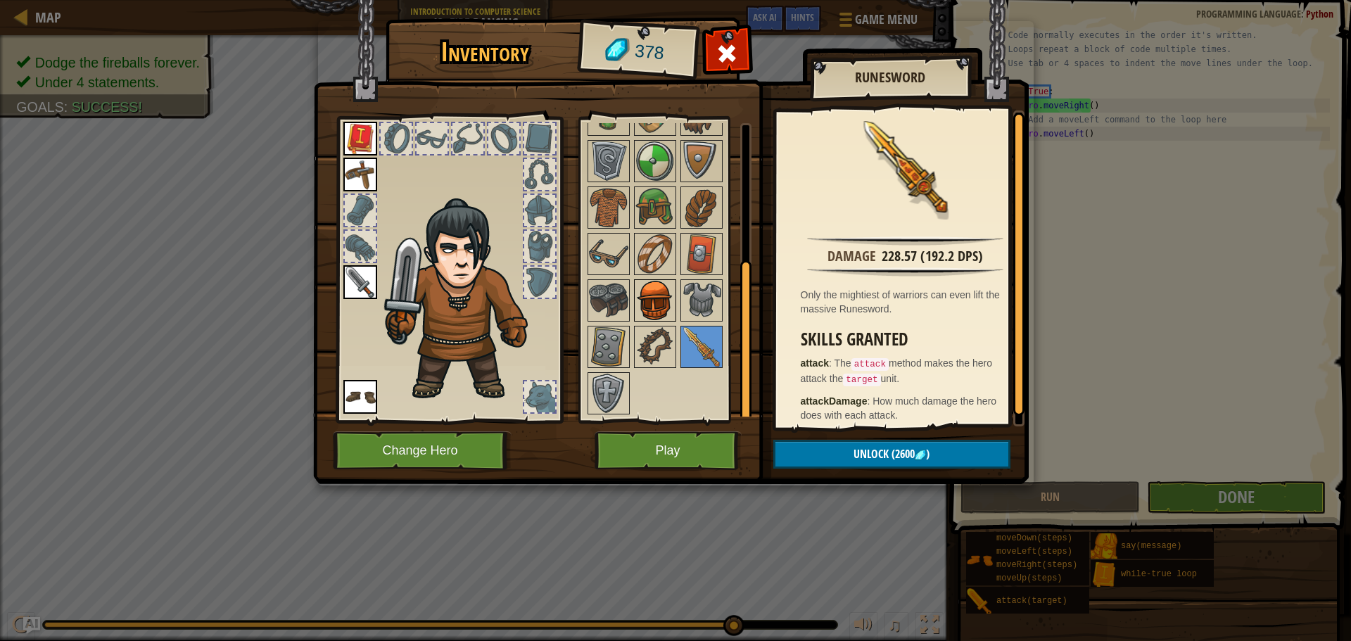
drag, startPoint x: 657, startPoint y: 335, endPoint x: 673, endPoint y: 313, distance: 27.3
click at [658, 324] on div "Available Equip Equip Equip Equip Equip (double-click to equip) Locked" at bounding box center [674, 270] width 177 height 294
click at [706, 308] on img at bounding box center [701, 300] width 39 height 39
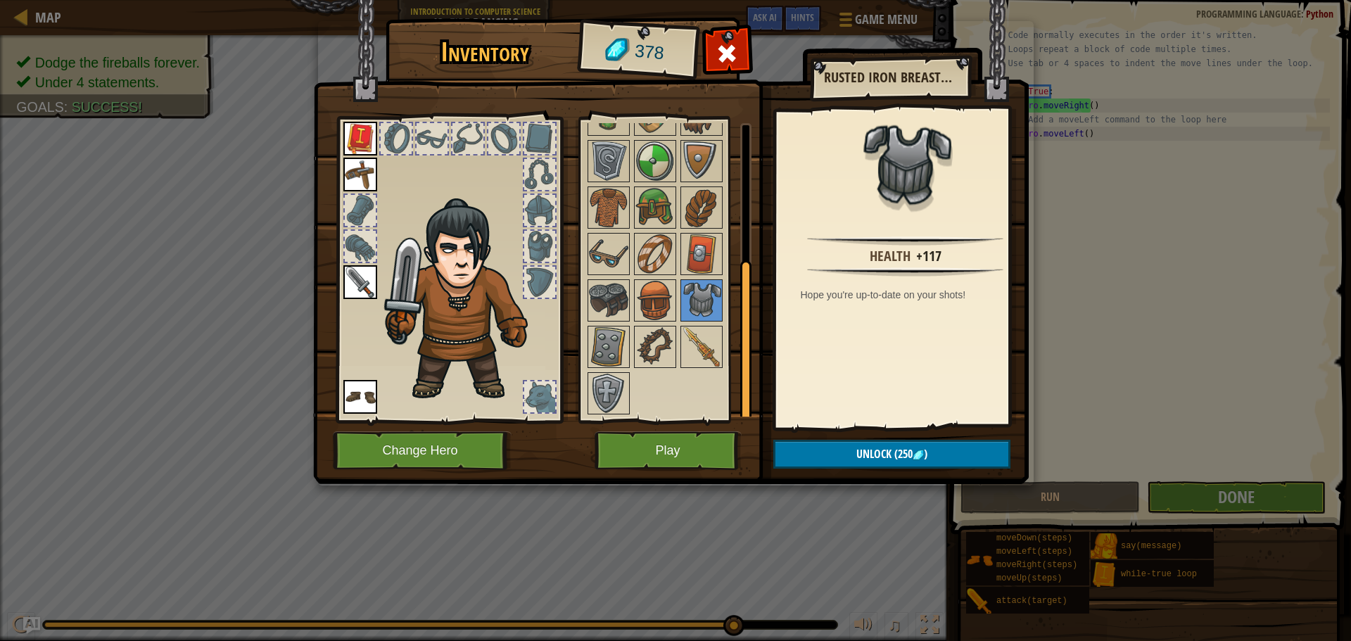
drag, startPoint x: 693, startPoint y: 303, endPoint x: 631, endPoint y: 303, distance: 61.9
click at [669, 304] on div "Available Equip Equip Equip Equip Equip (double-click to equip) Locked" at bounding box center [674, 270] width 177 height 294
click at [629, 303] on div "Available Equip Equip Equip Equip Equip (double-click to equip) Locked" at bounding box center [674, 270] width 177 height 294
drag, startPoint x: 607, startPoint y: 301, endPoint x: 624, endPoint y: 305, distance: 18.1
click at [617, 303] on img at bounding box center [608, 300] width 39 height 39
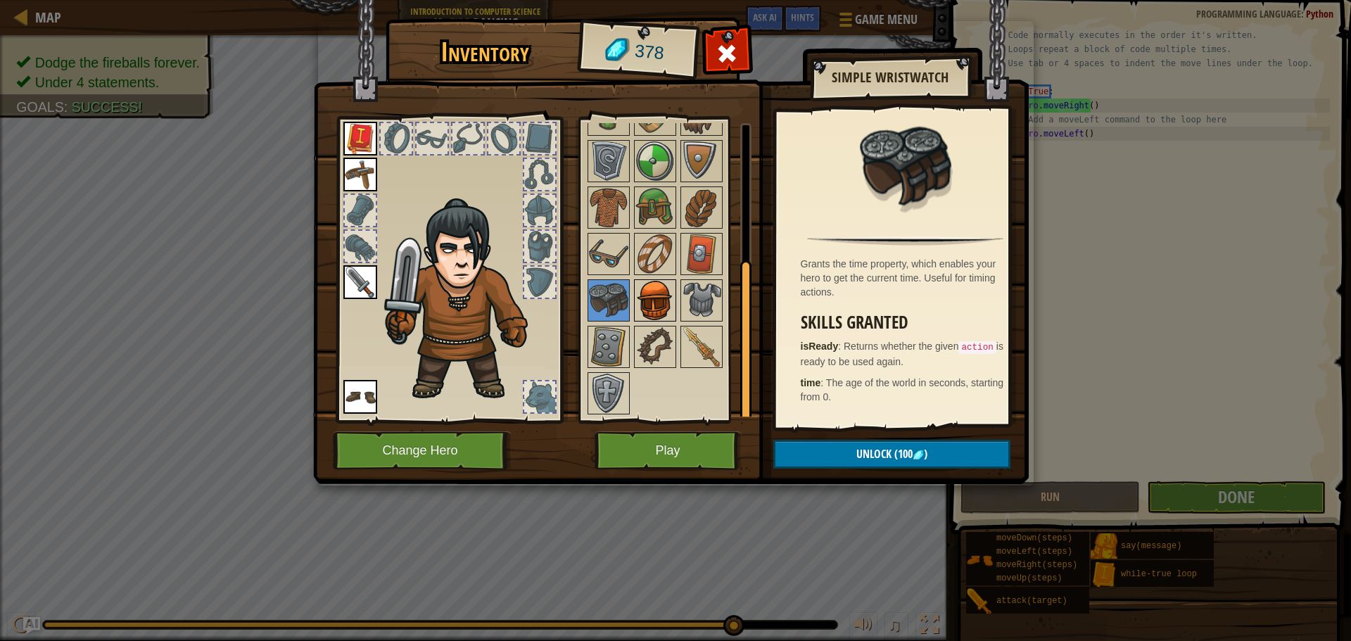
click at [660, 303] on img at bounding box center [655, 300] width 39 height 39
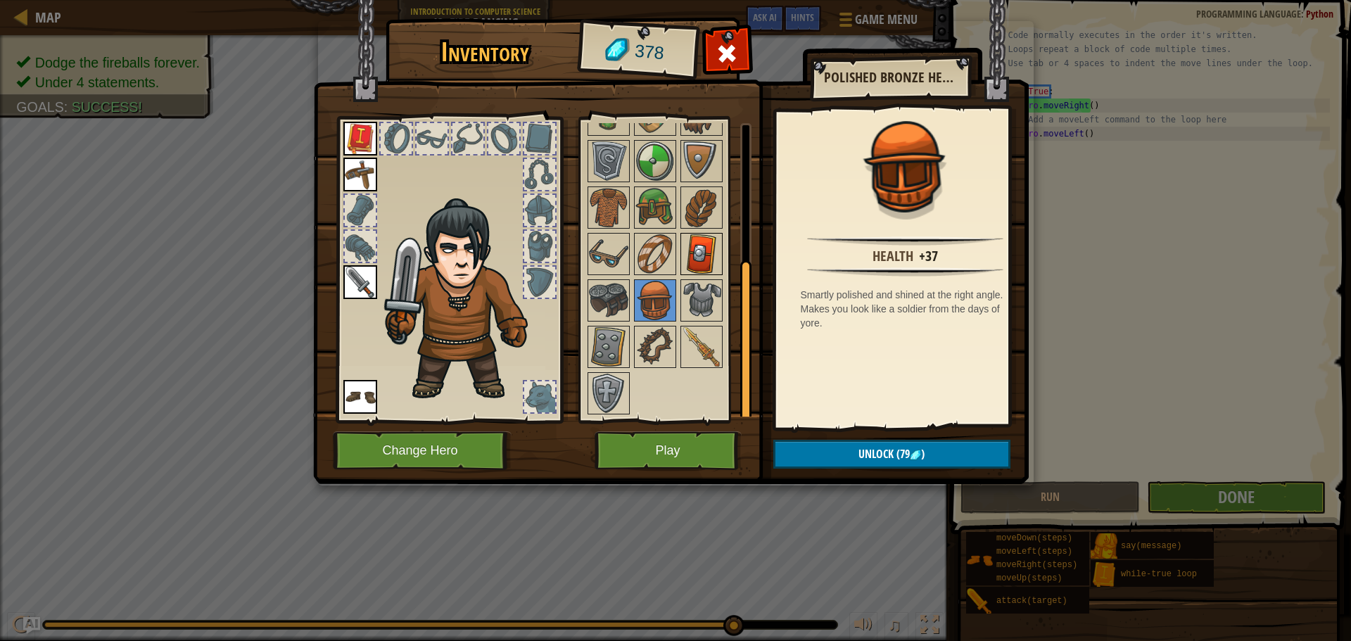
click at [700, 260] on img at bounding box center [701, 253] width 39 height 39
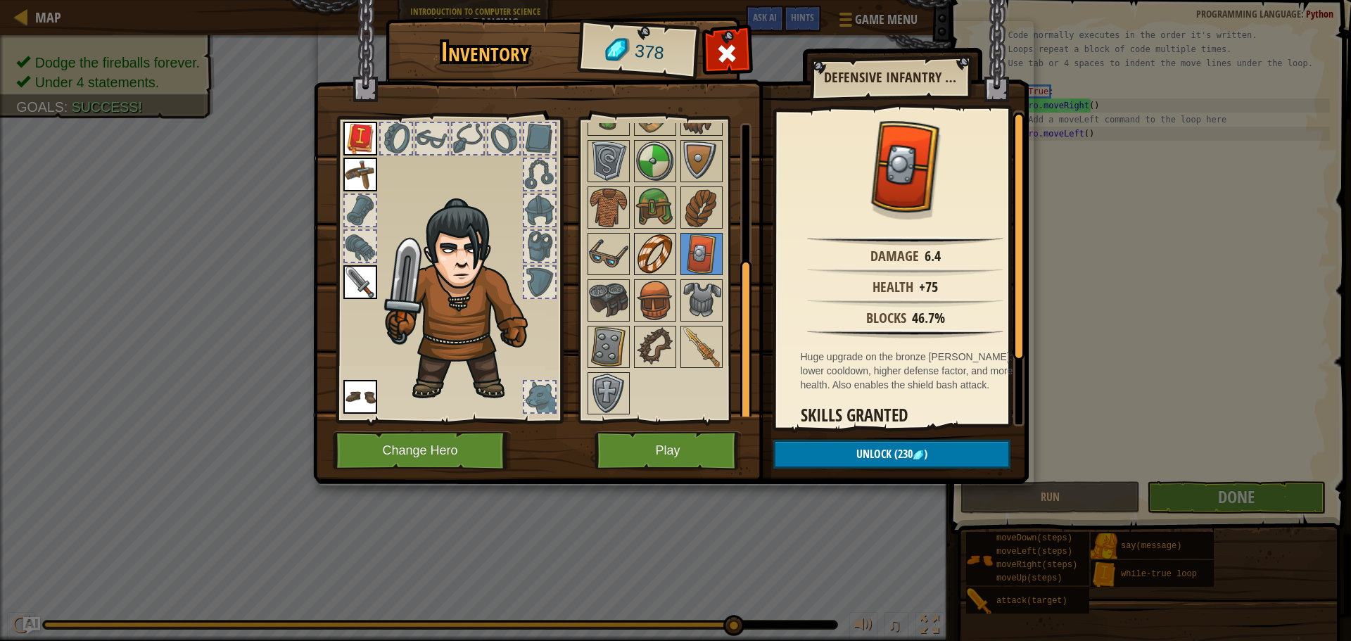
click at [638, 249] on img at bounding box center [655, 253] width 39 height 39
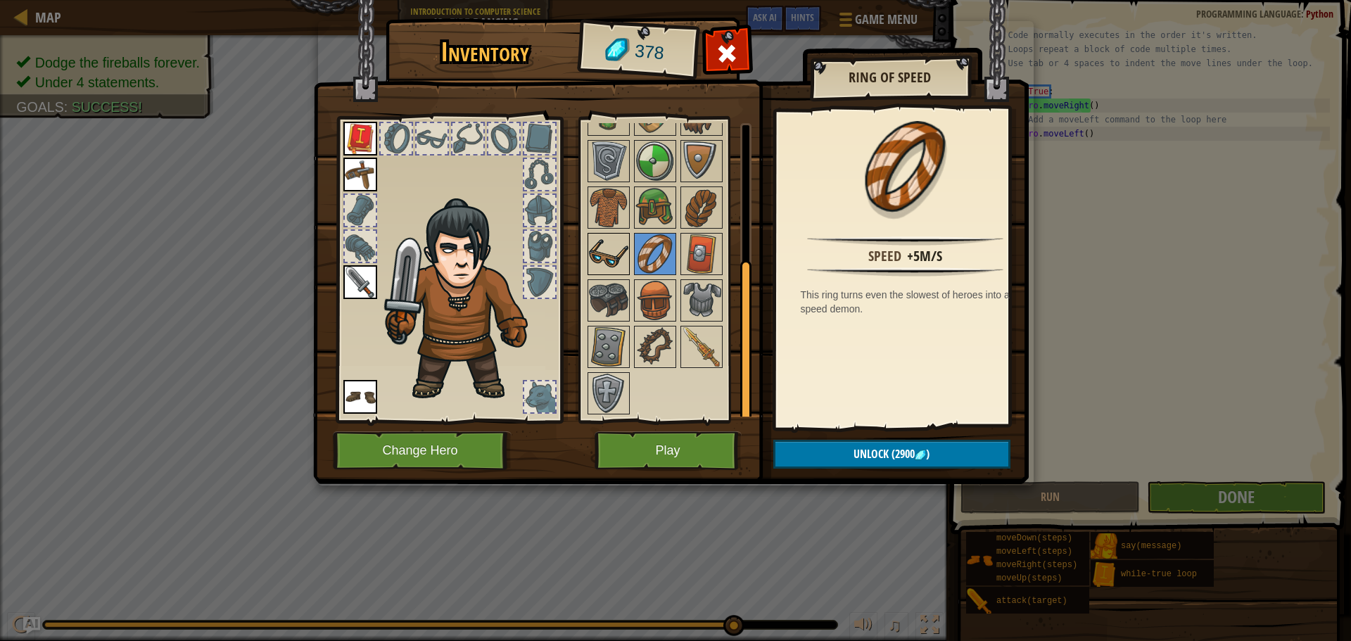
click at [613, 251] on img at bounding box center [608, 253] width 39 height 39
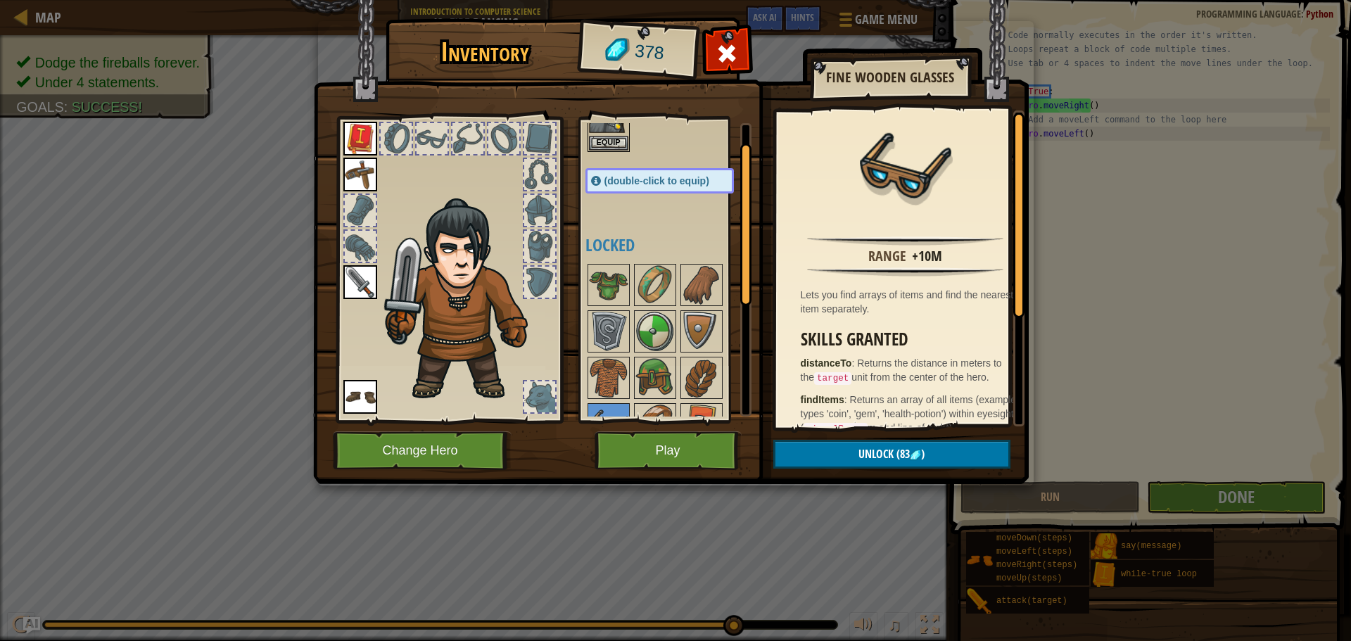
scroll to position [0, 0]
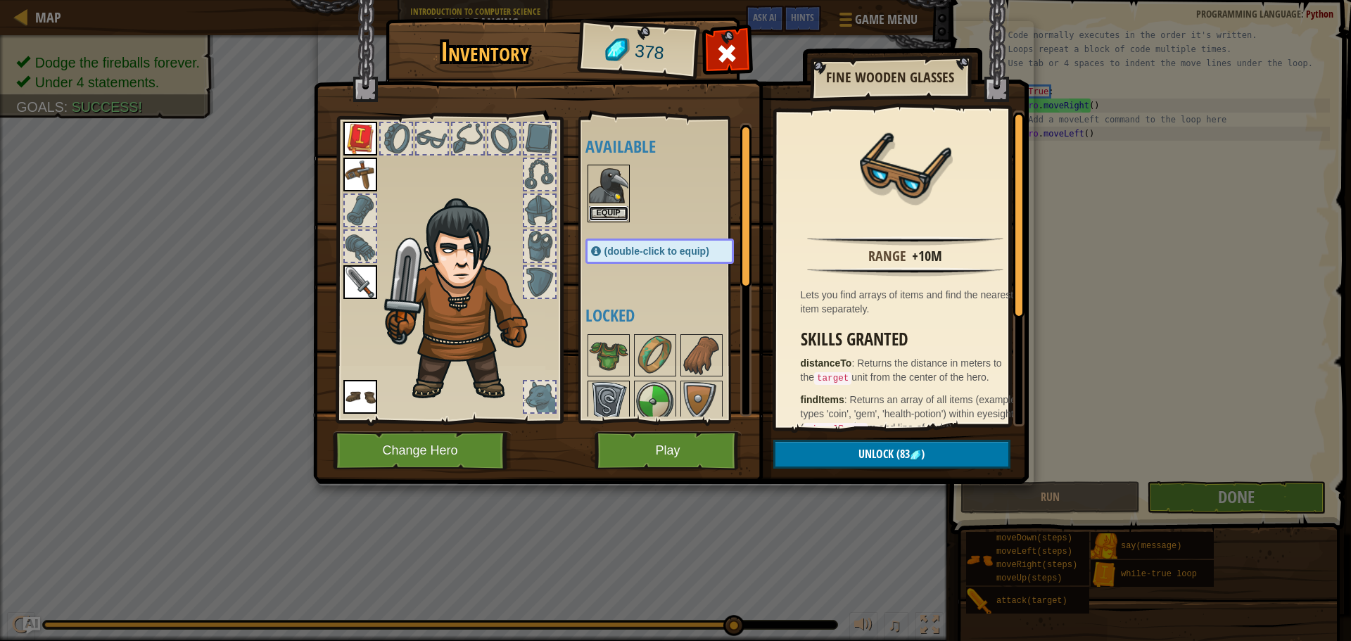
drag, startPoint x: 619, startPoint y: 210, endPoint x: 601, endPoint y: 219, distance: 19.5
click at [614, 213] on button "Equip" at bounding box center [608, 213] width 39 height 15
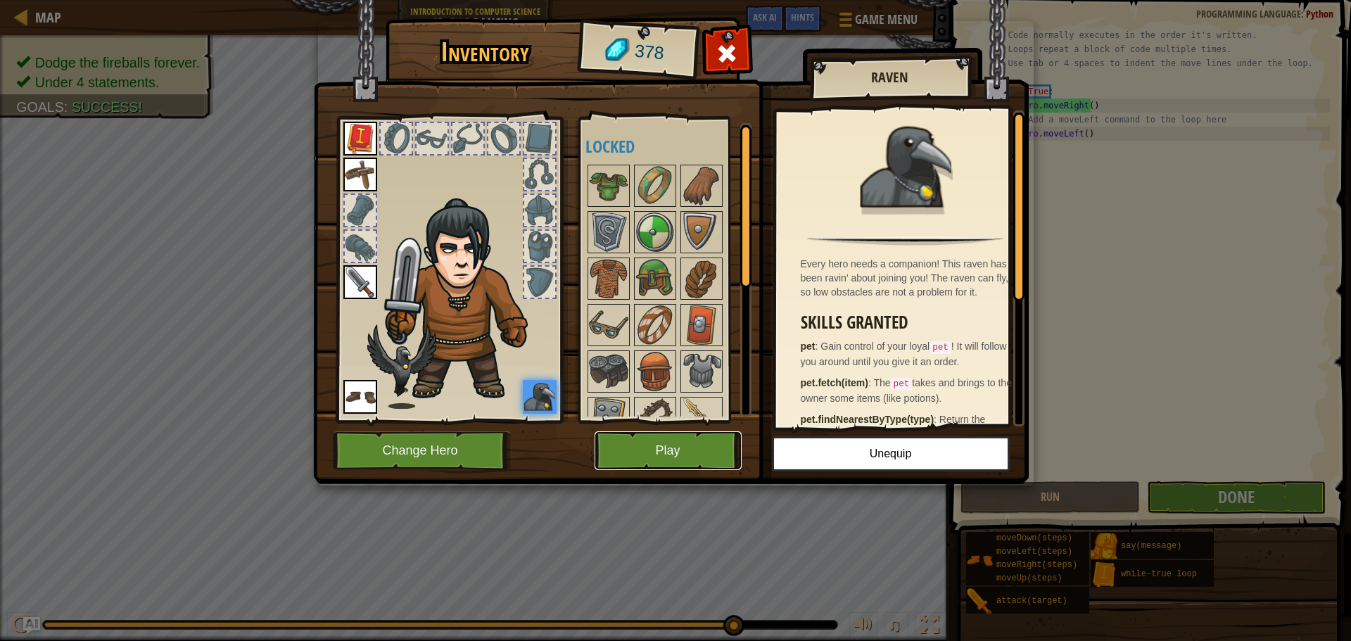
click at [668, 446] on button "Play" at bounding box center [668, 450] width 147 height 39
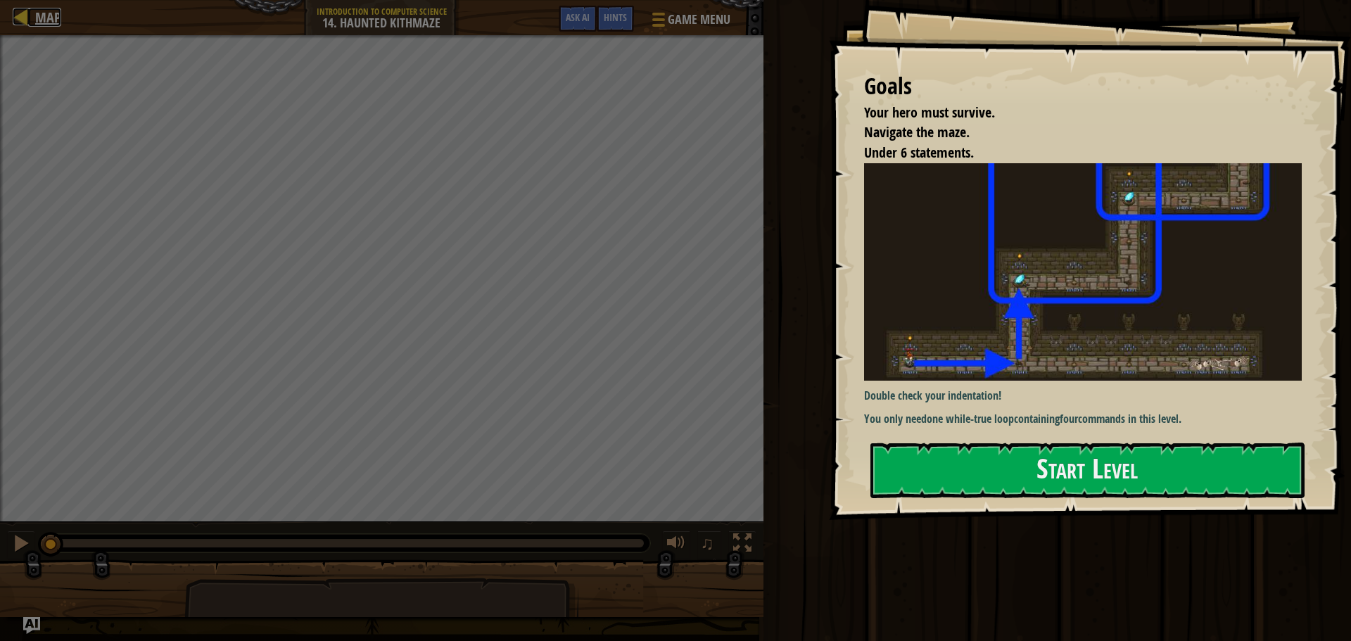
click at [23, 15] on div at bounding box center [22, 17] width 18 height 18
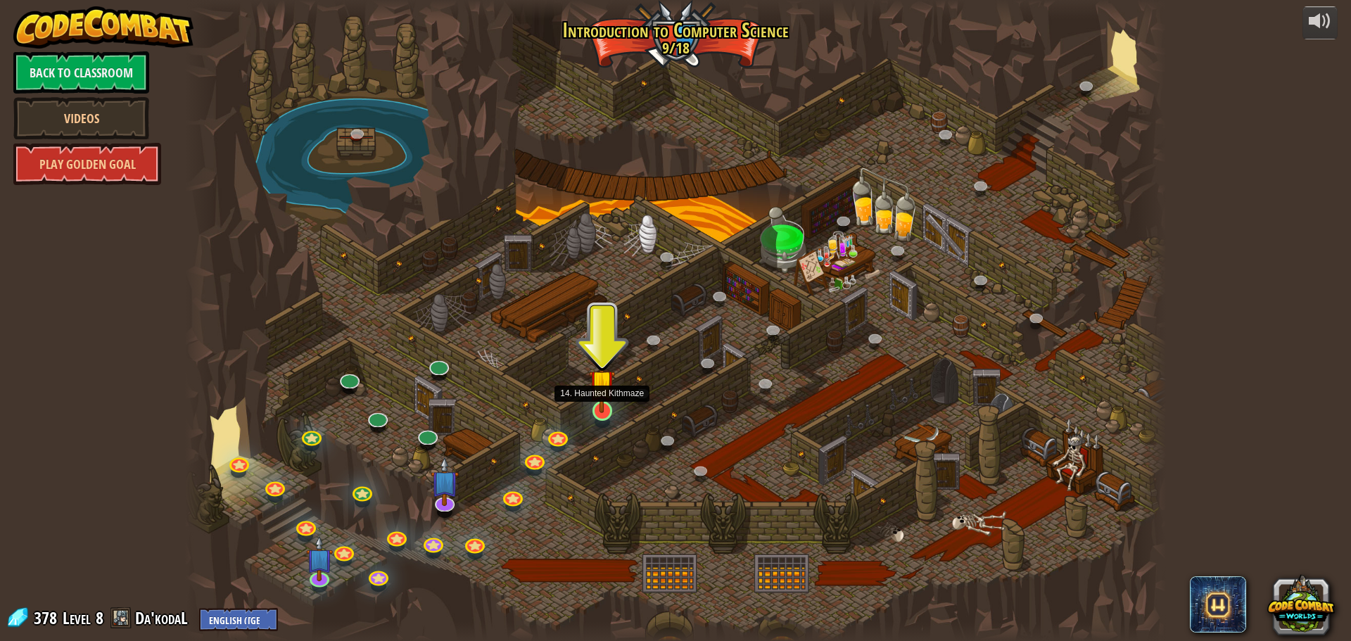
click at [601, 403] on img at bounding box center [602, 383] width 26 height 60
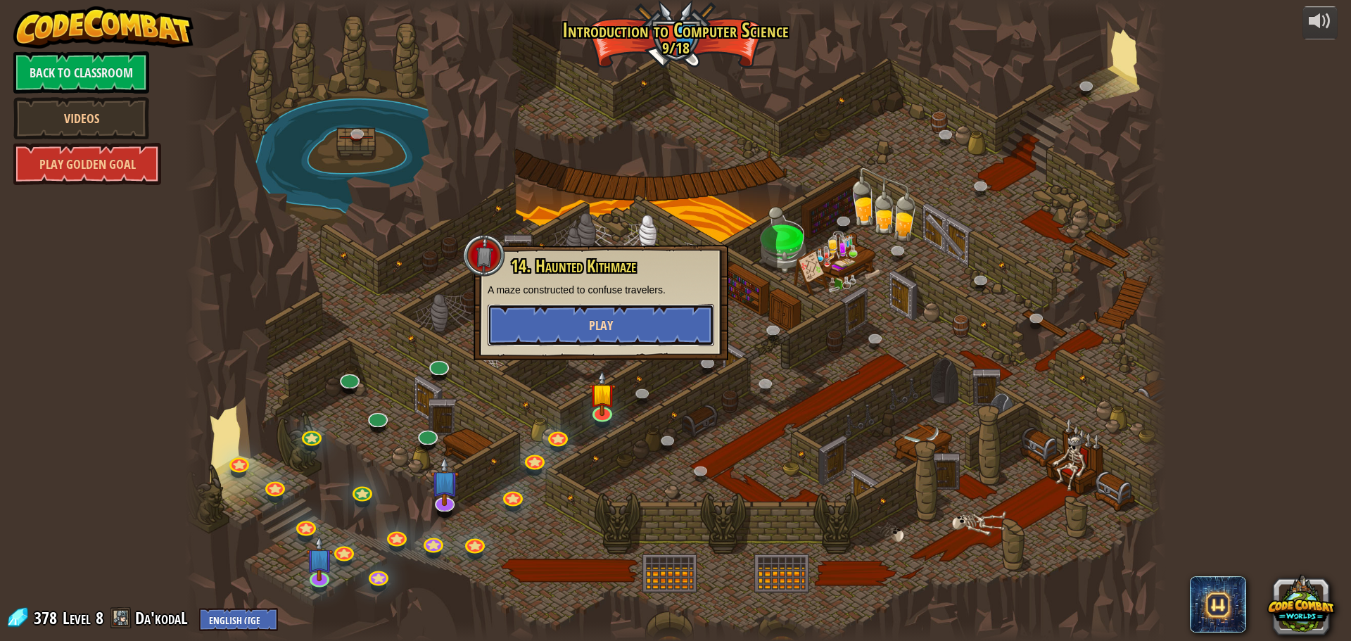
click at [564, 322] on button "Play" at bounding box center [601, 325] width 227 height 42
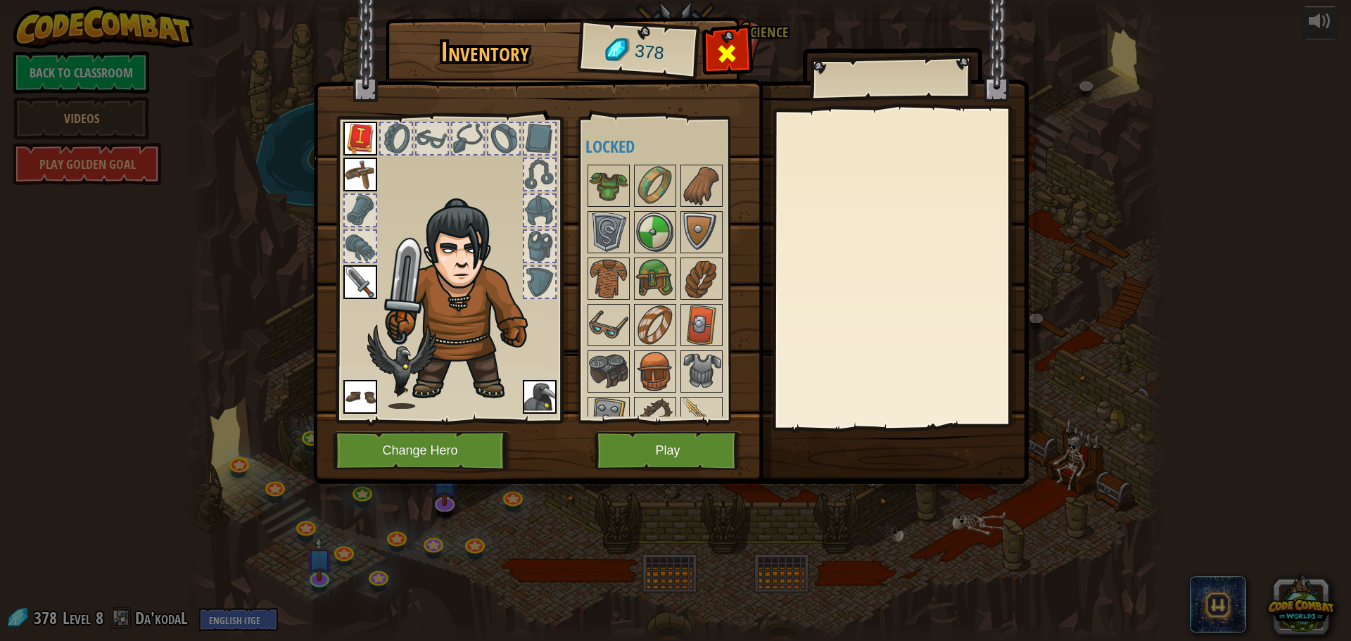
drag, startPoint x: 703, startPoint y: 59, endPoint x: 717, endPoint y: 49, distance: 17.2
click at [717, 49] on div "Inventory 378 Available Equip Equip Equip Equip Equip (double-click to equip) L…" at bounding box center [676, 253] width 716 height 465
click at [719, 48] on span at bounding box center [727, 53] width 23 height 23
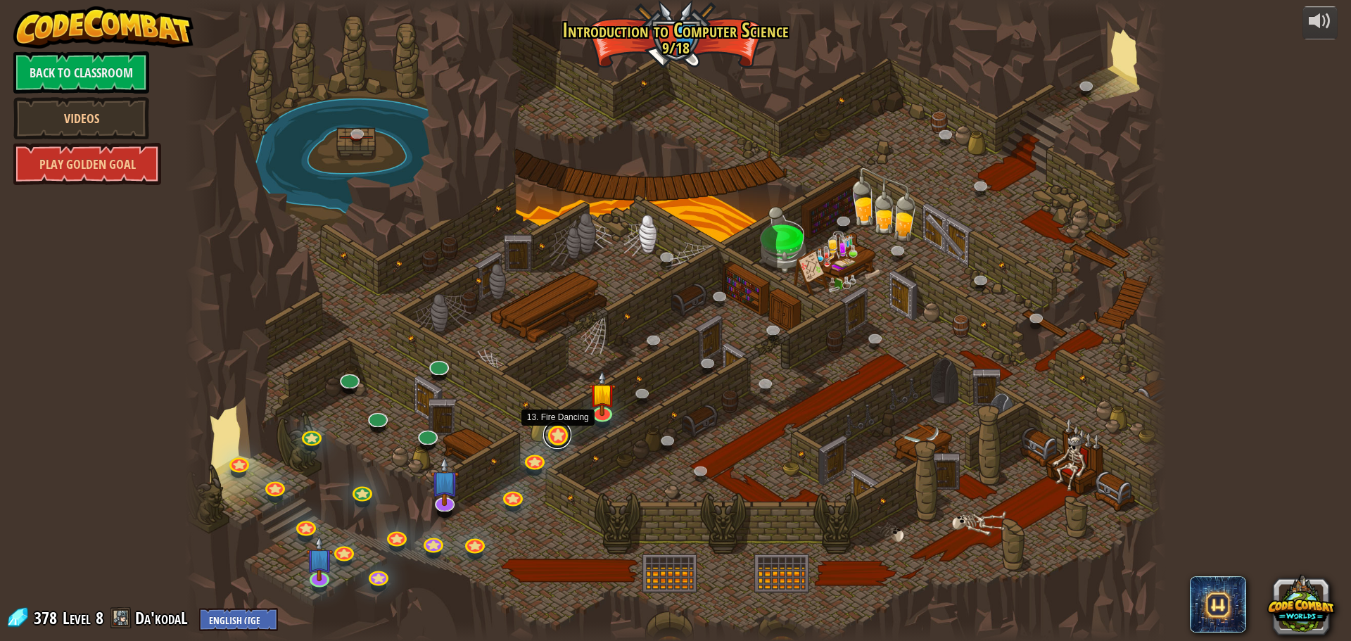
click at [551, 434] on link at bounding box center [557, 435] width 28 height 28
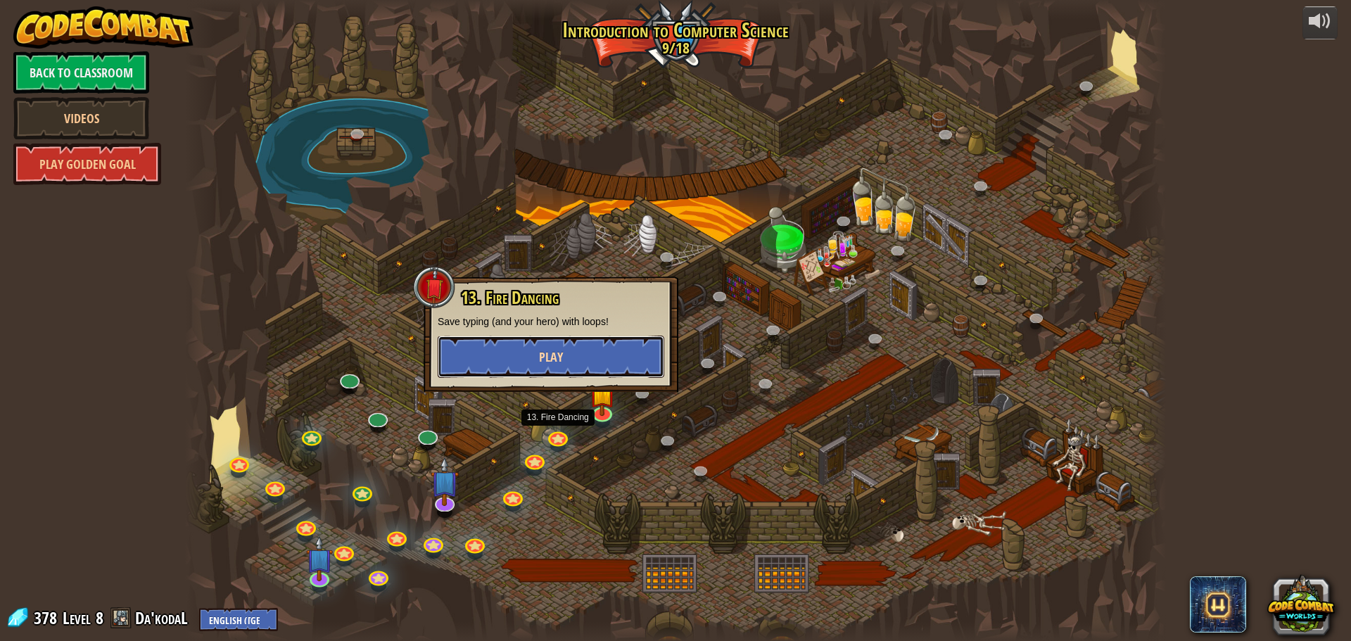
click at [532, 363] on button "Play" at bounding box center [551, 357] width 227 height 42
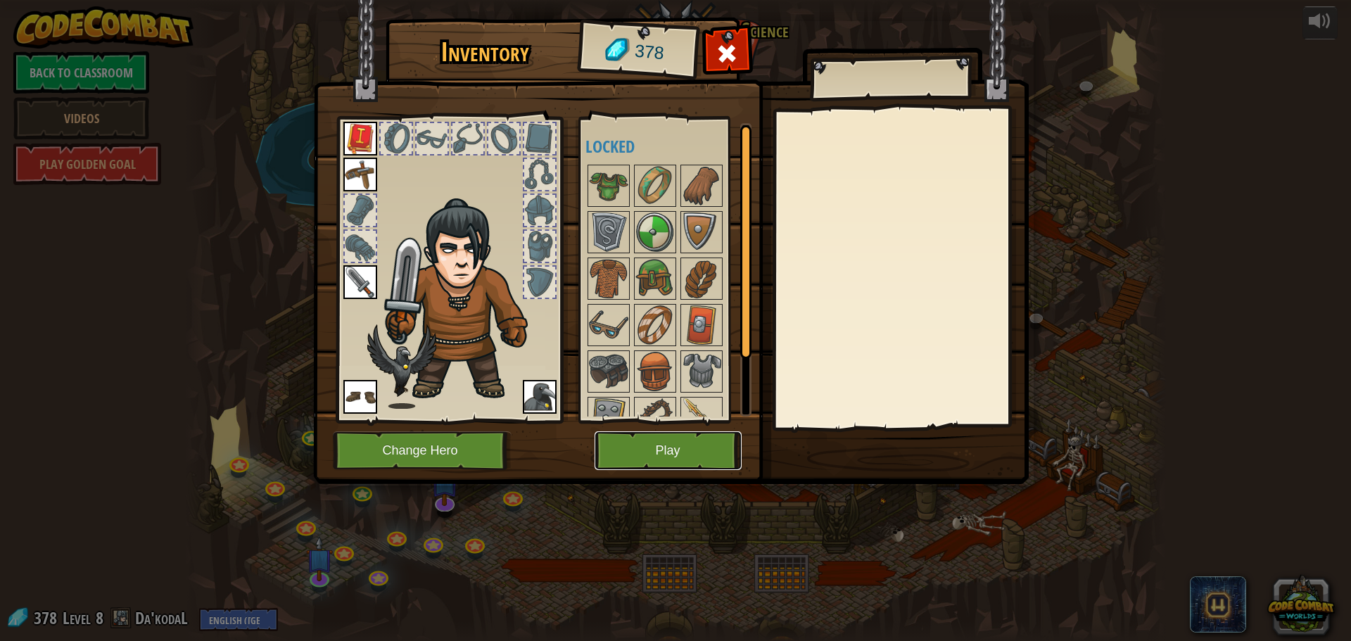
click at [657, 456] on button "Play" at bounding box center [668, 450] width 147 height 39
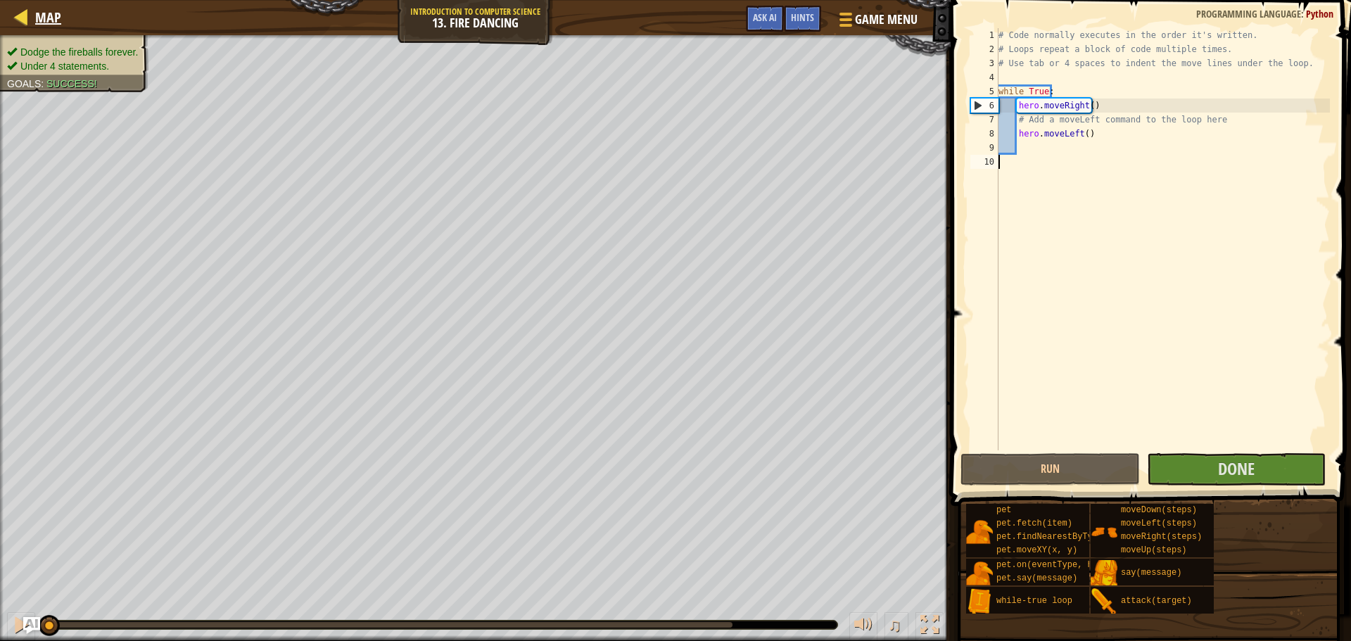
click at [36, 7] on div "Map" at bounding box center [44, 17] width 33 height 35
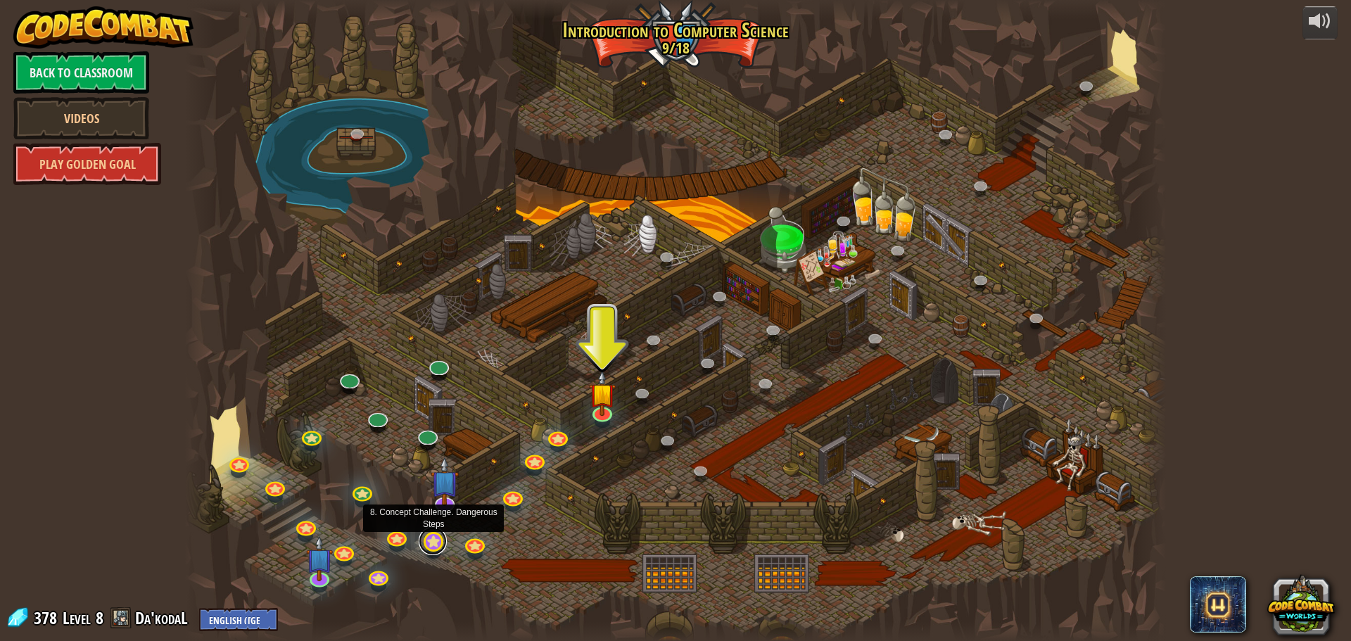
click at [430, 536] on link at bounding box center [433, 541] width 28 height 28
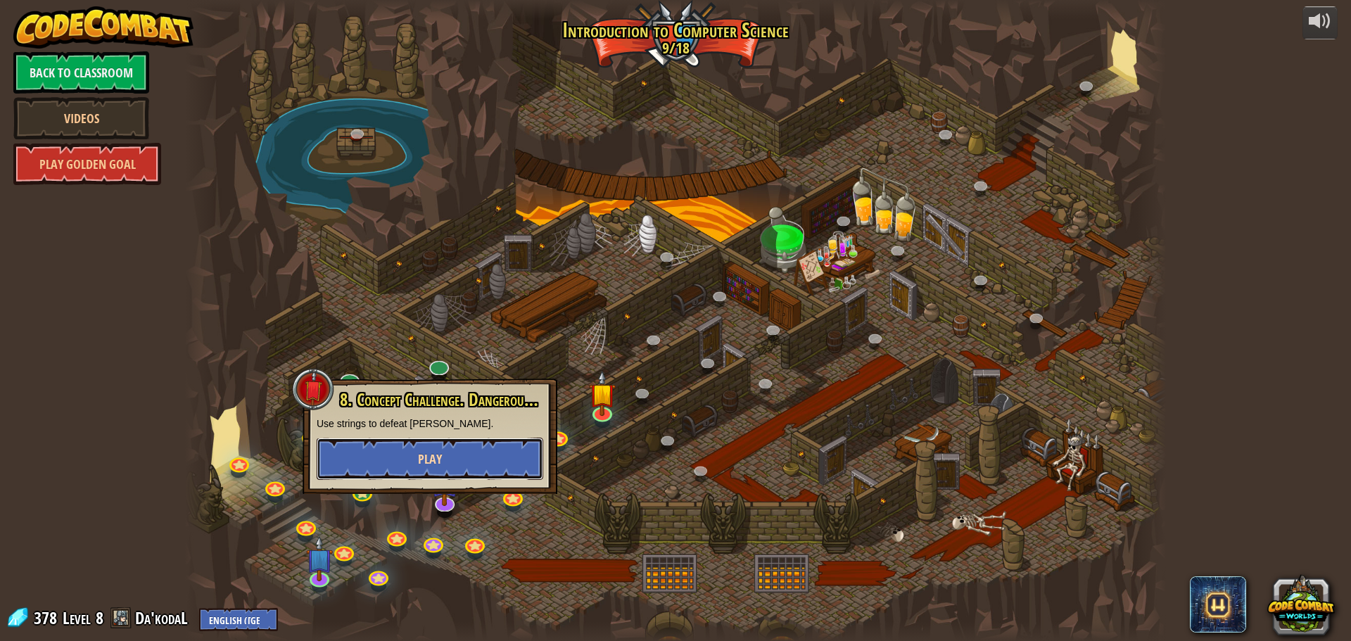
click at [427, 452] on span "Play" at bounding box center [430, 459] width 24 height 18
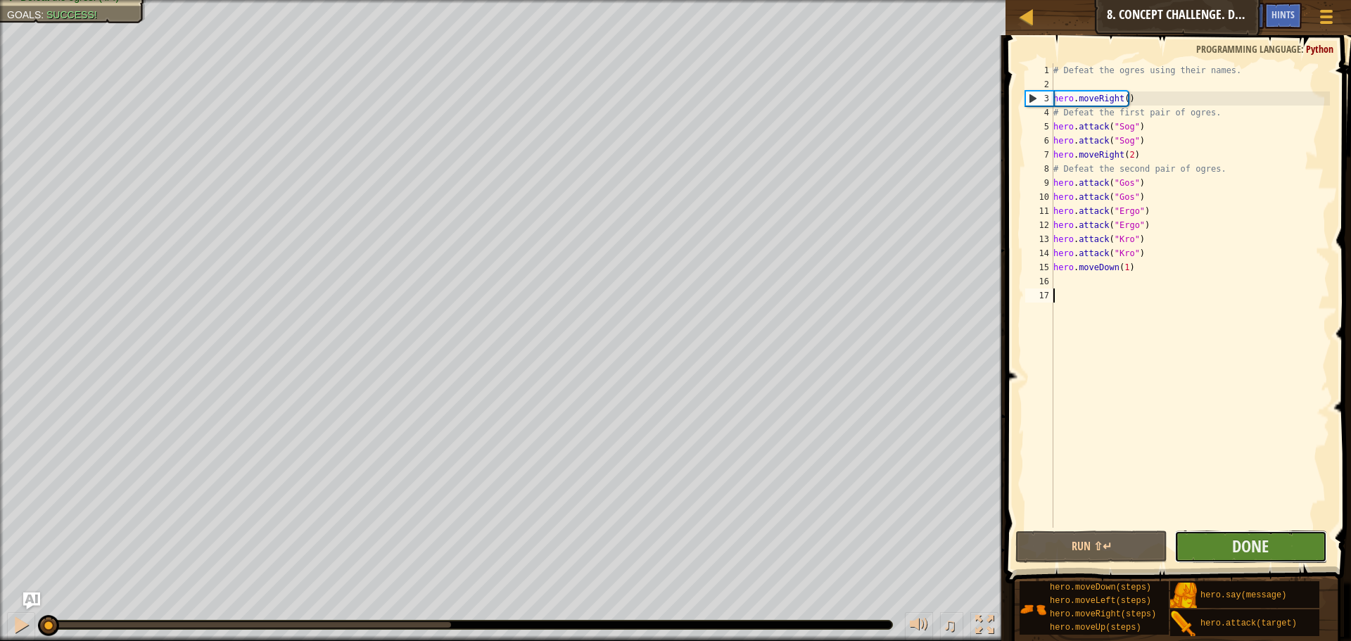
click at [1296, 540] on button "Done" at bounding box center [1251, 547] width 152 height 32
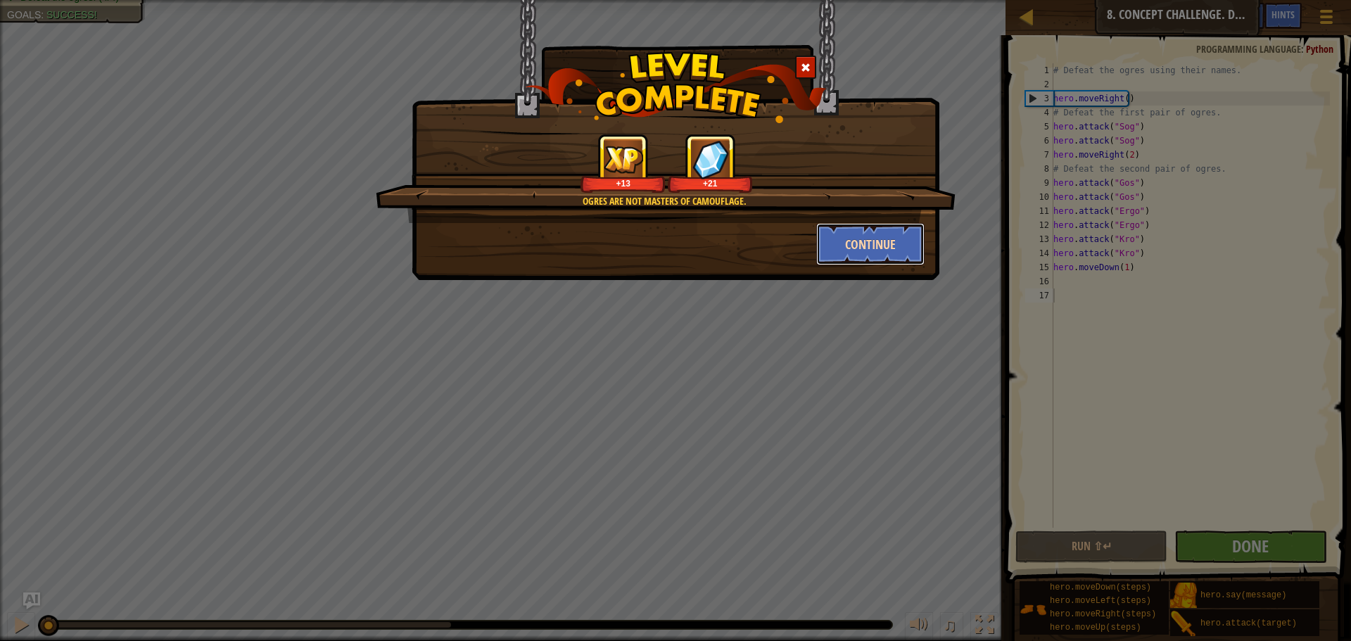
click at [881, 248] on button "Continue" at bounding box center [870, 244] width 109 height 42
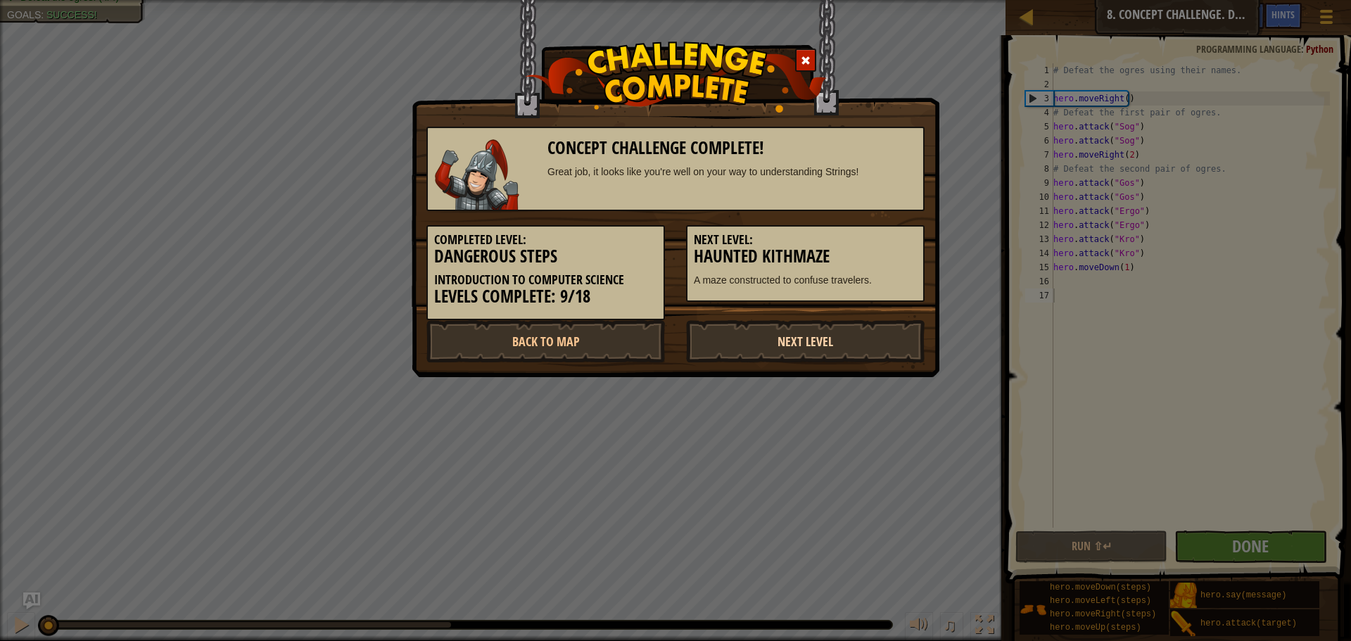
click at [832, 329] on link "Next Level" at bounding box center [805, 341] width 239 height 42
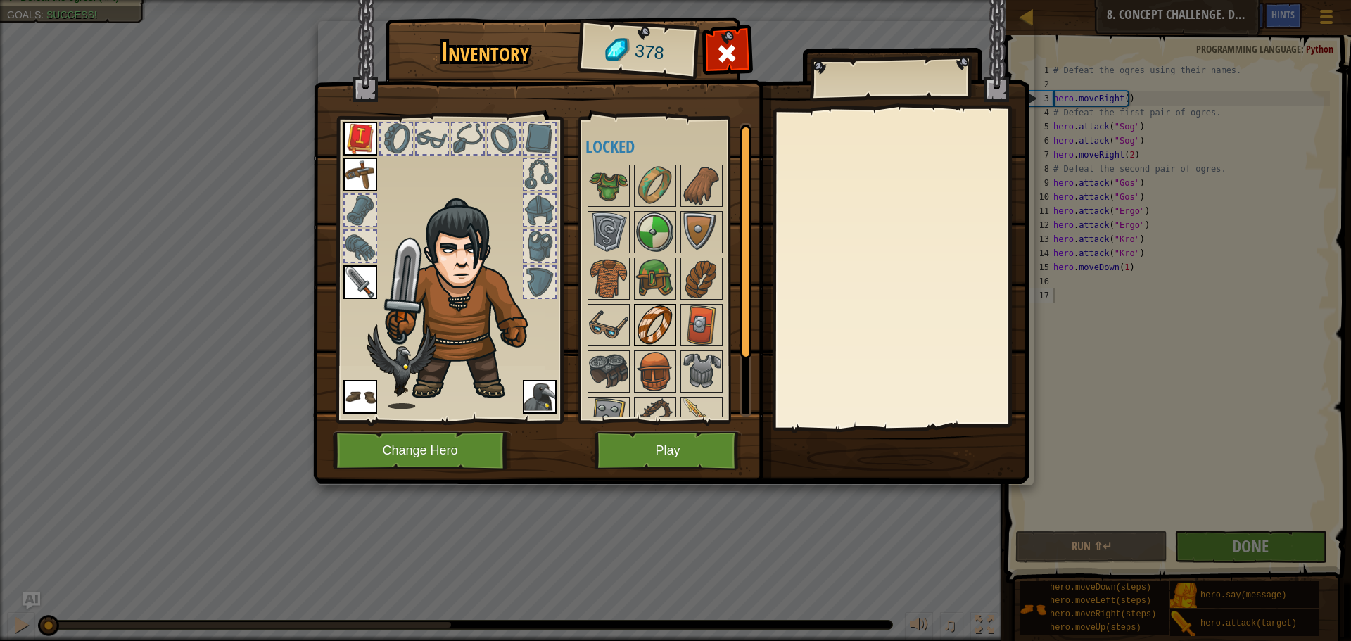
drag, startPoint x: 636, startPoint y: 339, endPoint x: 643, endPoint y: 330, distance: 11.5
click at [636, 339] on img at bounding box center [655, 324] width 39 height 39
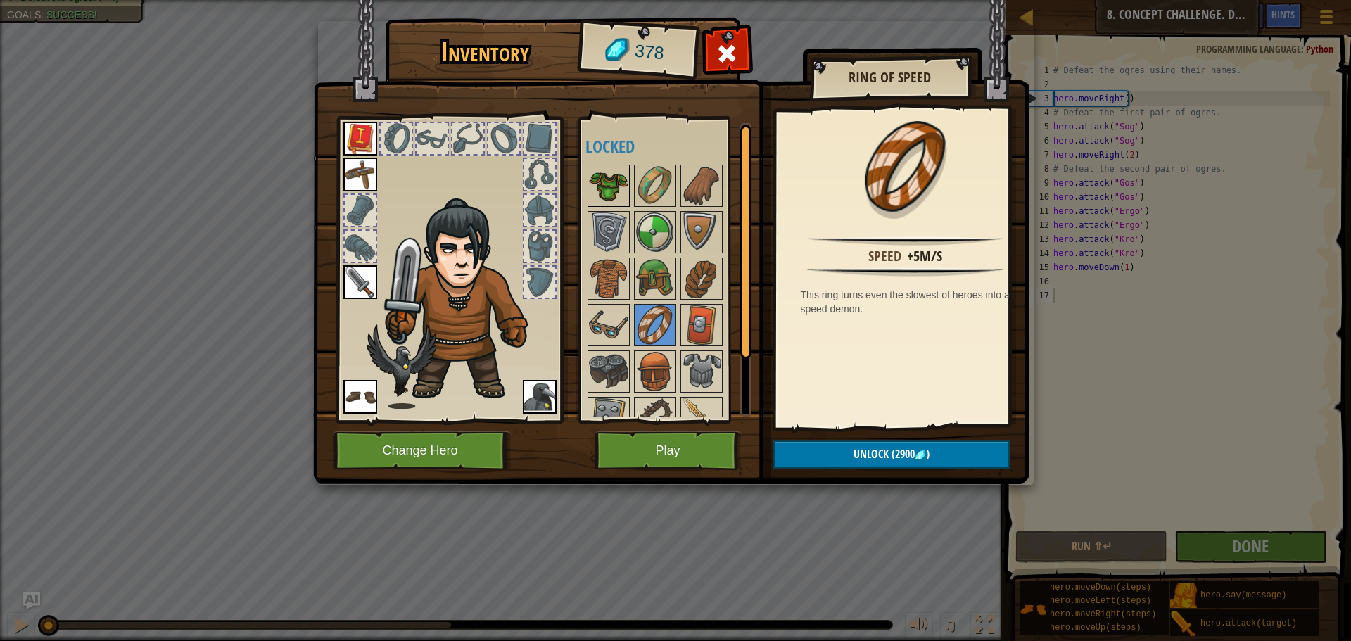
click at [626, 189] on img at bounding box center [608, 185] width 39 height 39
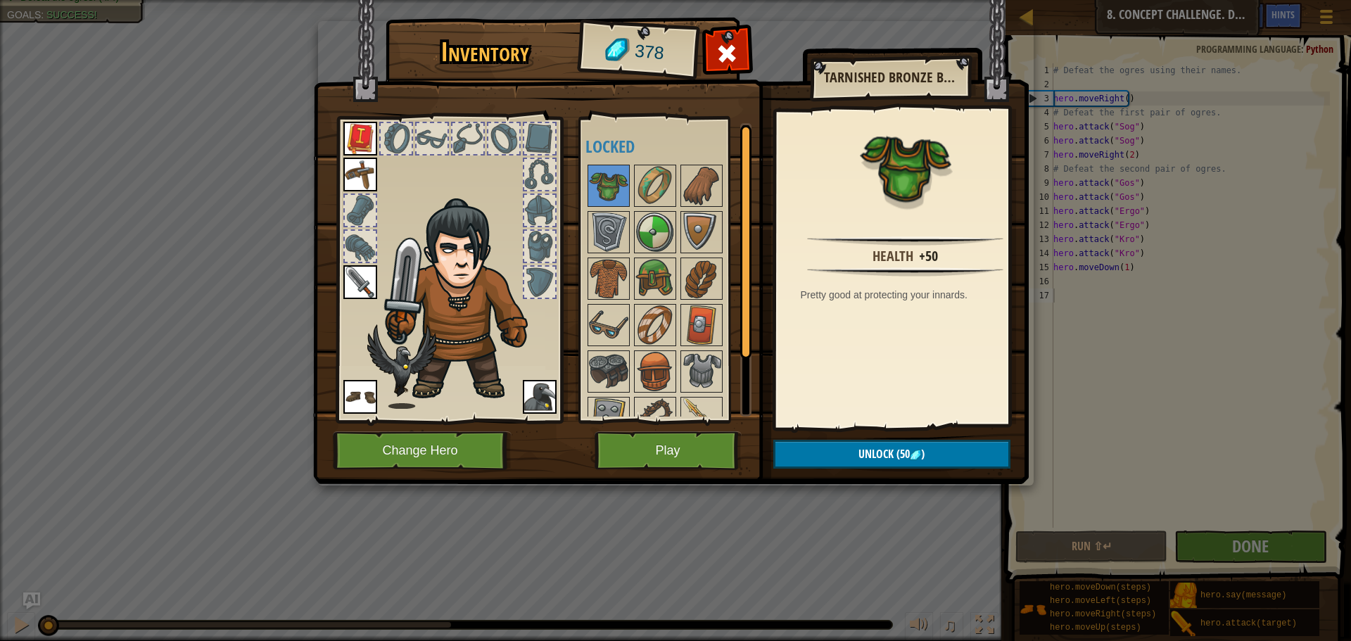
click at [835, 431] on img at bounding box center [671, 228] width 716 height 511
click at [822, 453] on button "Unlock (50 )" at bounding box center [892, 454] width 237 height 29
click at [645, 194] on img at bounding box center [655, 185] width 39 height 39
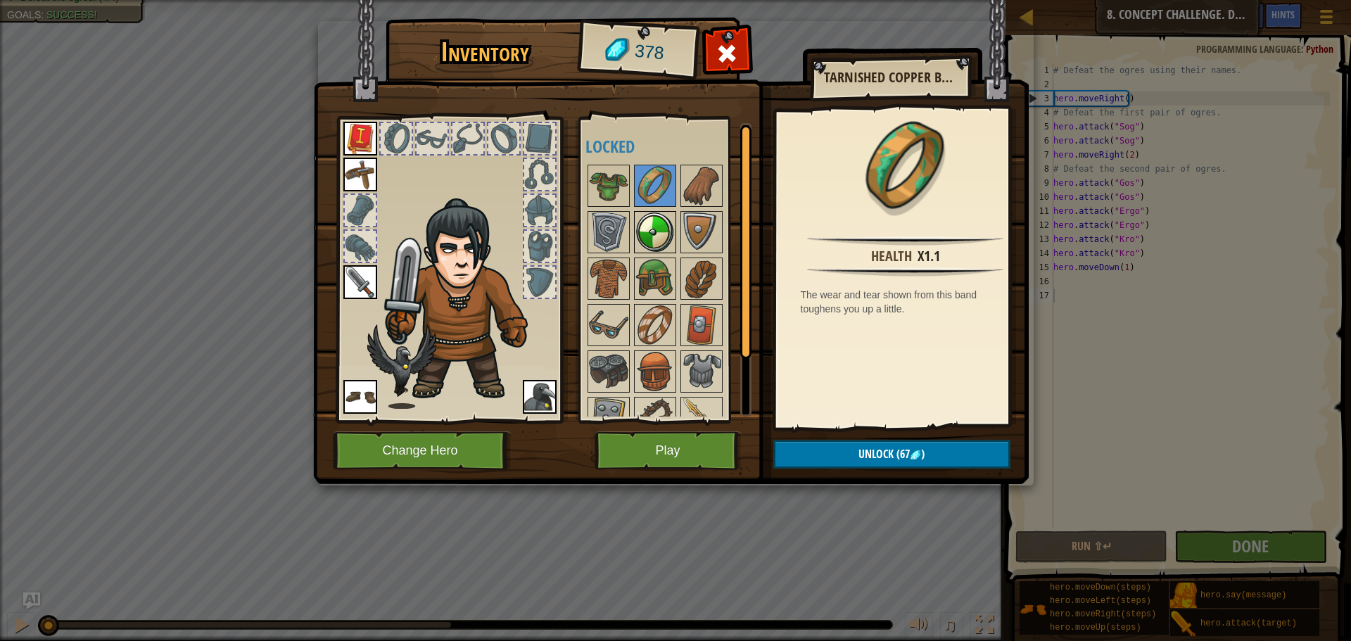
click at [655, 231] on img at bounding box center [655, 232] width 39 height 39
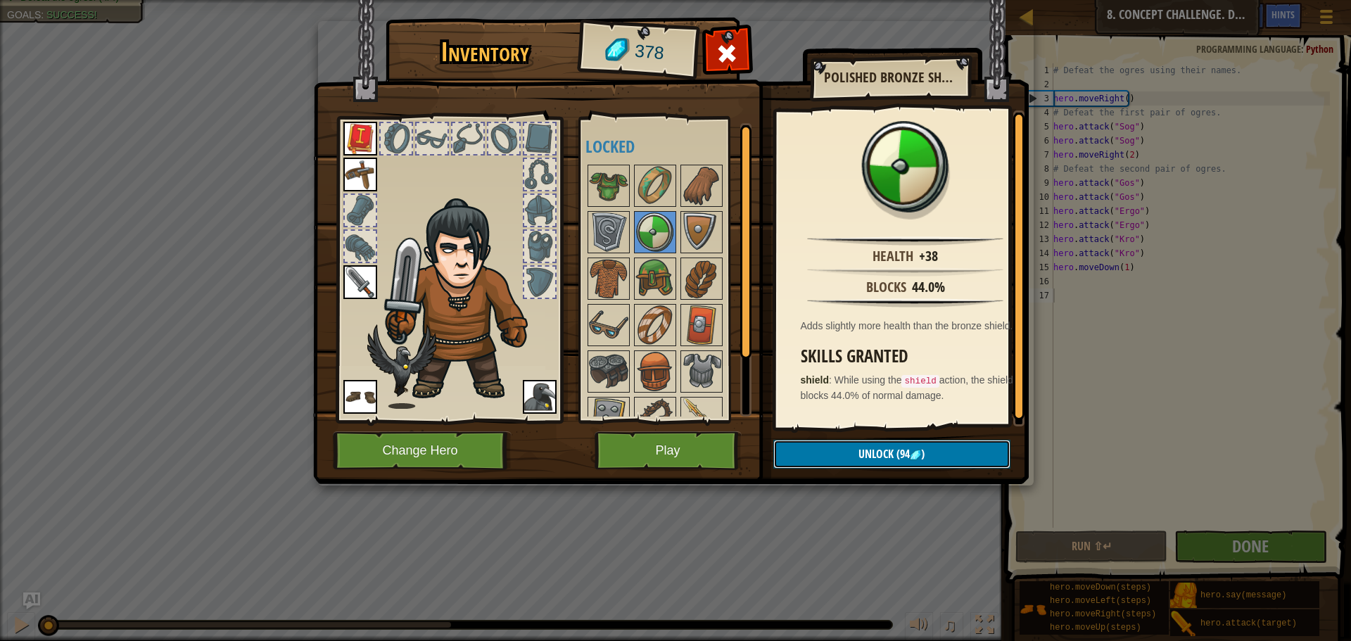
click at [881, 454] on span "Unlock" at bounding box center [876, 453] width 35 height 15
click at [638, 260] on img at bounding box center [655, 278] width 39 height 39
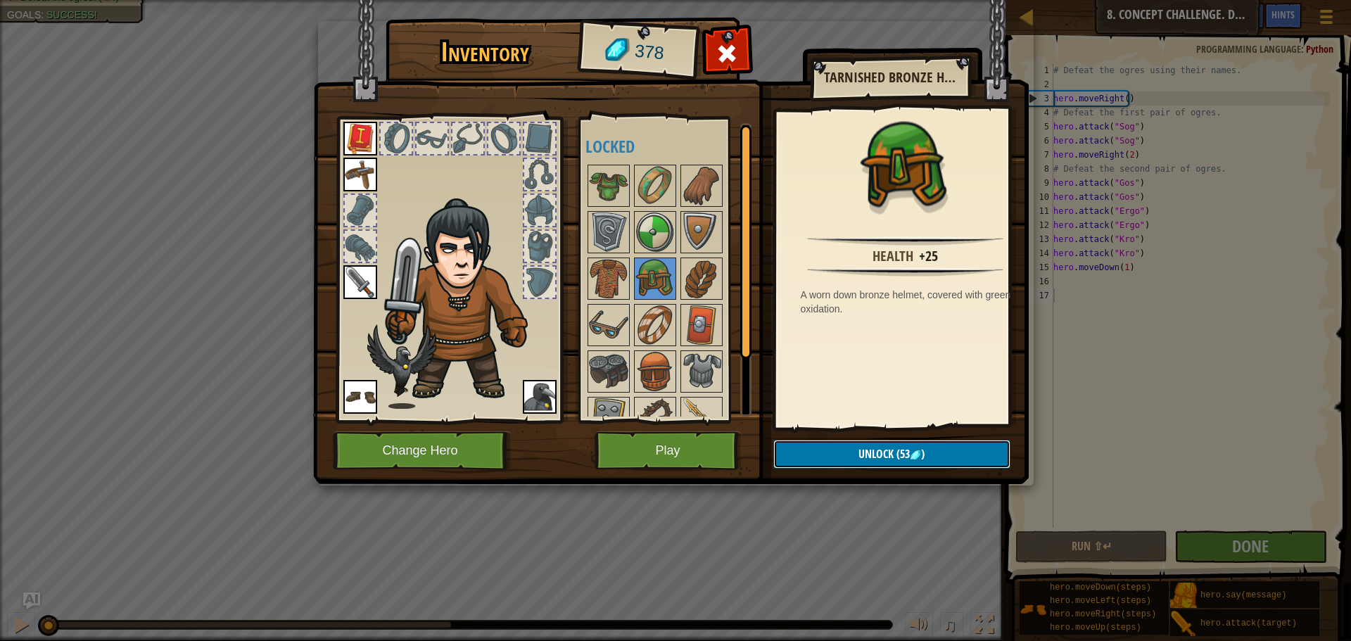
click at [886, 445] on button "Unlock (53 )" at bounding box center [892, 454] width 237 height 29
click at [655, 382] on img at bounding box center [655, 371] width 39 height 39
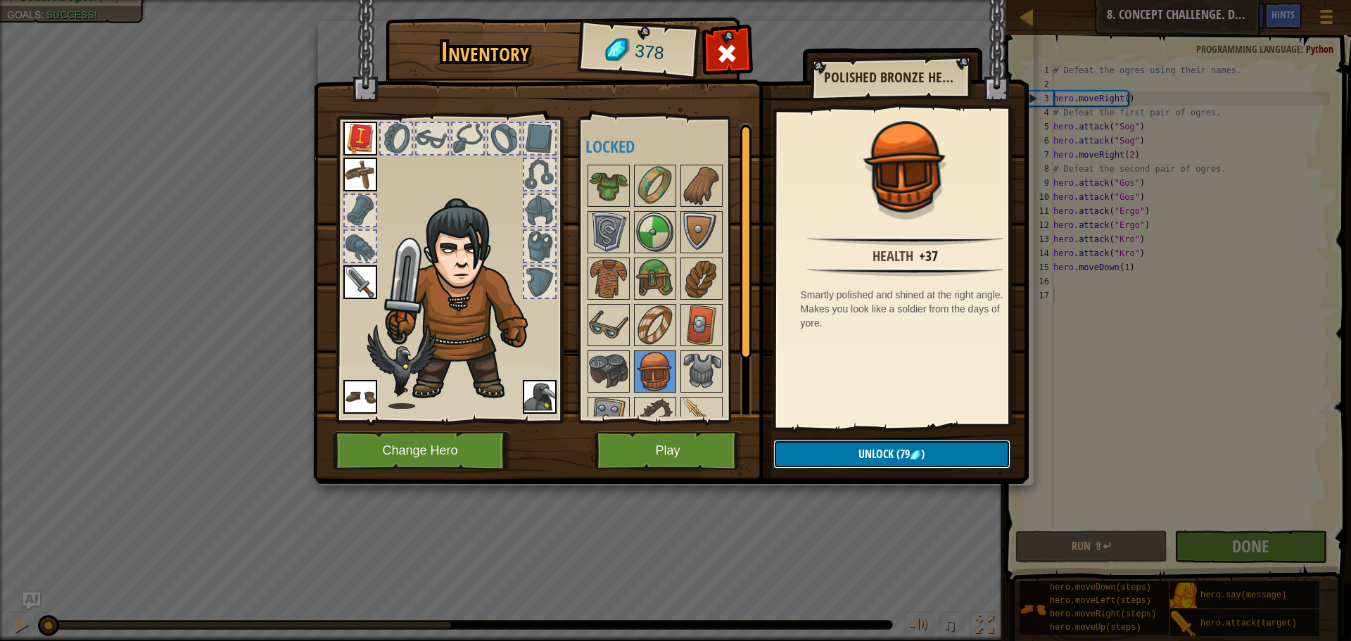
click at [961, 454] on button "Unlock (79 )" at bounding box center [892, 454] width 237 height 29
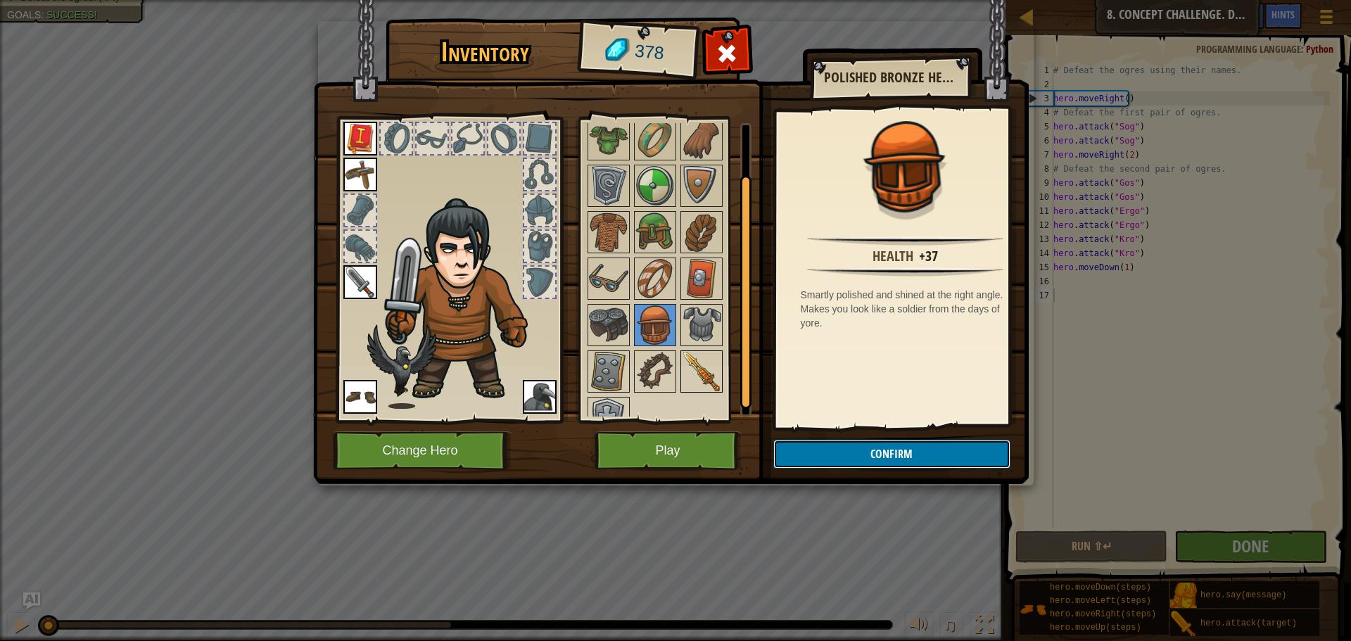
scroll to position [71, 0]
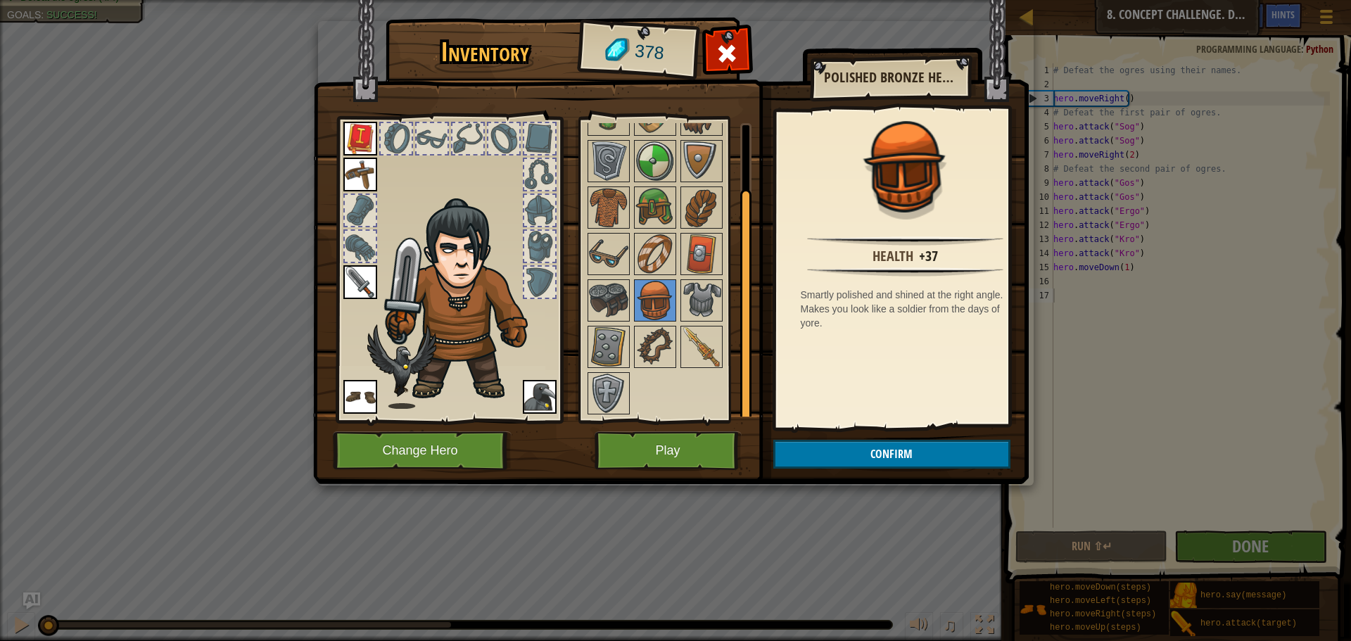
click at [579, 369] on div "Available Equip Equip Equip Equip Equip (double-click to equip) Locked" at bounding box center [665, 270] width 172 height 306
drag, startPoint x: 645, startPoint y: 345, endPoint x: 636, endPoint y: 347, distance: 10.1
click at [638, 346] on img at bounding box center [655, 346] width 39 height 39
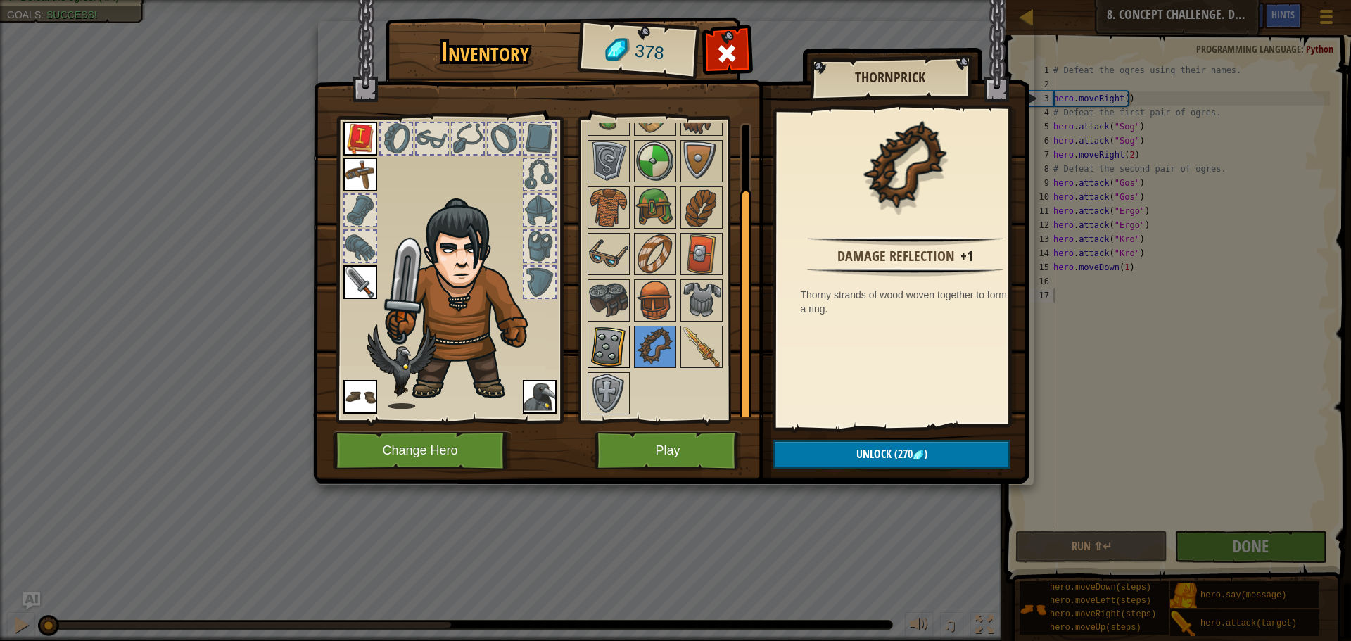
click at [605, 353] on img at bounding box center [608, 346] width 39 height 39
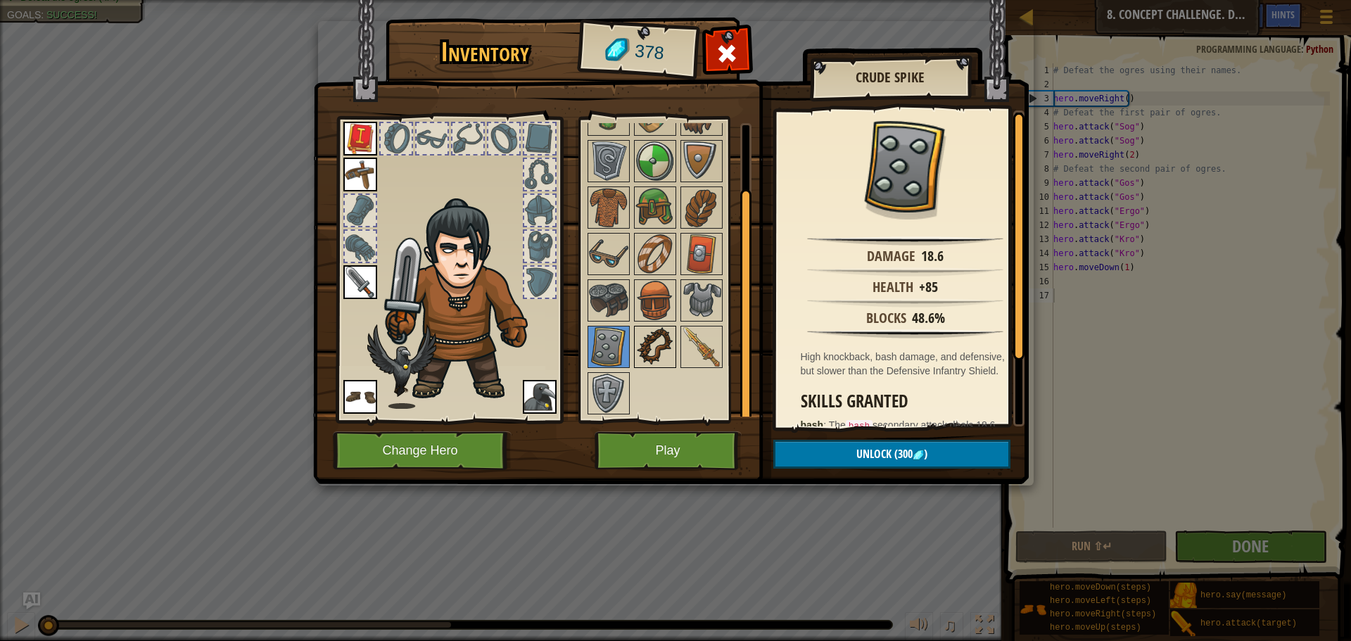
drag, startPoint x: 648, startPoint y: 353, endPoint x: 667, endPoint y: 360, distance: 20.0
click at [650, 353] on img at bounding box center [655, 346] width 39 height 39
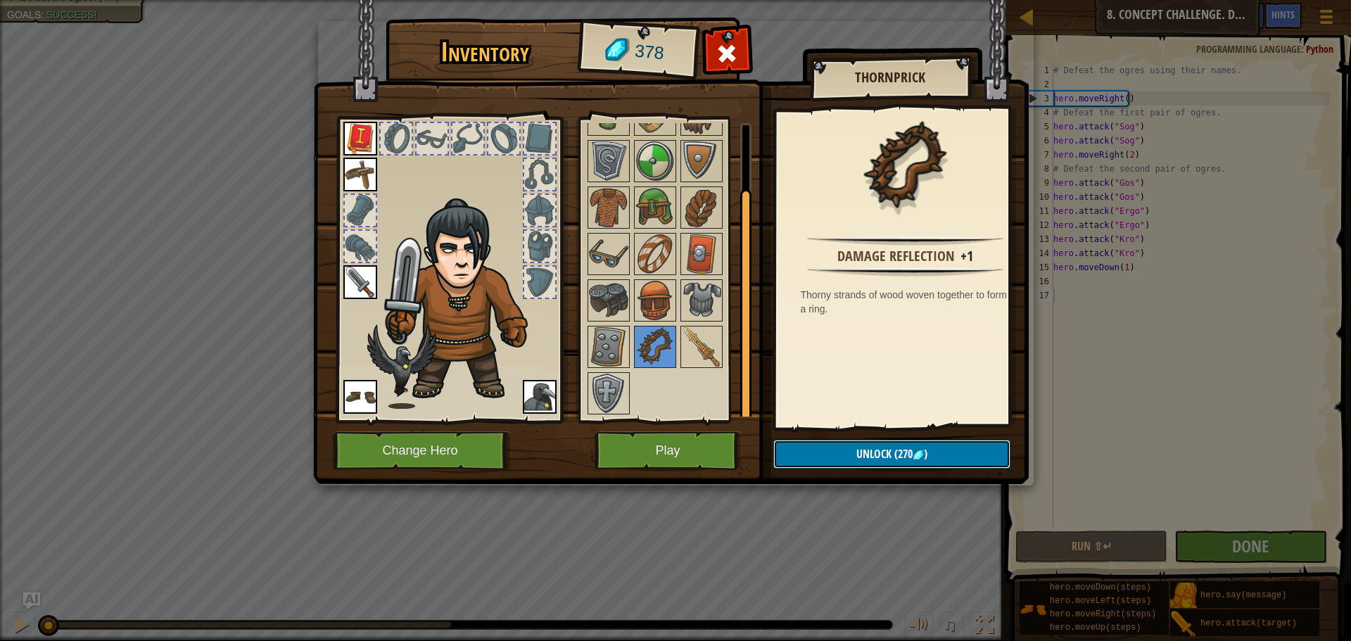
click at [901, 458] on span "(270" at bounding box center [902, 453] width 21 height 15
click at [614, 394] on img at bounding box center [608, 393] width 39 height 39
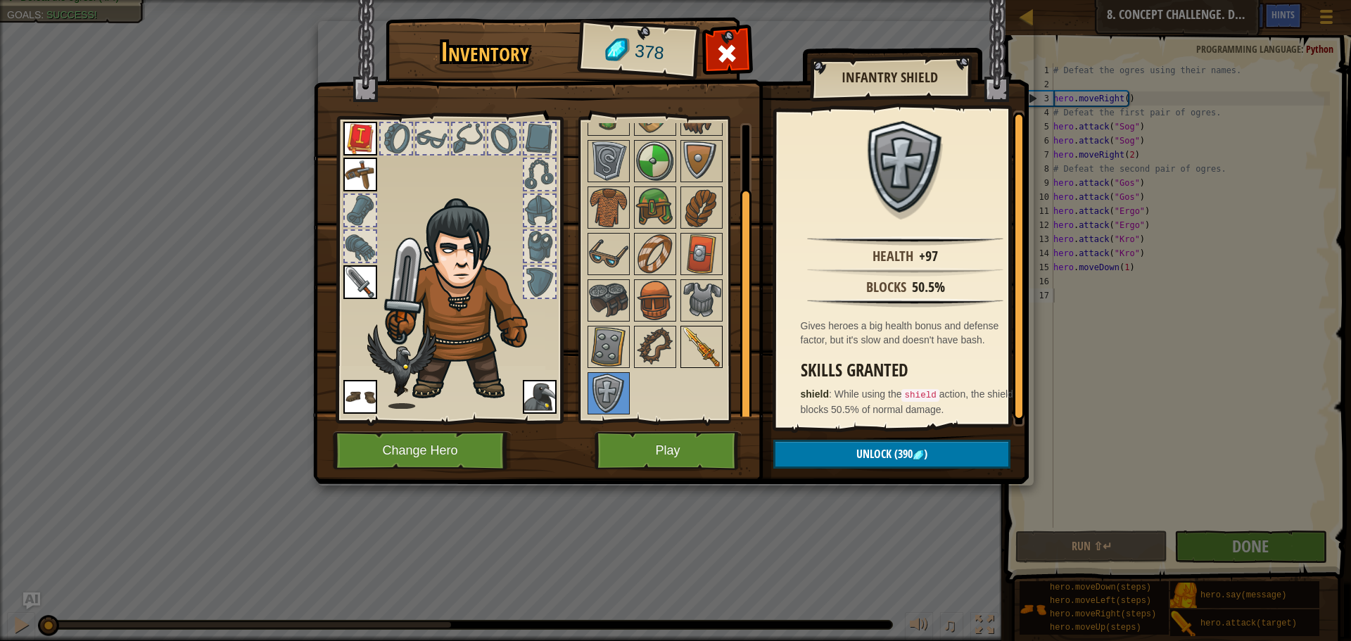
drag, startPoint x: 695, startPoint y: 332, endPoint x: 712, endPoint y: 345, distance: 21.1
click at [709, 343] on img at bounding box center [701, 346] width 39 height 39
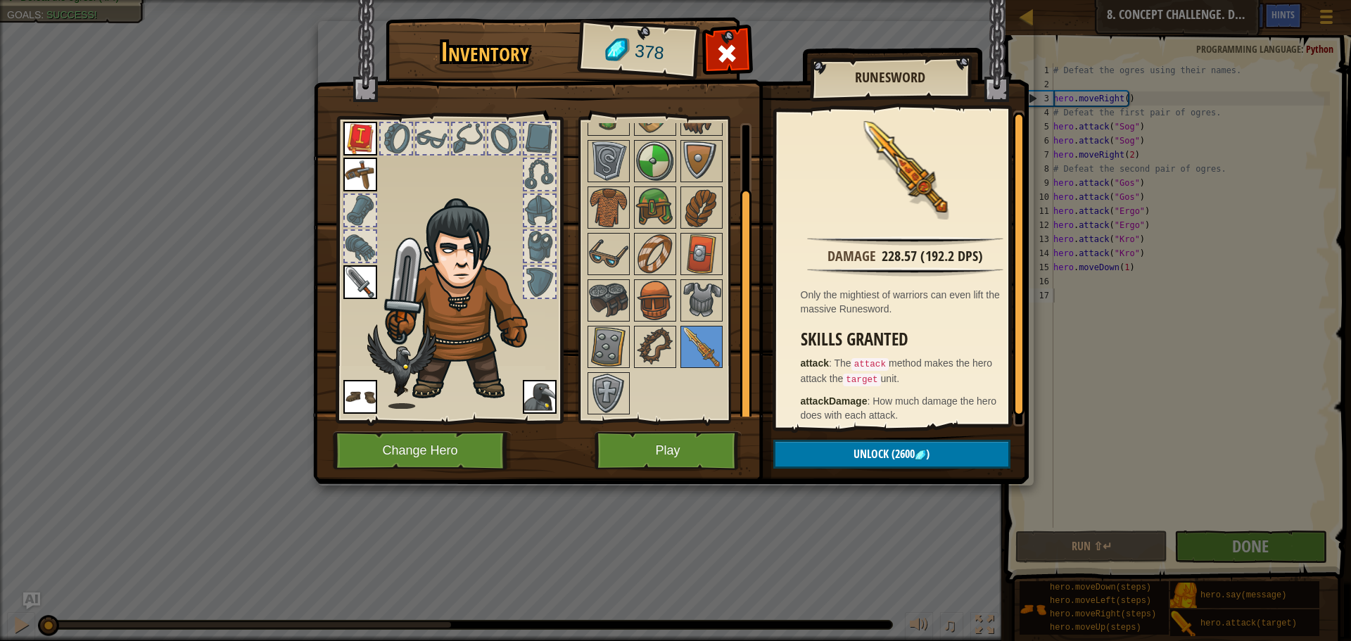
click at [682, 278] on div "Available Equip Equip Equip Equip Equip (double-click to equip) Locked" at bounding box center [674, 270] width 177 height 294
click at [724, 294] on div "Available Equip Equip Equip Equip Equip (double-click to equip) Locked" at bounding box center [674, 270] width 177 height 294
click at [719, 285] on div at bounding box center [702, 300] width 42 height 42
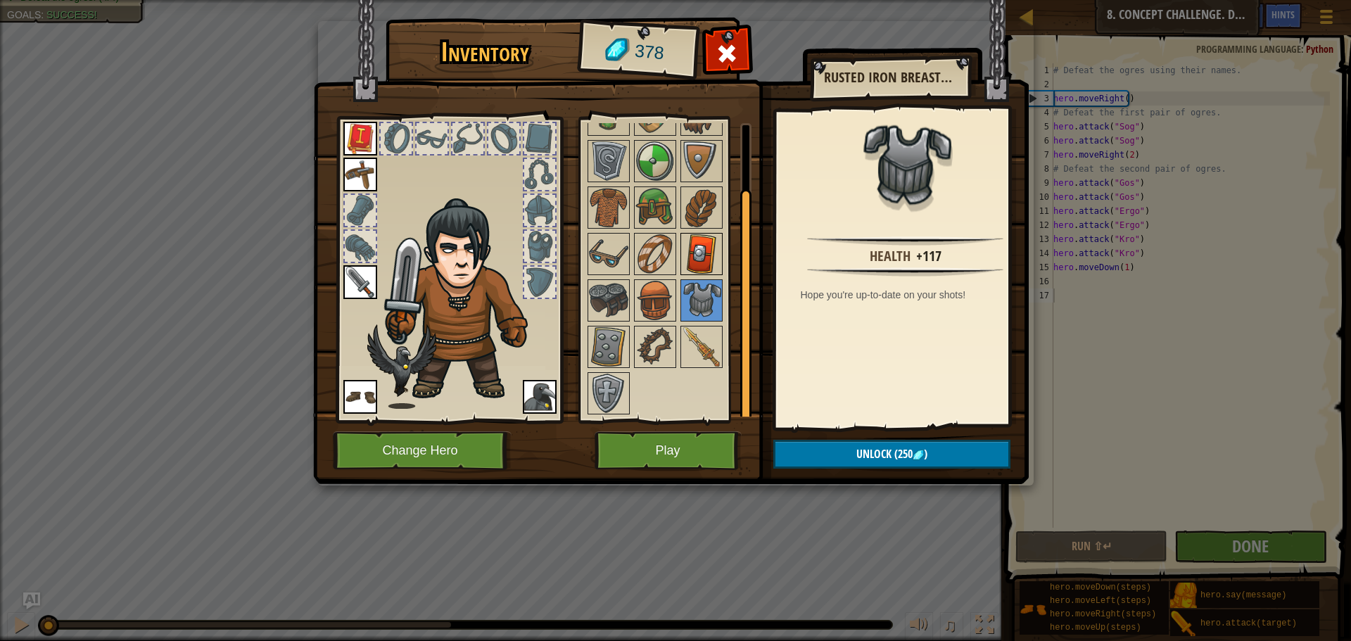
click at [695, 254] on img at bounding box center [701, 253] width 39 height 39
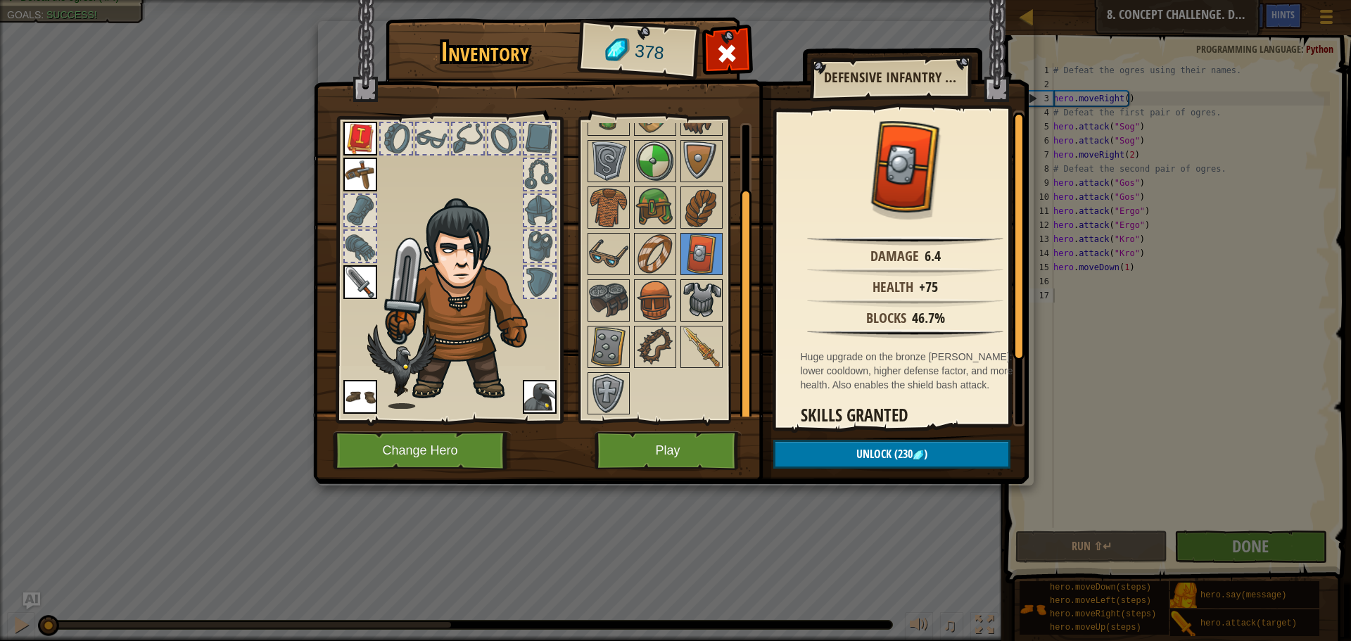
drag, startPoint x: 688, startPoint y: 271, endPoint x: 685, endPoint y: 284, distance: 13.0
click at [685, 284] on div "Available Equip Equip Equip Equip Equip (double-click to equip) Locked" at bounding box center [674, 270] width 177 height 294
click at [691, 286] on img at bounding box center [701, 300] width 39 height 39
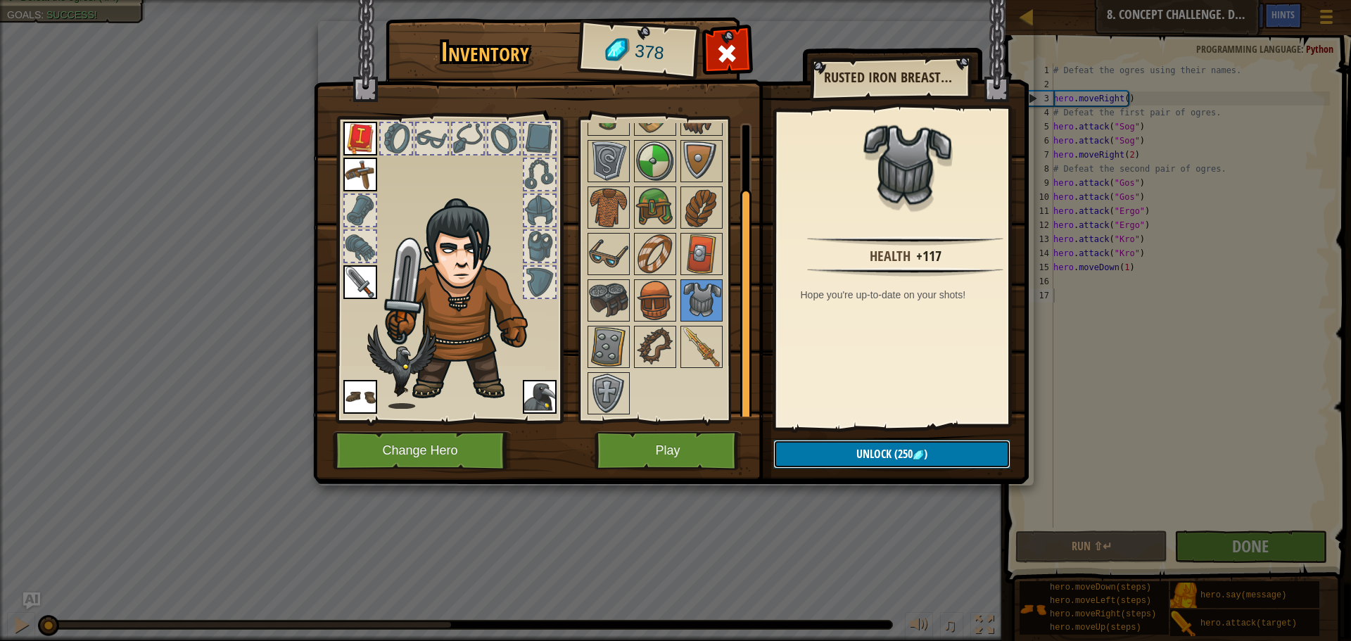
click at [900, 463] on button "Unlock (250 )" at bounding box center [892, 454] width 237 height 29
click at [700, 243] on img at bounding box center [701, 253] width 39 height 39
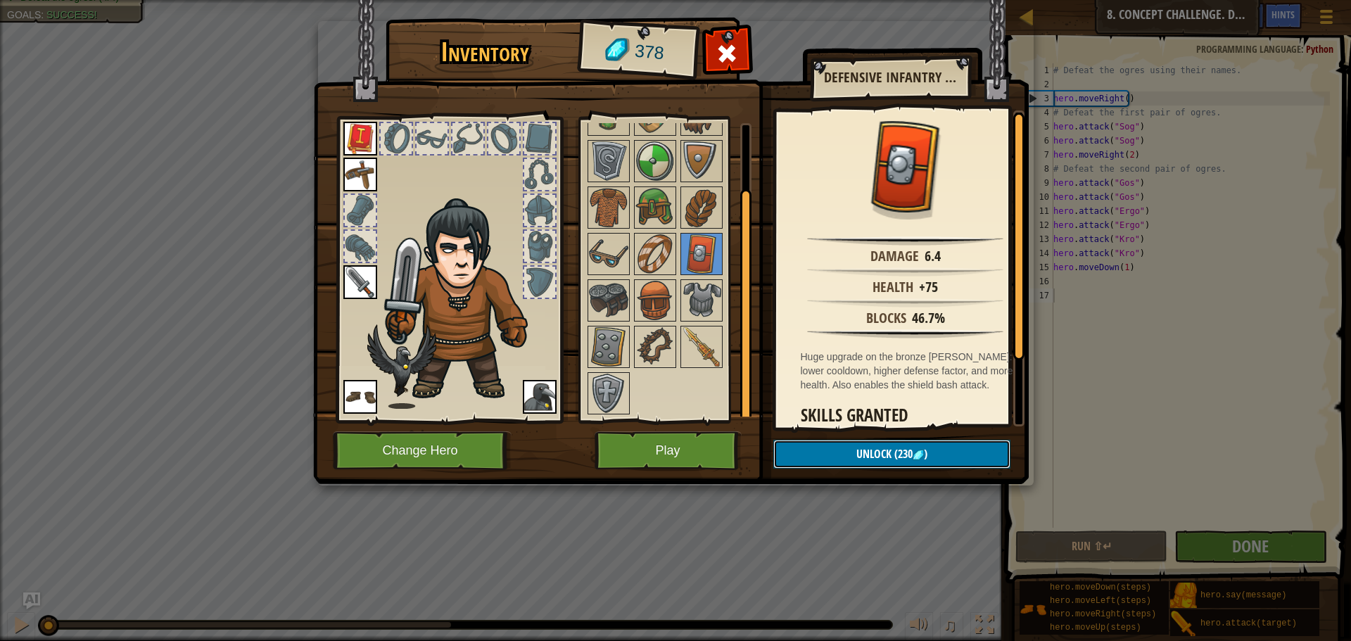
click at [883, 449] on span "Unlock" at bounding box center [874, 453] width 35 height 15
click at [709, 145] on img at bounding box center [701, 160] width 39 height 39
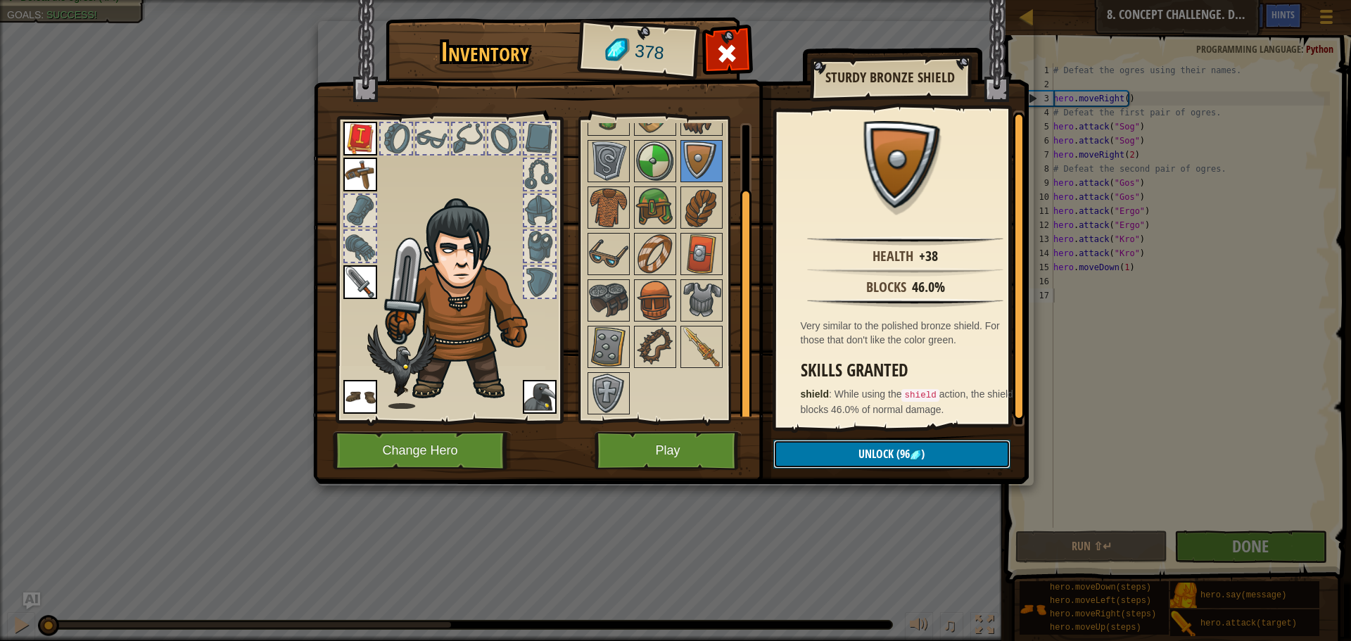
click at [869, 460] on span "Unlock" at bounding box center [876, 453] width 35 height 15
click at [600, 196] on img at bounding box center [608, 207] width 39 height 39
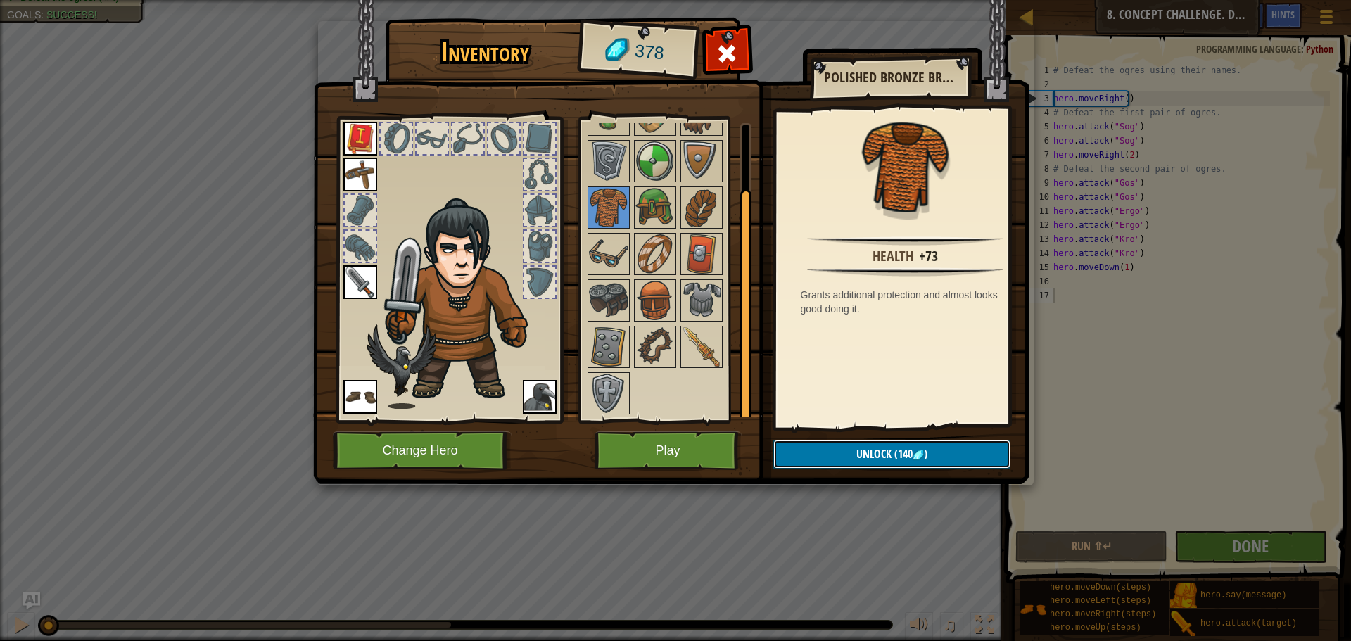
click at [871, 442] on button "Unlock (140 )" at bounding box center [892, 454] width 237 height 29
click button "Confirm" at bounding box center [892, 454] width 237 height 29
